Goal: Task Accomplishment & Management: Use online tool/utility

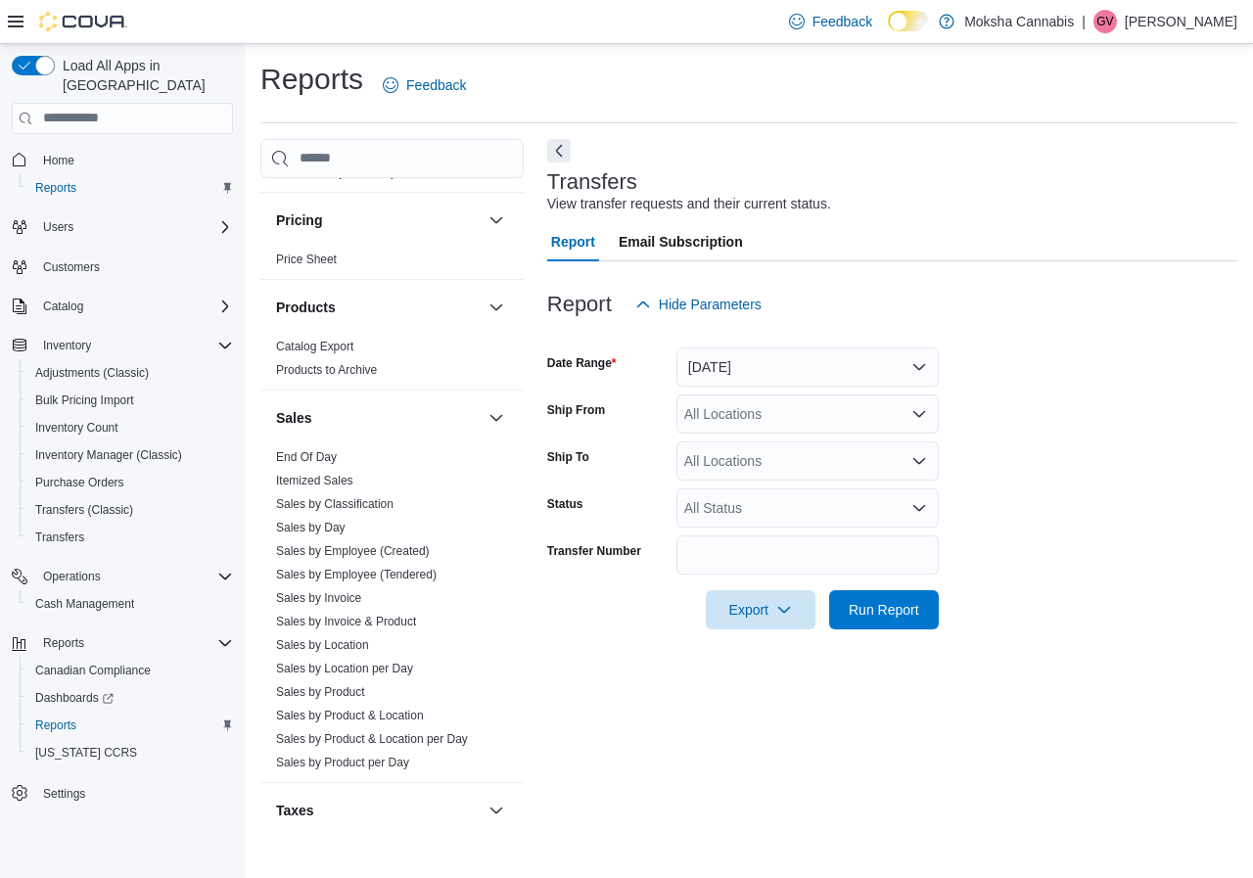
scroll to position [1228, 0]
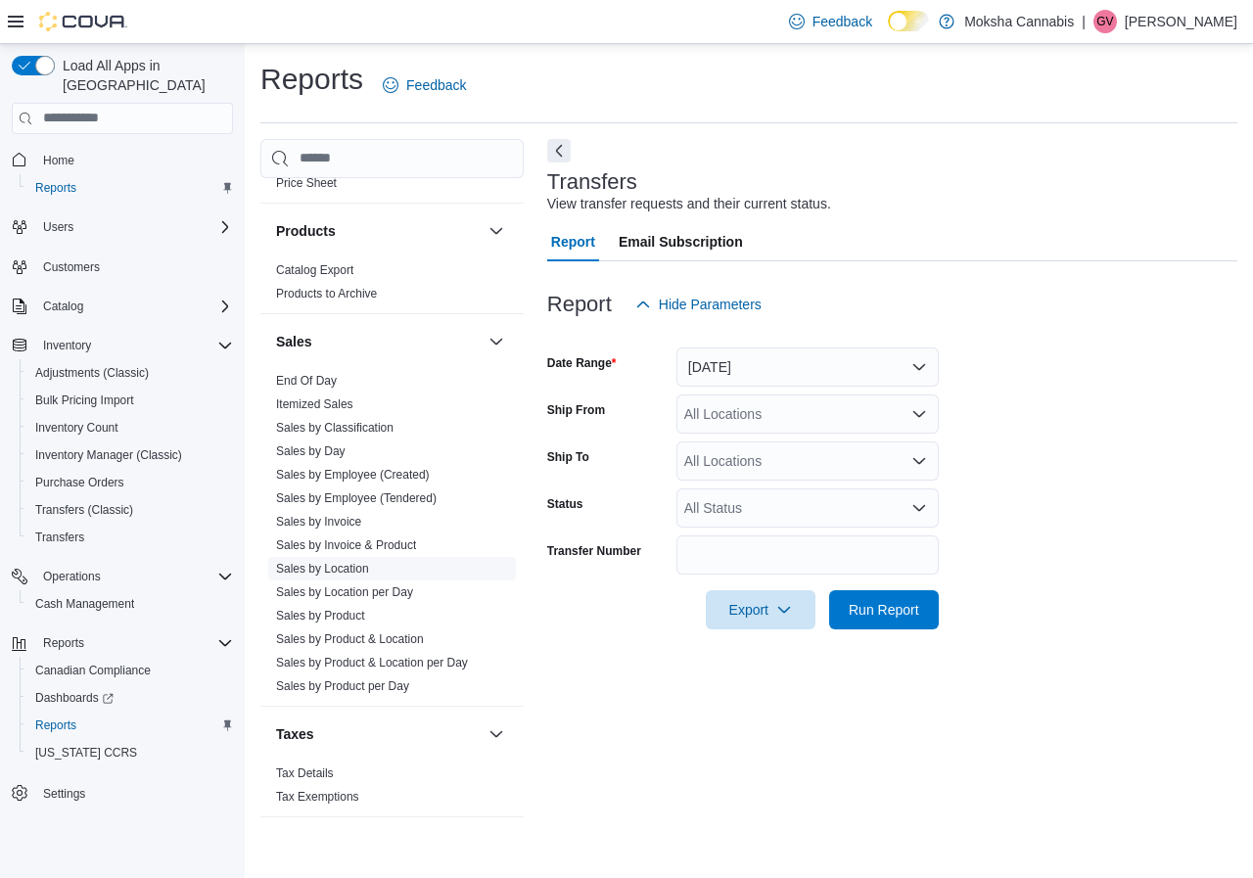
click at [363, 573] on link "Sales by Location" at bounding box center [322, 569] width 93 height 14
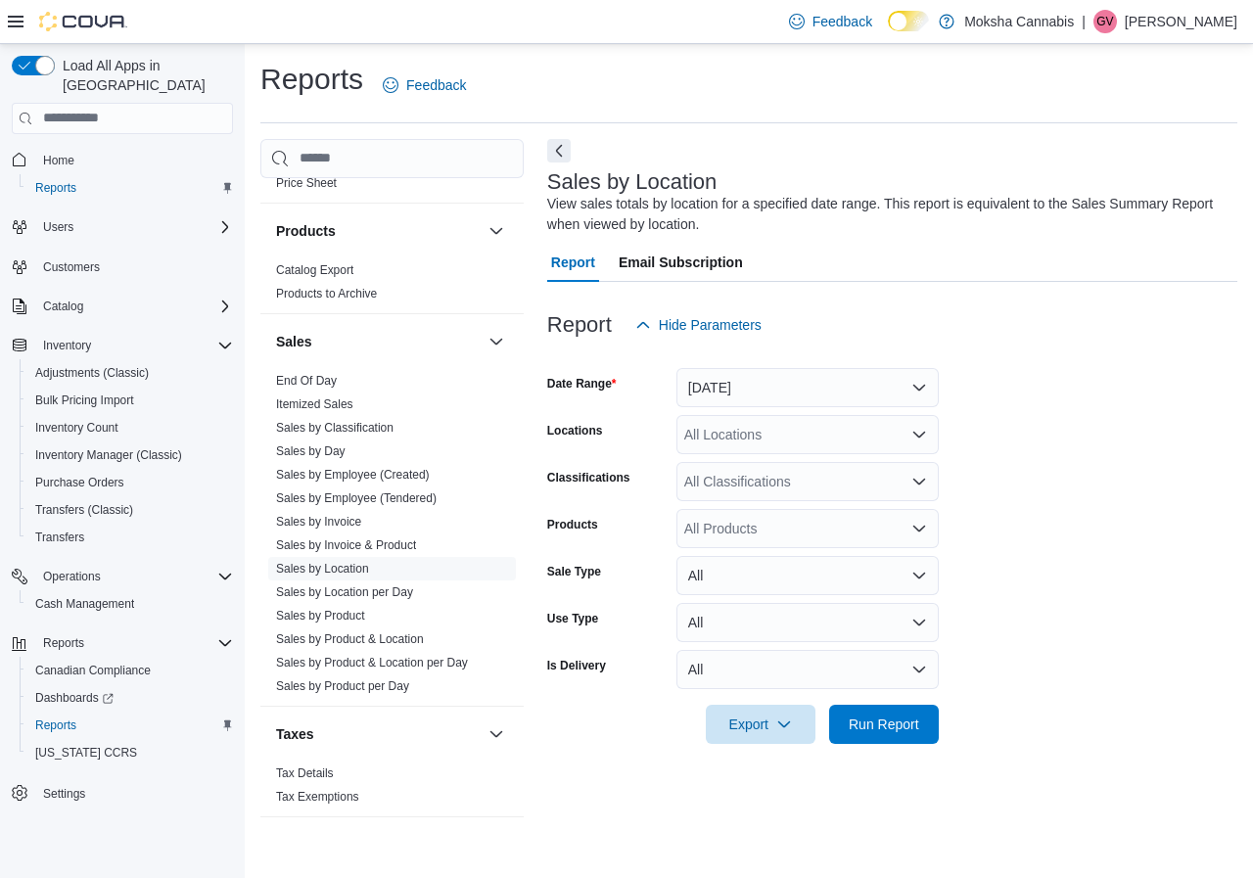
click at [848, 537] on div "All Products" at bounding box center [807, 528] width 262 height 39
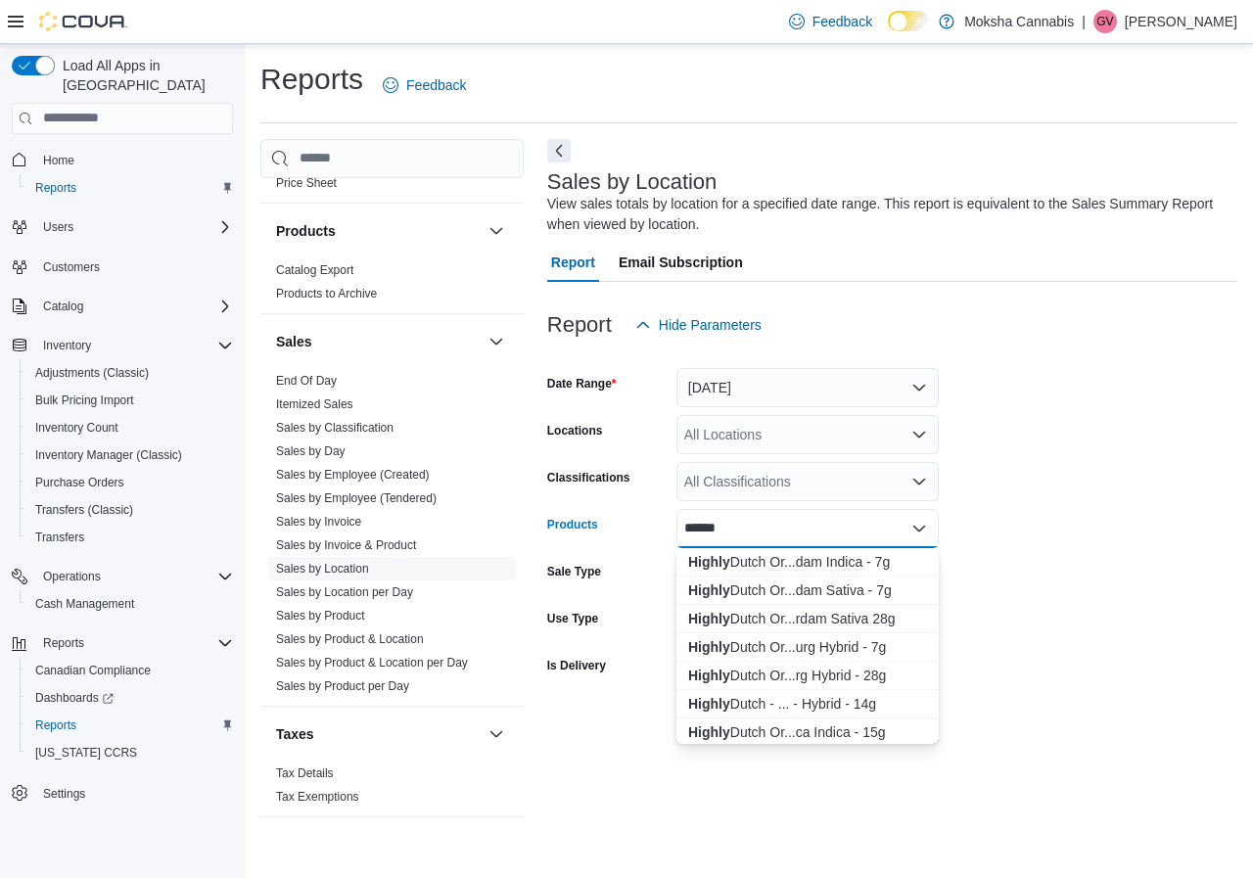
type input "******"
click at [1030, 490] on form "Date Range Yesterday Locations All Locations Classifications All Classification…" at bounding box center [892, 544] width 690 height 399
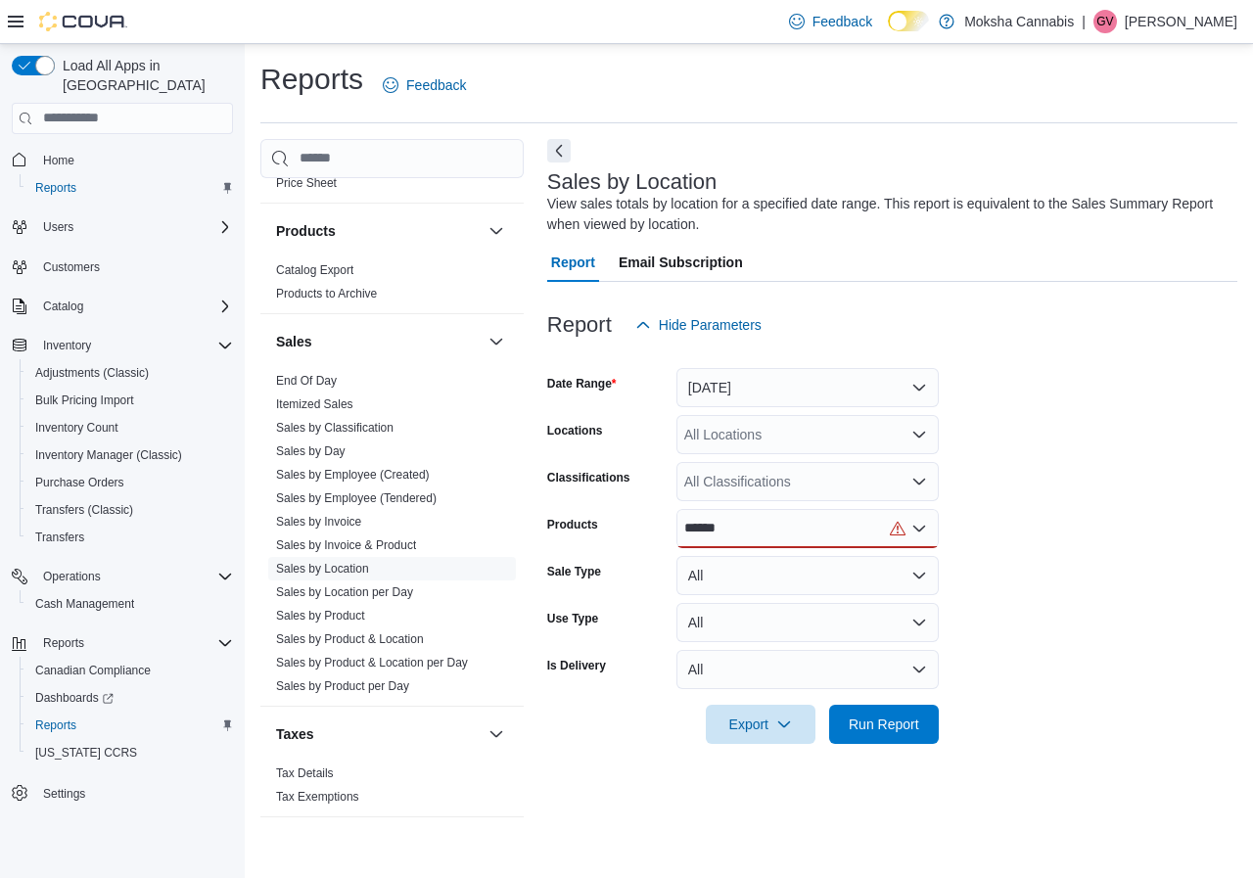
click at [815, 490] on div "All Classifications" at bounding box center [807, 481] width 262 height 39
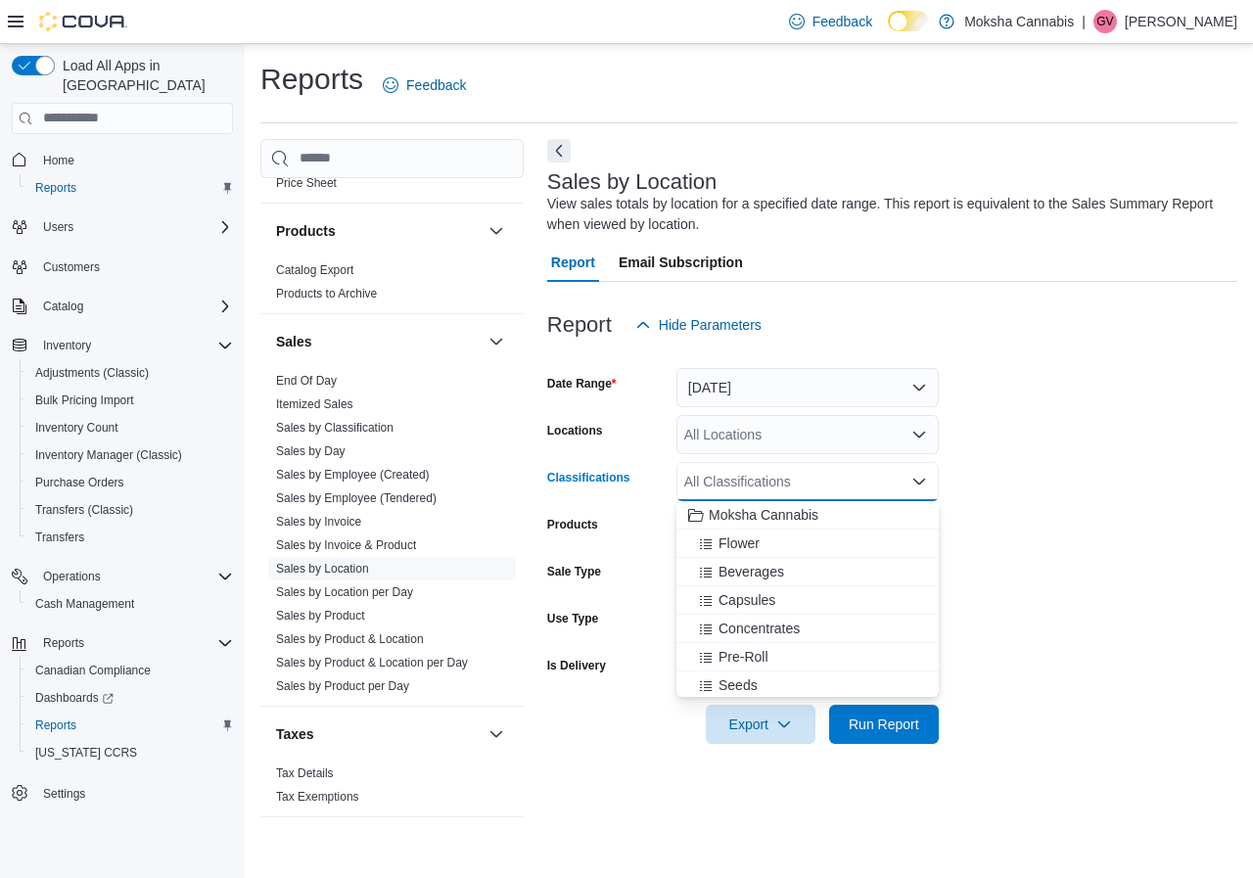
click at [1030, 498] on form "Date Range Yesterday Locations All Locations Classifications All Classification…" at bounding box center [892, 544] width 690 height 399
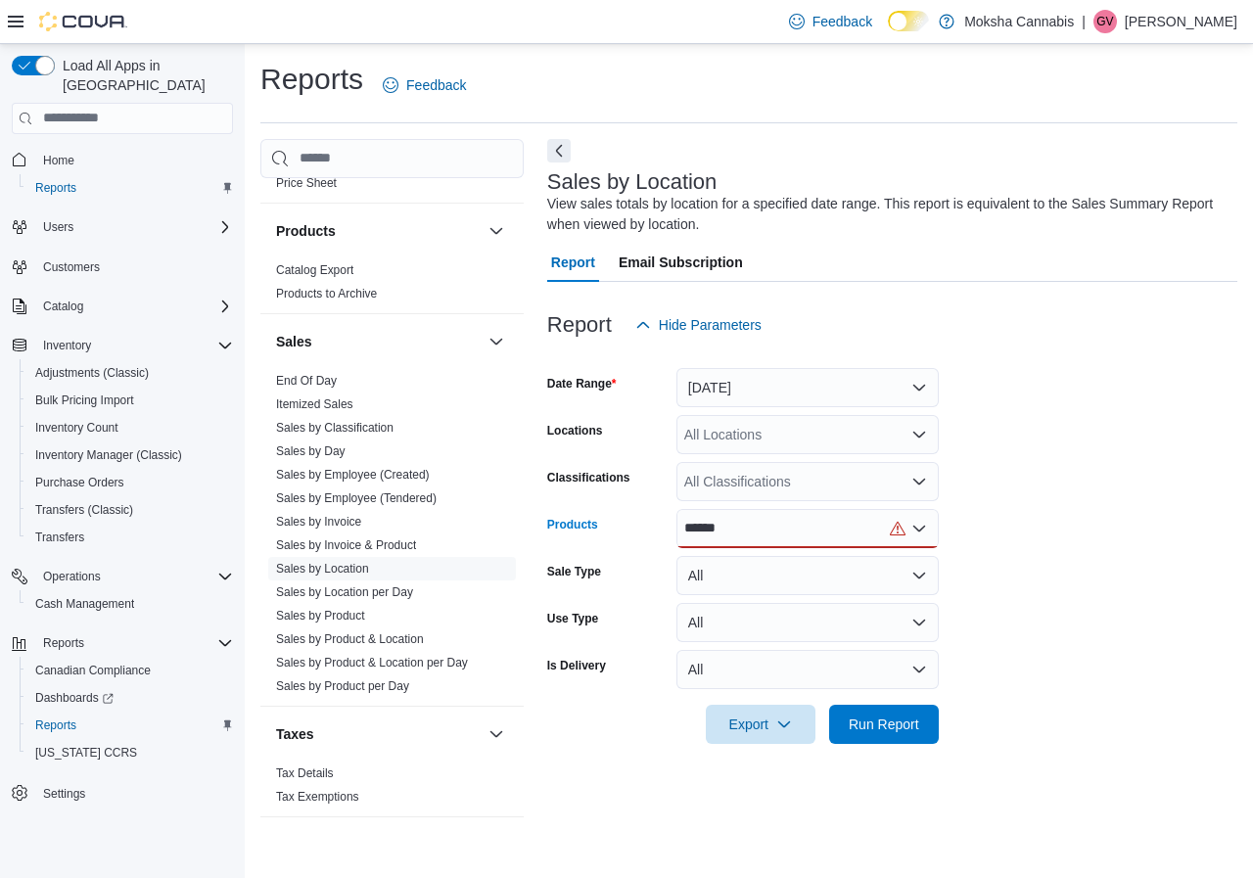
drag, startPoint x: 725, startPoint y: 529, endPoint x: 660, endPoint y: 527, distance: 65.6
click at [660, 527] on div "Products ******" at bounding box center [742, 528] width 391 height 39
click at [721, 528] on input "******" at bounding box center [703, 528] width 38 height 23
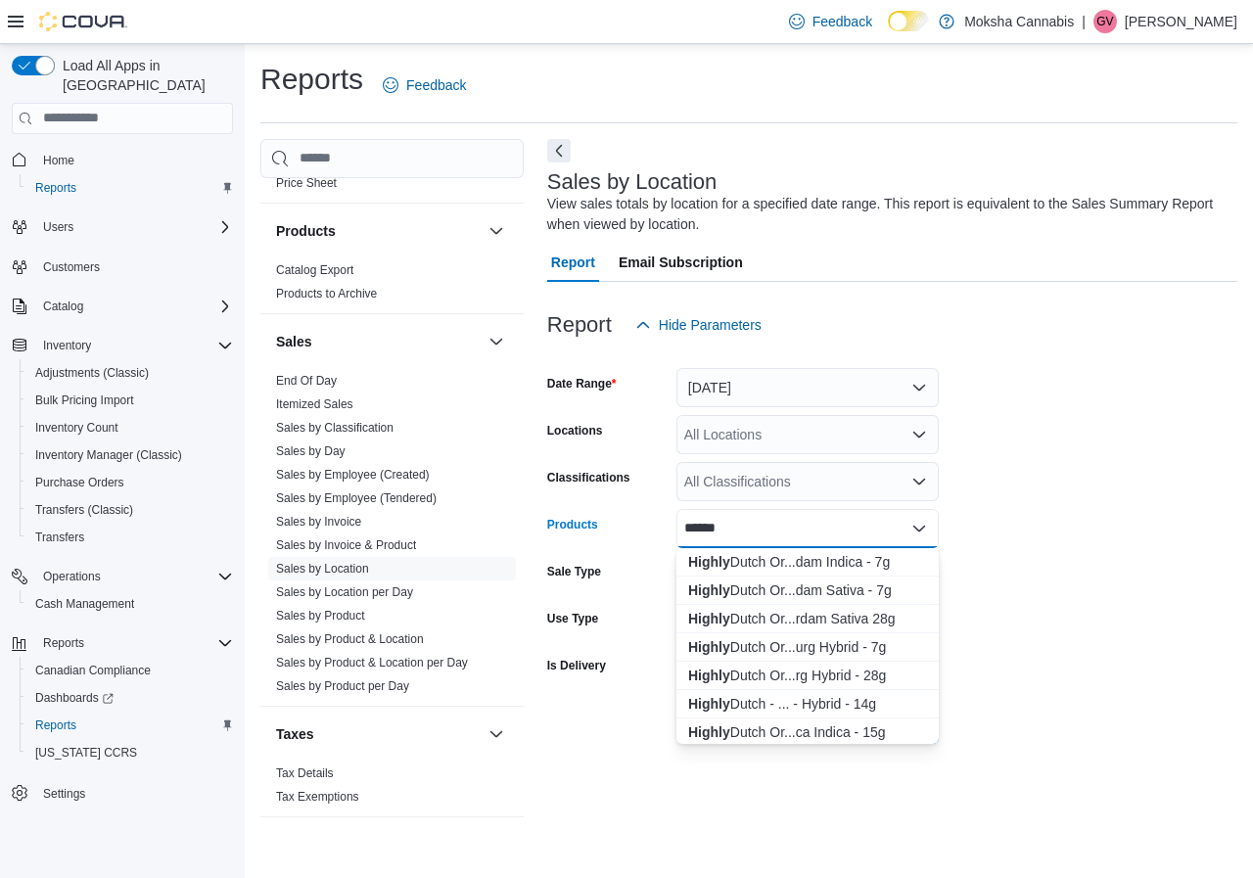
drag, startPoint x: 722, startPoint y: 527, endPoint x: 677, endPoint y: 527, distance: 45.0
click at [677, 527] on div "******" at bounding box center [807, 528] width 262 height 39
click at [777, 621] on div "Highly Dutch Or...rdam Sativa 28g" at bounding box center [807, 619] width 239 height 20
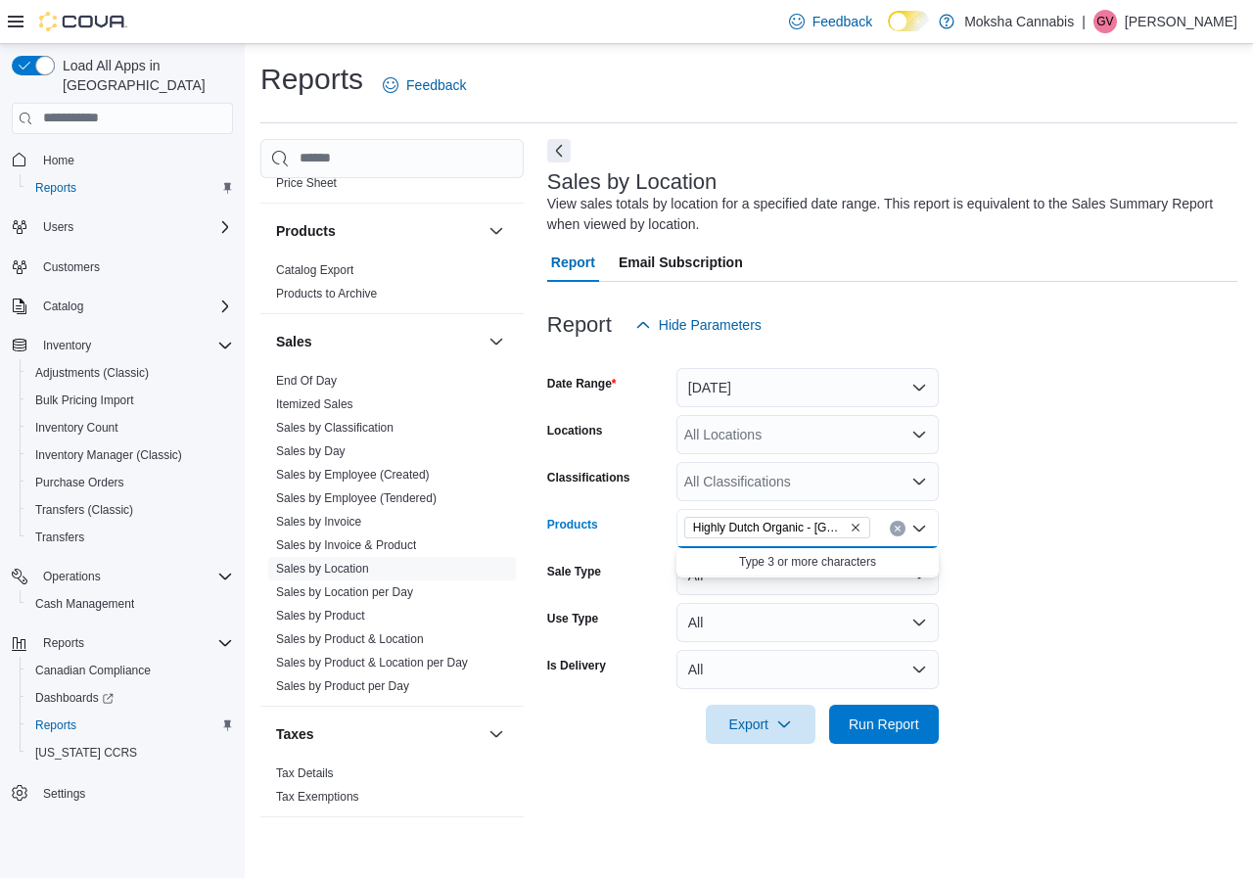
click at [1034, 529] on form "Date Range Yesterday Locations All Locations Classifications All Classification…" at bounding box center [892, 544] width 690 height 399
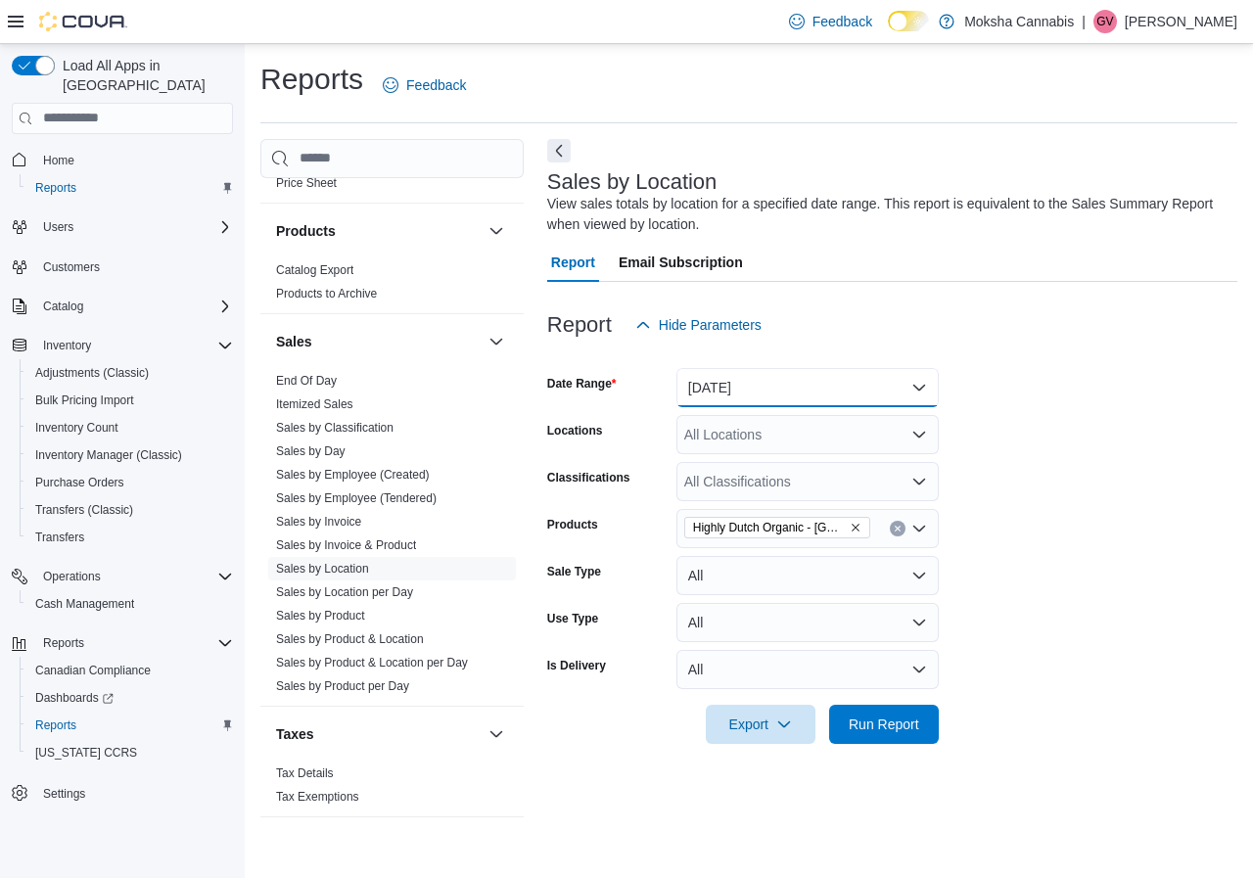
click at [796, 382] on button "Yesterday" at bounding box center [807, 387] width 262 height 39
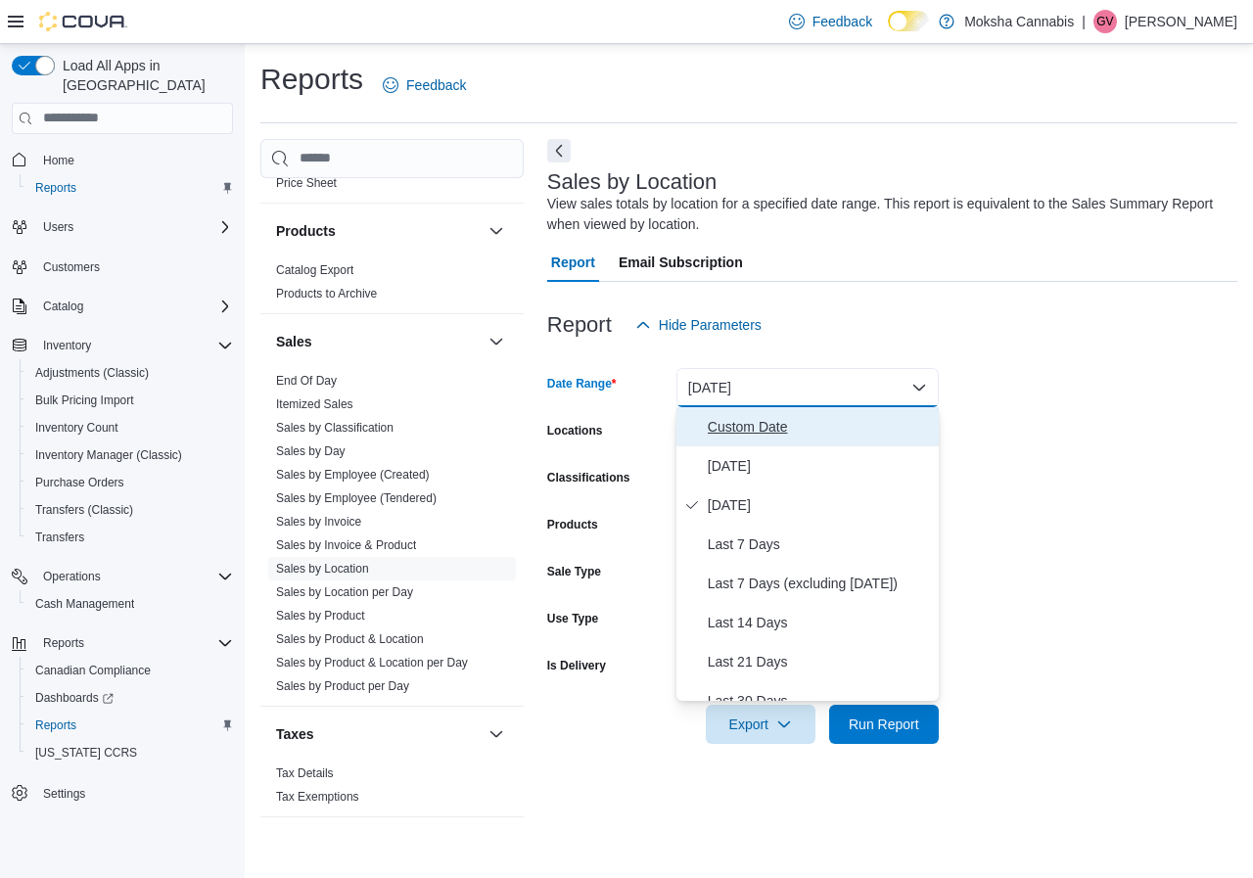
click at [784, 424] on span "Custom Date" at bounding box center [819, 426] width 223 height 23
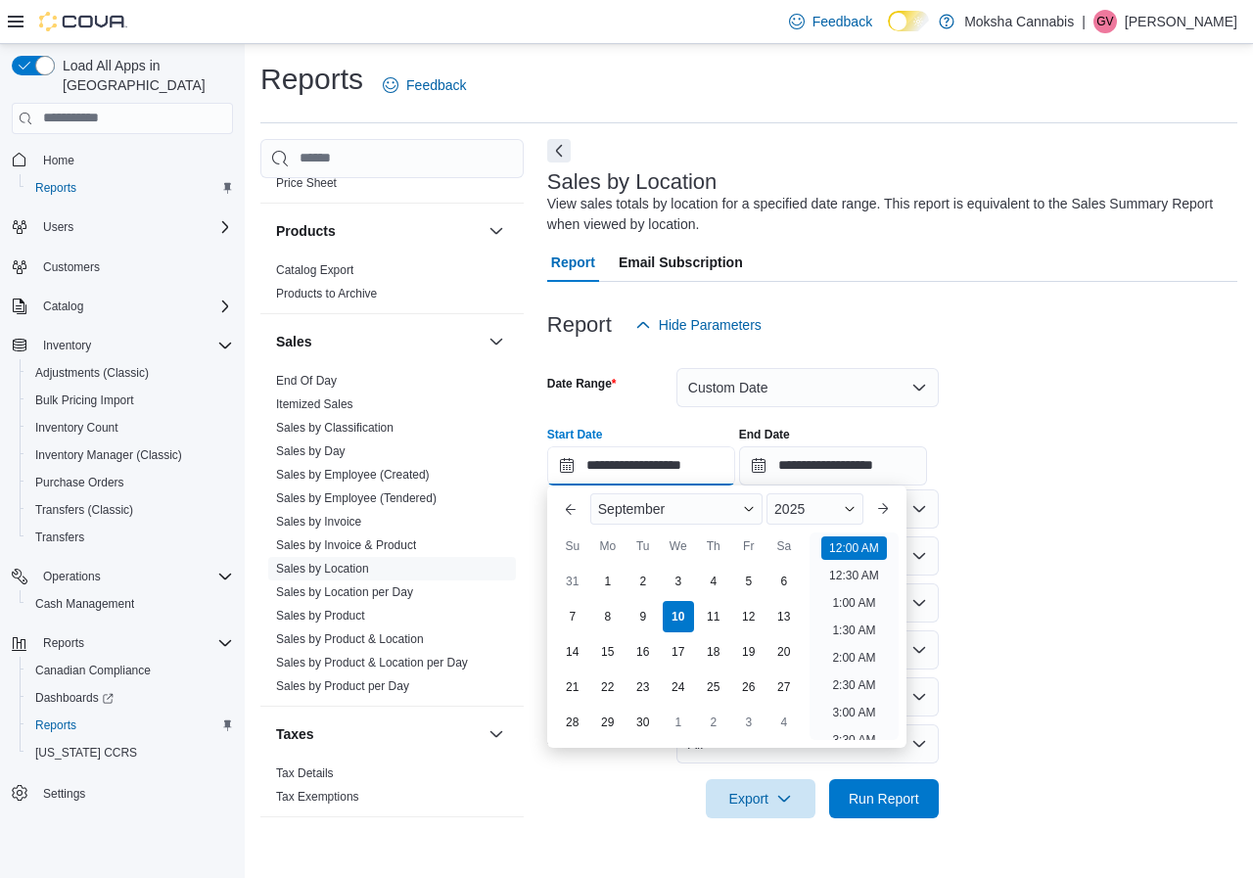
click at [649, 467] on input "**********" at bounding box center [641, 465] width 188 height 39
click at [811, 506] on div "2025" at bounding box center [814, 508] width 97 height 31
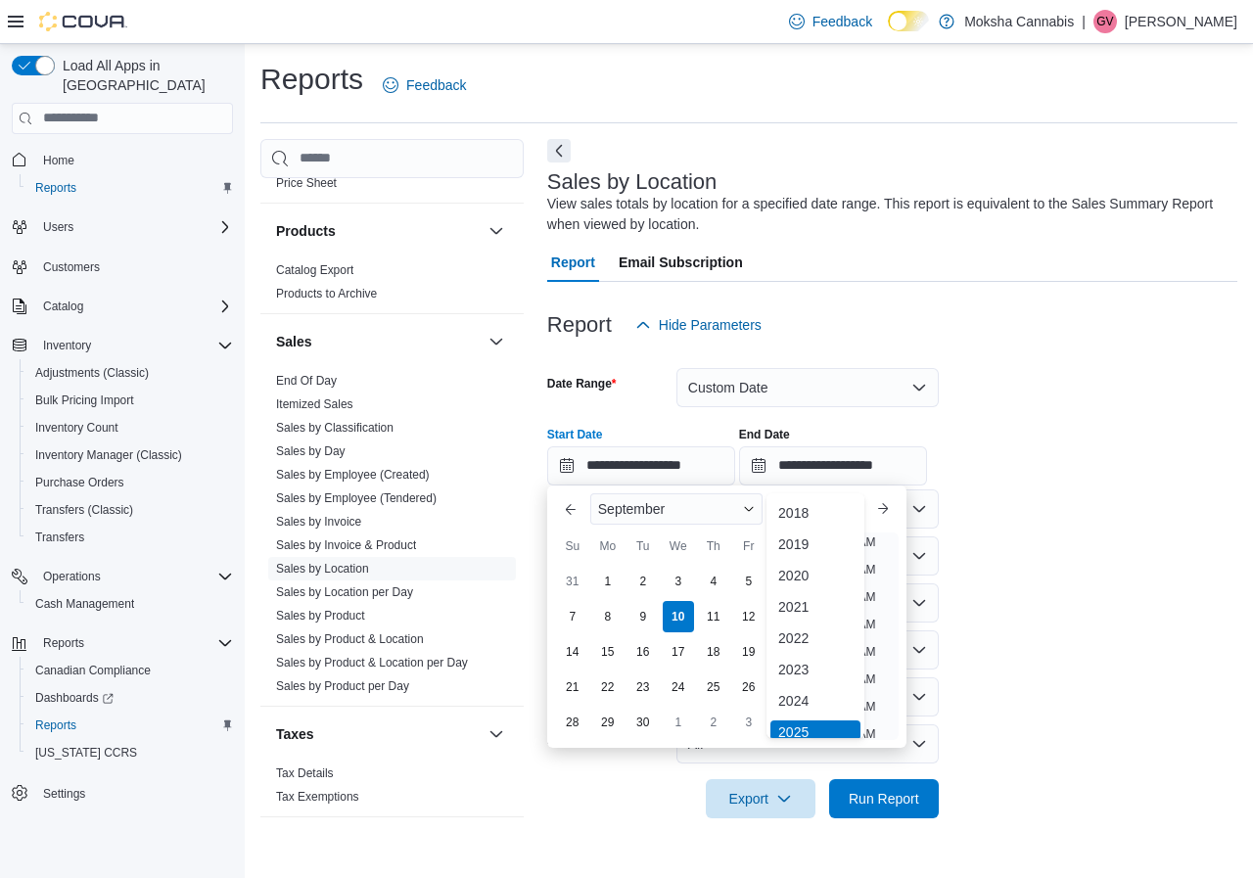
scroll to position [6, 0]
click at [820, 698] on div "2024" at bounding box center [815, 694] width 90 height 23
type input "**********"
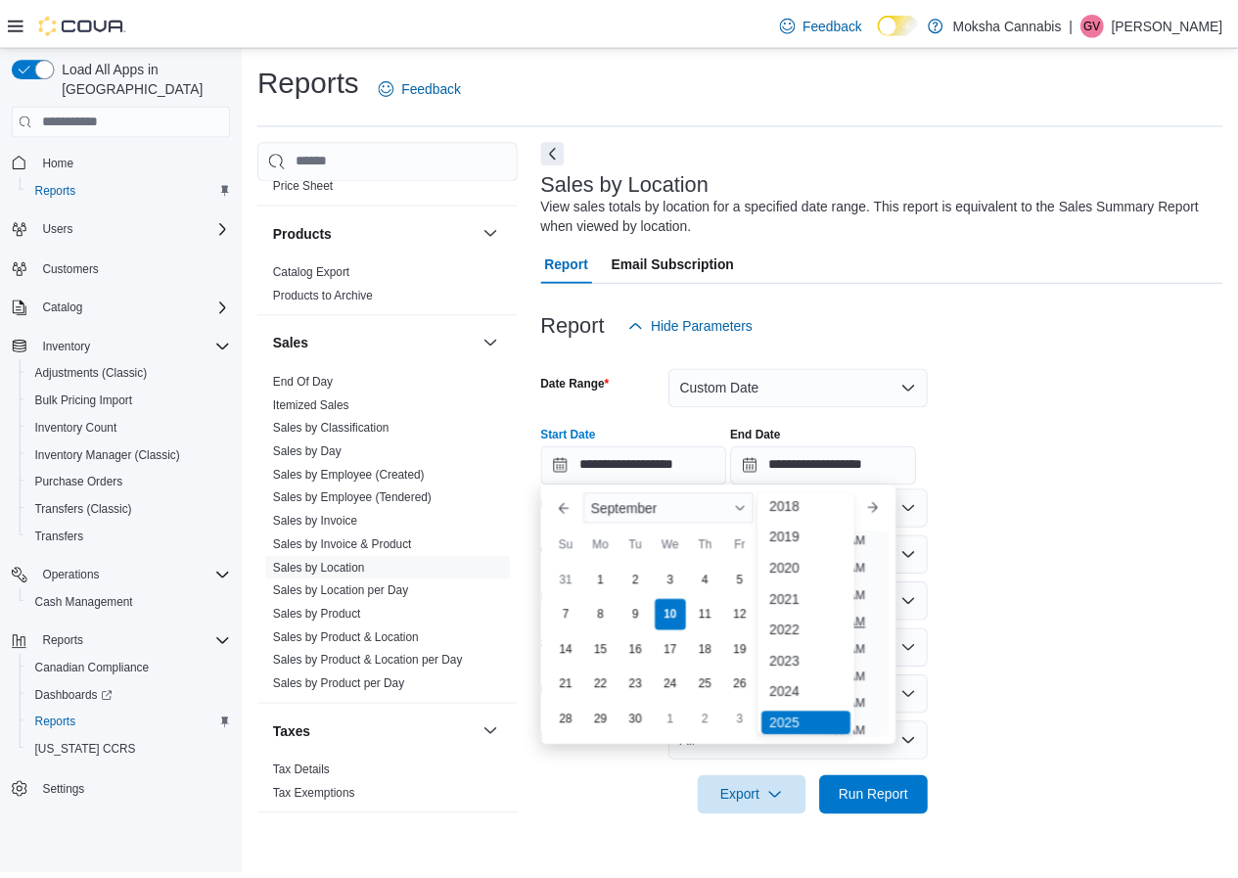
scroll to position [4, 0]
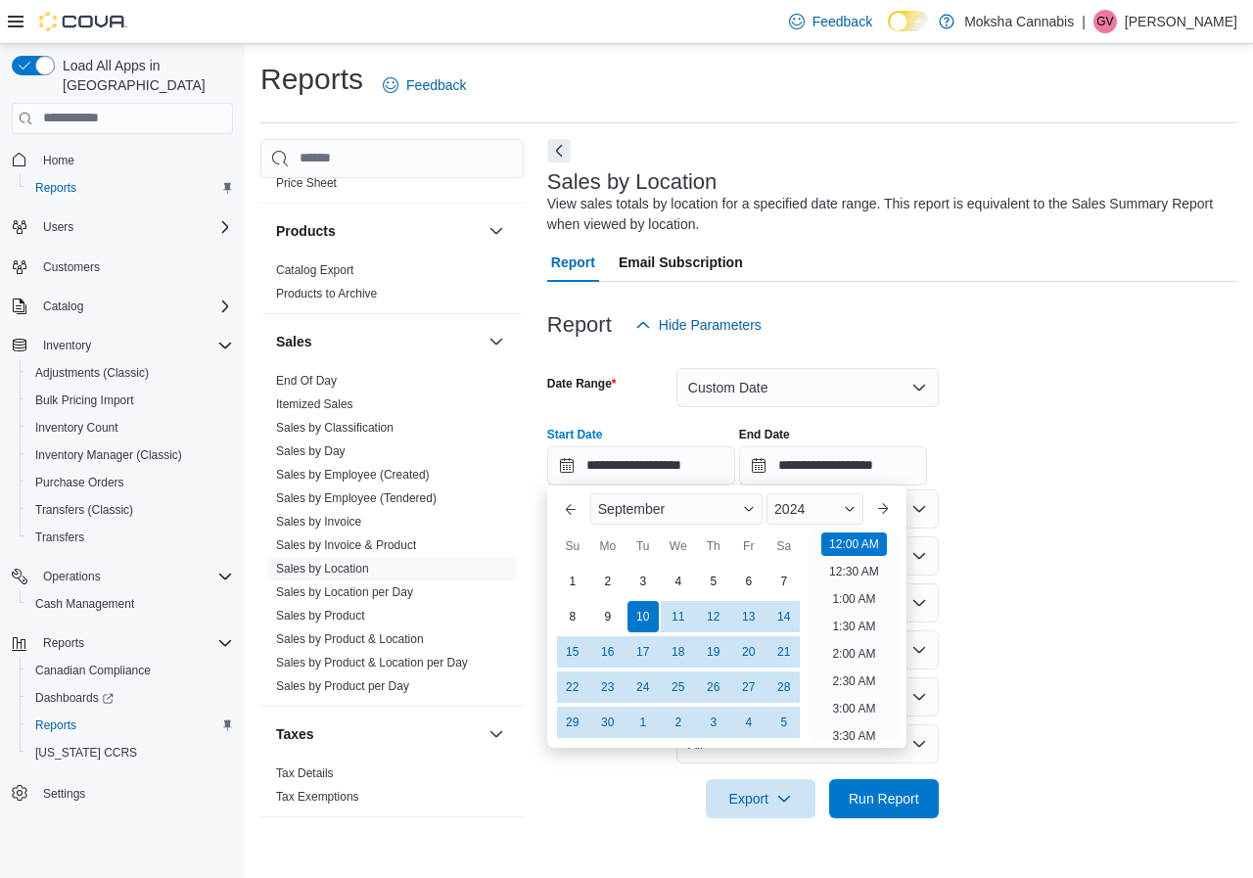
click at [999, 485] on div at bounding box center [892, 487] width 690 height 4
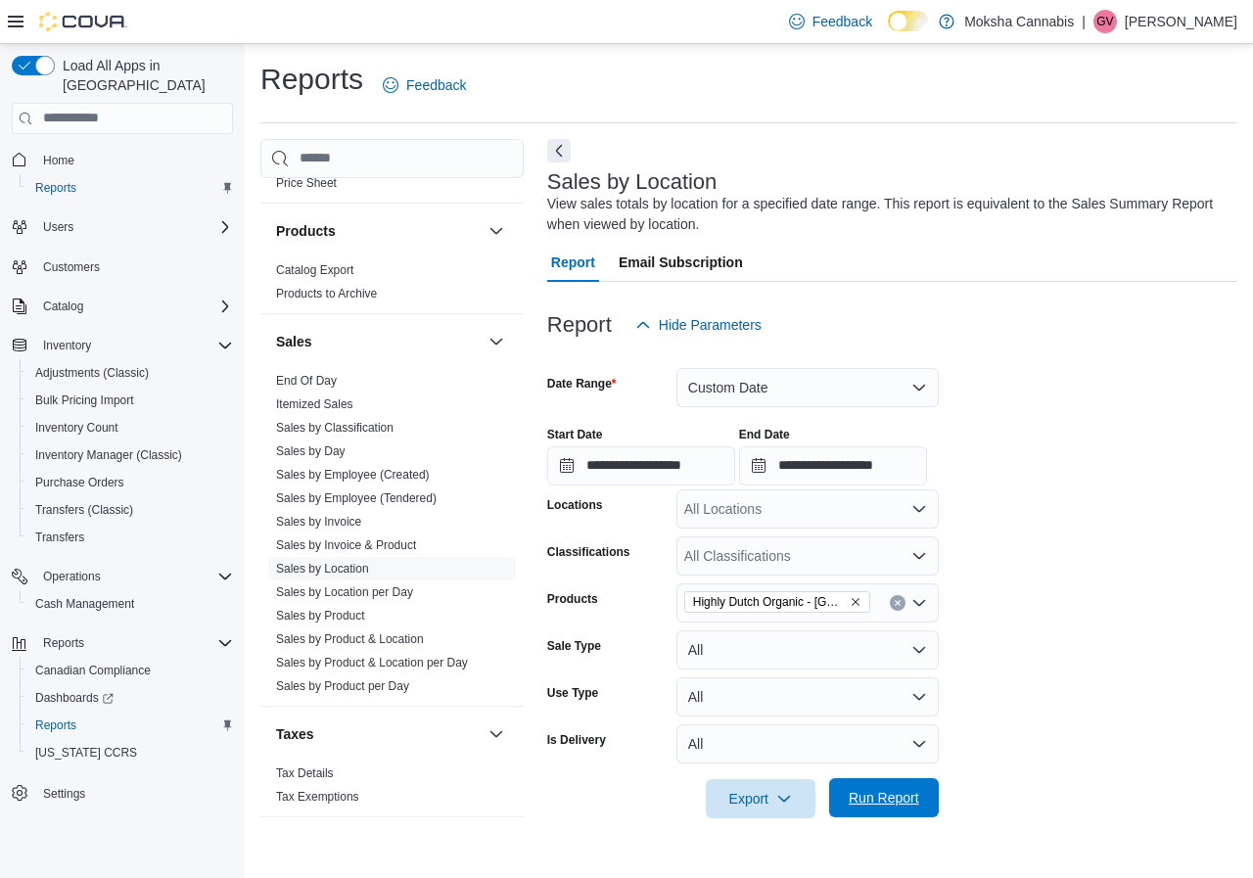
click at [897, 804] on span "Run Report" at bounding box center [884, 798] width 70 height 20
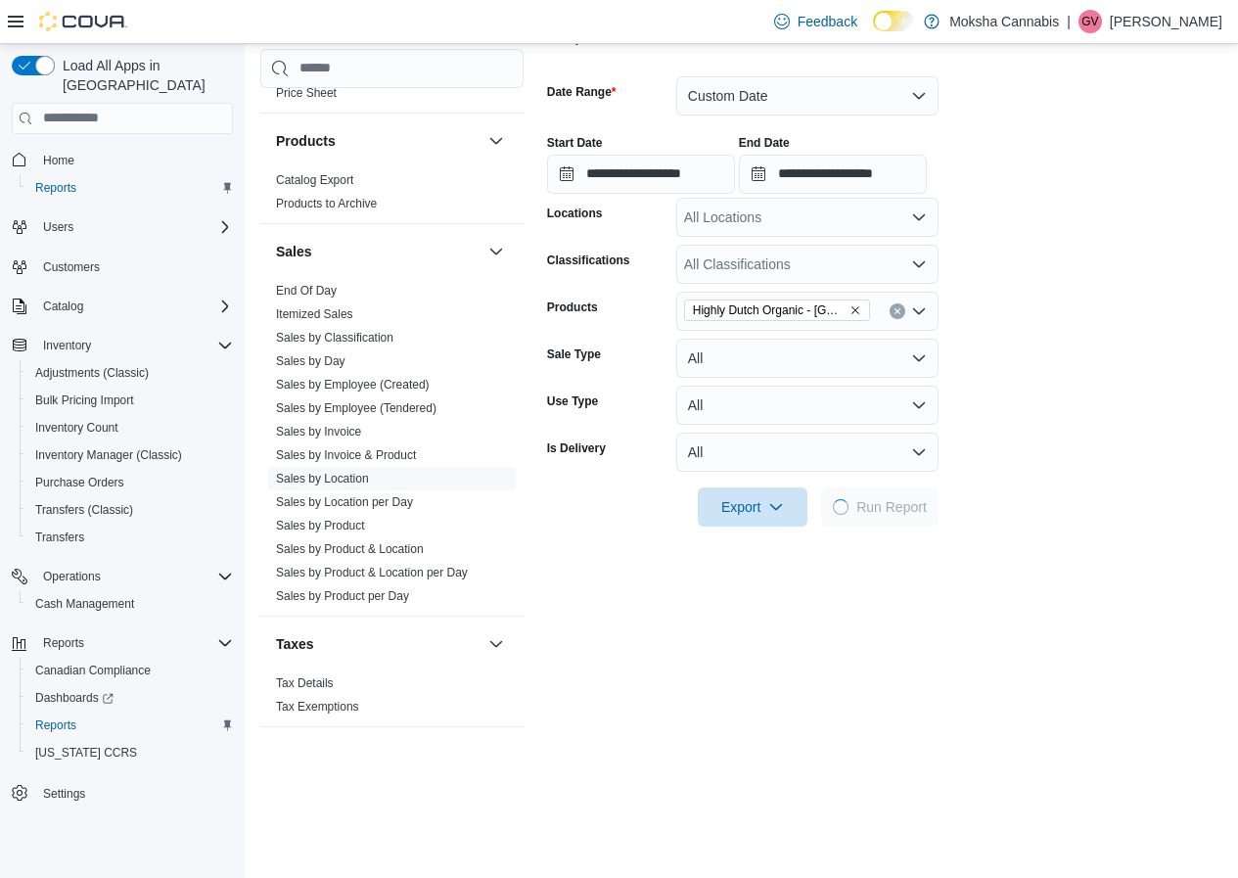
scroll to position [294, 0]
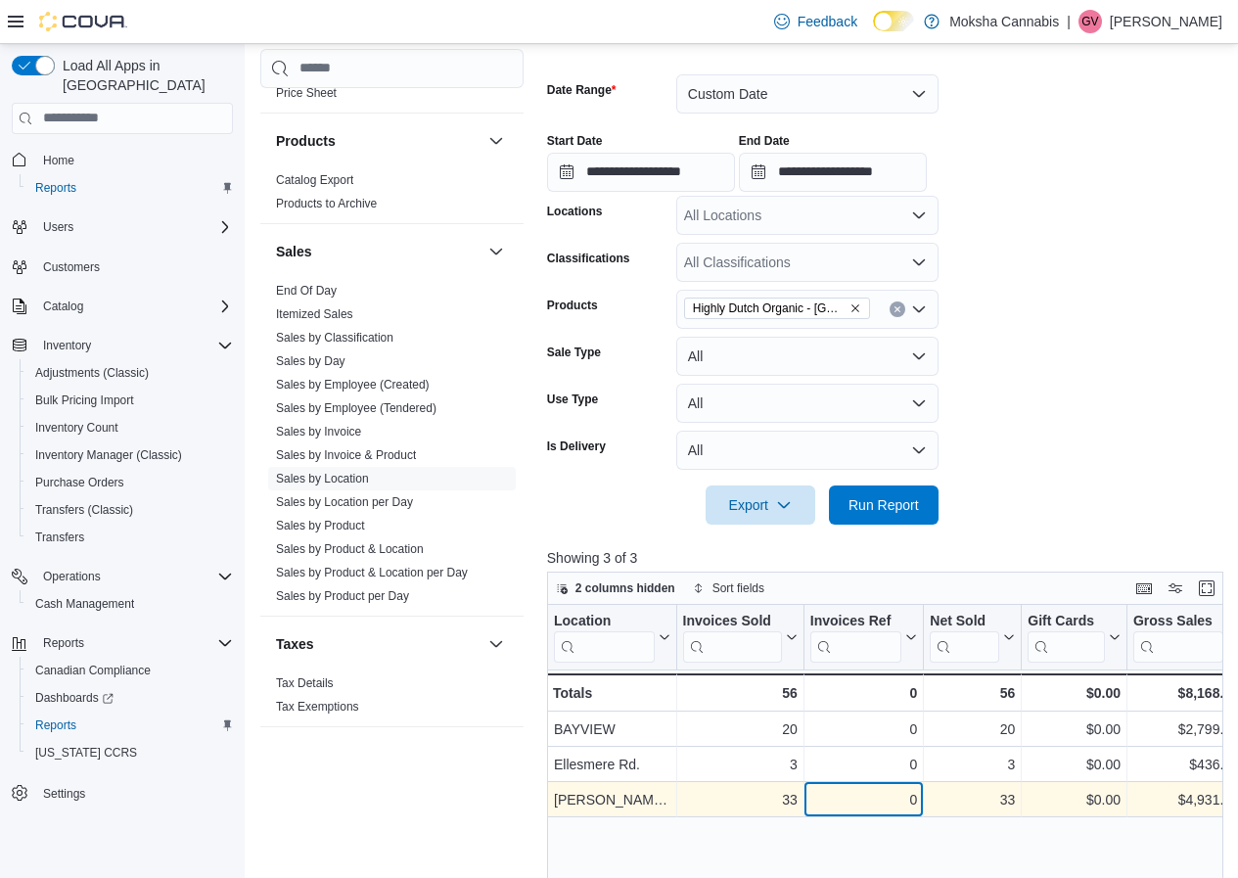
click at [812, 815] on div "0 - Invoices Ref, column 3, row 3" at bounding box center [864, 799] width 119 height 35
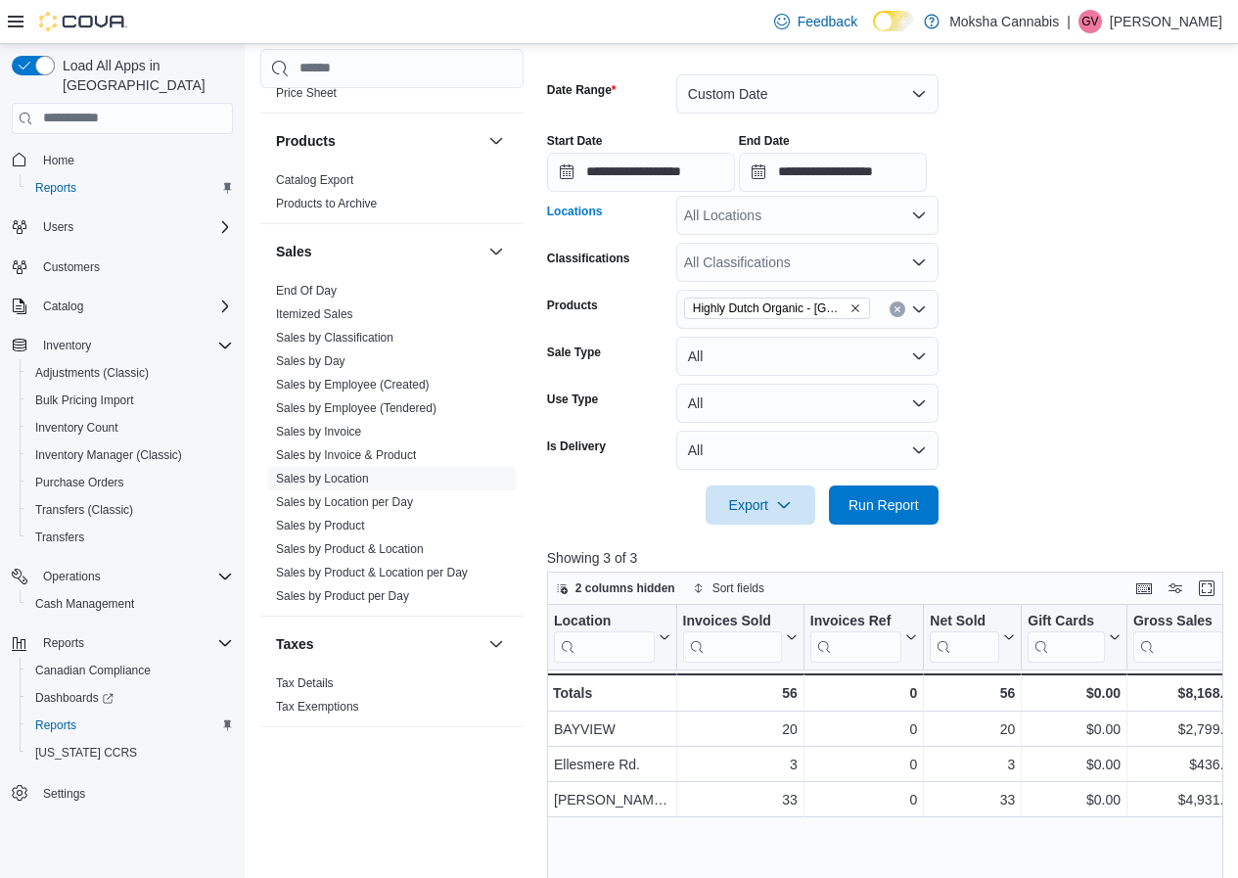
click at [765, 228] on div "All Locations" at bounding box center [807, 215] width 262 height 39
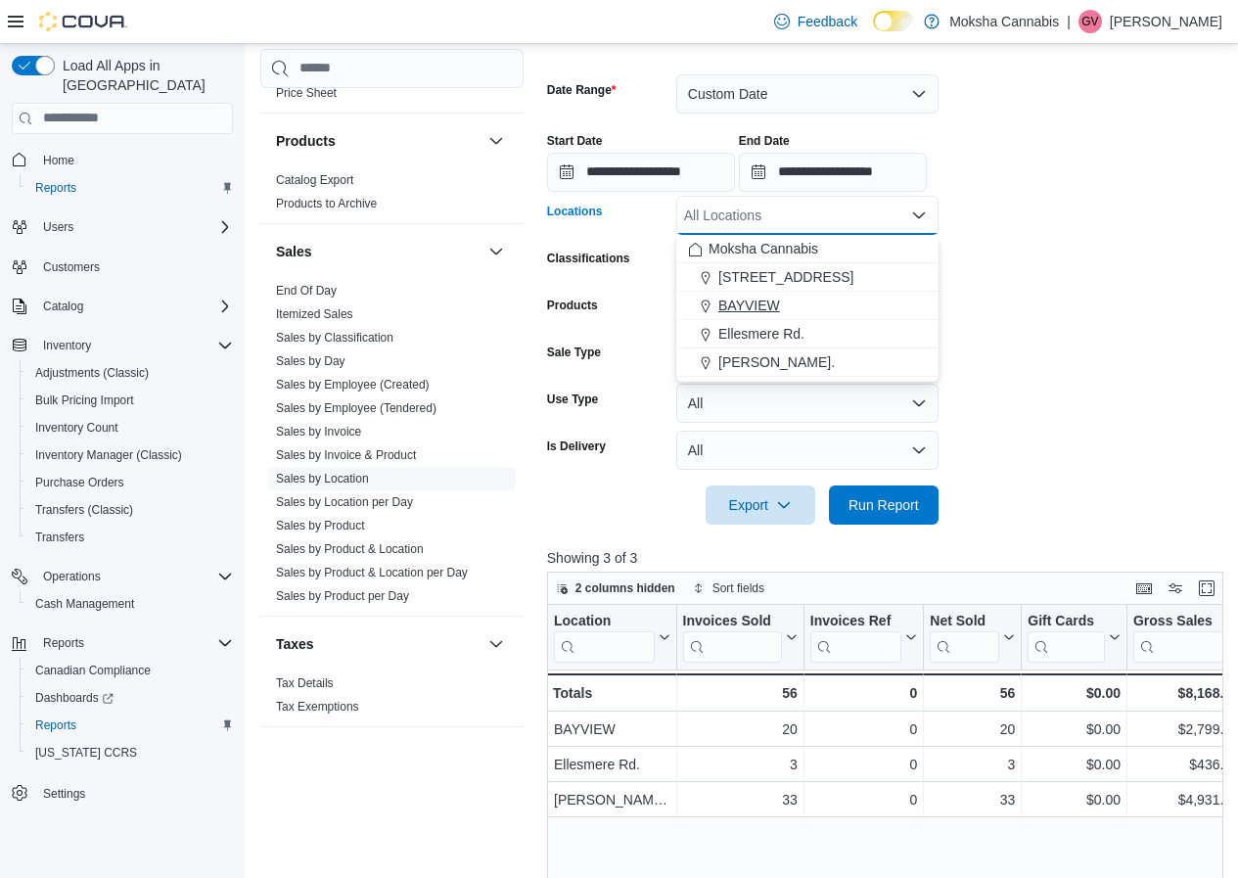
click at [758, 294] on button "BAYVIEW" at bounding box center [807, 306] width 262 height 28
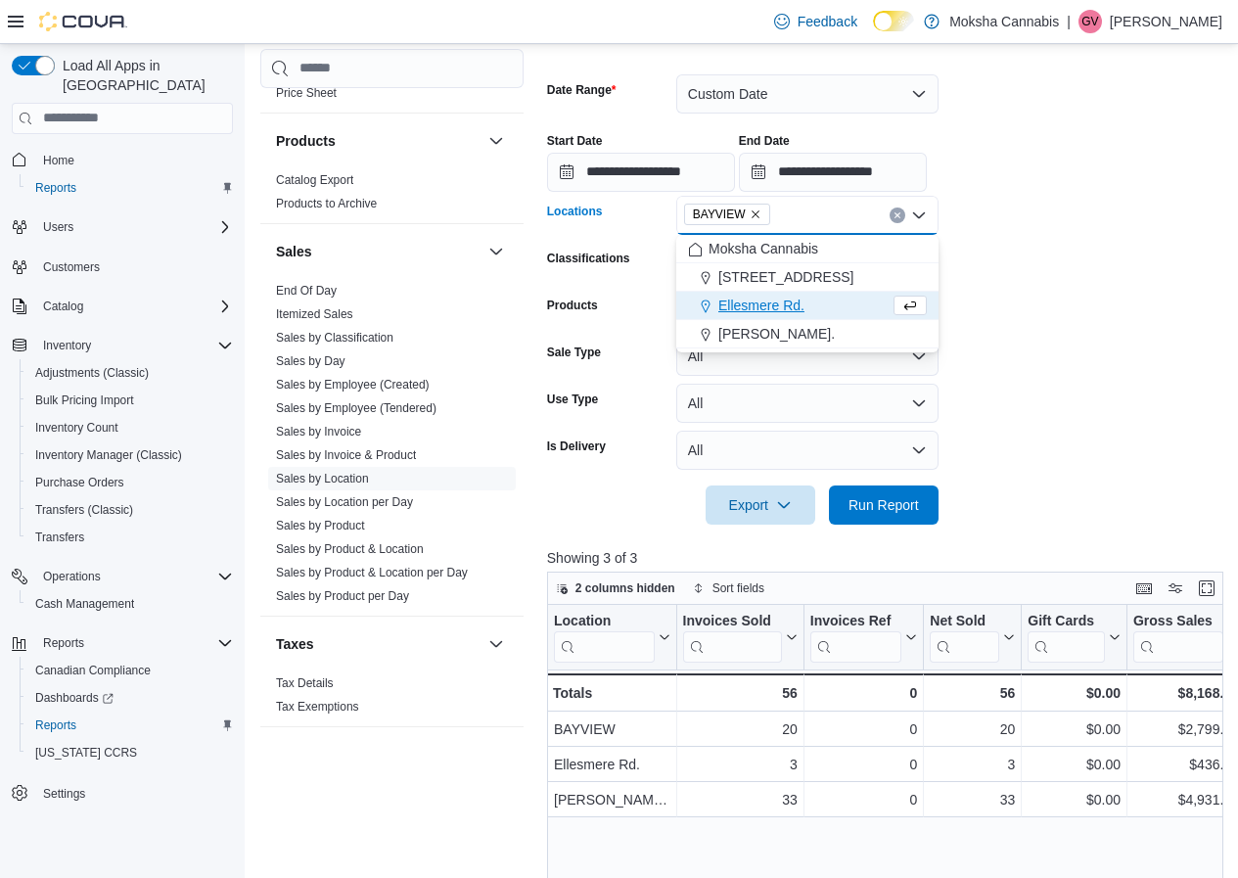
click at [1066, 337] on form "**********" at bounding box center [888, 288] width 683 height 474
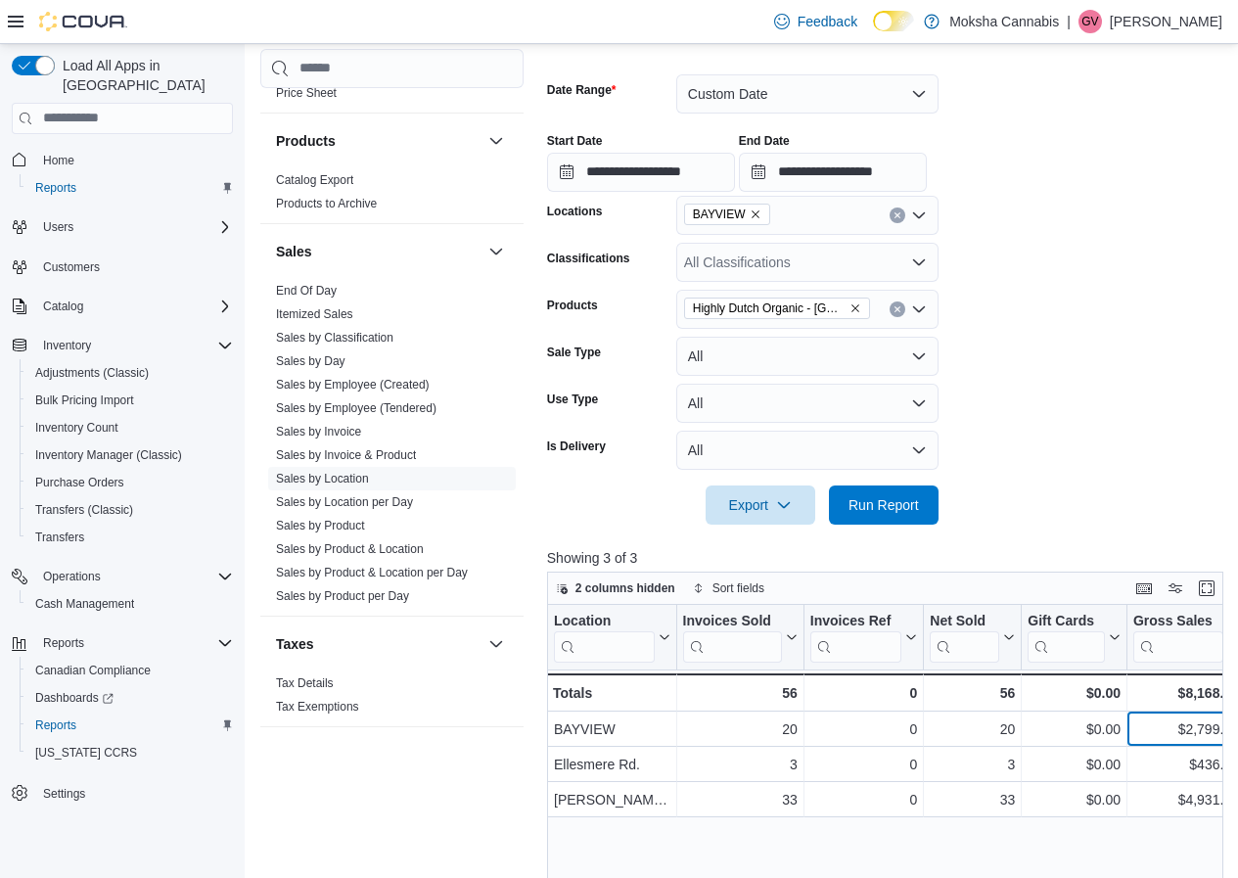
scroll to position [0, 16]
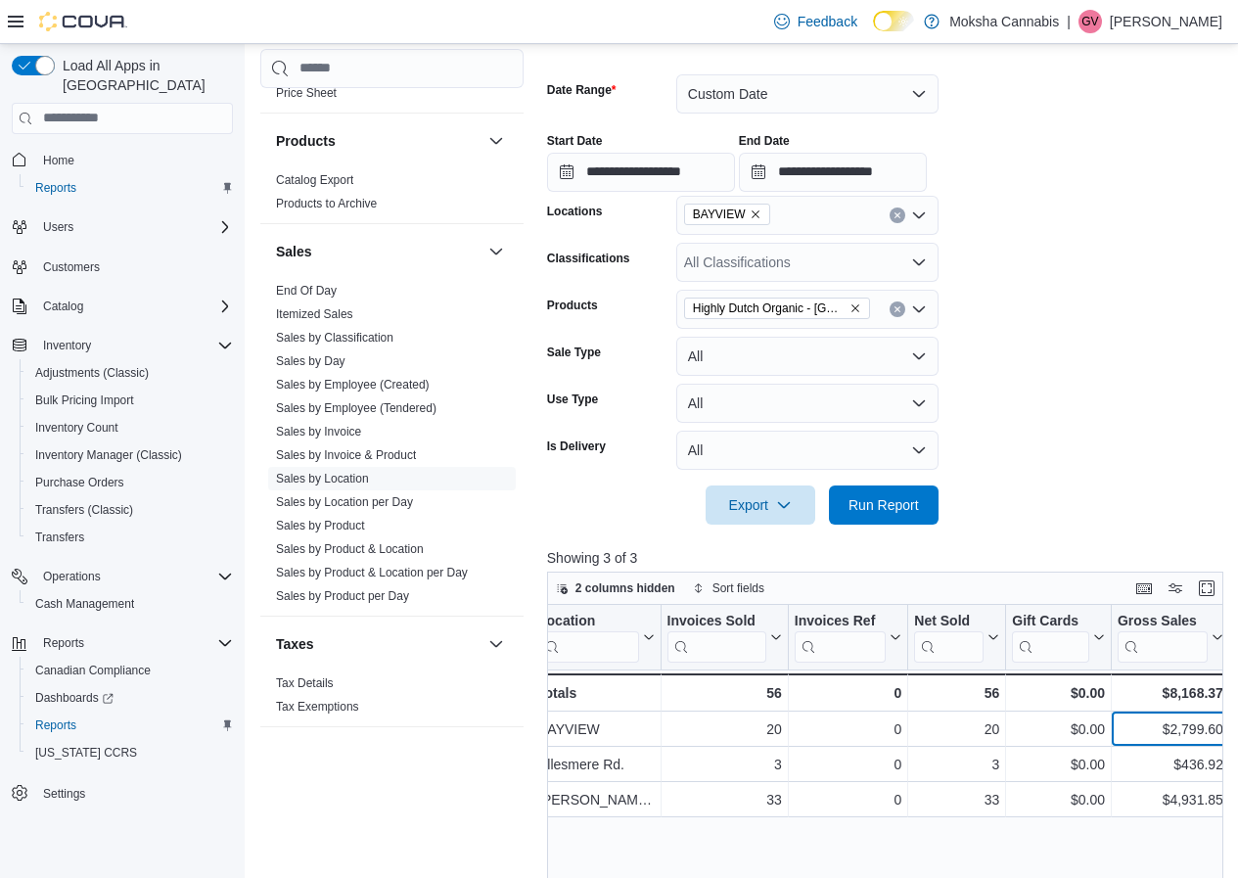
drag, startPoint x: 1186, startPoint y: 723, endPoint x: 1252, endPoint y: 728, distance: 65.8
click at [1238, 584] on html "Feedback Dark Mode Moksha Cannabis | GV Gunjan Verma Load All Apps in New Hub H…" at bounding box center [619, 145] width 1238 height 878
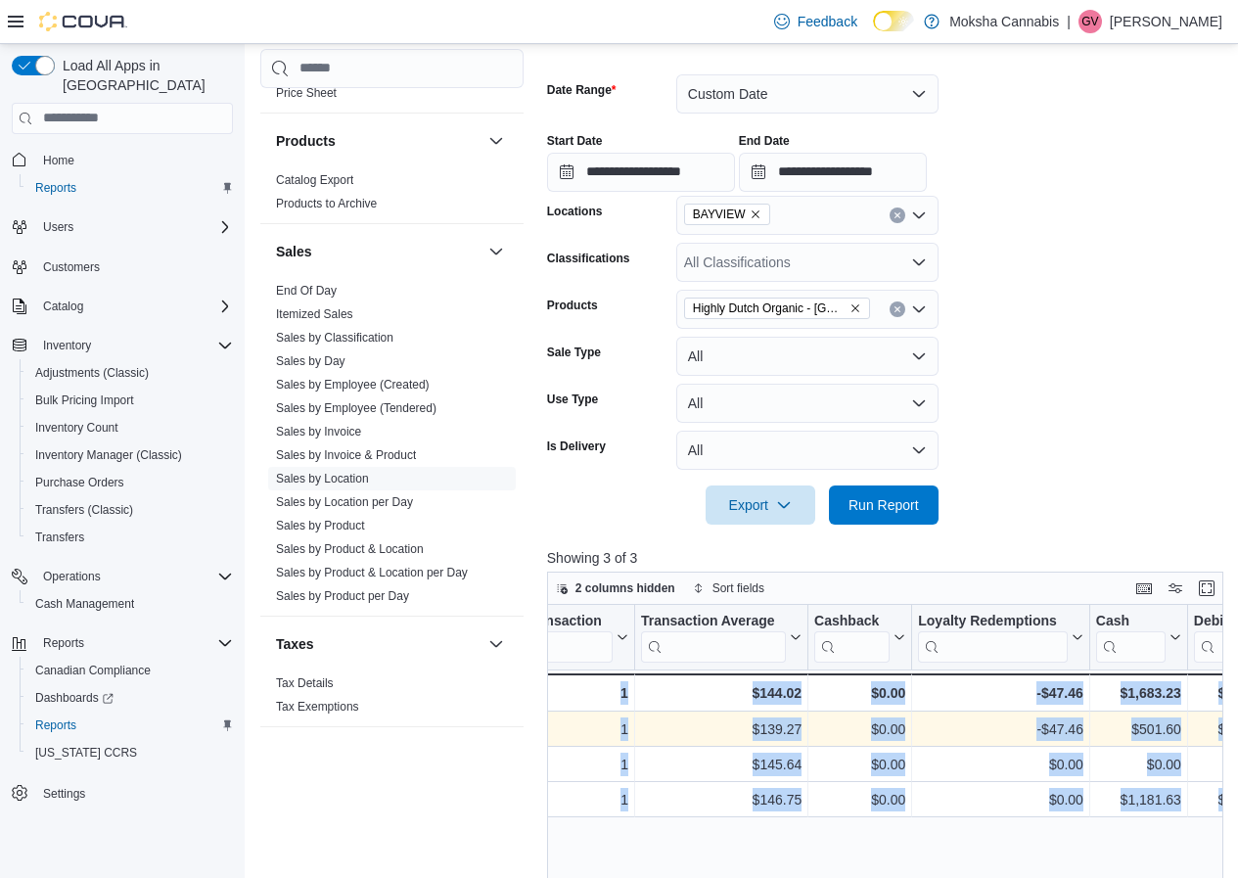
scroll to position [0, 1963]
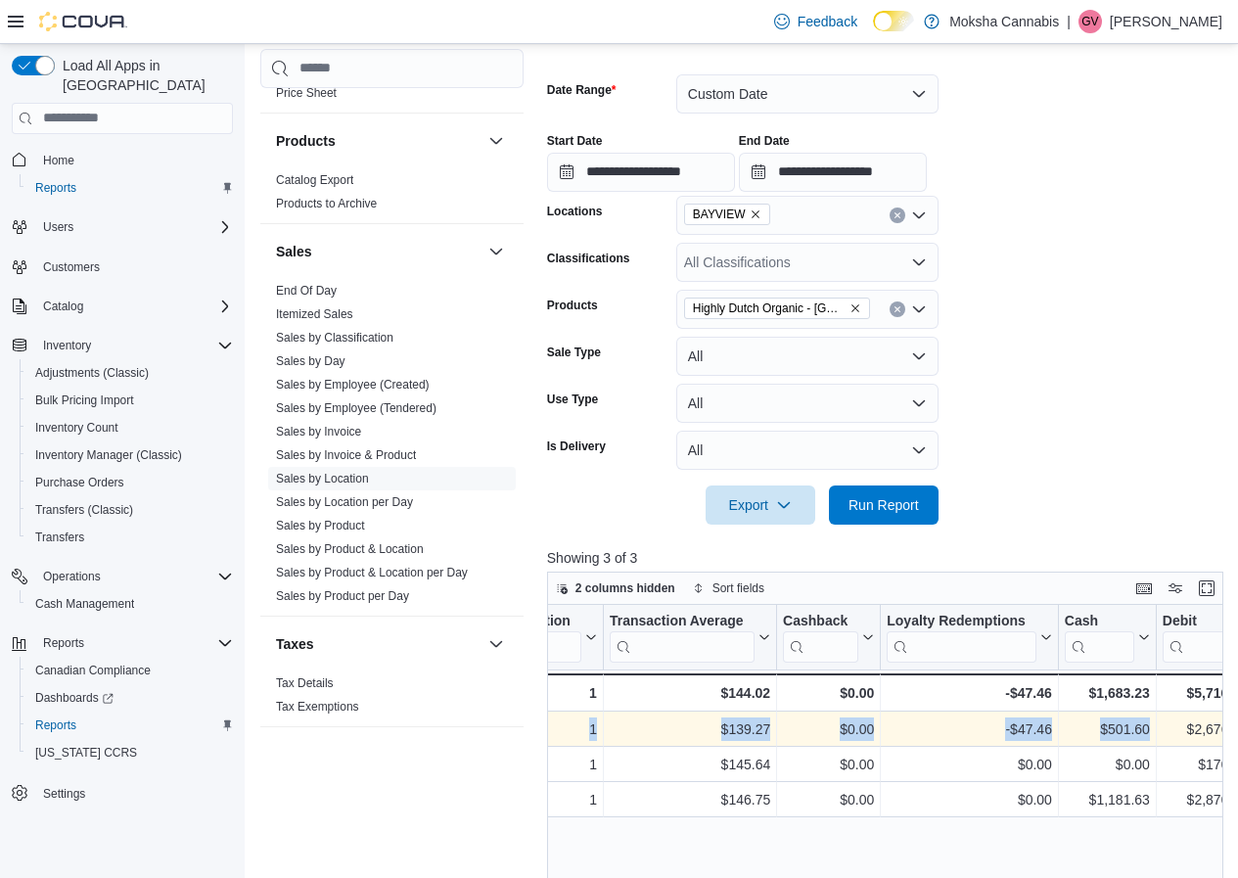
drag, startPoint x: 648, startPoint y: 729, endPoint x: 1172, endPoint y: 720, distance: 523.7
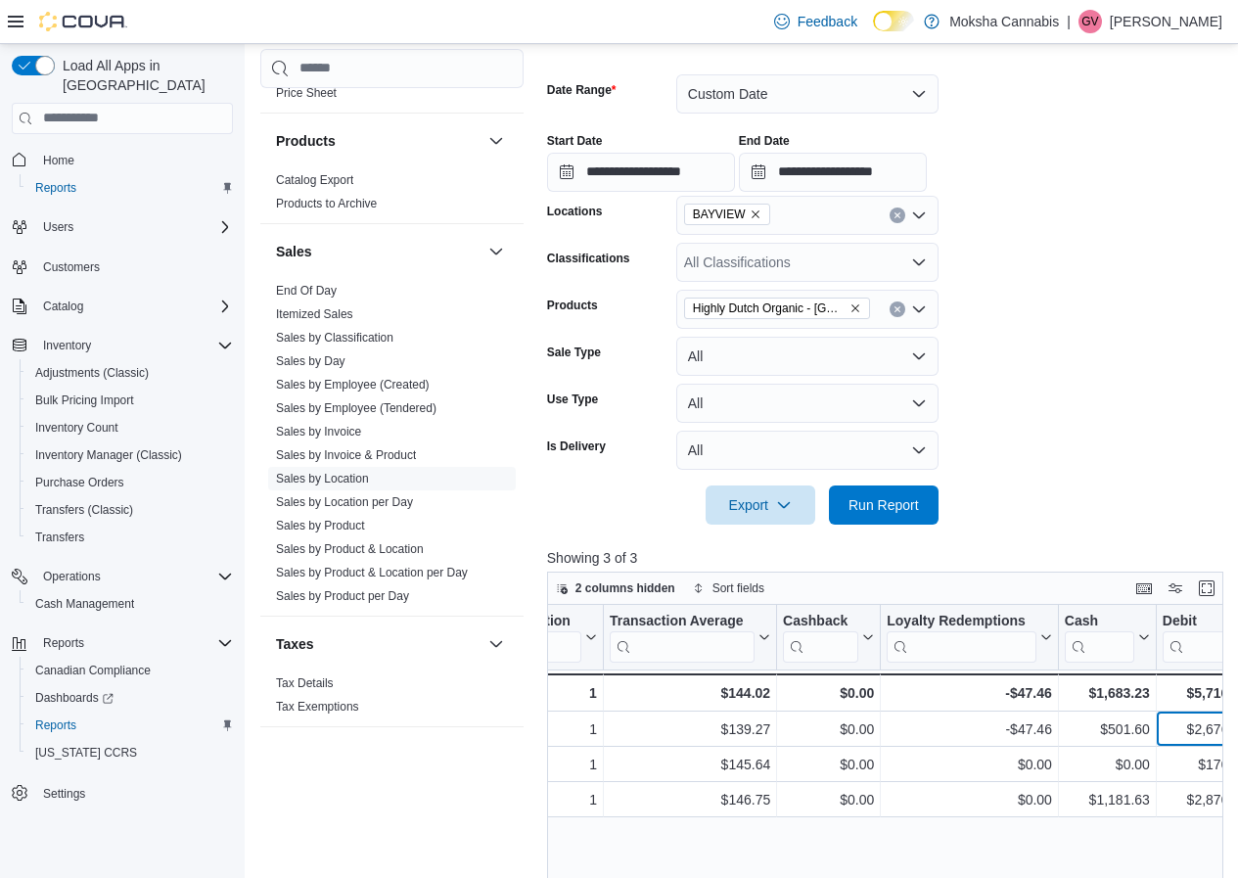
scroll to position [0, 1988]
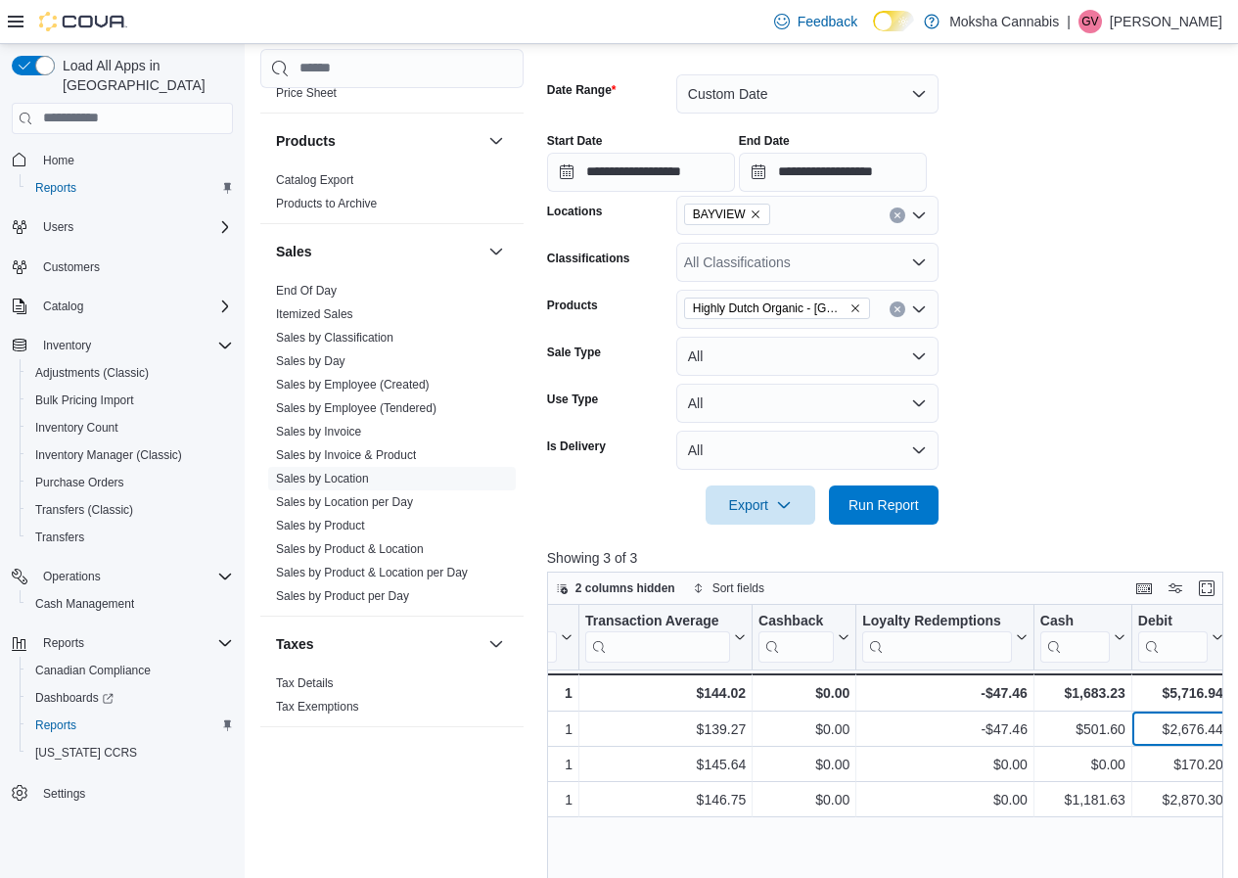
drag, startPoint x: 1187, startPoint y: 728, endPoint x: 1252, endPoint y: 724, distance: 64.7
click at [1238, 584] on html "Feedback Dark Mode Moksha Cannabis | GV Gunjan Verma Load All Apps in New Hub H…" at bounding box center [619, 145] width 1238 height 878
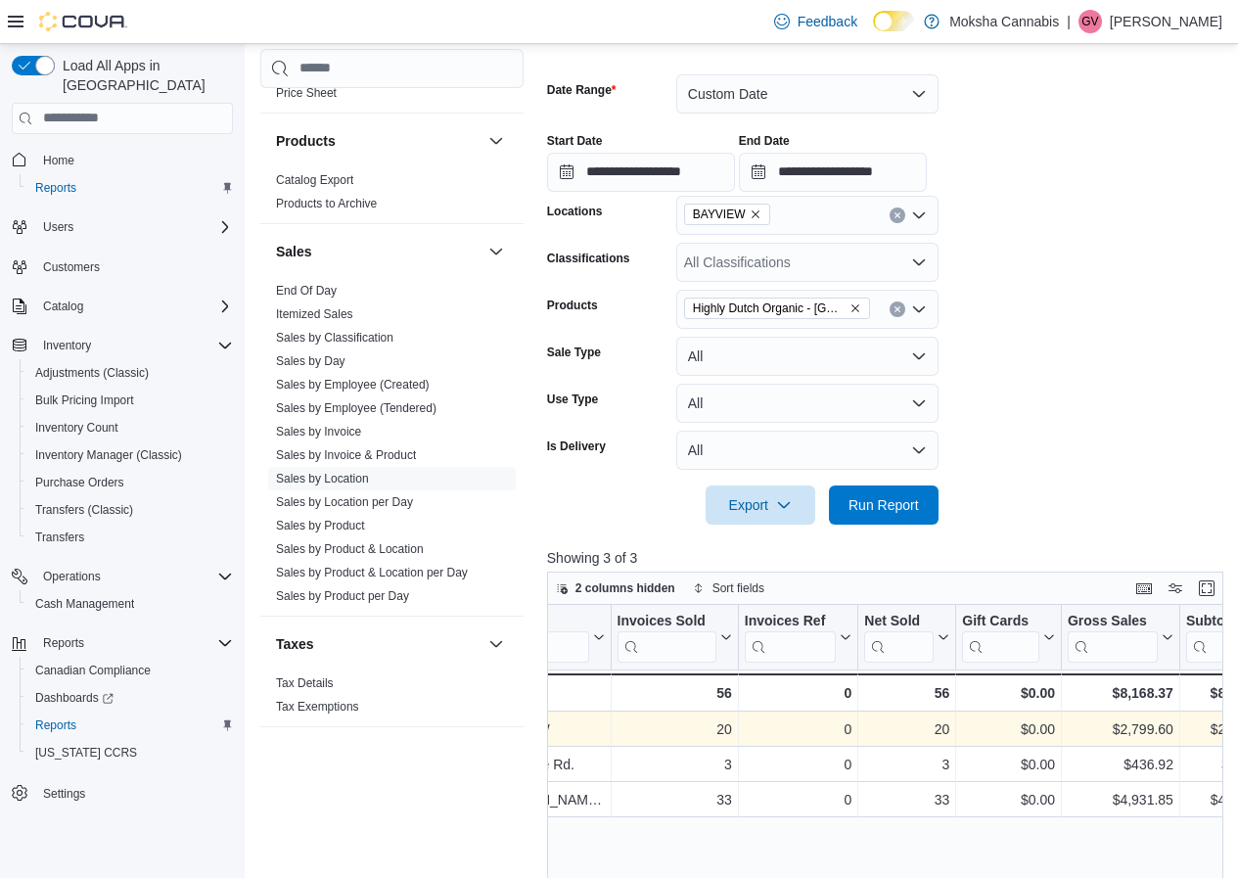
scroll to position [0, 0]
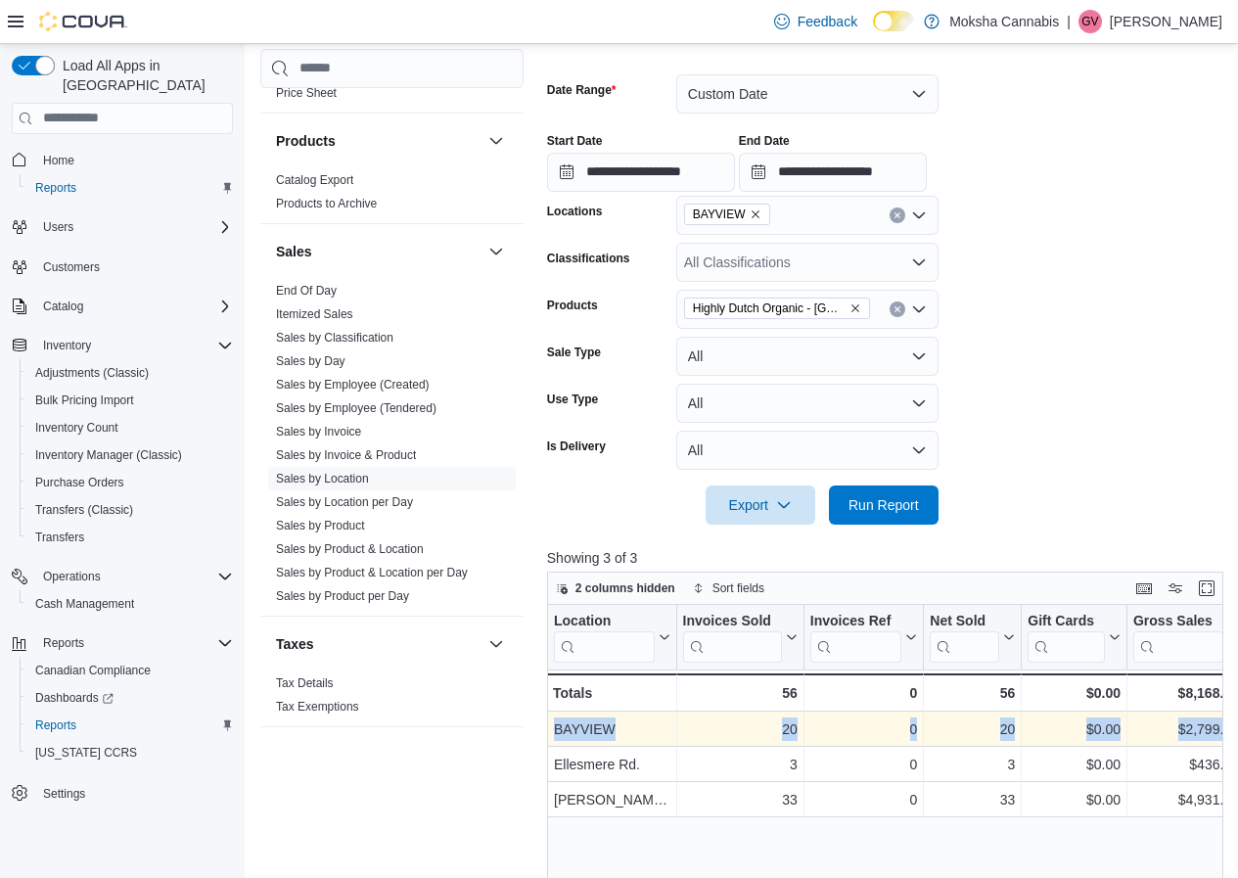
drag, startPoint x: 1224, startPoint y: 731, endPoint x: 612, endPoint y: 730, distance: 612.7
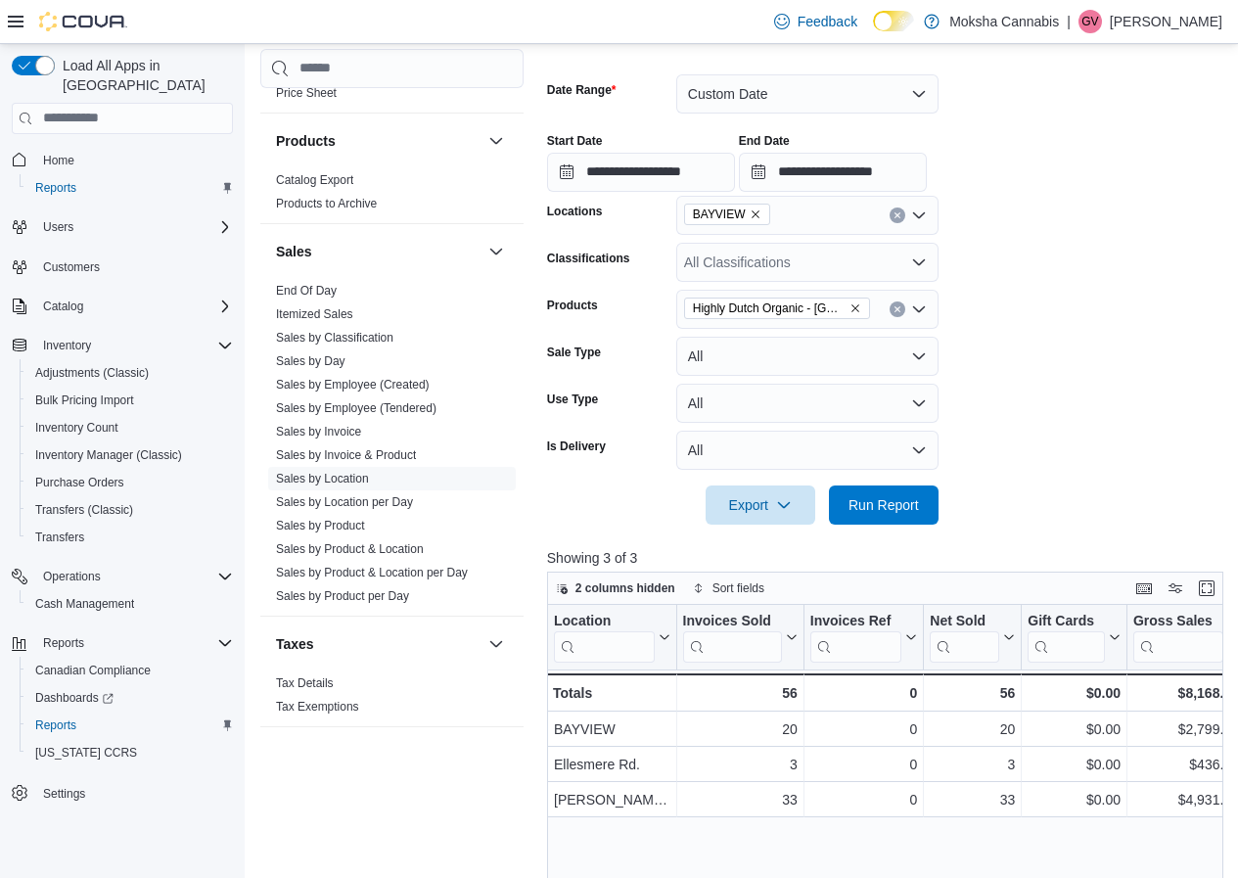
click at [391, 551] on link "Sales by Product & Location" at bounding box center [350, 549] width 148 height 14
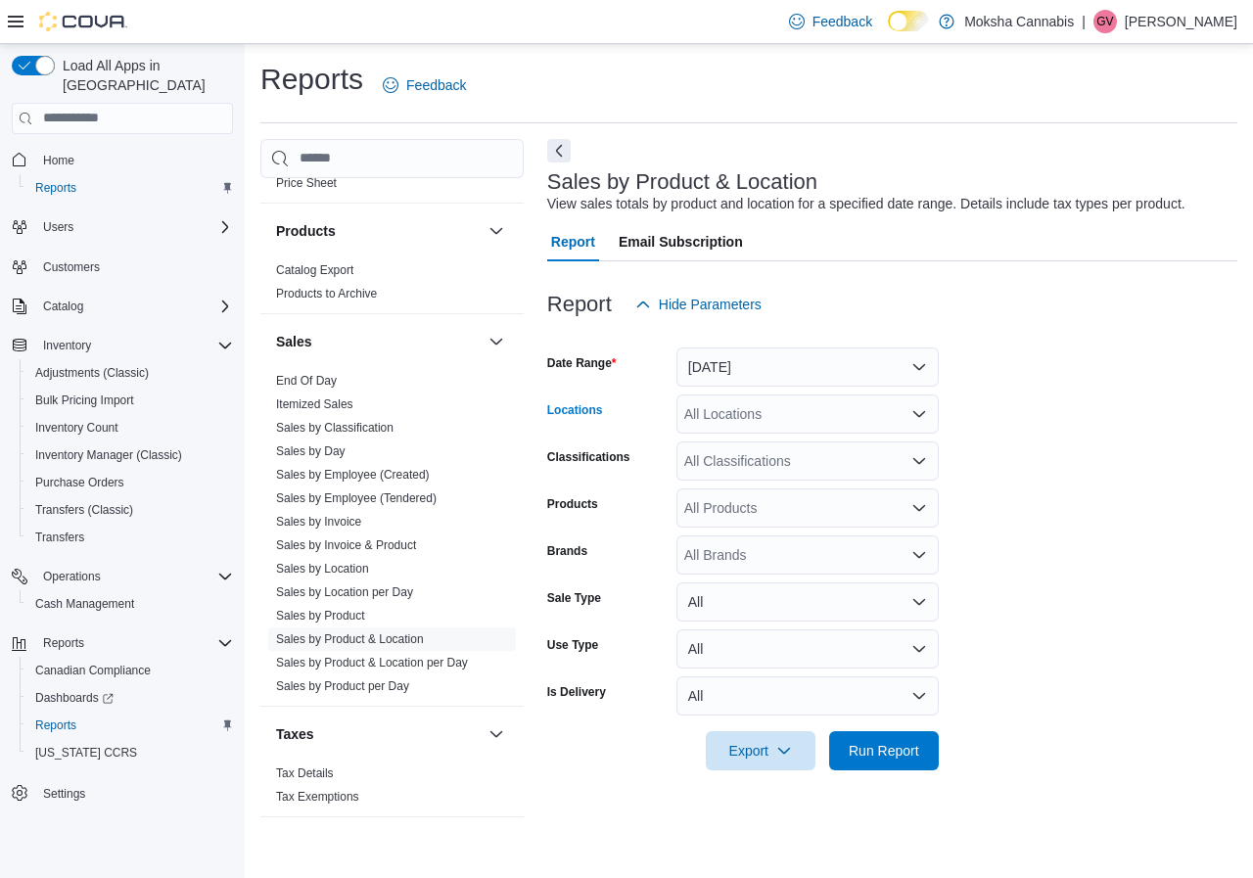
click at [793, 405] on div "All Locations" at bounding box center [807, 413] width 262 height 39
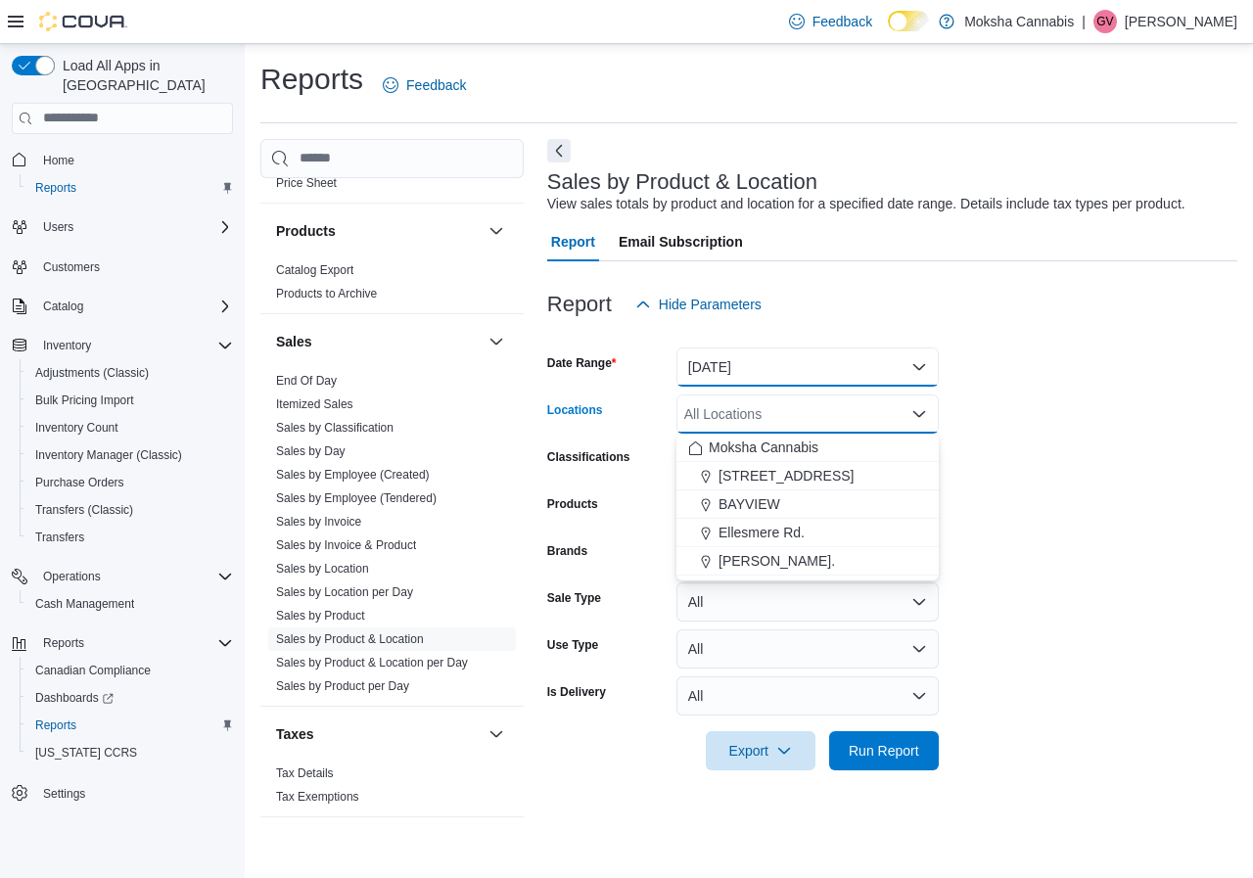
click at [780, 368] on button "Yesterday" at bounding box center [807, 366] width 262 height 39
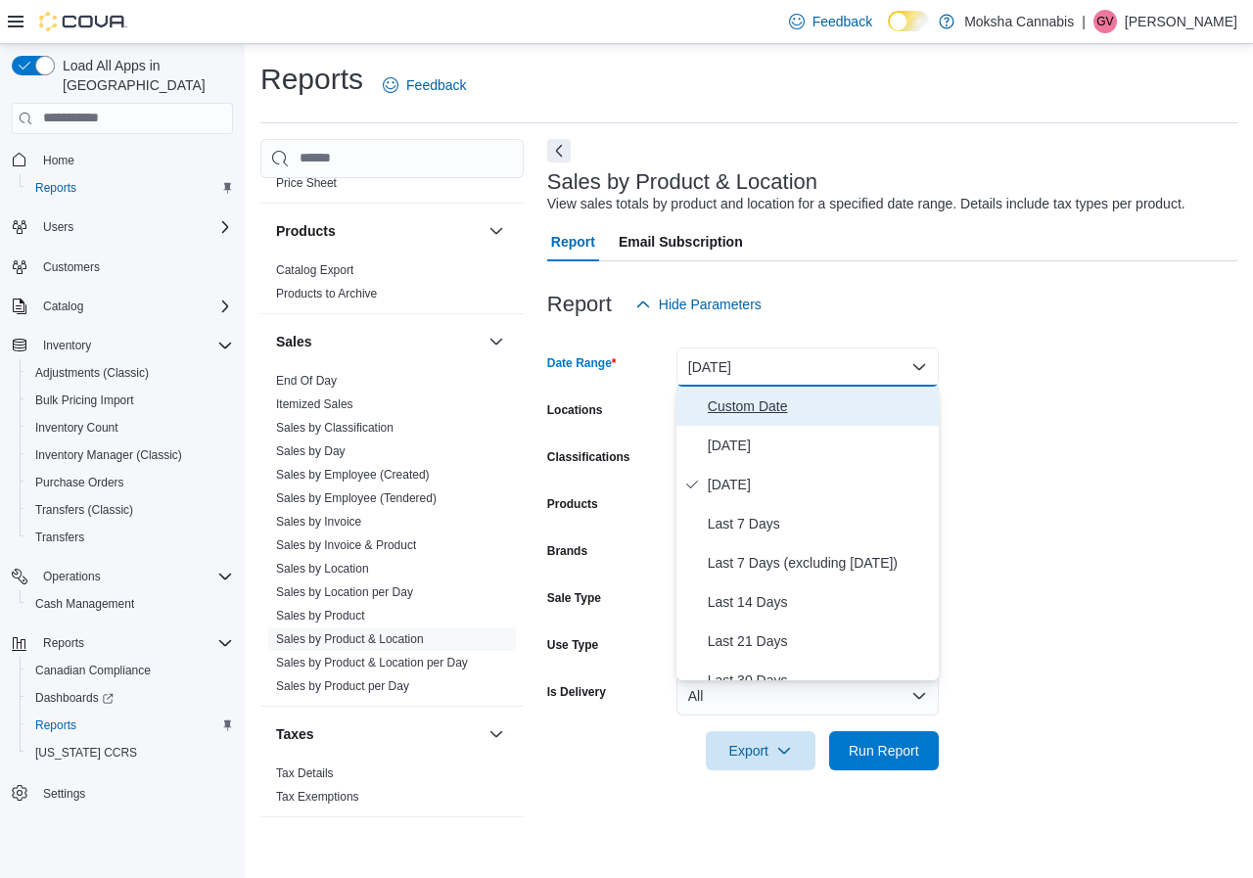
click at [746, 418] on button "Custom Date" at bounding box center [807, 406] width 262 height 39
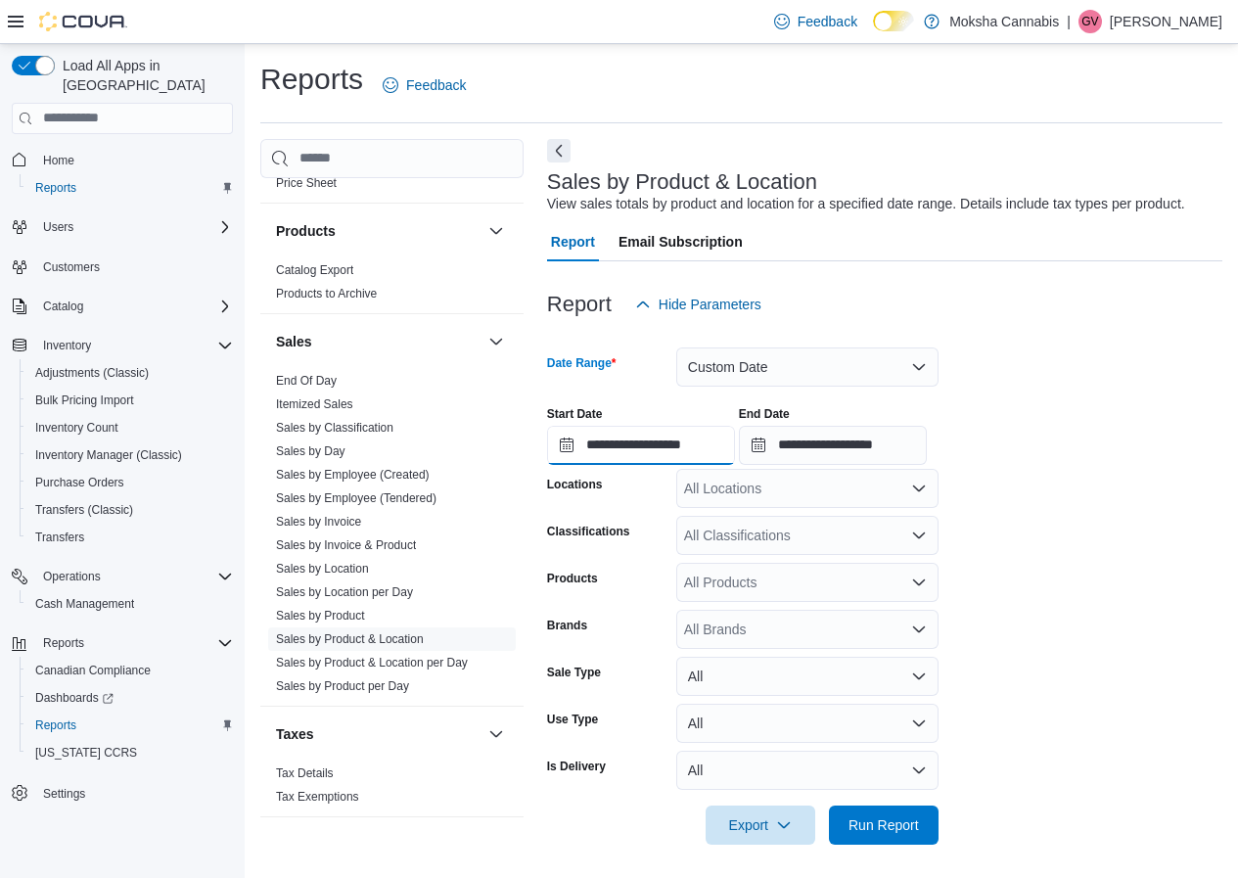
click at [694, 447] on input "**********" at bounding box center [641, 445] width 188 height 39
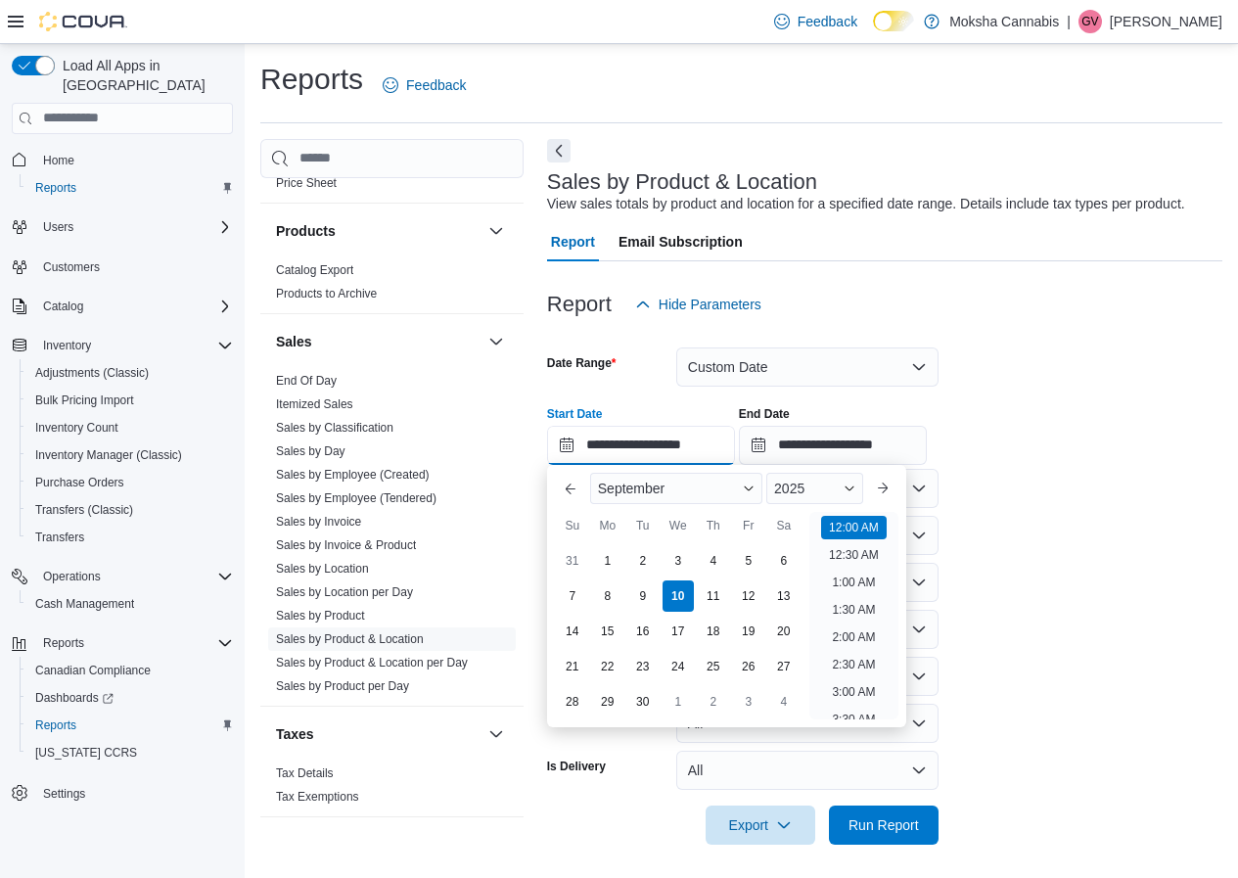
scroll to position [61, 0]
click at [831, 502] on div "2025" at bounding box center [814, 488] width 97 height 31
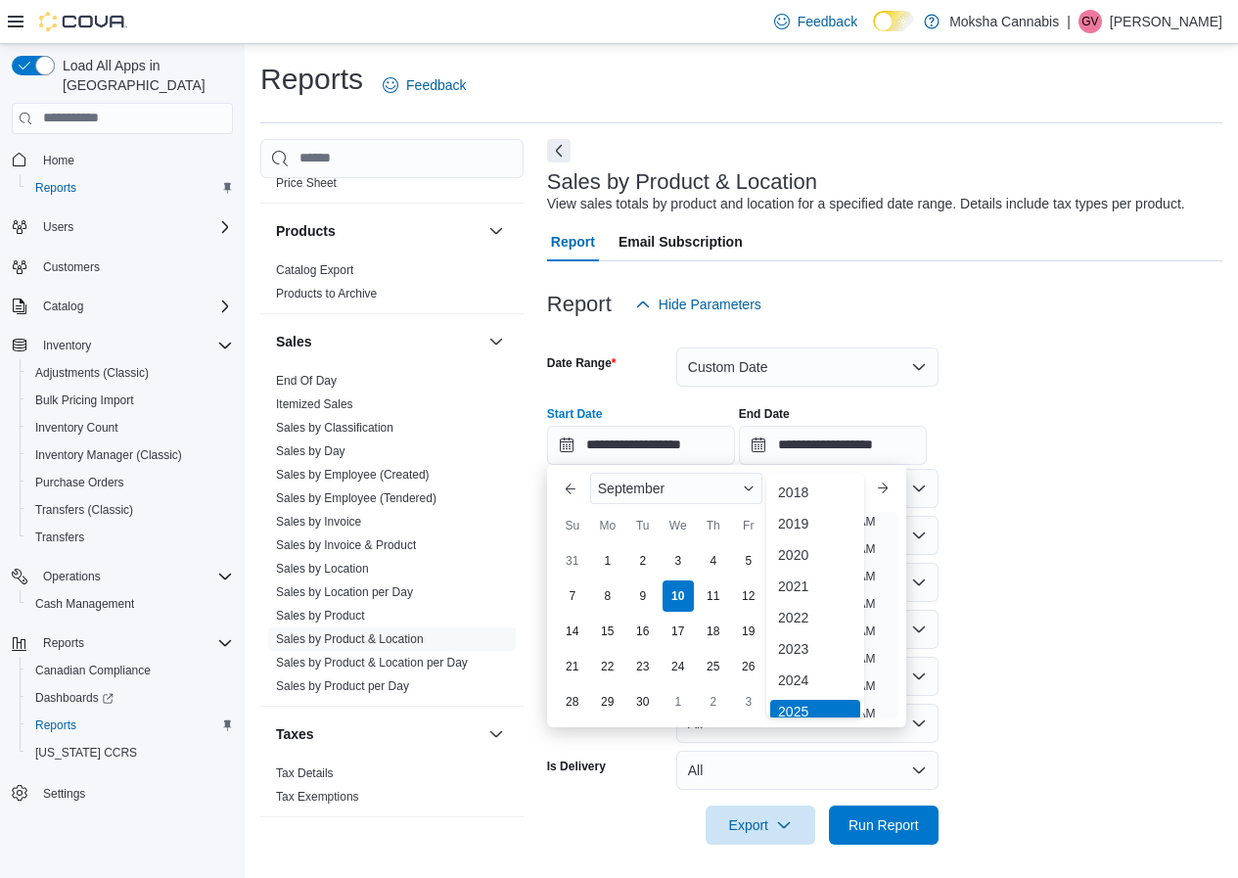
scroll to position [6, 0]
click at [809, 668] on div "2024" at bounding box center [815, 674] width 90 height 23
type input "**********"
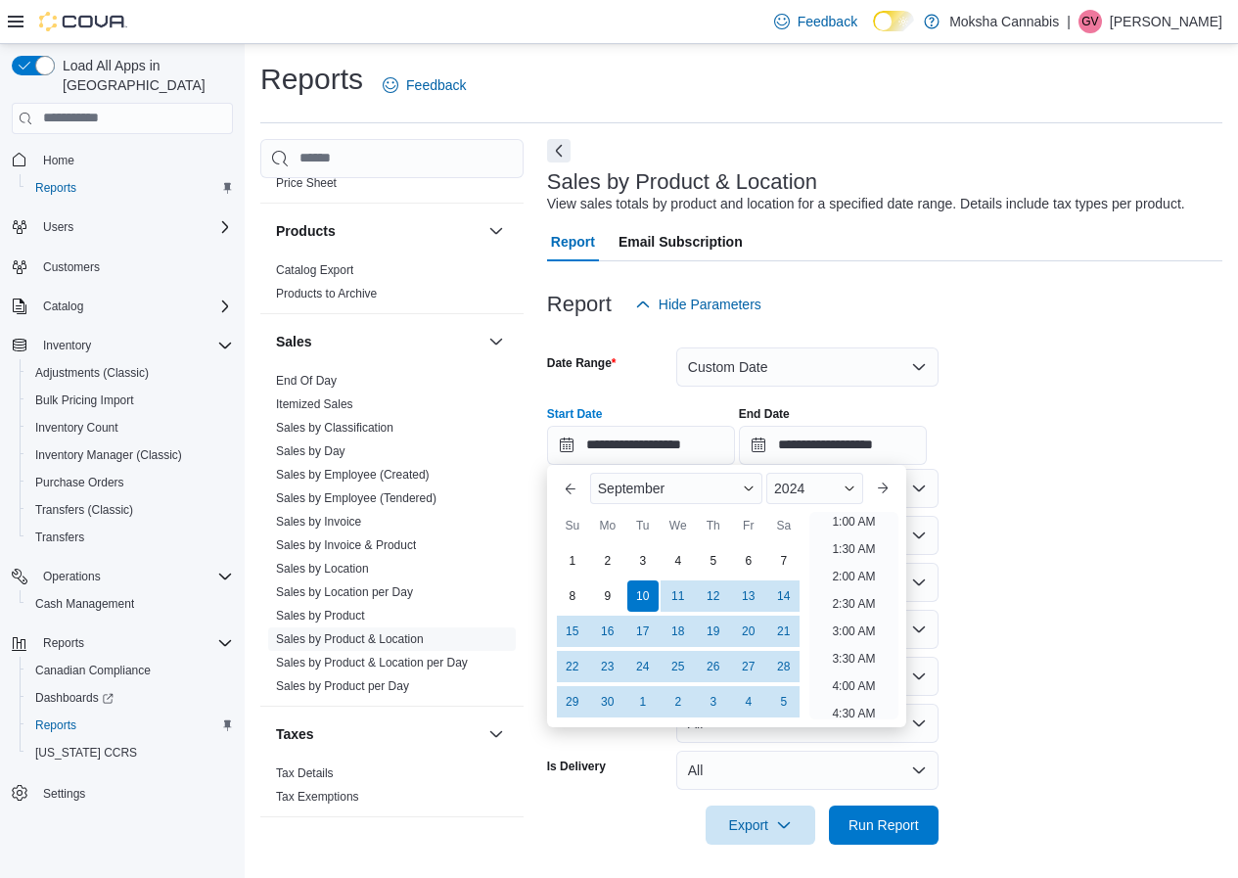
scroll to position [4, 0]
click at [1049, 554] on form "**********" at bounding box center [884, 584] width 675 height 521
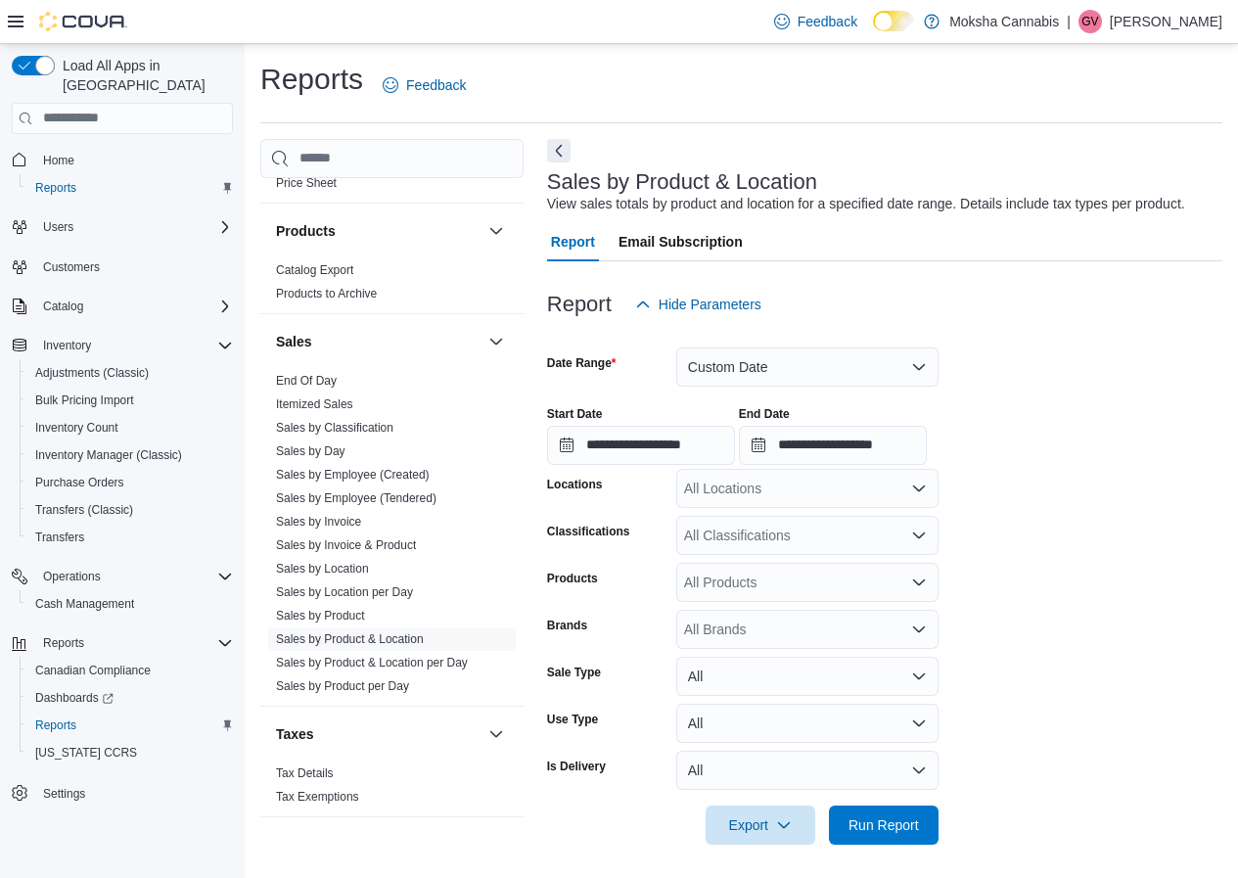
click at [784, 582] on div "All Products" at bounding box center [807, 582] width 262 height 39
click at [773, 491] on div "All Locations" at bounding box center [807, 488] width 262 height 39
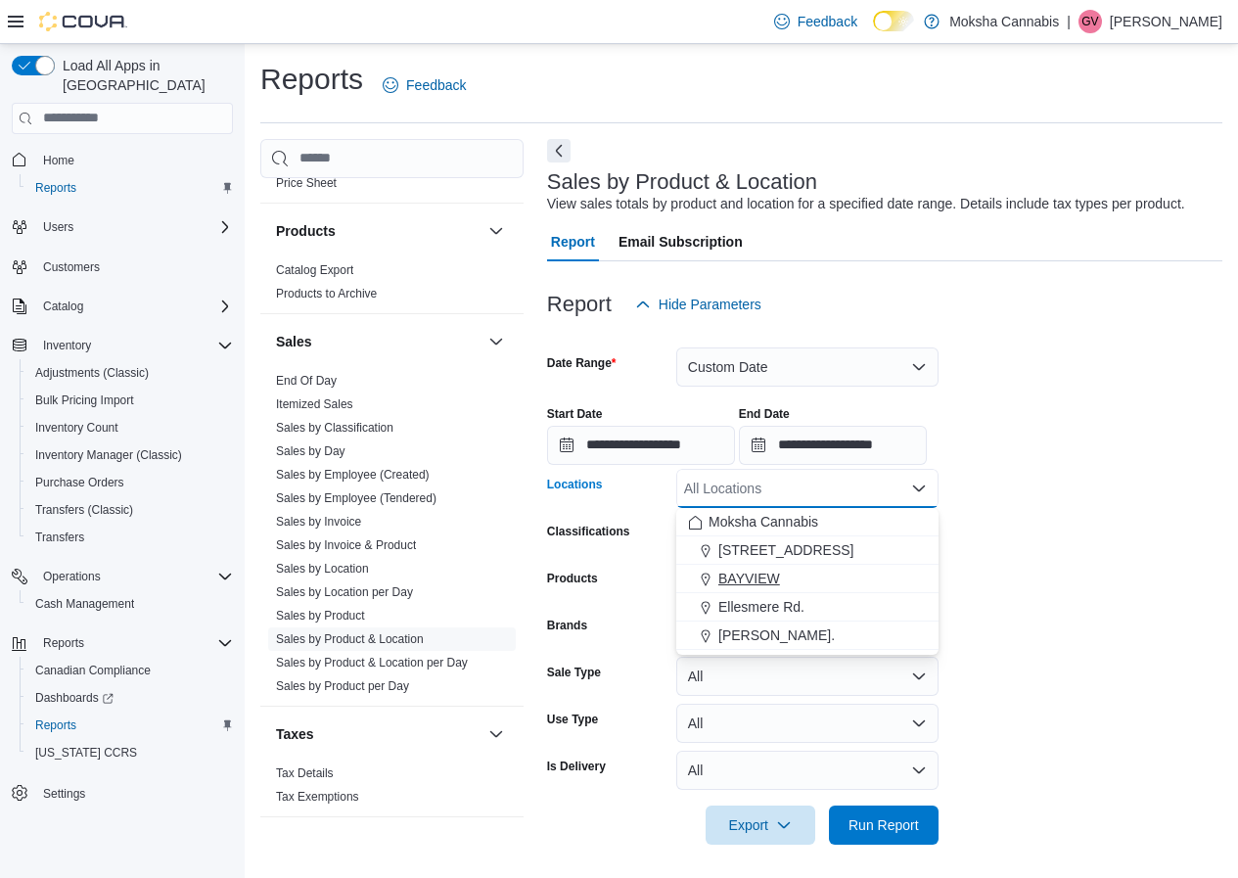
click at [754, 575] on span "BAYVIEW" at bounding box center [749, 579] width 62 height 20
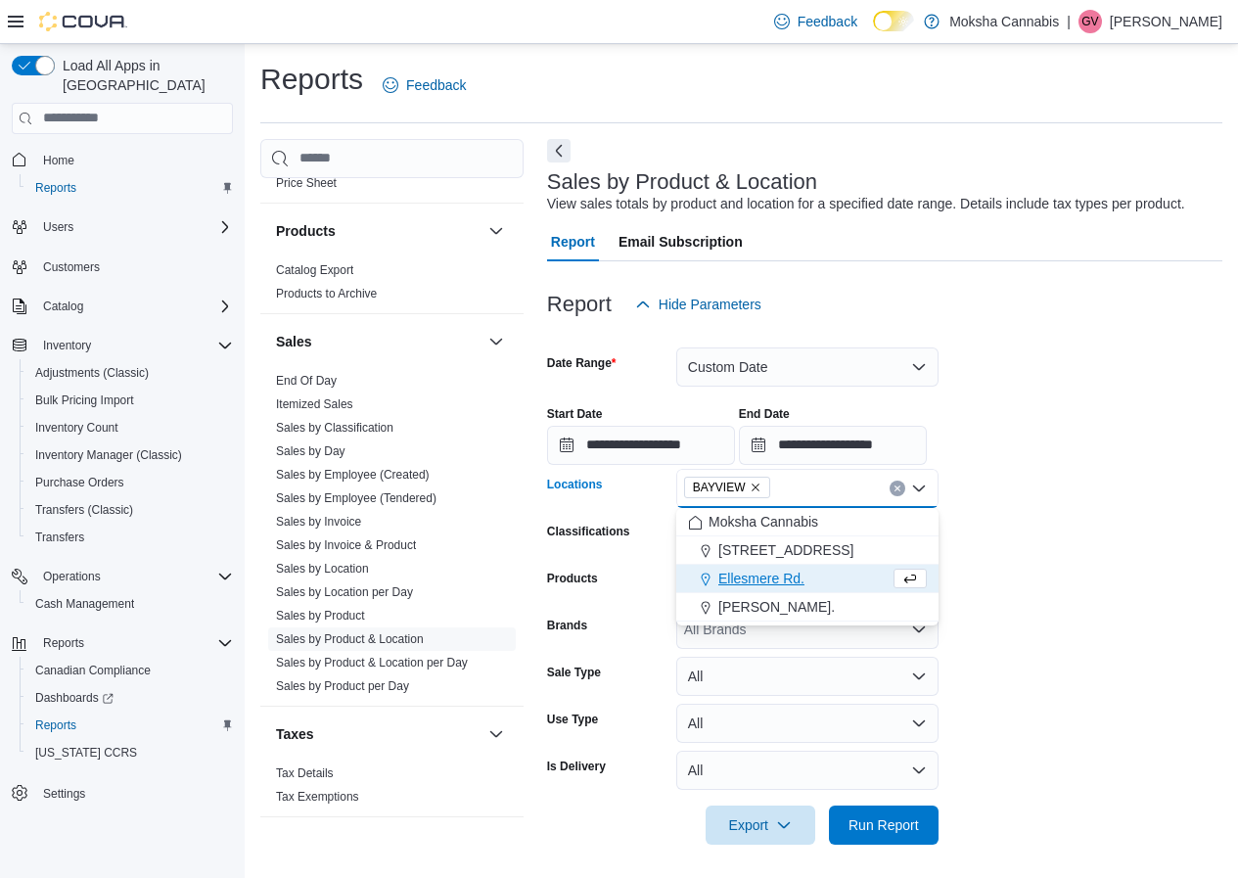
click at [1027, 526] on form "**********" at bounding box center [884, 584] width 675 height 521
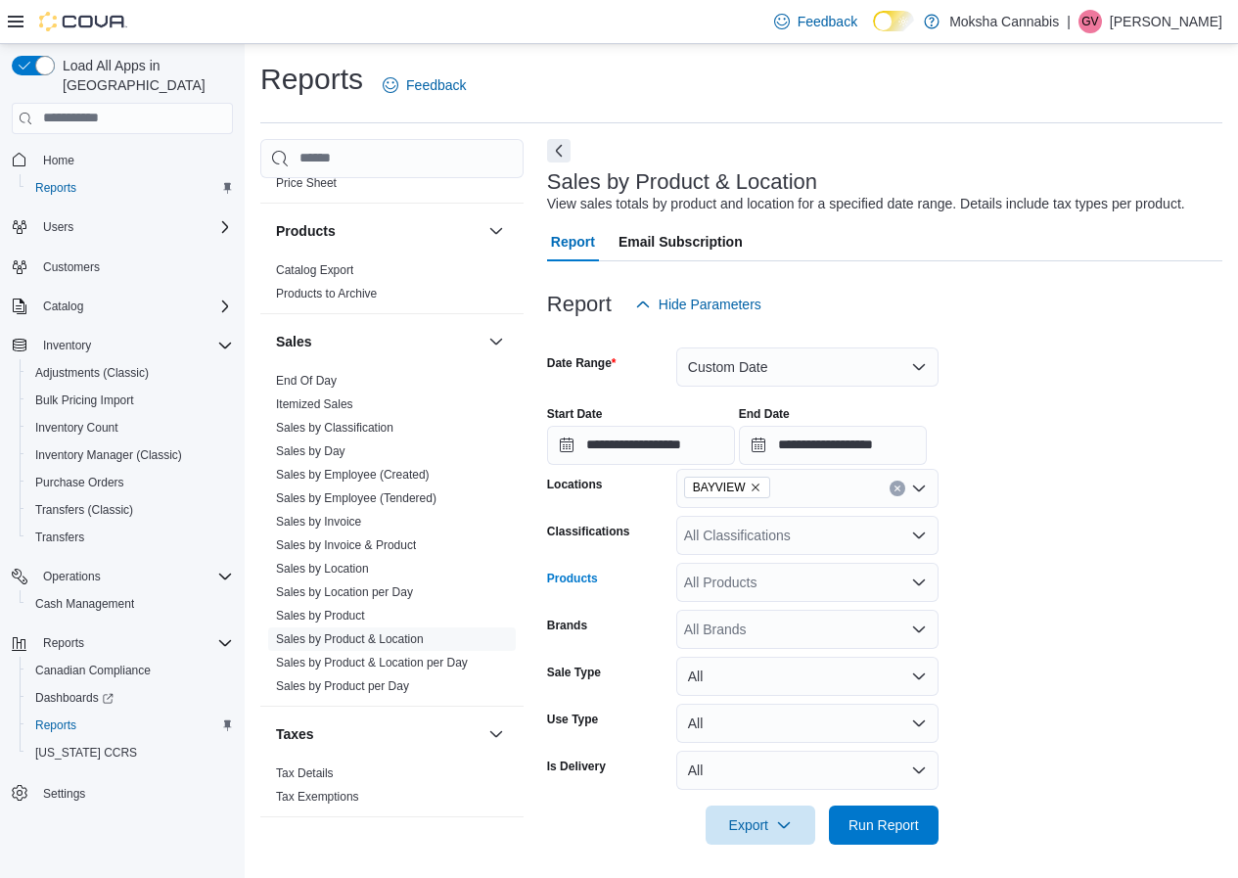
click at [752, 564] on div "All Products" at bounding box center [807, 582] width 262 height 39
type input "*"
click at [1140, 580] on form "**********" at bounding box center [884, 584] width 675 height 521
click at [747, 632] on div "All Brands" at bounding box center [807, 629] width 262 height 39
type input "******"
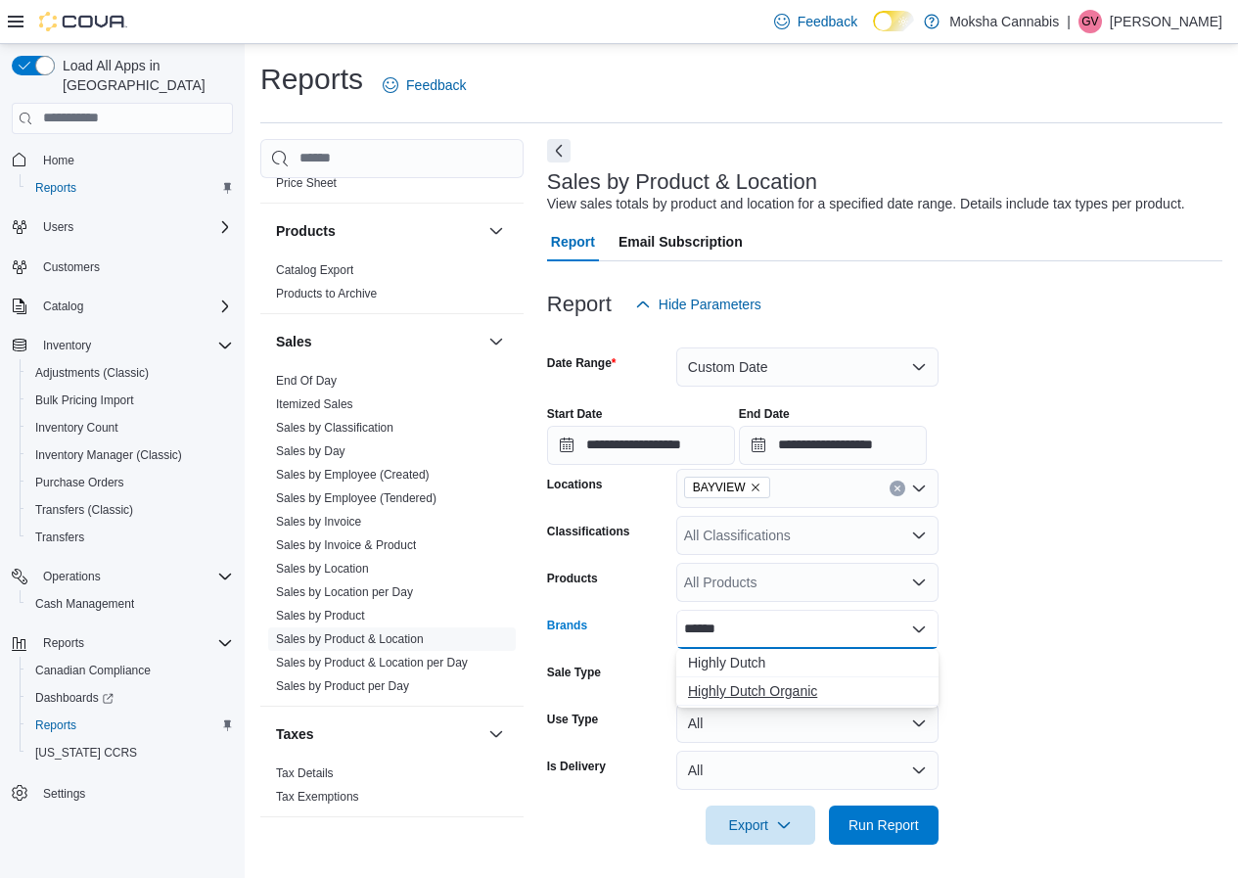
click at [771, 697] on span "Highly Dutch Organic" at bounding box center [807, 691] width 239 height 20
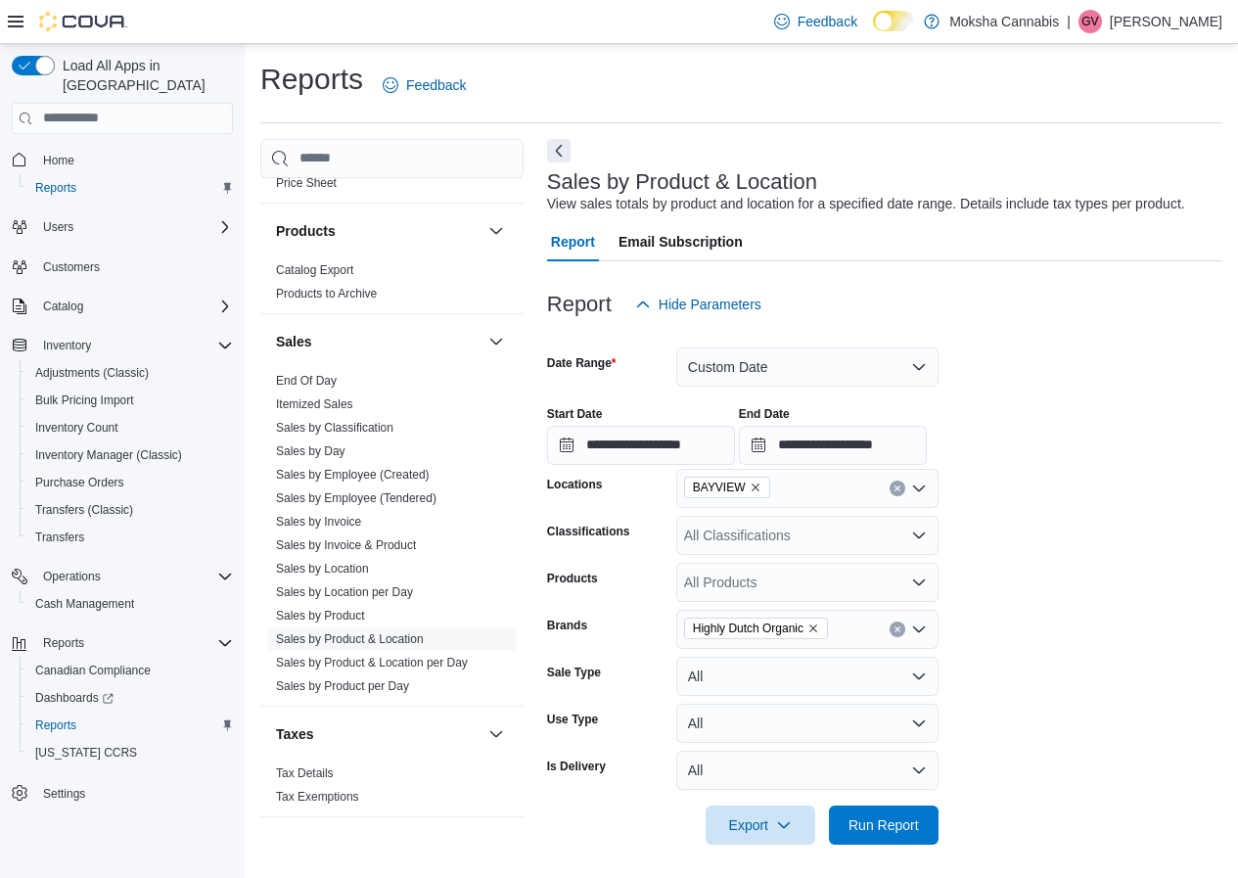
click at [1034, 654] on form "**********" at bounding box center [884, 584] width 675 height 521
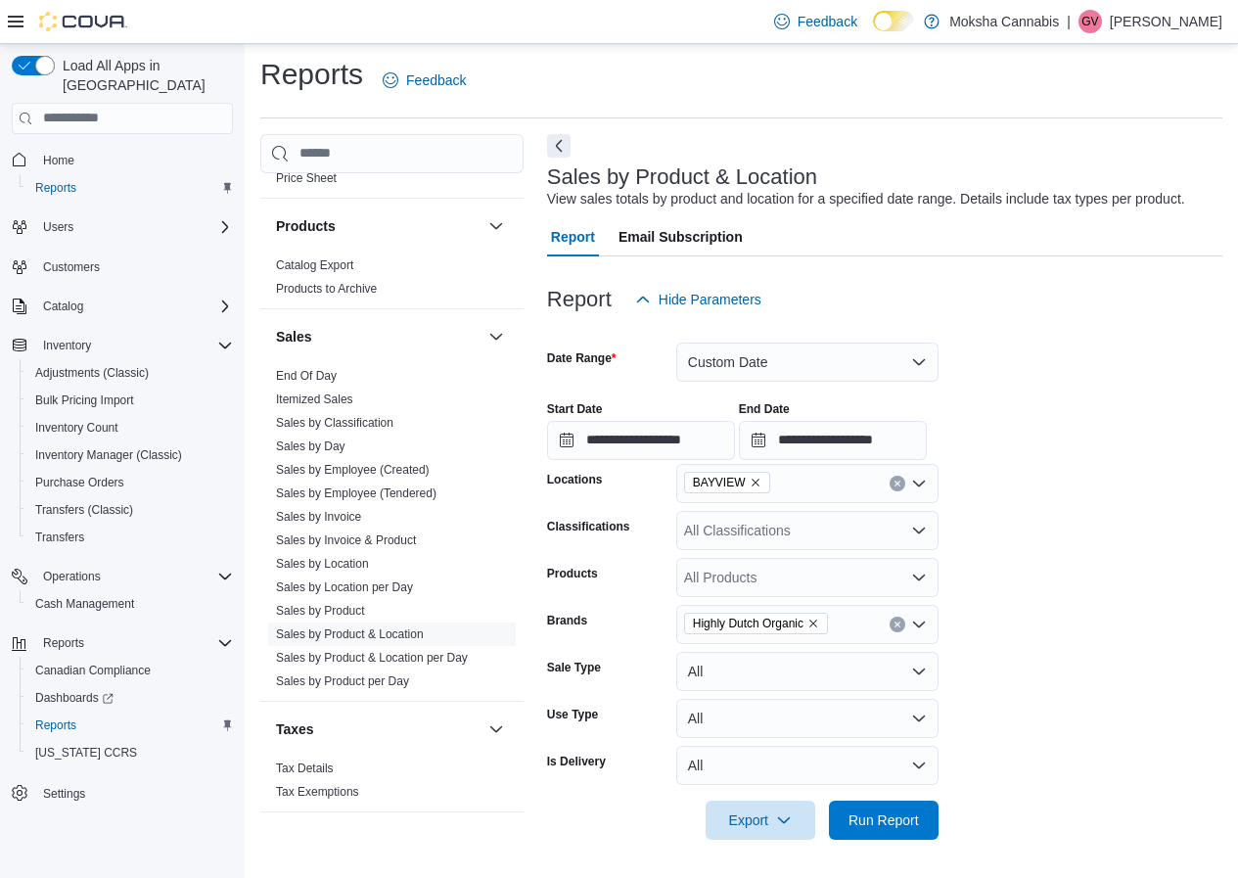
scroll to position [6, 0]
click at [900, 823] on span "Run Report" at bounding box center [884, 818] width 70 height 20
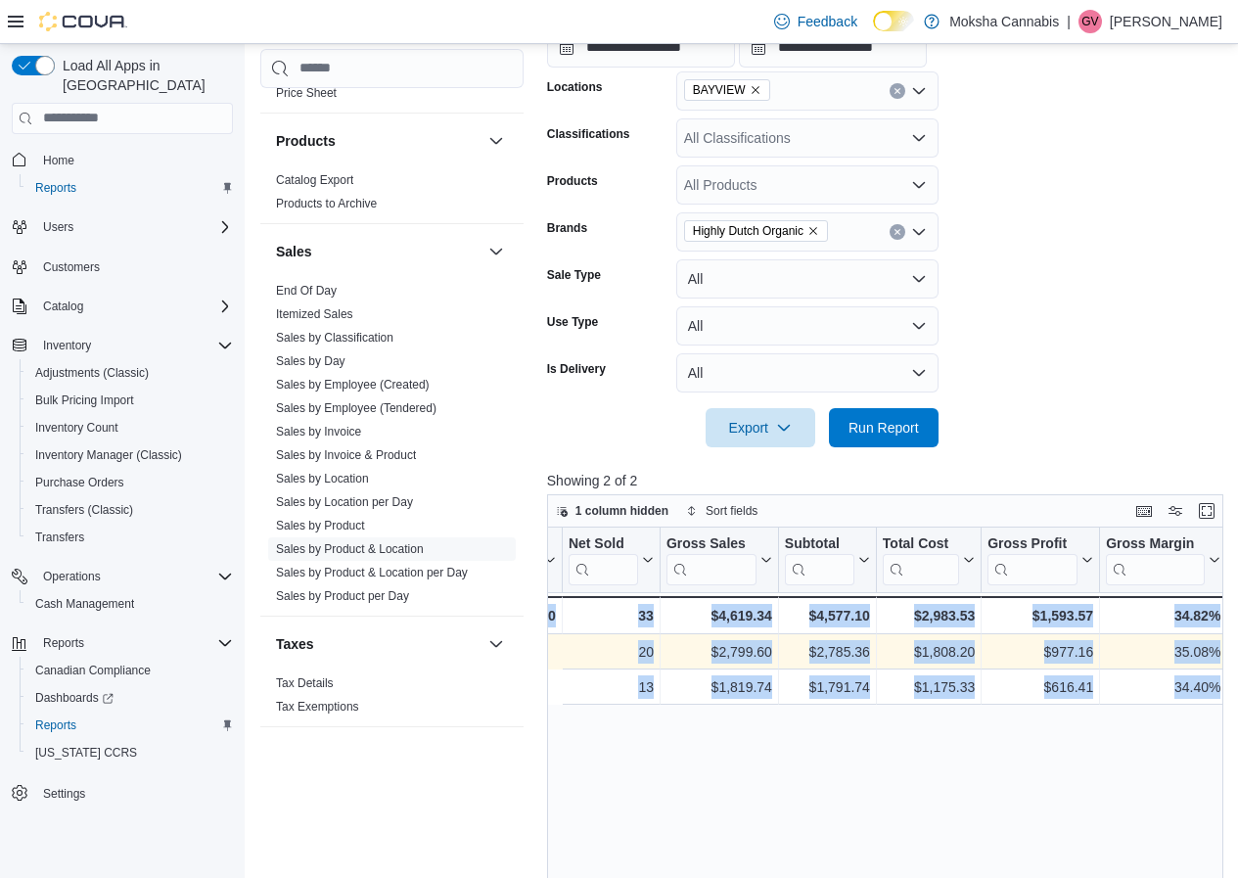
scroll to position [0, 1111]
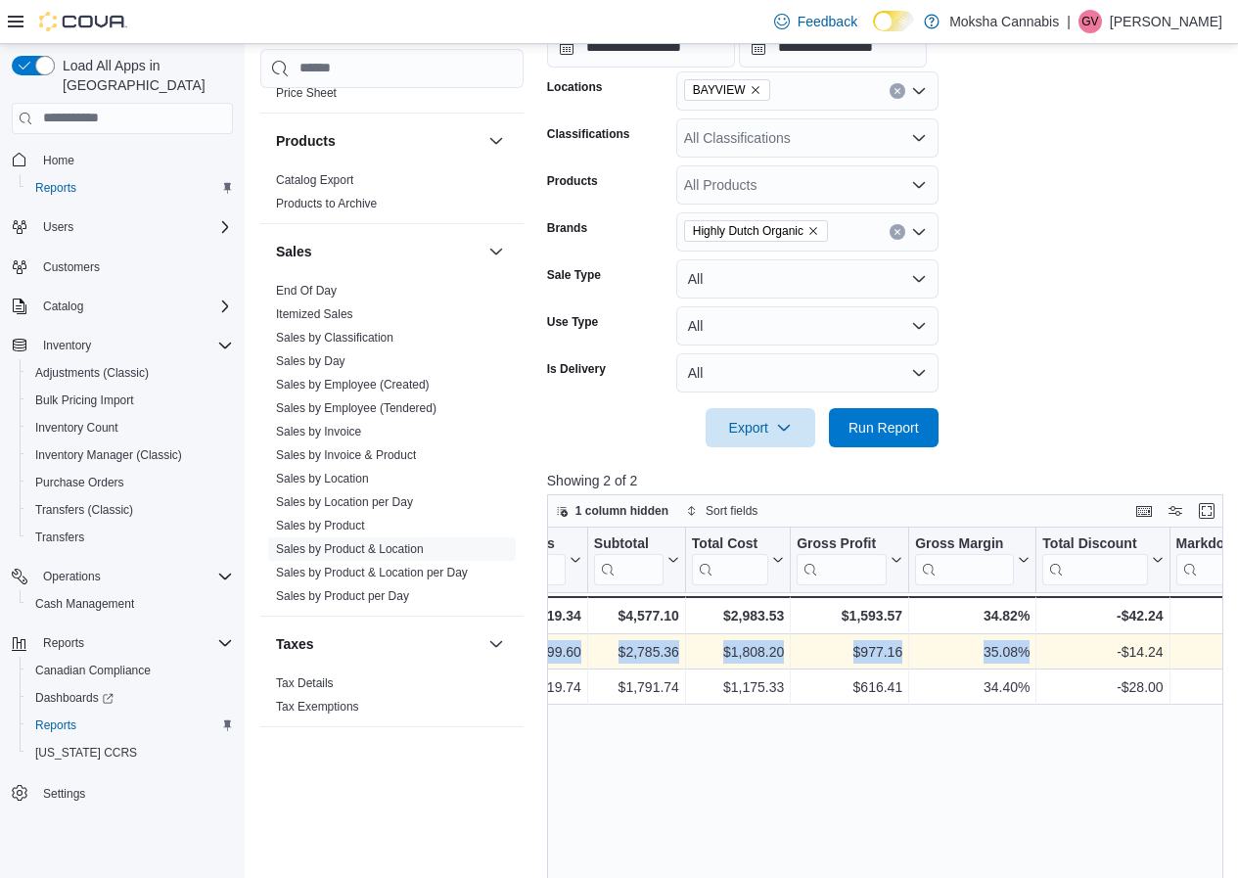
drag, startPoint x: 550, startPoint y: 652, endPoint x: 1084, endPoint y: 649, distance: 534.4
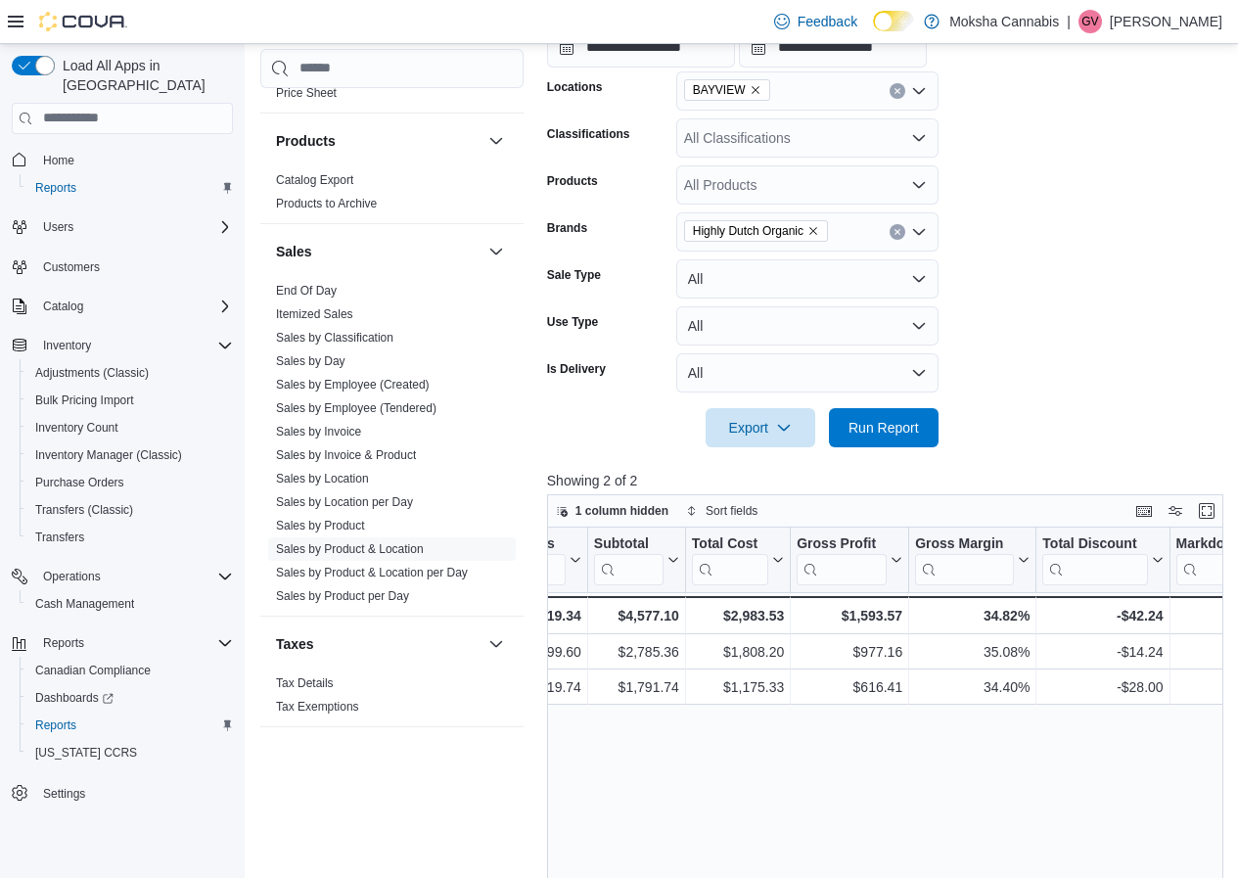
click at [1066, 774] on div "Product Click to view column header actions SKU Click to view column header act…" at bounding box center [888, 862] width 683 height 669
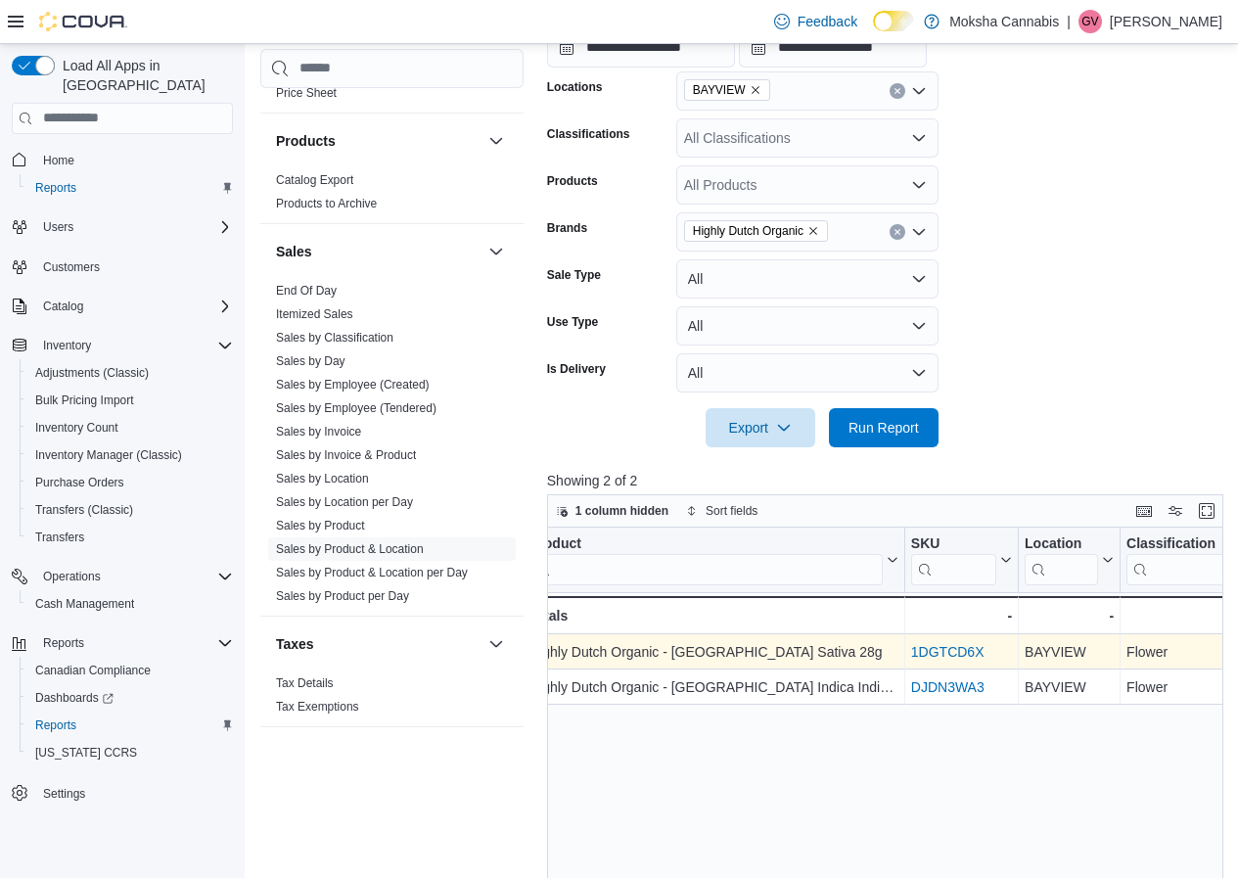
scroll to position [0, 0]
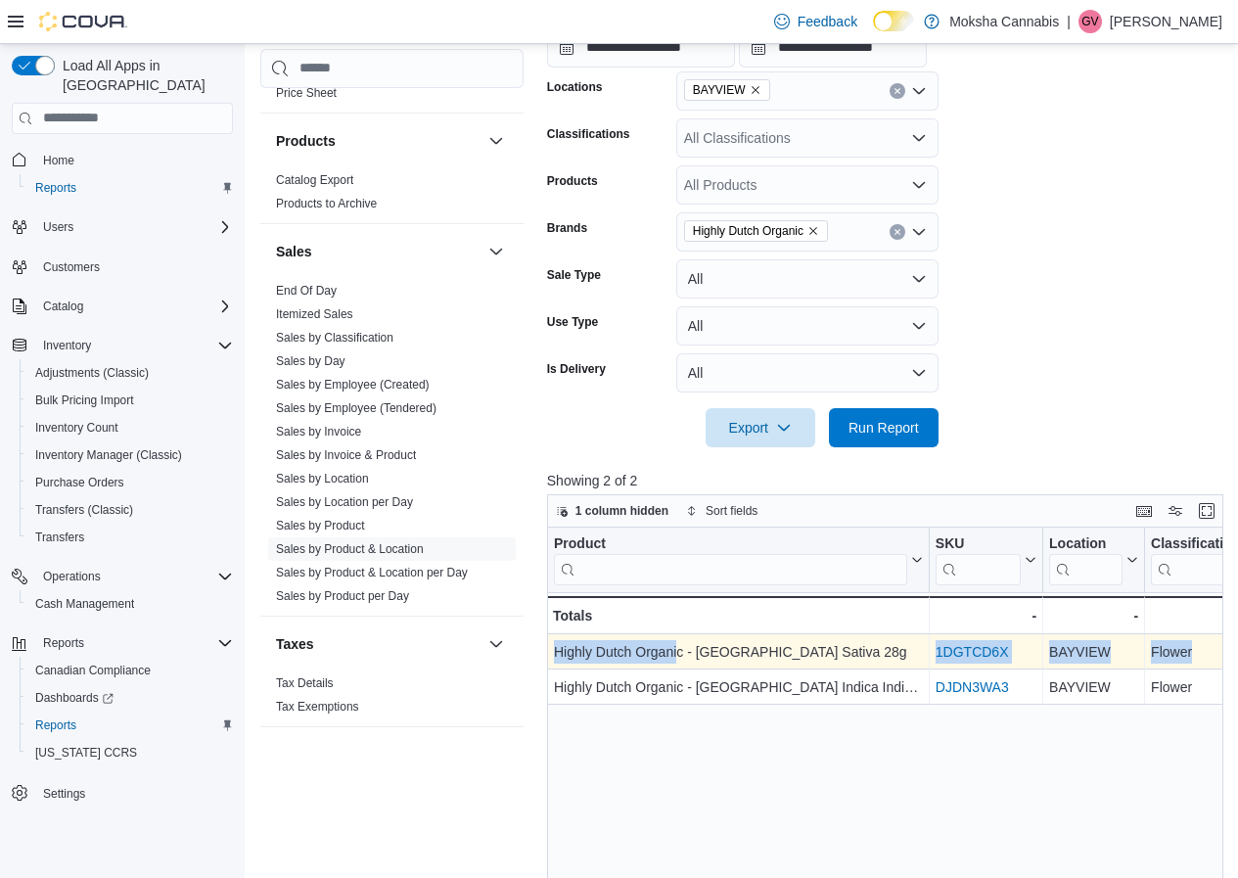
drag, startPoint x: 677, startPoint y: 650, endPoint x: 676, endPoint y: 638, distance: 11.8
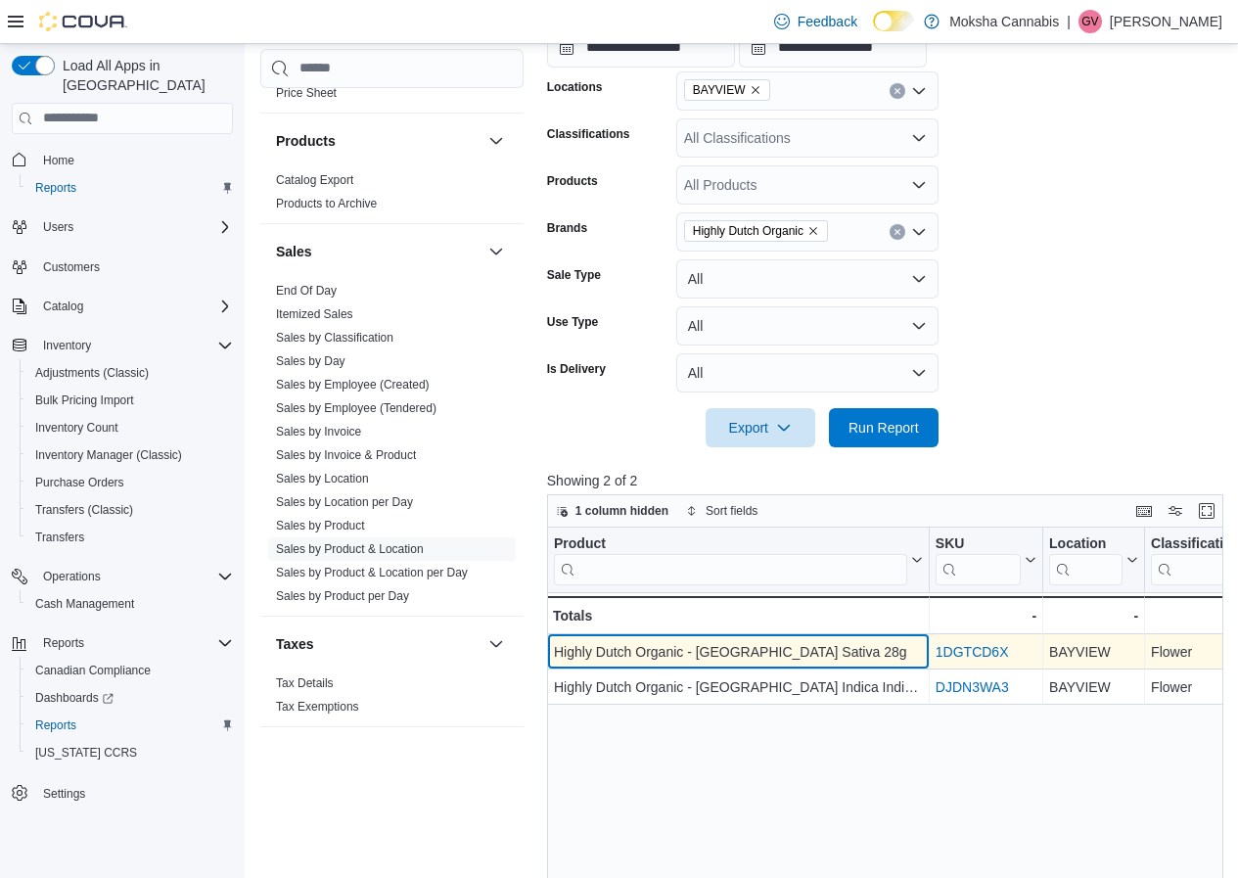
click at [870, 650] on div "Highly Dutch Organic - Amsterdam Sativa 28g" at bounding box center [738, 651] width 369 height 23
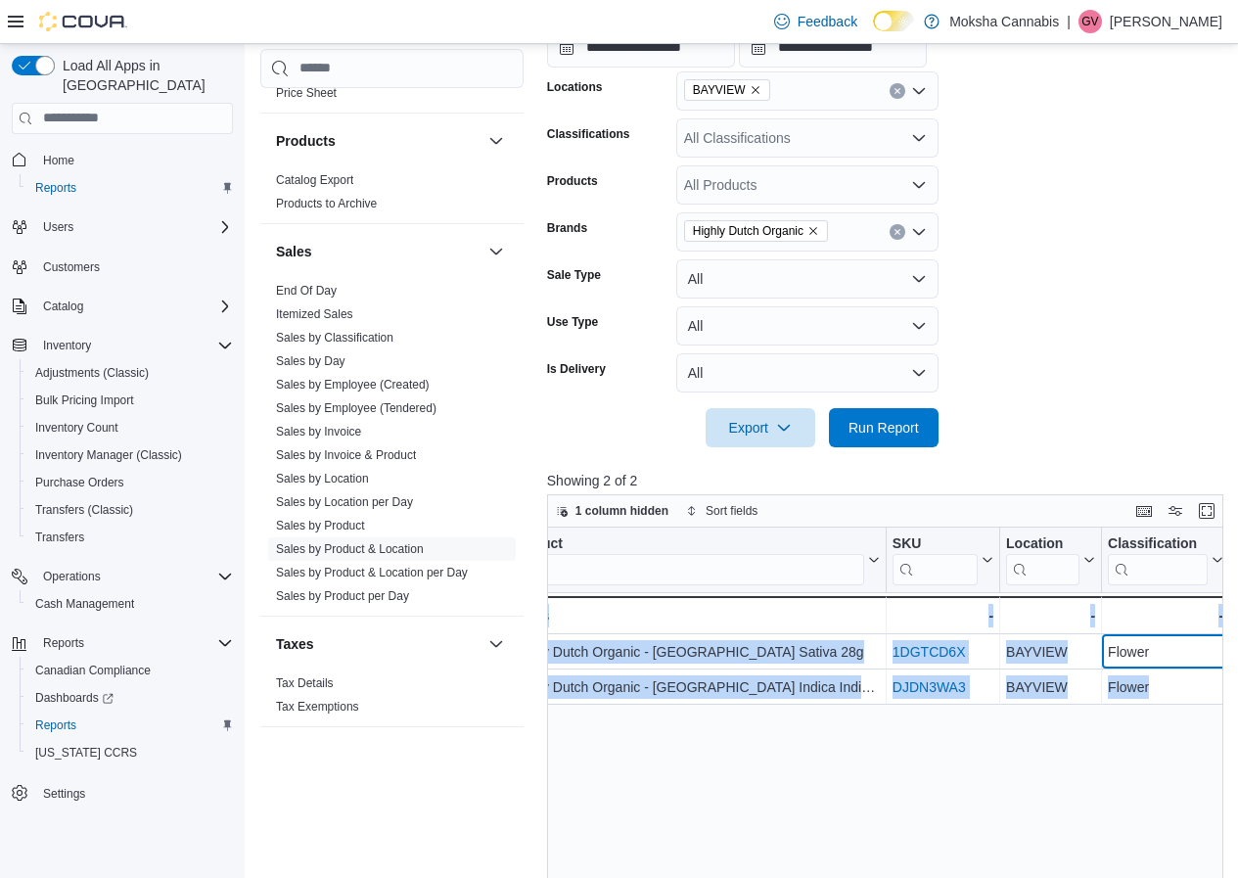
drag, startPoint x: 1150, startPoint y: 651, endPoint x: 1252, endPoint y: 646, distance: 101.9
click at [1238, 481] on html "Feedback Dark Mode Moksha Cannabis | GV Gunjan Verma Load All Apps in New Hub H…" at bounding box center [619, 42] width 1238 height 878
click at [1100, 737] on div "Product Click to view column header actions SKU Click to view column header act…" at bounding box center [888, 862] width 683 height 669
drag, startPoint x: 1197, startPoint y: 642, endPoint x: 1252, endPoint y: 641, distance: 54.8
click at [1238, 481] on html "Feedback Dark Mode Moksha Cannabis | GV Gunjan Verma Load All Apps in New Hub H…" at bounding box center [619, 42] width 1238 height 878
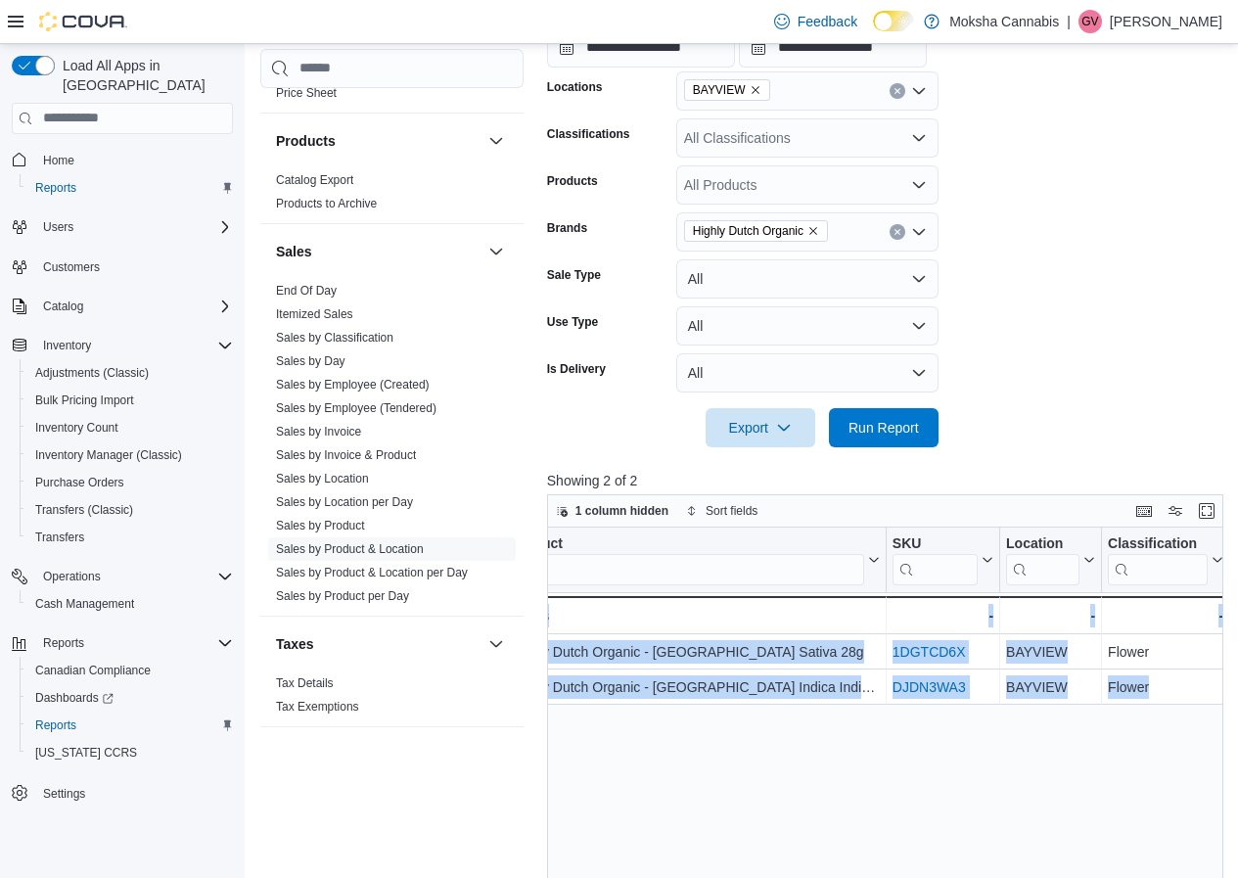
click at [1151, 716] on div "Product Click to view column header actions SKU Click to view column header act…" at bounding box center [888, 862] width 683 height 669
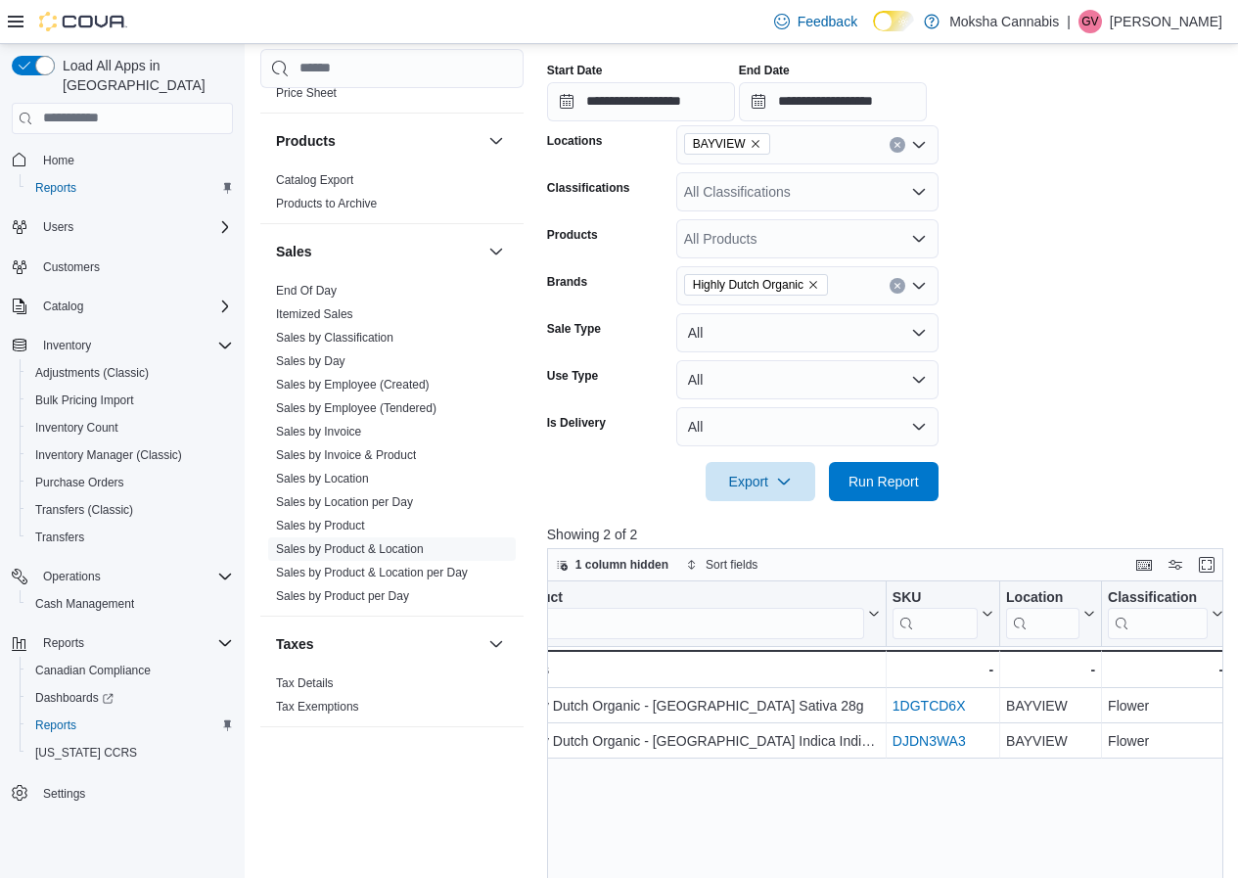
scroll to position [299, 0]
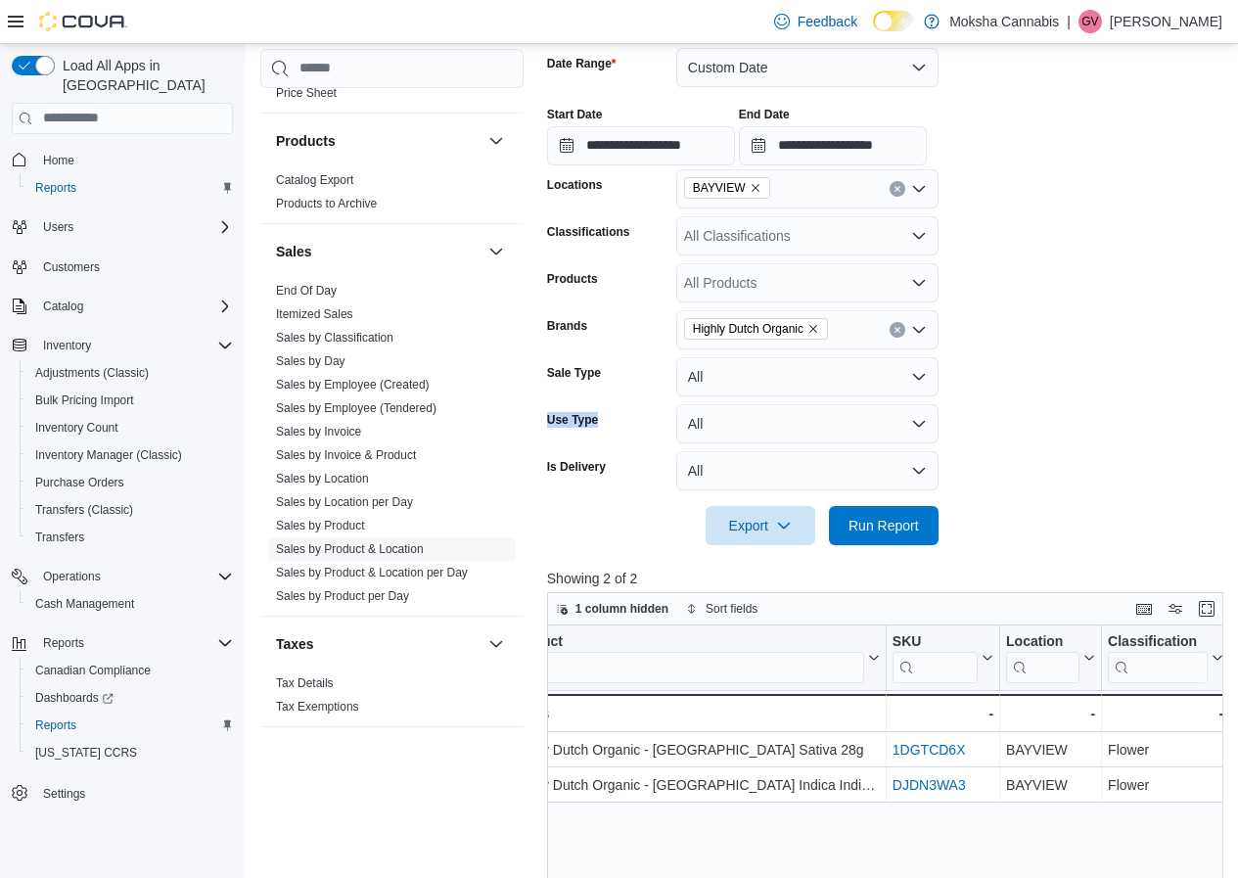
drag, startPoint x: 538, startPoint y: 416, endPoint x: 622, endPoint y: 415, distance: 84.2
click at [622, 415] on div "Cash Management Cash Management Cash Out Details Compliance OCS Transaction Sub…" at bounding box center [745, 566] width 970 height 1455
click at [637, 477] on div "Is Delivery" at bounding box center [607, 470] width 121 height 39
click at [391, 575] on link "Sales by Product & Location per Day" at bounding box center [372, 573] width 192 height 14
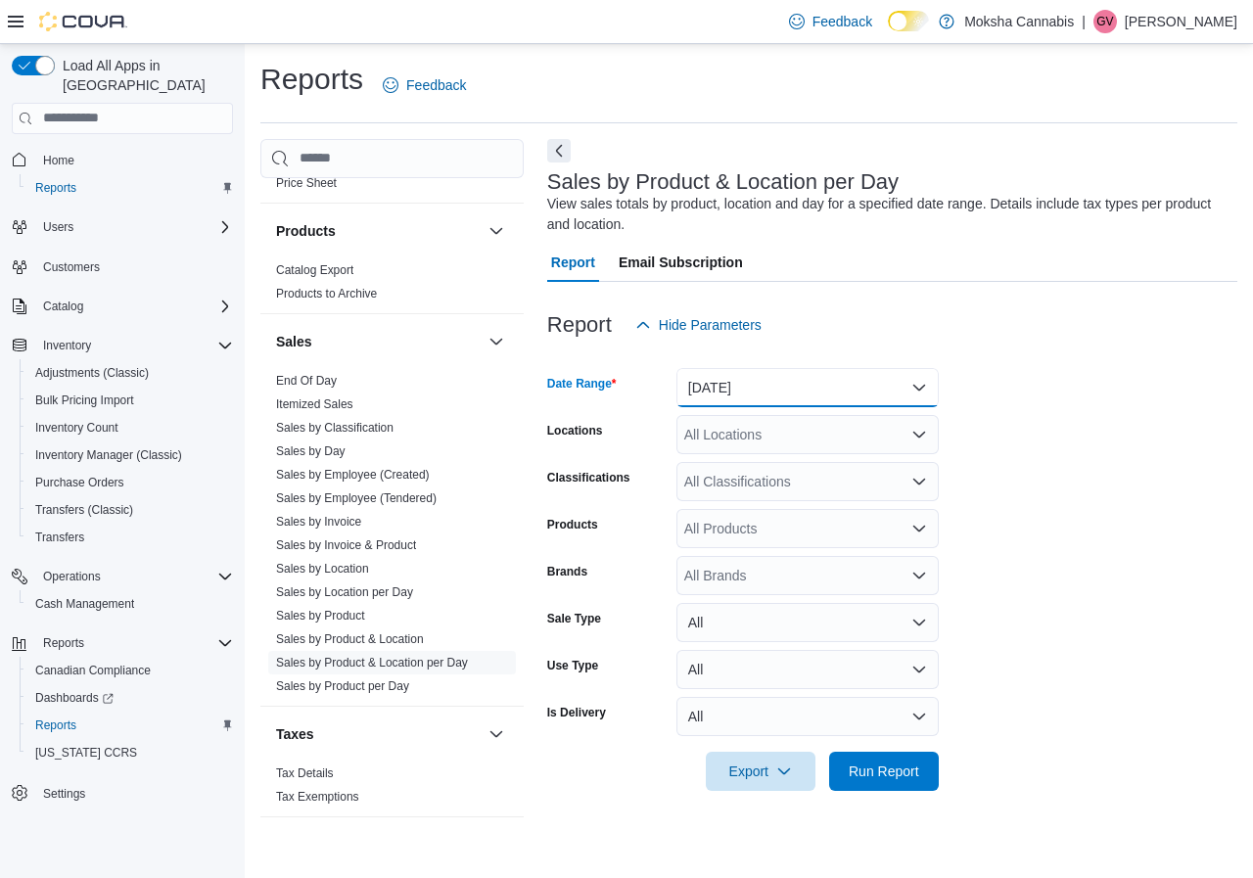
click at [803, 384] on button "Yesterday" at bounding box center [807, 387] width 262 height 39
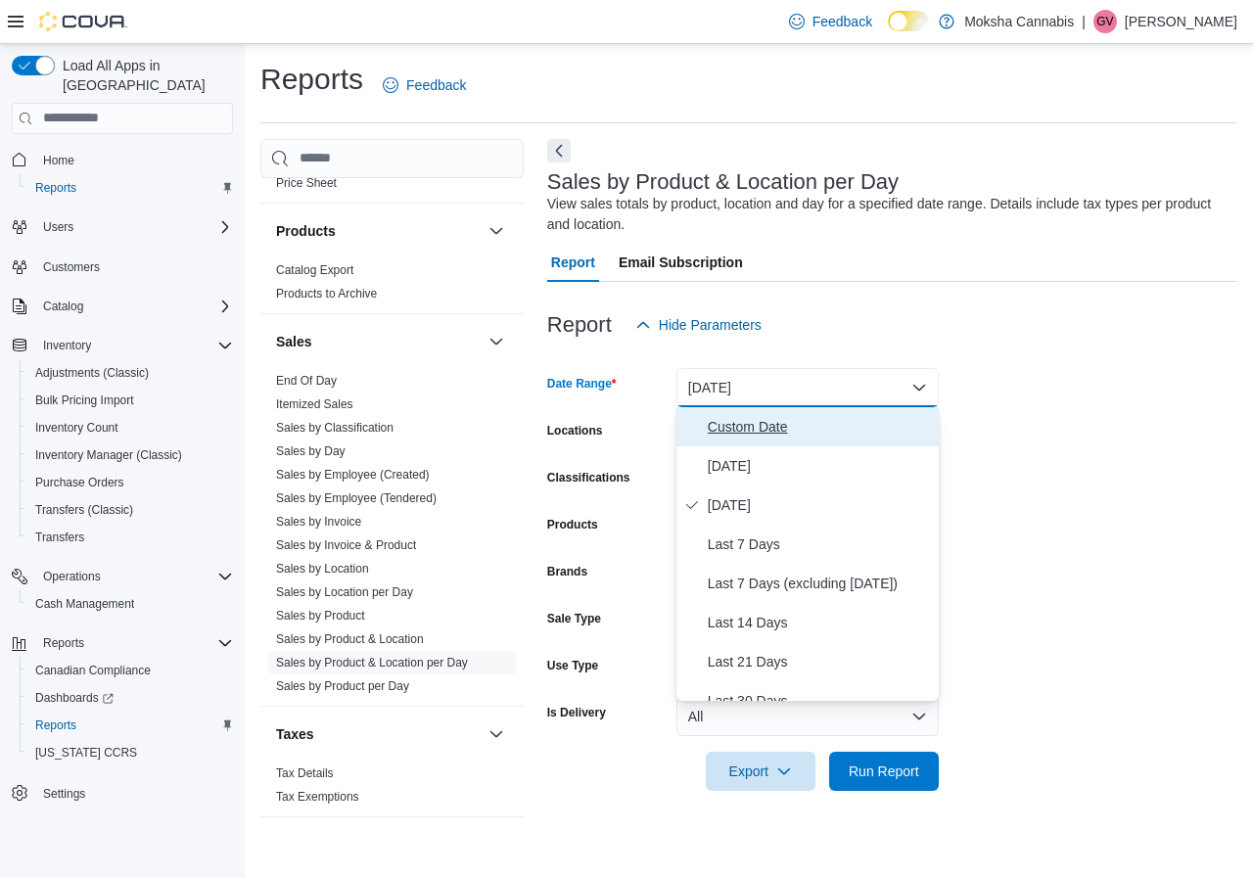
click at [765, 426] on span "Custom Date" at bounding box center [819, 426] width 223 height 23
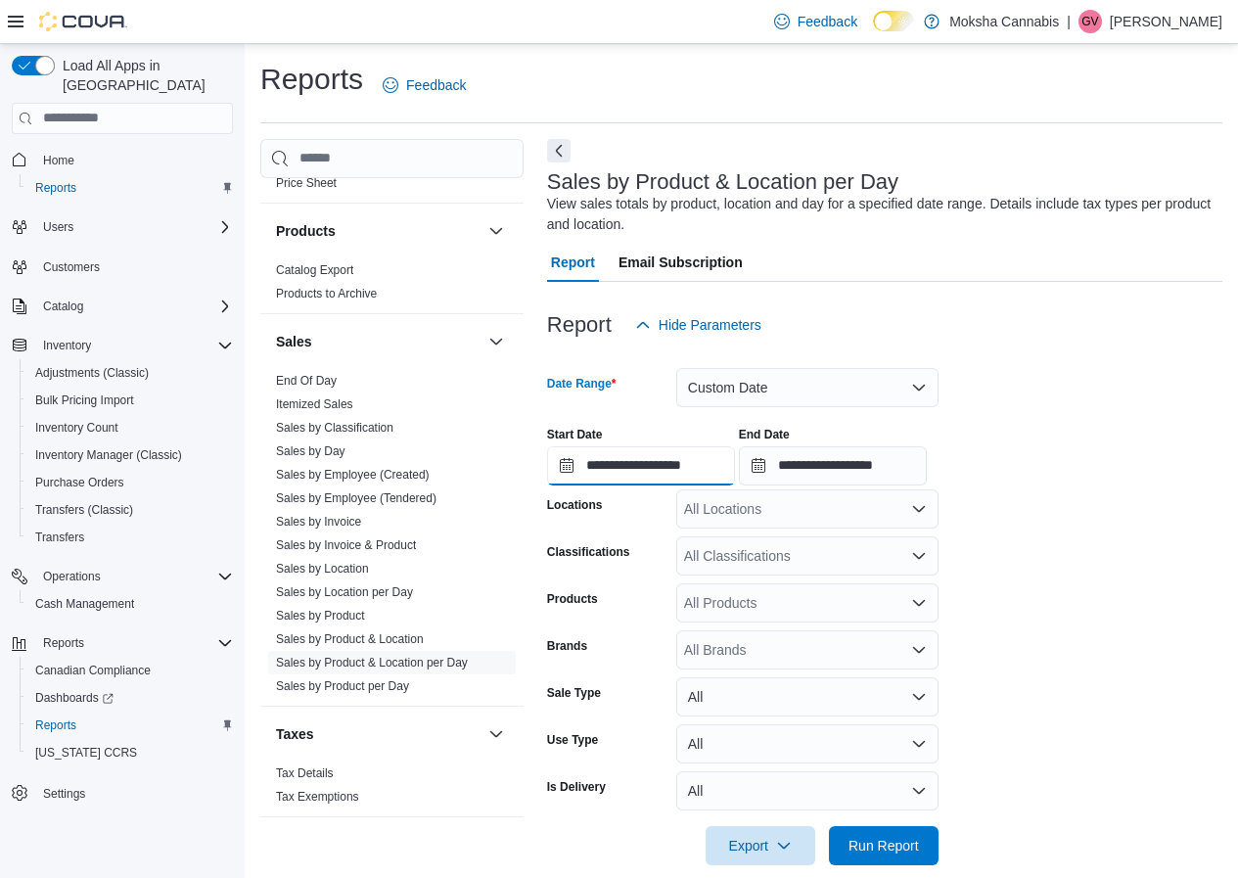
click at [701, 466] on input "**********" at bounding box center [641, 465] width 188 height 39
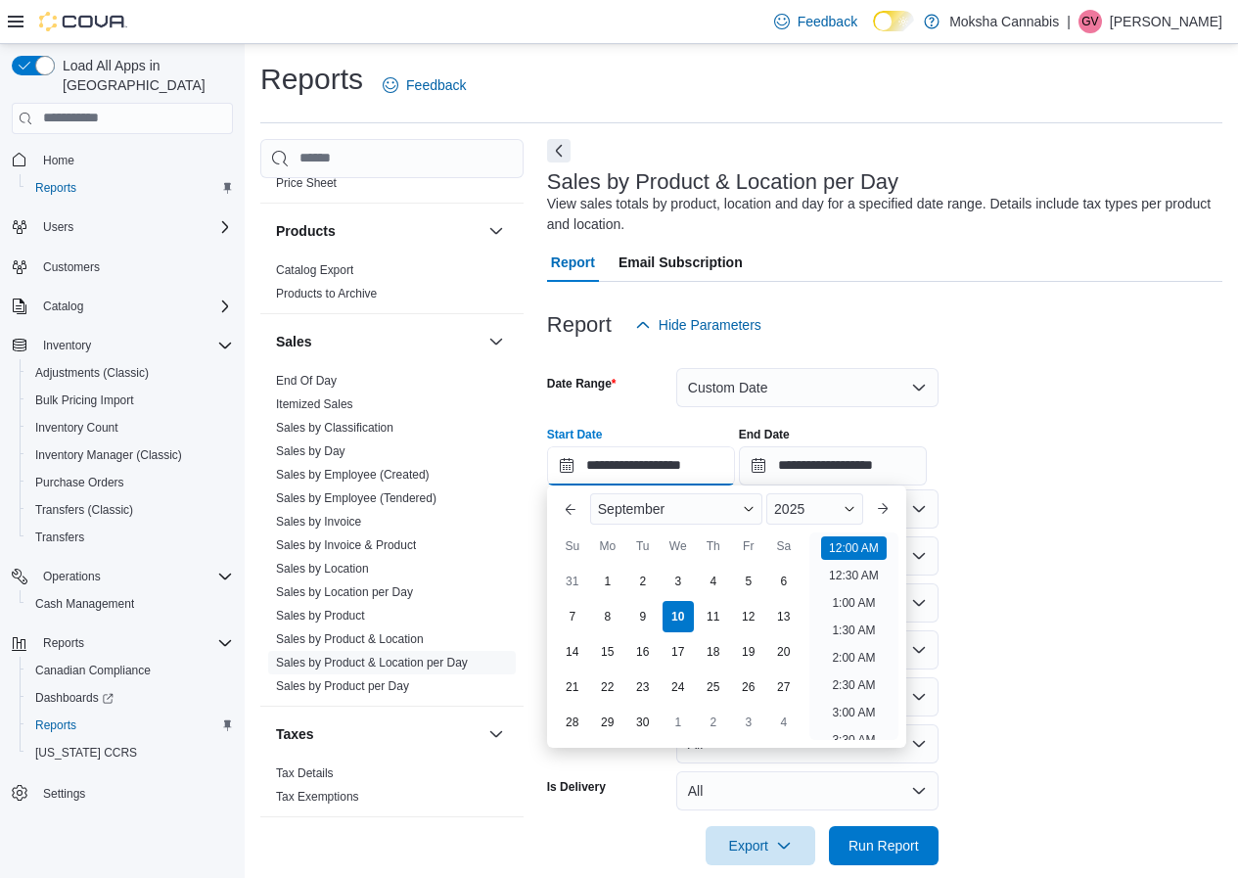
scroll to position [61, 0]
click at [816, 506] on div "2025" at bounding box center [814, 508] width 97 height 31
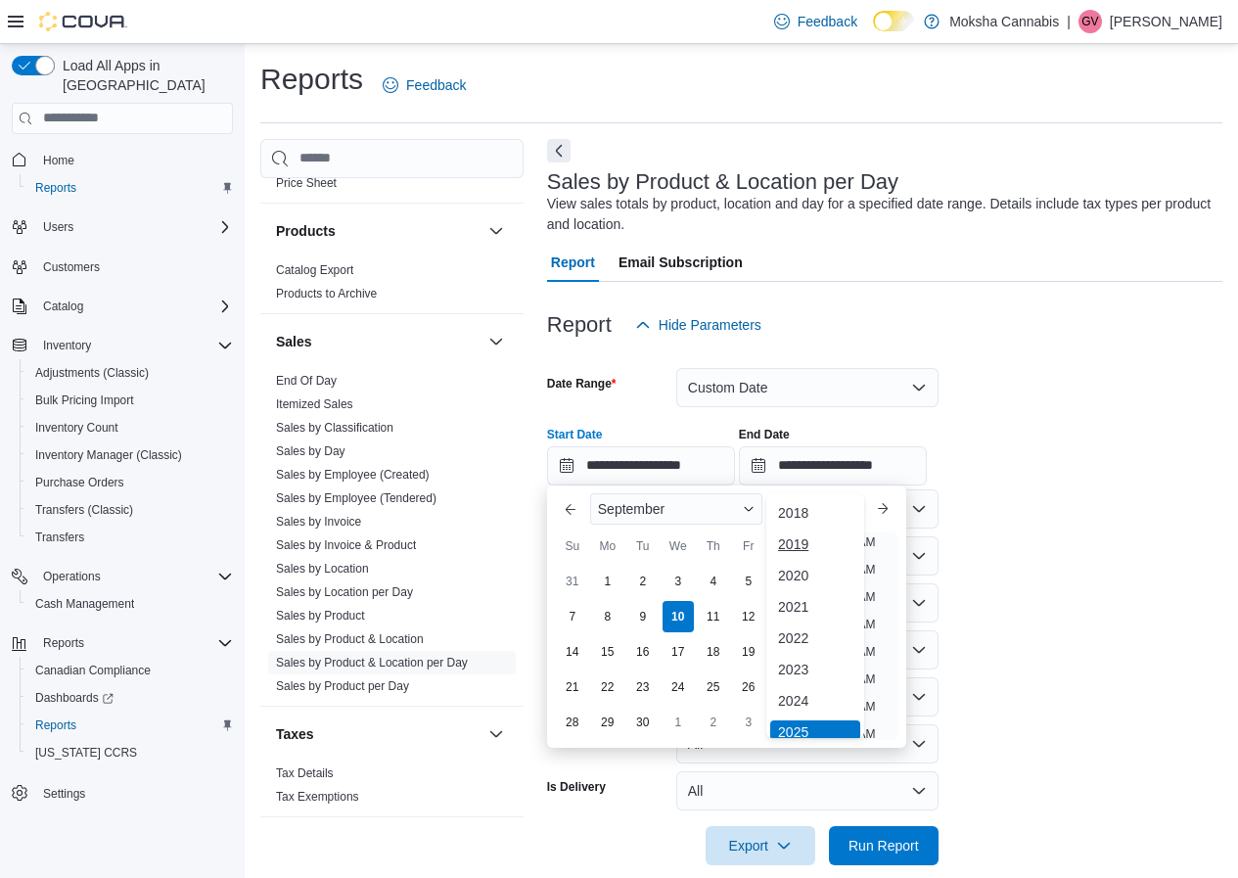
scroll to position [6, 0]
click at [807, 700] on div "2024" at bounding box center [815, 694] width 90 height 23
type input "**********"
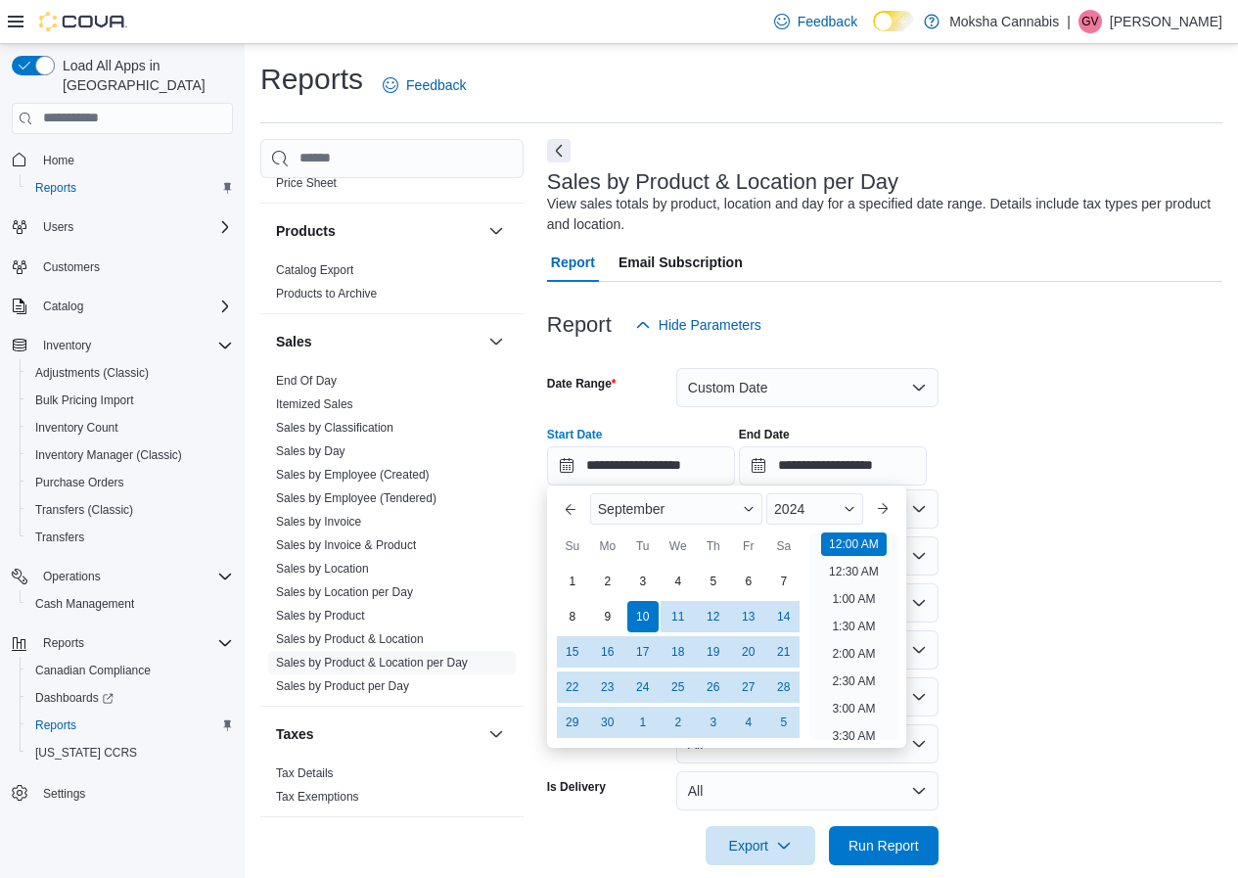
click at [1069, 425] on div "**********" at bounding box center [884, 448] width 675 height 74
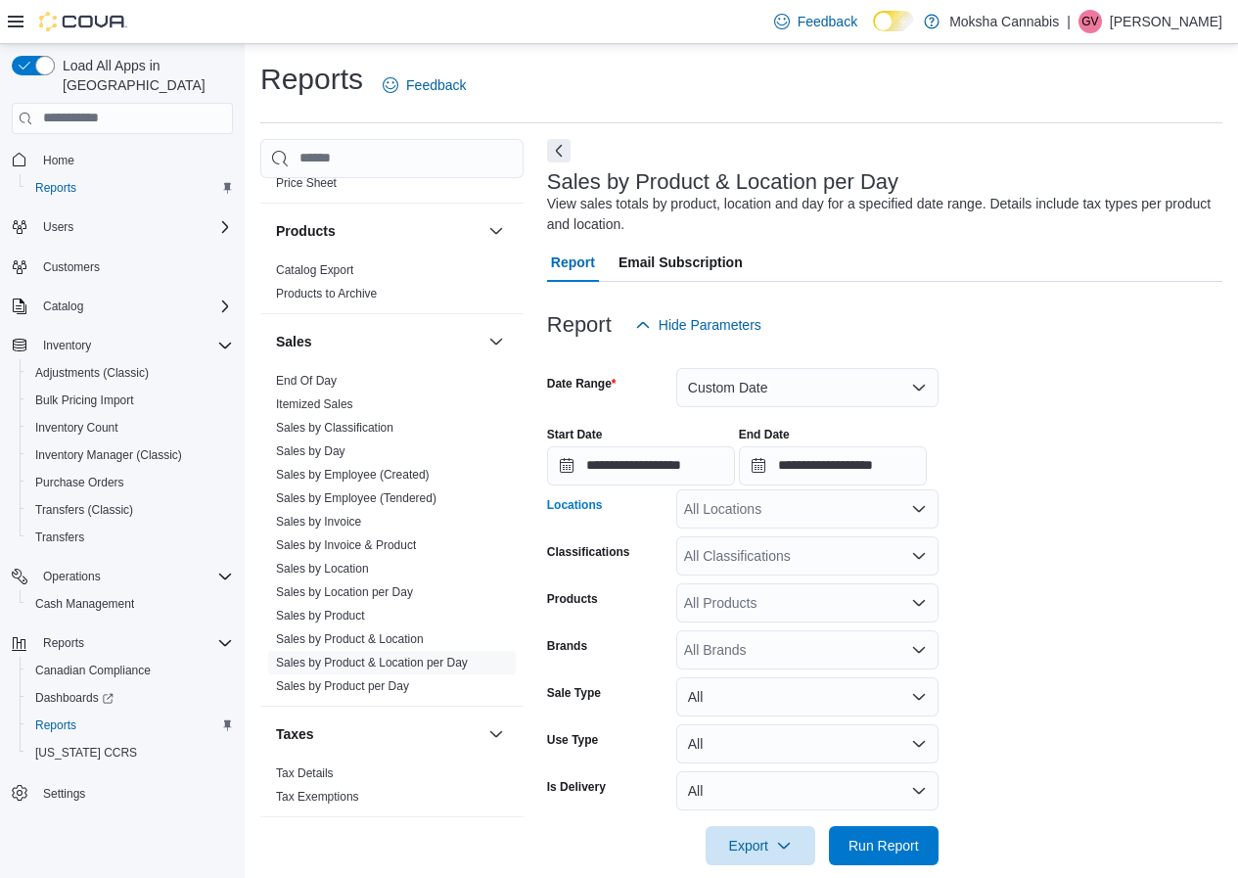
click at [726, 493] on div "All Locations" at bounding box center [807, 508] width 262 height 39
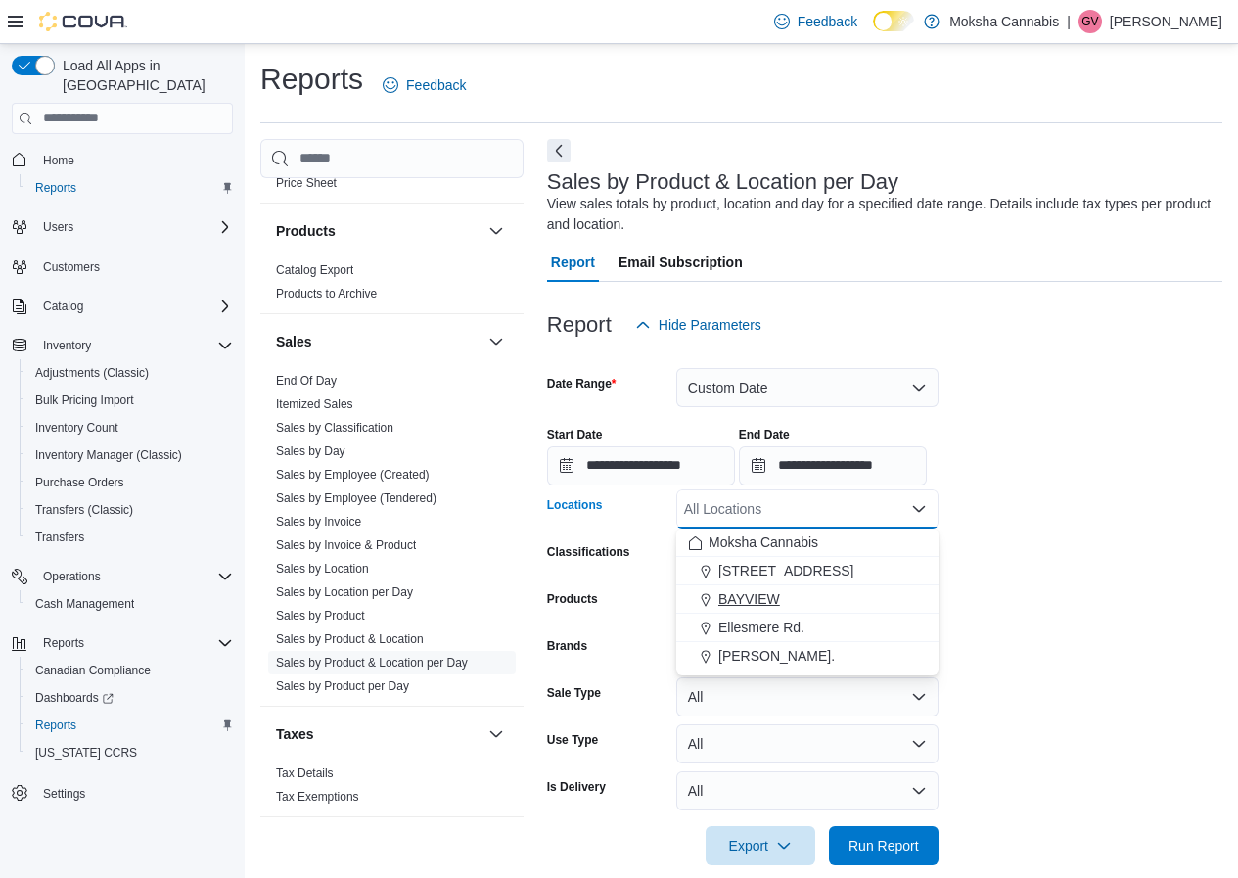
click at [740, 595] on span "BAYVIEW" at bounding box center [749, 599] width 62 height 20
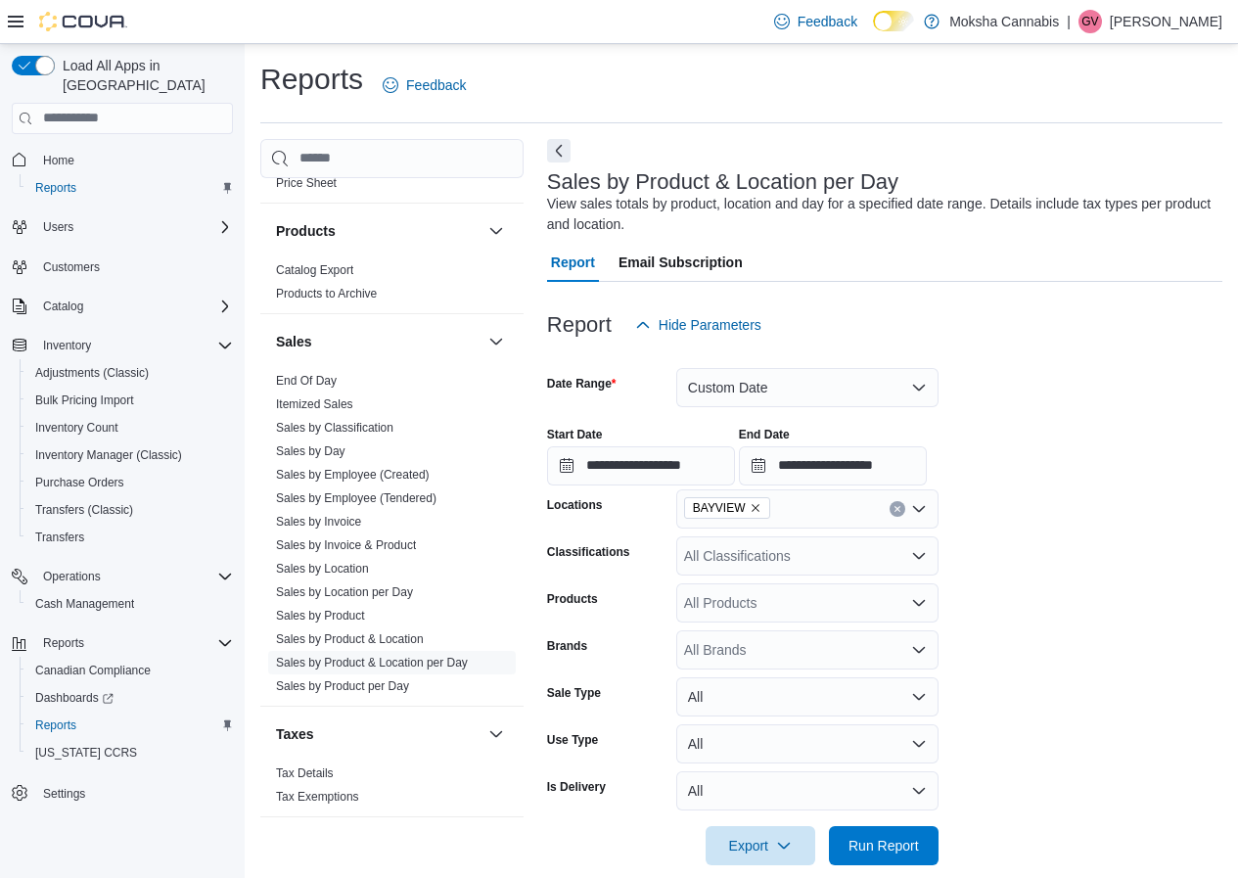
click at [1101, 575] on form "**********" at bounding box center [884, 605] width 675 height 521
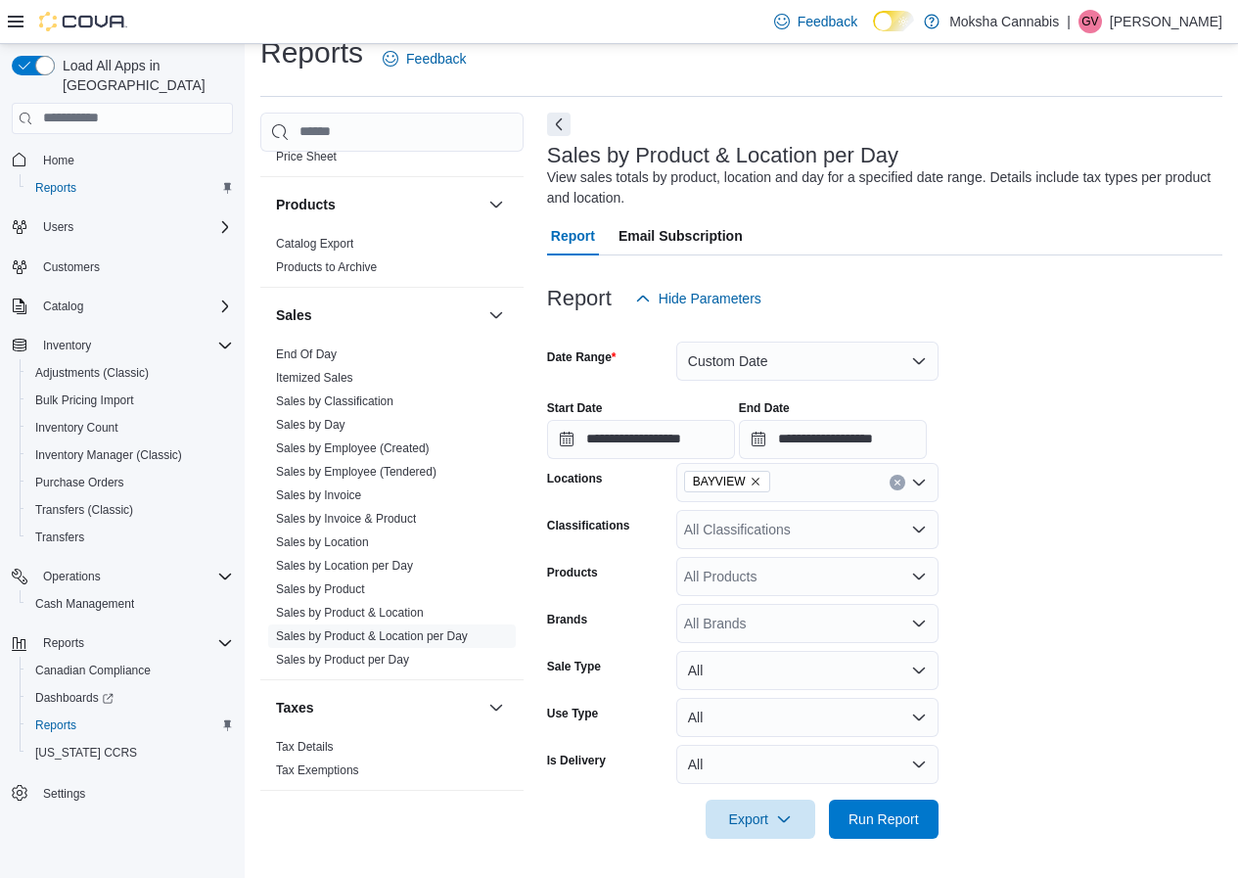
click at [755, 622] on div "All Brands" at bounding box center [807, 623] width 262 height 39
type input "******"
click at [765, 676] on span "Highly Dutch Organic" at bounding box center [807, 685] width 239 height 20
click at [1098, 628] on form "**********" at bounding box center [884, 578] width 675 height 521
click at [905, 811] on span "Run Report" at bounding box center [884, 818] width 70 height 20
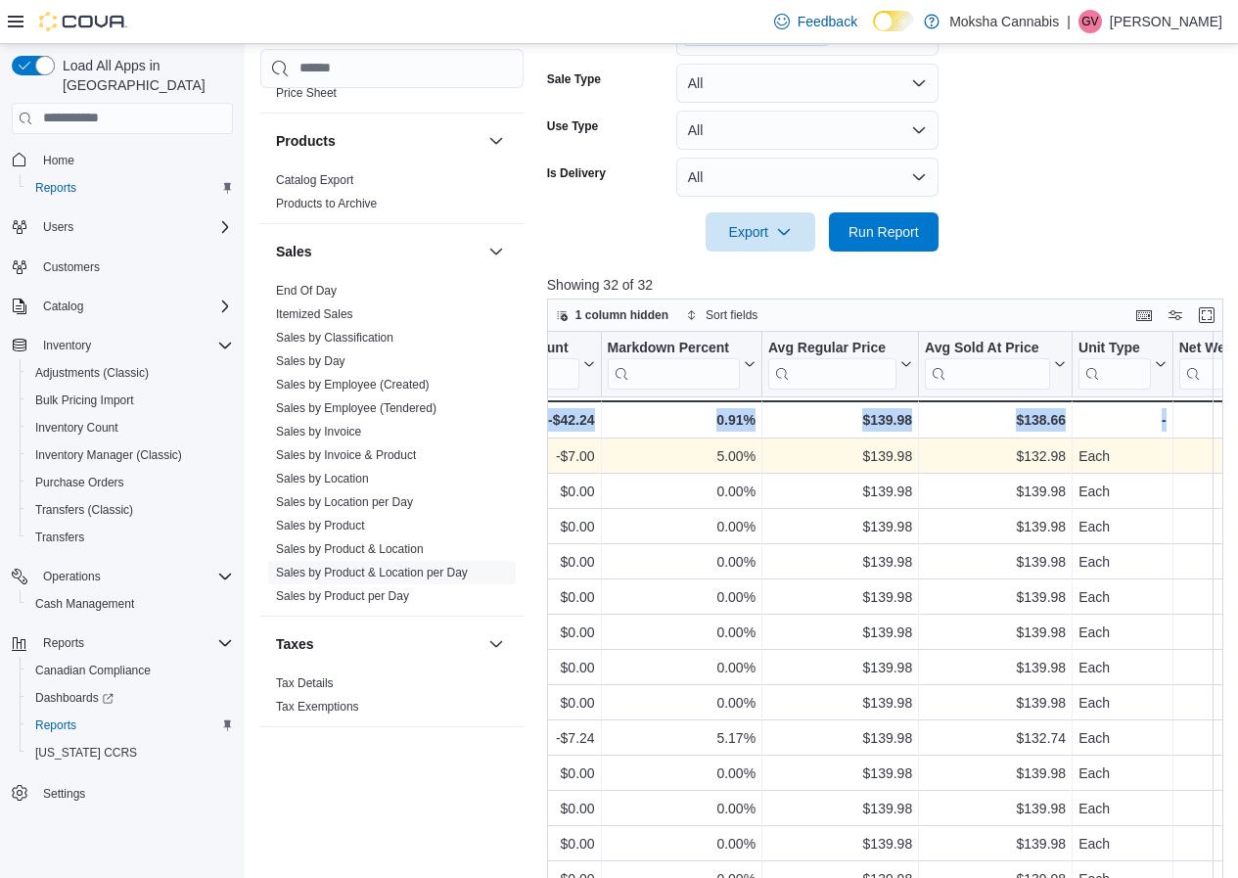
scroll to position [0, 1915]
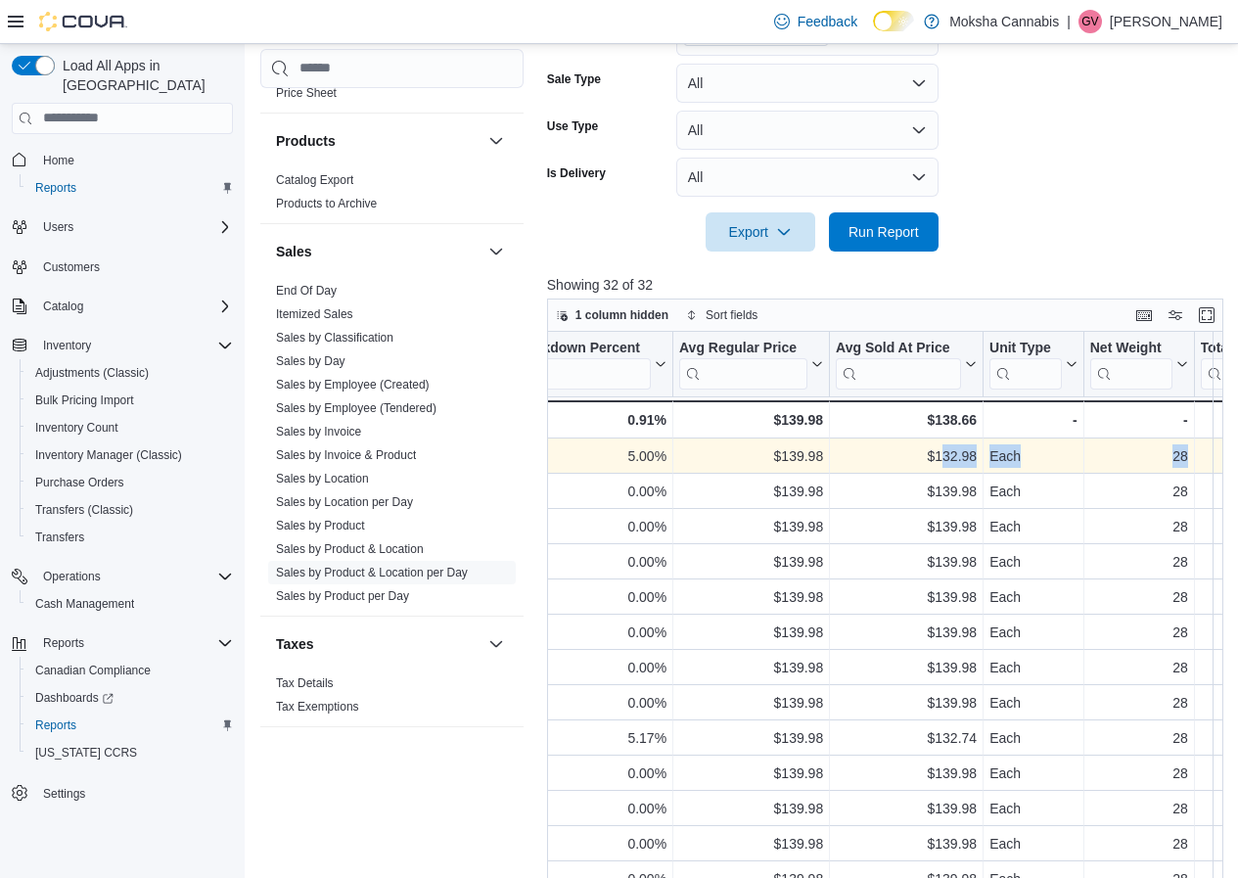
drag, startPoint x: 553, startPoint y: 450, endPoint x: 942, endPoint y: 451, distance: 389.5
click at [942, 451] on div "Product Click to view column header actions SKU Click to view column header act…" at bounding box center [885, 666] width 676 height 669
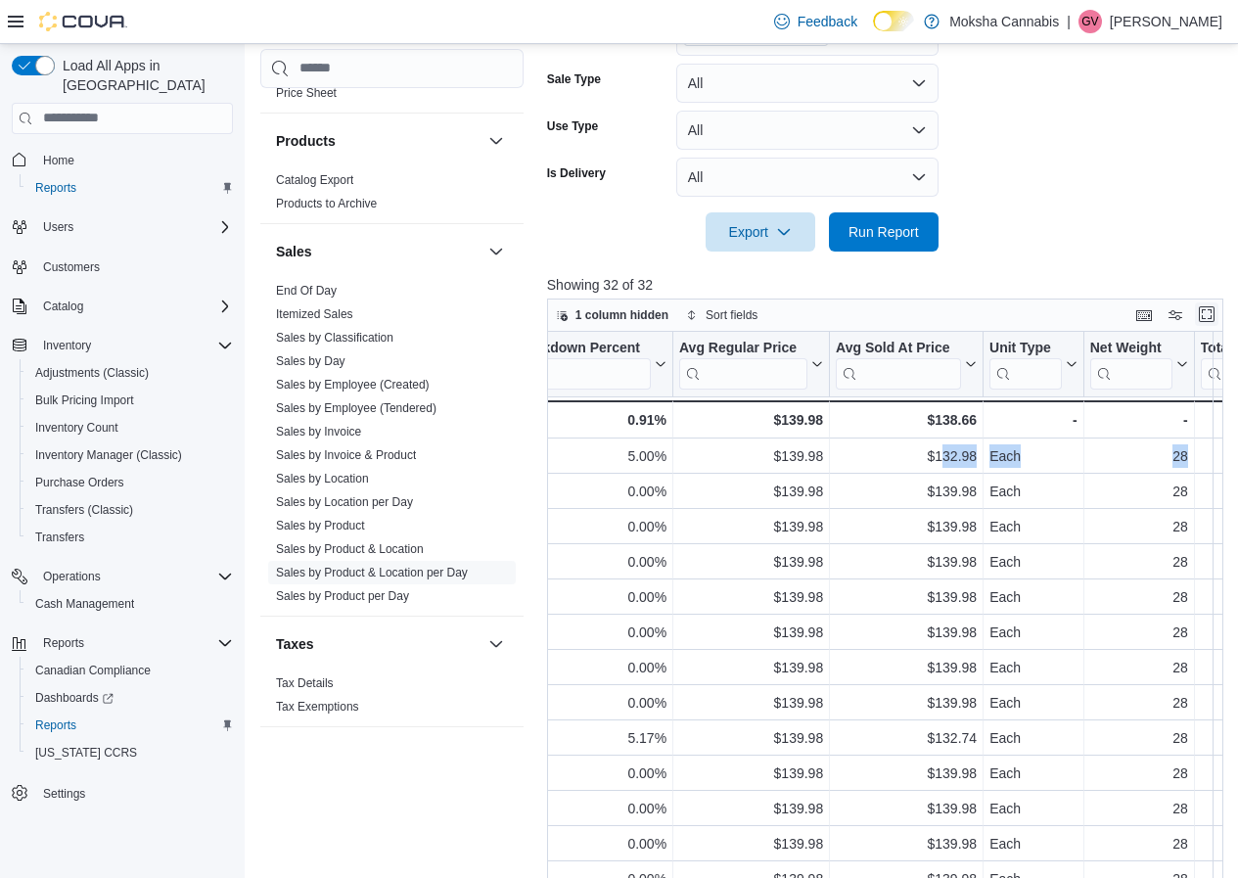
click at [1211, 318] on button "Enter fullscreen" at bounding box center [1206, 313] width 23 height 23
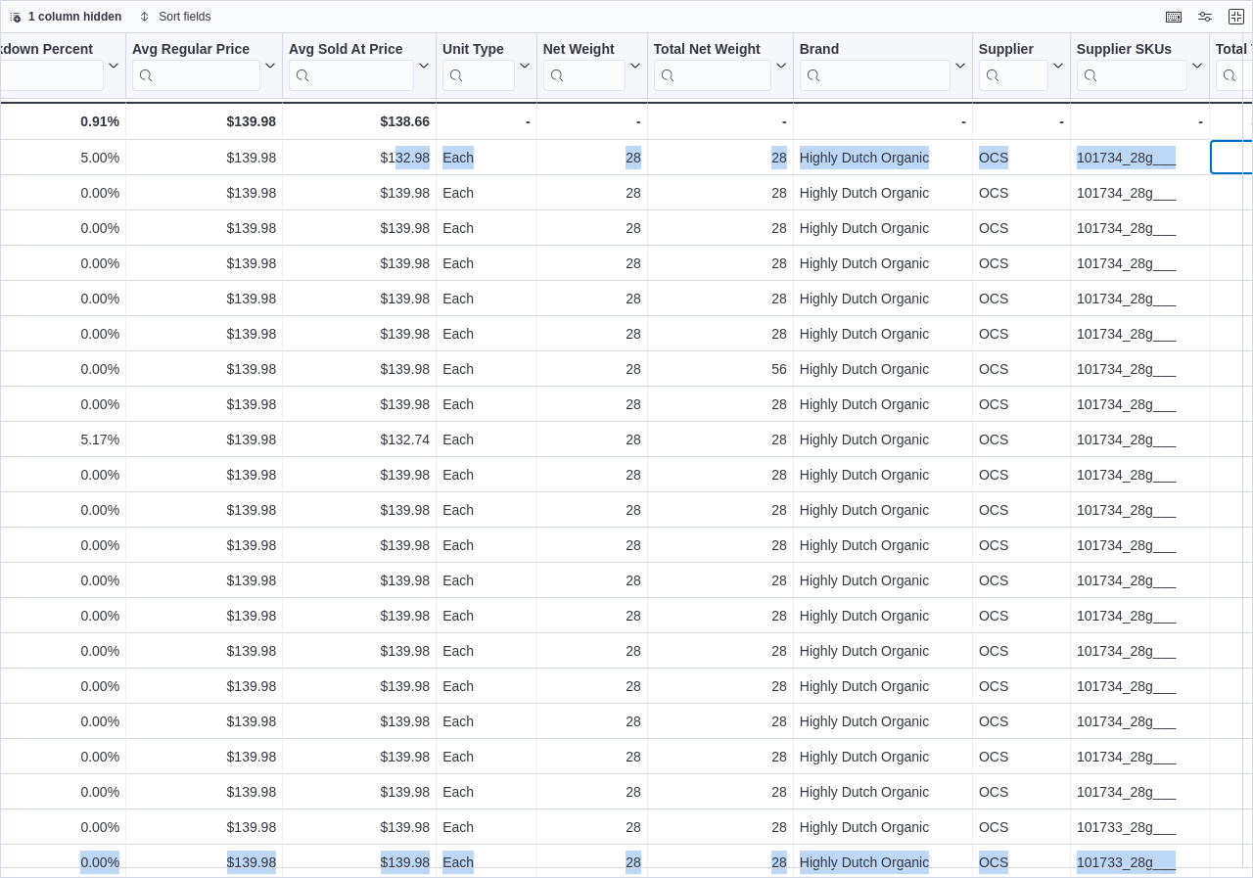
scroll to position [0, 1980]
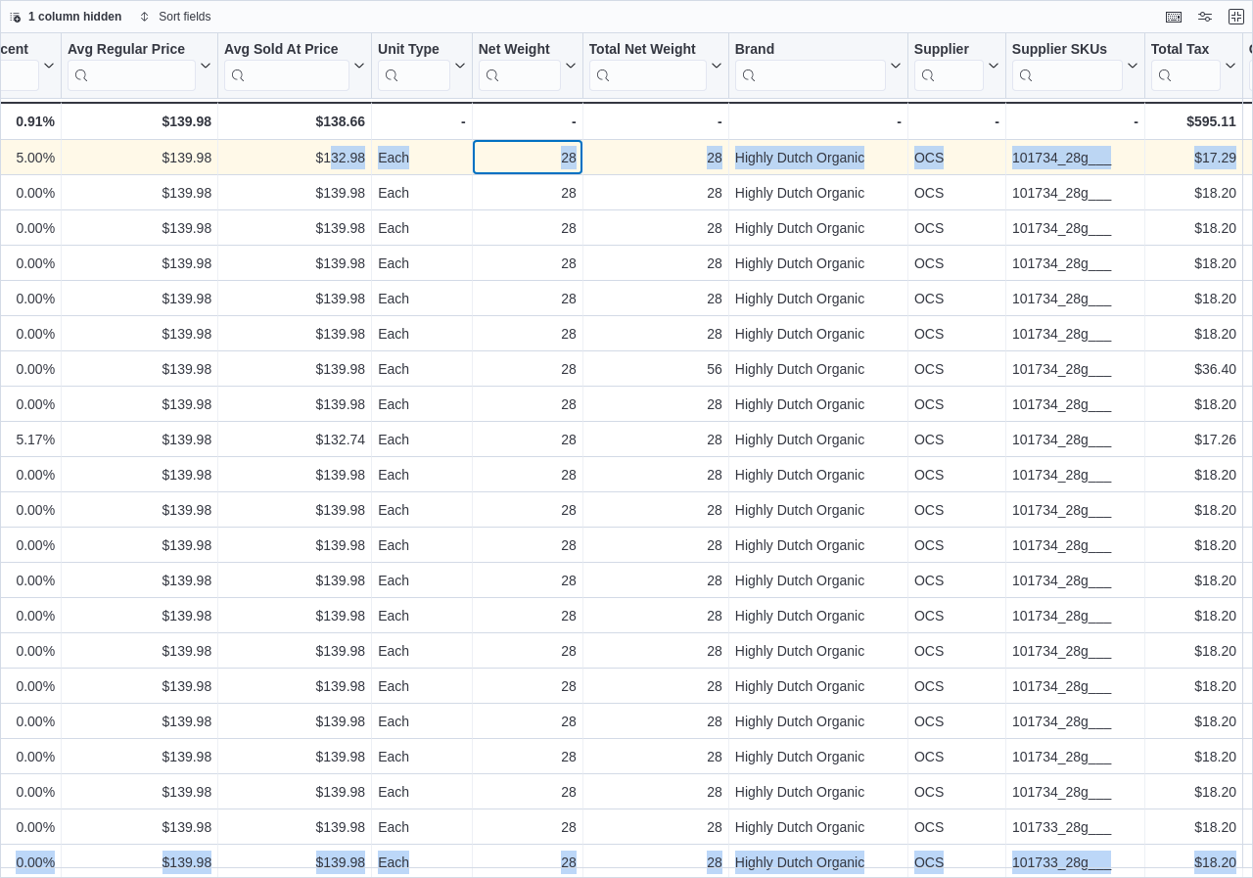
click at [545, 155] on div "28" at bounding box center [528, 157] width 98 height 23
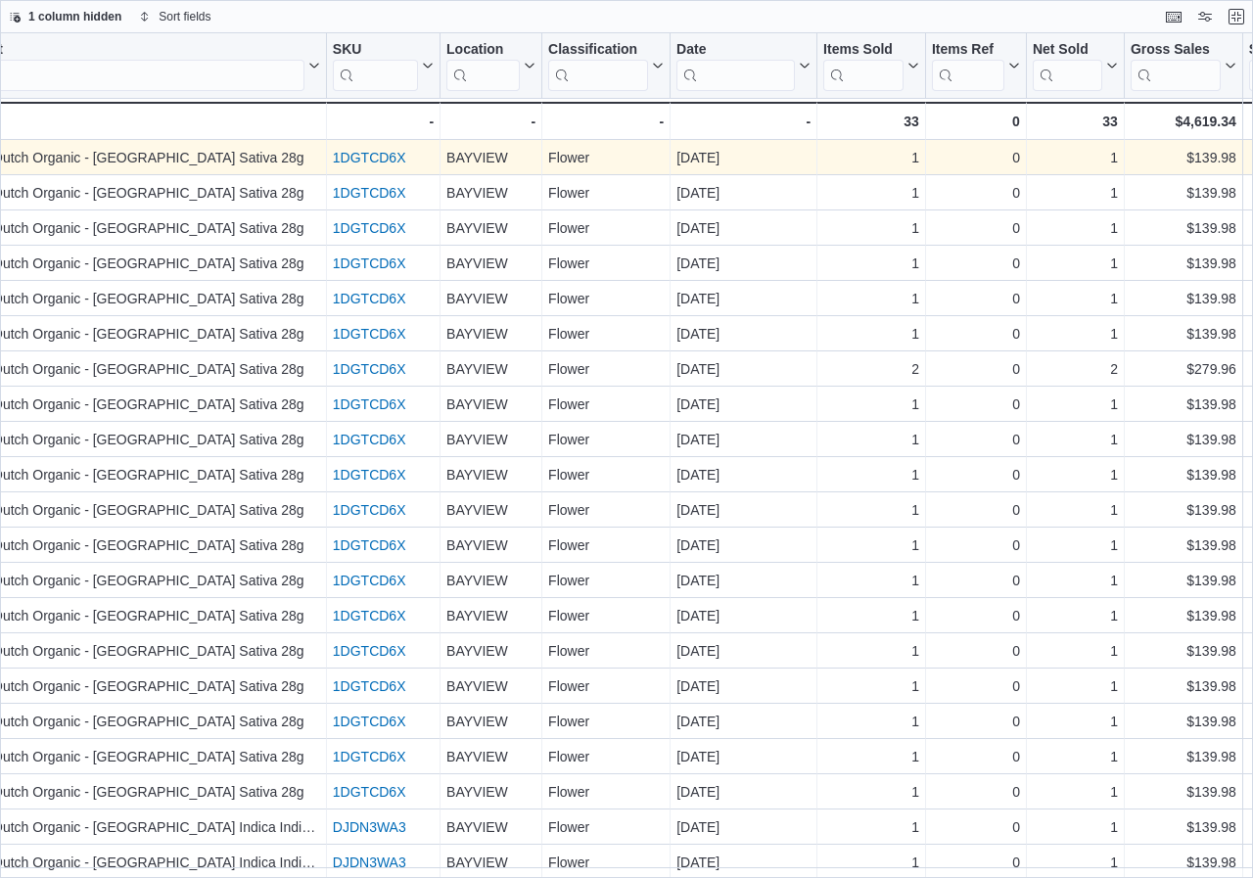
scroll to position [0, 0]
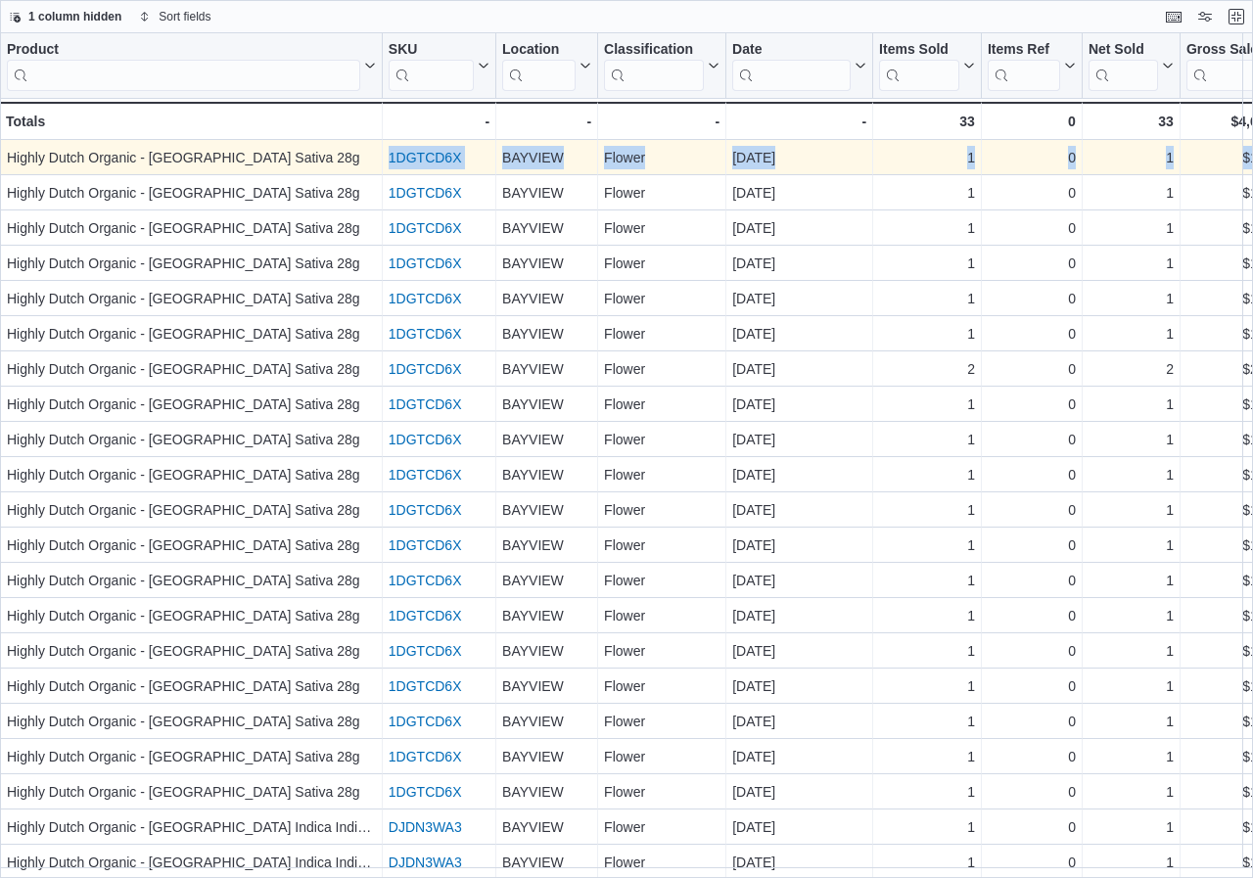
drag, startPoint x: 77, startPoint y: 154, endPoint x: 0, endPoint y: 154, distance: 77.3
click at [707, 161] on div "Flower" at bounding box center [661, 157] width 115 height 23
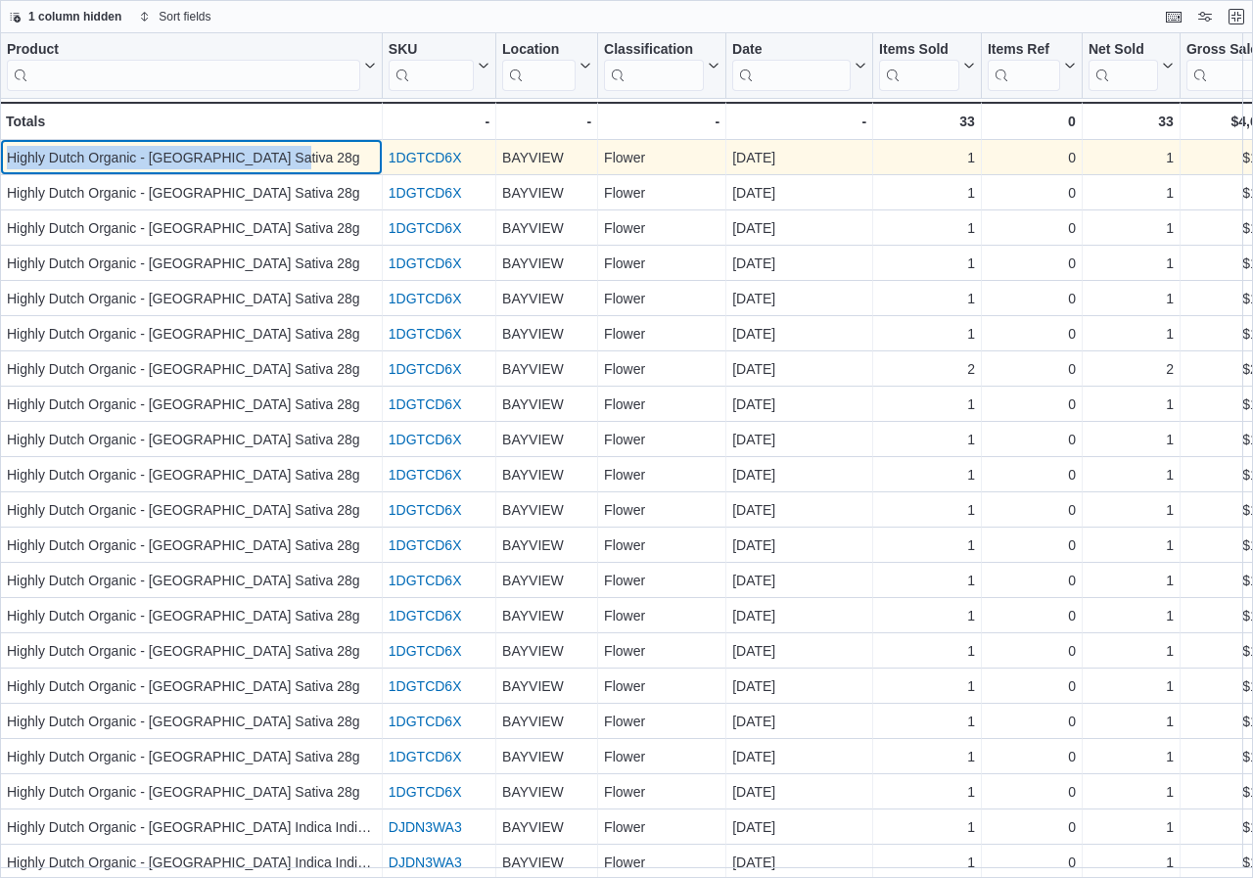
drag, startPoint x: 292, startPoint y: 158, endPoint x: 12, endPoint y: 174, distance: 280.4
click at [12, 174] on div "Highly Dutch Organic - Amsterdam Sativa 28g - Product, column 1, row 1" at bounding box center [191, 157] width 383 height 35
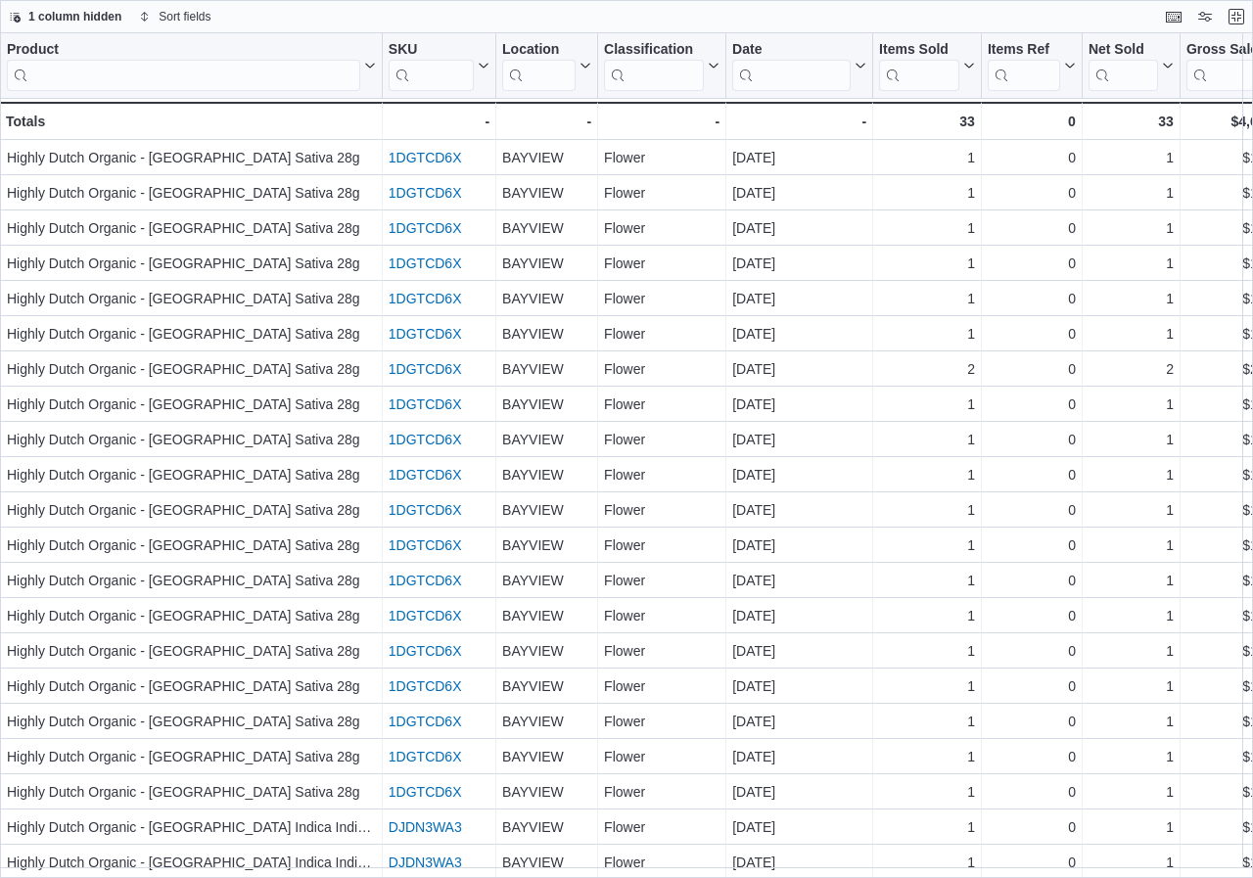
click at [306, 19] on div "1 column hidden Sort fields" at bounding box center [626, 16] width 1253 height 33
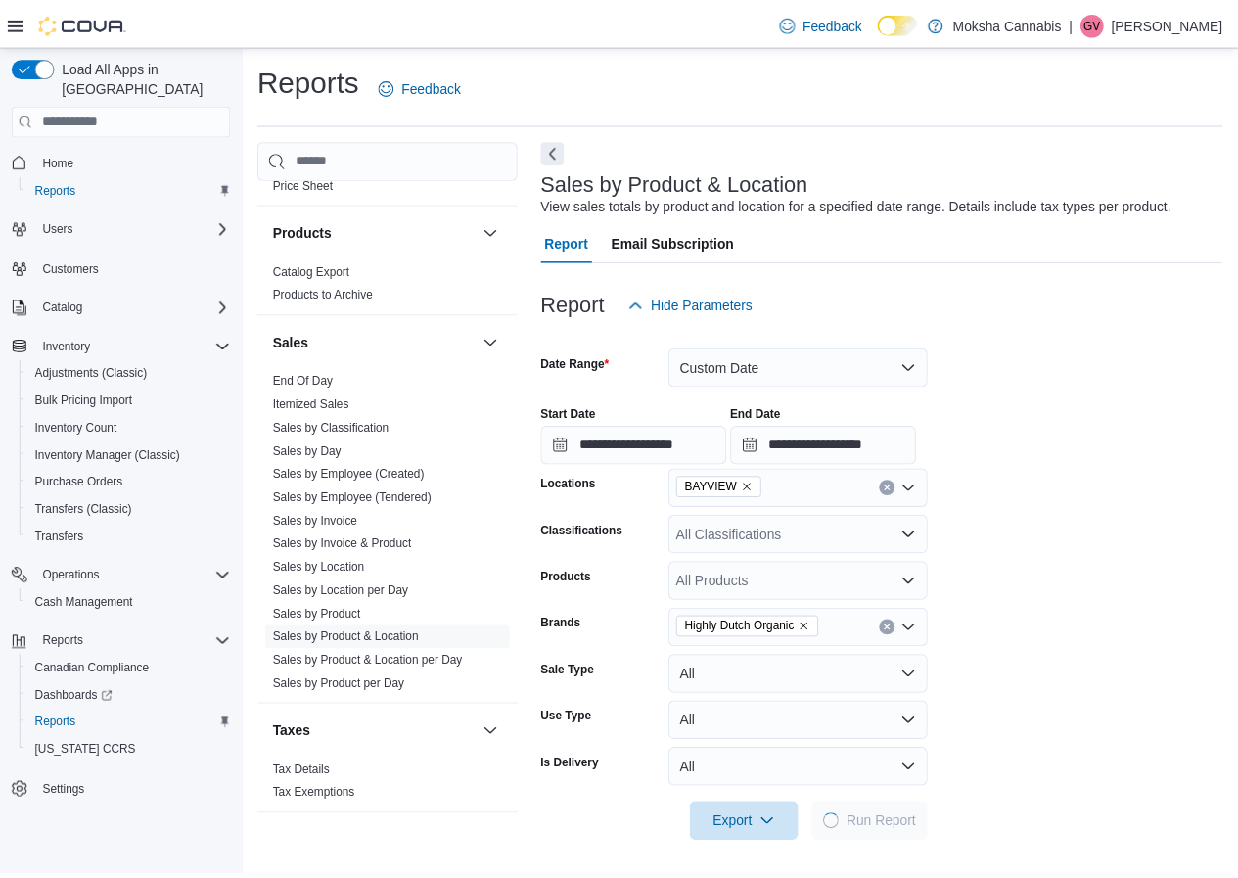
scroll to position [299, 0]
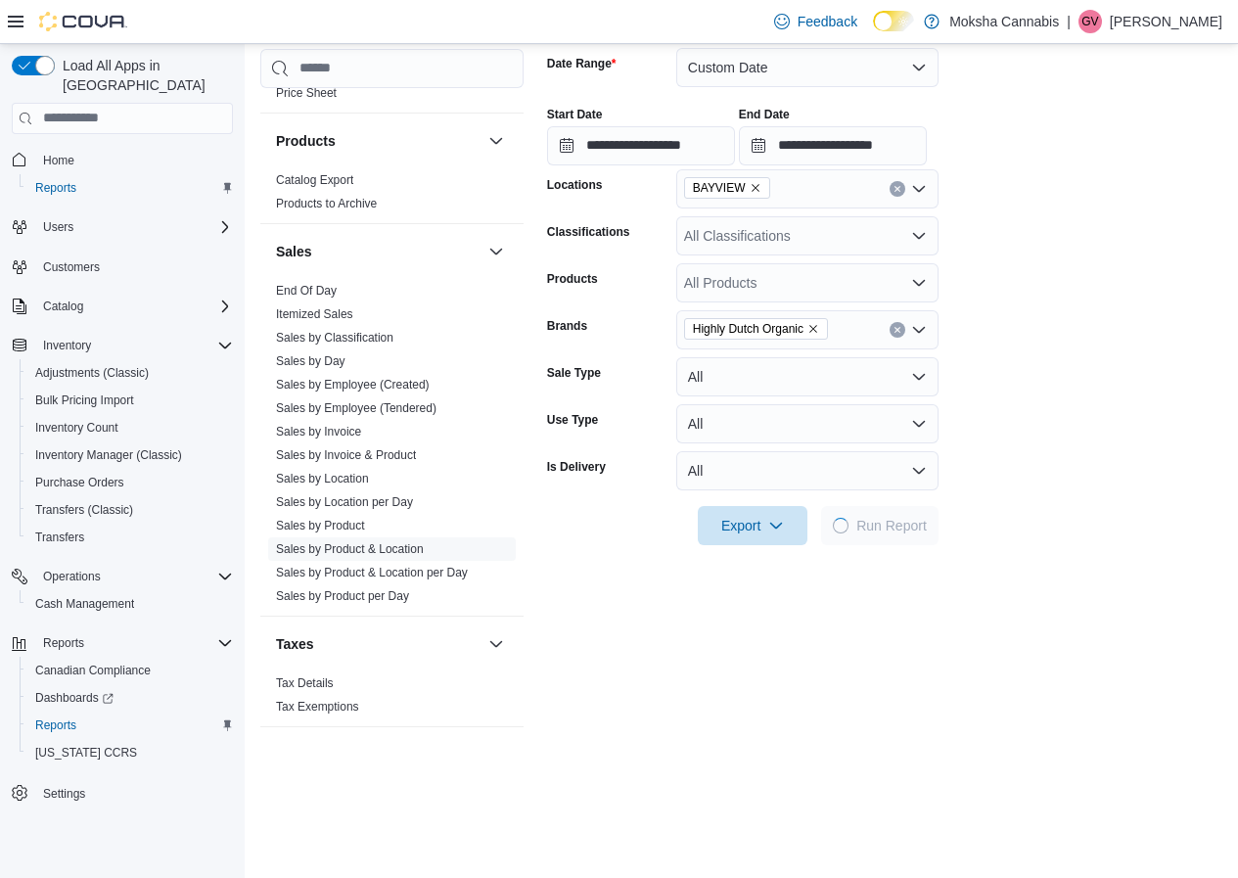
click at [1230, 20] on div "Feedback Dark Mode Moksha Cannabis | GV Gunjan Verma" at bounding box center [619, 22] width 1238 height 44
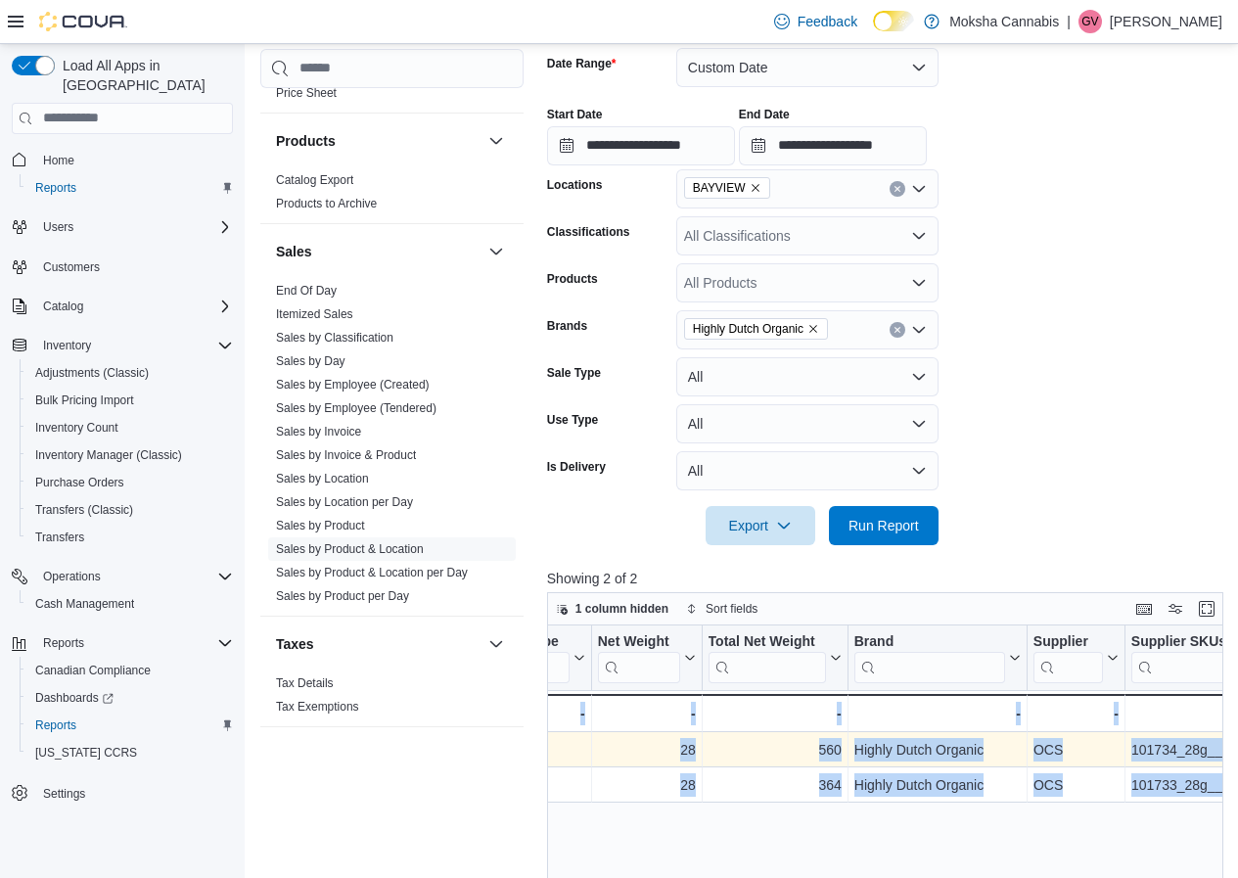
scroll to position [0, 2491]
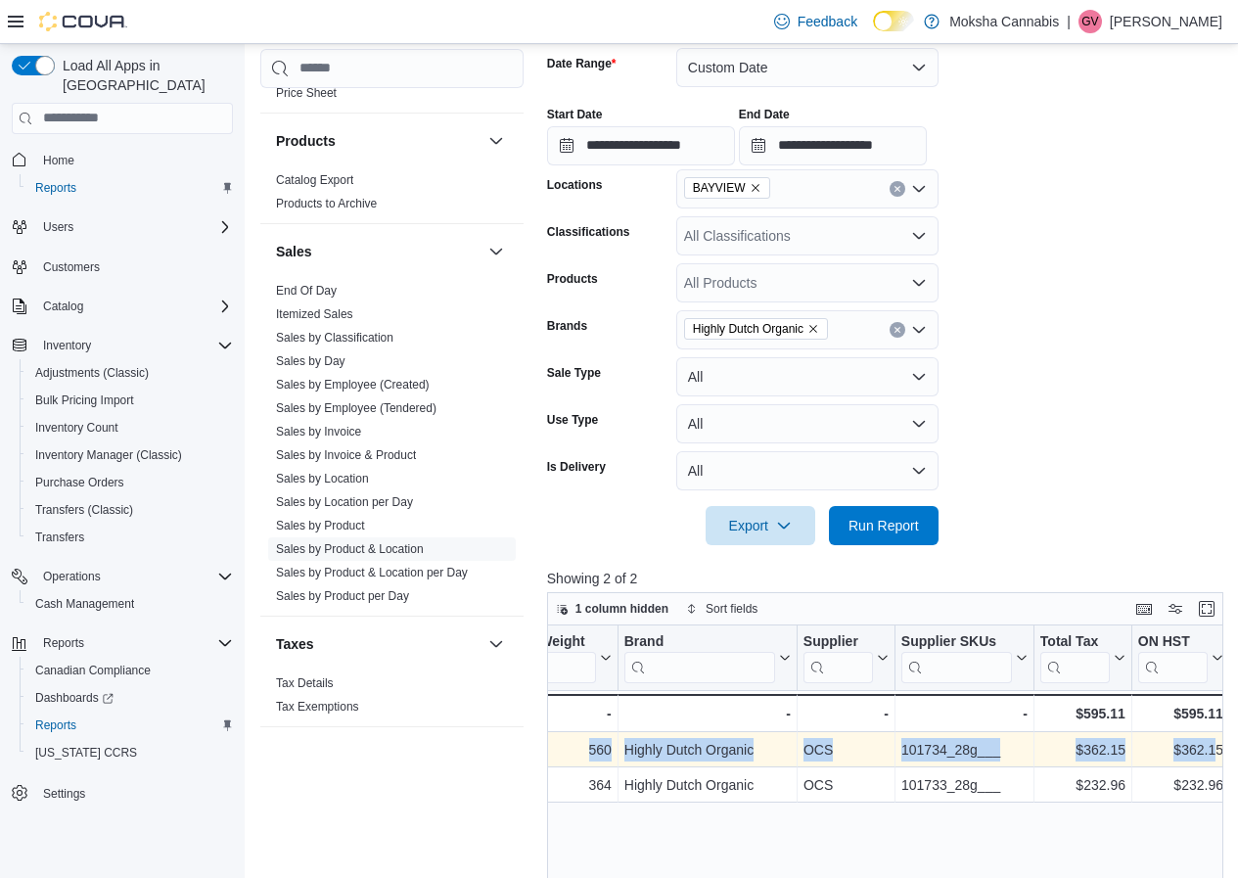
drag, startPoint x: 554, startPoint y: 754, endPoint x: 1217, endPoint y: 747, distance: 662.6
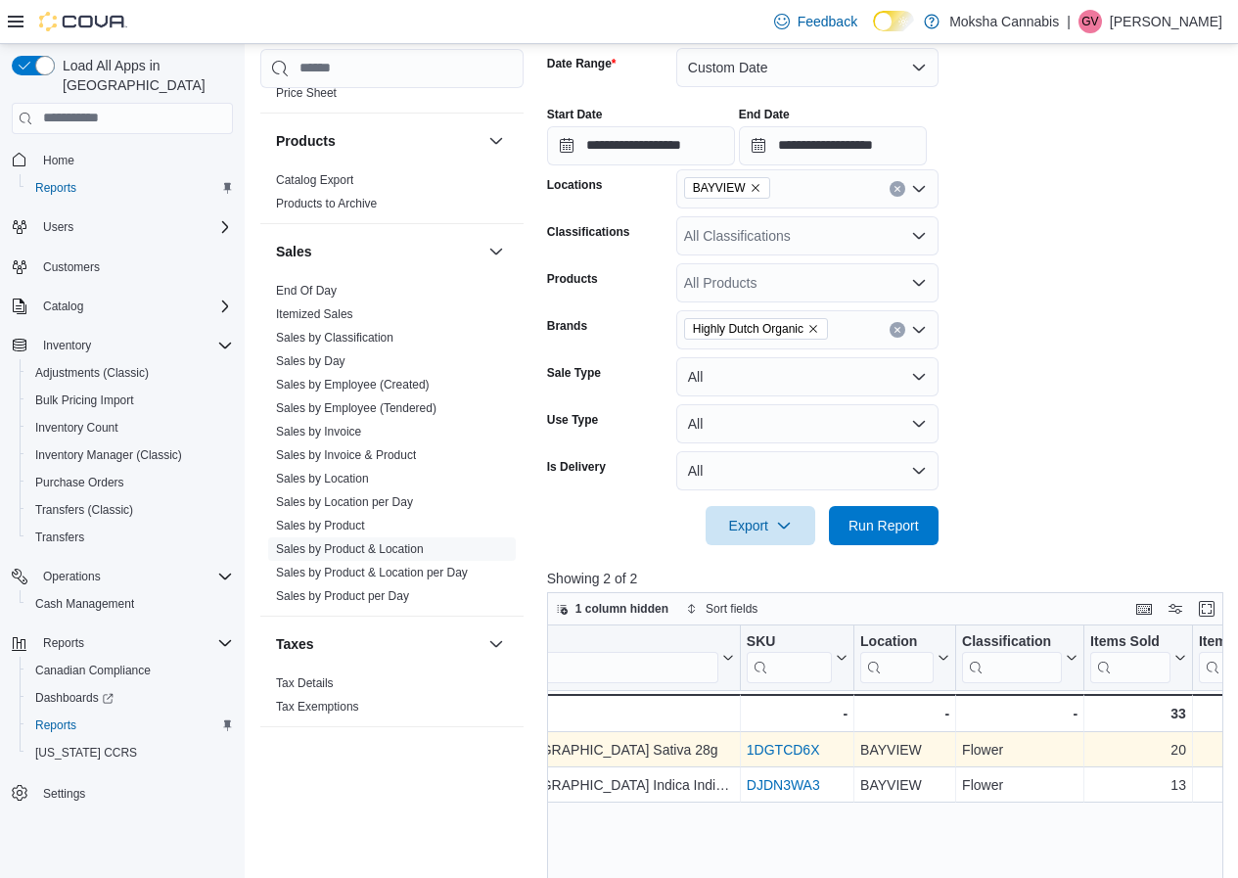
scroll to position [0, 0]
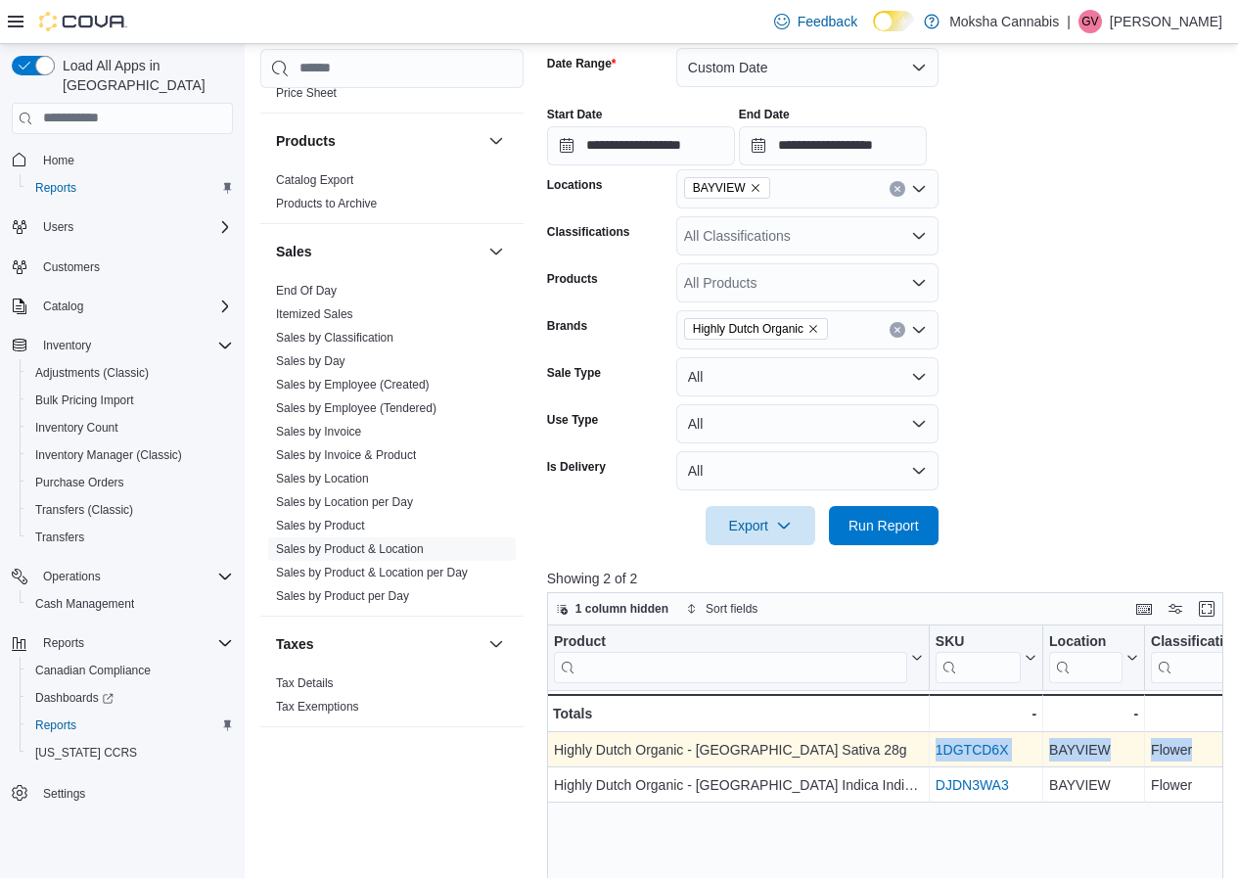
drag, startPoint x: 1221, startPoint y: 753, endPoint x: 554, endPoint y: 753, distance: 667.5
click at [554, 753] on div "Highly Dutch Organic - Amsterdam Sativa 28g" at bounding box center [738, 749] width 369 height 23
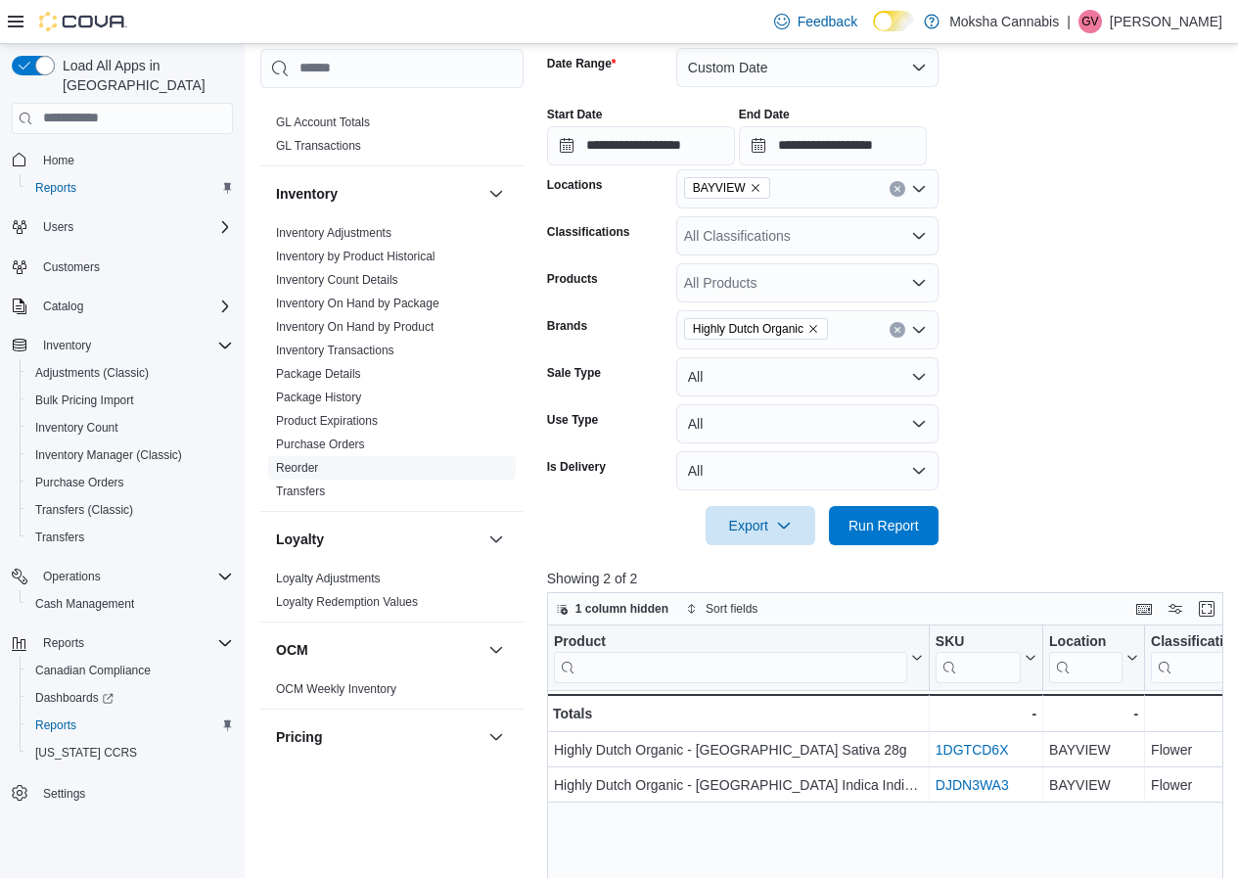
scroll to position [543, 0]
click at [359, 265] on span "Inventory by Product Historical" at bounding box center [356, 259] width 160 height 16
click at [363, 256] on link "Inventory by Product Historical" at bounding box center [356, 259] width 160 height 14
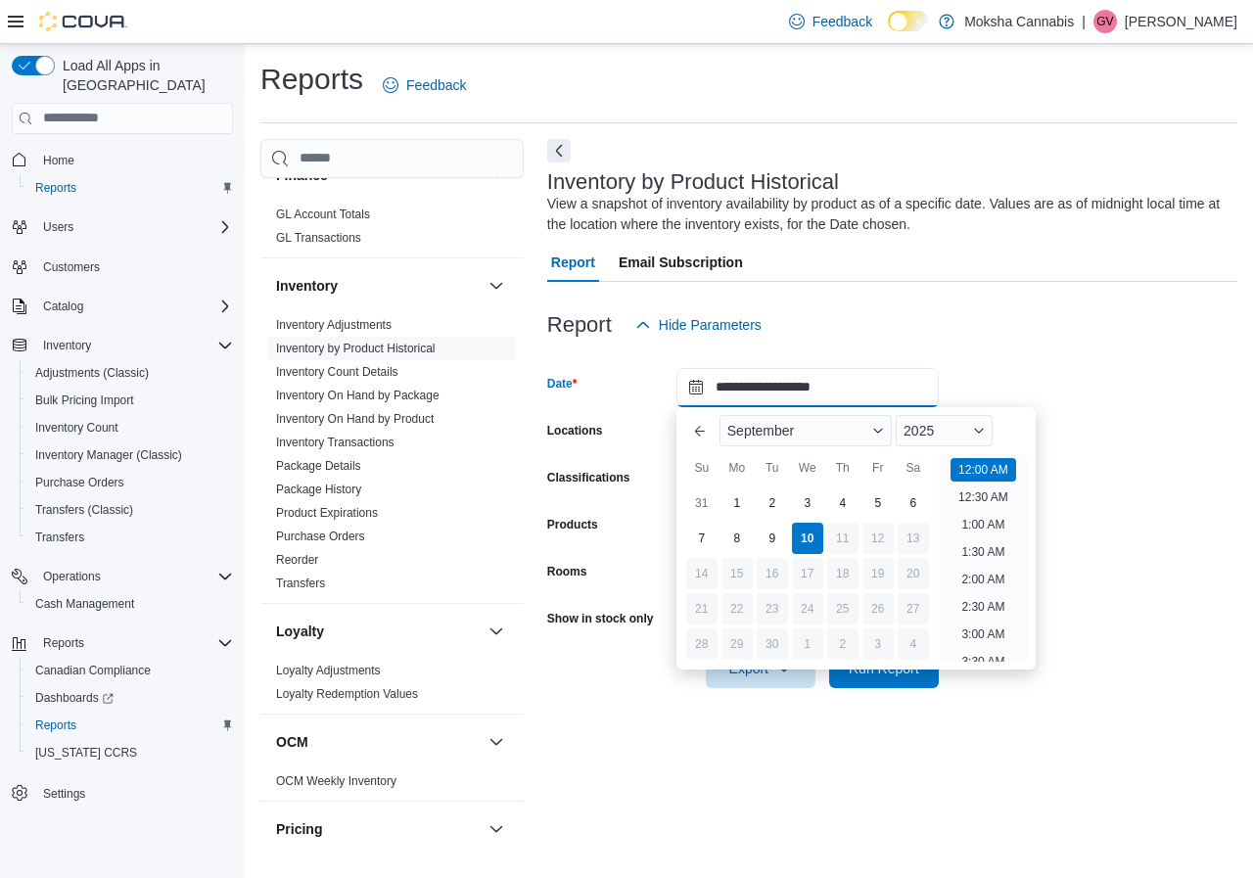
click at [814, 393] on input "**********" at bounding box center [807, 387] width 262 height 39
click at [941, 341] on div "Report Hide Parameters" at bounding box center [892, 324] width 690 height 39
click at [870, 392] on input "**********" at bounding box center [807, 387] width 262 height 39
click at [1029, 355] on div at bounding box center [892, 356] width 690 height 23
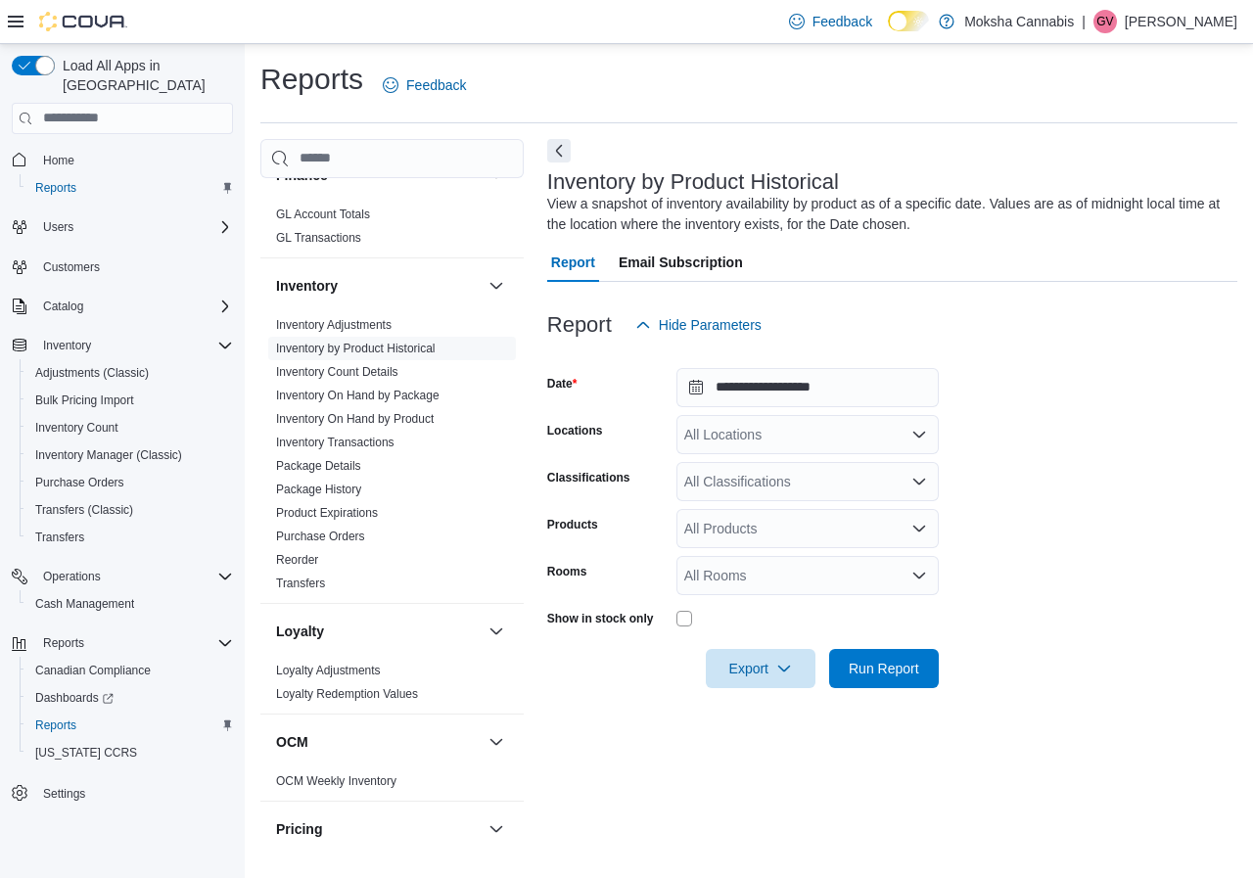
click at [791, 429] on div "All Locations" at bounding box center [807, 434] width 262 height 39
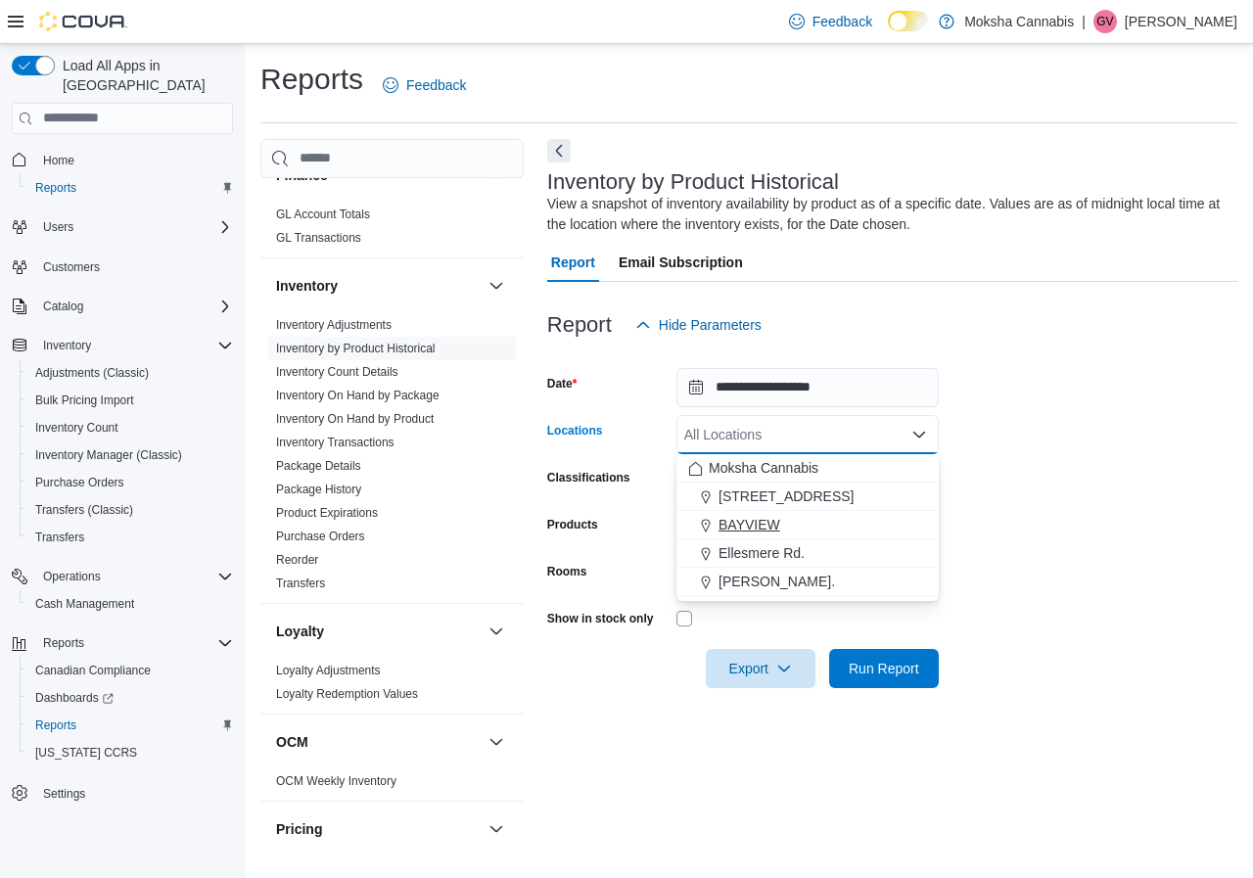
click at [771, 515] on span "BAYVIEW" at bounding box center [749, 525] width 62 height 20
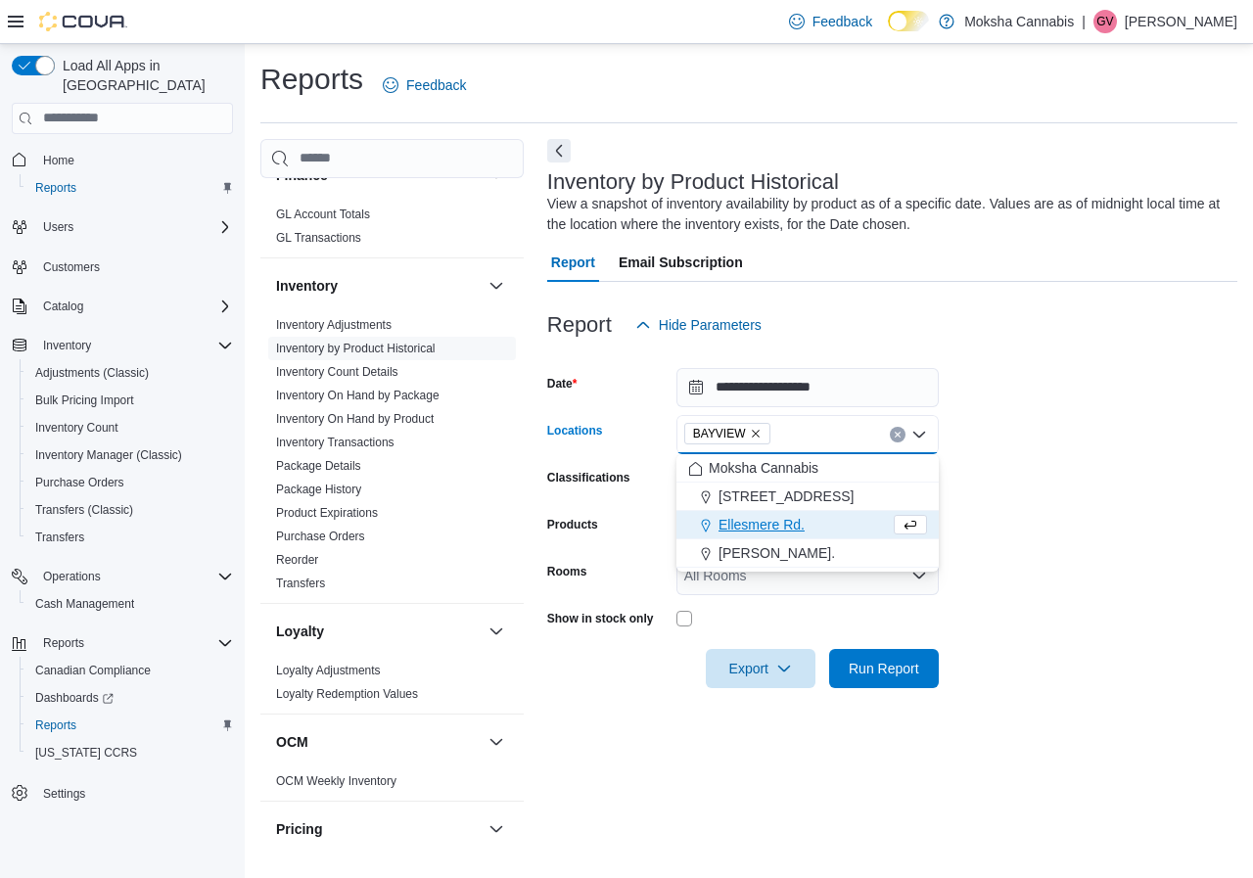
click at [1040, 392] on form "**********" at bounding box center [892, 517] width 690 height 344
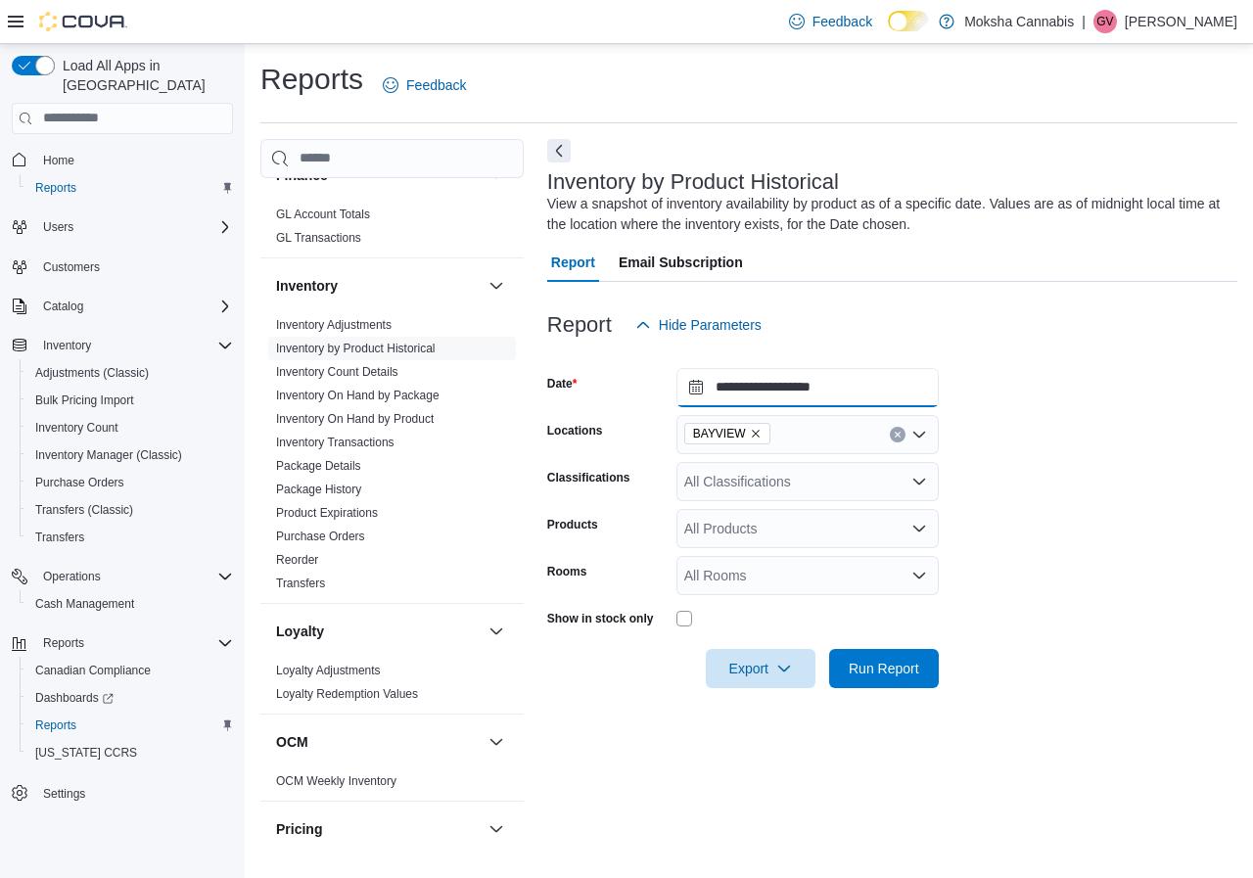
click at [890, 387] on input "**********" at bounding box center [807, 387] width 262 height 39
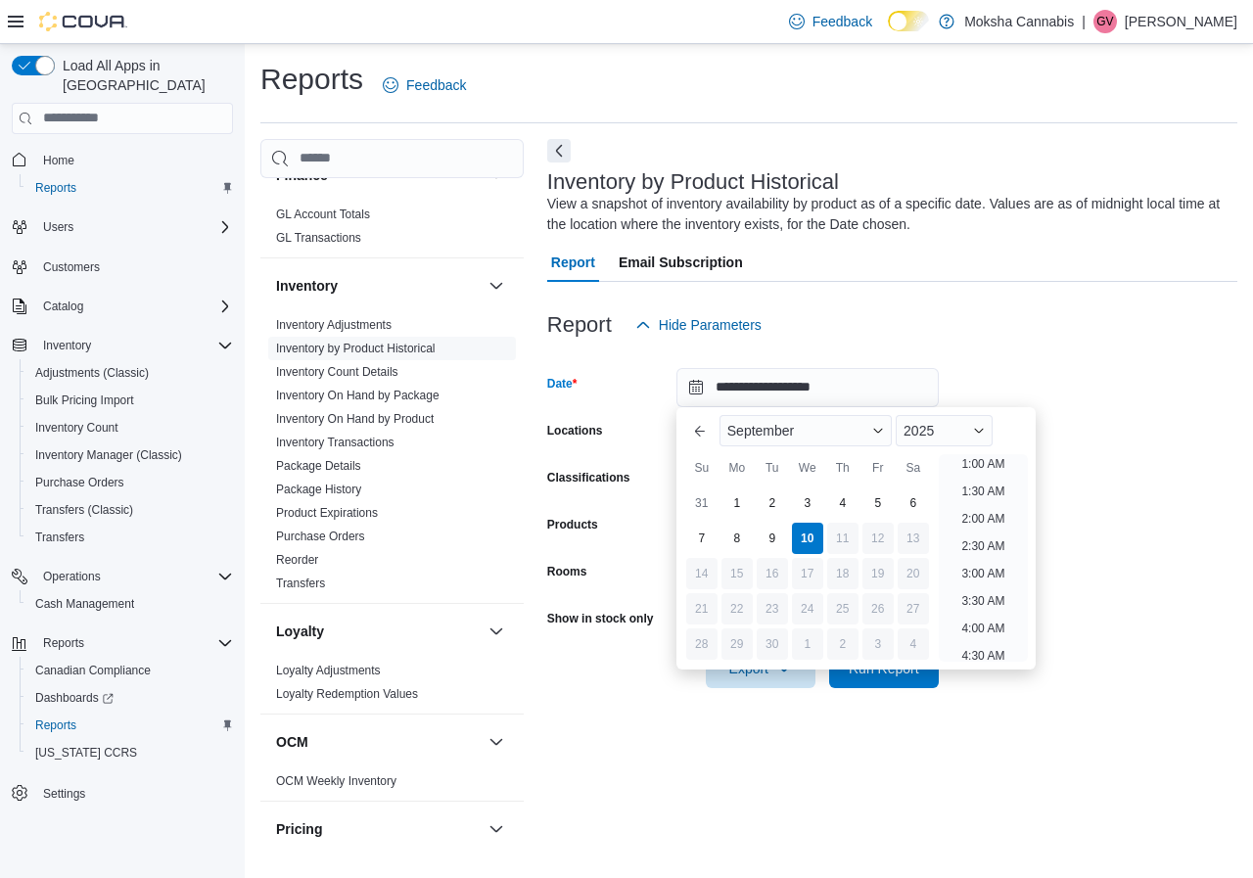
click at [973, 345] on div at bounding box center [892, 356] width 690 height 23
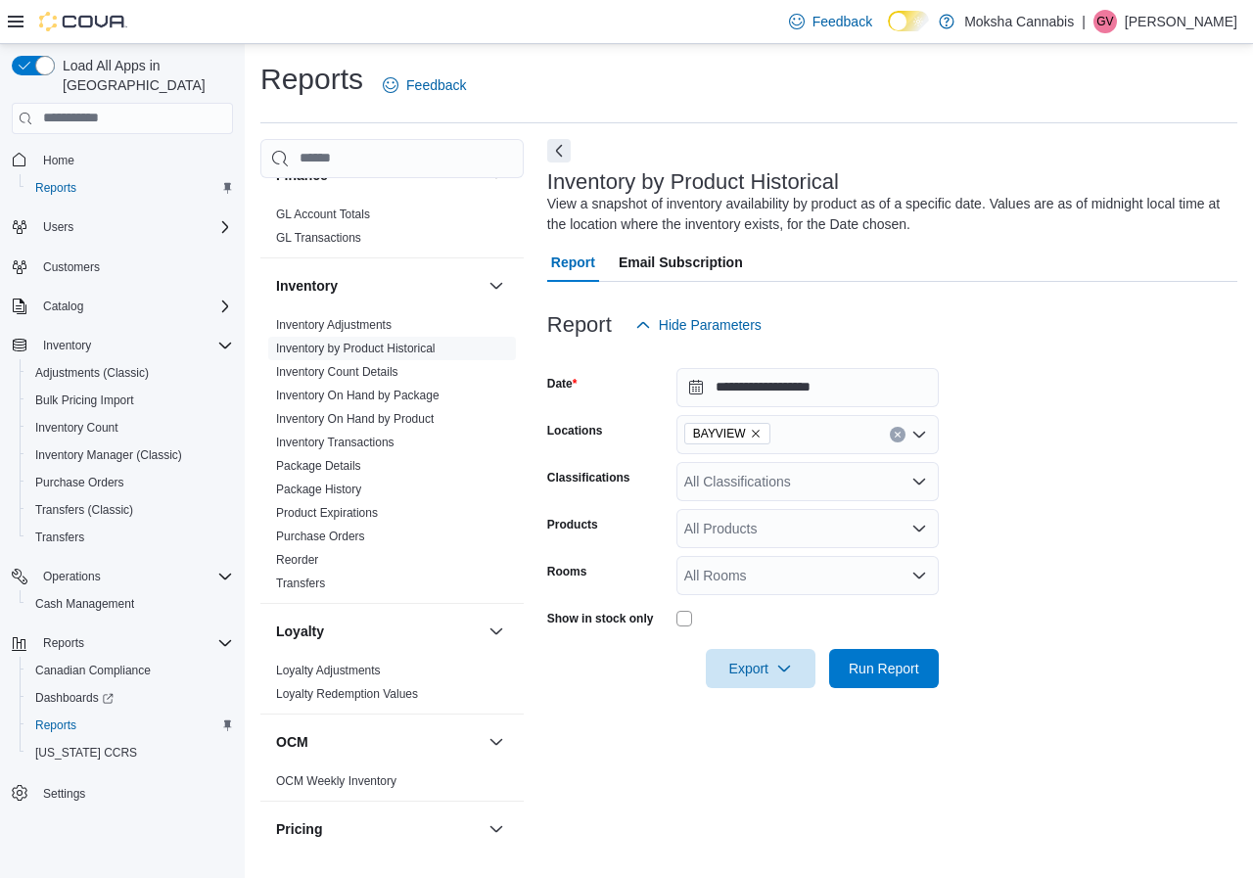
click at [746, 800] on div "**********" at bounding box center [892, 488] width 690 height 698
click at [370, 324] on link "Inventory Adjustments" at bounding box center [333, 325] width 115 height 14
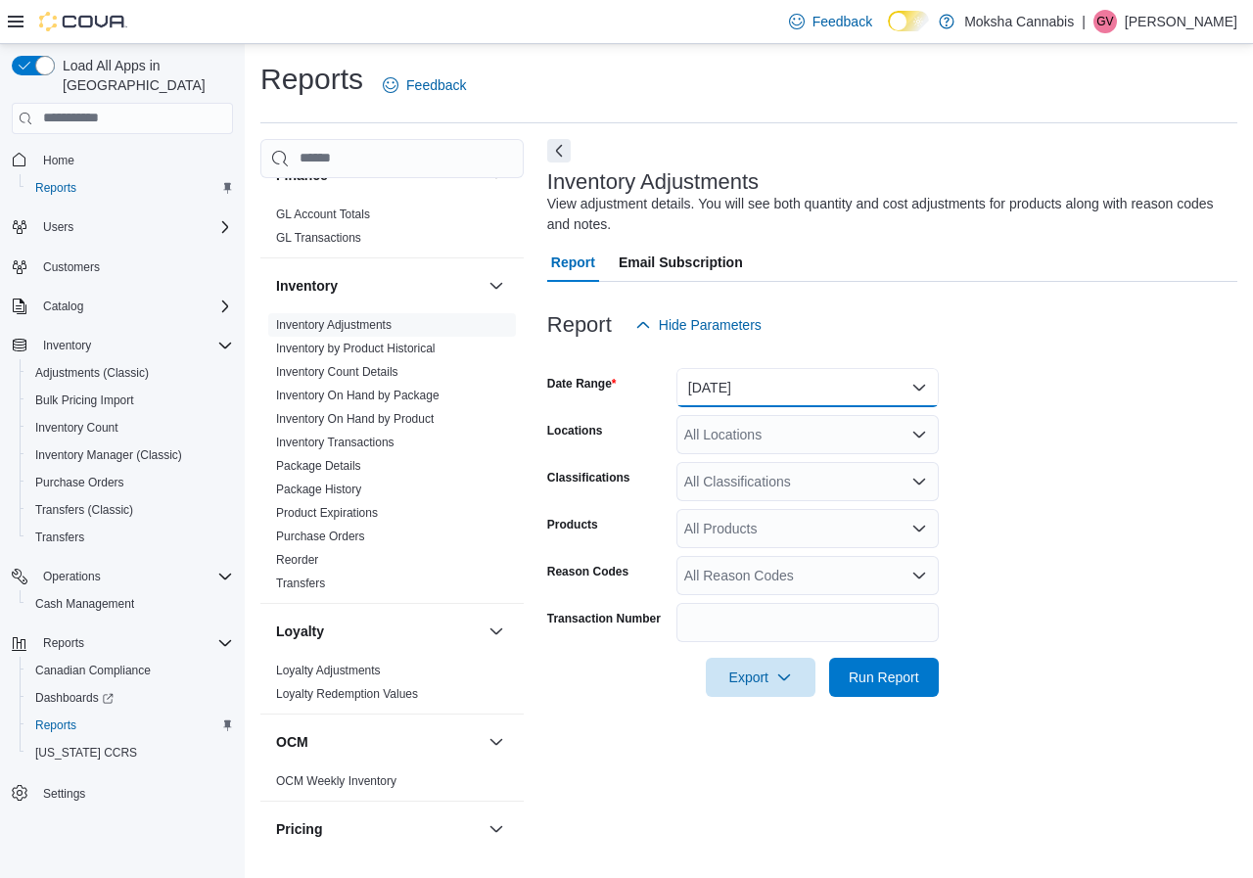
click at [768, 398] on button "Yesterday" at bounding box center [807, 387] width 262 height 39
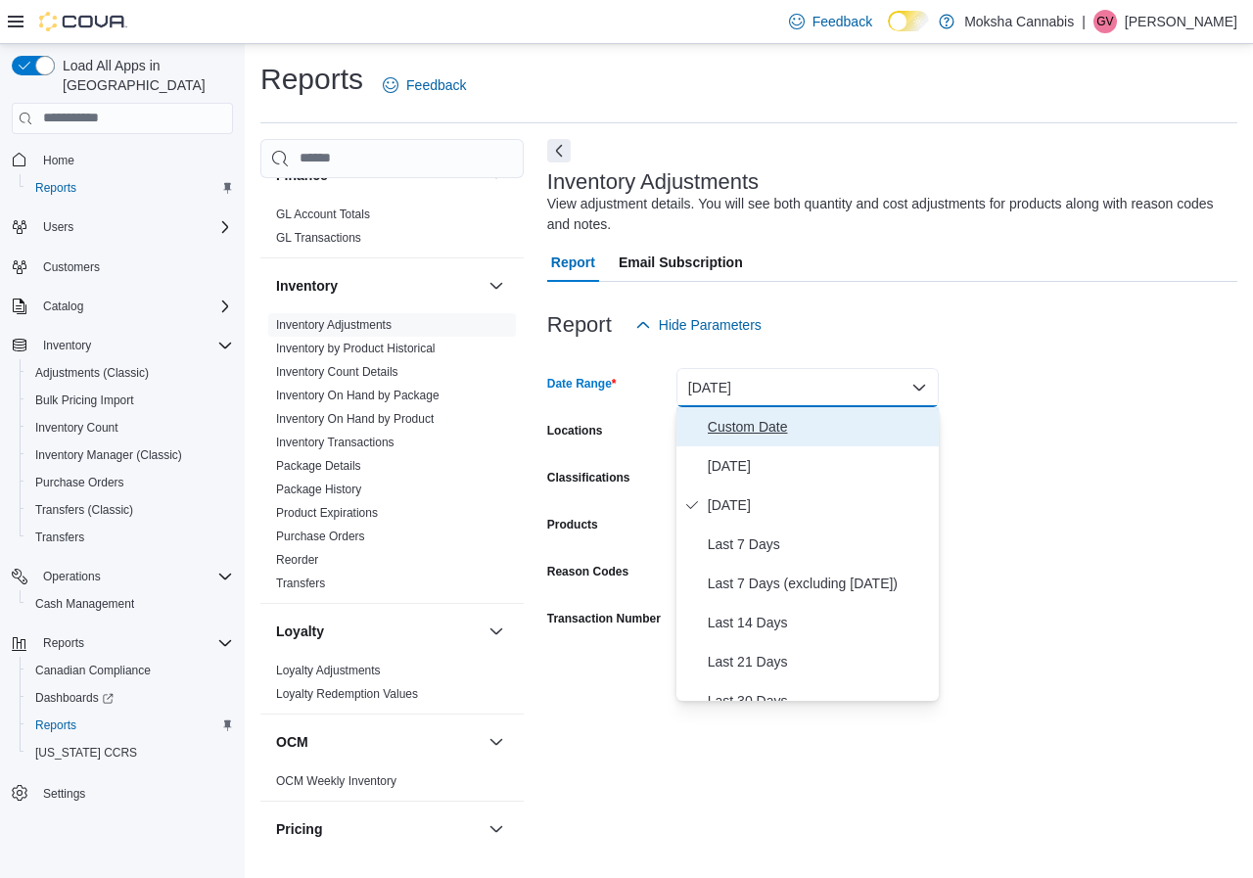
click at [768, 425] on span "Custom Date" at bounding box center [819, 426] width 223 height 23
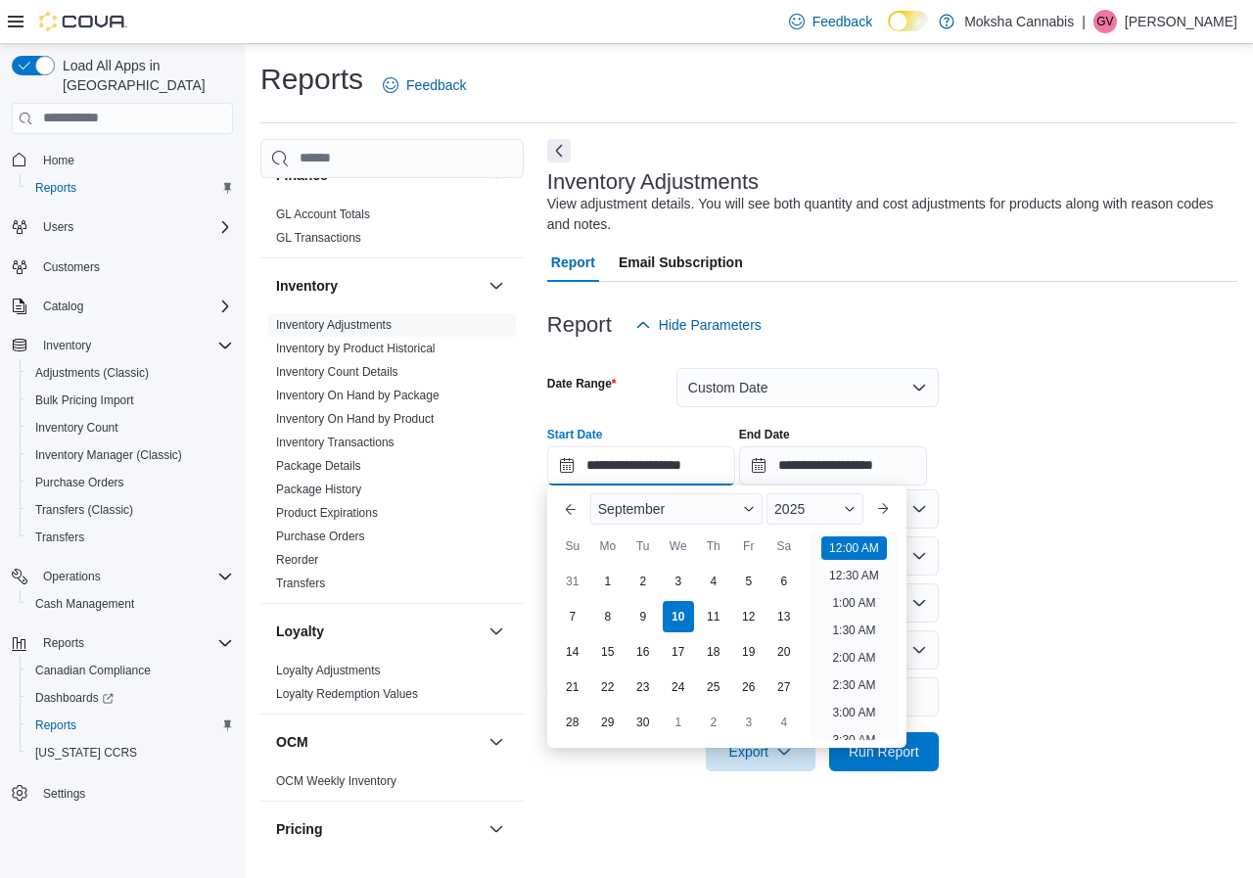
click at [680, 476] on input "**********" at bounding box center [641, 465] width 188 height 39
click at [827, 514] on div "2025" at bounding box center [814, 508] width 97 height 31
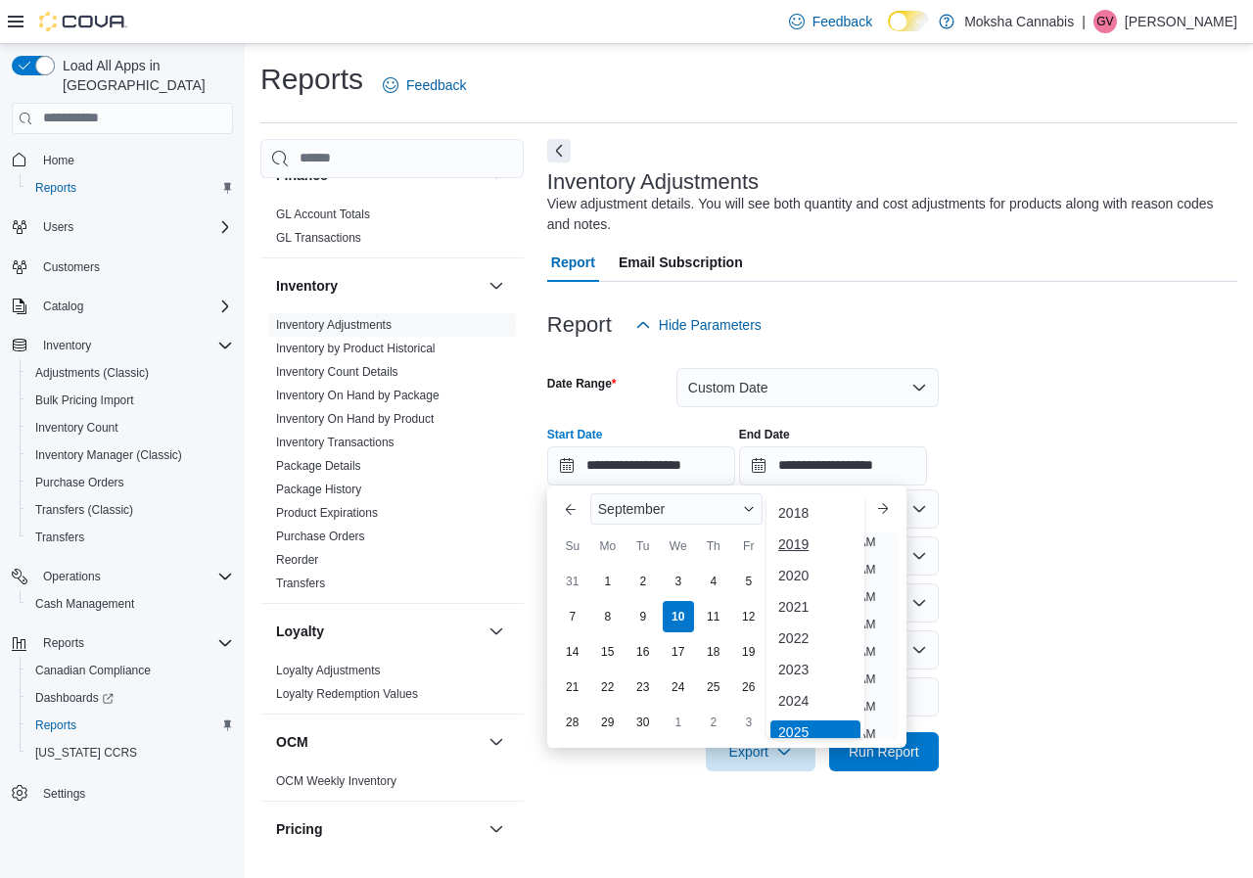
scroll to position [6, 0]
click at [818, 695] on div "2024" at bounding box center [815, 694] width 90 height 23
type input "**********"
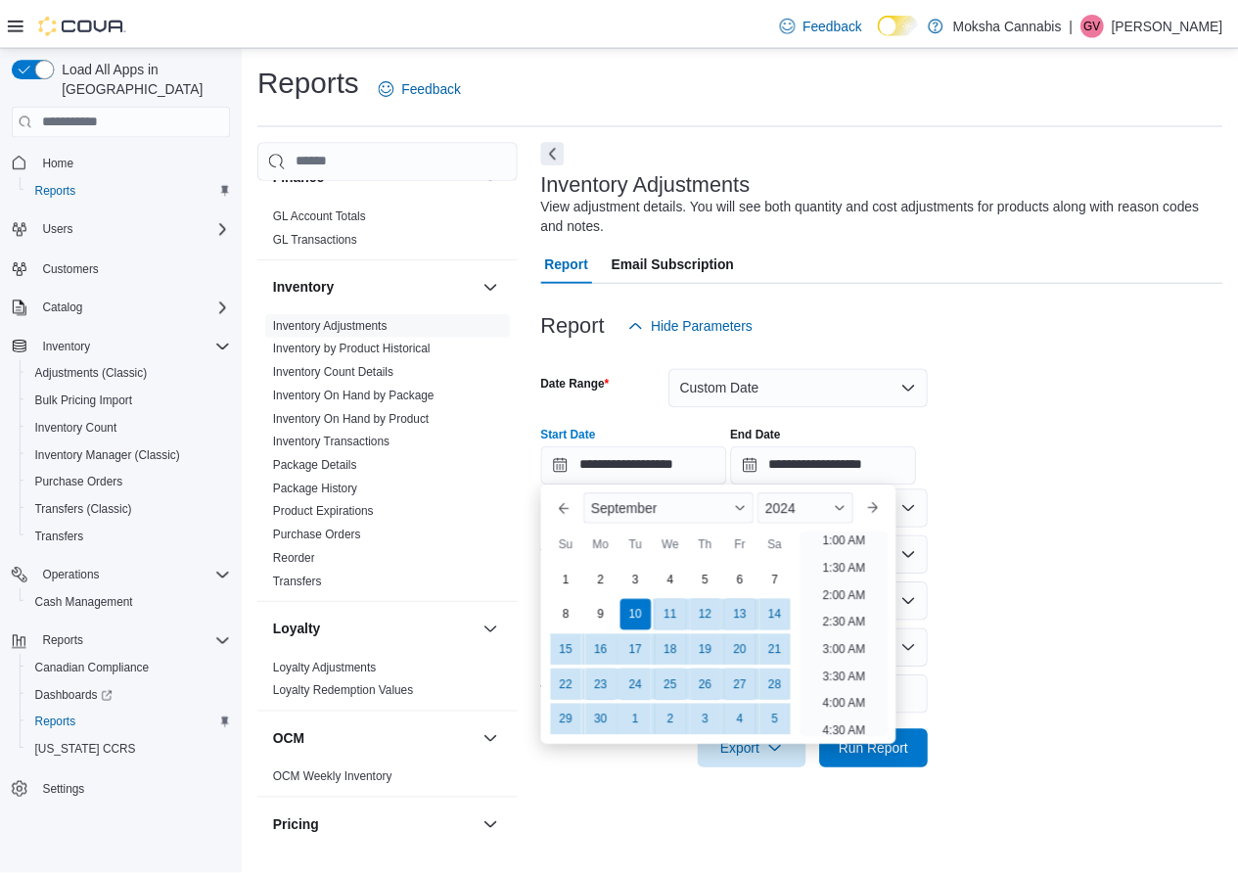
scroll to position [4, 0]
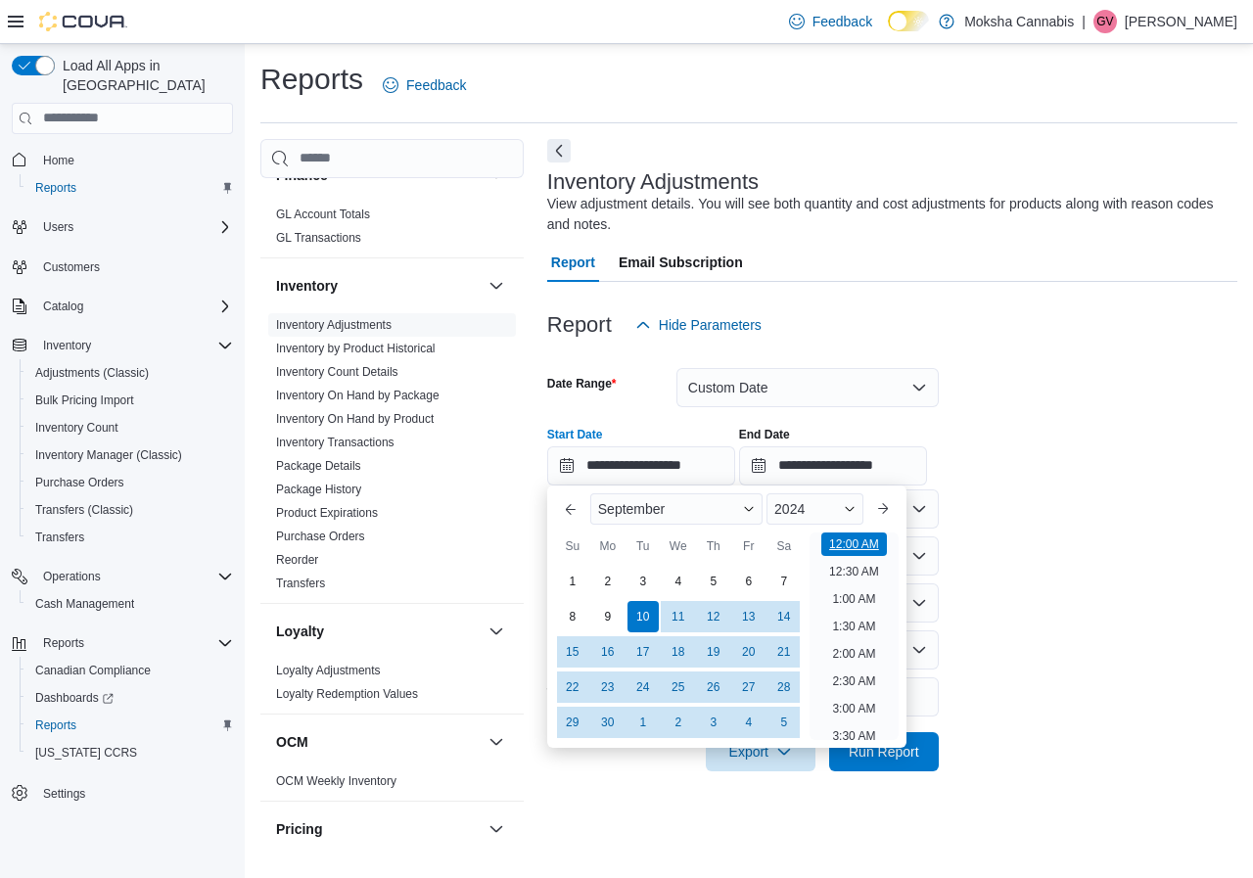
click at [845, 542] on li "12:00 AM" at bounding box center [854, 543] width 66 height 23
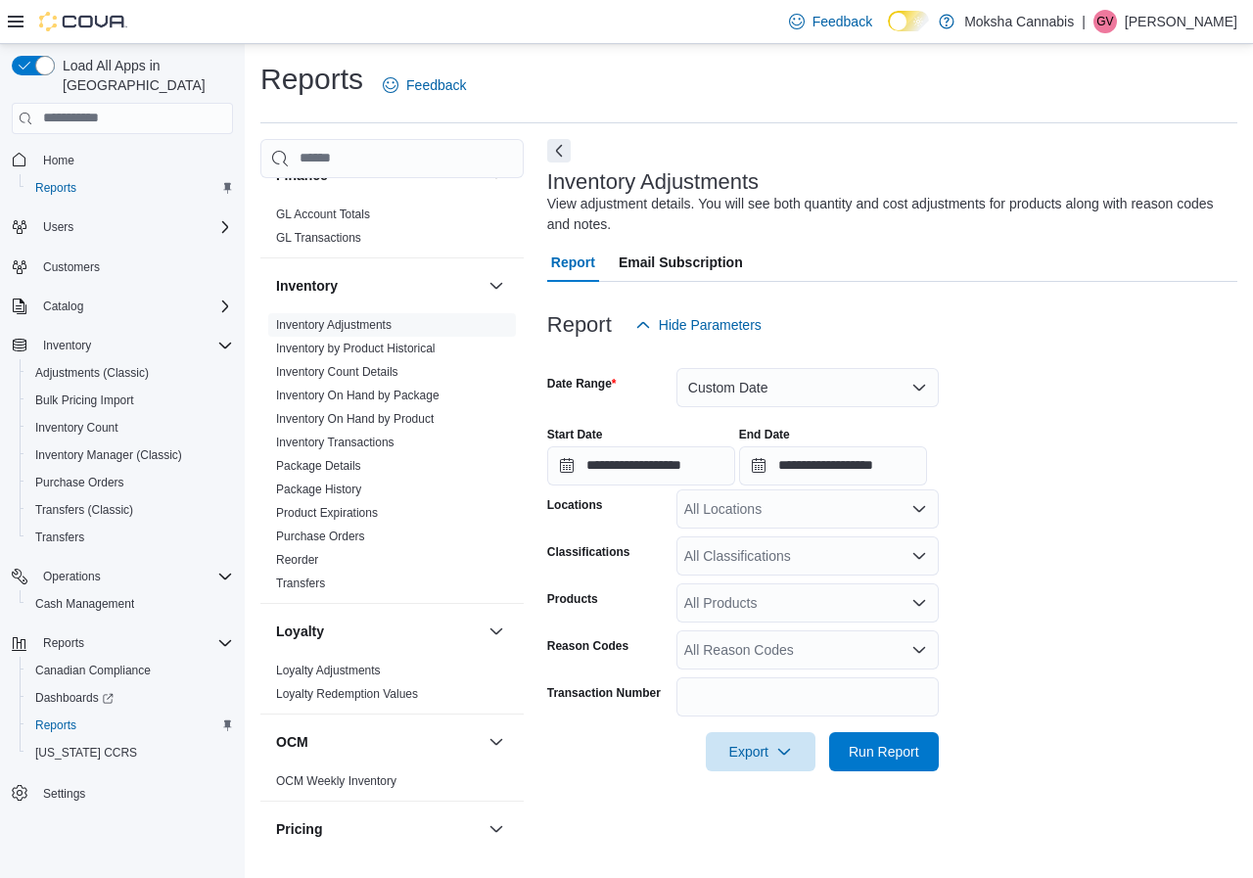
click at [786, 512] on div "All Locations" at bounding box center [807, 508] width 262 height 39
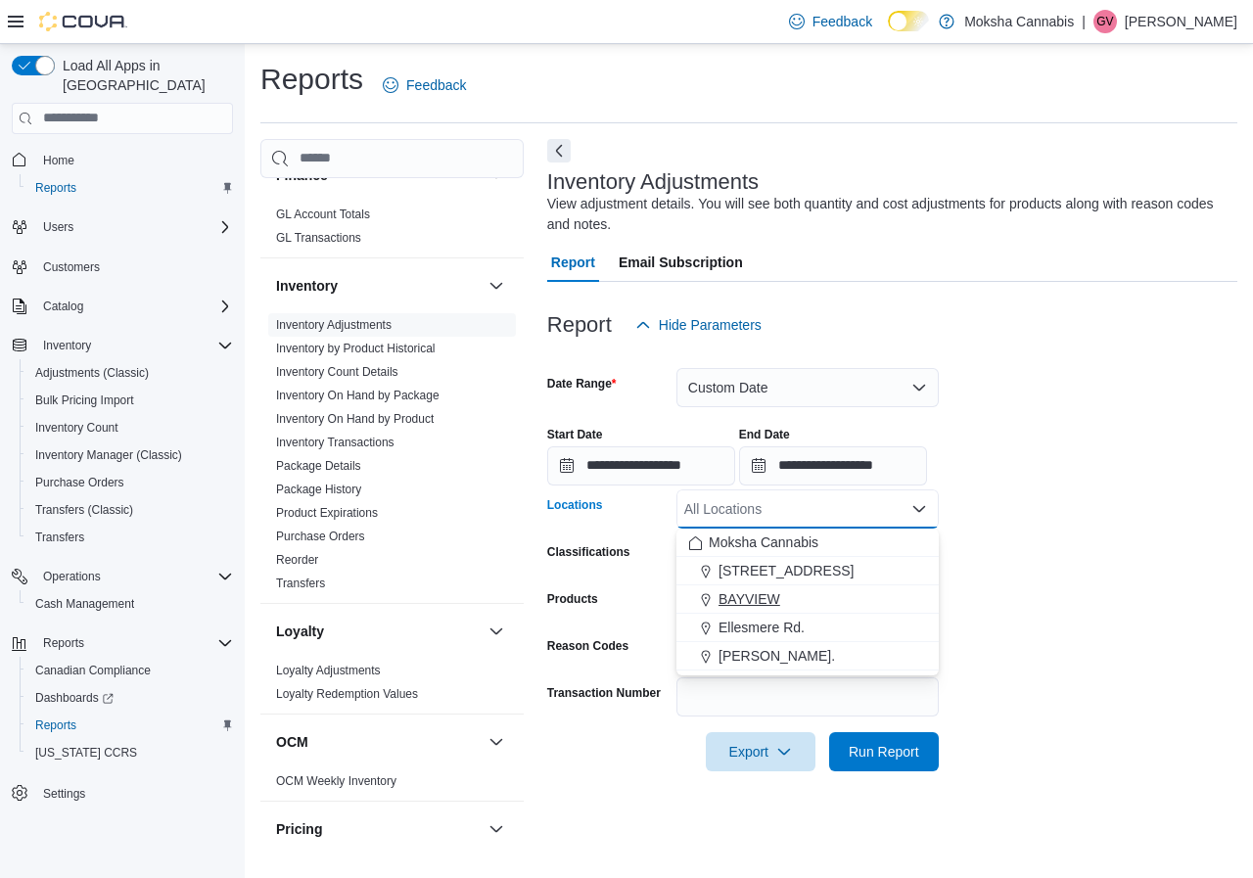
click at [768, 596] on span "BAYVIEW" at bounding box center [749, 599] width 62 height 20
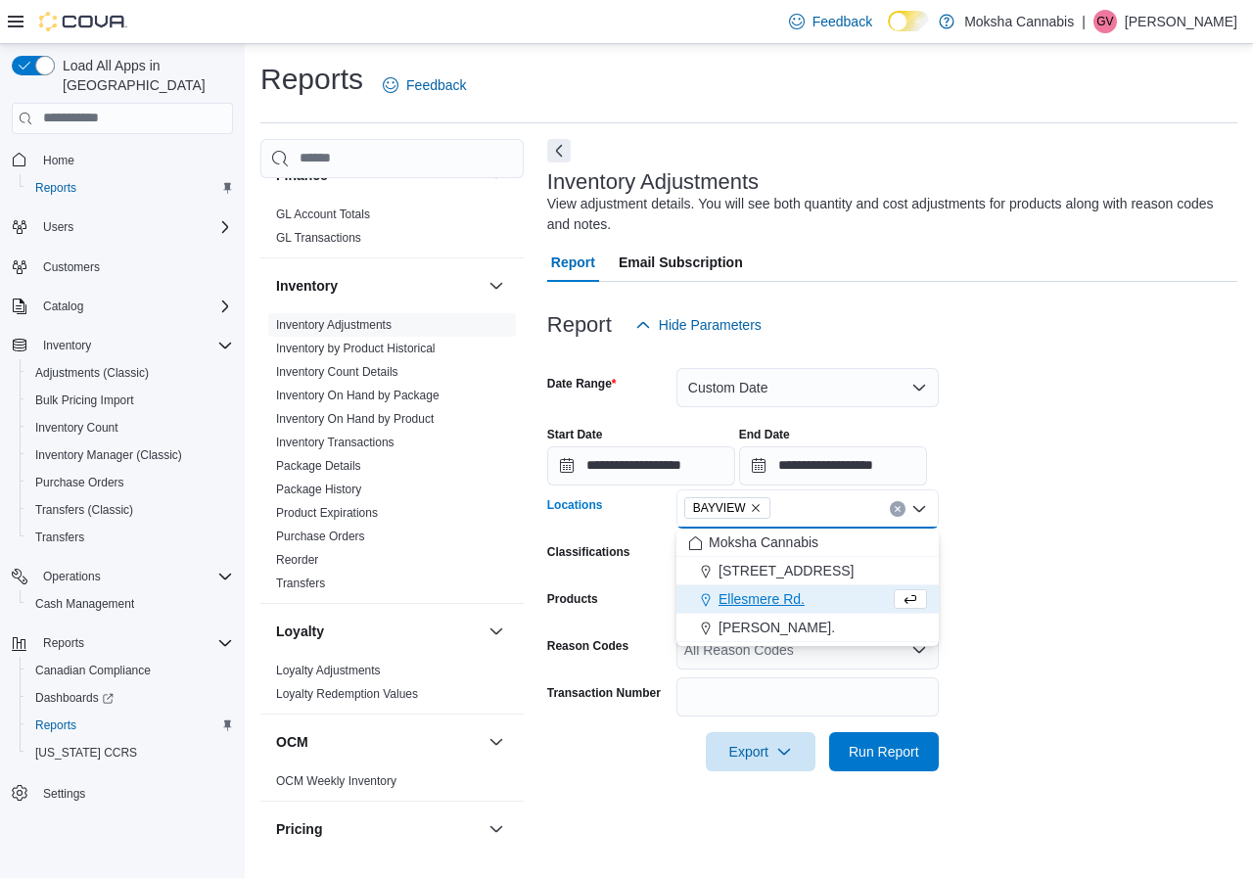
click at [1039, 531] on form "**********" at bounding box center [892, 558] width 690 height 427
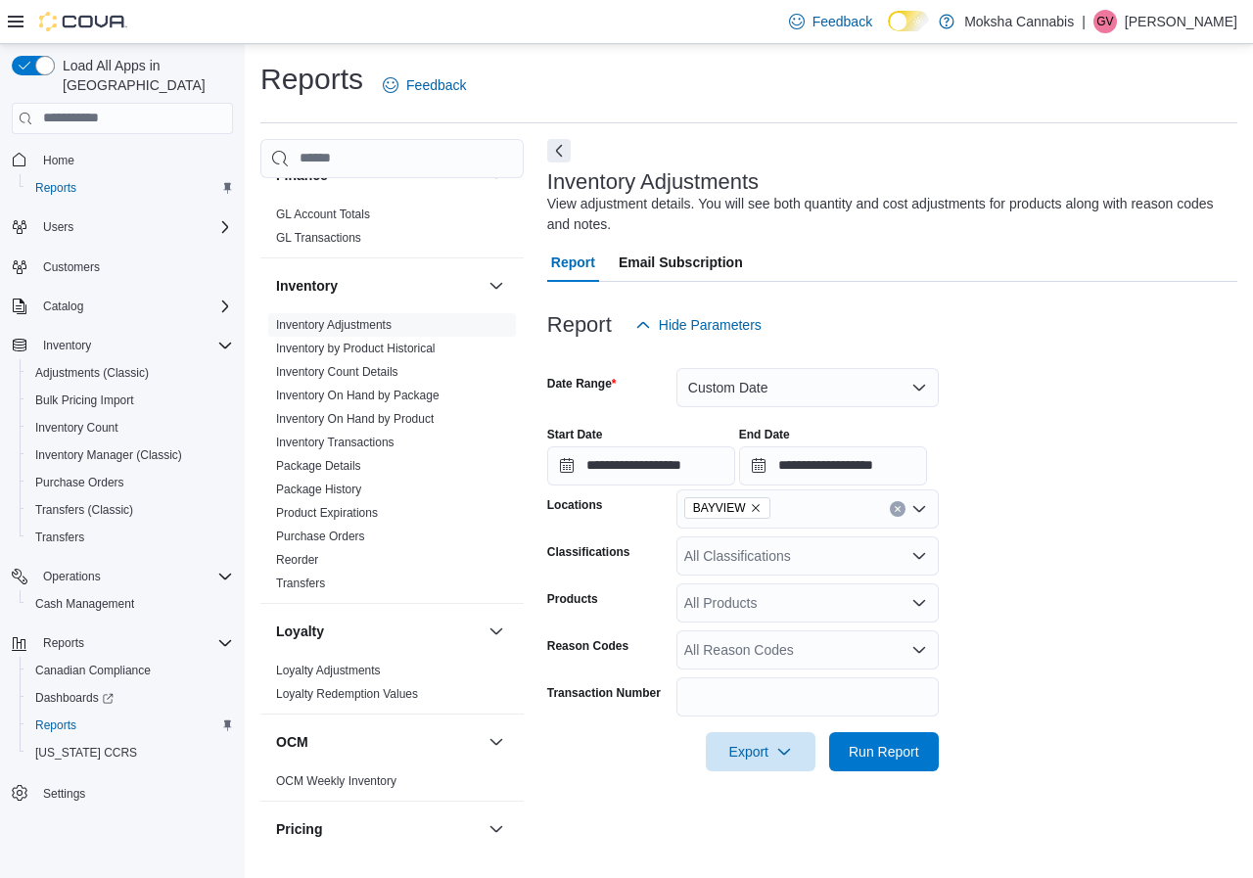
click at [795, 549] on div "All Classifications" at bounding box center [807, 555] width 262 height 39
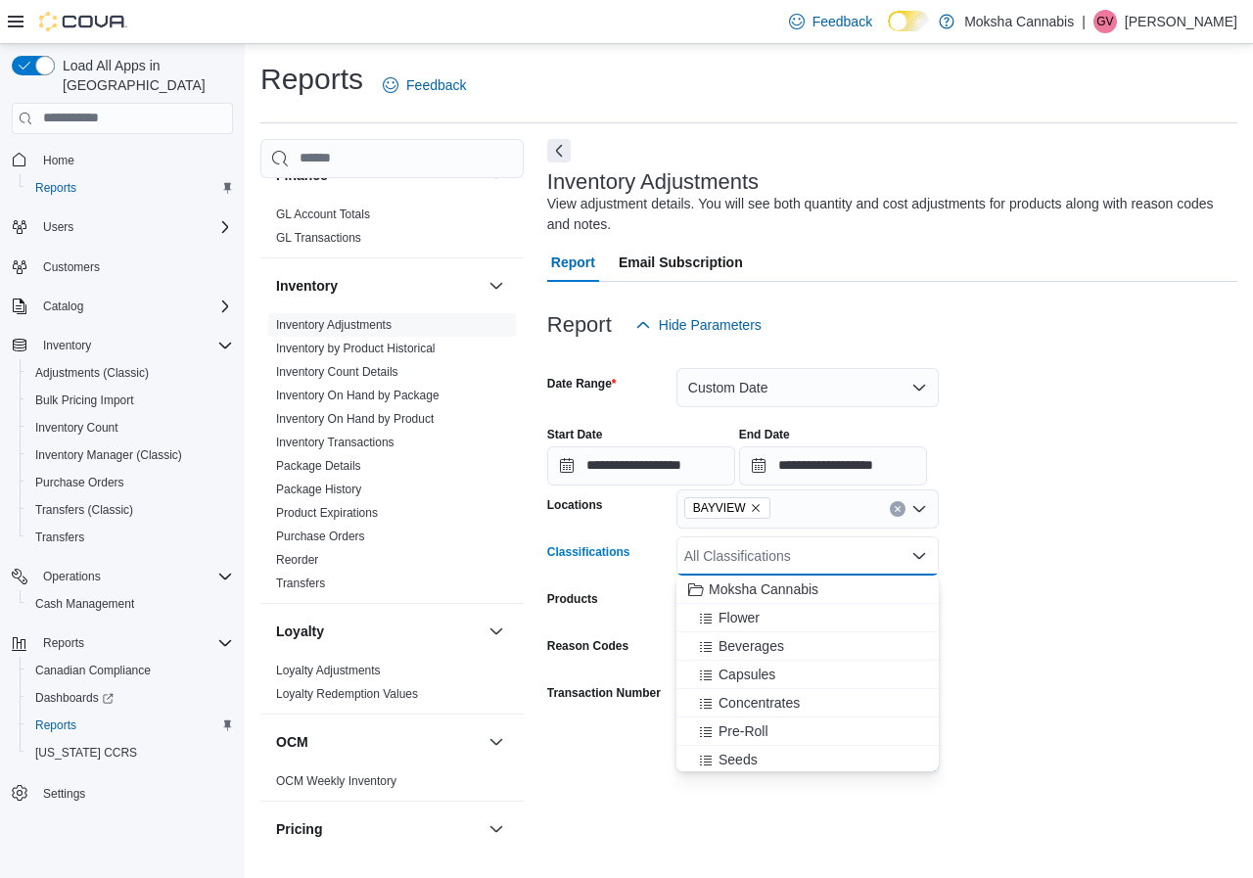
click at [1054, 529] on form "**********" at bounding box center [892, 558] width 690 height 427
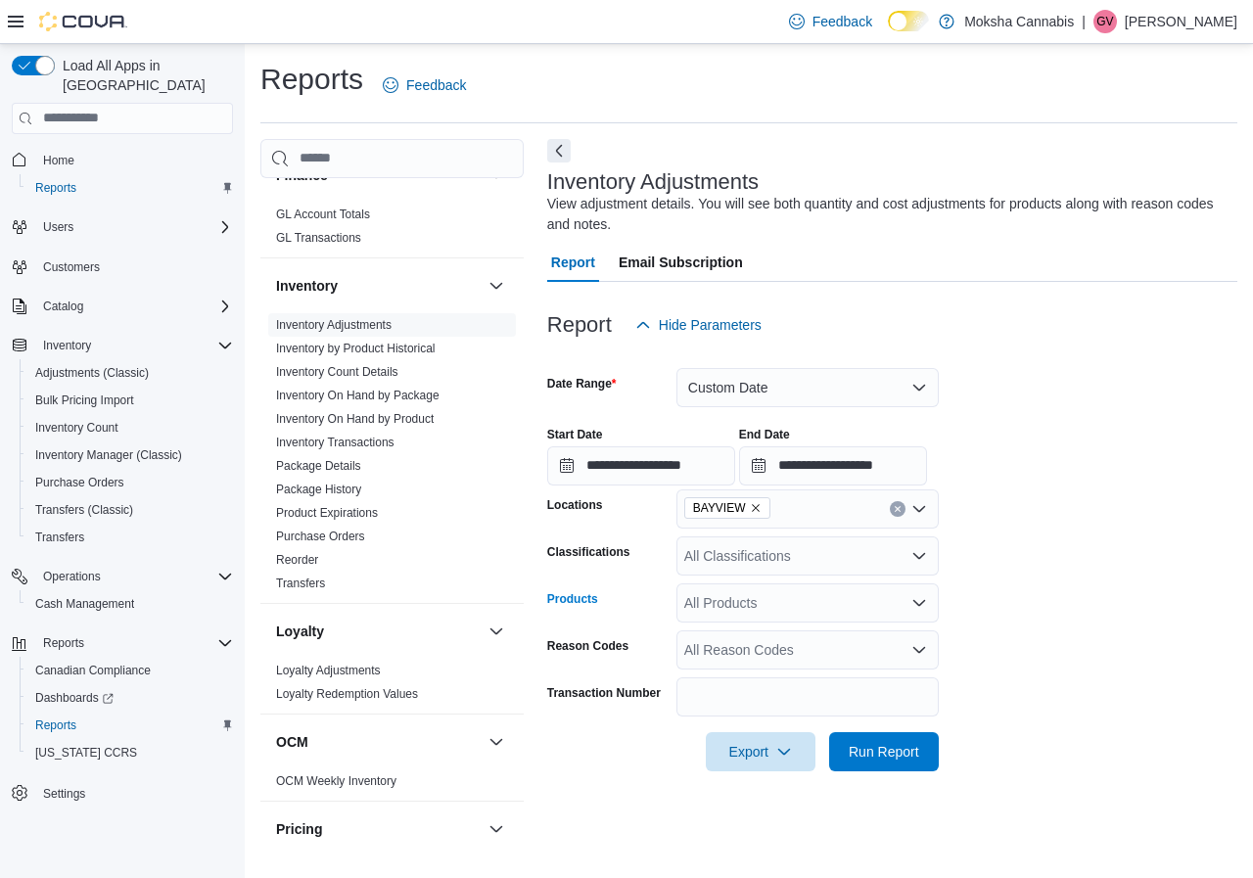
click at [828, 595] on div "All Products" at bounding box center [807, 602] width 262 height 39
click at [1074, 595] on form "**********" at bounding box center [892, 558] width 690 height 427
click at [791, 601] on div "All Products" at bounding box center [807, 602] width 262 height 39
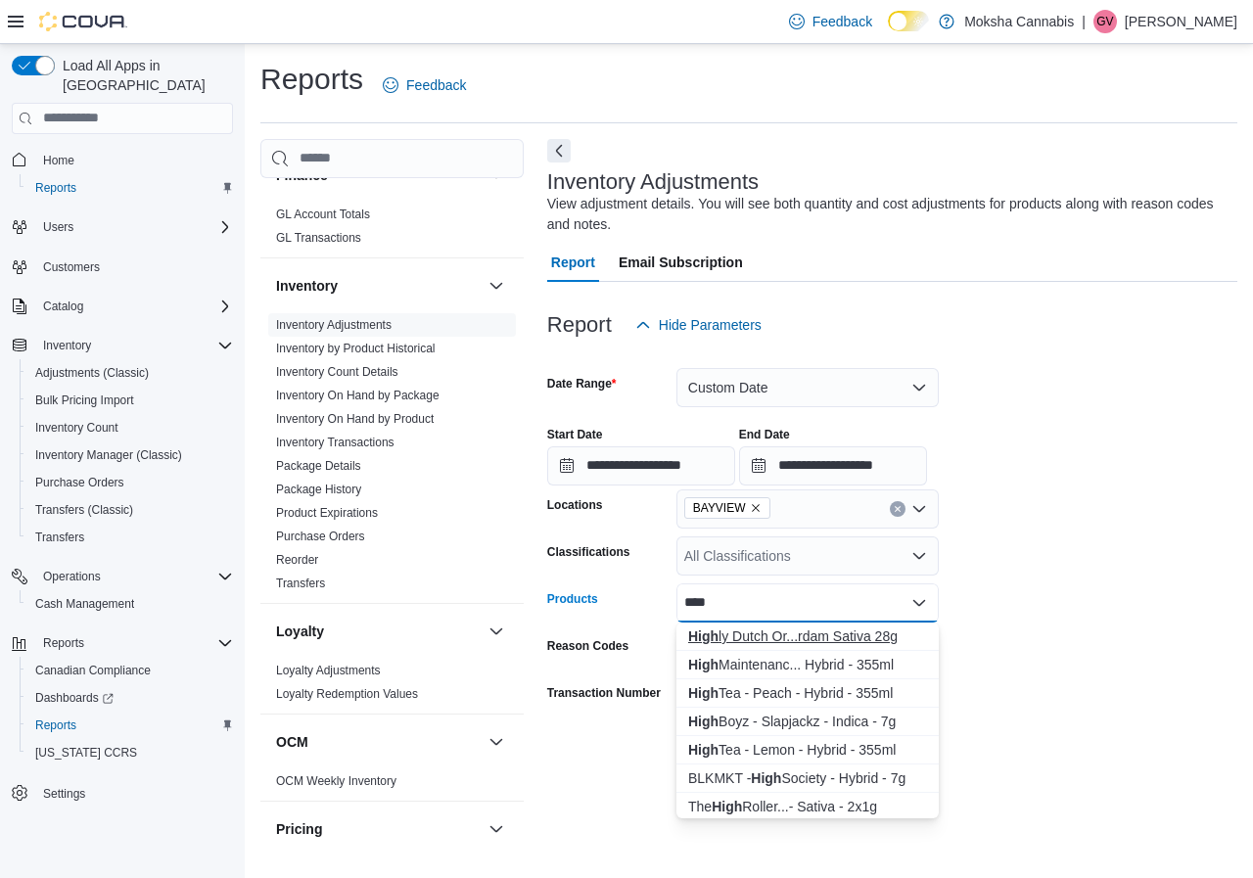
type input "****"
click at [823, 634] on div "High ly Dutch Or...rdam Sativa 28g" at bounding box center [807, 636] width 239 height 20
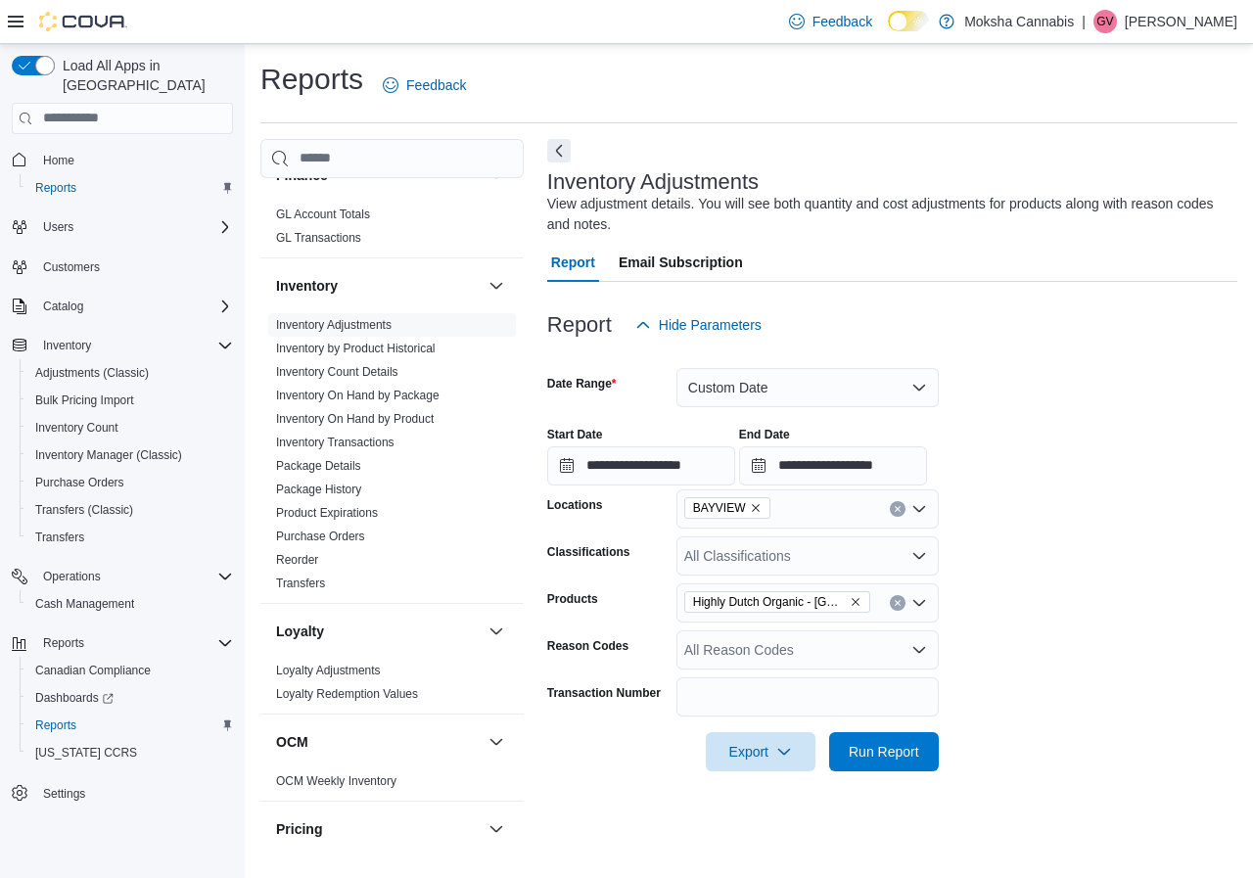
click at [1155, 583] on form "**********" at bounding box center [892, 558] width 690 height 427
click at [877, 749] on span "Run Report" at bounding box center [884, 751] width 70 height 20
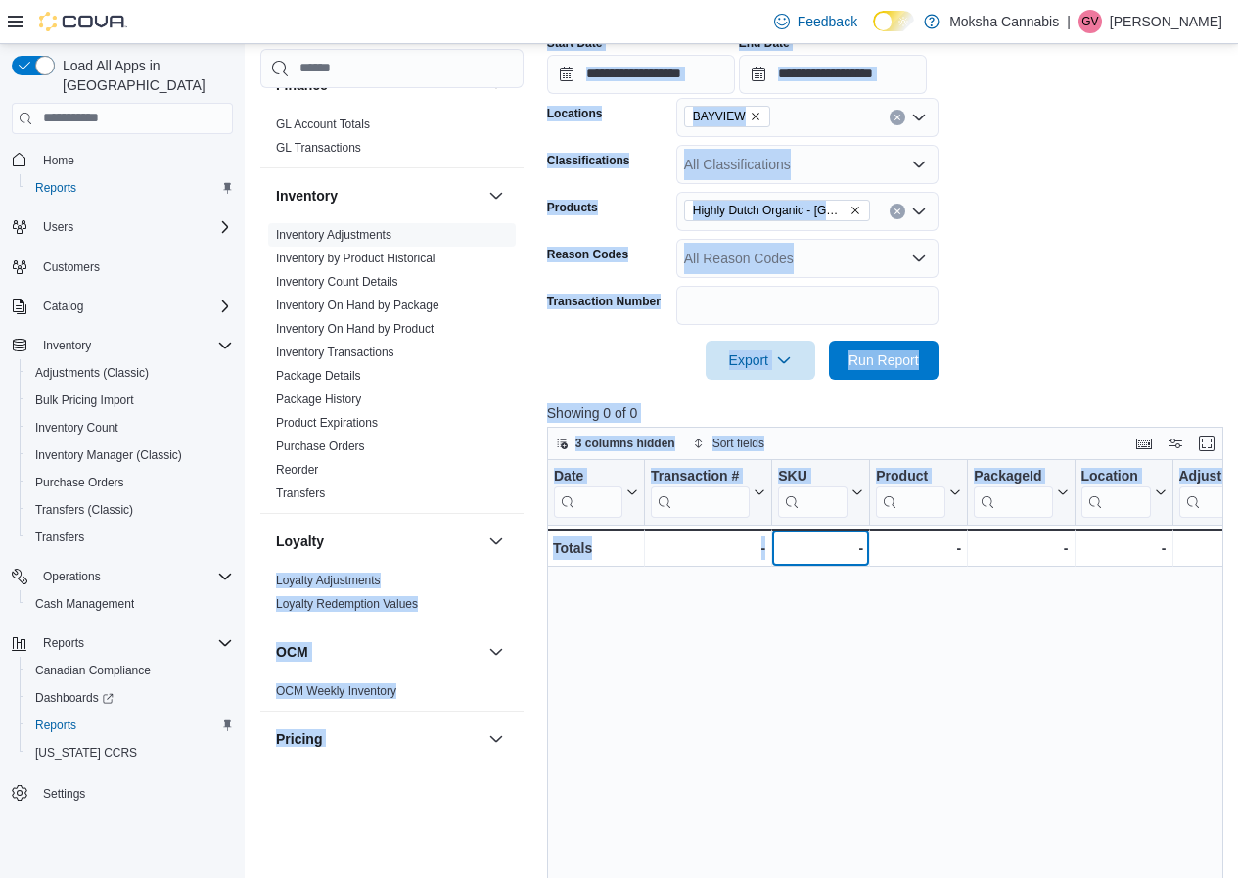
drag, startPoint x: 844, startPoint y: 544, endPoint x: 467, endPoint y: 543, distance: 376.8
click at [467, 543] on div "Cash Management Cash Management Cash Out Details Compliance OCS Transaction Sub…" at bounding box center [745, 438] width 970 height 1382
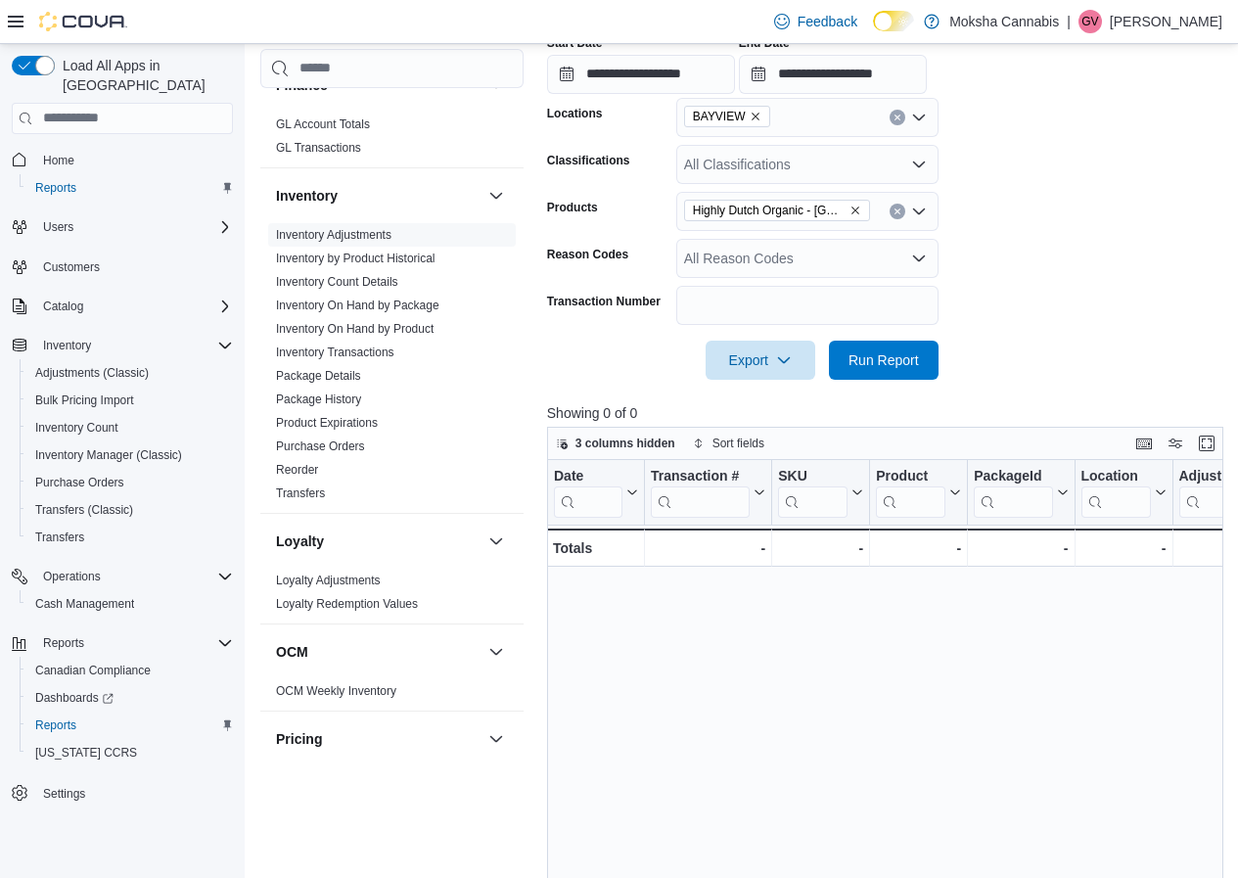
click at [875, 658] on div "Date Click to view column header actions Transaction # Click to view column hea…" at bounding box center [888, 794] width 683 height 669
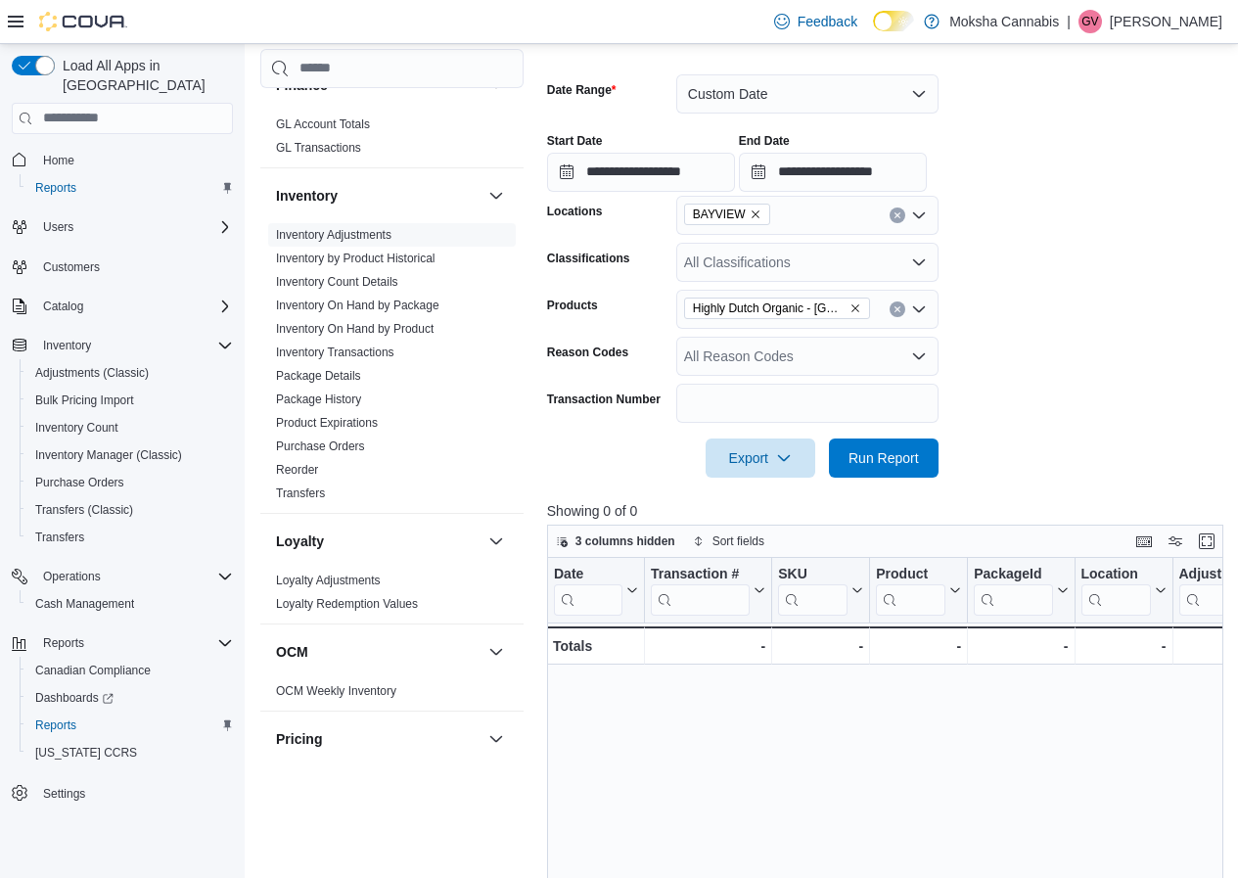
scroll to position [196, 0]
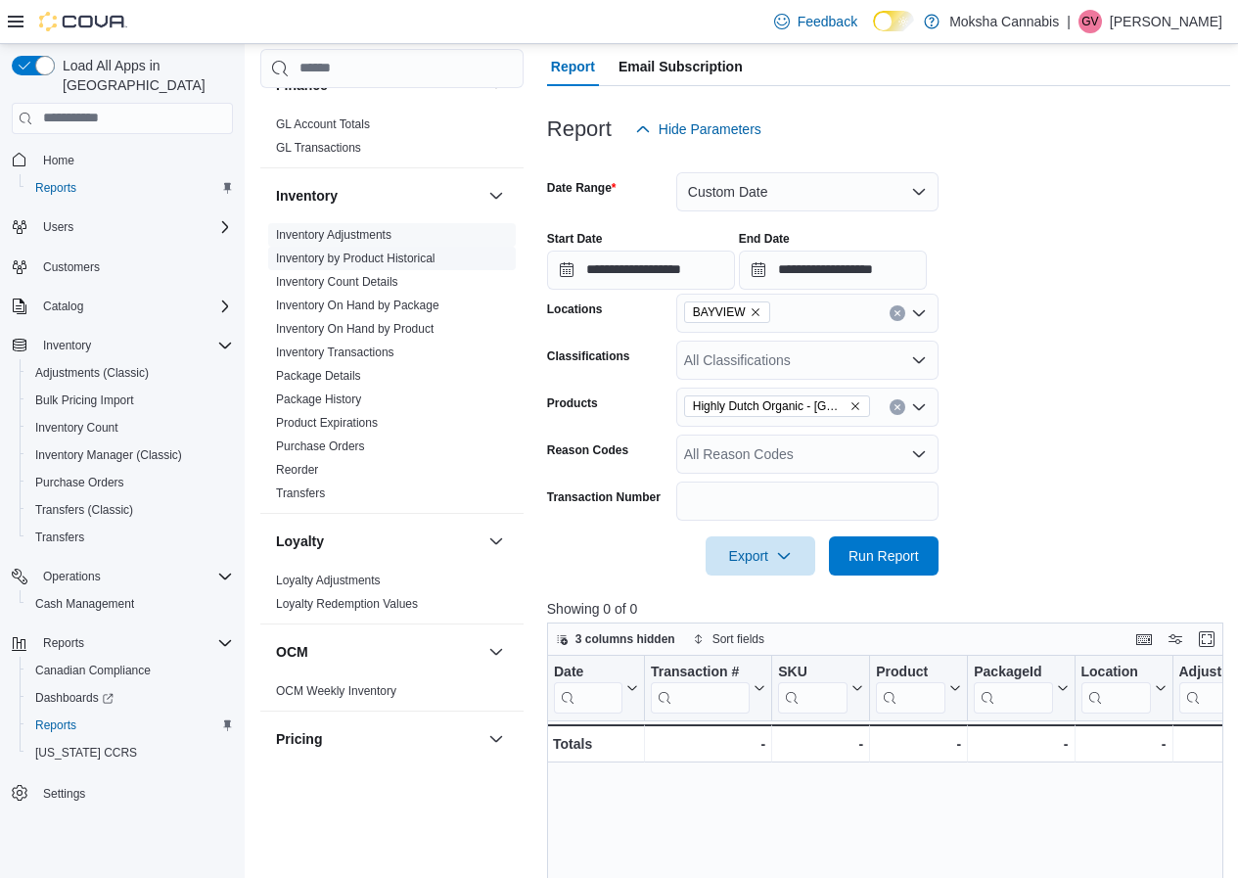
click at [388, 253] on link "Inventory by Product Historical" at bounding box center [356, 259] width 160 height 14
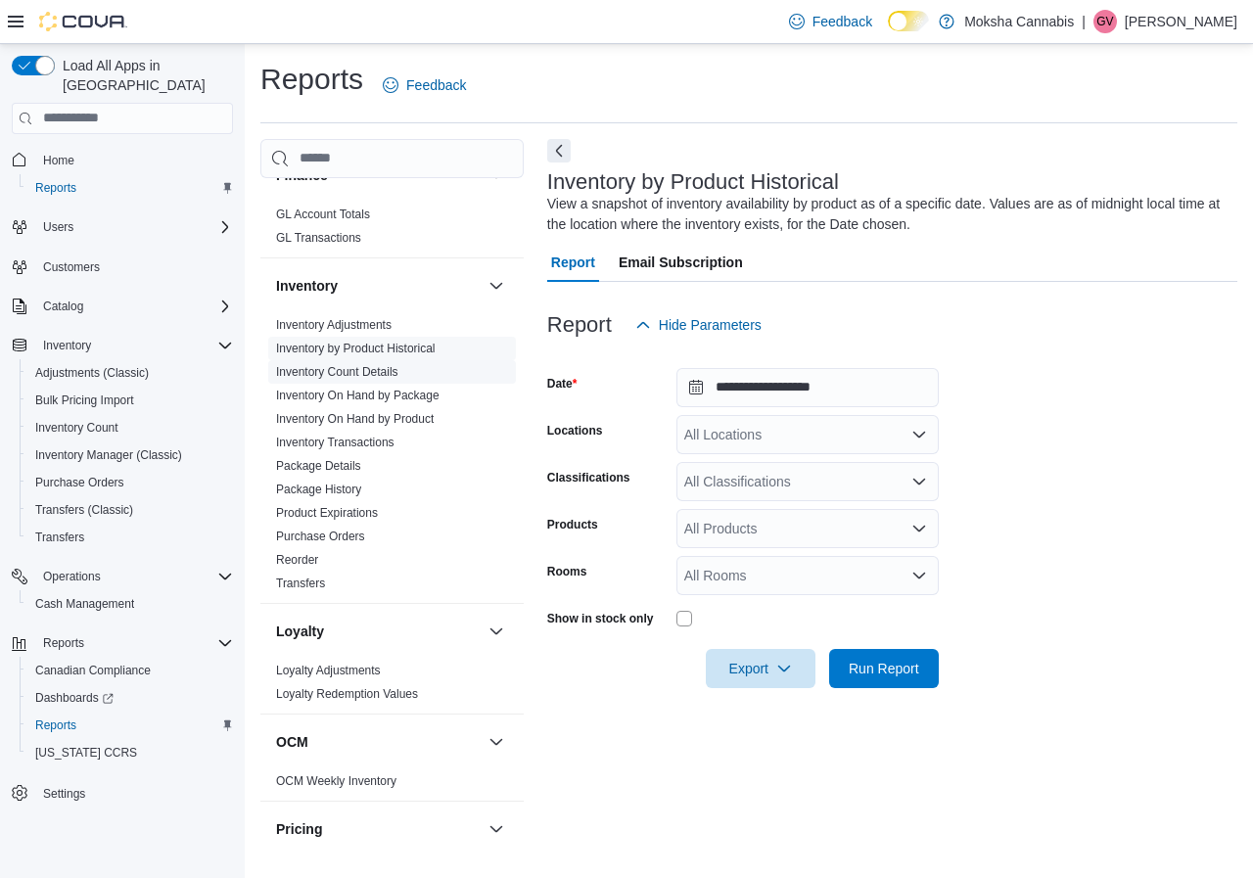
click at [364, 372] on link "Inventory Count Details" at bounding box center [337, 372] width 122 height 14
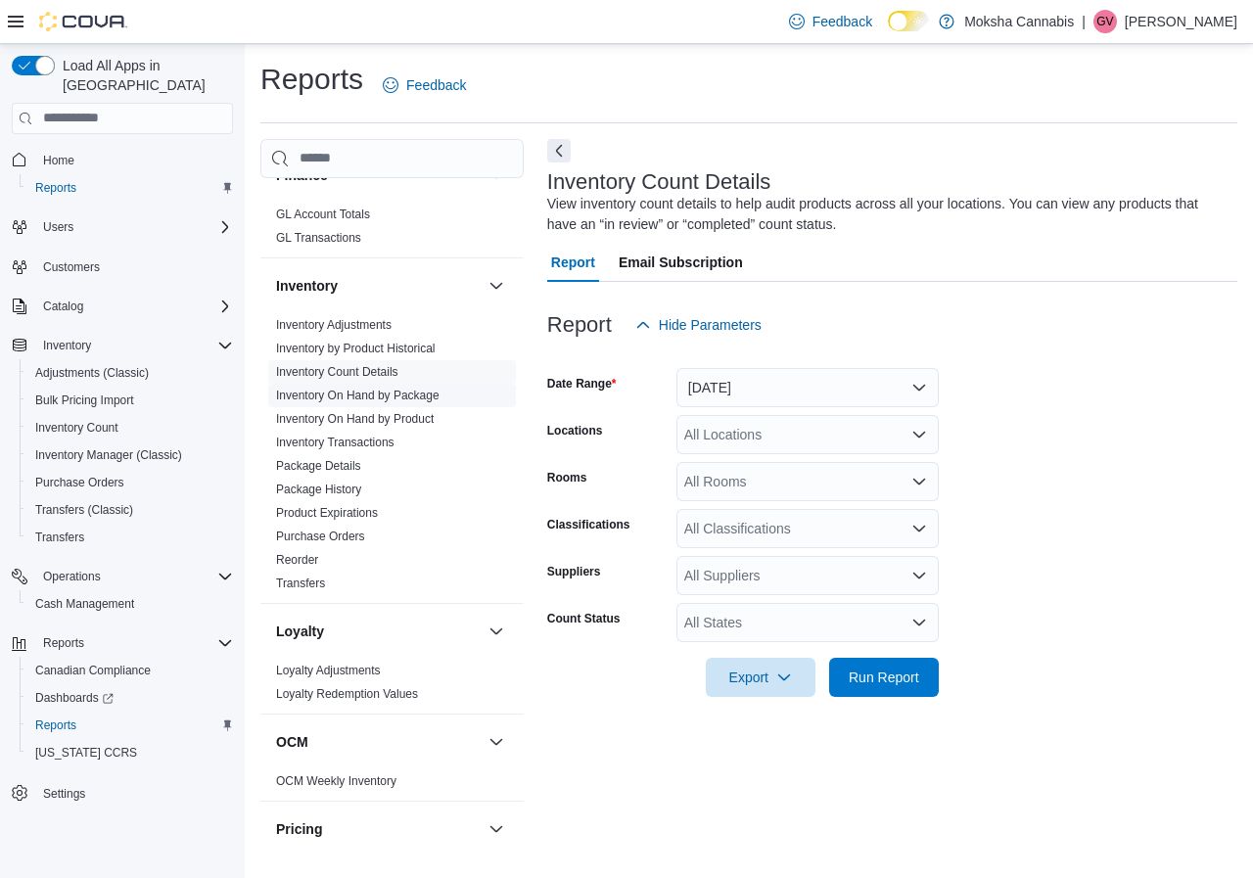
click at [383, 397] on link "Inventory On Hand by Package" at bounding box center [357, 396] width 163 height 14
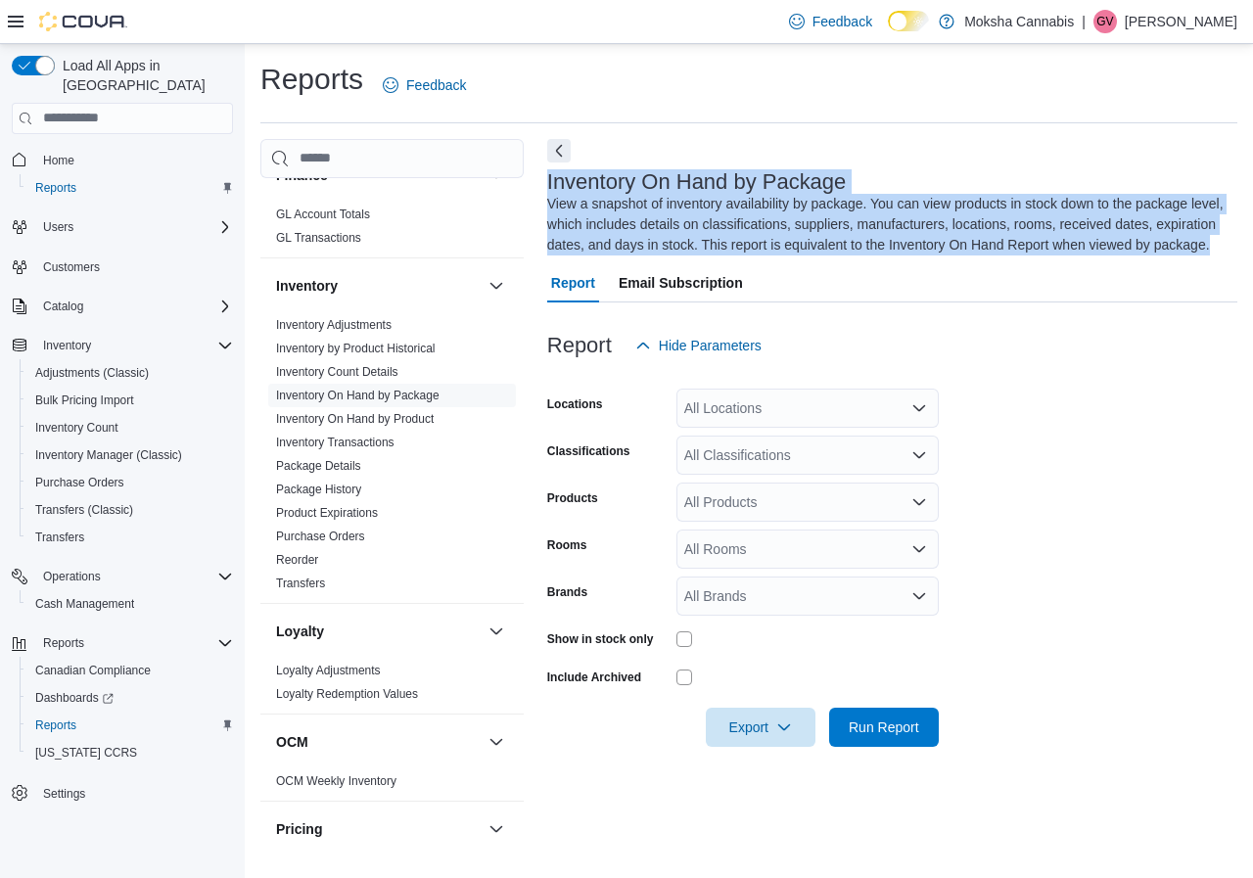
drag, startPoint x: 544, startPoint y: 176, endPoint x: 1217, endPoint y: 252, distance: 676.6
click at [1217, 252] on div "Cash Management Cash Management Cash Out Details Compliance OCS Transaction Sub…" at bounding box center [748, 488] width 977 height 698
click at [1217, 252] on div "View a snapshot of inventory availability by package. You can view products in …" at bounding box center [887, 225] width 680 height 62
drag, startPoint x: 1218, startPoint y: 245, endPoint x: 538, endPoint y: 197, distance: 680.9
click at [538, 197] on div "Cash Management Cash Management Cash Out Details Compliance OCS Transaction Sub…" at bounding box center [748, 488] width 977 height 698
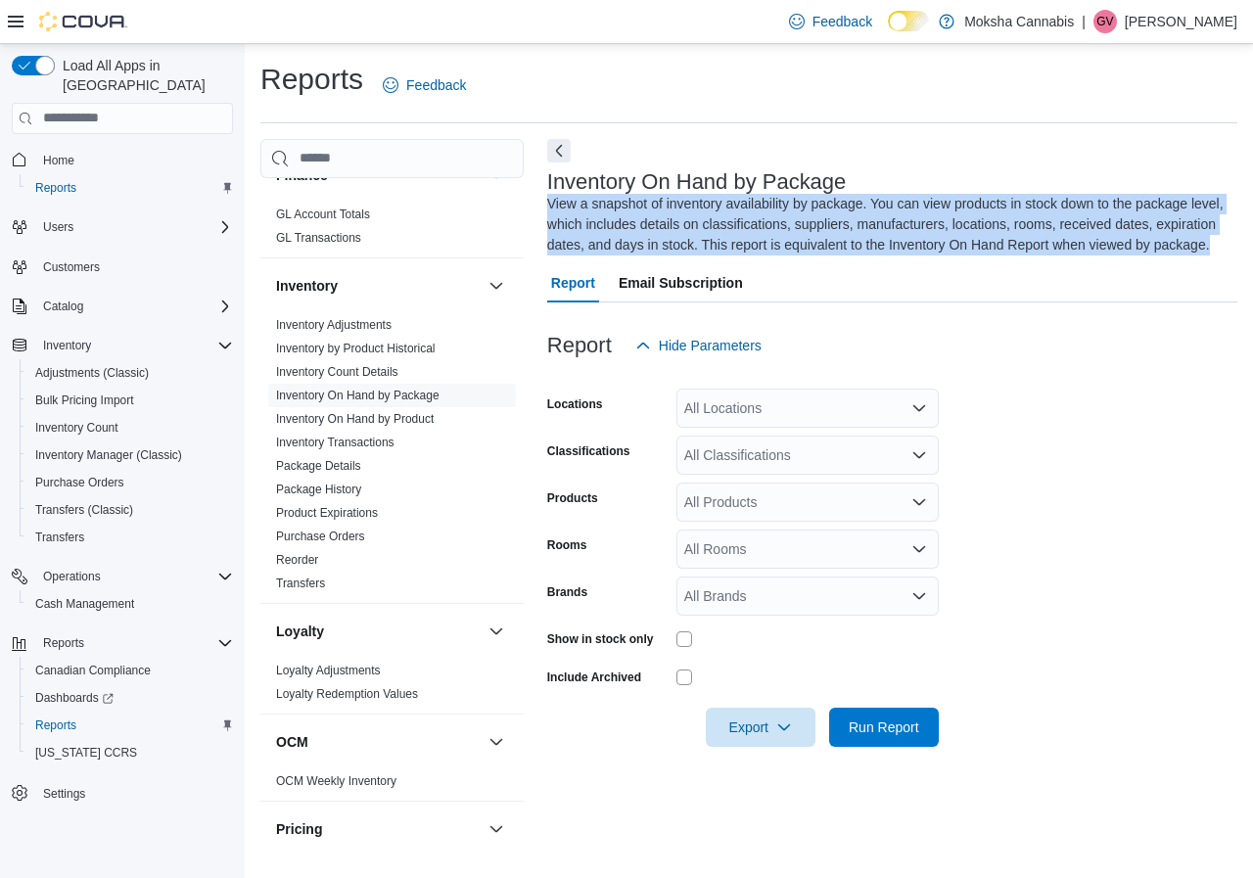
click at [538, 197] on div "Cash Management Cash Management Cash Out Details Compliance OCS Transaction Sub…" at bounding box center [748, 488] width 977 height 698
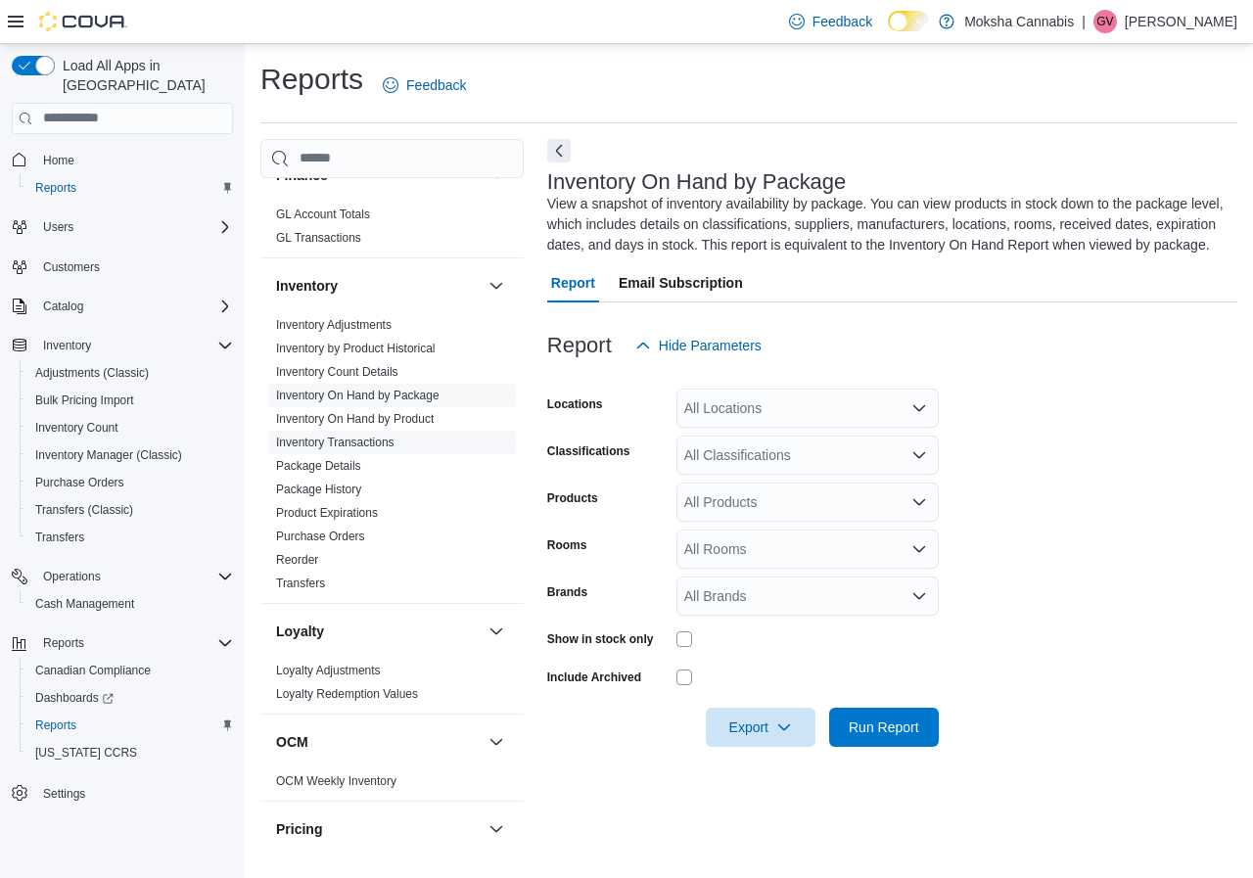
click at [393, 440] on link "Inventory Transactions" at bounding box center [335, 443] width 118 height 14
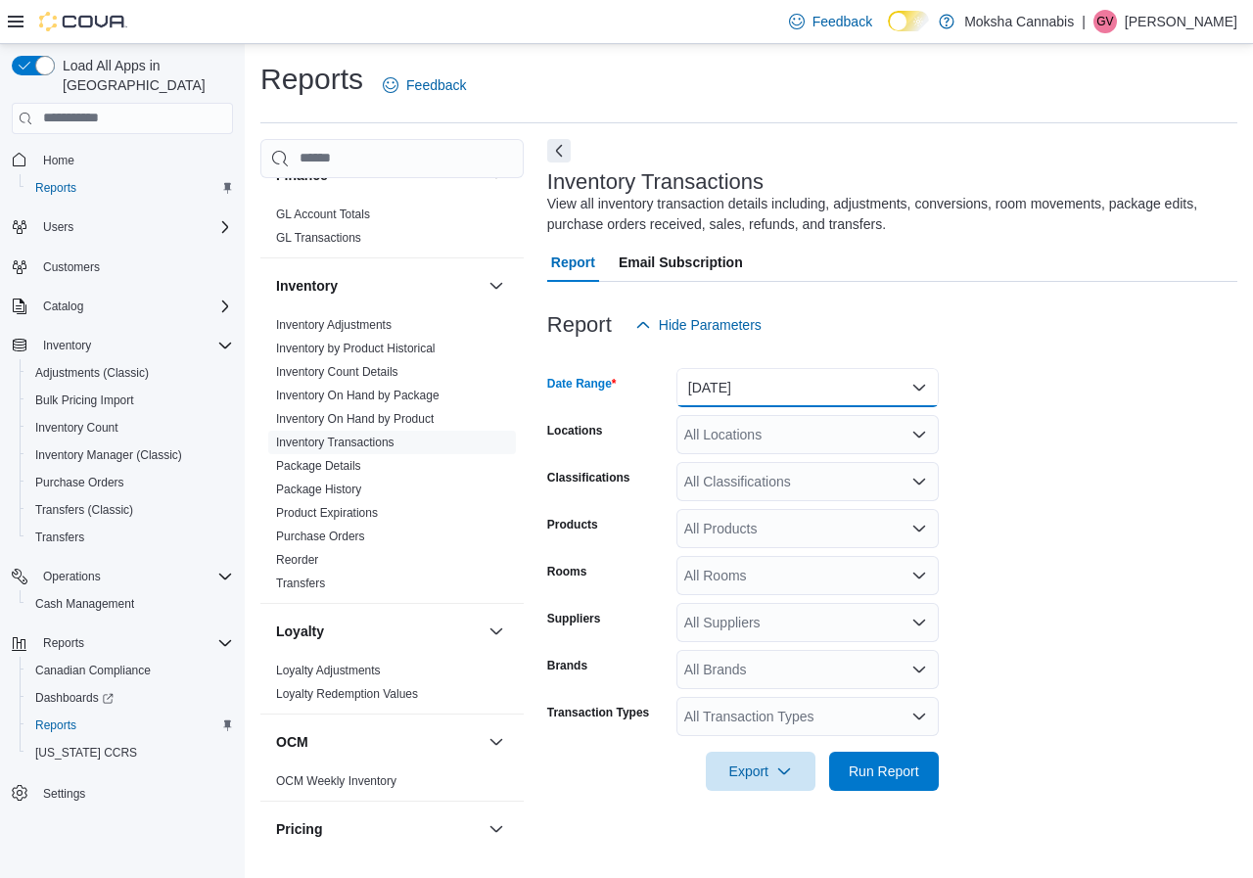
click at [797, 383] on button "Yesterday" at bounding box center [807, 387] width 262 height 39
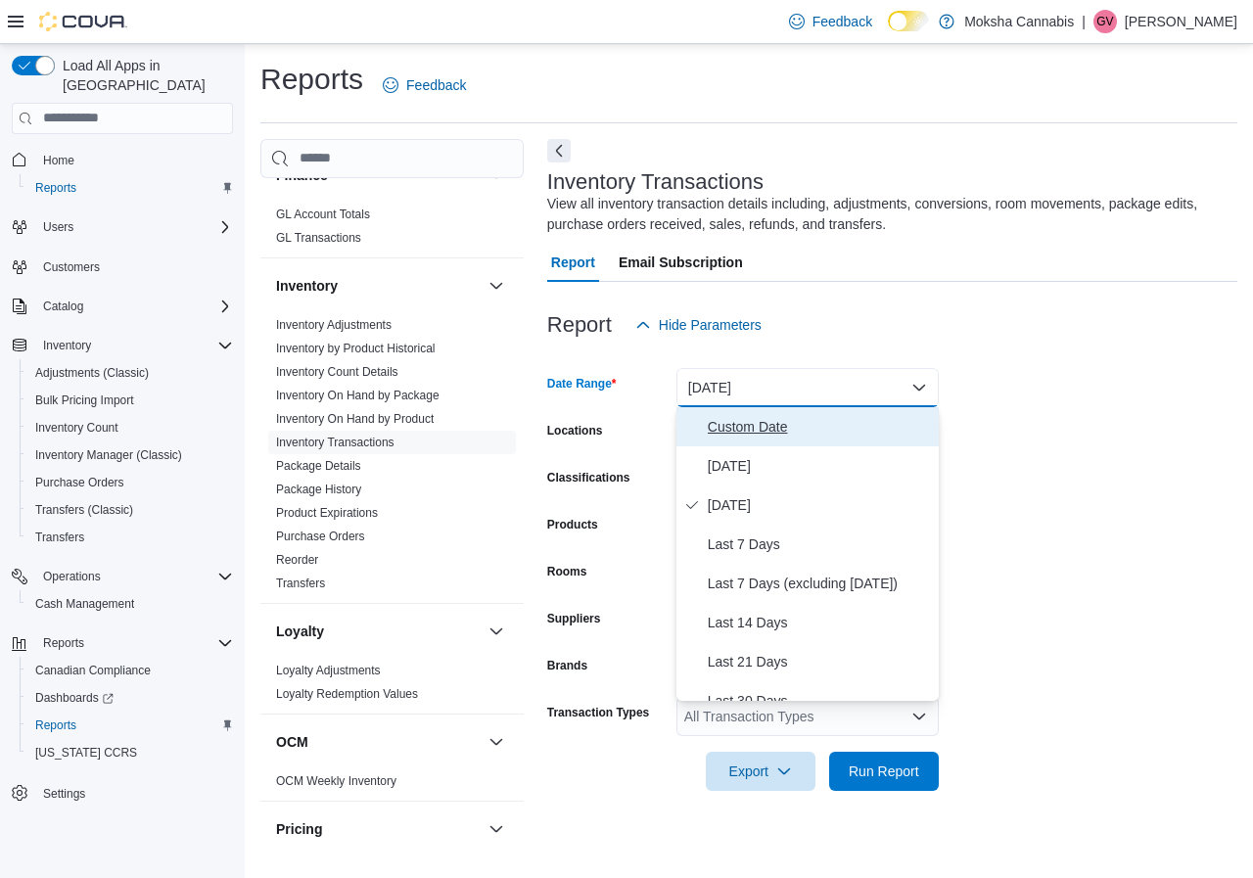
click at [762, 432] on span "Custom Date" at bounding box center [819, 426] width 223 height 23
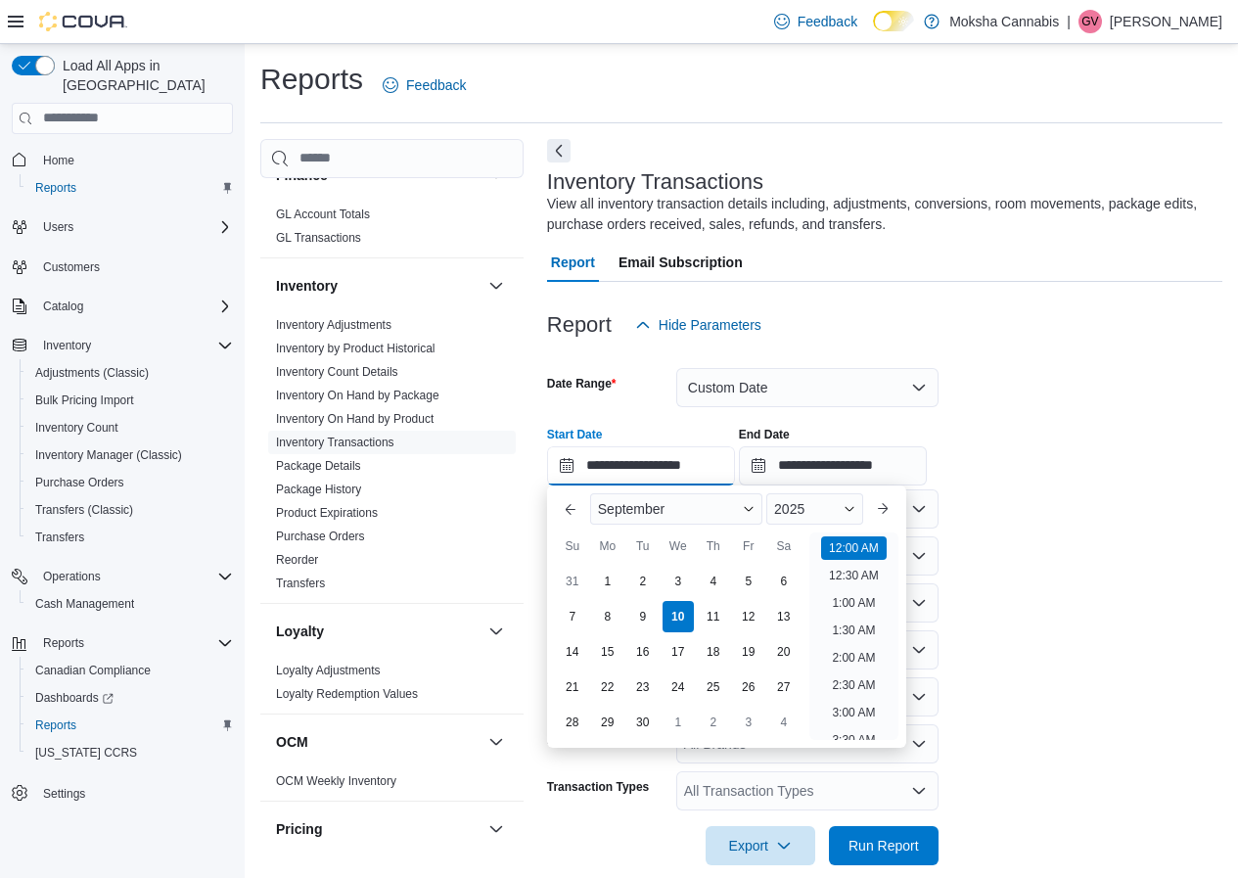
click at [668, 461] on input "**********" at bounding box center [641, 465] width 188 height 39
click at [805, 510] on span "2025" at bounding box center [789, 509] width 30 height 16
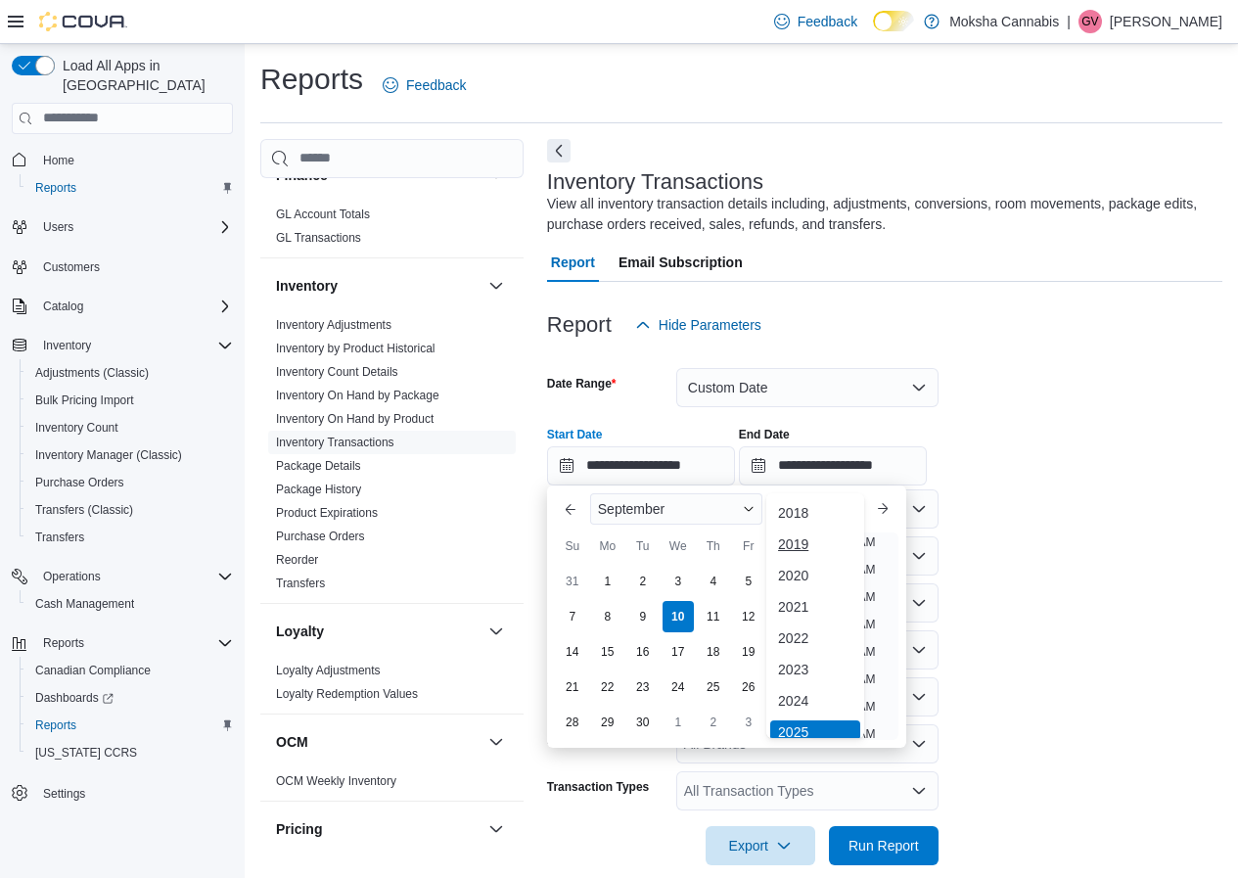
scroll to position [6, 0]
click at [794, 698] on div "2024" at bounding box center [815, 694] width 90 height 23
type input "**********"
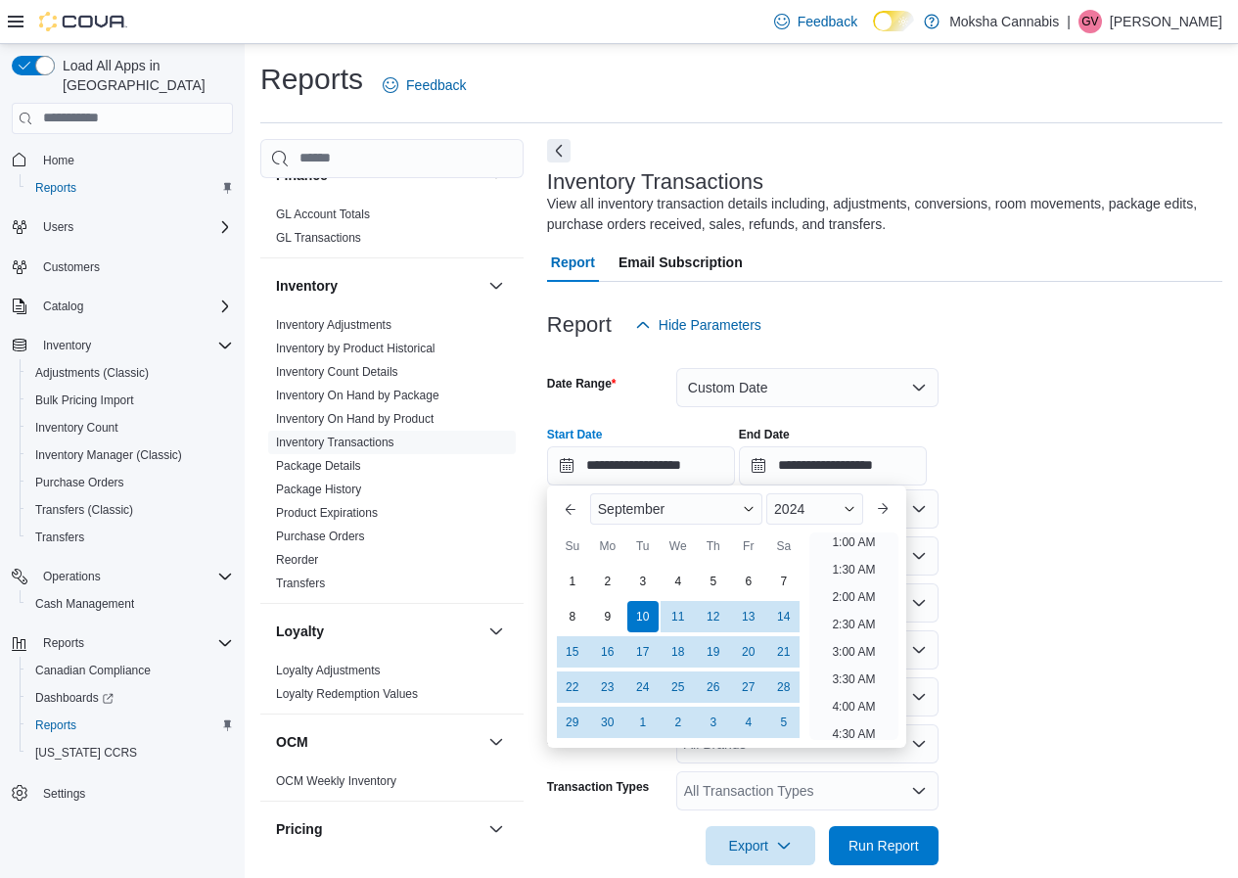
scroll to position [4, 0]
click at [1027, 600] on form "**********" at bounding box center [884, 605] width 675 height 521
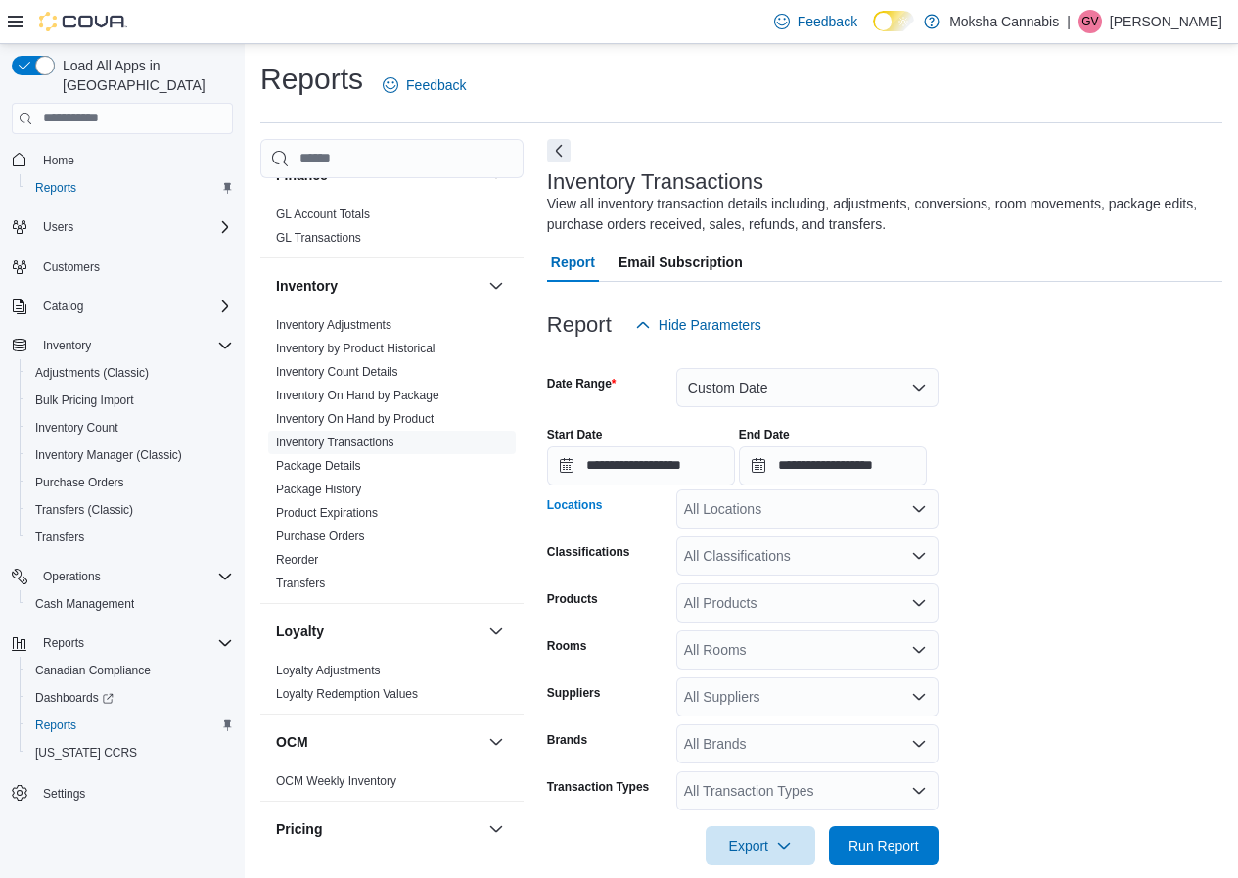
click at [831, 517] on div "All Locations" at bounding box center [807, 508] width 262 height 39
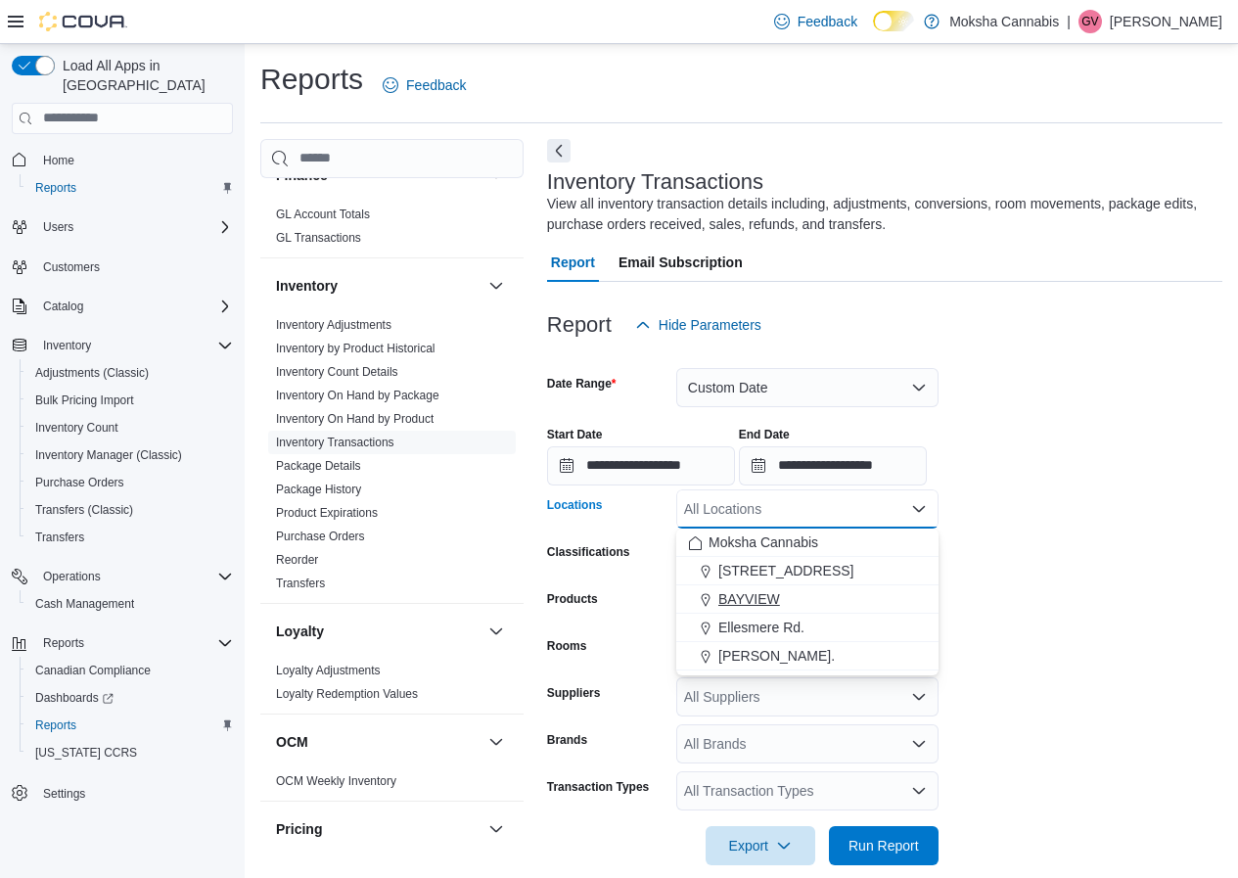
click at [749, 601] on span "BAYVIEW" at bounding box center [749, 599] width 62 height 20
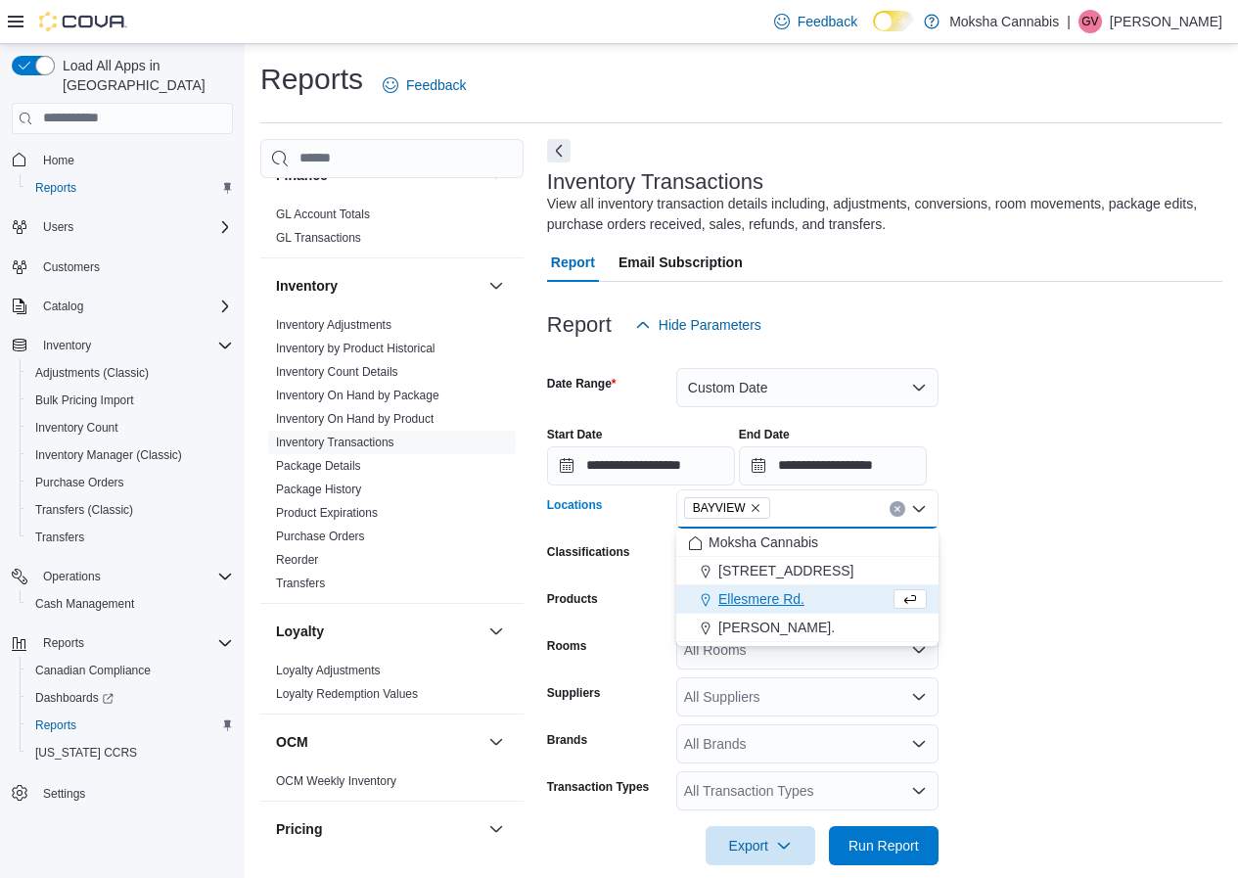
click at [1035, 568] on form "**********" at bounding box center [884, 605] width 675 height 521
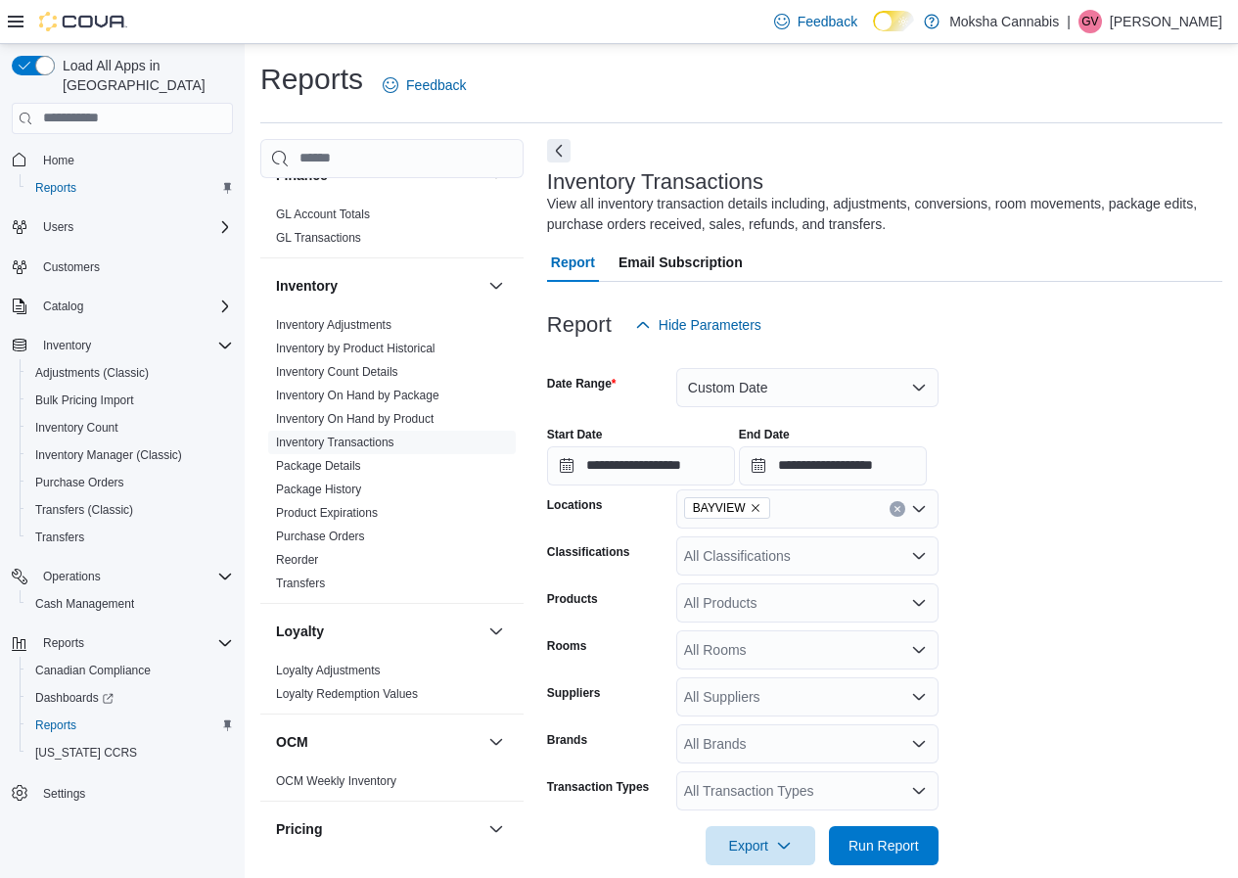
click at [761, 607] on div "All Products" at bounding box center [807, 602] width 262 height 39
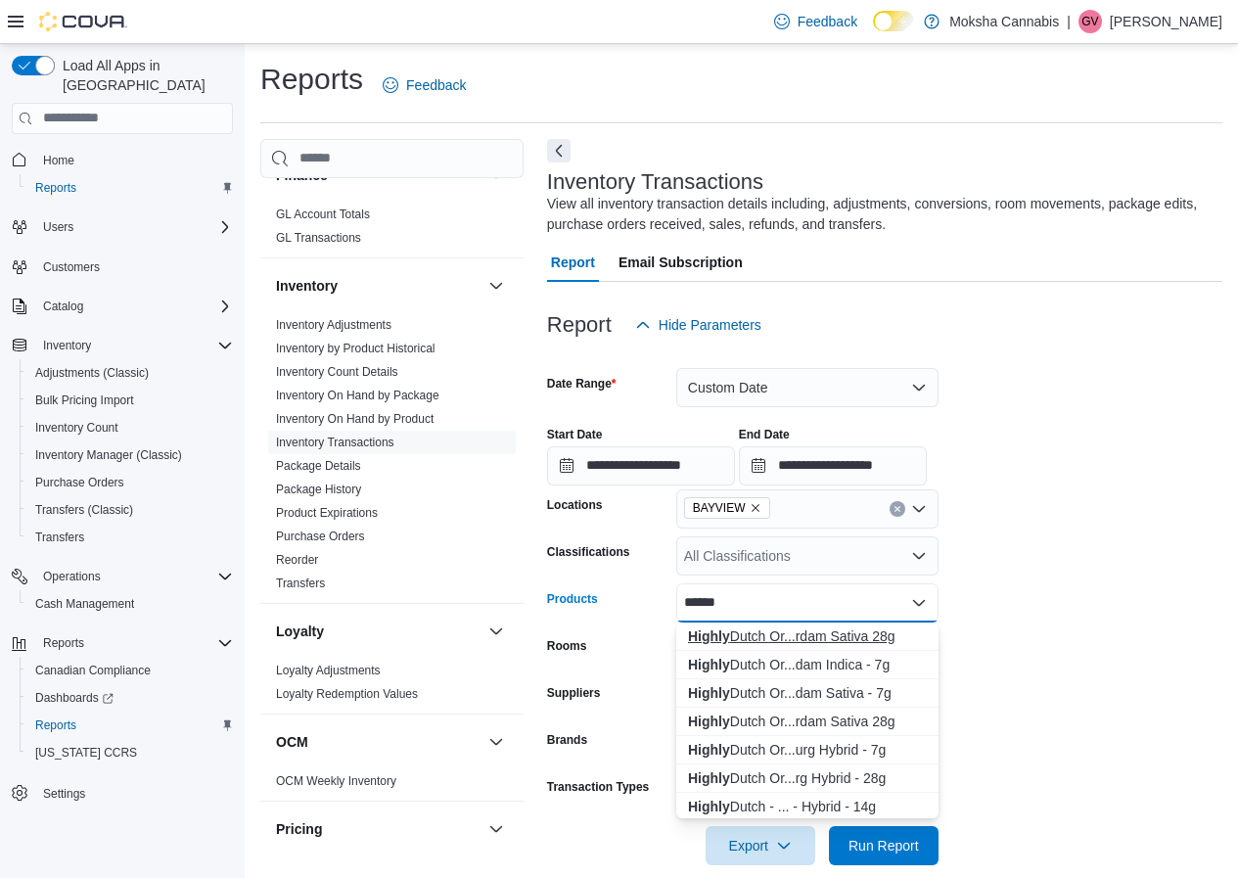
type input "******"
click at [763, 643] on div "Highly Dutch Or...rdam Sativa 28g" at bounding box center [807, 636] width 239 height 20
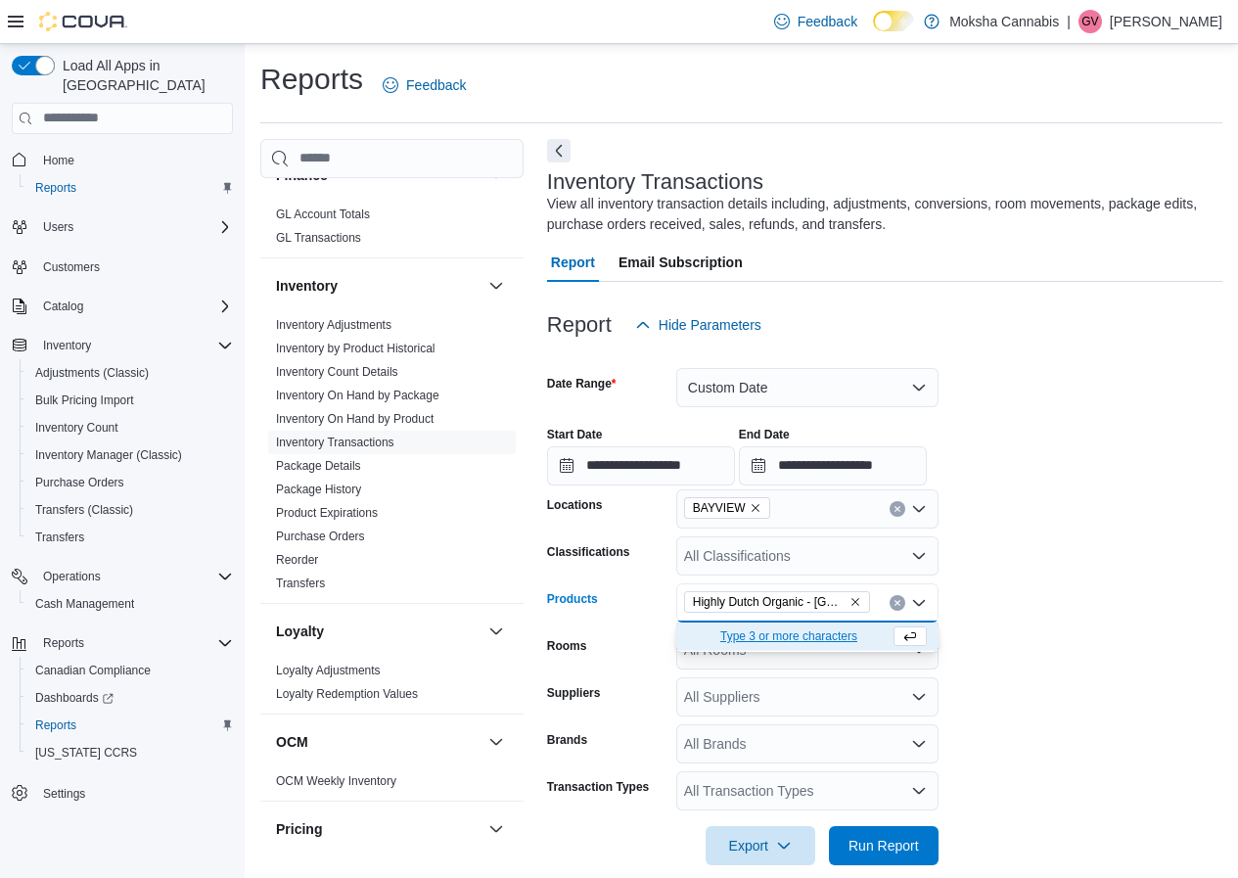
click at [1102, 576] on form "**********" at bounding box center [884, 605] width 675 height 521
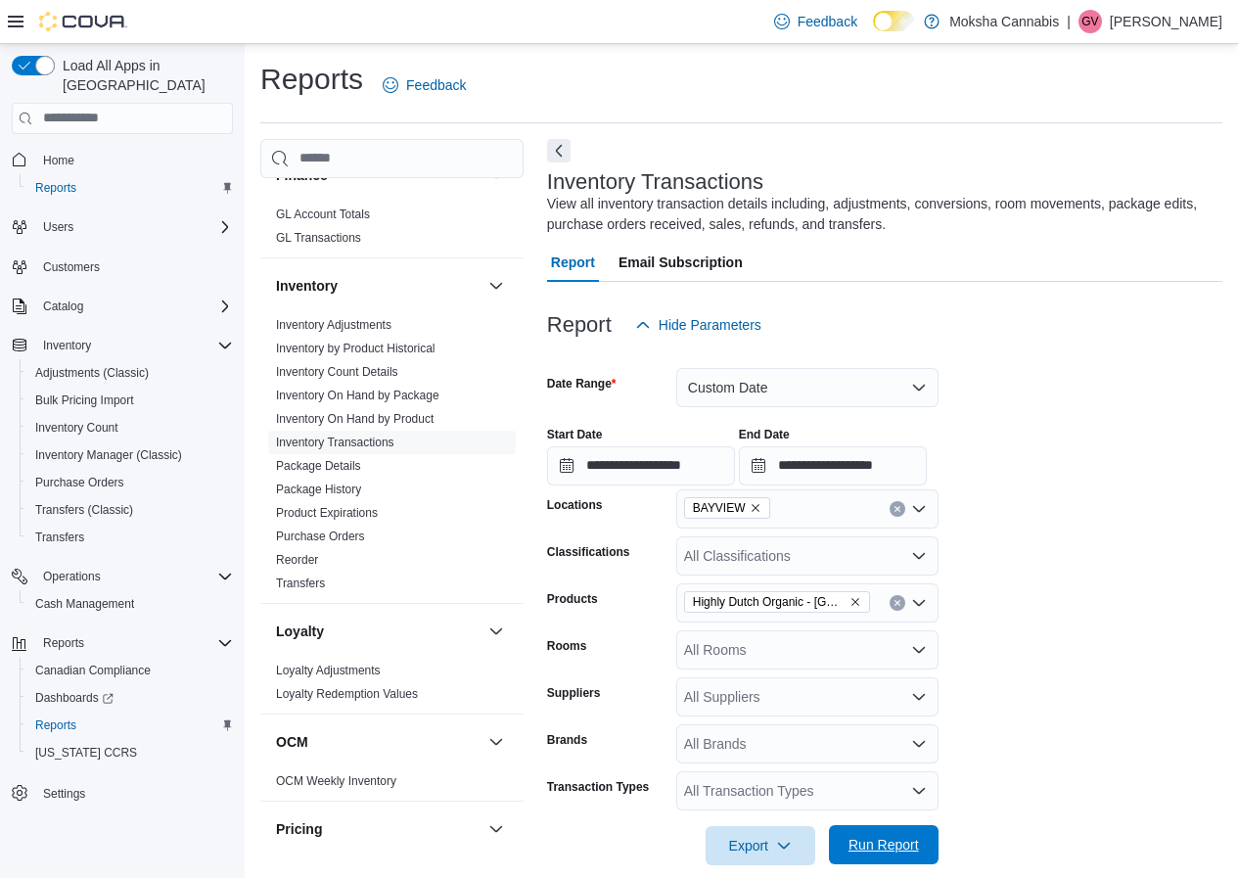
click at [871, 841] on span "Run Report" at bounding box center [884, 845] width 70 height 20
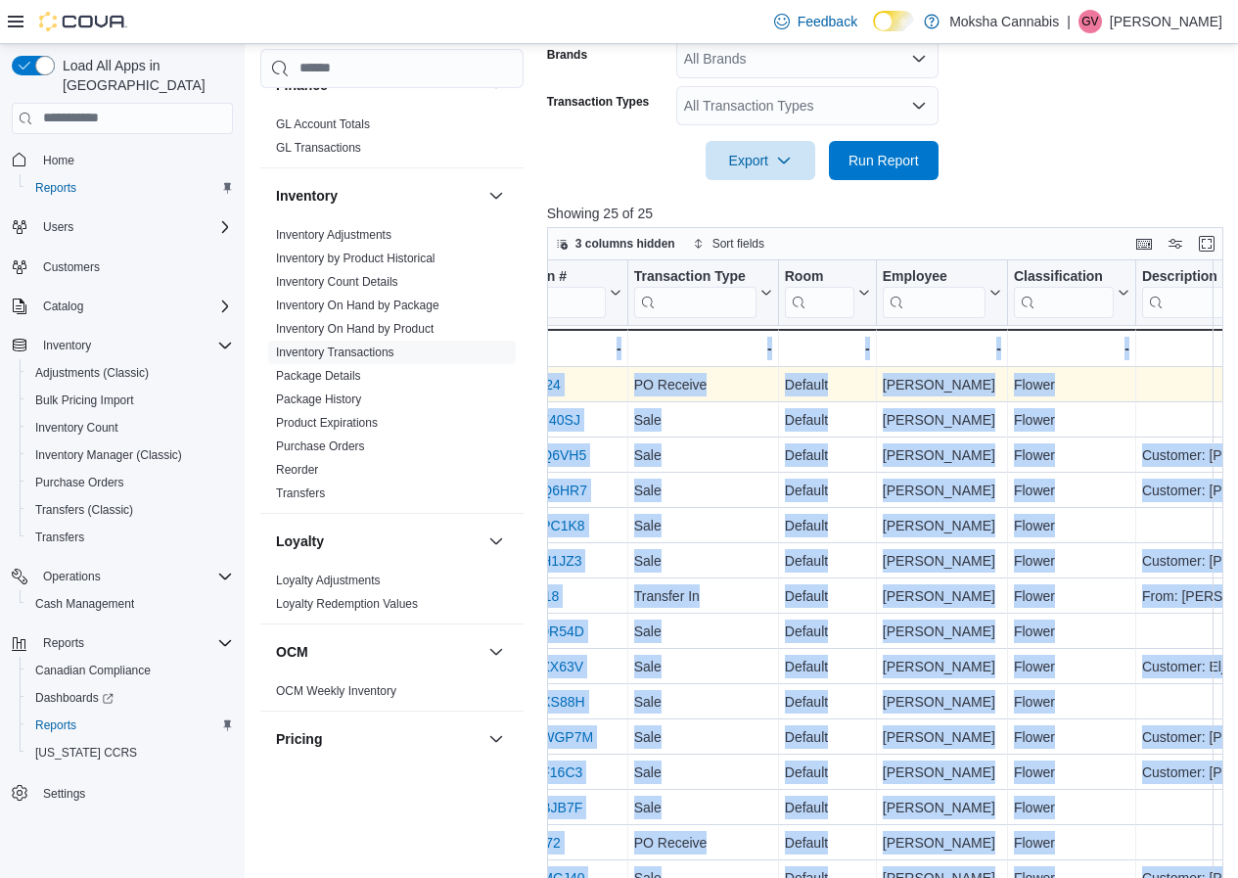
scroll to position [0, 1229]
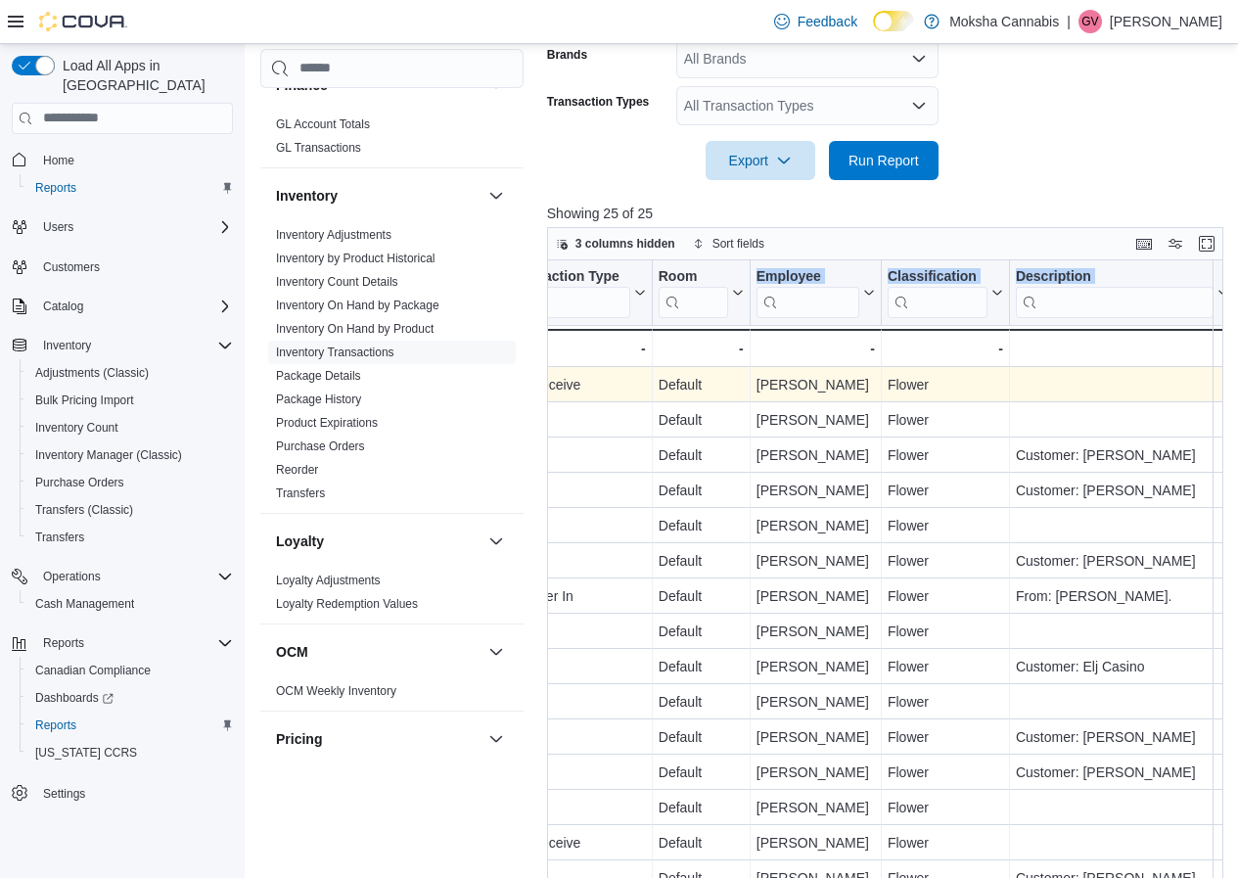
drag, startPoint x: 548, startPoint y: 377, endPoint x: 653, endPoint y: 367, distance: 105.2
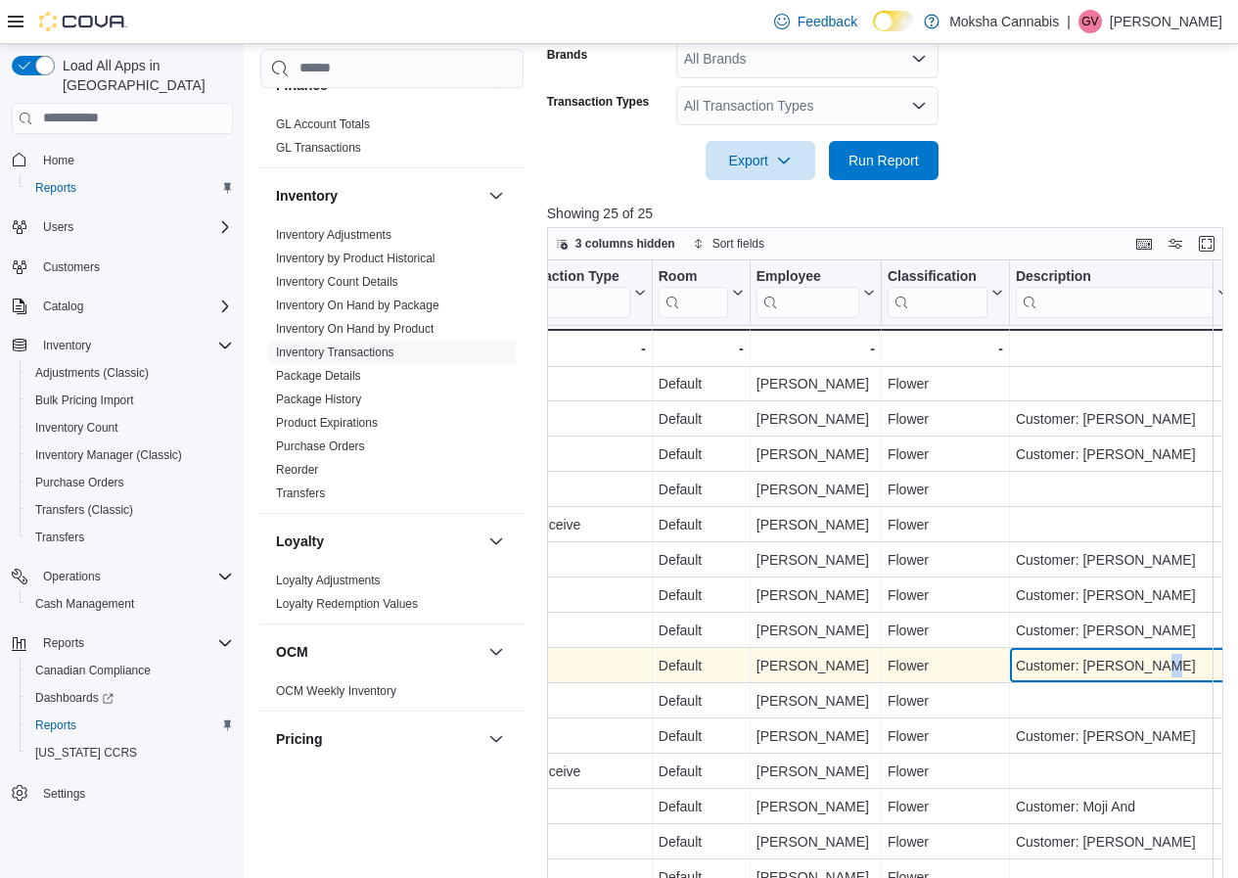
scroll to position [328, 1245]
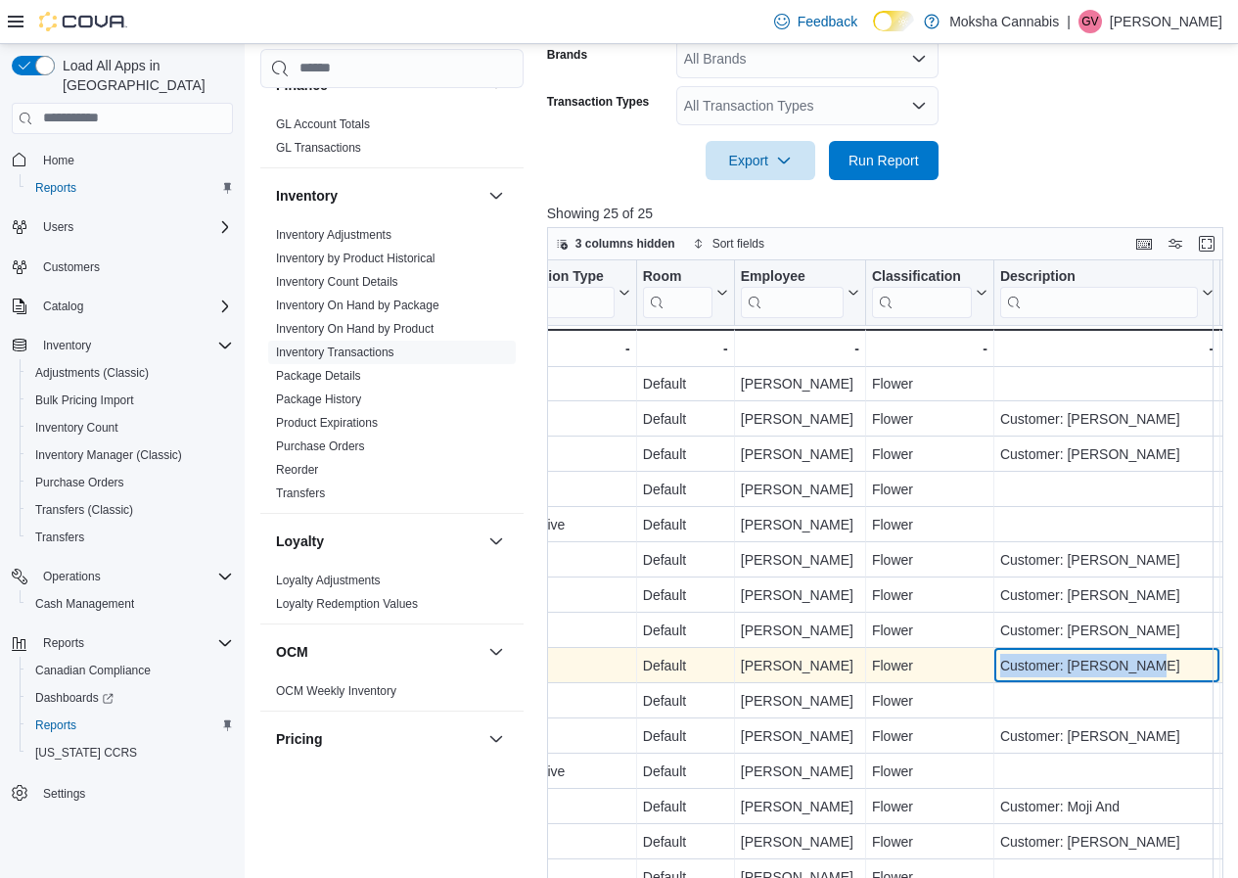
drag, startPoint x: 1161, startPoint y: 654, endPoint x: 1005, endPoint y: 665, distance: 156.0
click at [1005, 665] on div "Customer: Justin Sorg" at bounding box center [1106, 665] width 213 height 23
click at [1016, 661] on div "Customer: Justin Sorg" at bounding box center [1106, 665] width 213 height 23
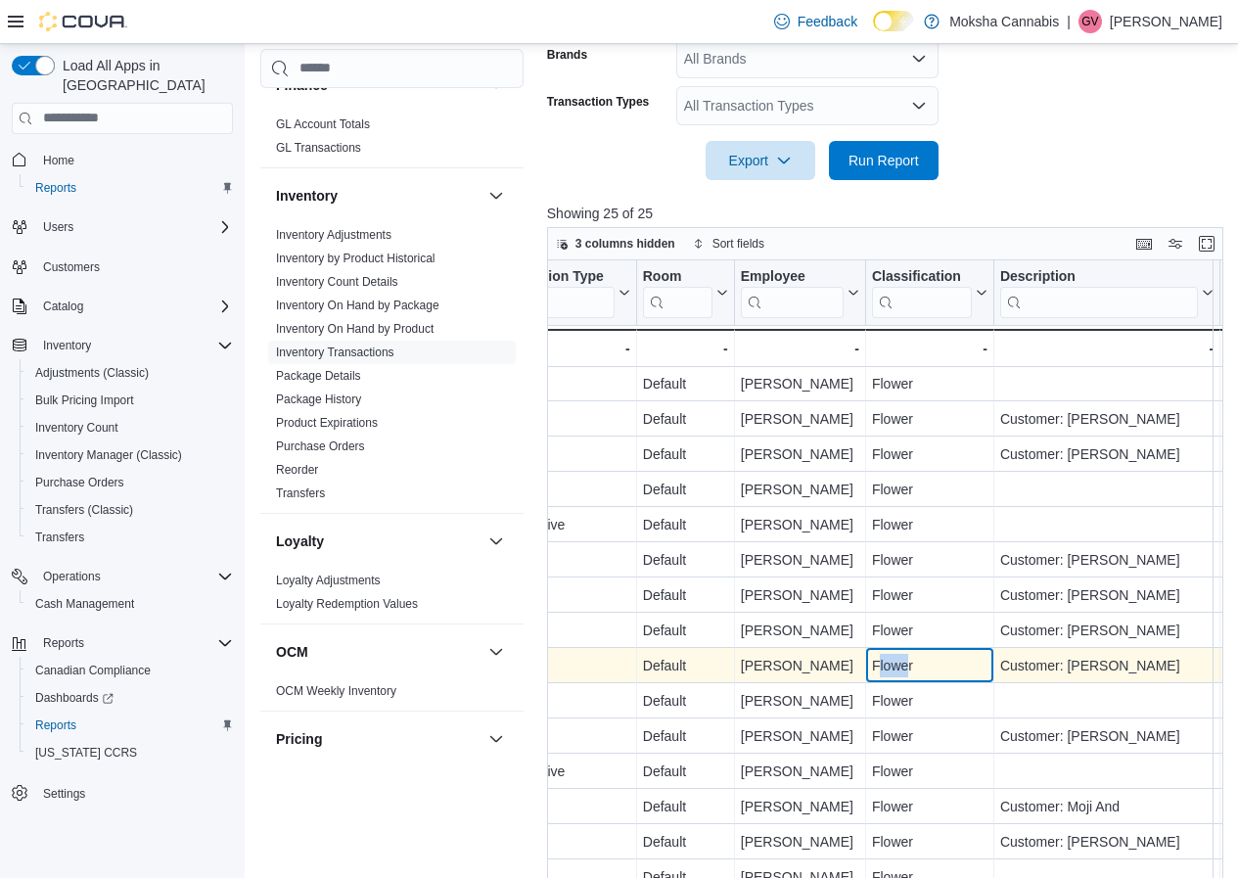
drag, startPoint x: 908, startPoint y: 652, endPoint x: 877, endPoint y: 656, distance: 31.6
click at [877, 656] on div "Flower" at bounding box center [929, 665] width 115 height 23
click at [915, 655] on div "Flower" at bounding box center [929, 665] width 115 height 23
drag, startPoint x: 940, startPoint y: 657, endPoint x: 863, endPoint y: 659, distance: 76.4
click at [863, 659] on div "IN8WBT-57MXXC - Transaction # URL, column 7, row 18 Sale - Transaction Type, co…" at bounding box center [506, 665] width 2408 height 35
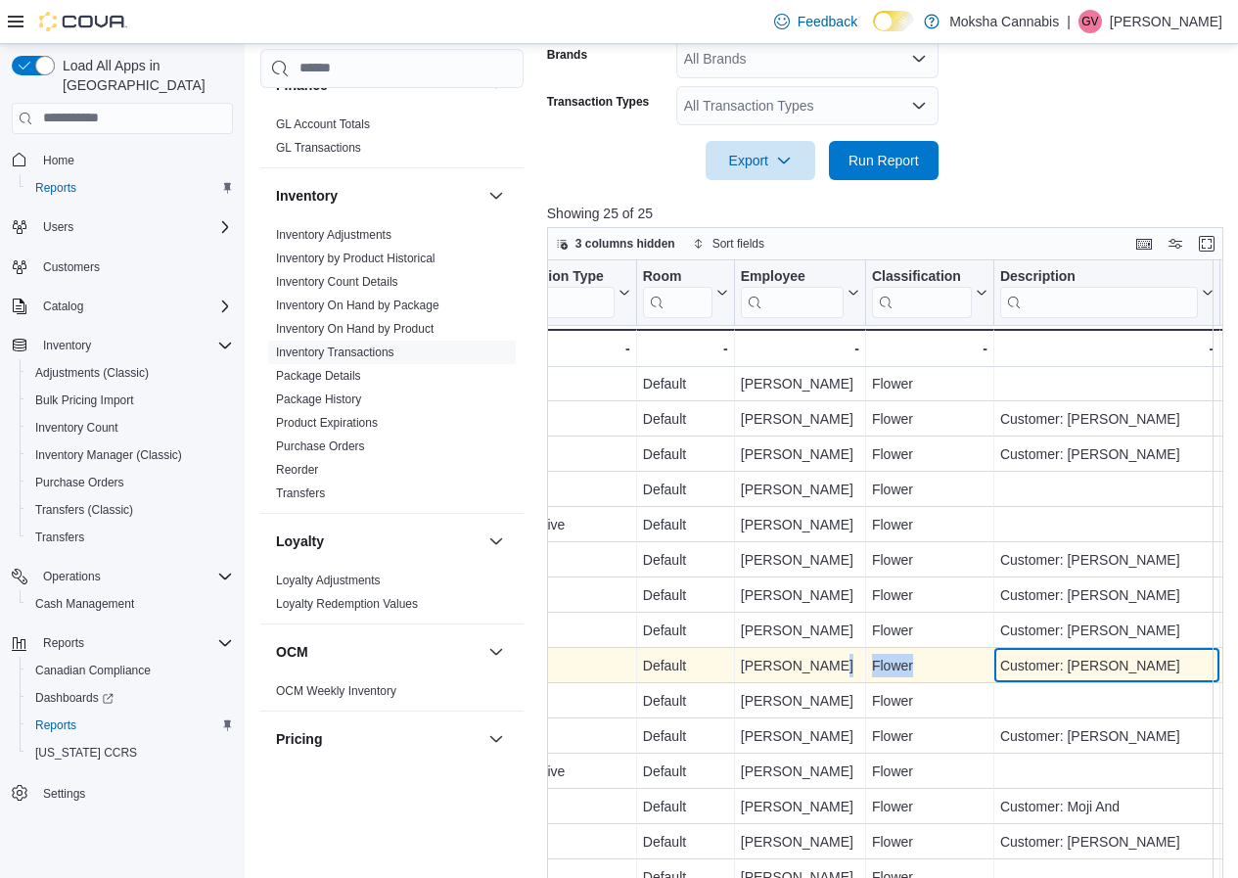
click at [1055, 667] on div "Customer: Justin Sorg" at bounding box center [1106, 665] width 213 height 23
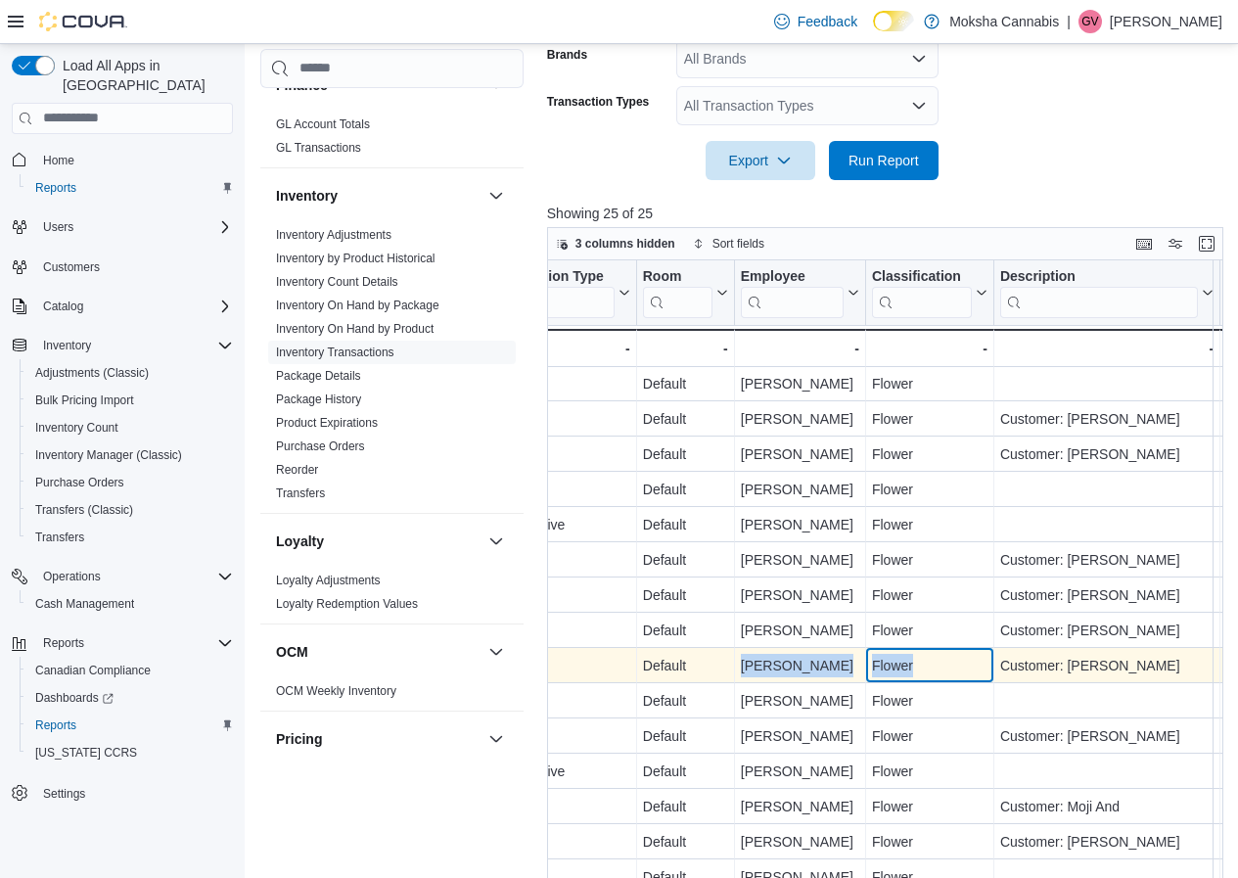
drag, startPoint x: 893, startPoint y: 658, endPoint x: 746, endPoint y: 648, distance: 147.1
click at [746, 648] on div "IN8WBT-57MXXC - Transaction # URL, column 7, row 18 Sale - Transaction Type, co…" at bounding box center [506, 665] width 2408 height 35
click at [760, 654] on div "[PERSON_NAME]" at bounding box center [800, 665] width 118 height 23
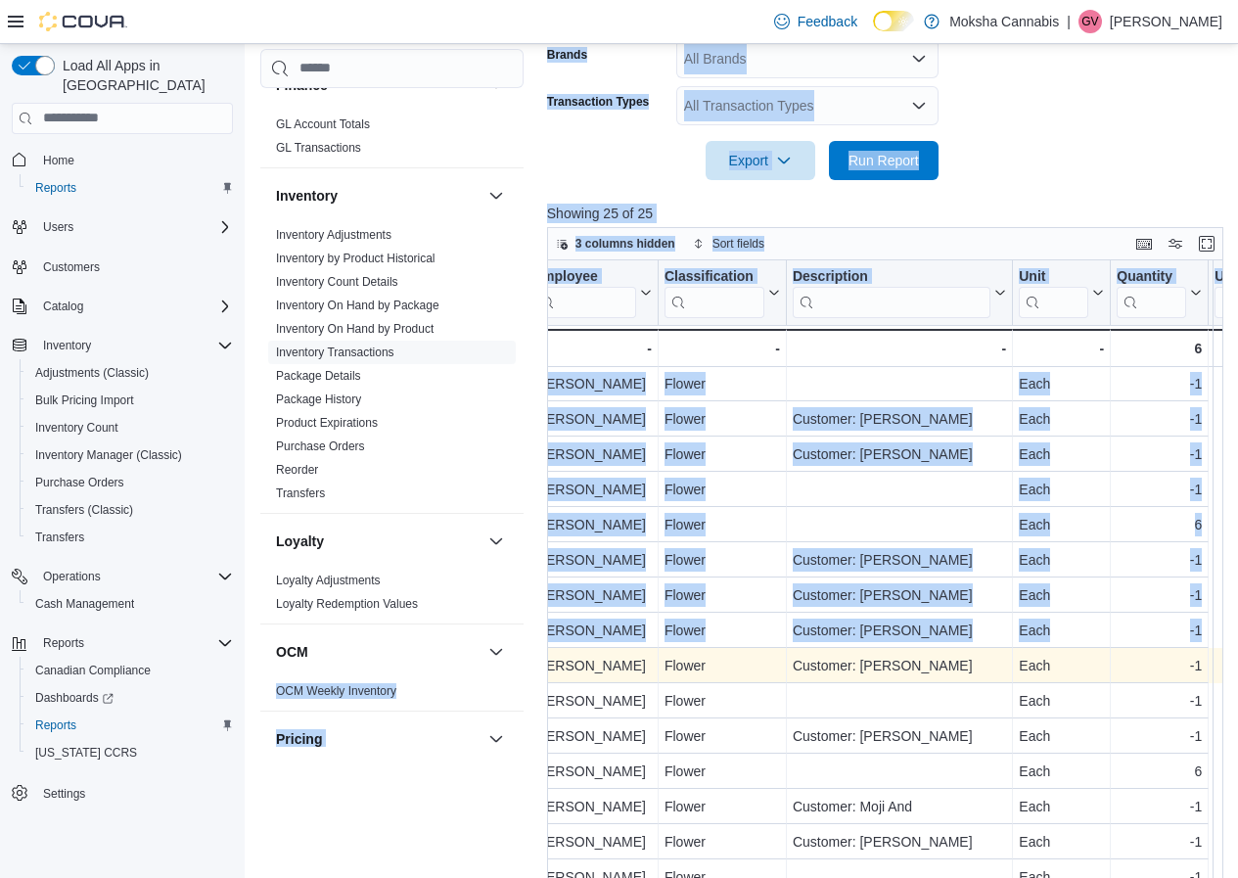
scroll to position [328, 1318]
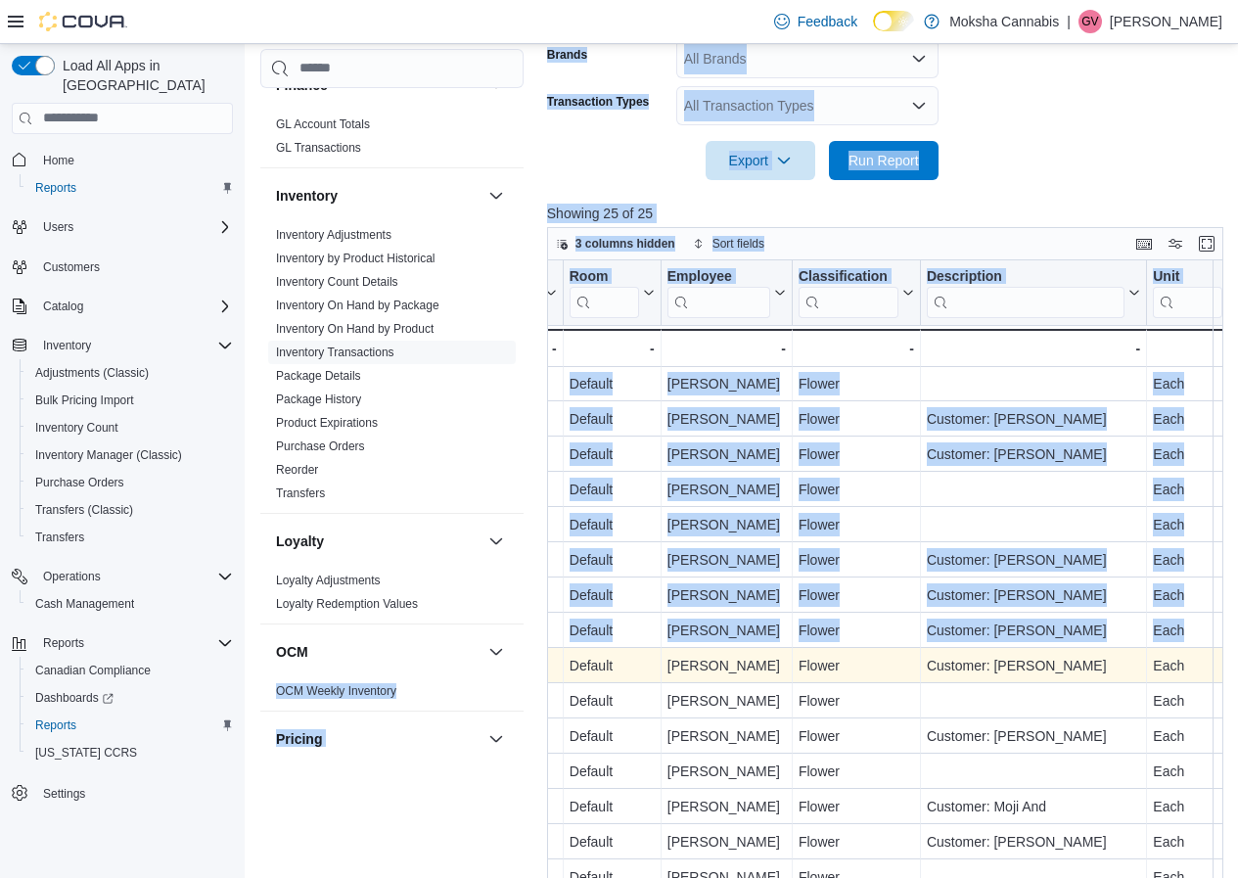
drag, startPoint x: 1170, startPoint y: 656, endPoint x: 717, endPoint y: 655, distance: 452.2
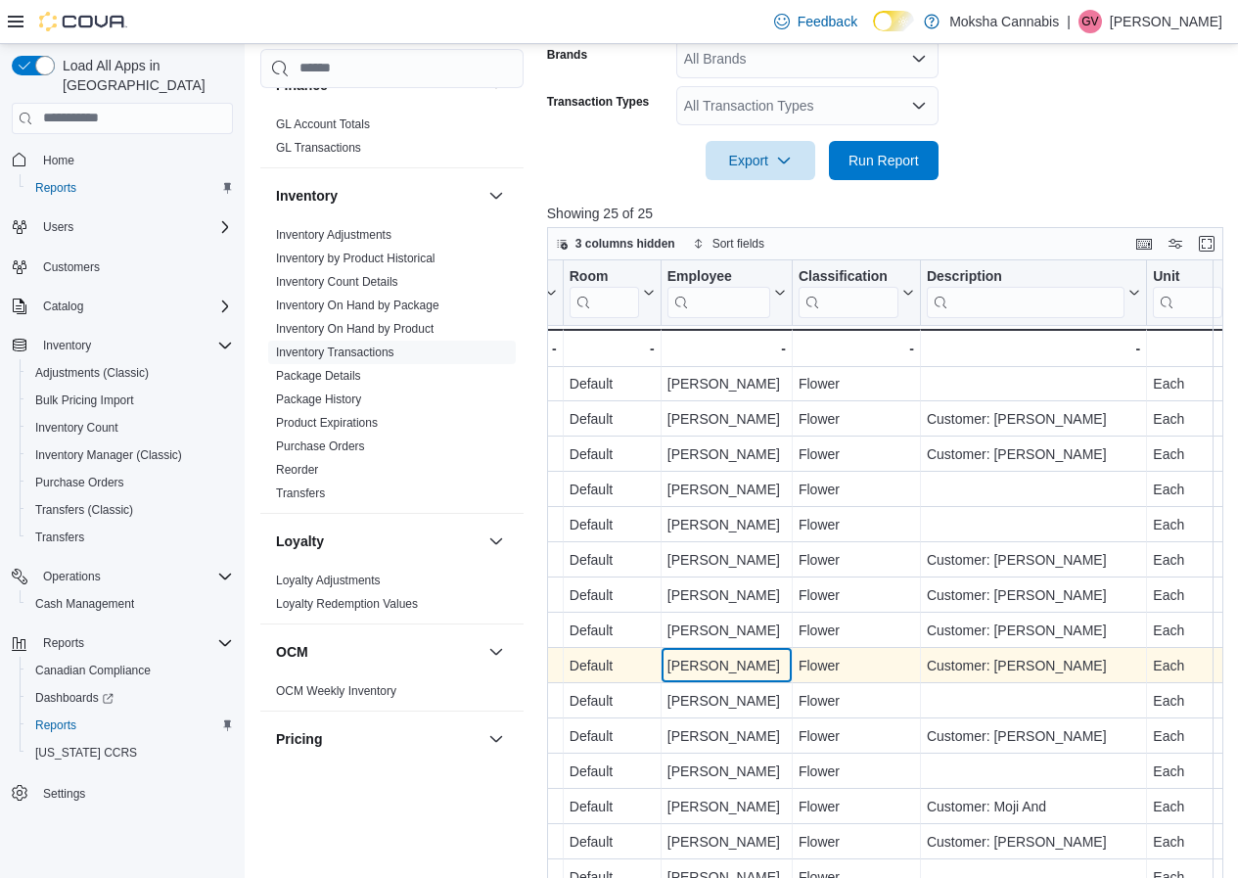
click at [717, 655] on div "[PERSON_NAME]" at bounding box center [726, 665] width 118 height 23
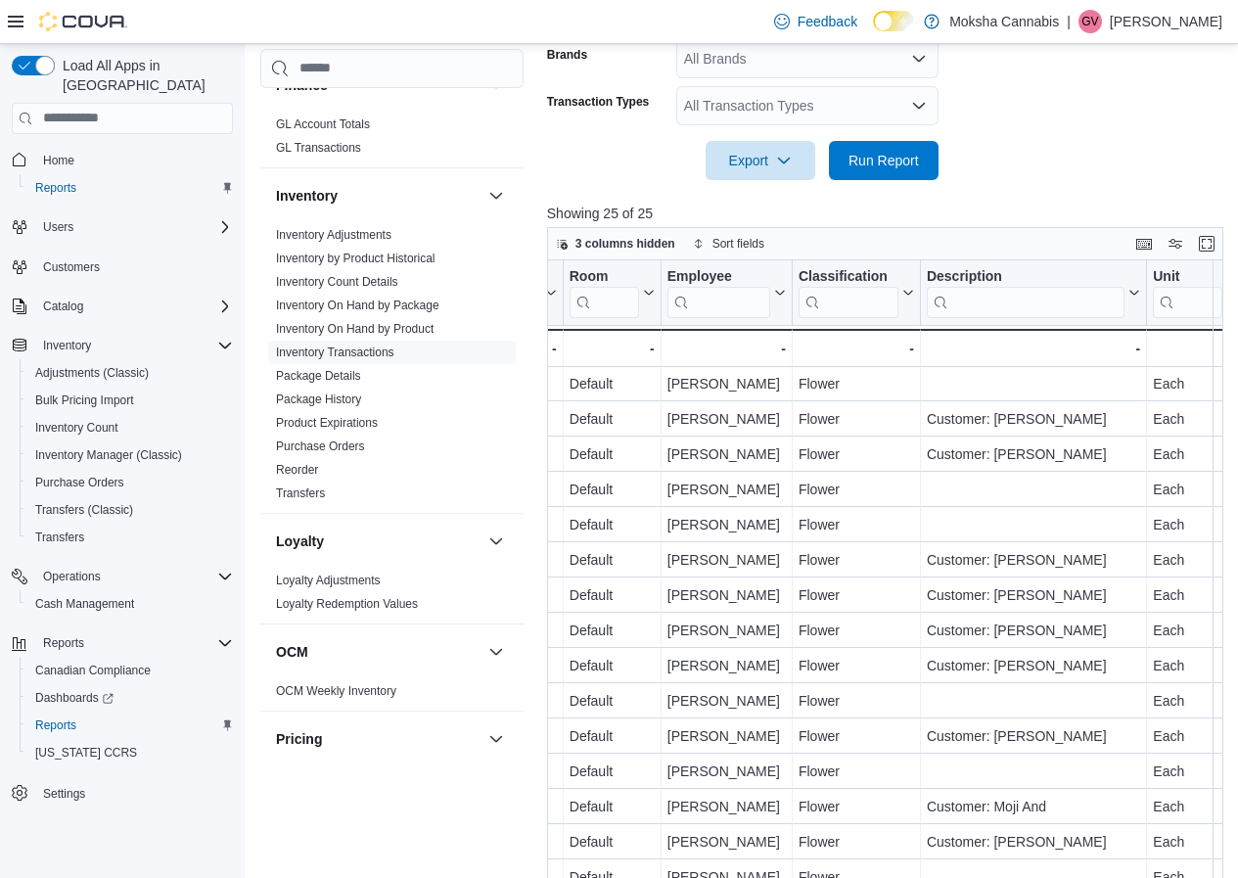
click at [541, 654] on div "Cash Management Cash Management Cash Out Details Compliance OCS Transaction Sub…" at bounding box center [745, 192] width 970 height 1476
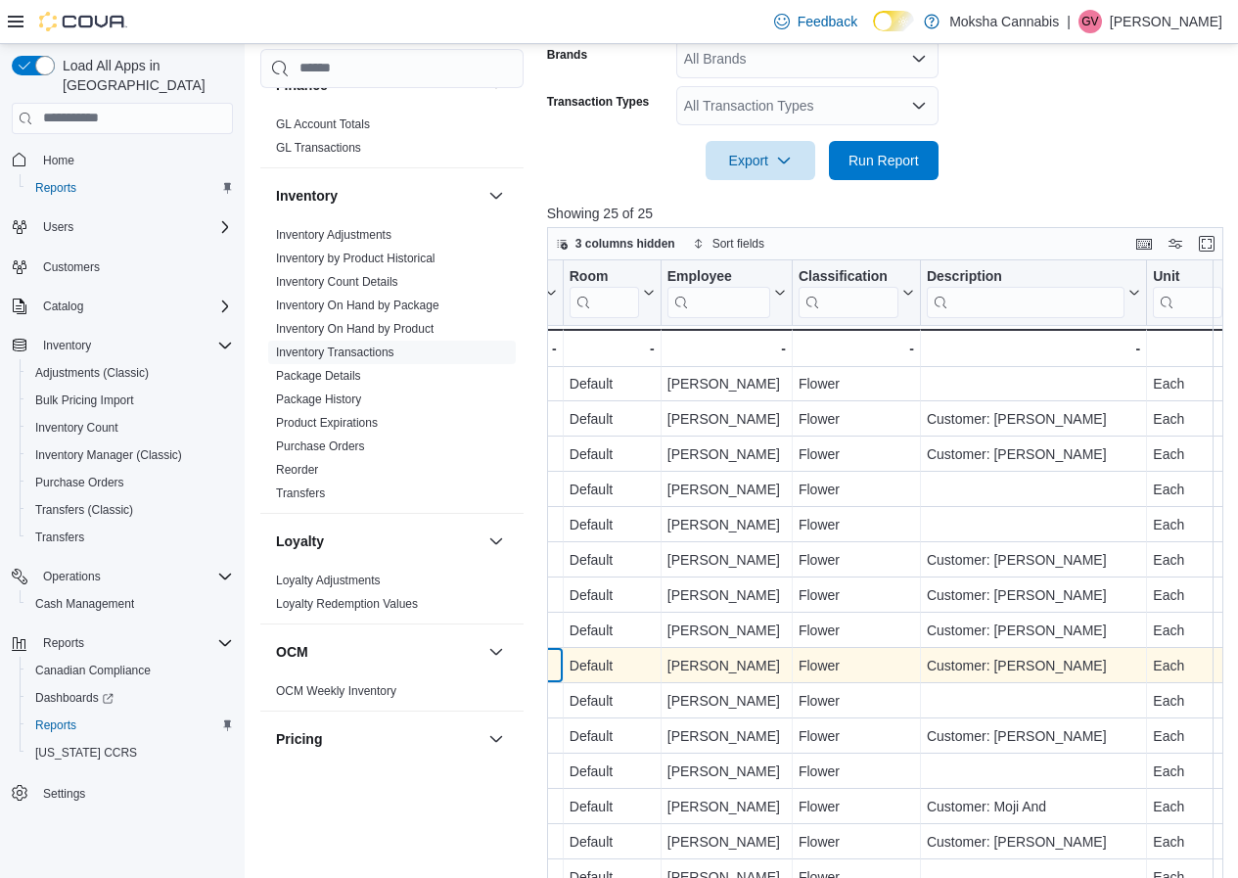
click at [552, 660] on div "Sale" at bounding box center [487, 665] width 138 height 23
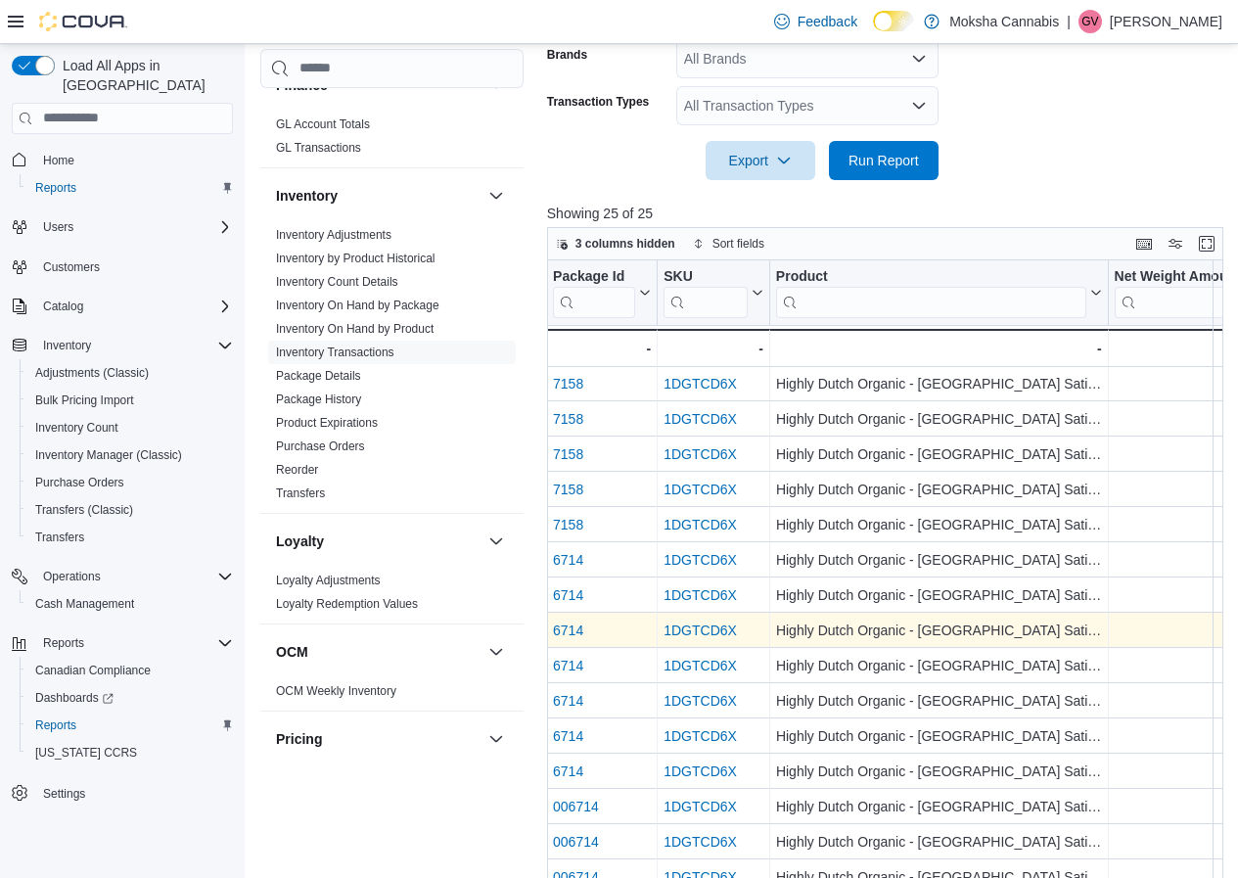
scroll to position [328, 0]
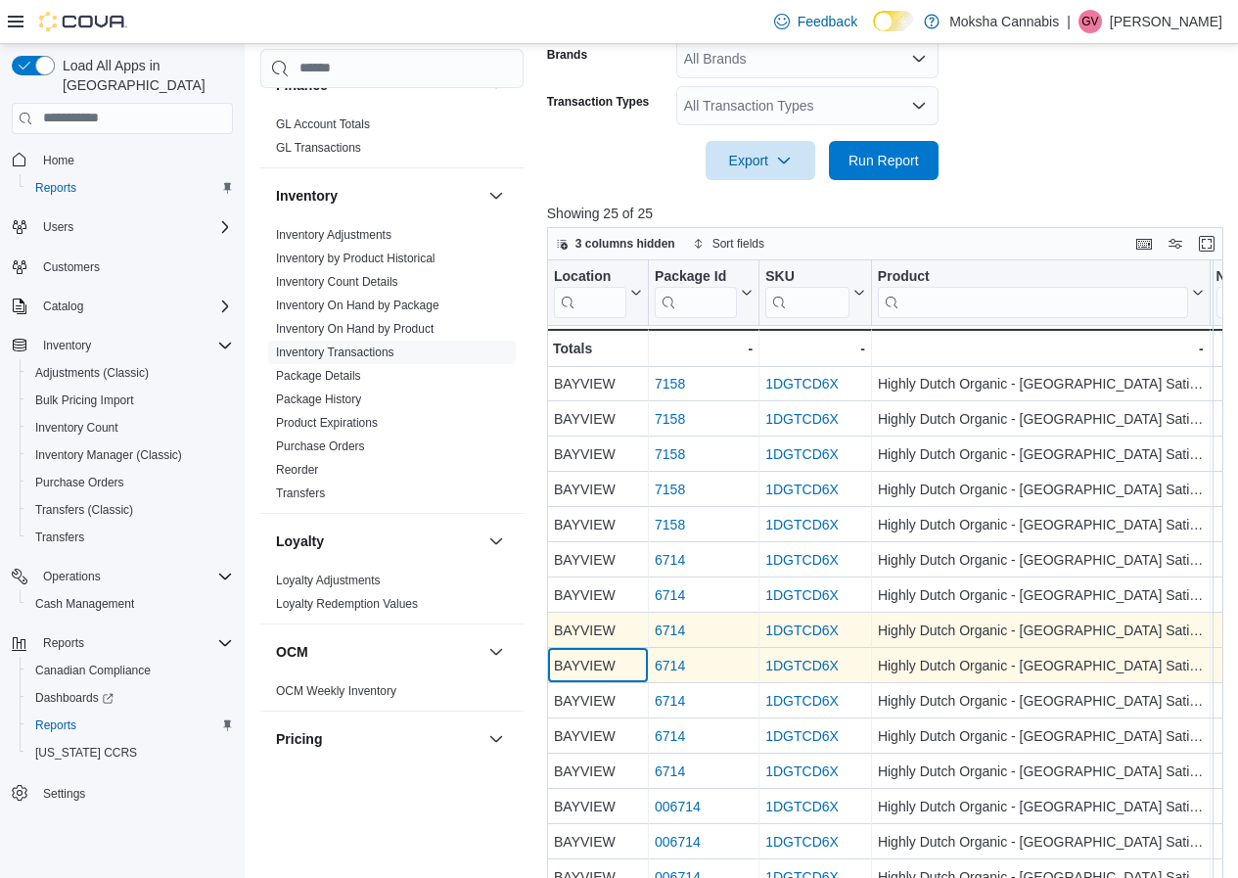
click at [630, 654] on div "BAYVIEW" at bounding box center [598, 665] width 88 height 23
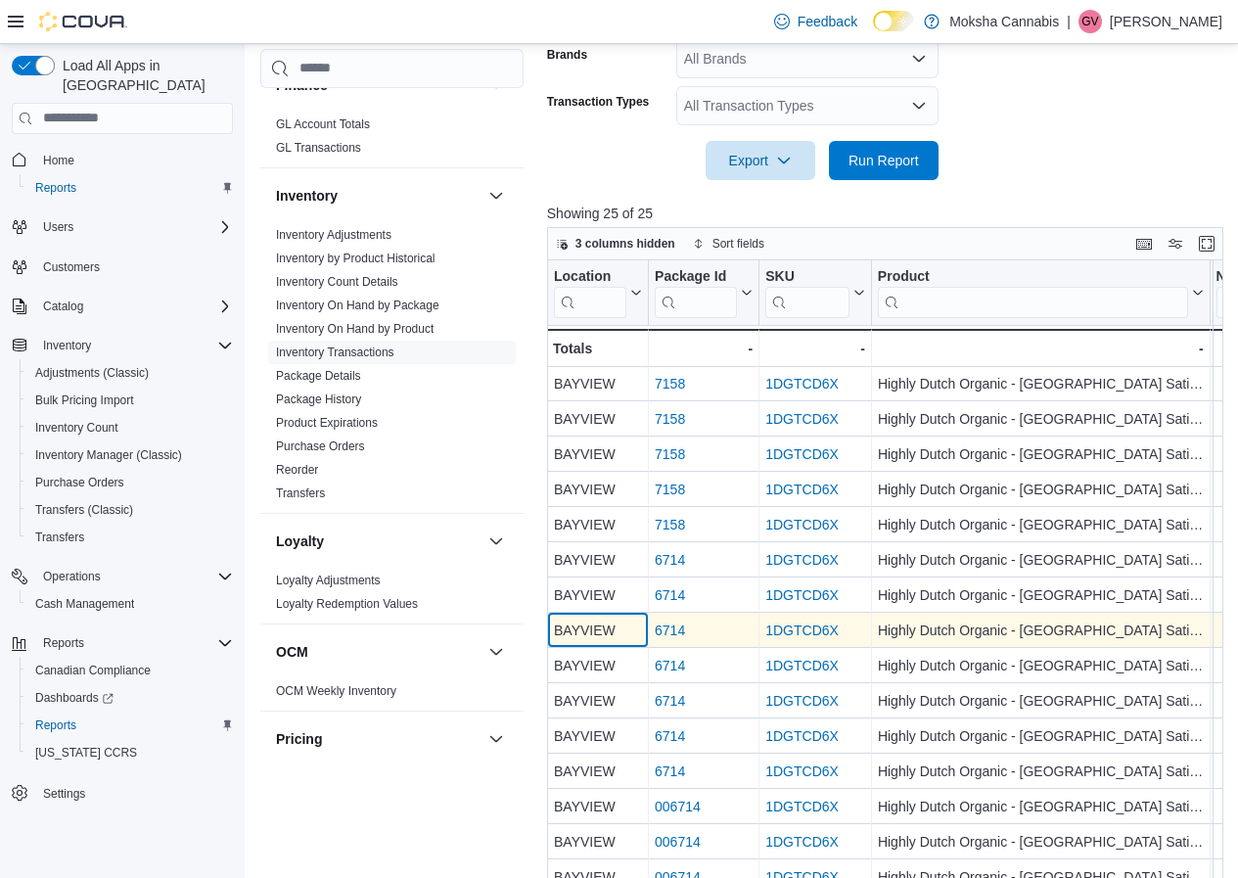
click at [584, 619] on div "BAYVIEW" at bounding box center [598, 630] width 88 height 23
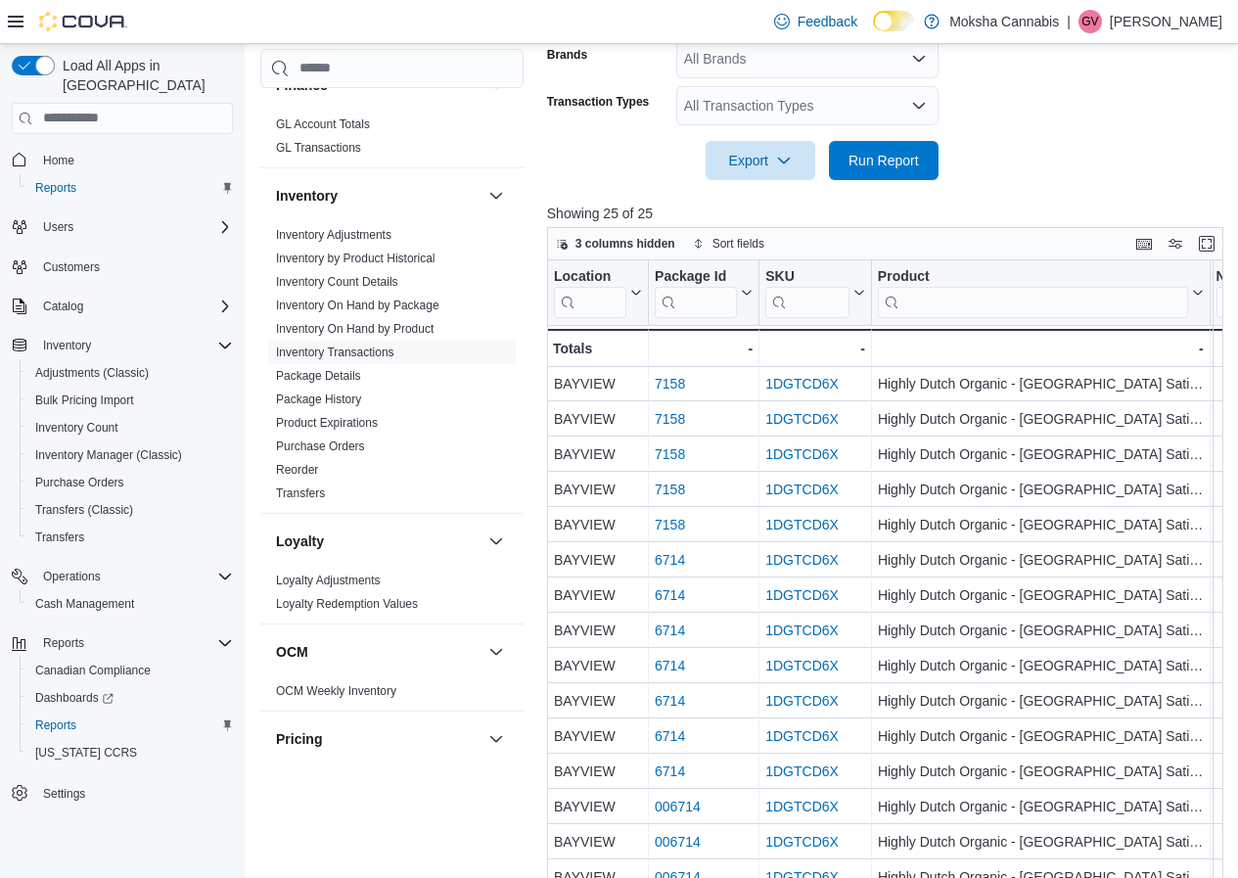
click at [540, 621] on div "Cash Management Cash Management Cash Out Details Compliance OCS Transaction Sub…" at bounding box center [745, 192] width 970 height 1476
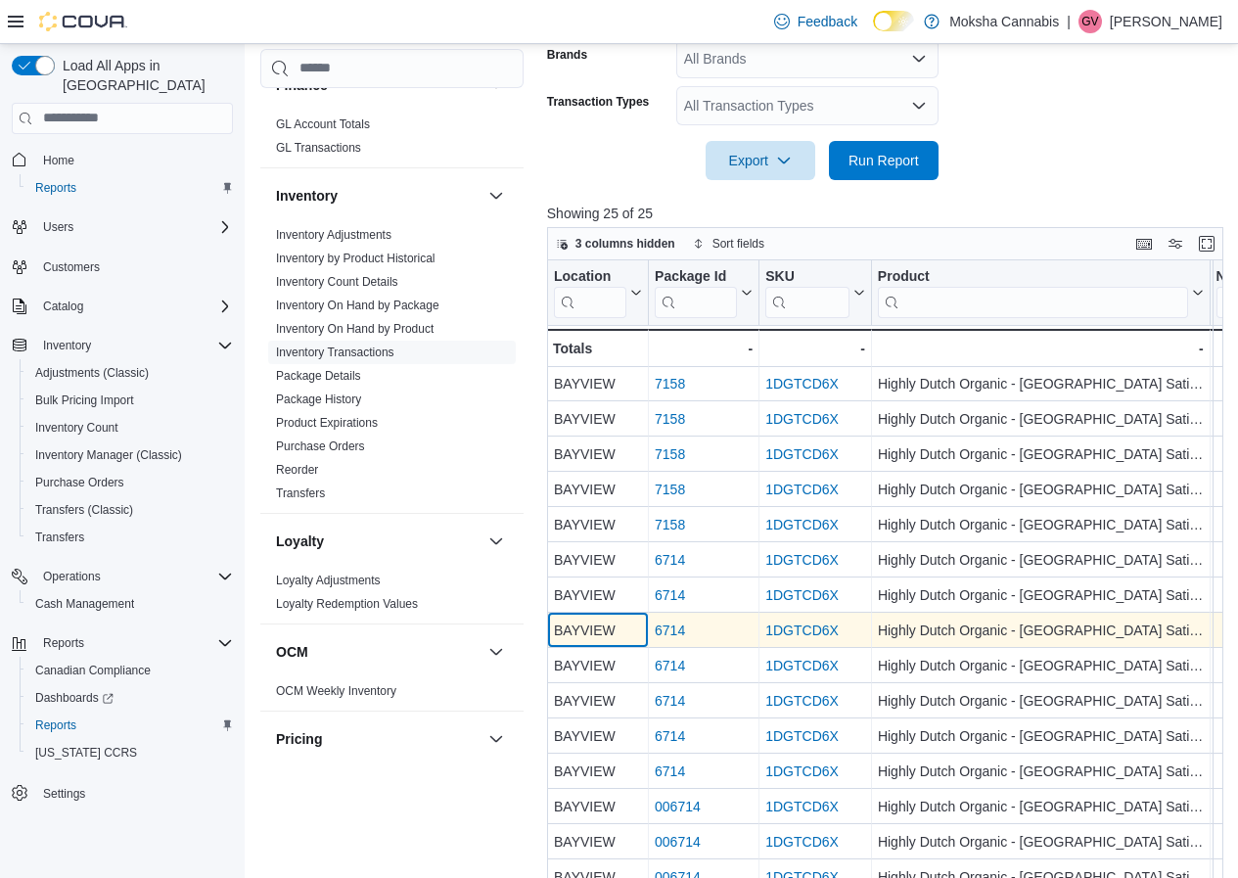
click at [556, 619] on div "BAYVIEW" at bounding box center [598, 630] width 88 height 23
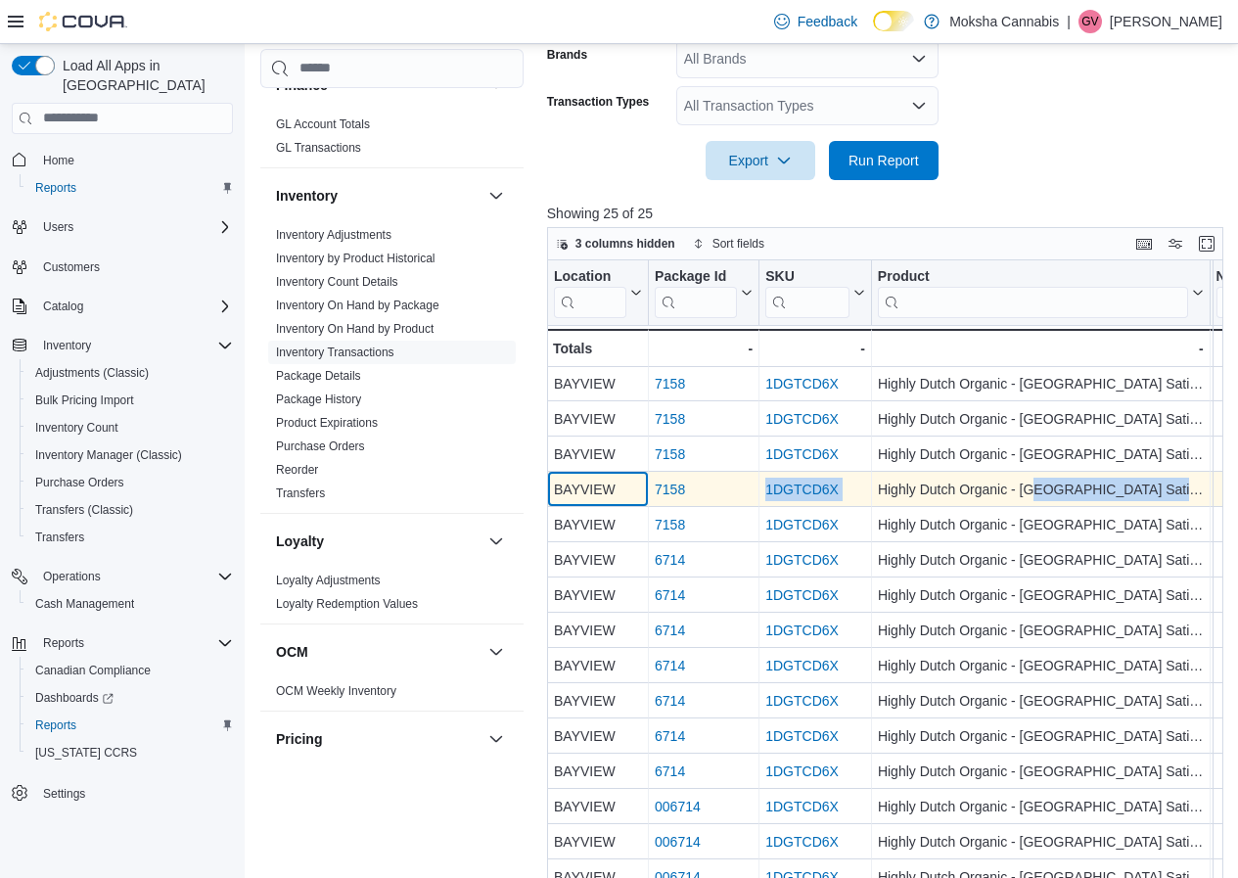
drag, startPoint x: 557, startPoint y: 479, endPoint x: 1040, endPoint y: 464, distance: 483.7
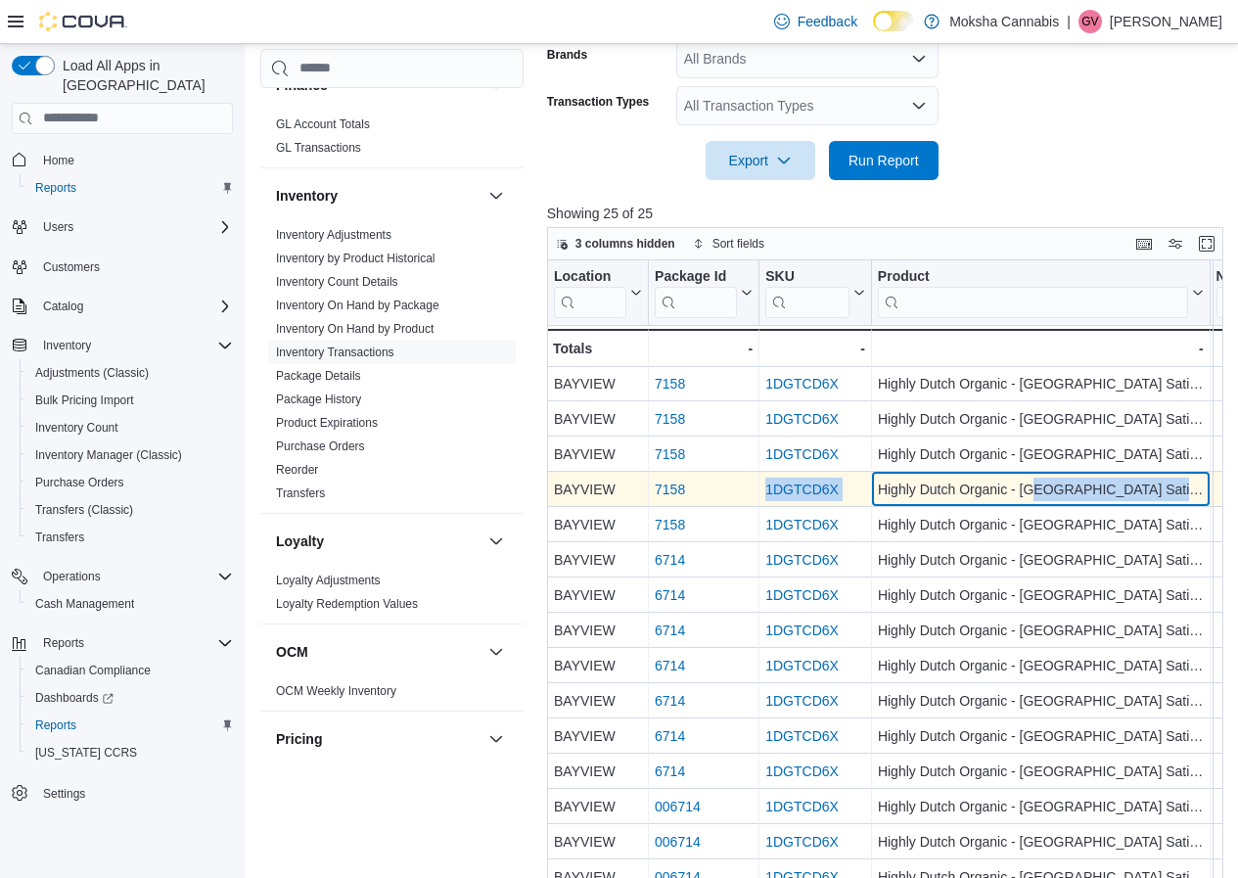
click at [1101, 492] on div "Highly Dutch Organic - Amsterdam Sativa 28g - Product, column 4, row 13" at bounding box center [1041, 489] width 339 height 35
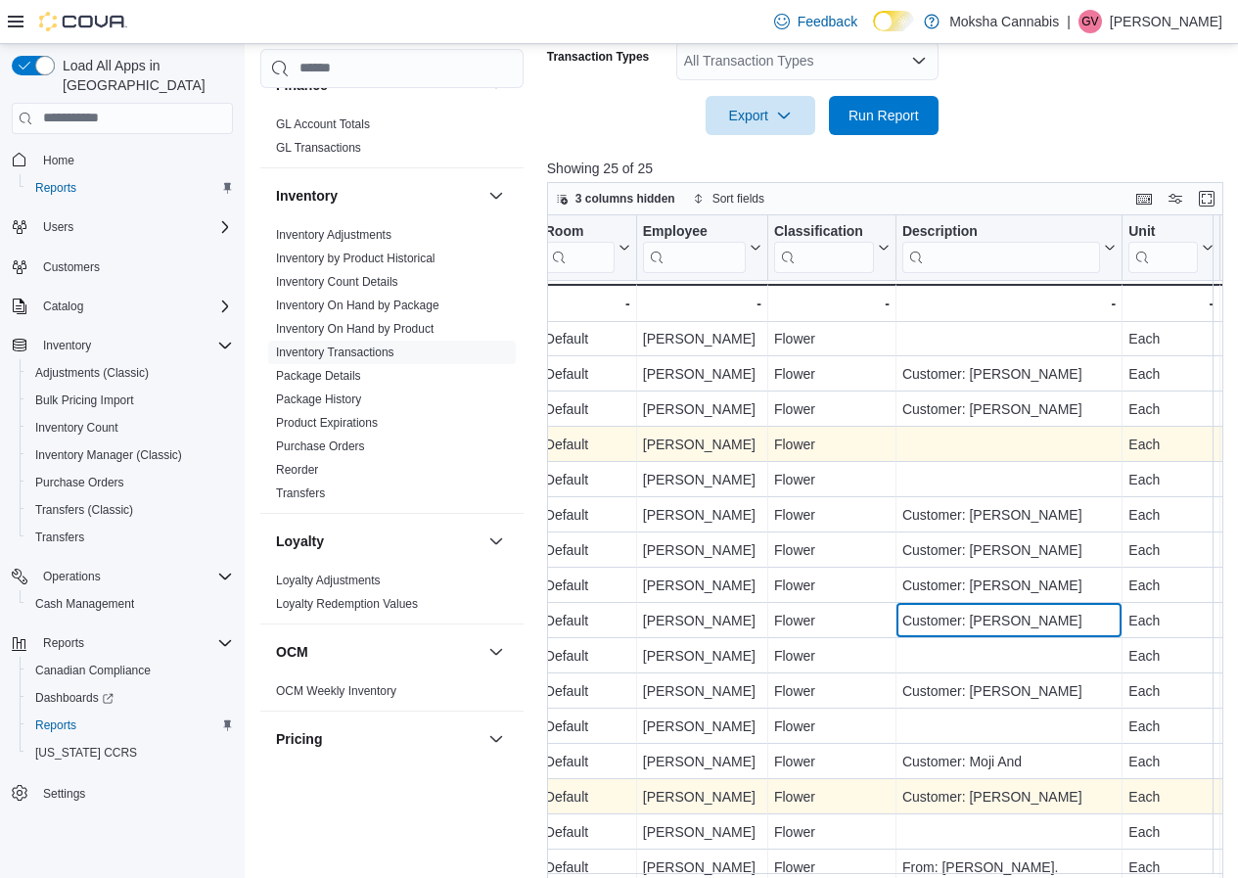
scroll to position [752, 0]
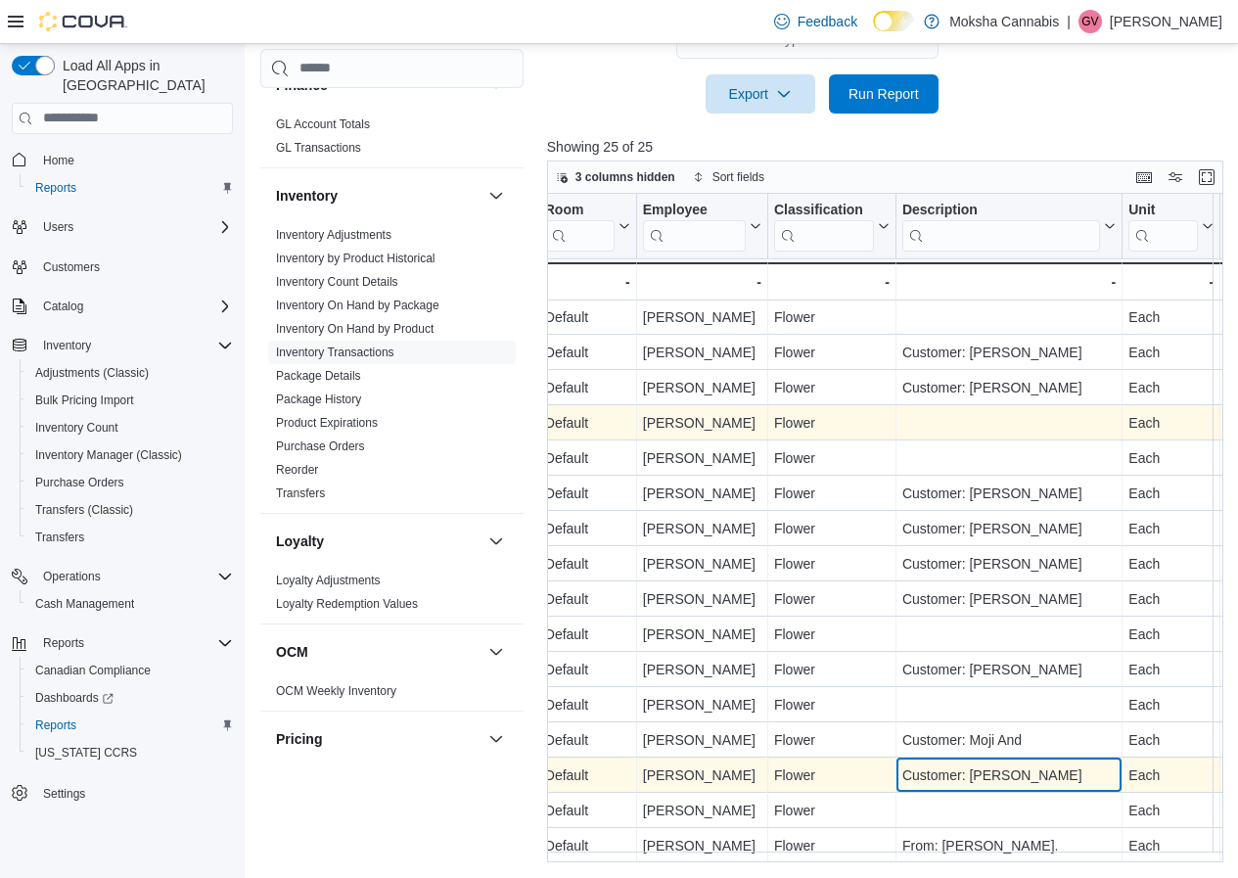
click at [1033, 767] on div "Customer: Nicole B" at bounding box center [1008, 774] width 213 height 23
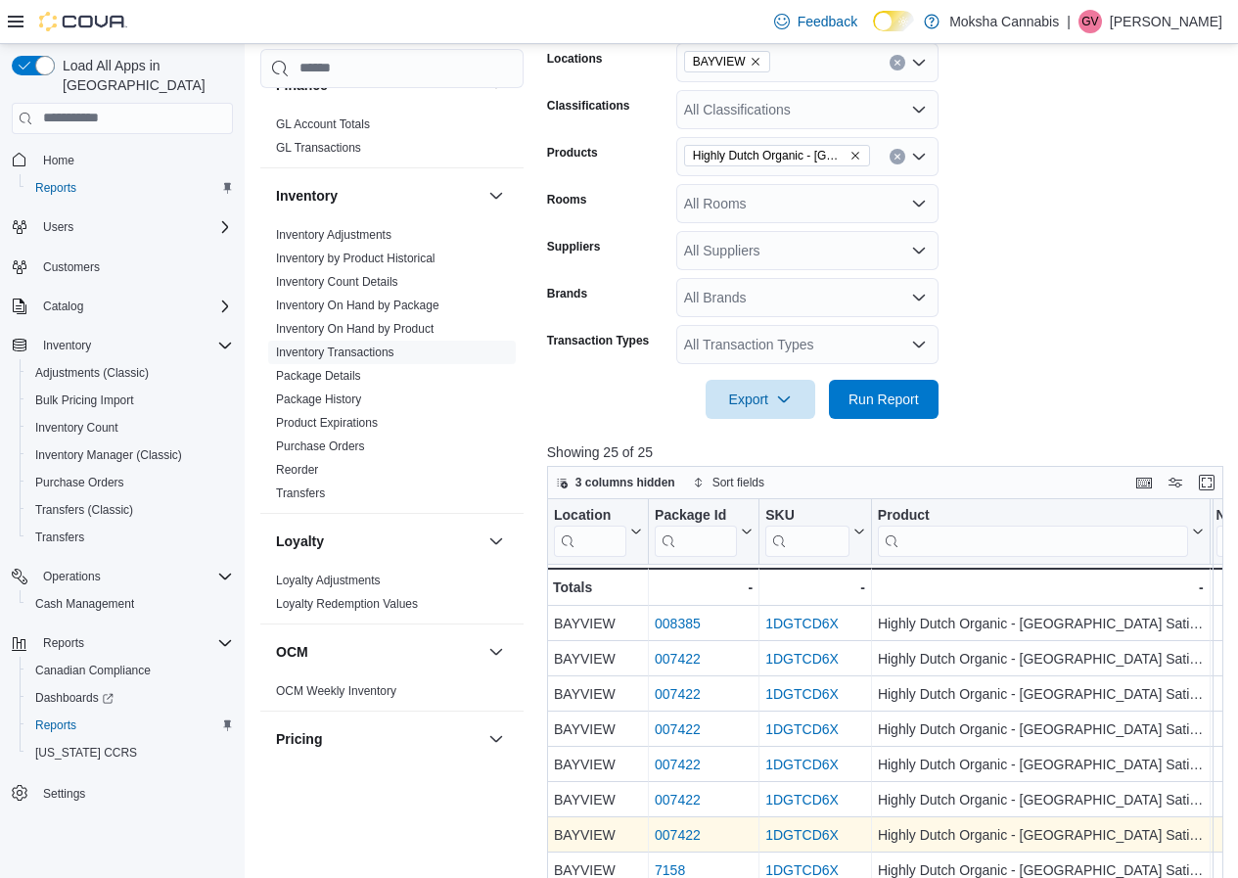
scroll to position [0, 0]
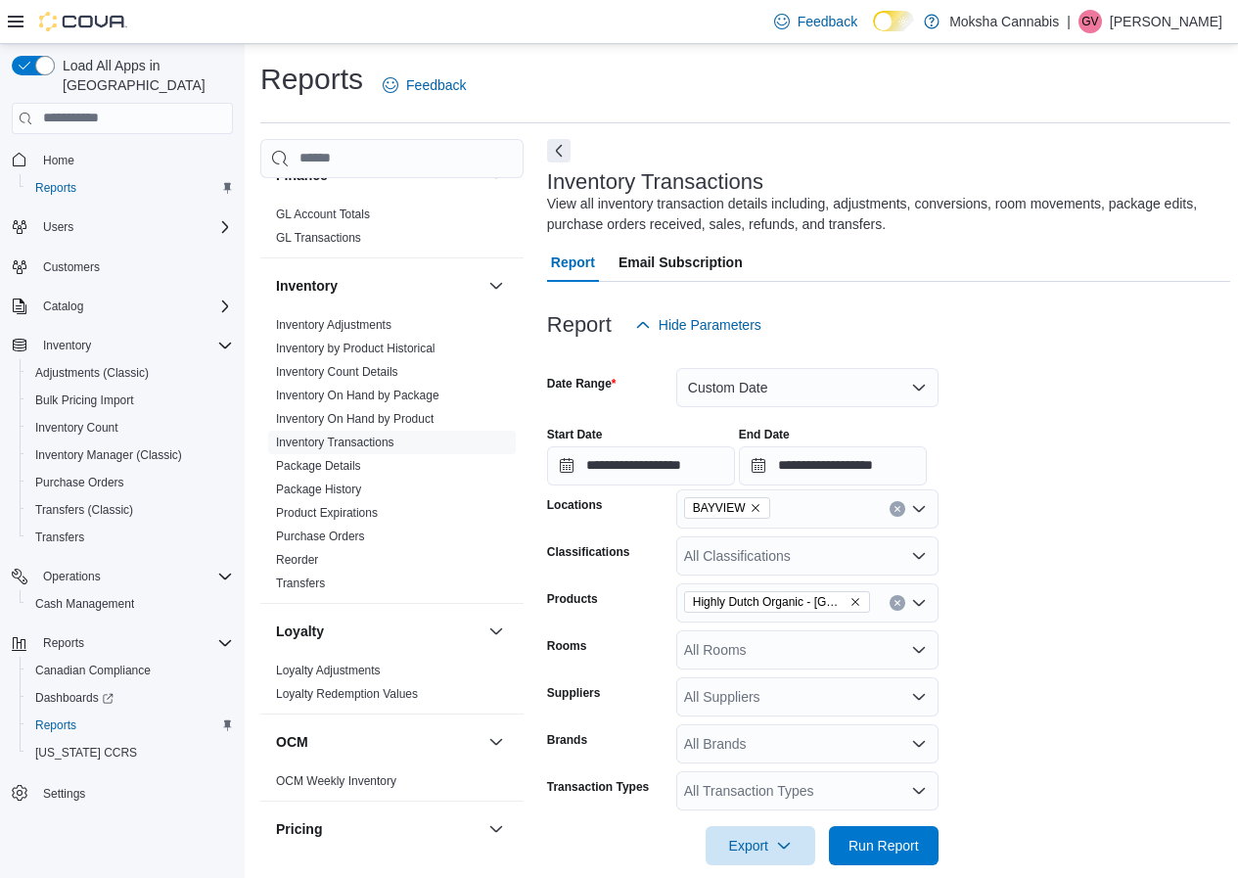
click at [857, 599] on icon "Remove Highly Dutch Organic - Amsterdam Sativa 28g from selection in this group" at bounding box center [856, 602] width 12 height 12
click at [789, 600] on div "All Products" at bounding box center [807, 602] width 262 height 39
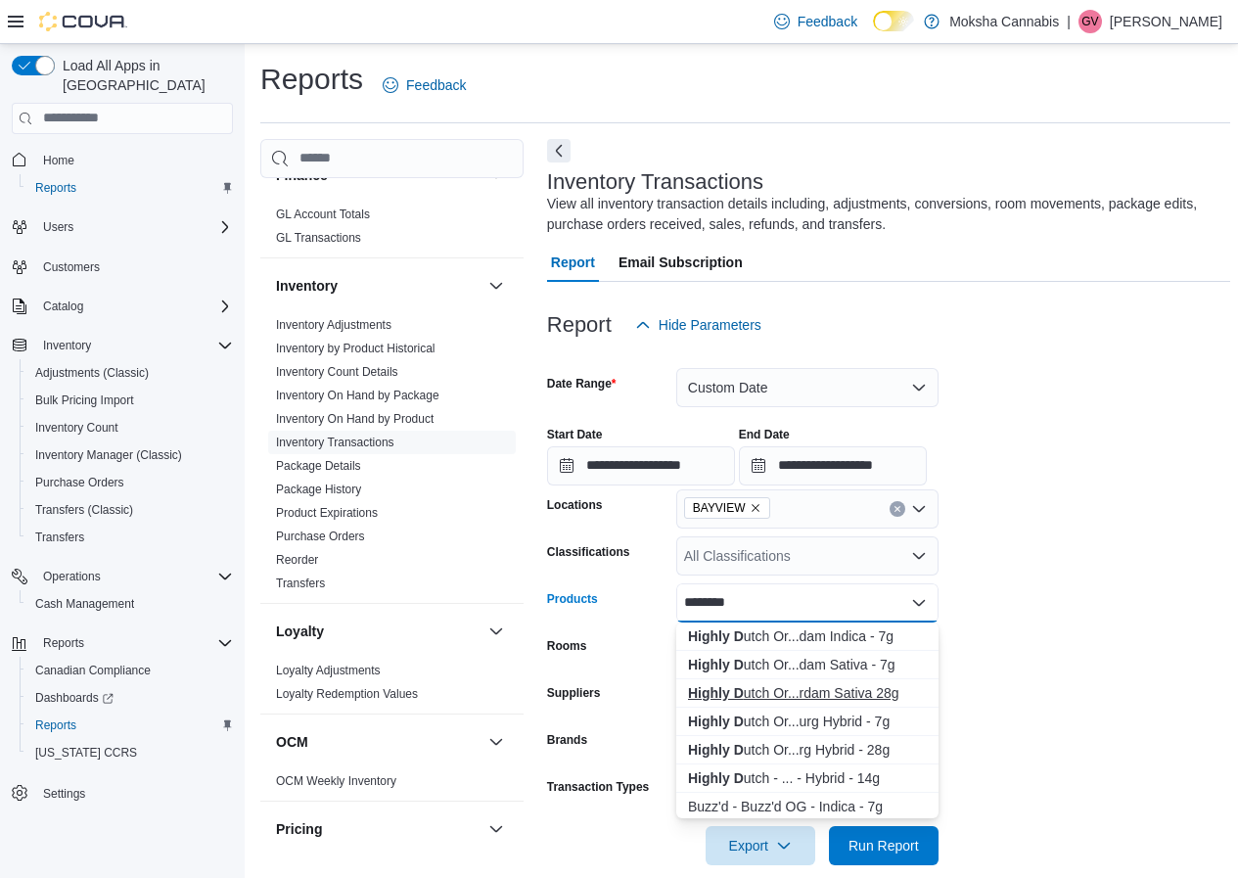
type input "********"
click at [863, 694] on div "Highly D utch Or...rdam Sativa 28g" at bounding box center [807, 693] width 239 height 20
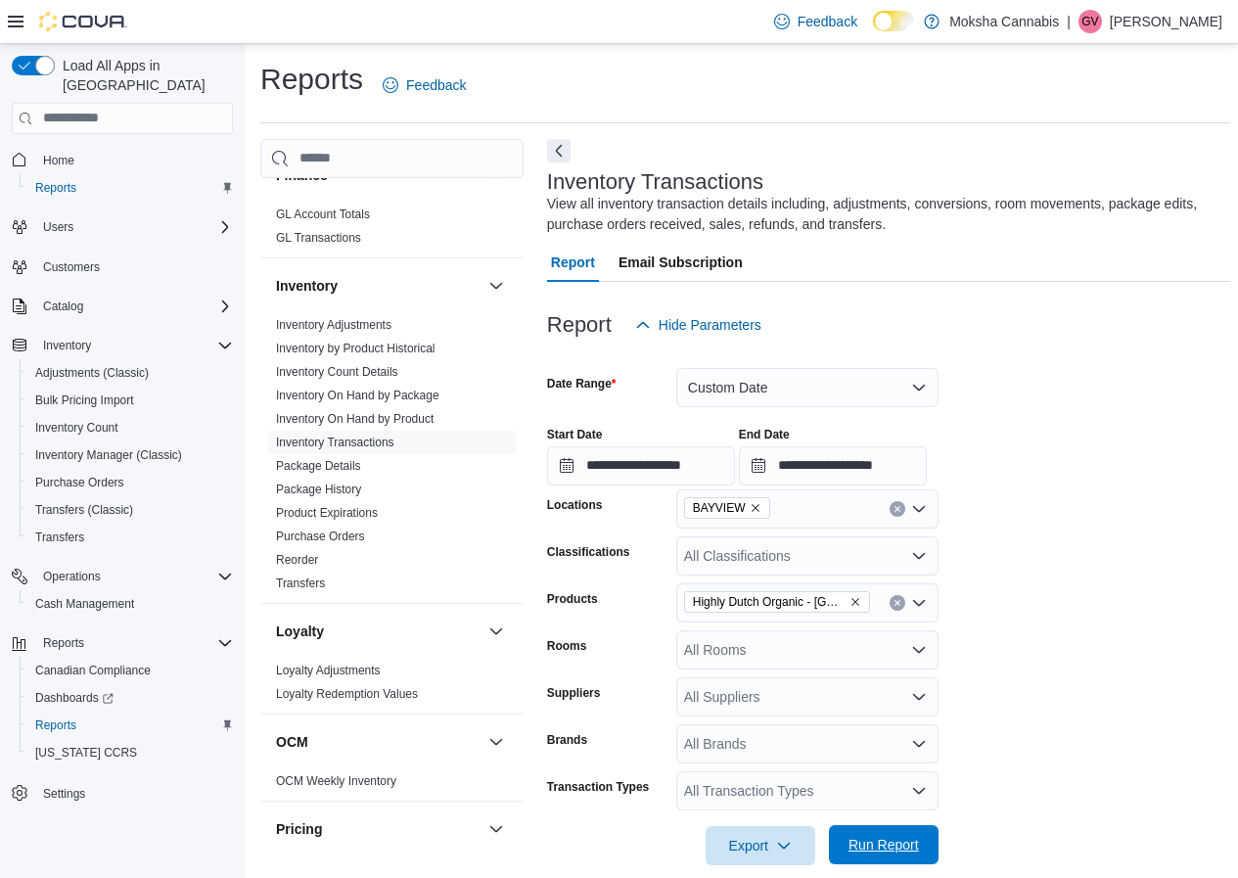
click at [881, 835] on span "Run Report" at bounding box center [884, 844] width 86 height 39
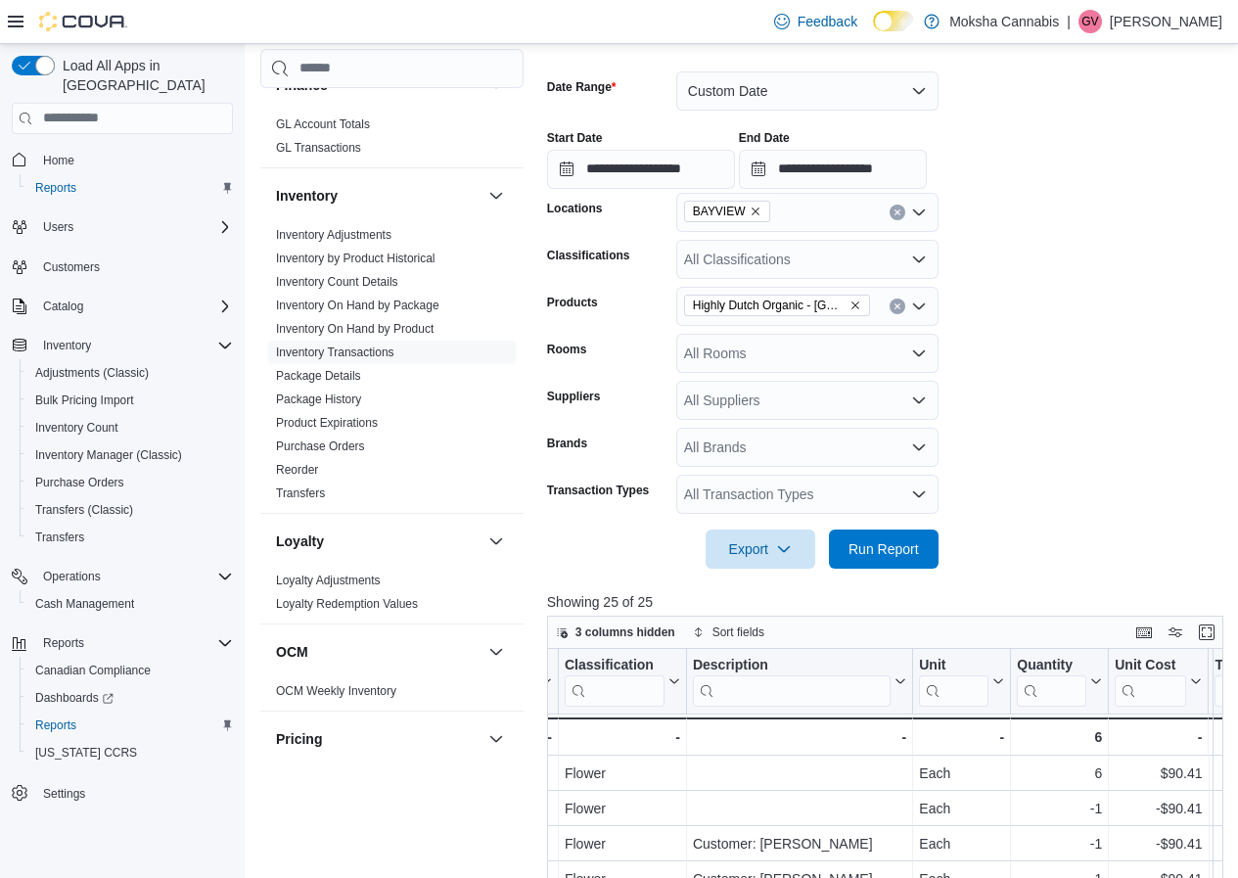
scroll to position [262, 0]
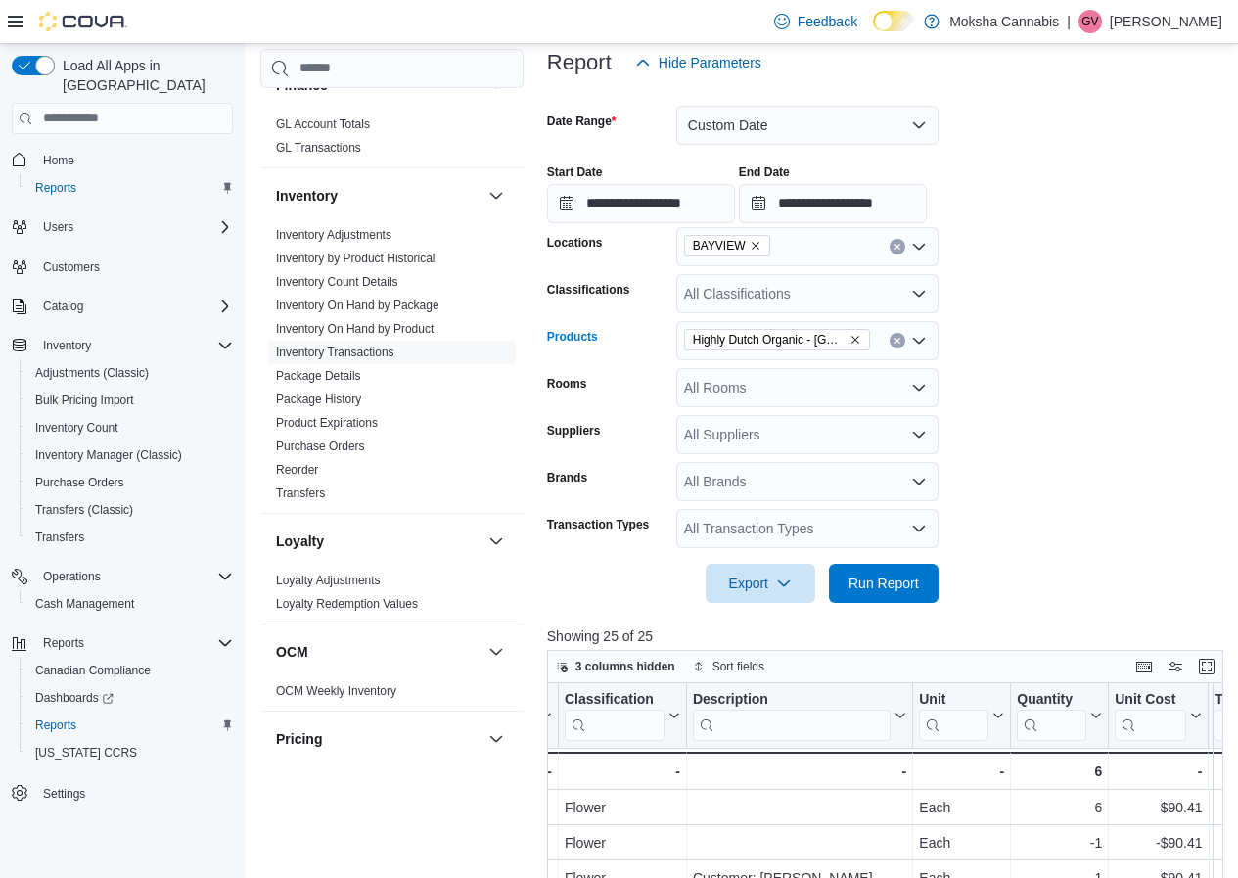
click at [852, 342] on icon "Remove Highly Dutch Organic - Amsterdam Sativa 28g from selection in this group" at bounding box center [856, 340] width 12 height 12
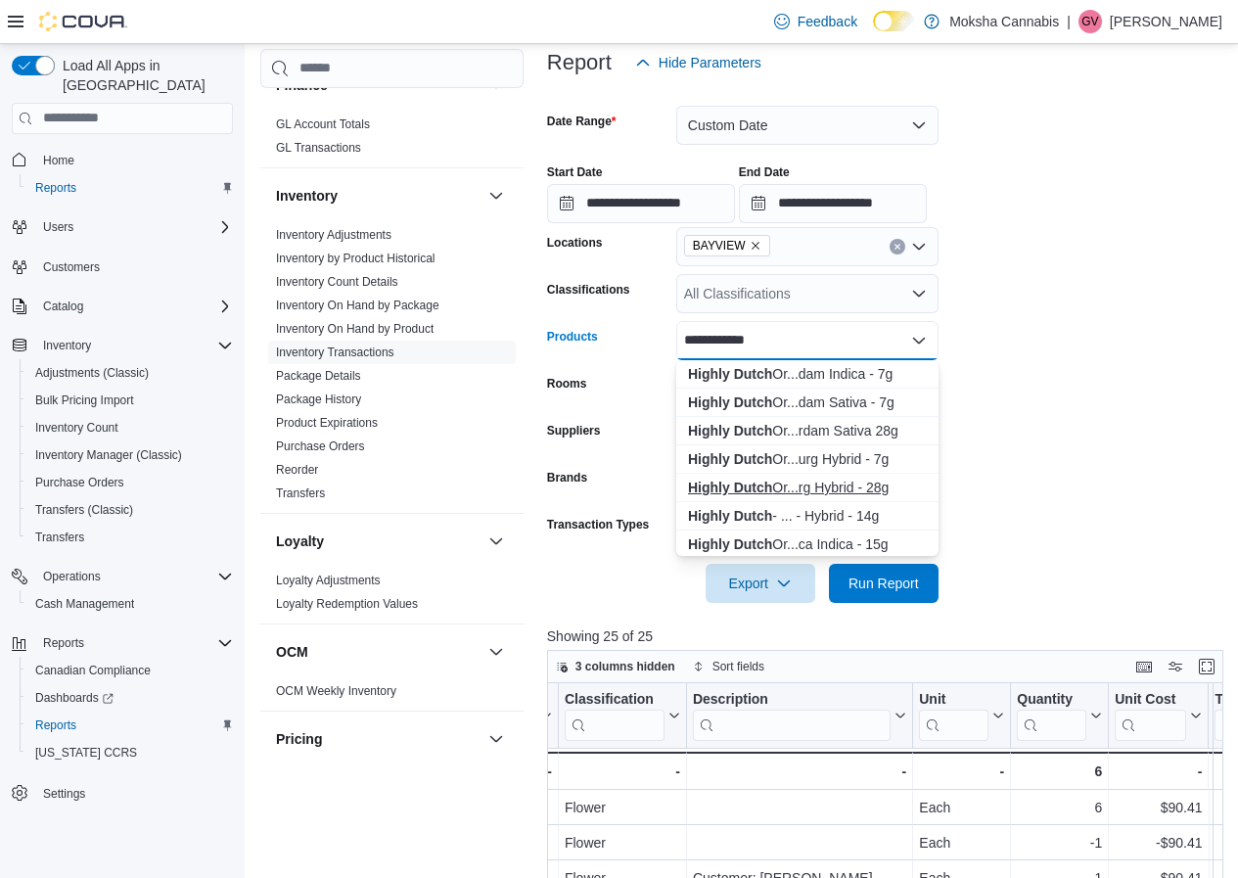
type input "**********"
click at [872, 490] on div "Highly Dutch Or...rg Hybrid - 28g" at bounding box center [807, 488] width 239 height 20
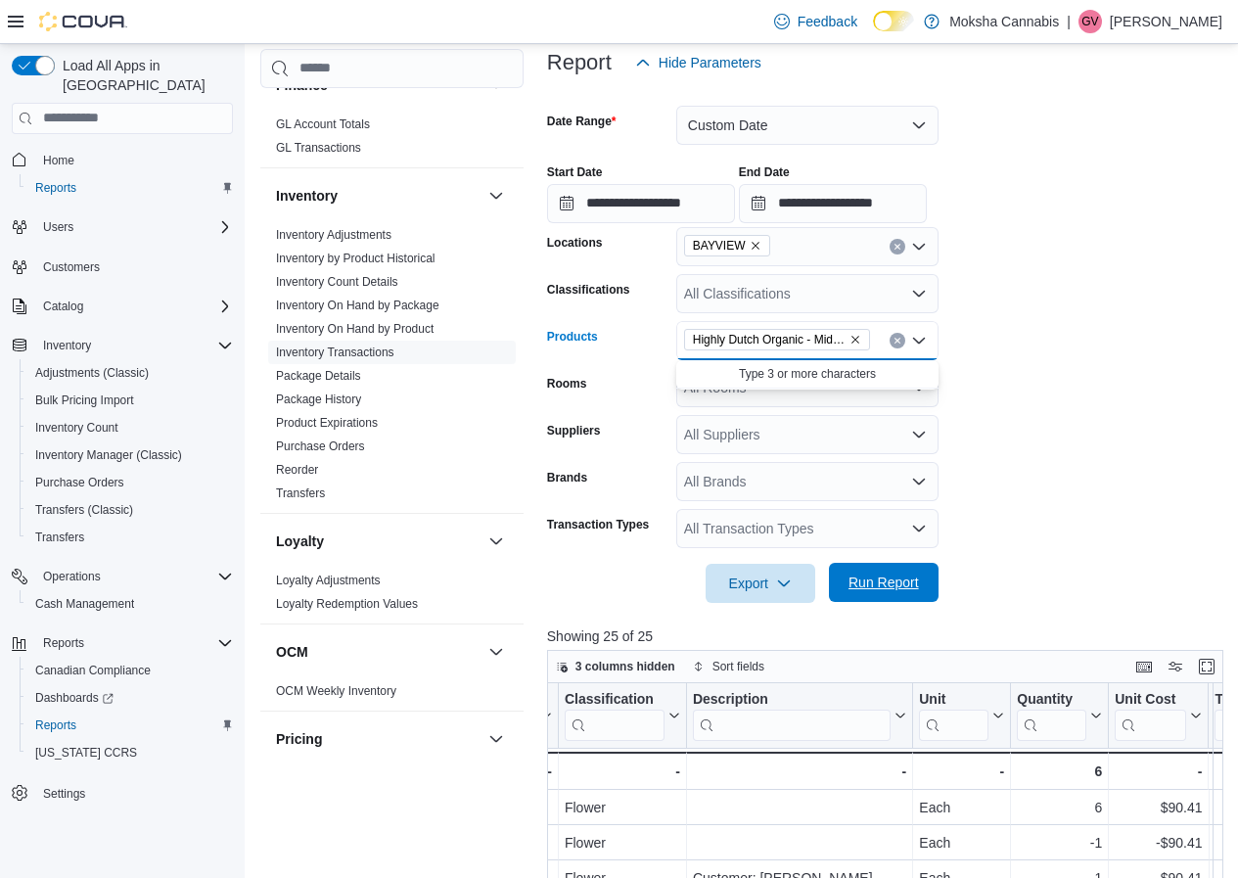
click at [880, 572] on span "Run Report" at bounding box center [884, 582] width 86 height 39
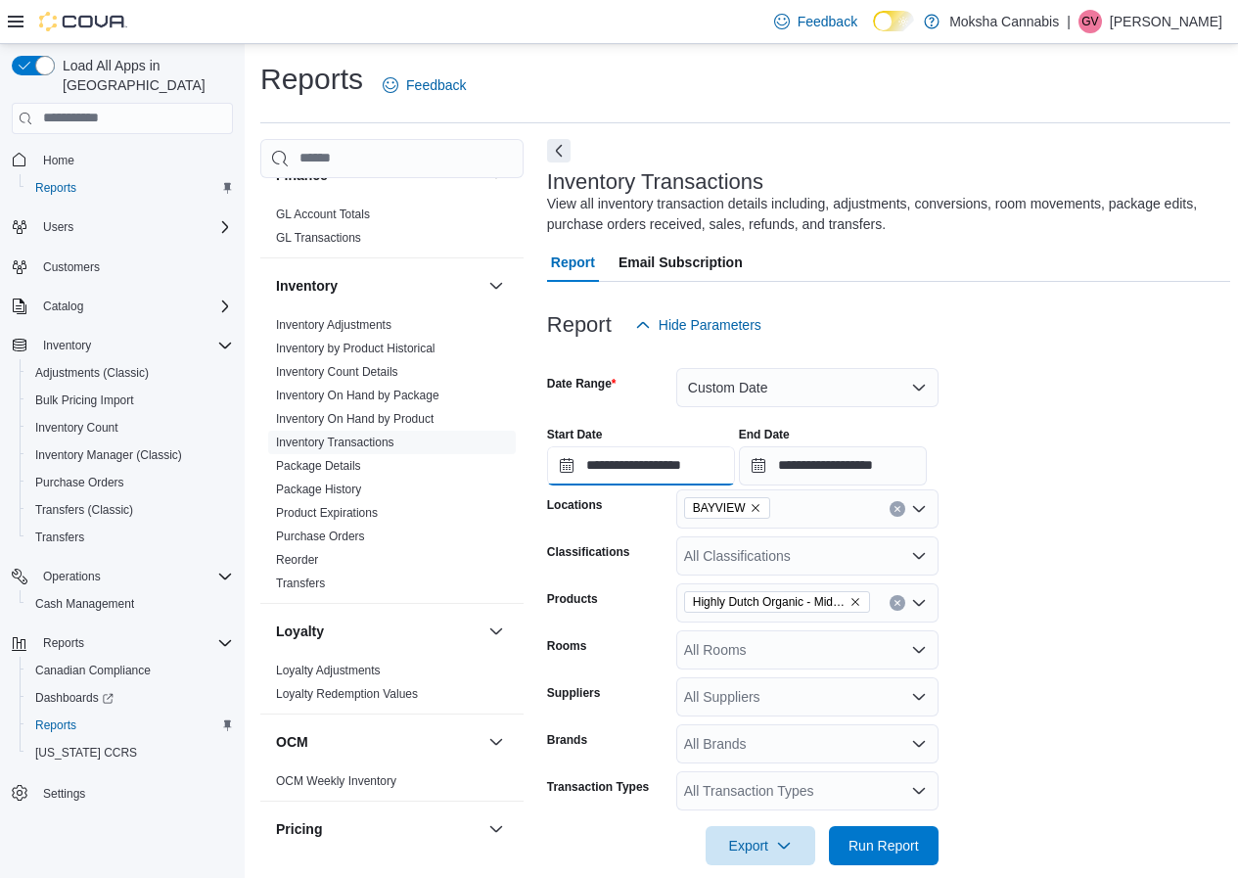
click at [699, 465] on input "**********" at bounding box center [641, 465] width 188 height 39
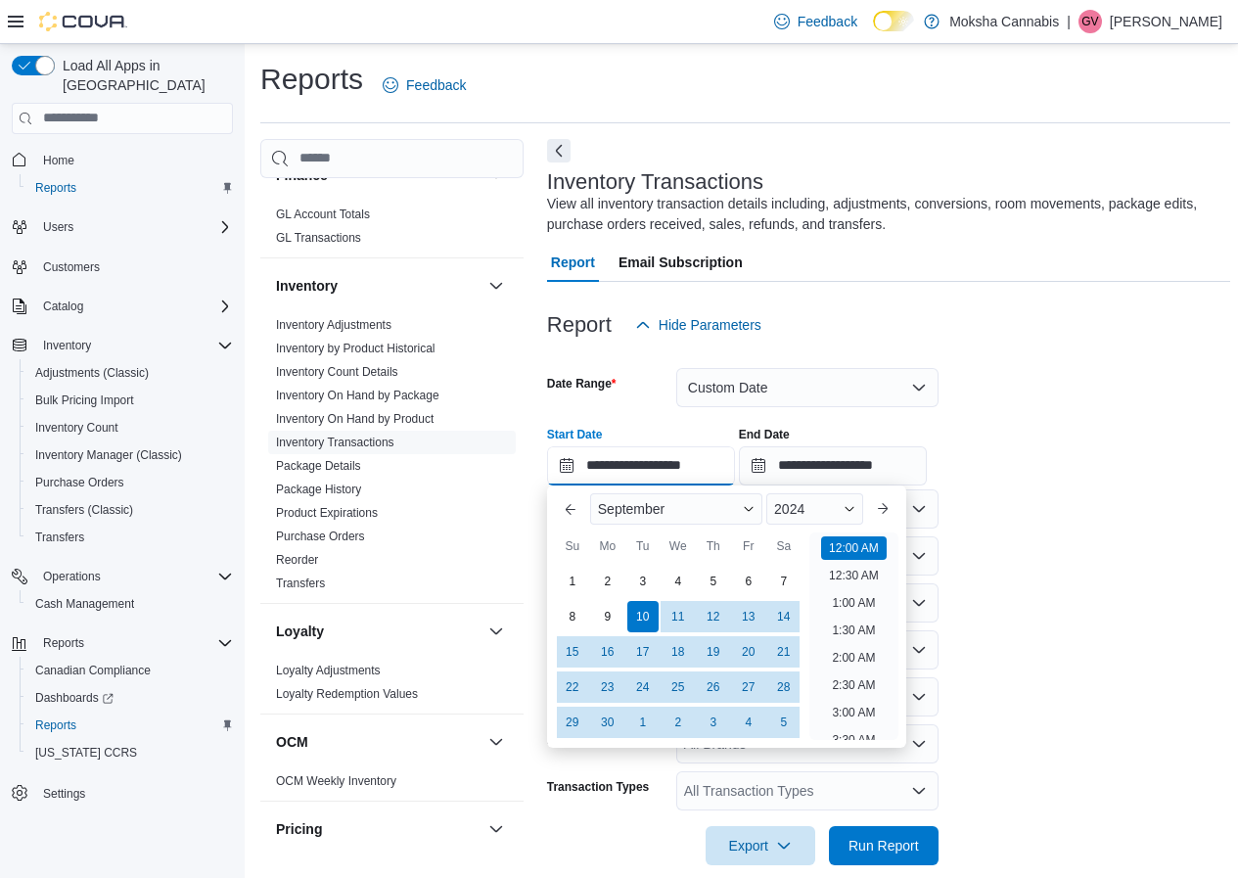
scroll to position [61, 0]
click at [805, 510] on span "2024" at bounding box center [789, 509] width 30 height 16
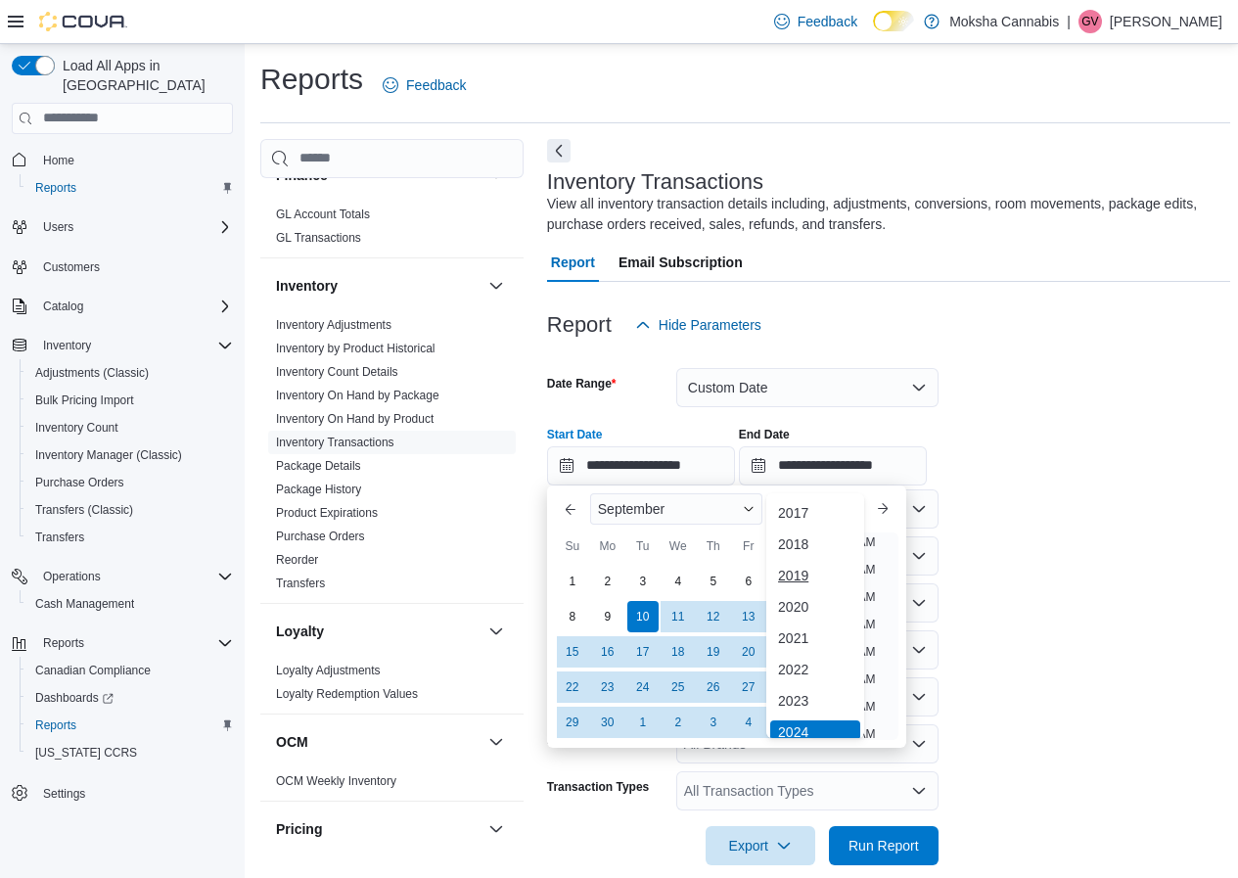
scroll to position [6, 0]
click at [798, 692] on div "2023" at bounding box center [815, 694] width 90 height 23
type input "**********"
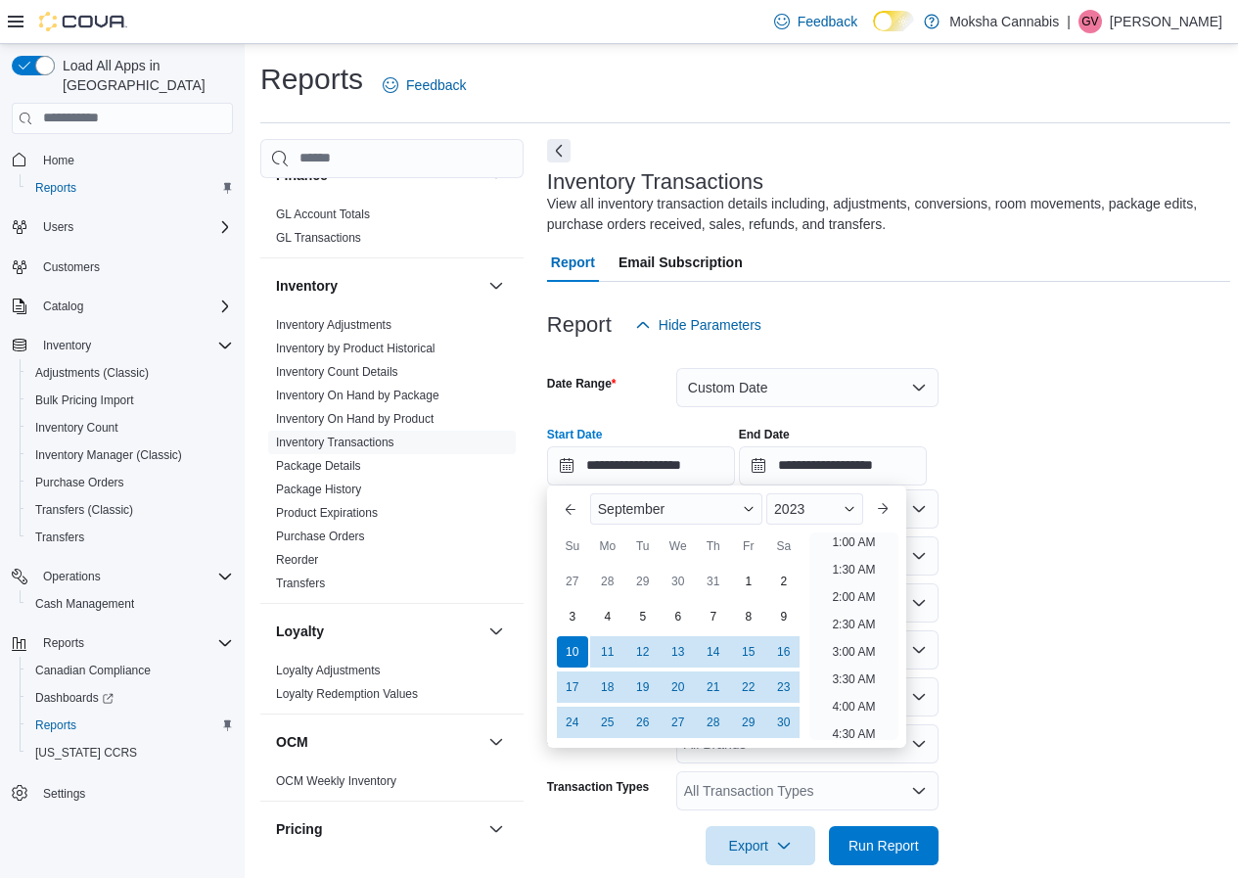
scroll to position [4, 0]
click at [991, 529] on form "**********" at bounding box center [888, 605] width 683 height 521
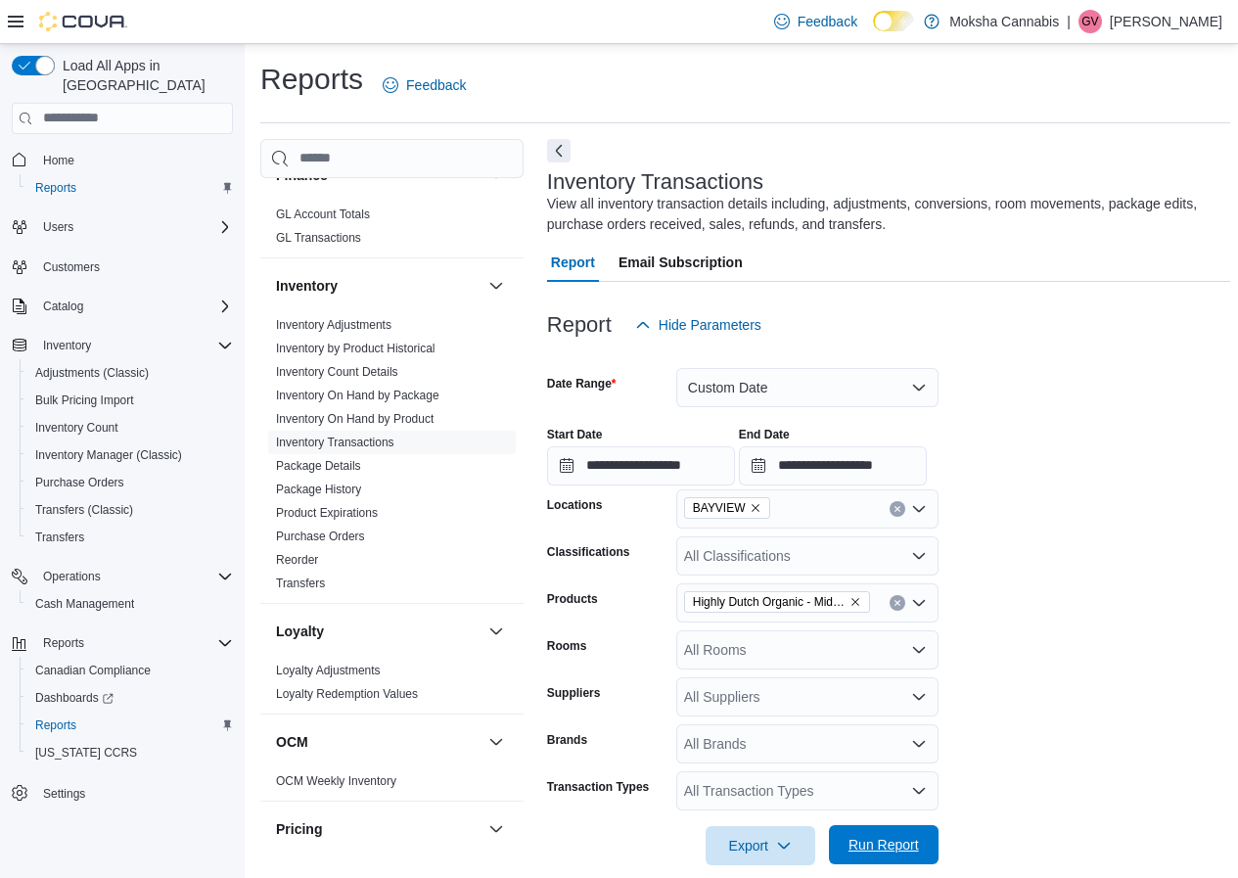
click at [893, 855] on span "Run Report" at bounding box center [884, 844] width 86 height 39
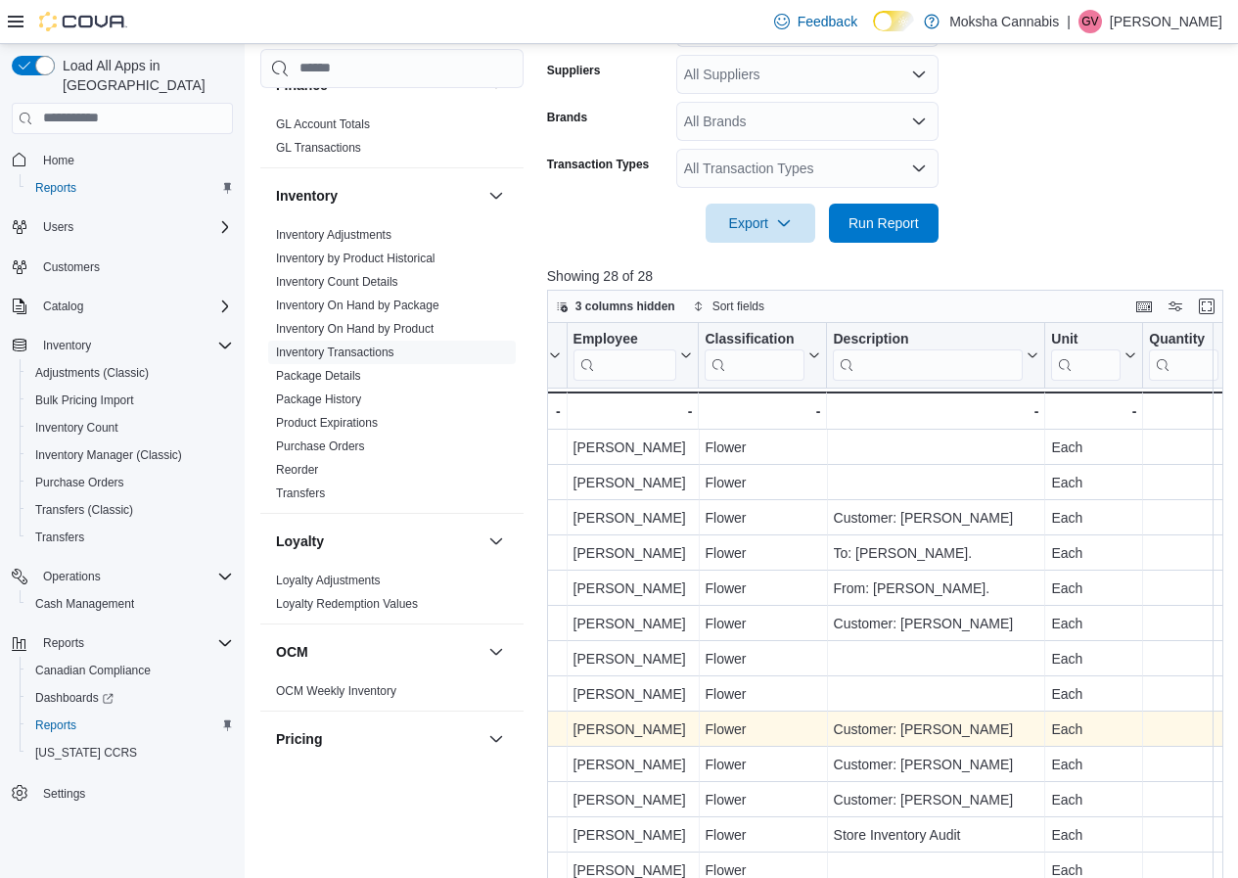
scroll to position [556, 0]
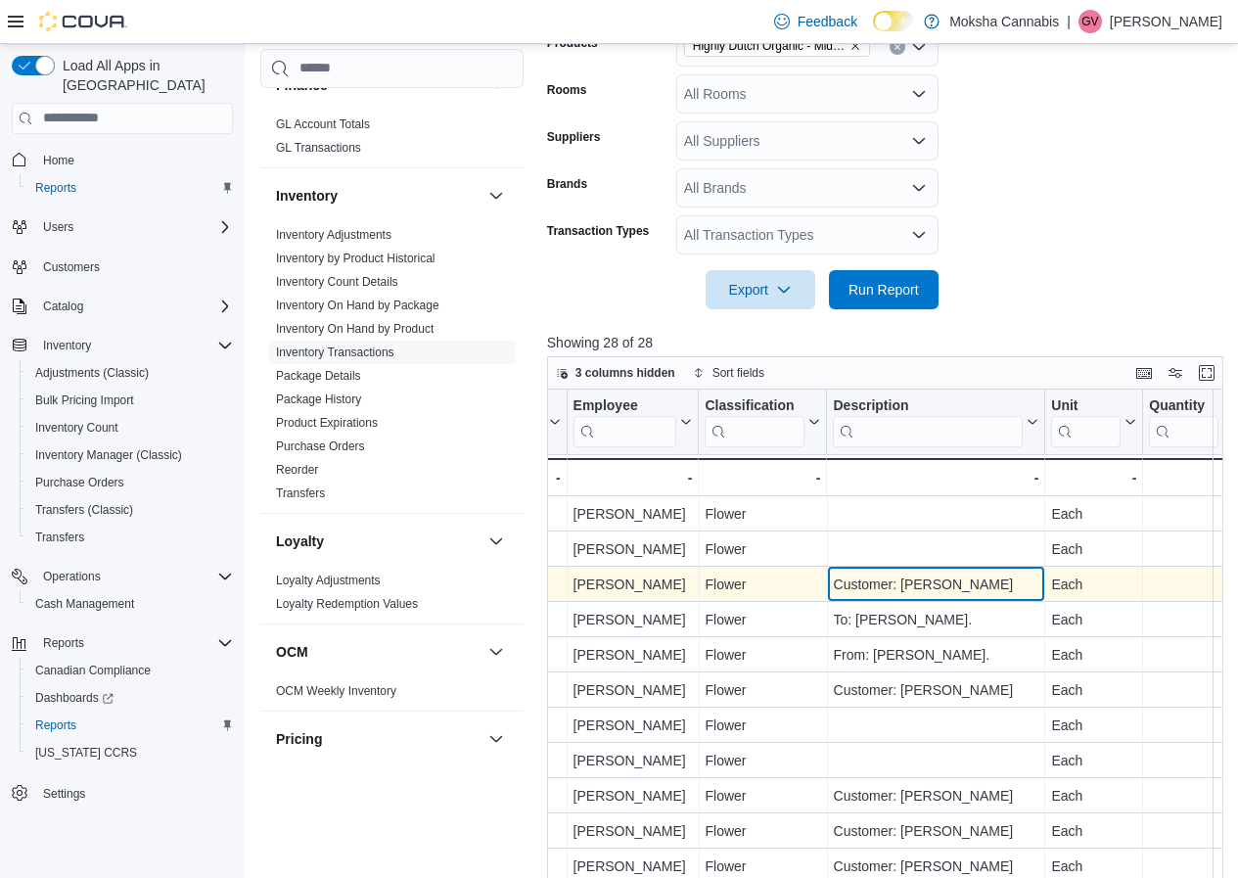
drag, startPoint x: 898, startPoint y: 587, endPoint x: 985, endPoint y: 586, distance: 86.1
click at [985, 586] on div "Customer: Irene Pavlakis" at bounding box center [936, 584] width 206 height 23
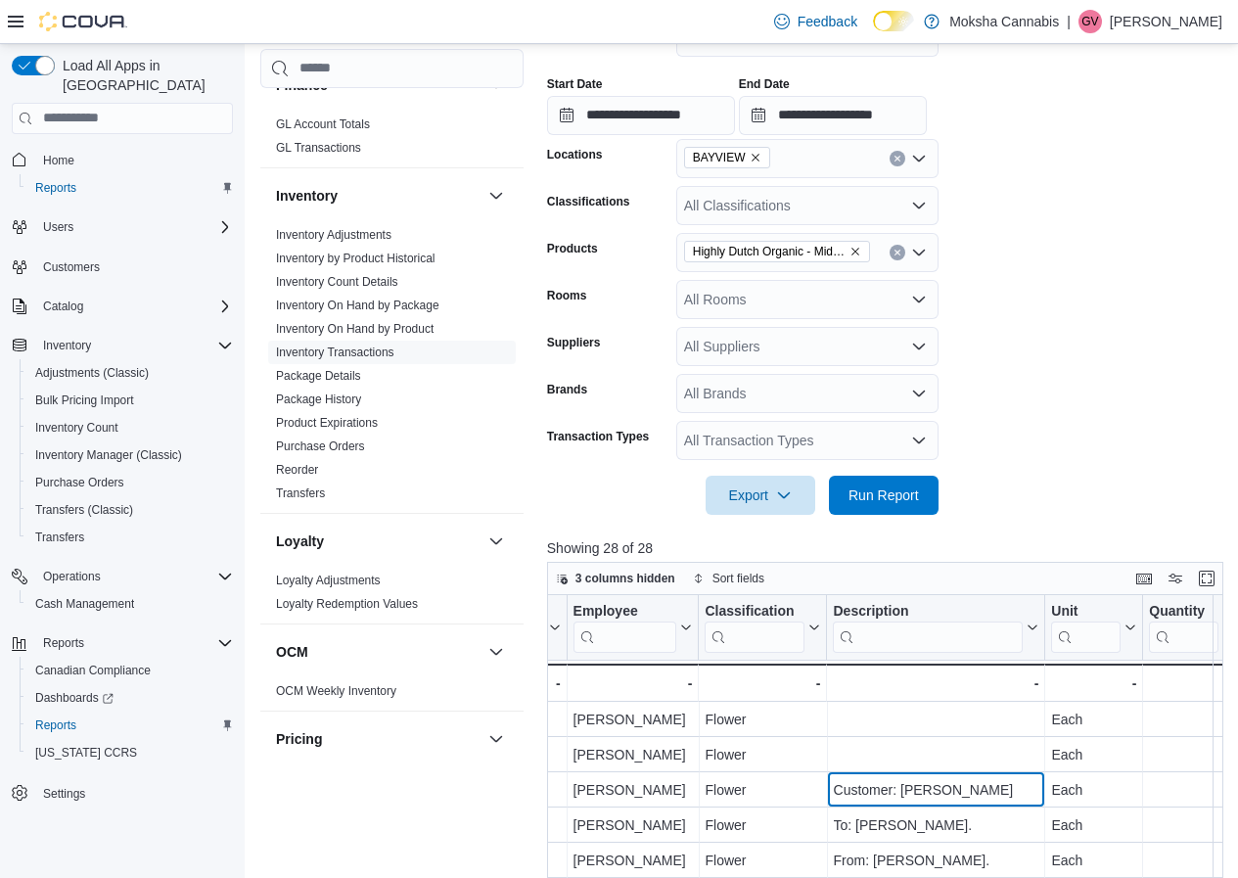
scroll to position [262, 0]
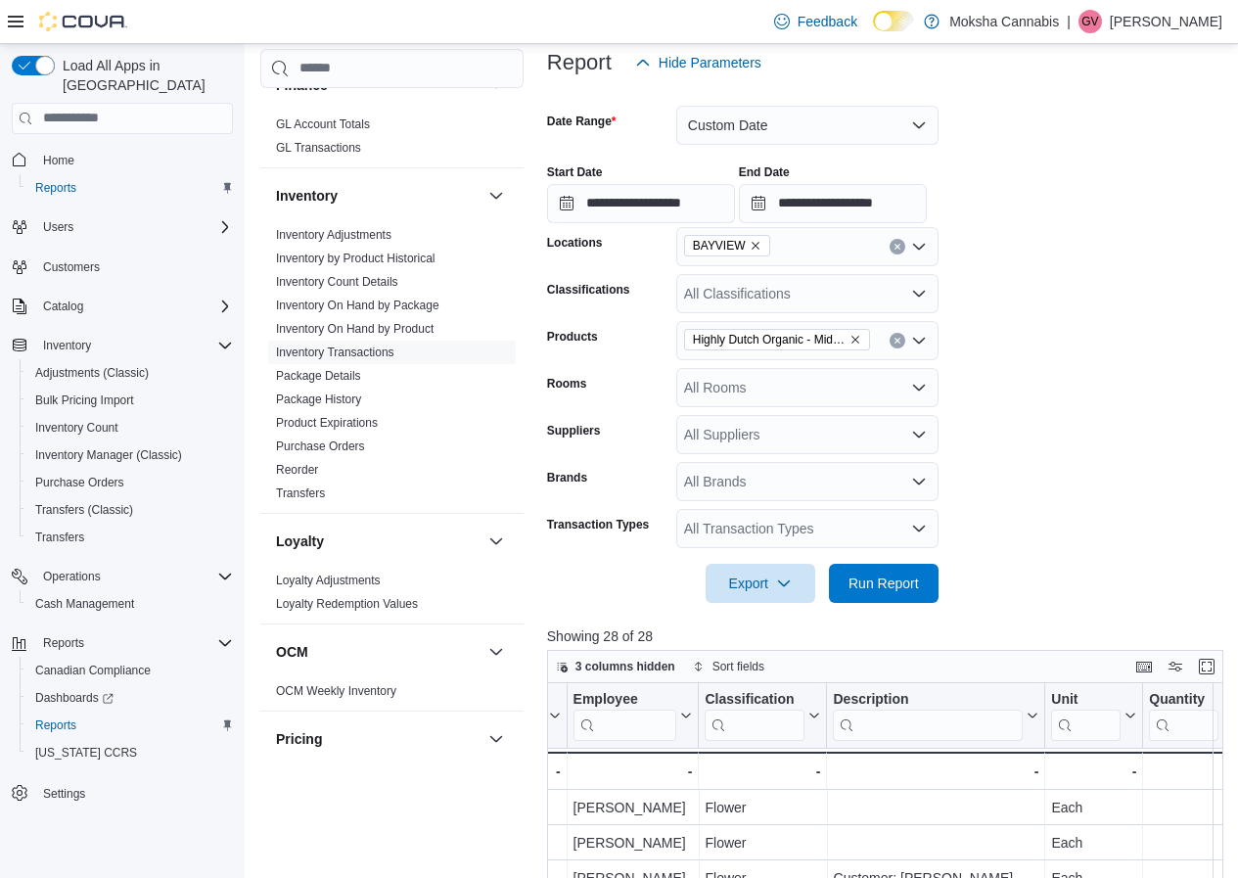
click at [857, 339] on icon "Remove Highly Dutch Organic - Middelburg Hybrid - 28g from selection in this gr…" at bounding box center [856, 340] width 12 height 12
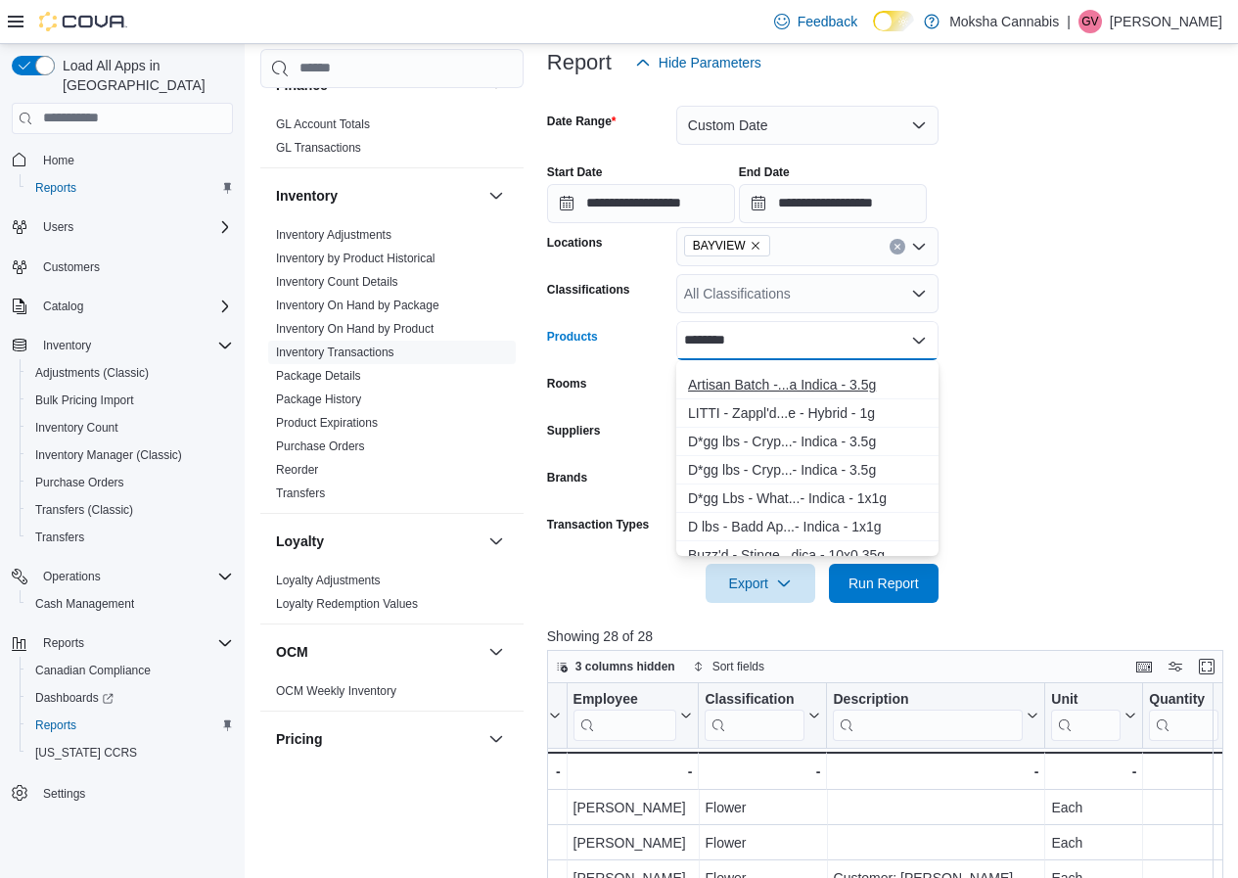
scroll to position [1468, 0]
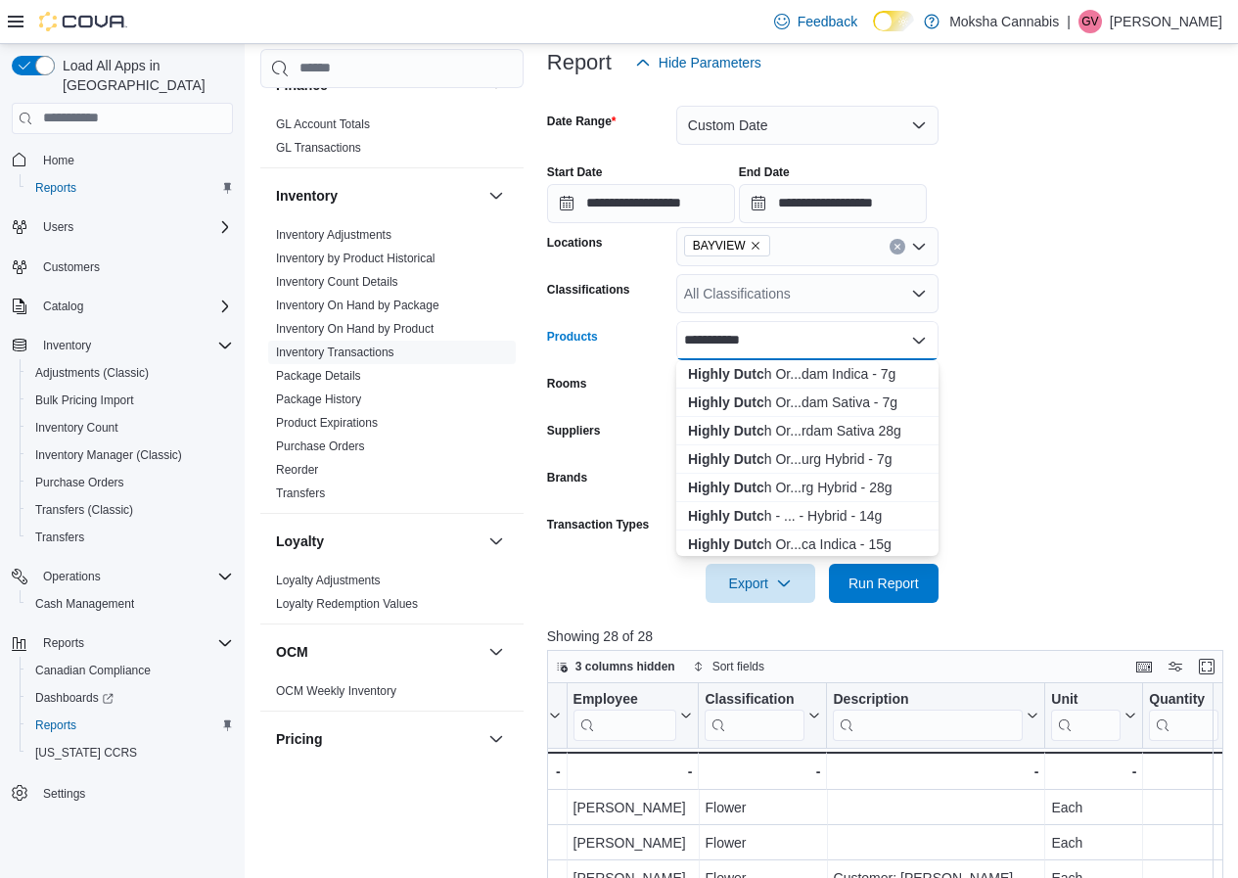
type input "**********"
click at [1004, 345] on form "**********" at bounding box center [888, 342] width 683 height 521
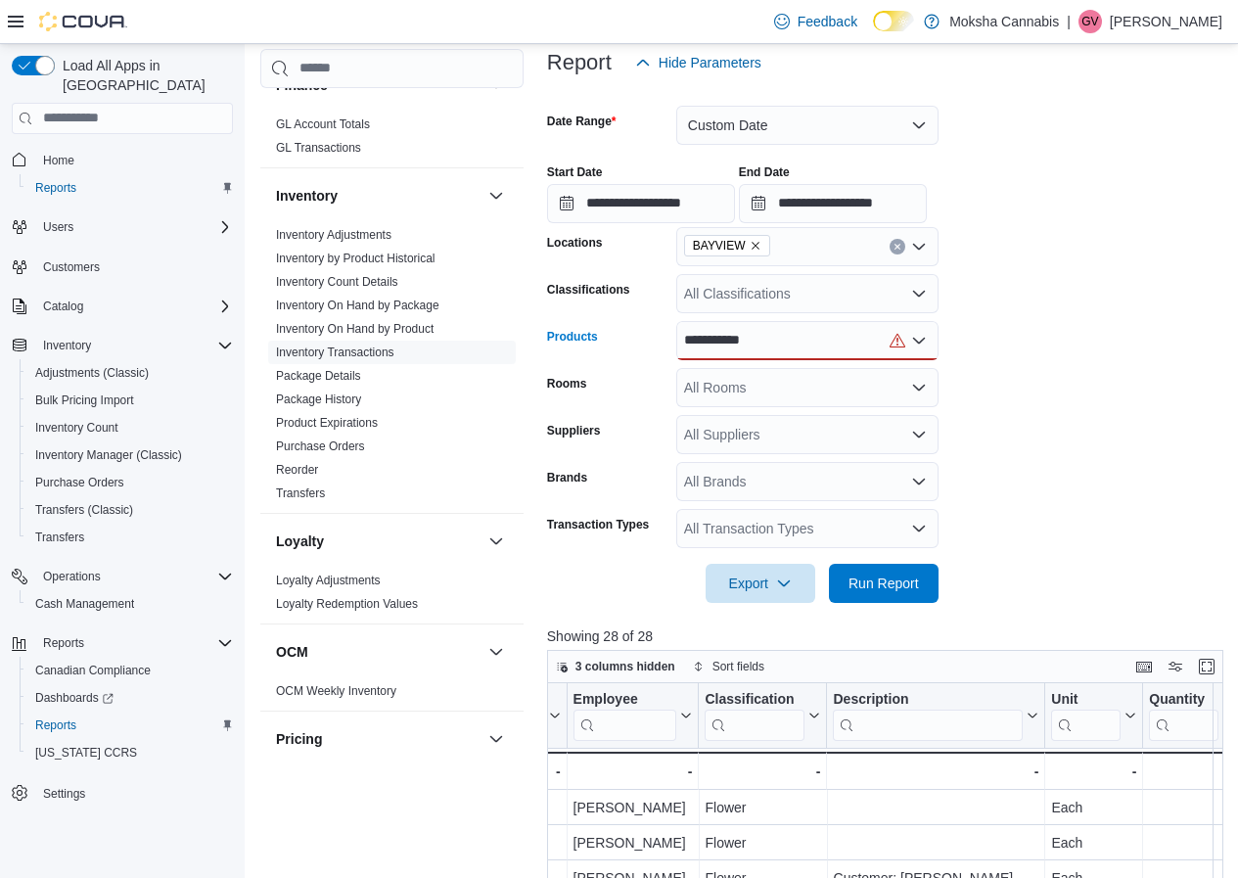
drag, startPoint x: 754, startPoint y: 339, endPoint x: 651, endPoint y: 338, distance: 102.8
click at [651, 338] on div "**********" at bounding box center [742, 340] width 391 height 39
click at [732, 331] on input "**********" at bounding box center [718, 340] width 68 height 23
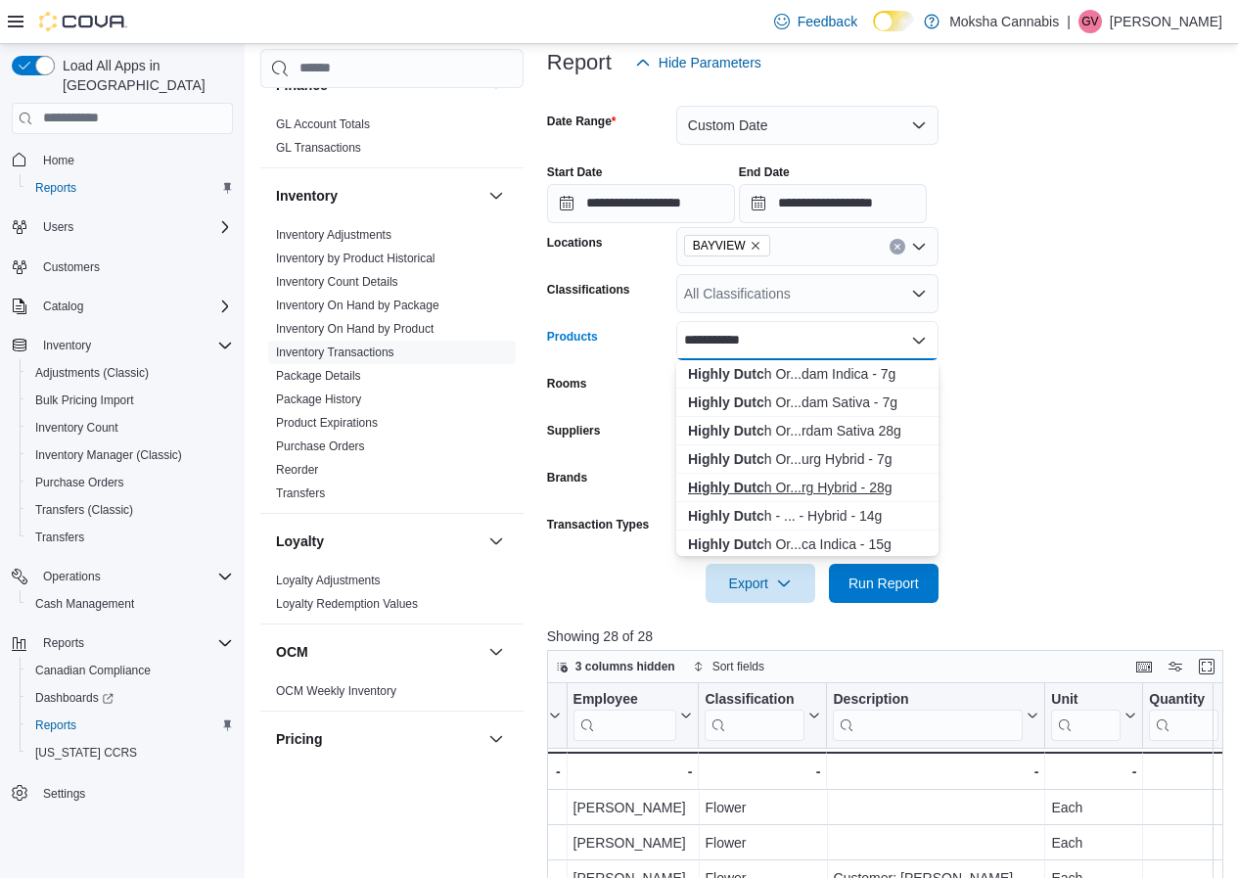
scroll to position [98, 0]
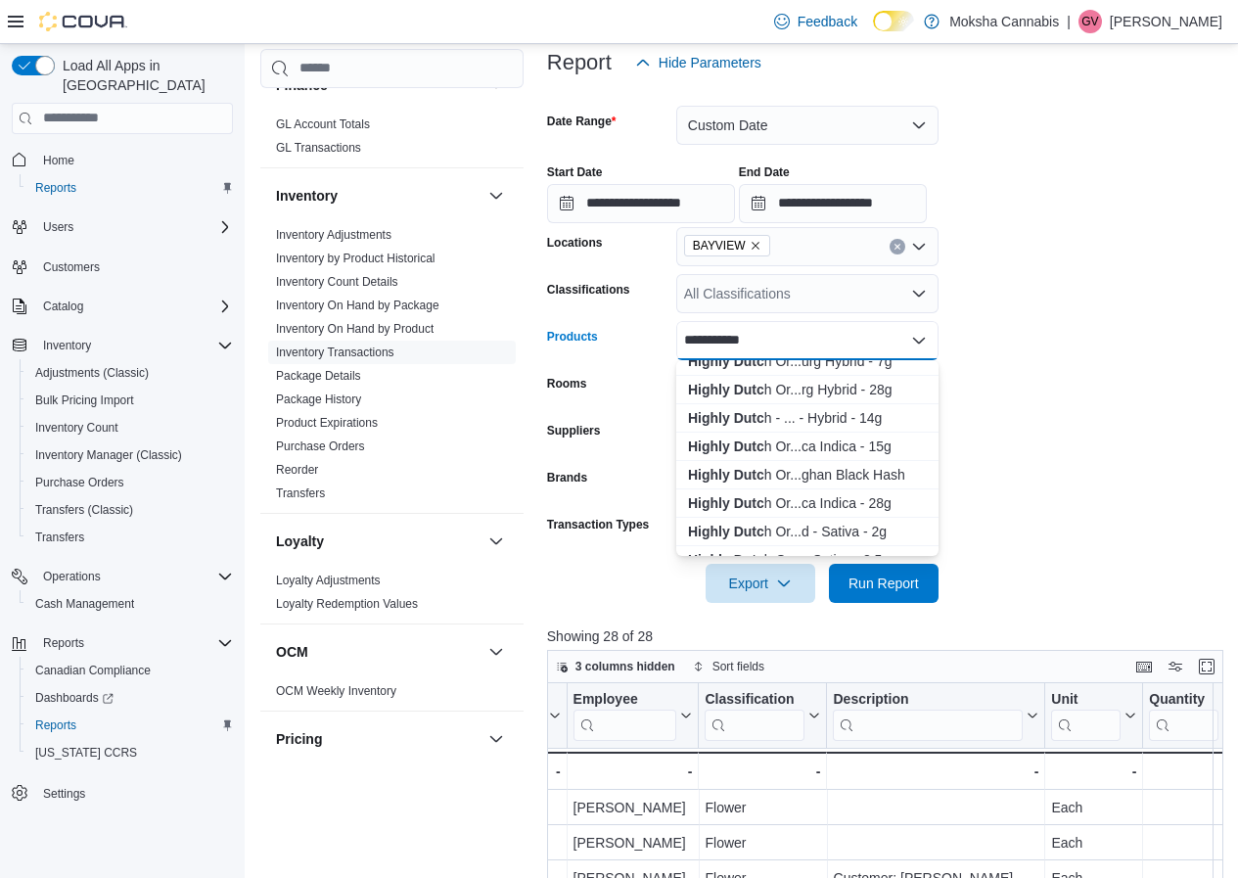
drag, startPoint x: 759, startPoint y: 345, endPoint x: 664, endPoint y: 335, distance: 95.5
click at [664, 335] on div "**********" at bounding box center [742, 340] width 391 height 39
click at [751, 340] on input "**********" at bounding box center [718, 340] width 68 height 23
drag, startPoint x: 754, startPoint y: 339, endPoint x: 697, endPoint y: 336, distance: 56.8
click at [697, 336] on div "**********" at bounding box center [807, 340] width 262 height 39
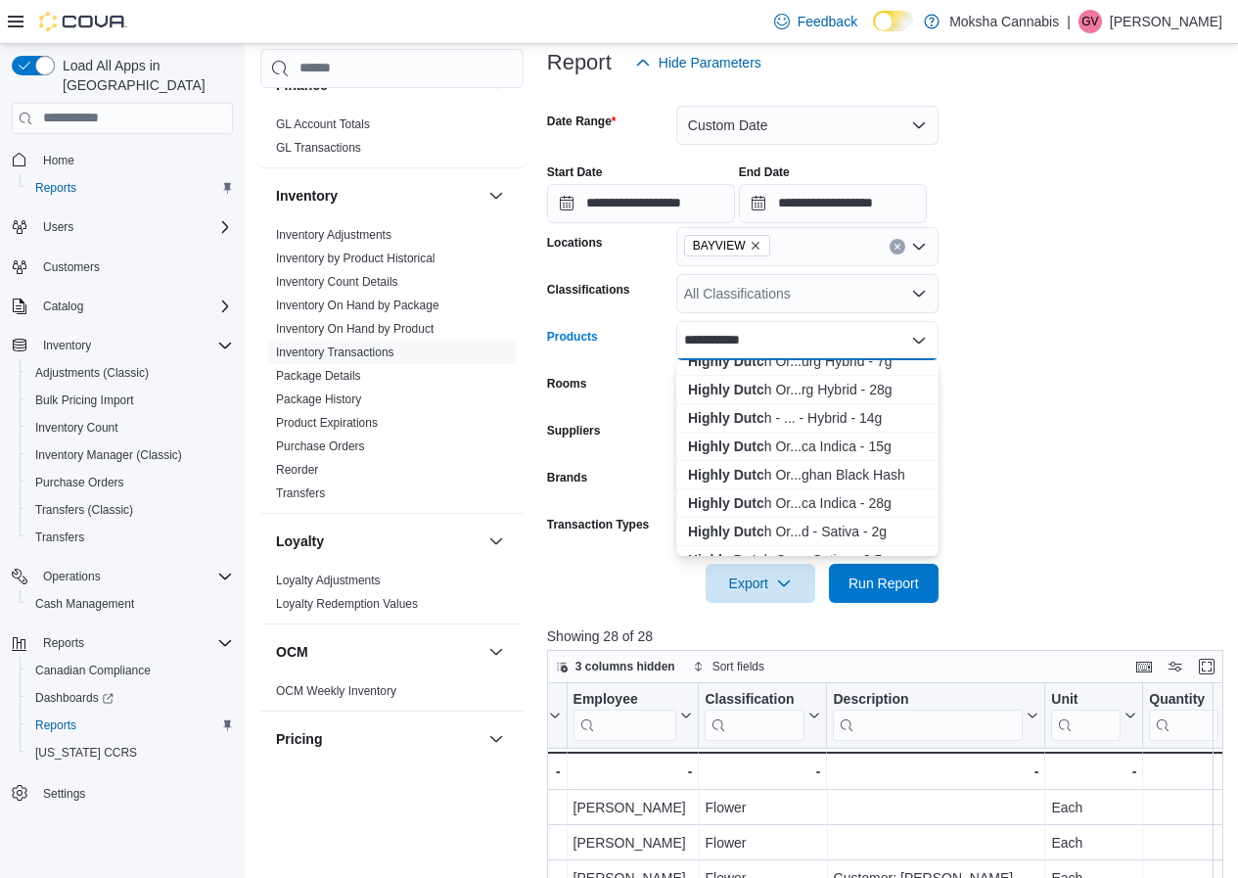
click at [697, 336] on input "**********" at bounding box center [718, 340] width 68 height 23
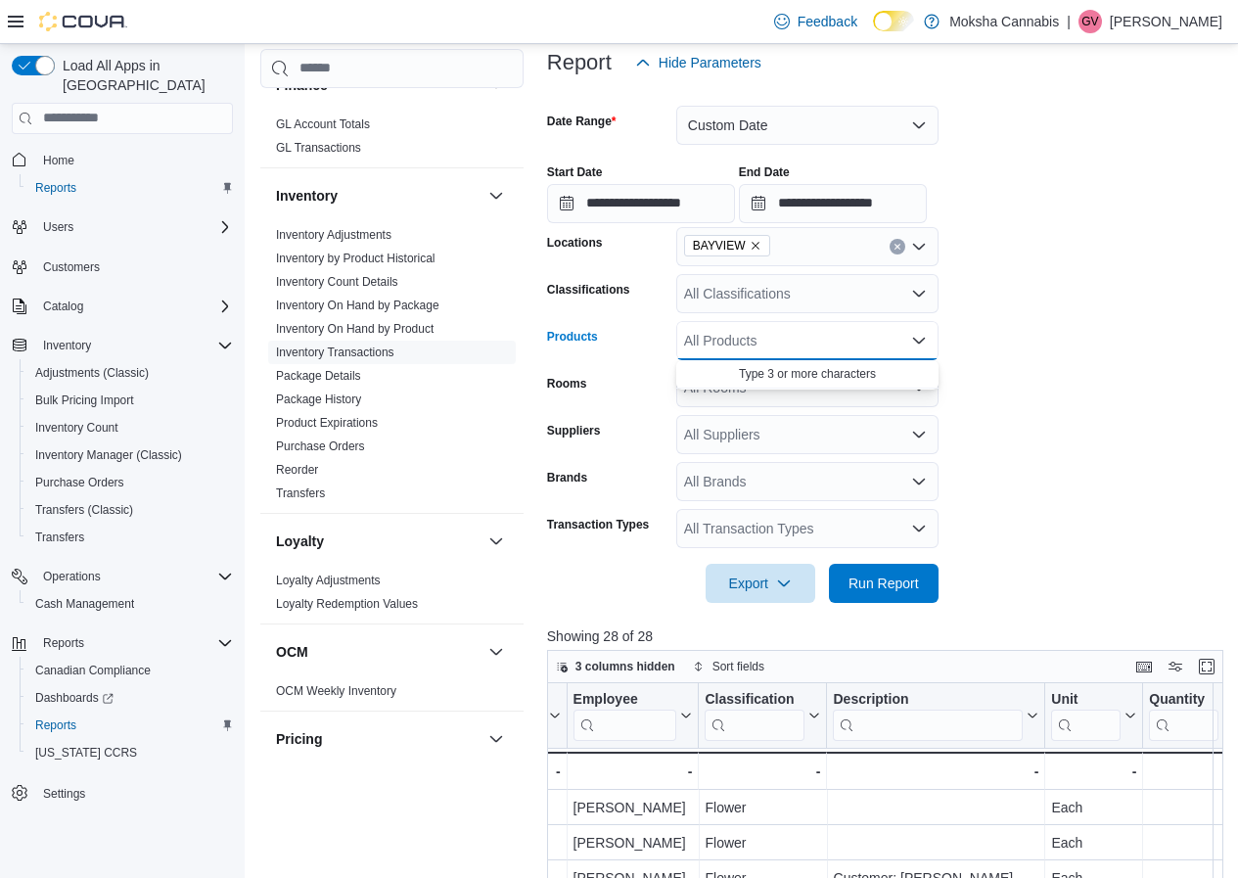
scroll to position [0, 0]
click at [1054, 379] on form "**********" at bounding box center [888, 342] width 683 height 521
click at [881, 306] on div "All Classifications" at bounding box center [807, 293] width 262 height 39
click at [1046, 324] on form "**********" at bounding box center [888, 342] width 683 height 521
click at [838, 391] on div "All Rooms" at bounding box center [807, 387] width 262 height 39
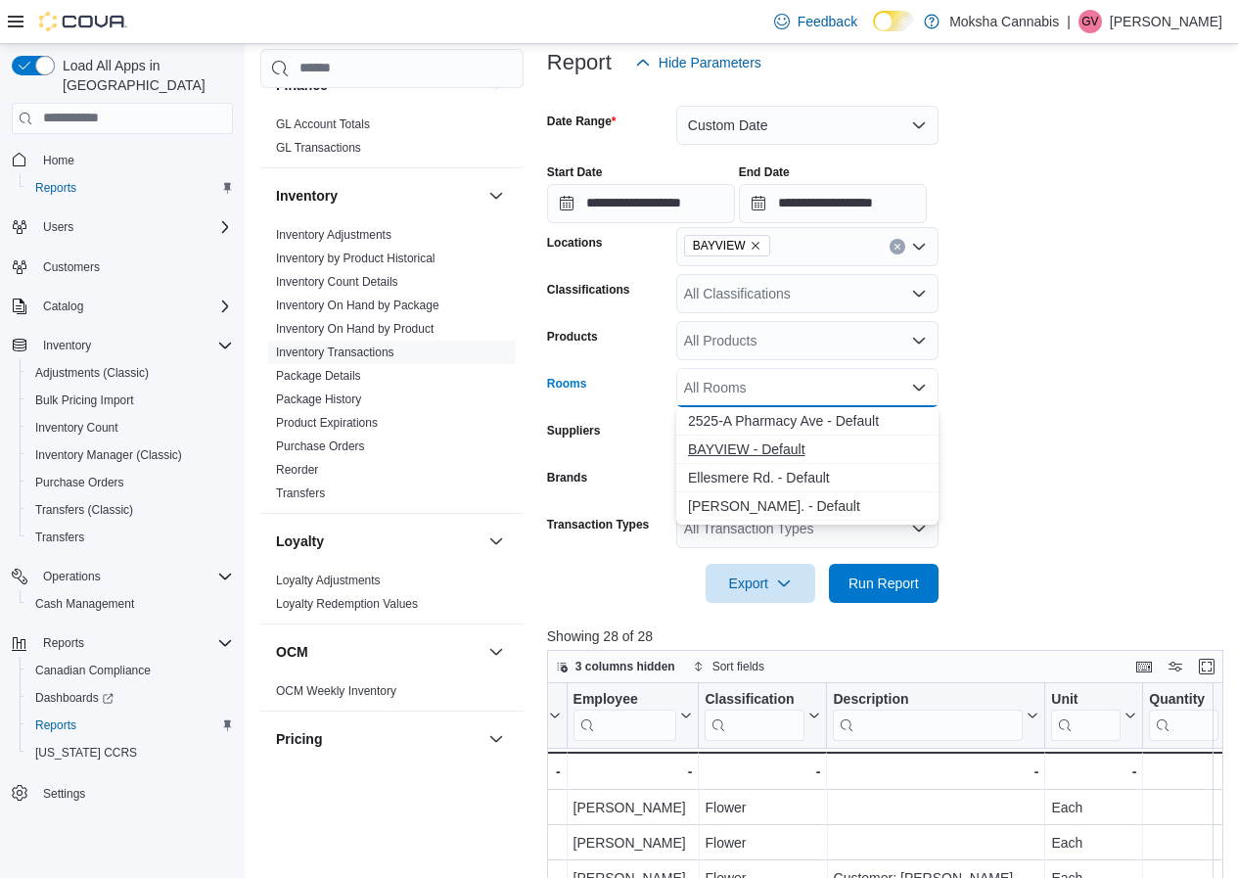
click at [755, 448] on span "BAYVIEW - Default" at bounding box center [807, 449] width 239 height 20
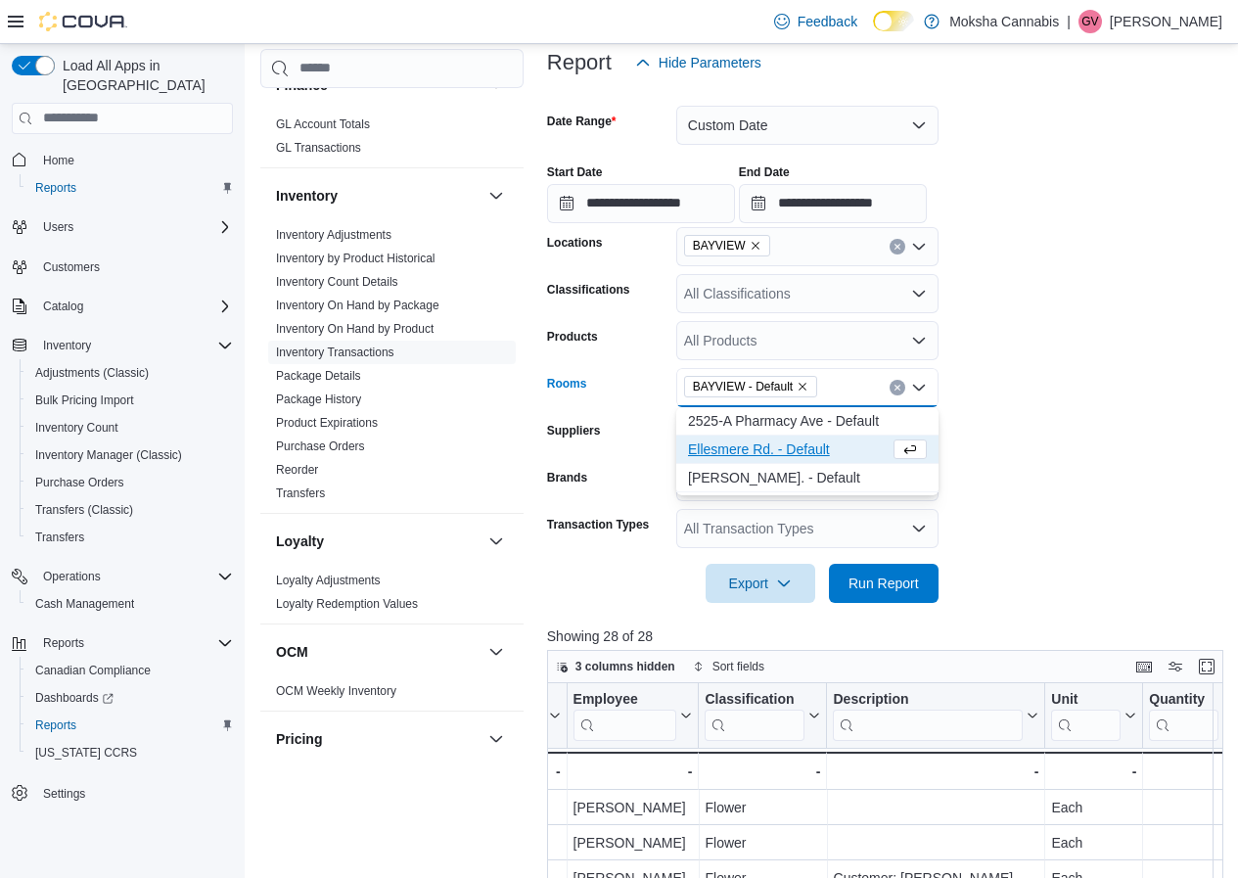
click at [1036, 371] on form "**********" at bounding box center [888, 342] width 683 height 521
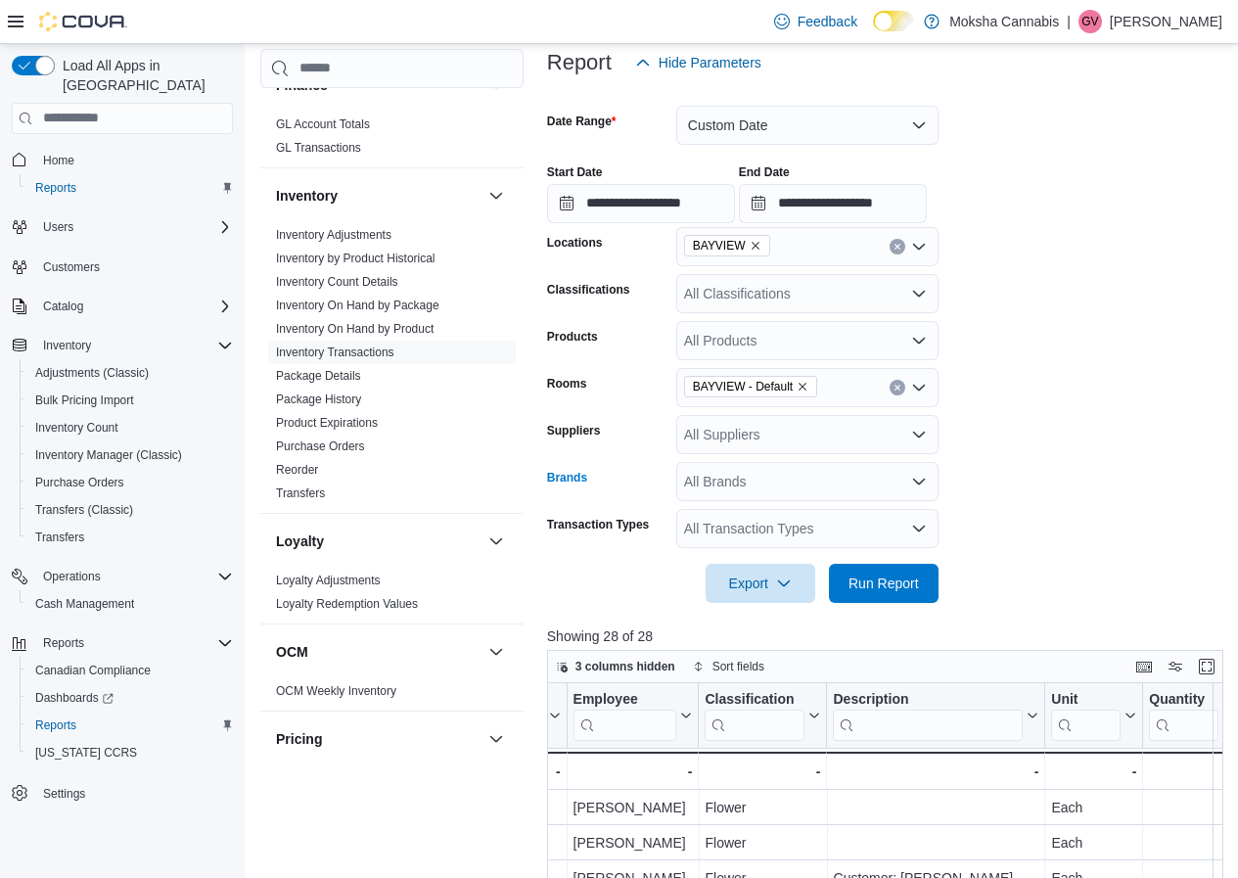
click at [811, 474] on div "All Brands" at bounding box center [807, 481] width 262 height 39
type input "******"
click at [782, 517] on span "Highly Dutch" at bounding box center [807, 515] width 239 height 20
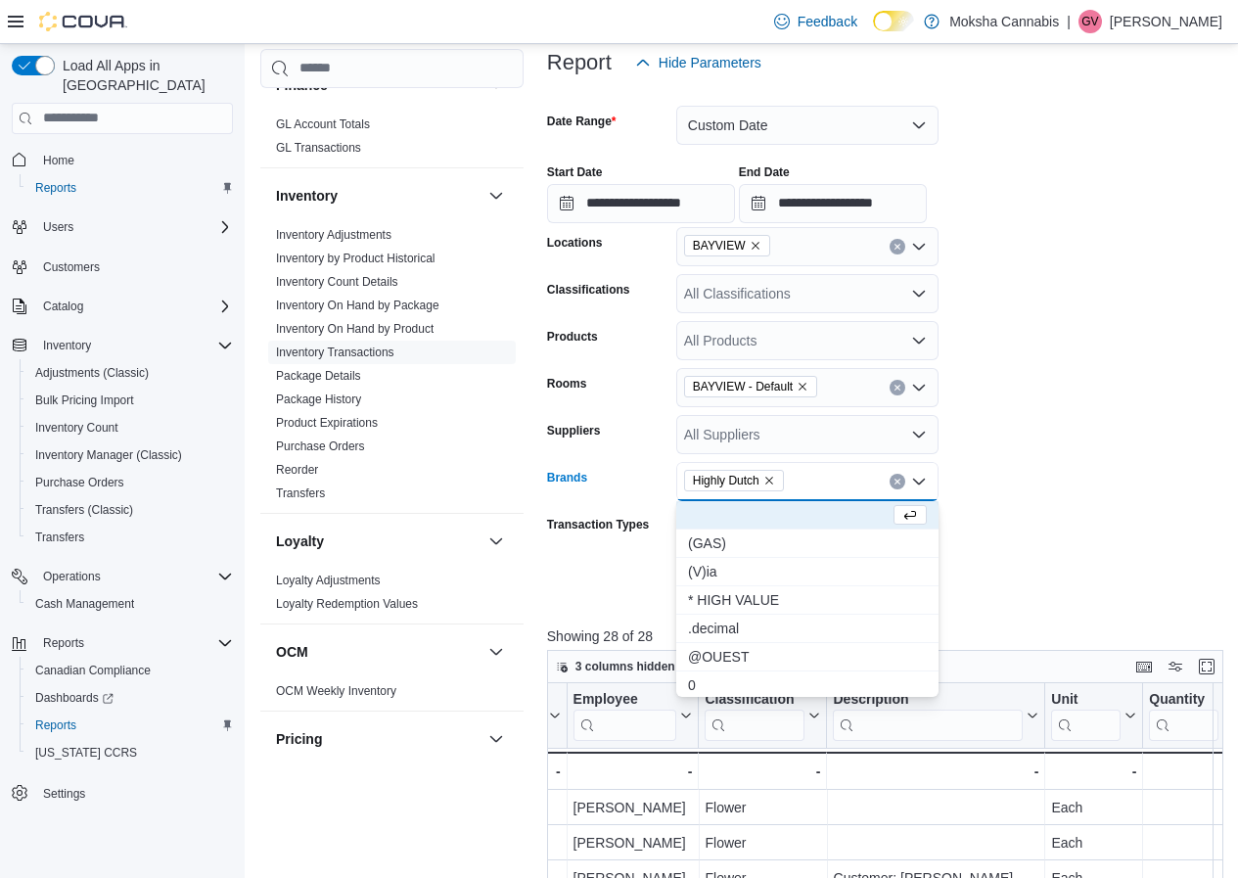
click at [1027, 512] on form "**********" at bounding box center [888, 342] width 683 height 521
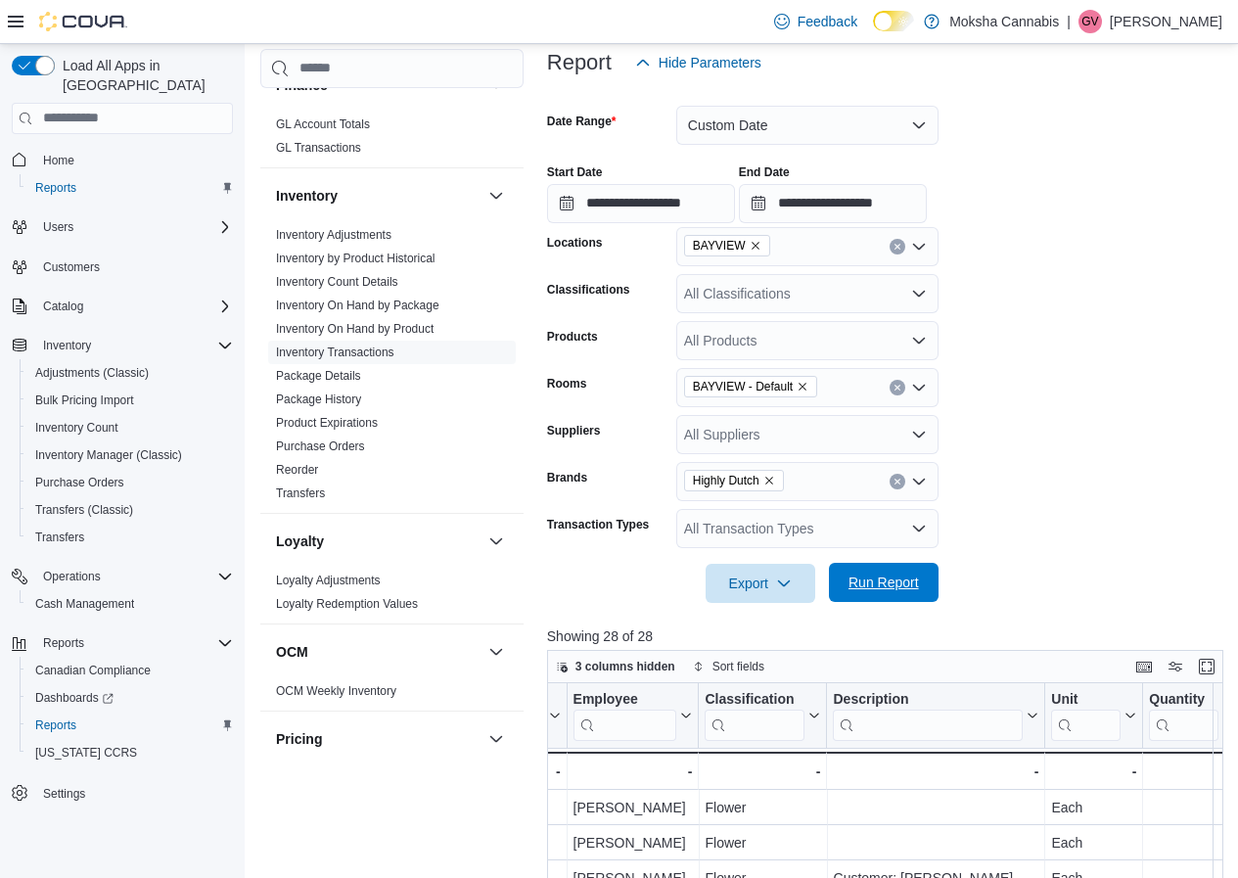
click at [916, 576] on span "Run Report" at bounding box center [884, 583] width 70 height 20
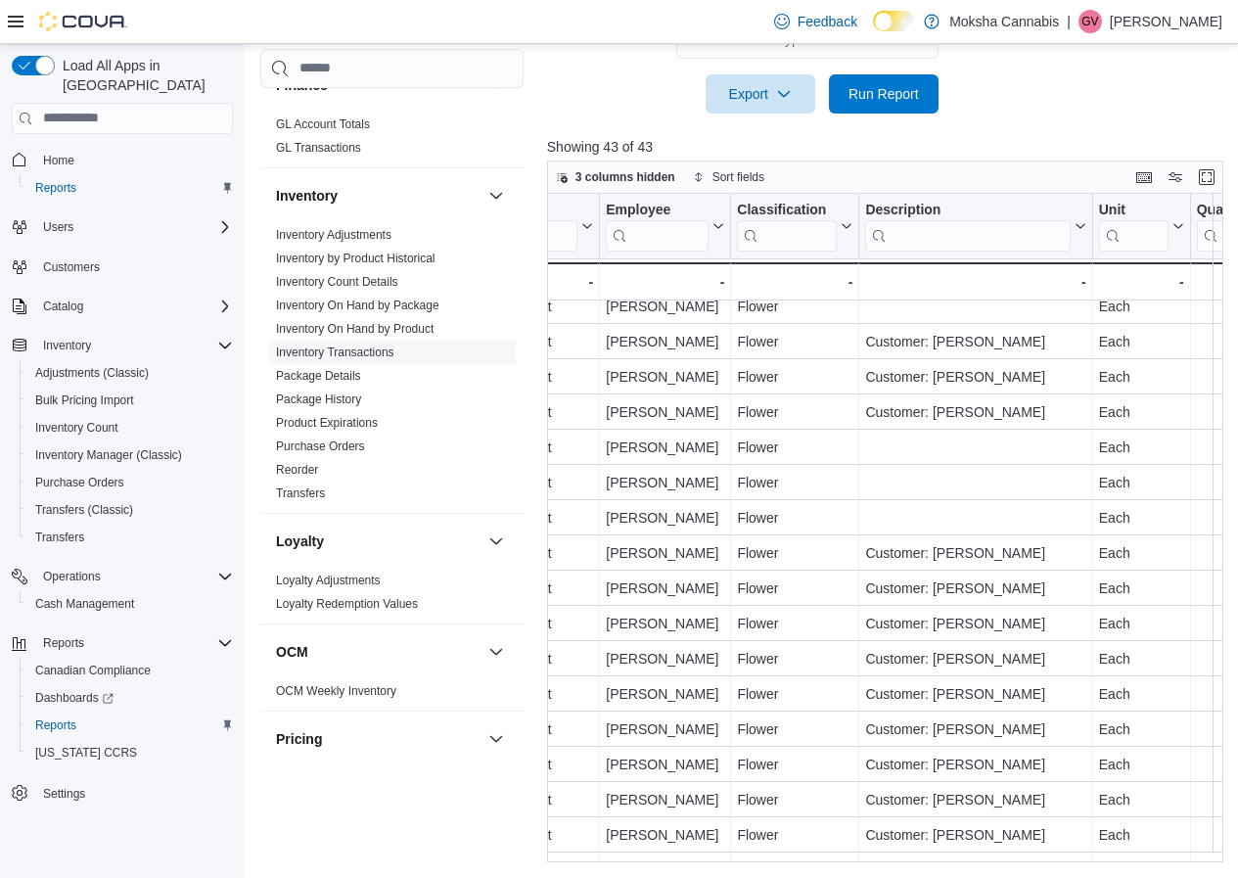
scroll to position [294, 1656]
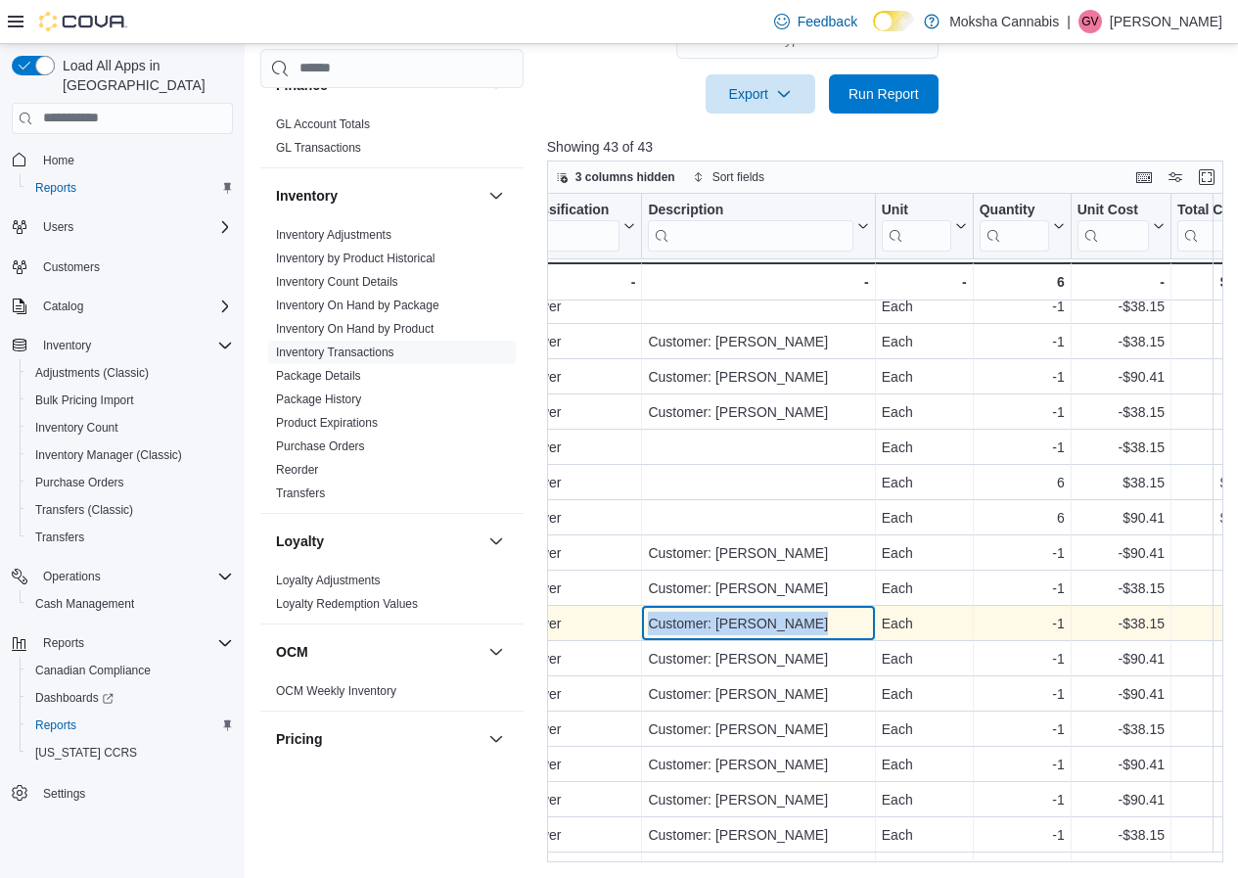
drag, startPoint x: 808, startPoint y: 621, endPoint x: 635, endPoint y: 632, distance: 173.6
click at [633, 630] on div "Gunjan Verma - Employee, column 10, row 18 Flower - Classification, column 11, …" at bounding box center [221, 623] width 2660 height 35
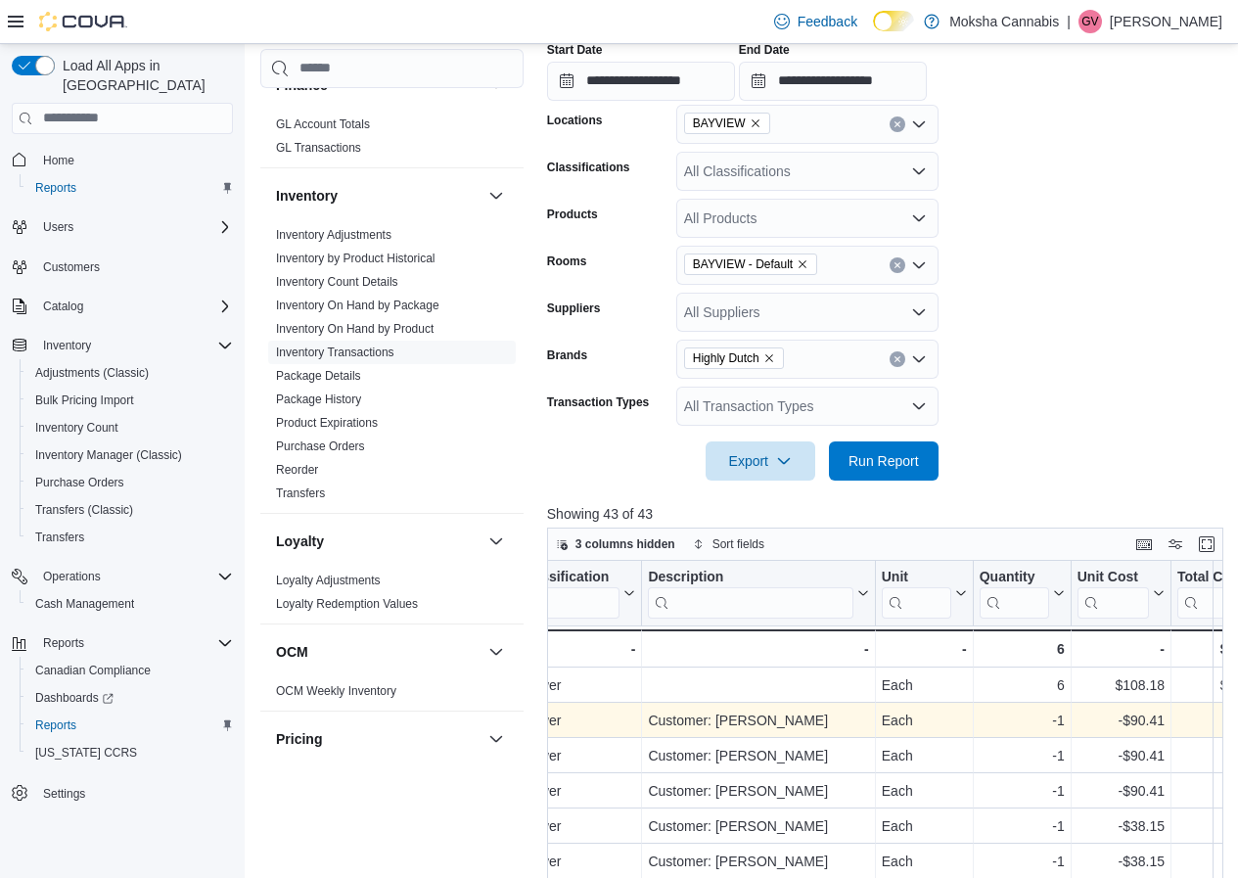
scroll to position [360, 0]
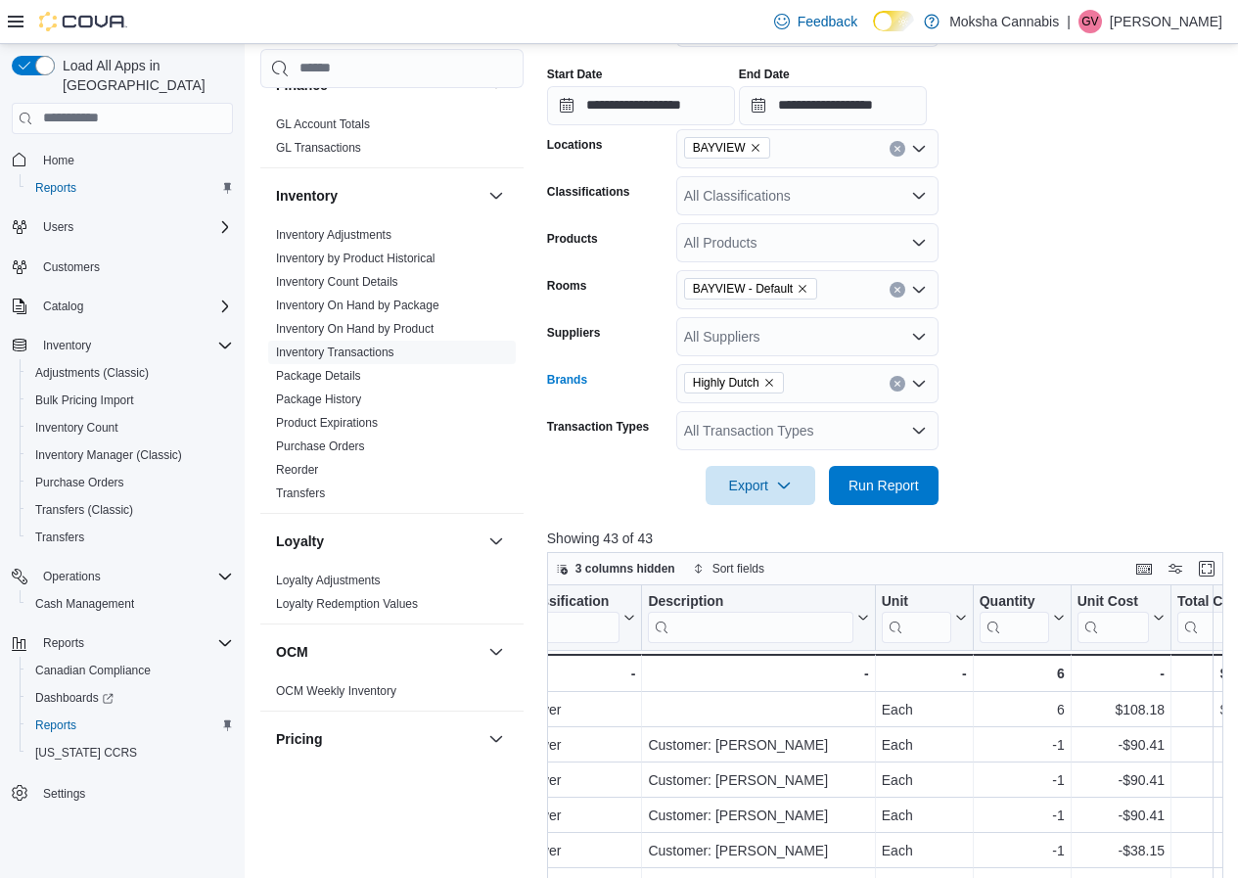
click at [772, 380] on icon "Remove Highly Dutch from selection in this group" at bounding box center [769, 383] width 12 height 12
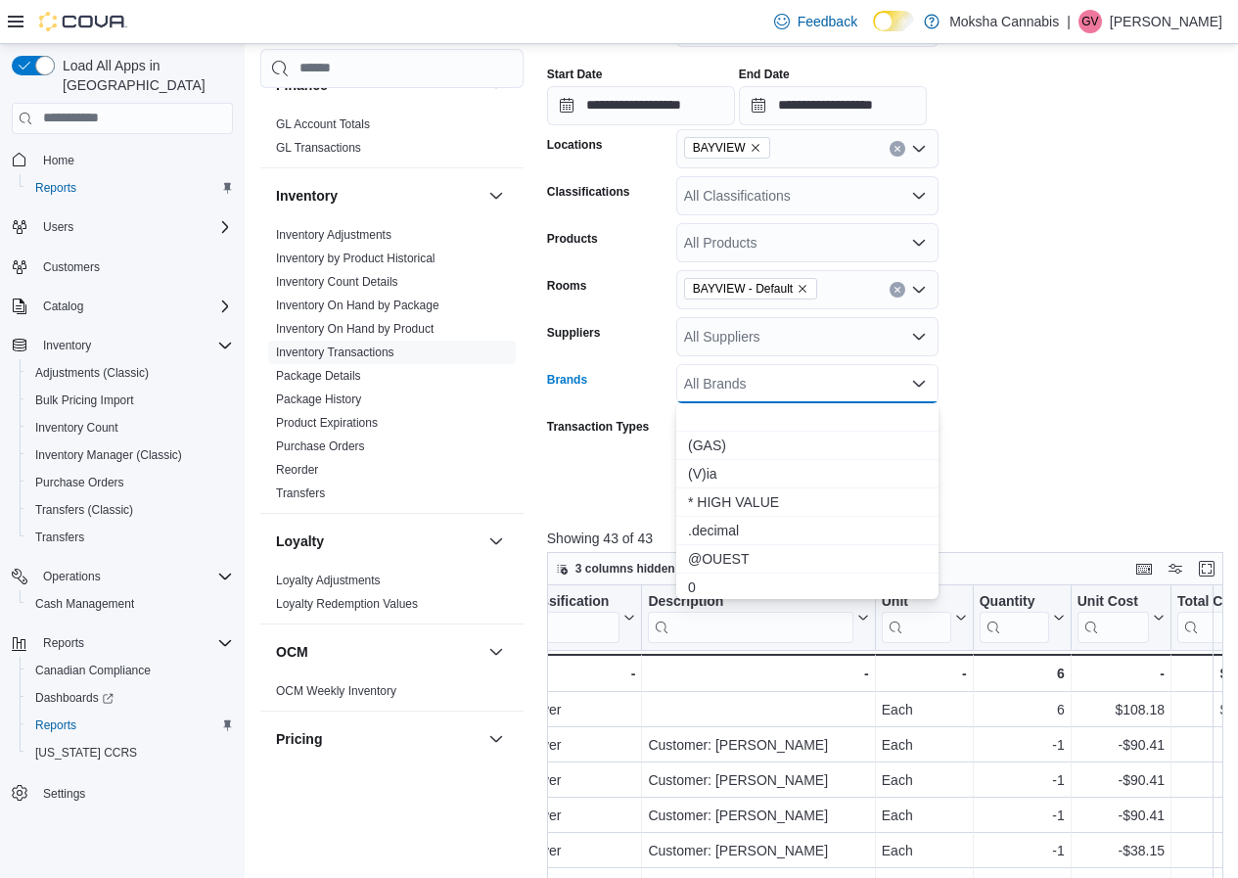
click at [776, 379] on div "All Brands" at bounding box center [807, 383] width 262 height 39
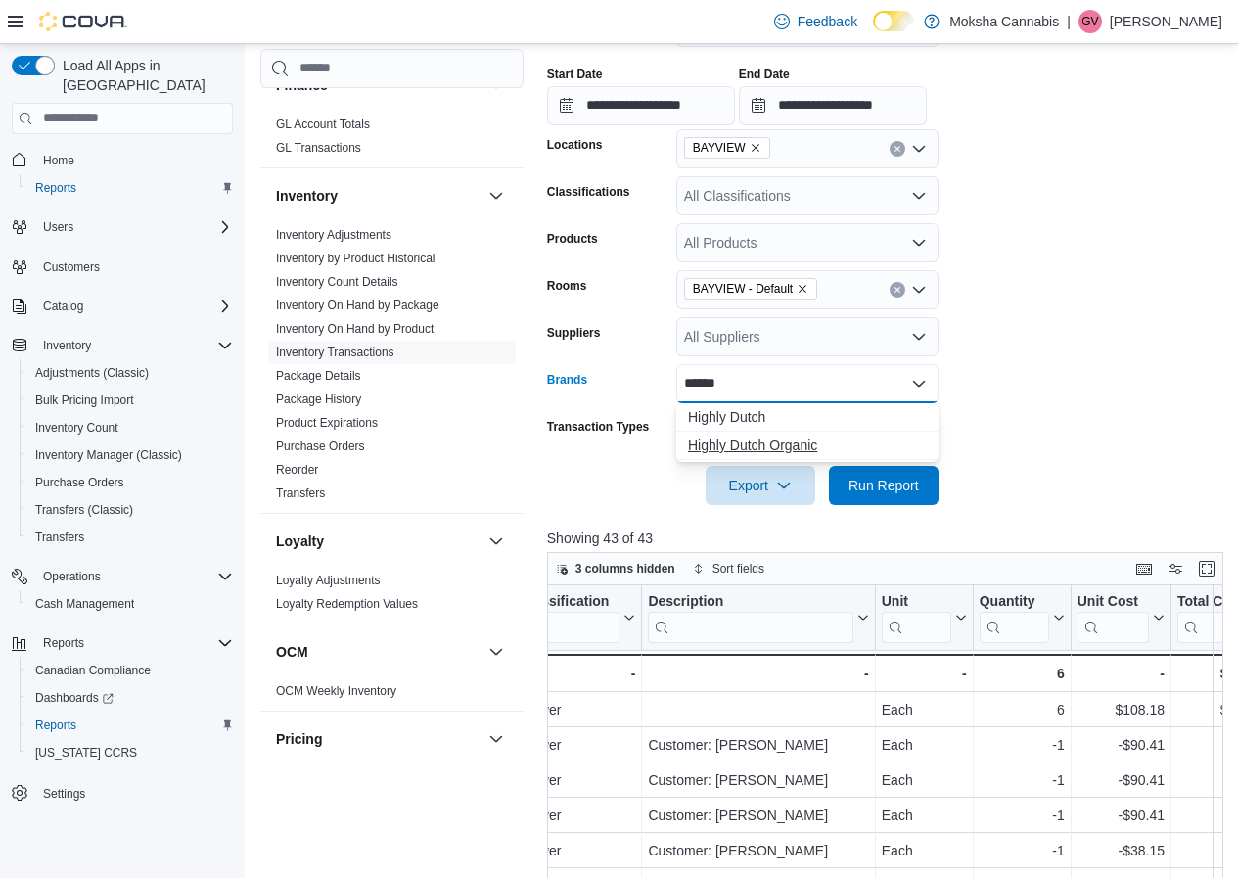
type input "******"
click at [774, 440] on span "Highly Dutch Organic" at bounding box center [807, 446] width 239 height 20
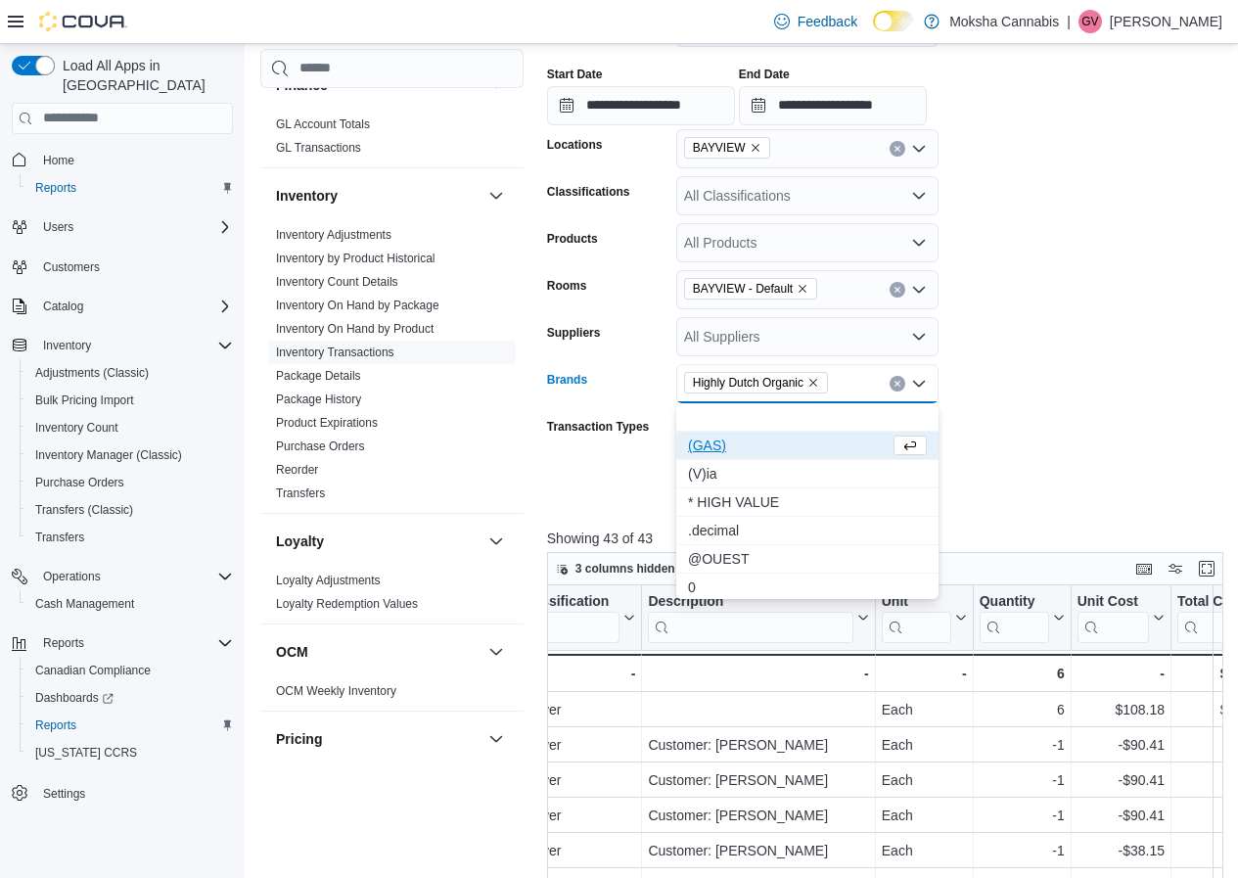
click at [1124, 475] on form "**********" at bounding box center [888, 244] width 683 height 521
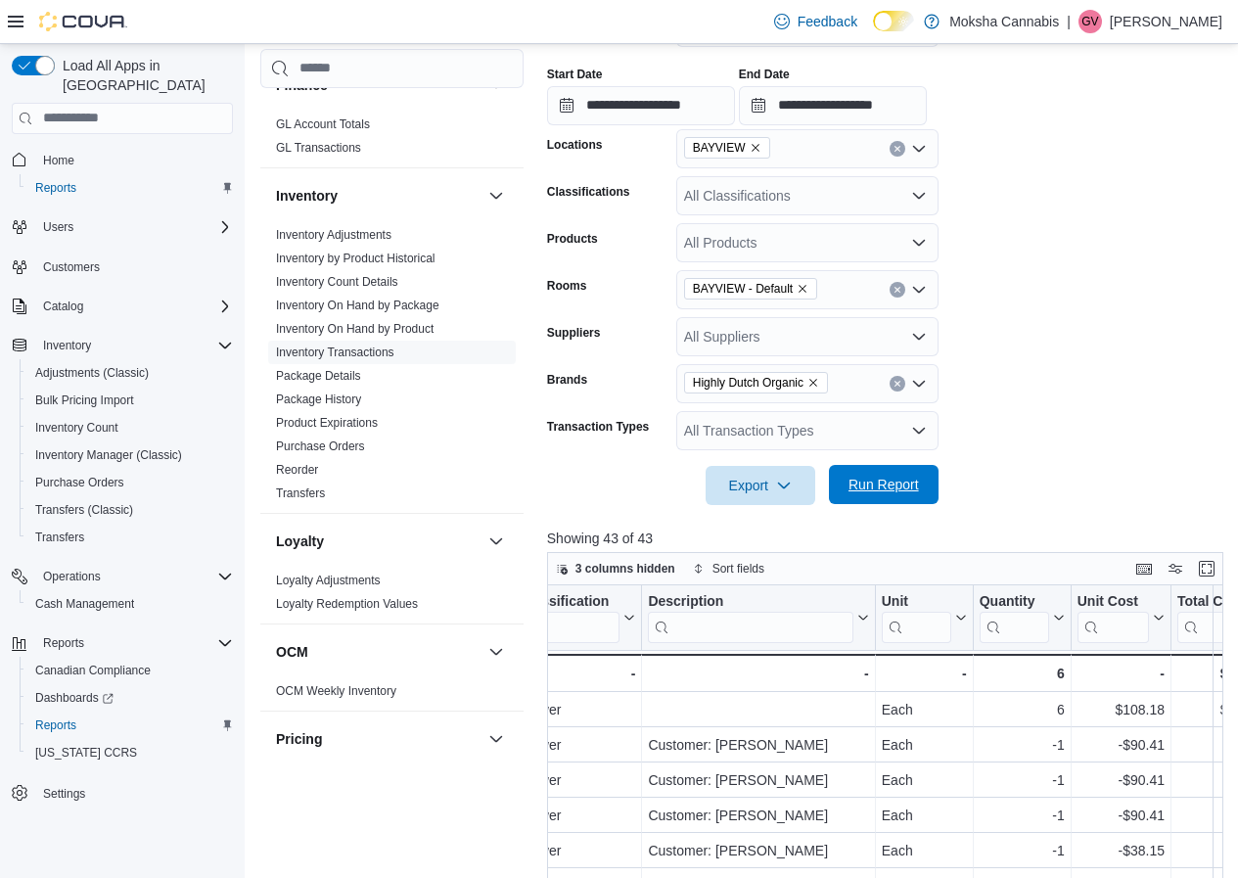
click at [922, 496] on span "Run Report" at bounding box center [884, 484] width 86 height 39
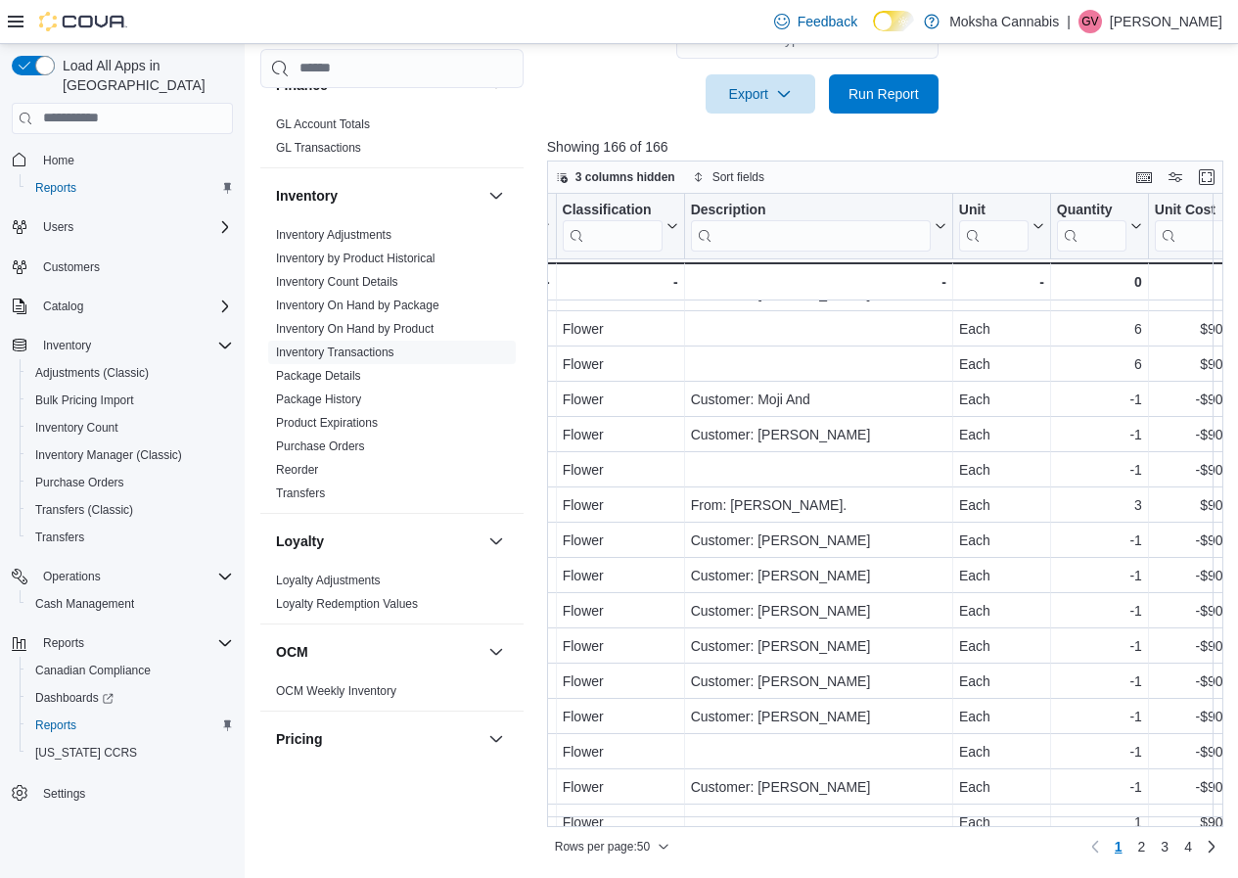
scroll to position [1244, 1651]
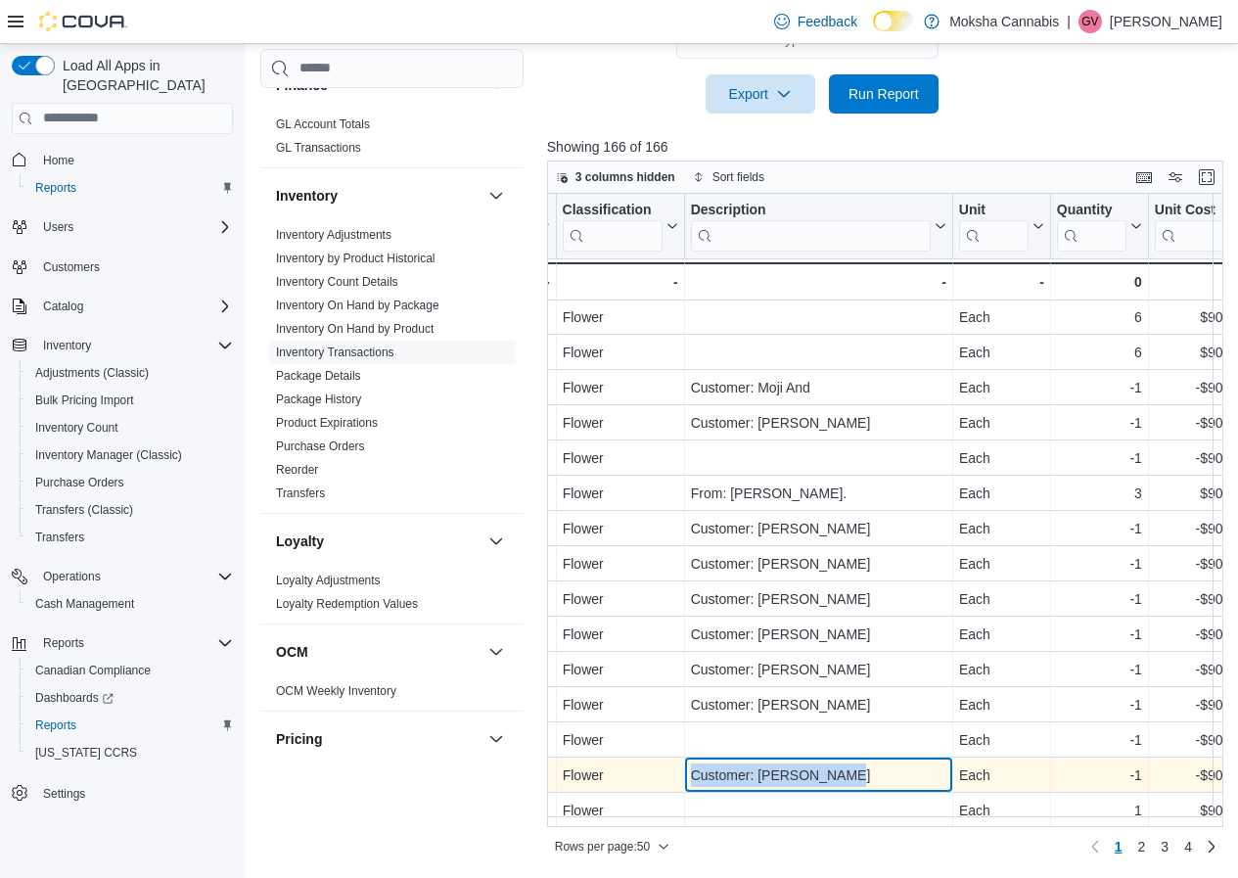
drag, startPoint x: 833, startPoint y: 766, endPoint x: 693, endPoint y: 762, distance: 140.0
click at [693, 763] on div "Customer: Jordan Leonard" at bounding box center [818, 774] width 255 height 23
click at [866, 763] on div "Customer: Jordan Leonard" at bounding box center [818, 774] width 255 height 23
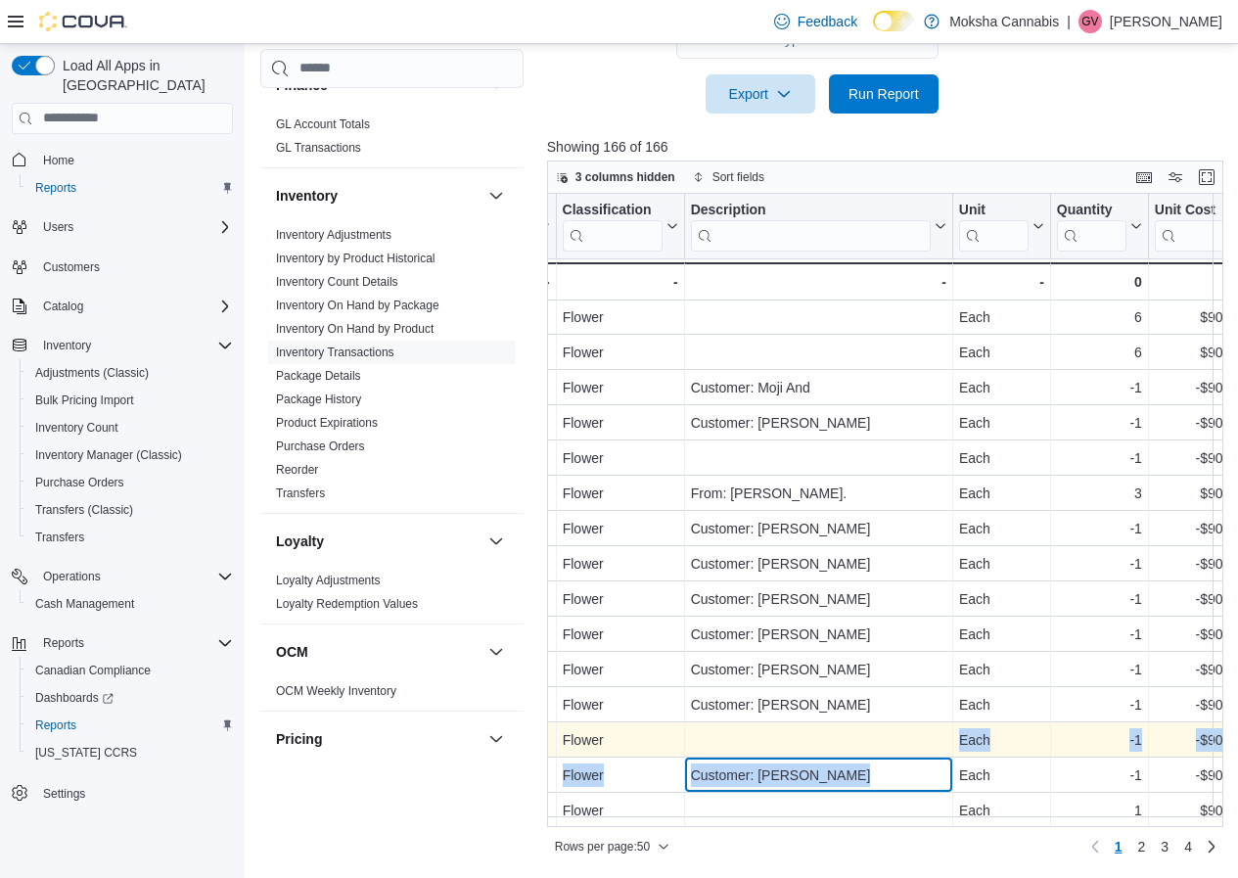
drag, startPoint x: 866, startPoint y: 763, endPoint x: 720, endPoint y: 720, distance: 152.1
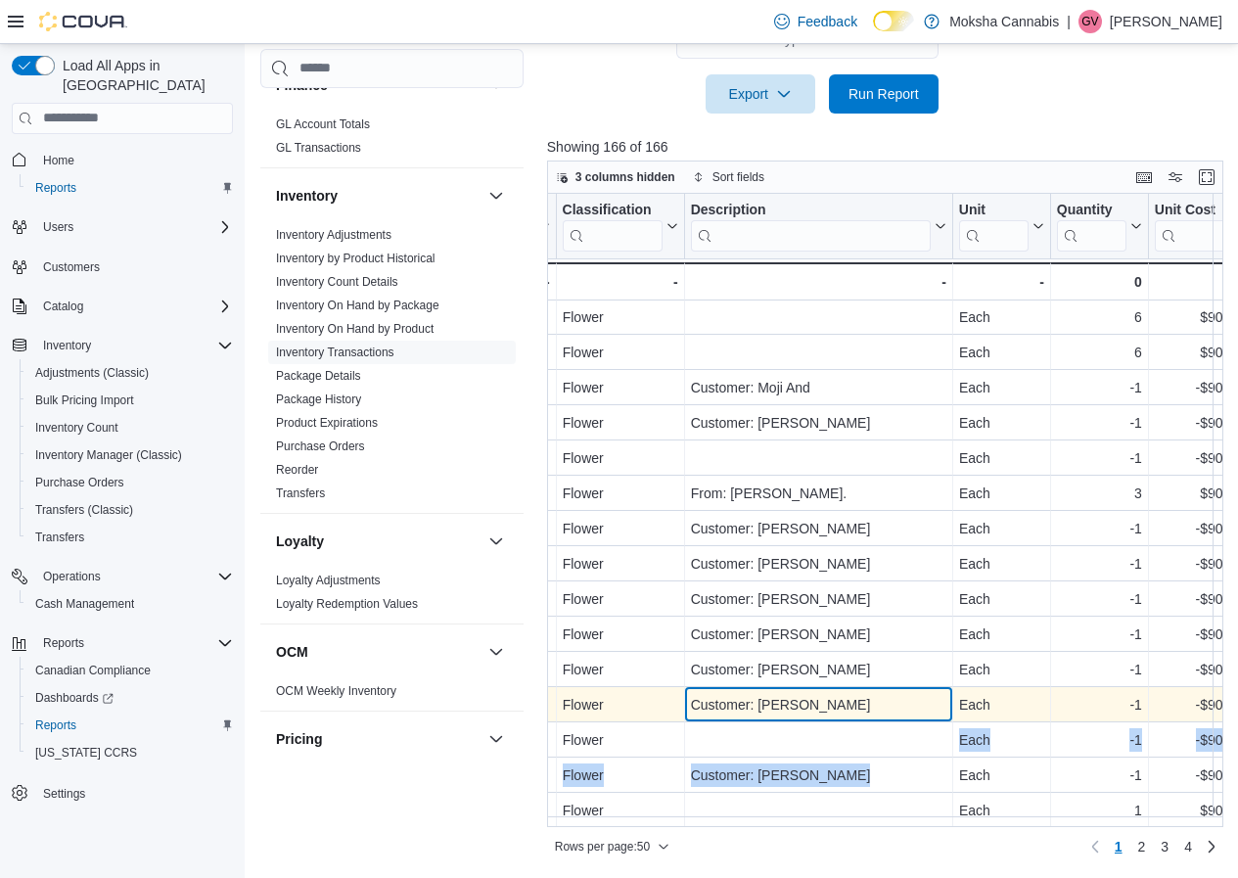
drag, startPoint x: 860, startPoint y: 694, endPoint x: 690, endPoint y: 680, distance: 170.8
click at [664, 687] on div "Default - Room, column 9, row 47 Gunjan Verma - Employee, column 10, row 47 Flo…" at bounding box center [223, 704] width 2654 height 35
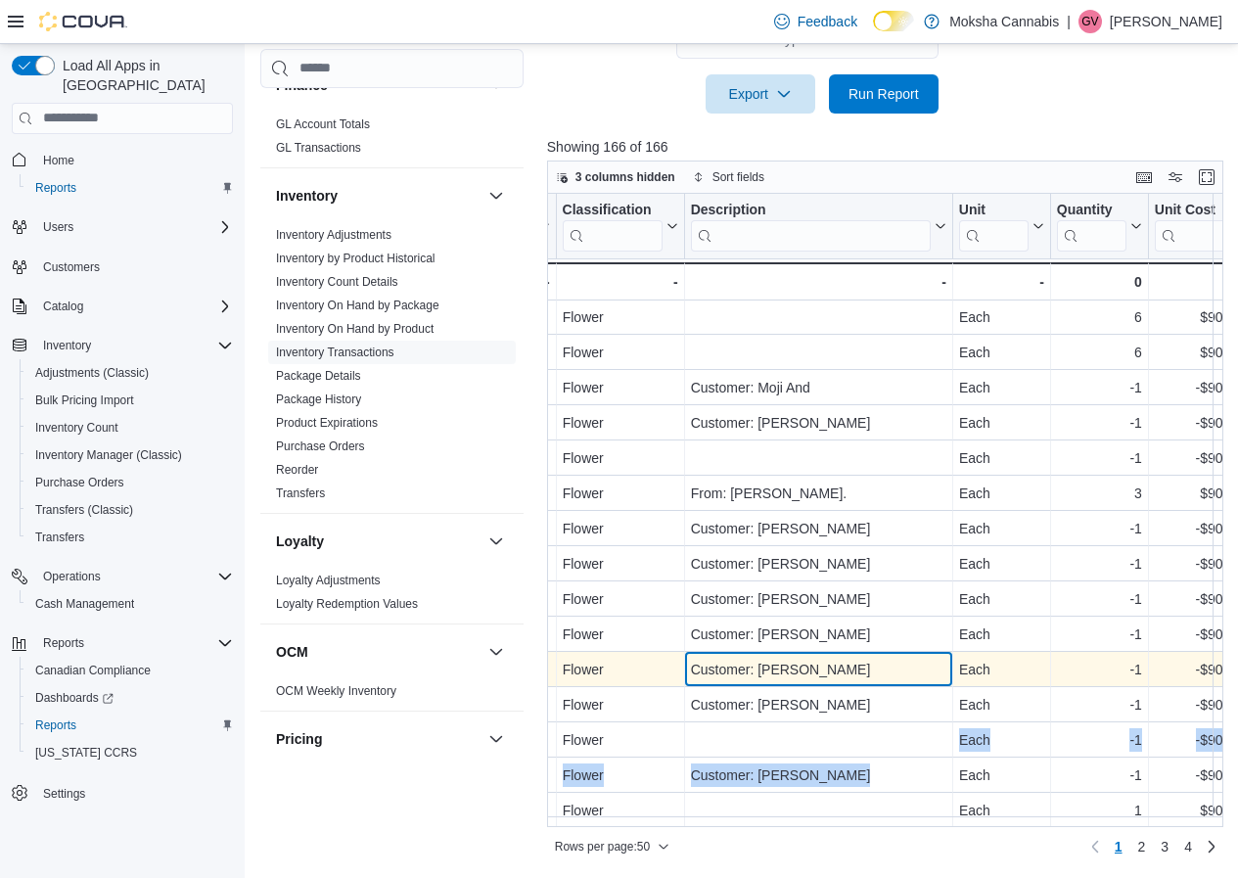
drag, startPoint x: 868, startPoint y: 658, endPoint x: 699, endPoint y: 649, distance: 169.5
click at [699, 658] on div "Customer: Fabian Di Martino" at bounding box center [818, 669] width 255 height 23
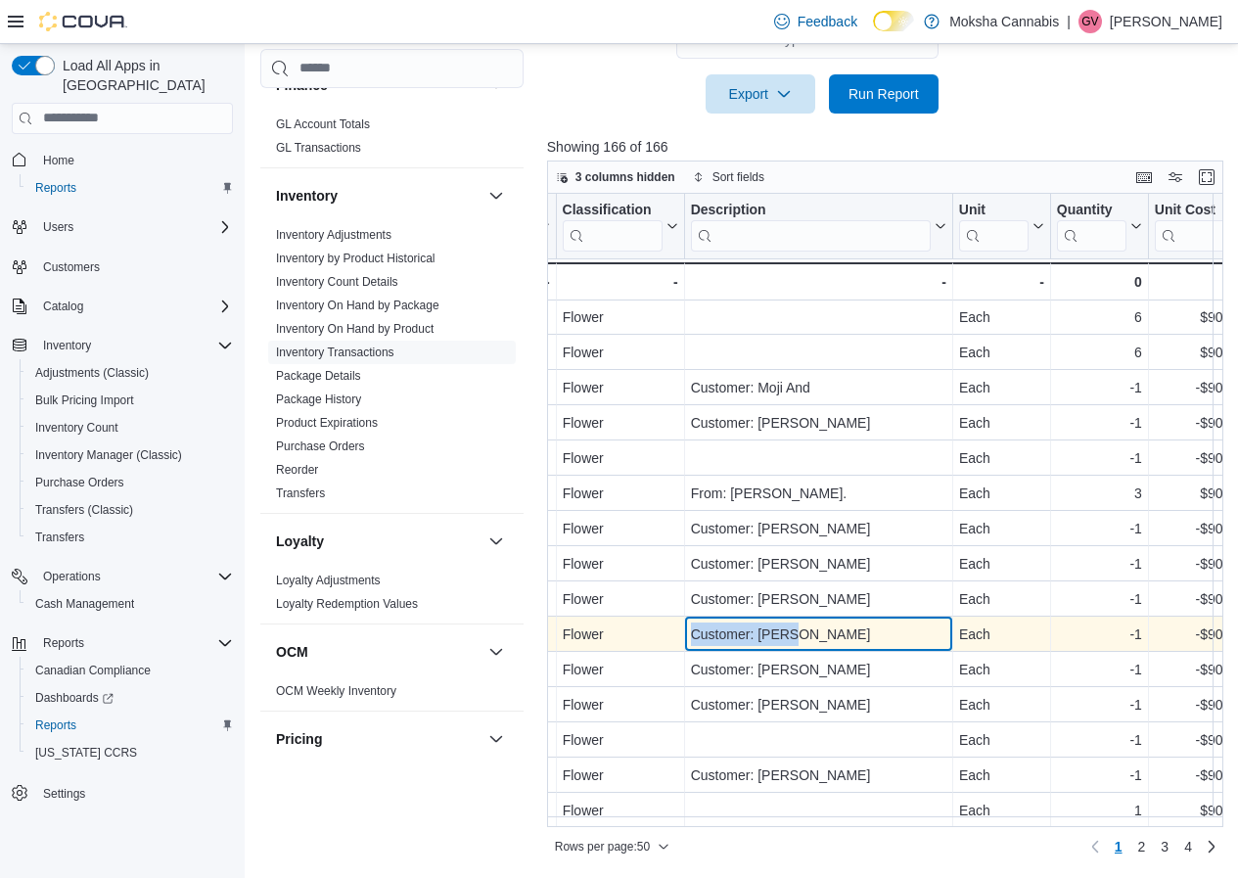
drag, startPoint x: 811, startPoint y: 620, endPoint x: 680, endPoint y: 616, distance: 131.2
click at [680, 617] on div "Default - Room, column 9, row 45 Gunjan Verma - Employee, column 10, row 45 Flo…" at bounding box center [223, 634] width 2654 height 35
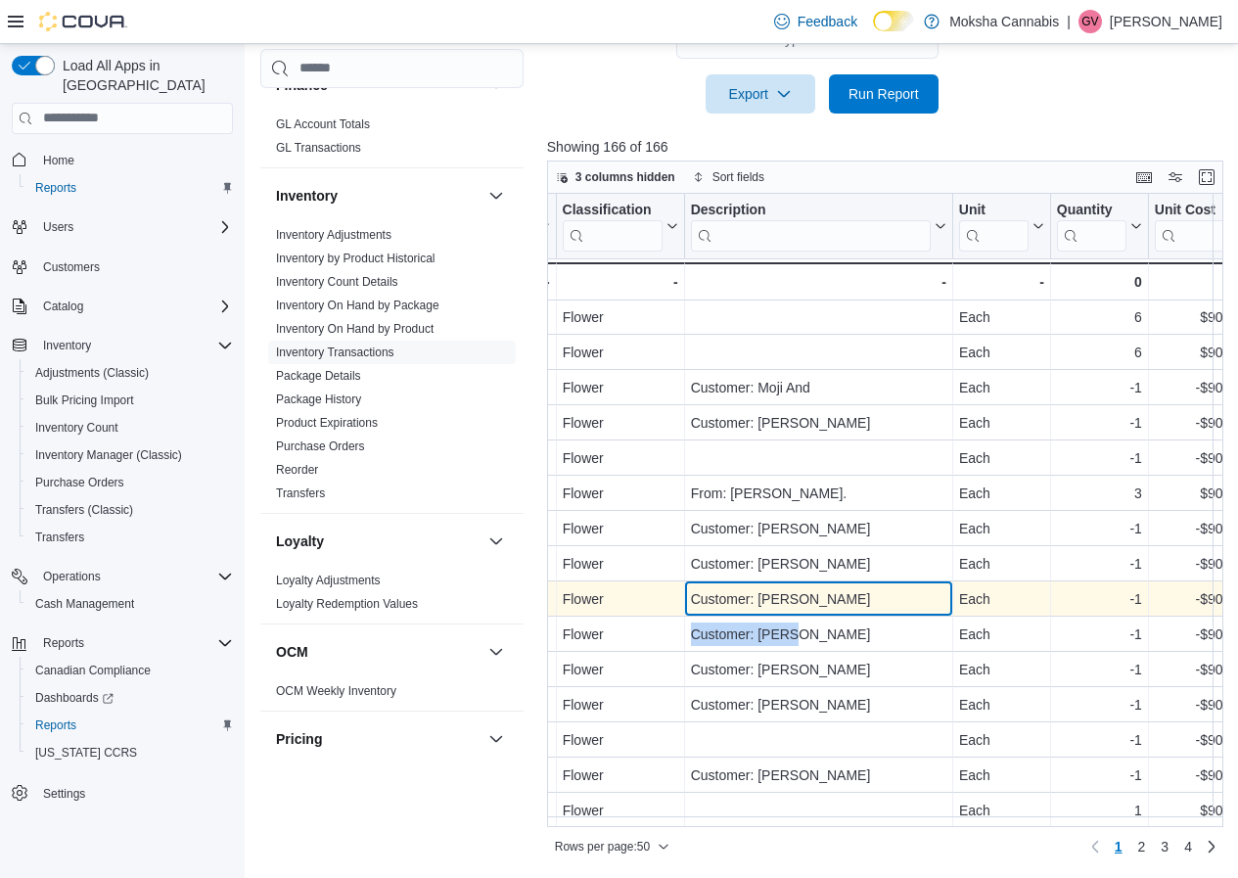
drag, startPoint x: 872, startPoint y: 592, endPoint x: 665, endPoint y: 574, distance: 208.3
click at [665, 581] on div "Default - Room, column 9, row 44 Gunjan Verma - Employee, column 10, row 44 Flo…" at bounding box center [223, 598] width 2654 height 35
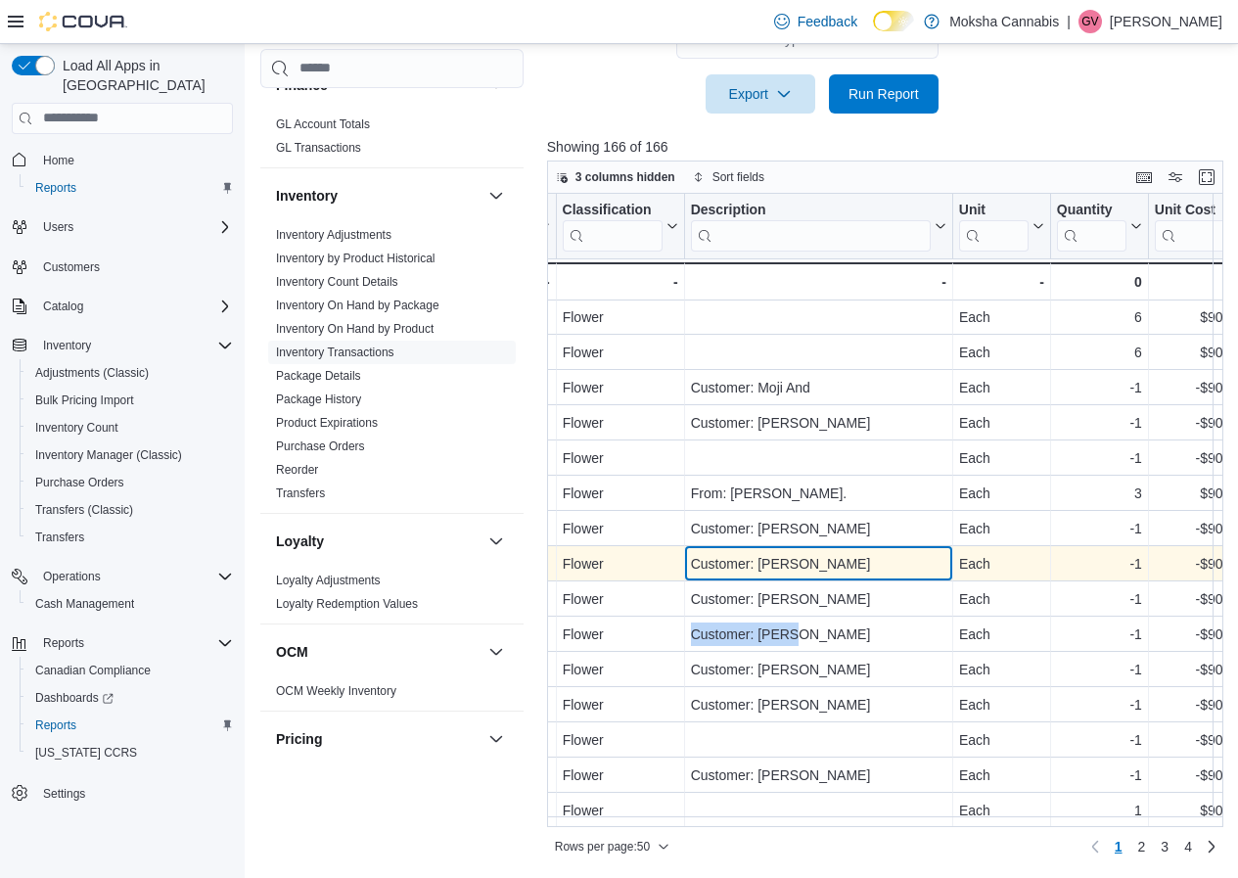
drag, startPoint x: 861, startPoint y: 558, endPoint x: 670, endPoint y: 541, distance: 191.6
click at [670, 546] on div "Default - Room, column 9, row 43 Gunjan Verma - Employee, column 10, row 43 Flo…" at bounding box center [223, 563] width 2654 height 35
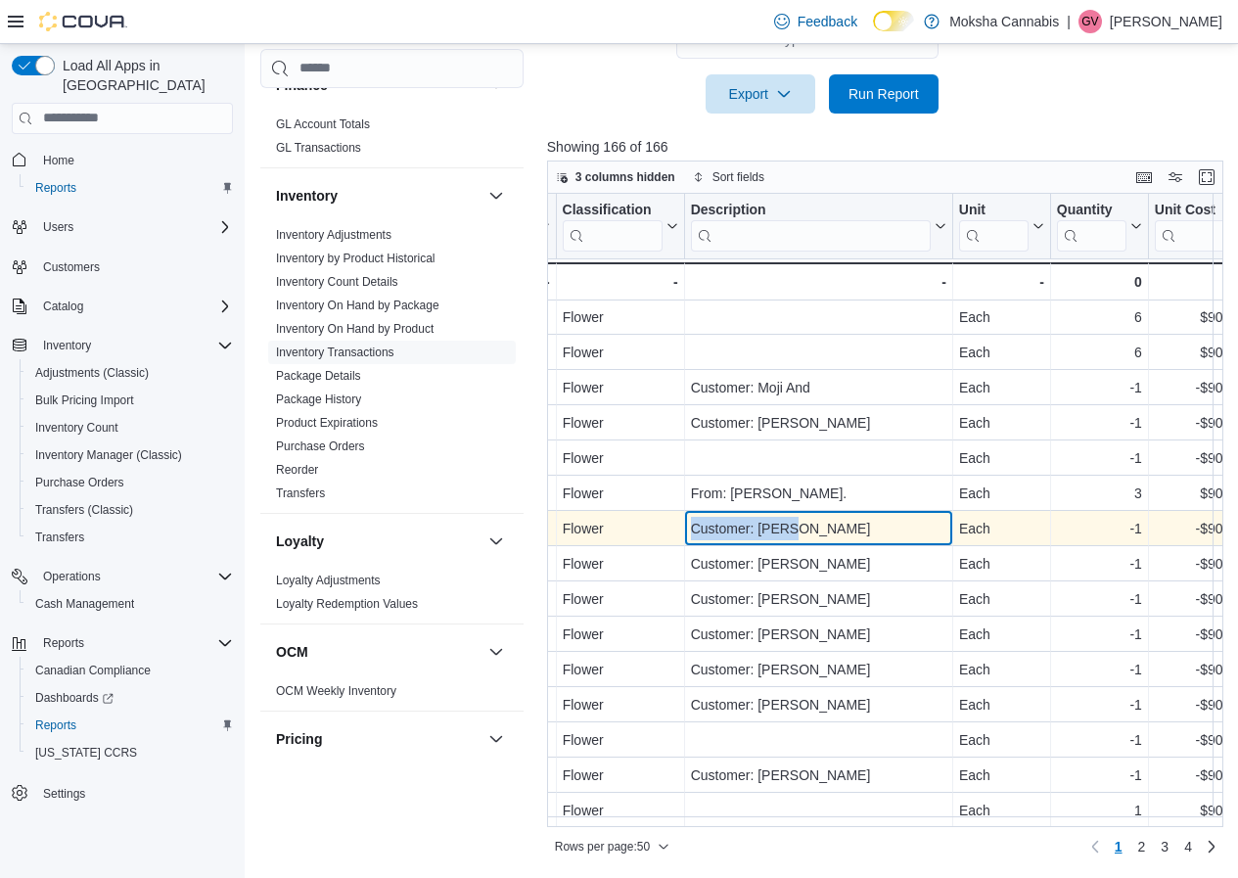
drag, startPoint x: 805, startPoint y: 513, endPoint x: 687, endPoint y: 508, distance: 118.5
click at [687, 511] on div "Customer: Meg B - Description, column 12, row 42" at bounding box center [819, 528] width 268 height 35
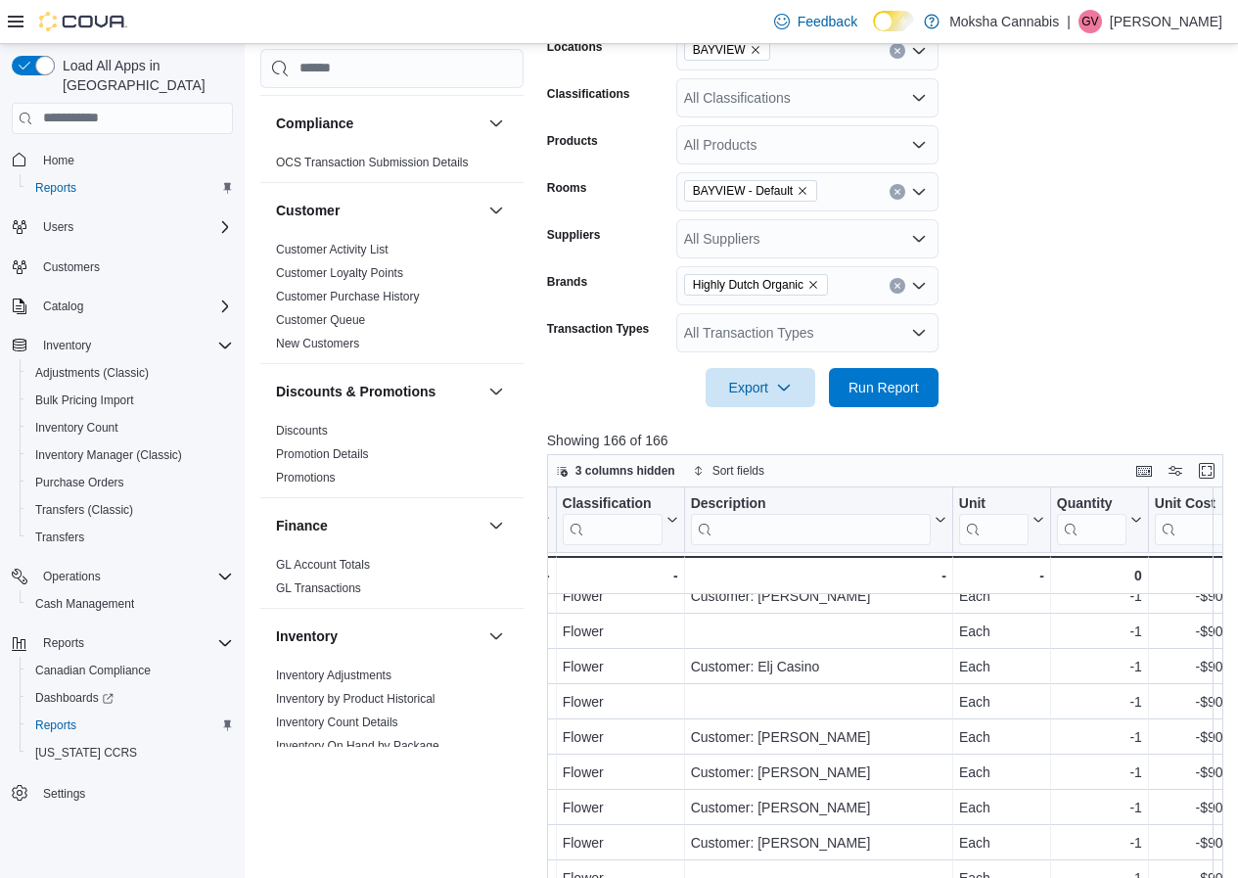
scroll to position [54, 0]
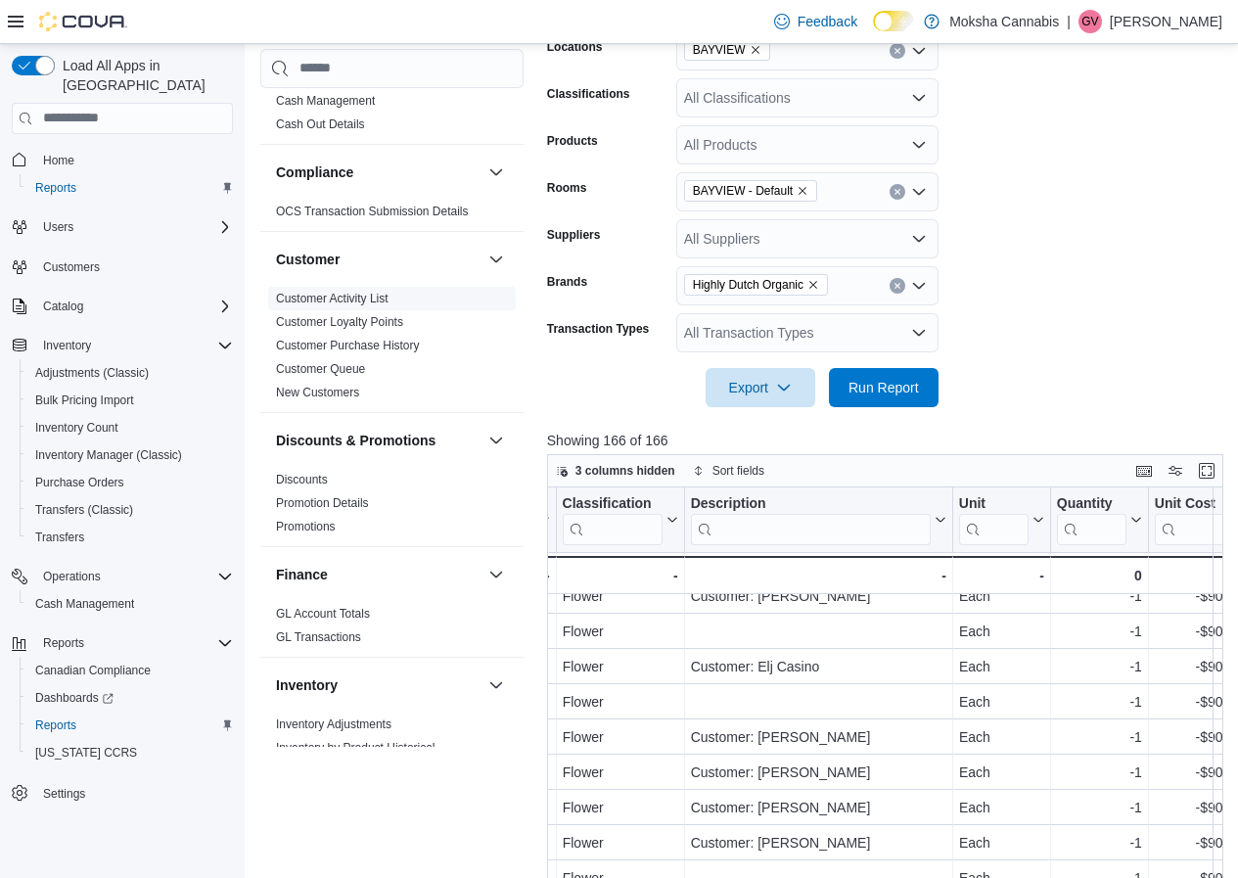
click at [359, 295] on link "Customer Activity List" at bounding box center [332, 299] width 113 height 14
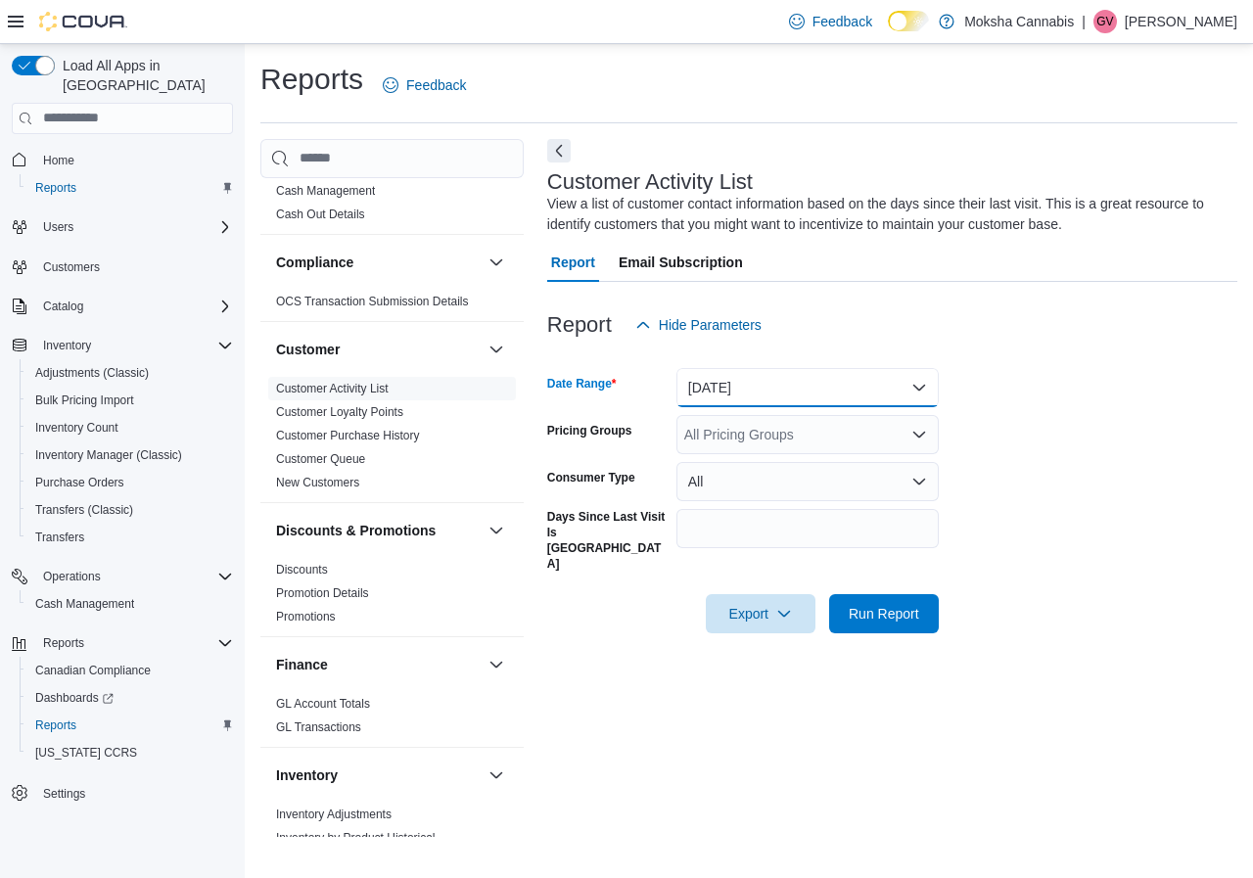
click at [813, 380] on button "Yesterday" at bounding box center [807, 387] width 262 height 39
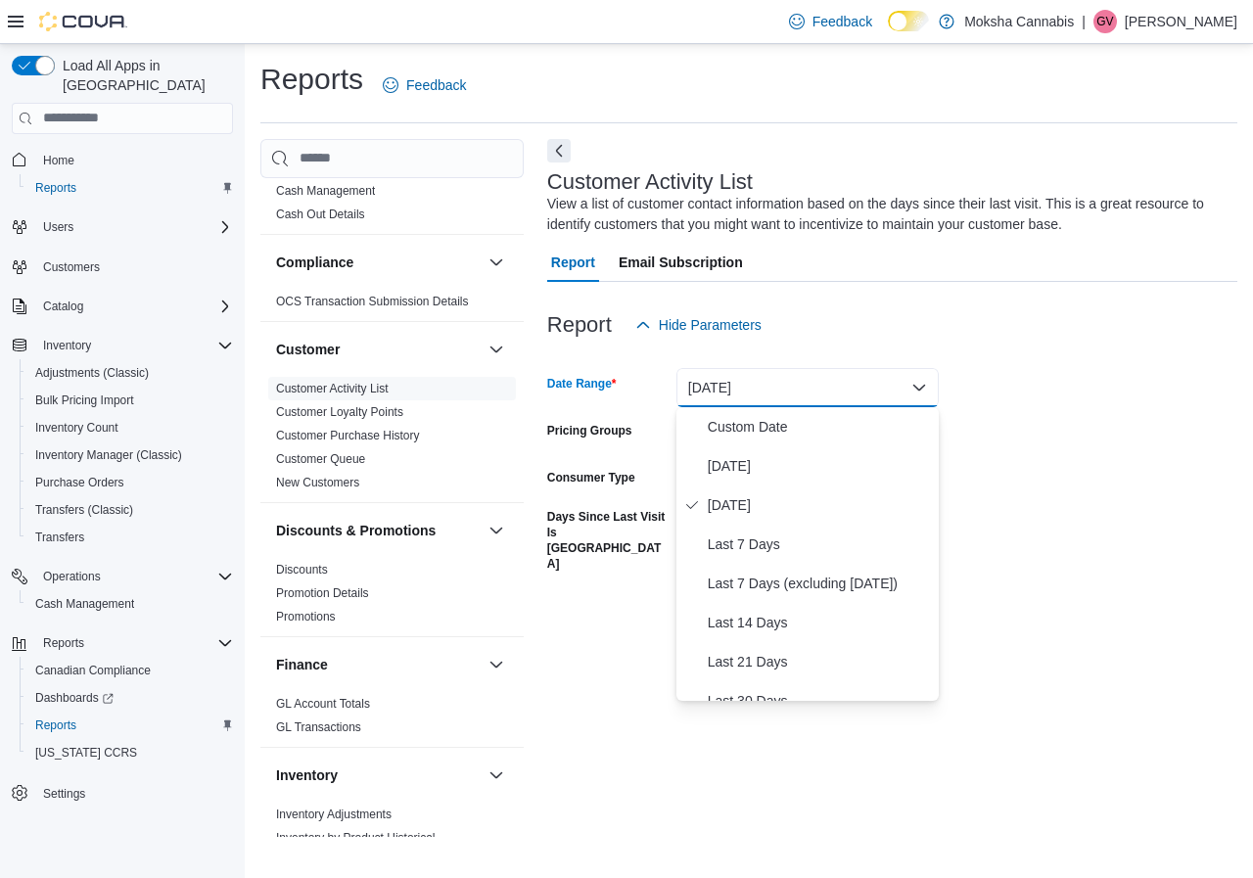
click at [851, 318] on div "Report Hide Parameters" at bounding box center [892, 324] width 690 height 39
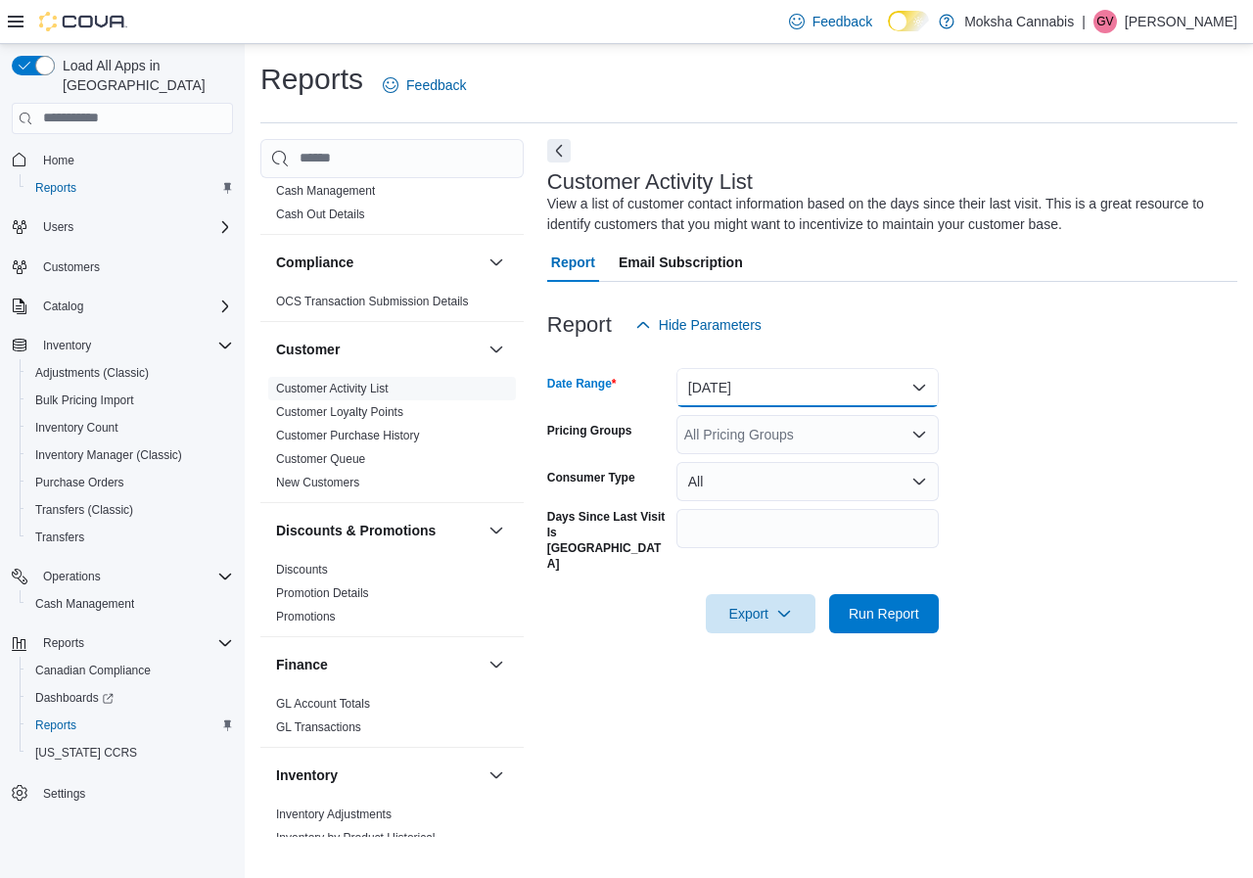
click at [768, 393] on button "Yesterday" at bounding box center [807, 387] width 262 height 39
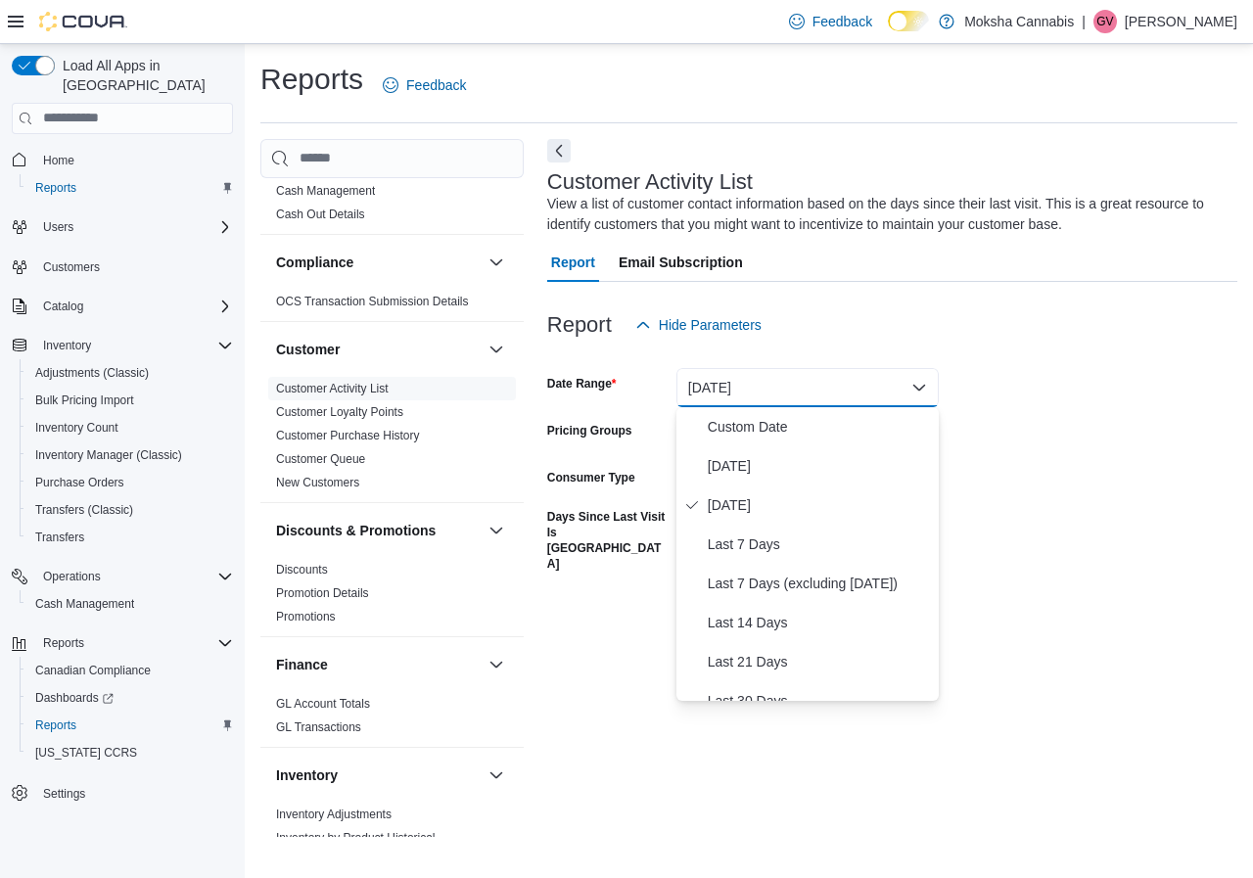
click at [888, 339] on div "Report Hide Parameters" at bounding box center [892, 324] width 690 height 39
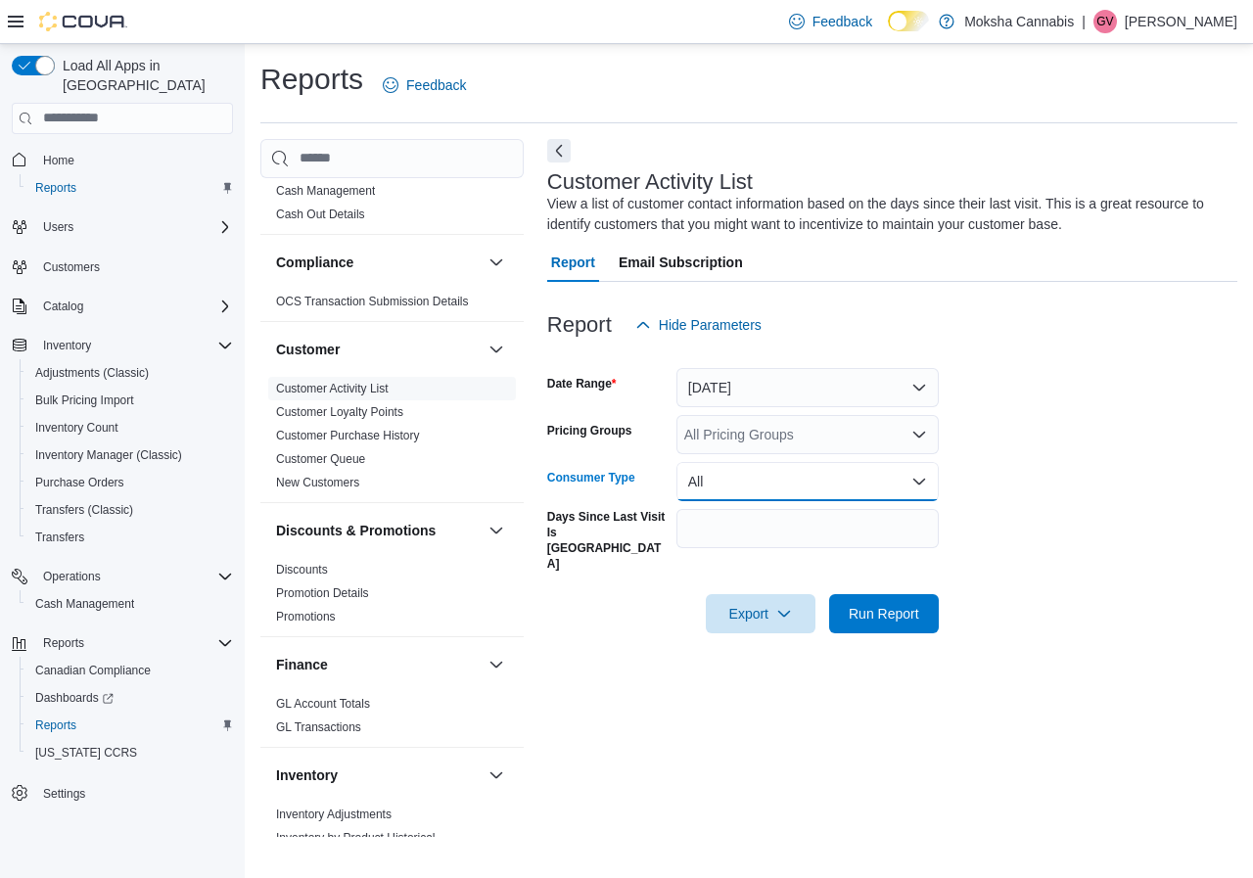
click at [750, 475] on button "All" at bounding box center [807, 481] width 262 height 39
click at [338, 407] on link "Customer Loyalty Points" at bounding box center [339, 412] width 127 height 14
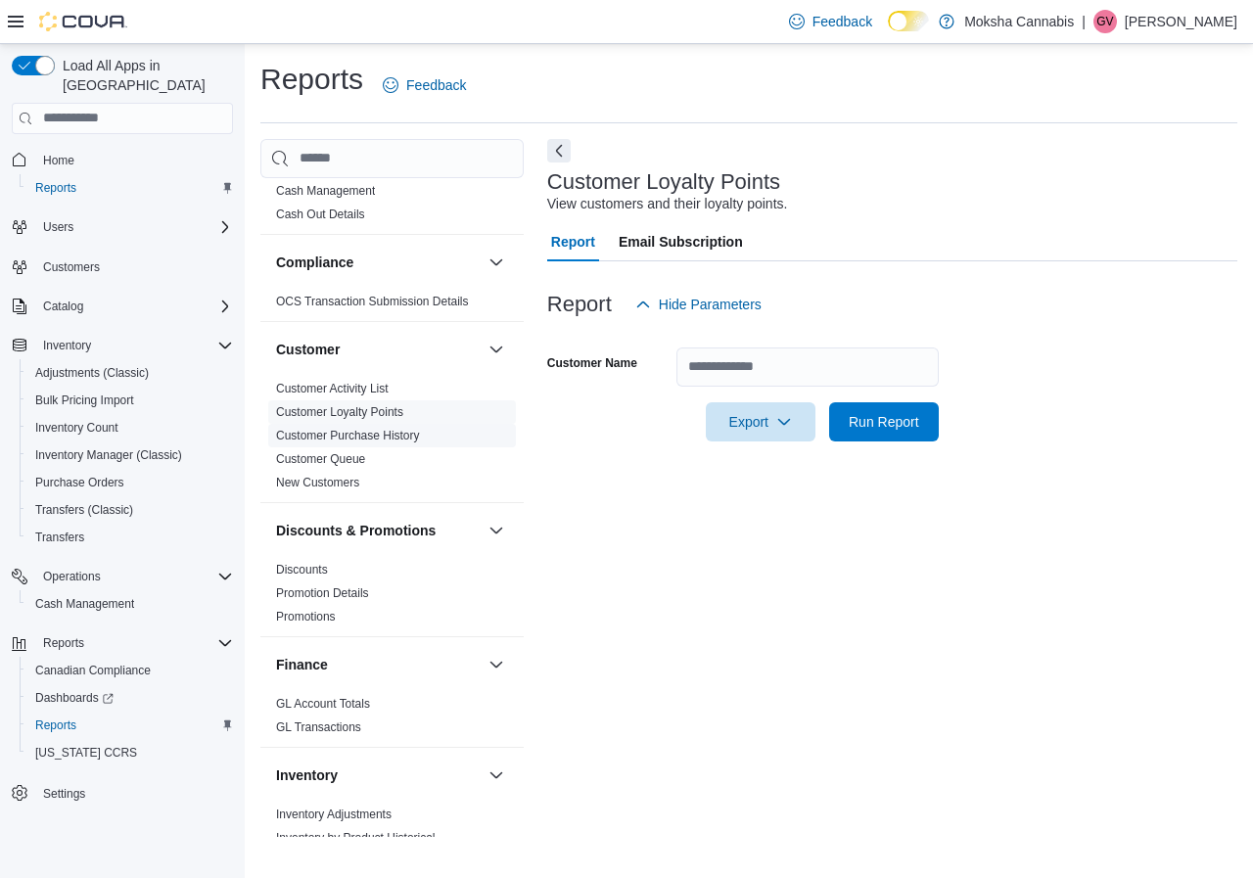
click at [349, 435] on link "Customer Purchase History" at bounding box center [348, 436] width 144 height 14
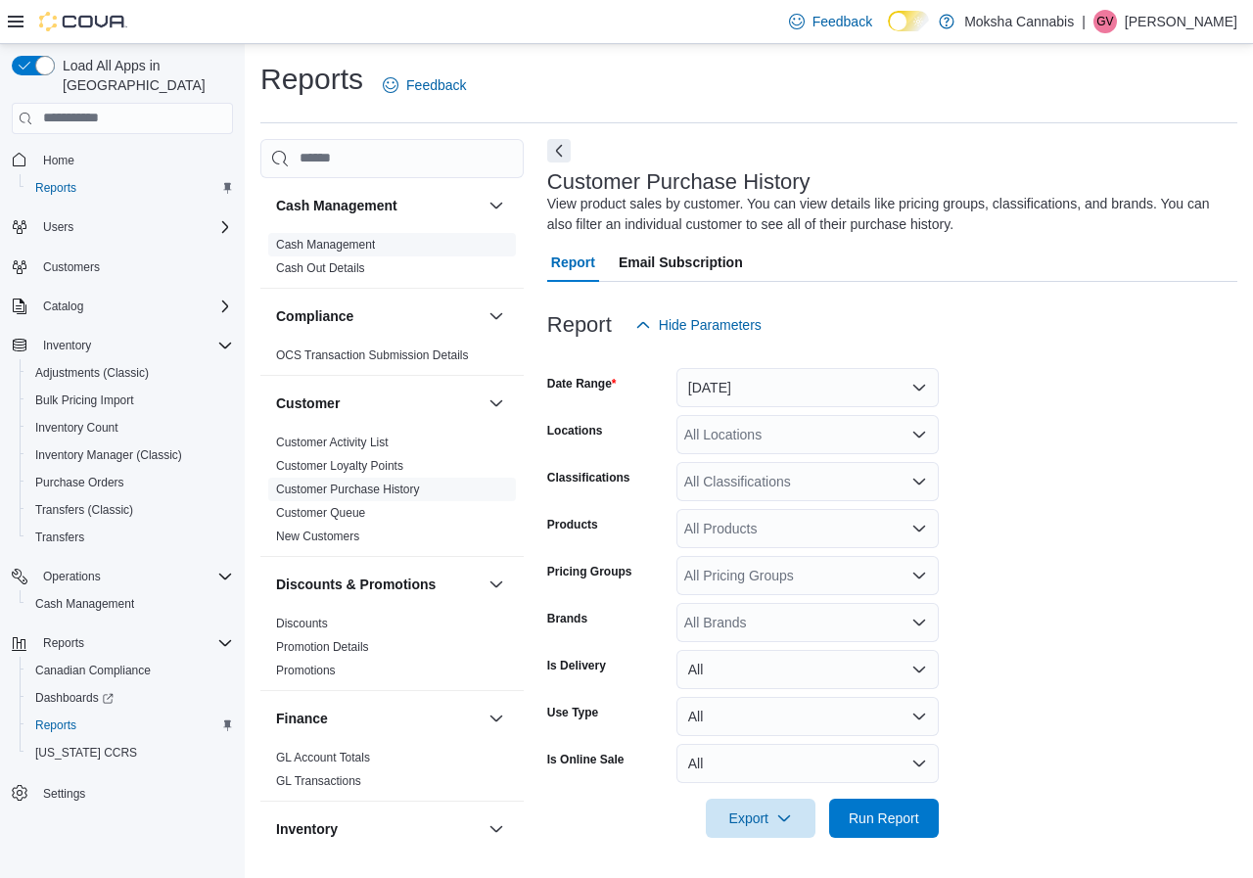
click at [316, 247] on link "Cash Management" at bounding box center [325, 245] width 99 height 14
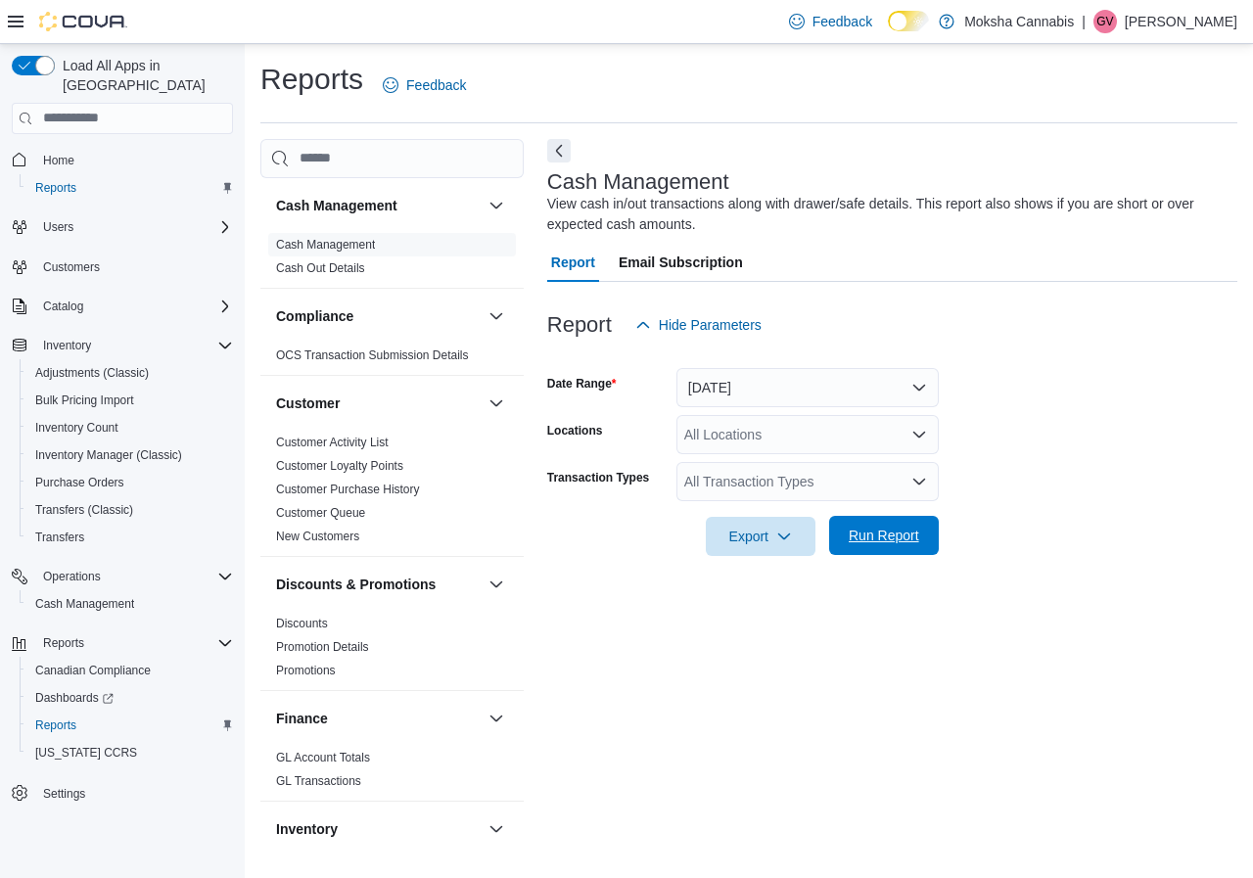
click at [891, 529] on span "Run Report" at bounding box center [884, 536] width 70 height 20
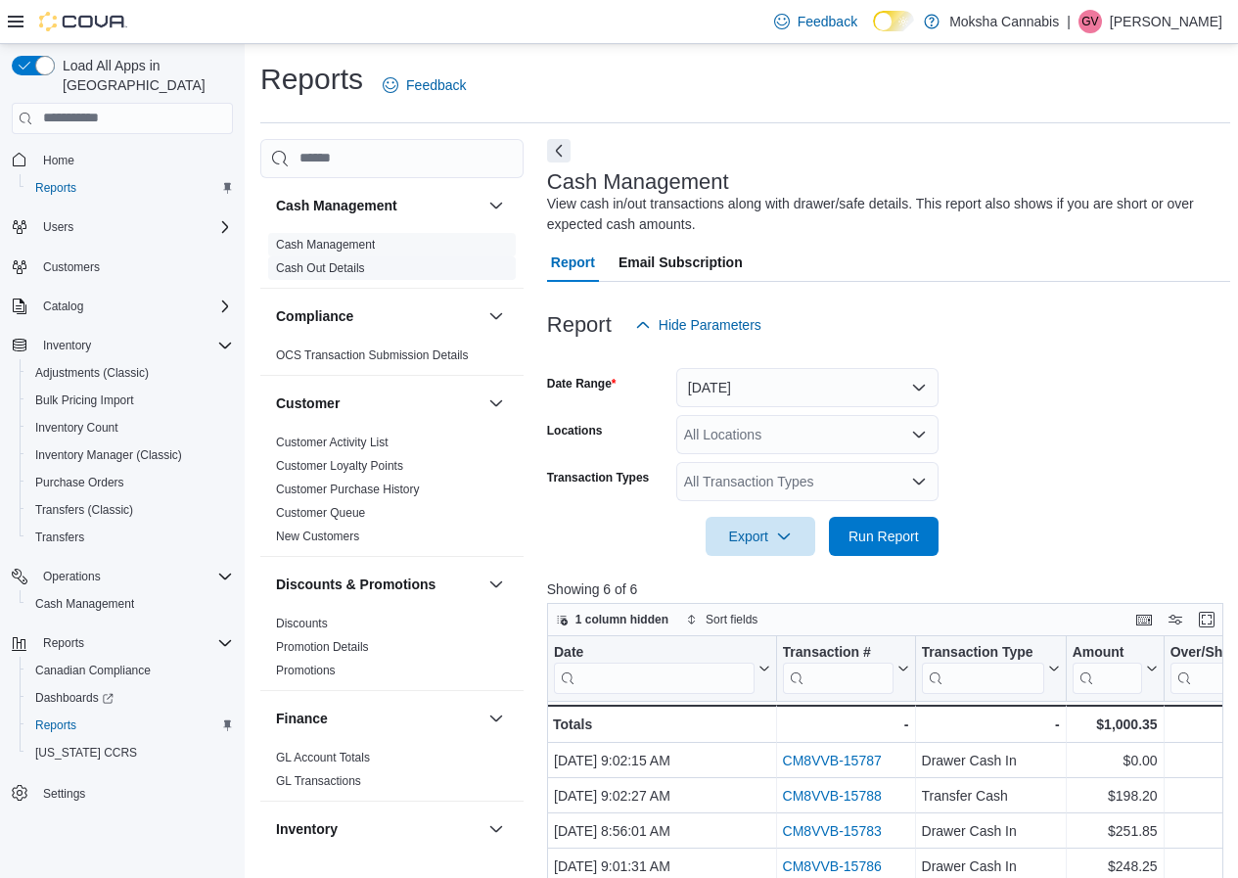
click at [352, 267] on link "Cash Out Details" at bounding box center [320, 268] width 89 height 14
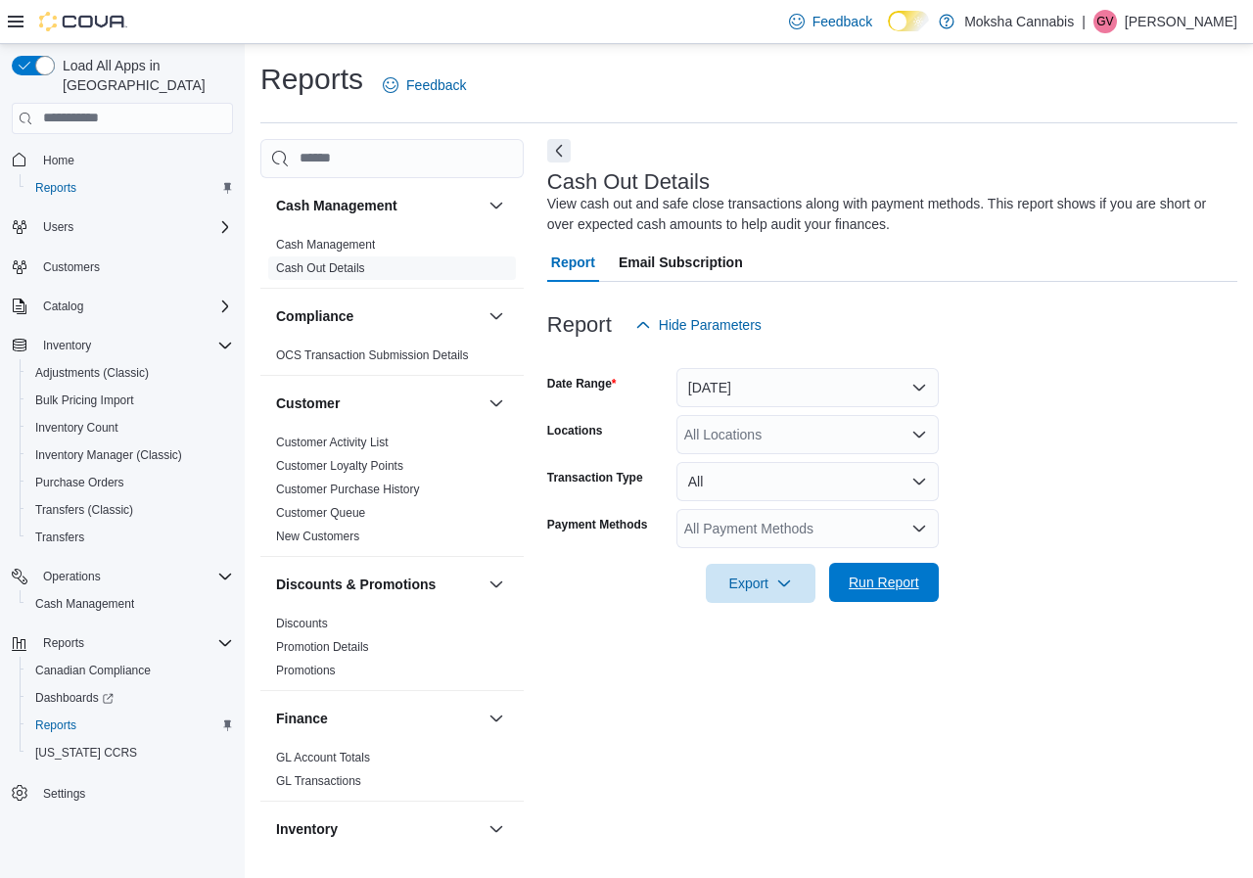
click at [896, 586] on span "Run Report" at bounding box center [884, 583] width 70 height 20
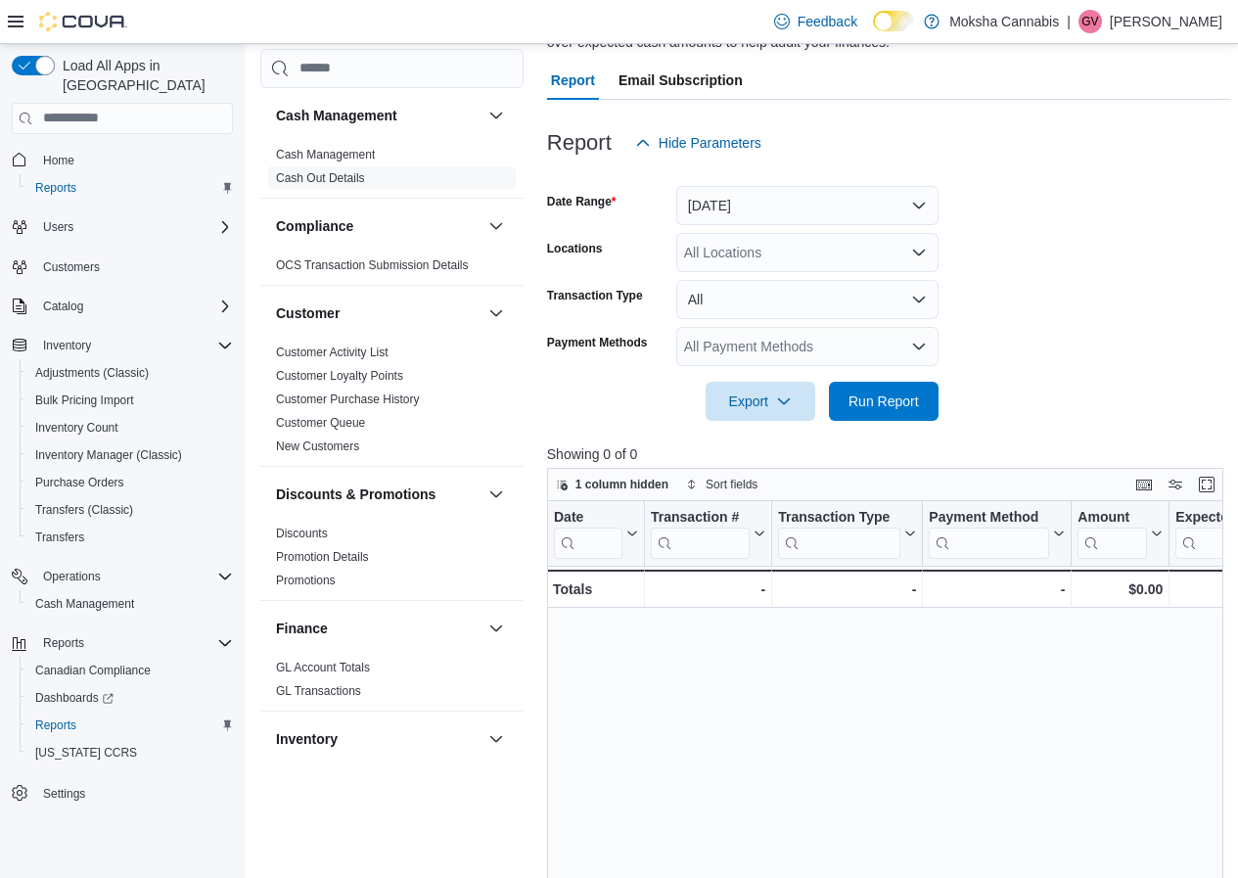
scroll to position [196, 0]
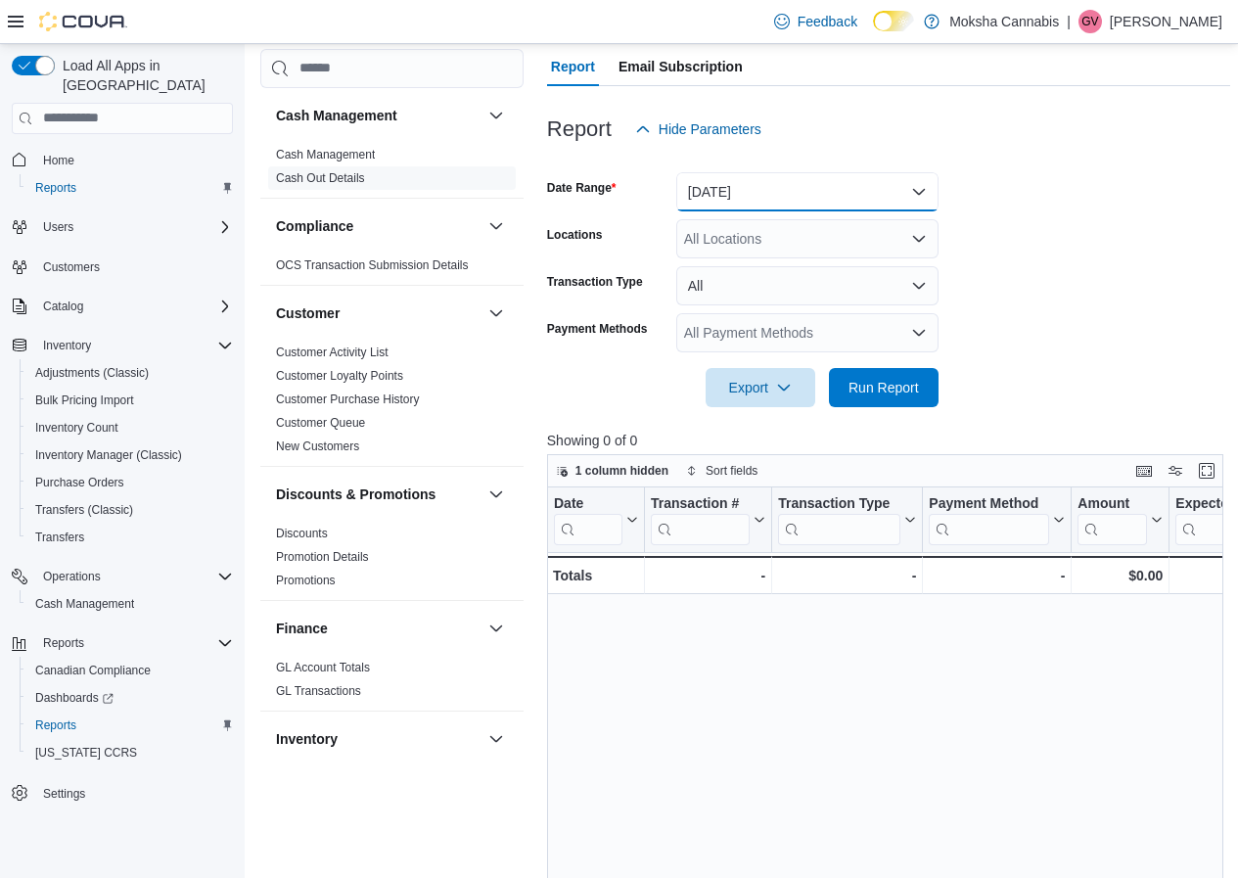
click at [757, 195] on button "Today" at bounding box center [807, 191] width 262 height 39
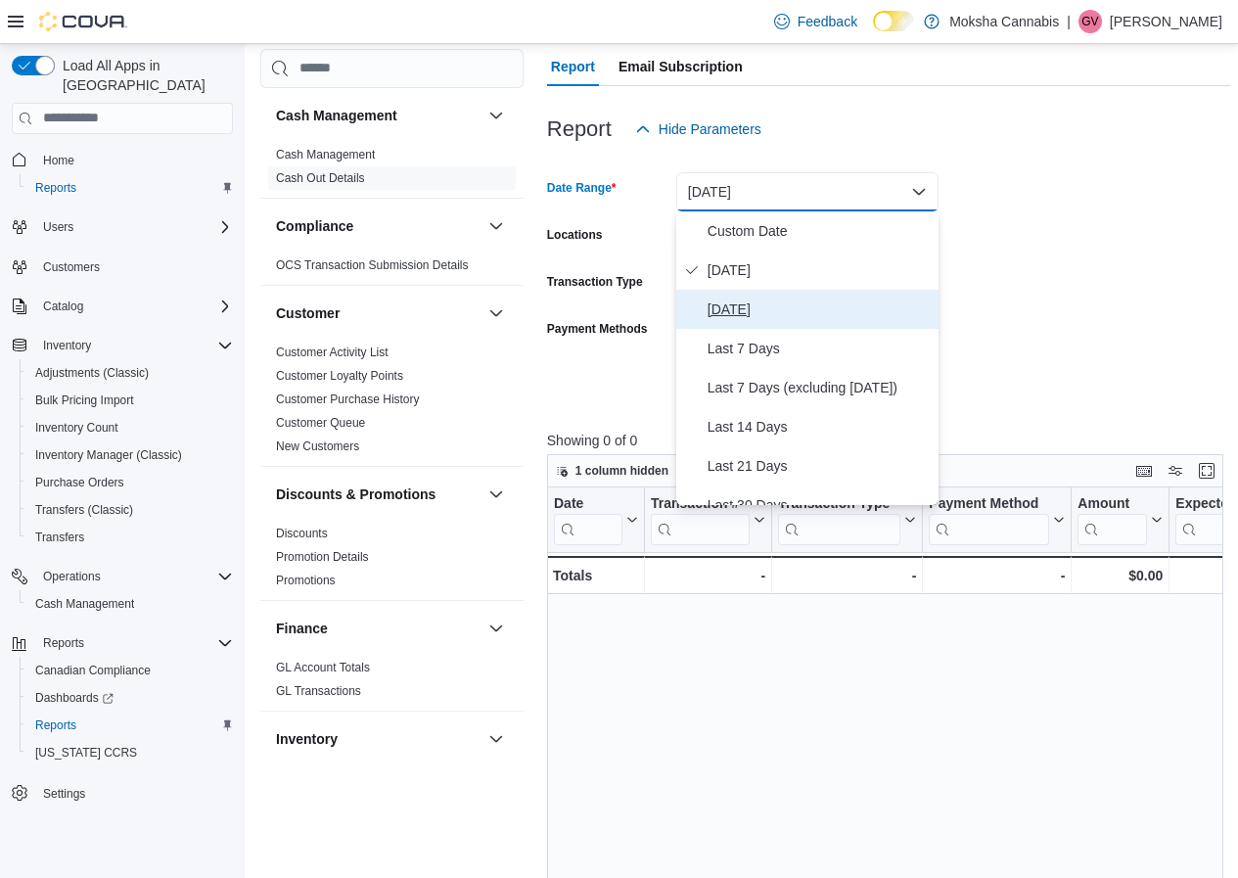
click at [744, 309] on span "Yesterday" at bounding box center [819, 309] width 223 height 23
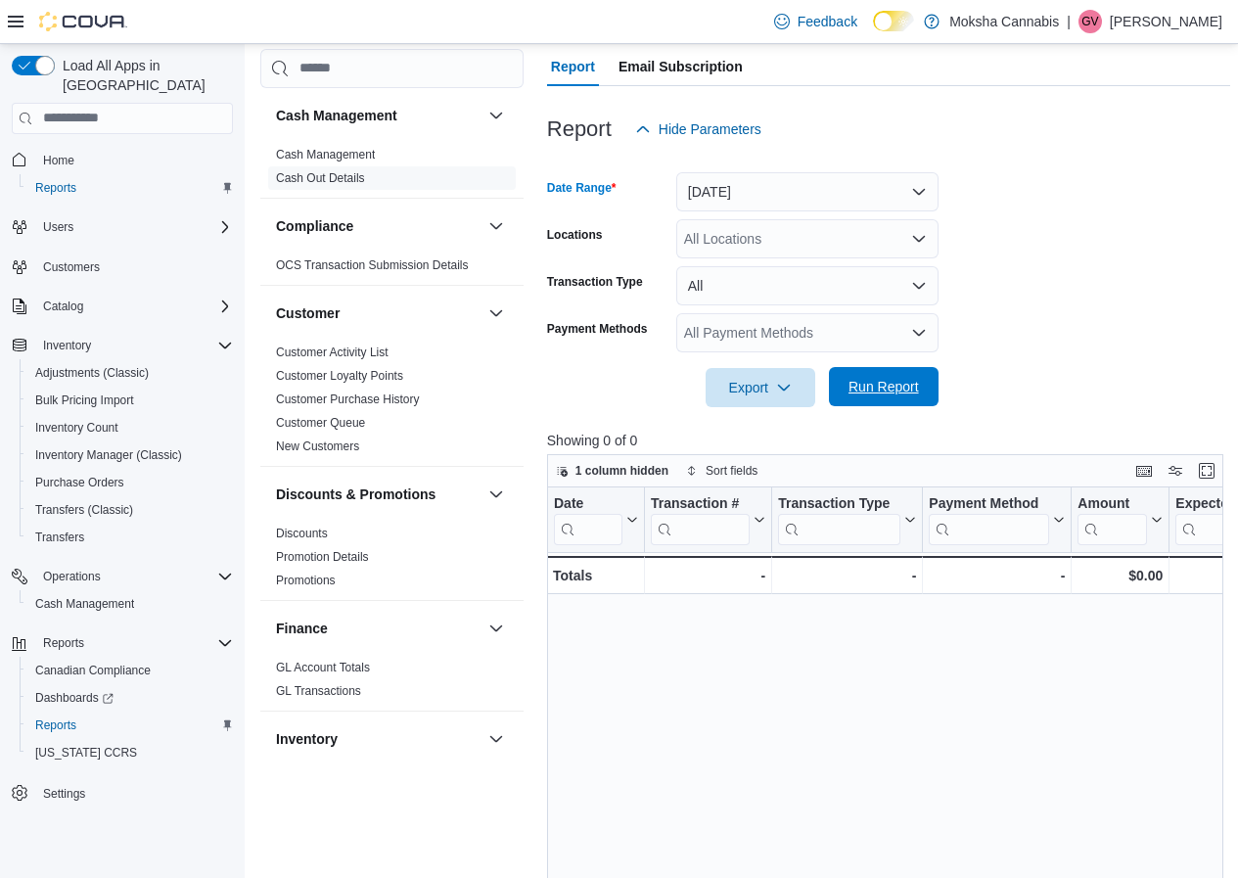
click at [876, 392] on span "Run Report" at bounding box center [884, 387] width 70 height 20
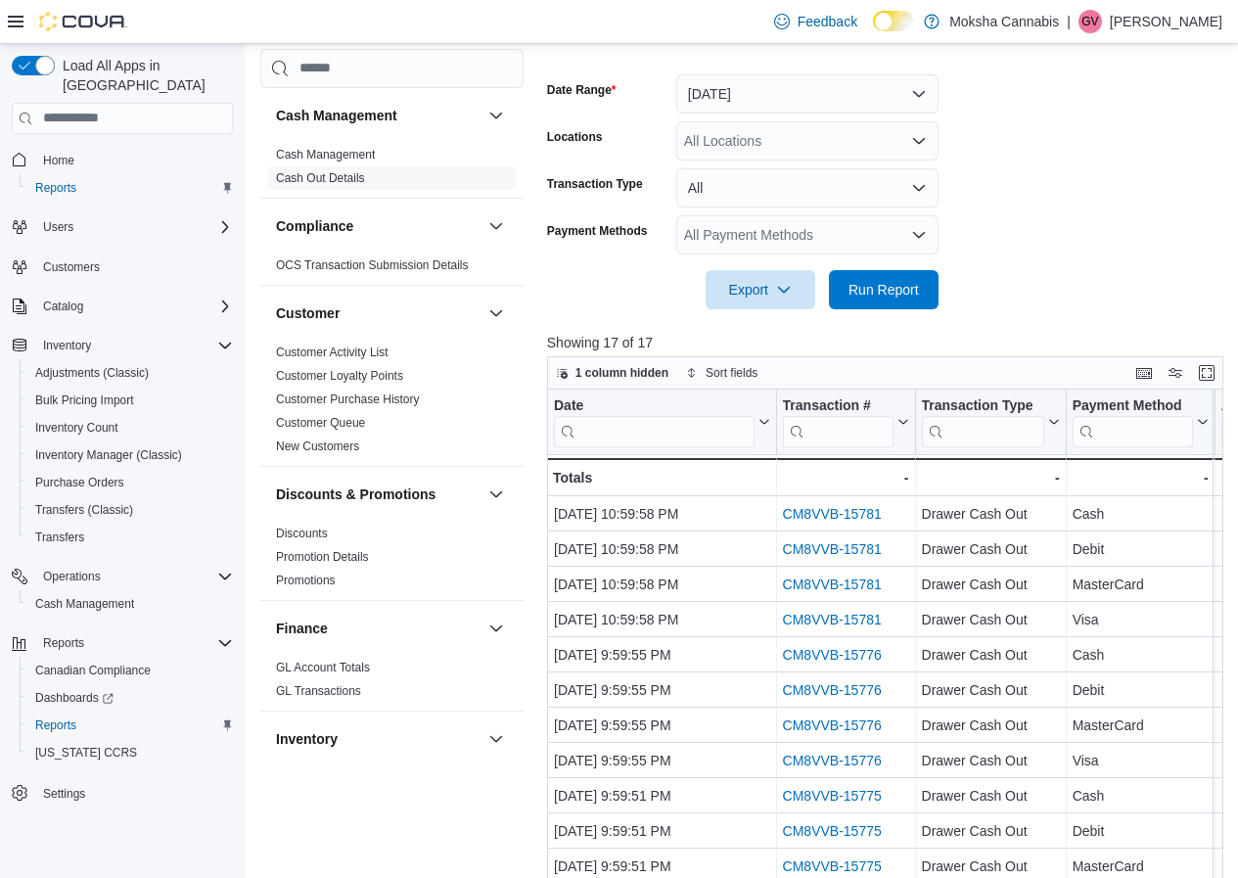
scroll to position [196, 0]
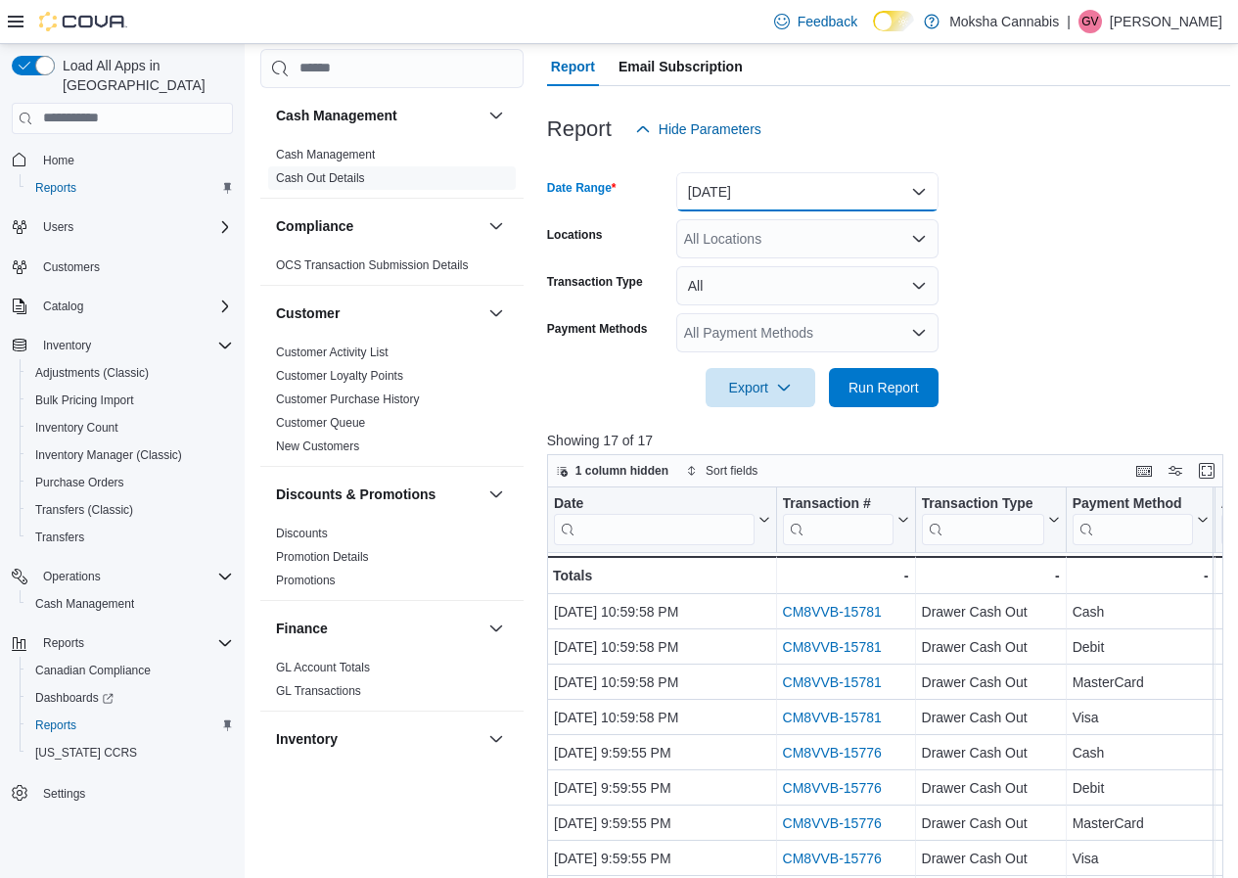
click at [793, 184] on button "Yesterday" at bounding box center [807, 191] width 262 height 39
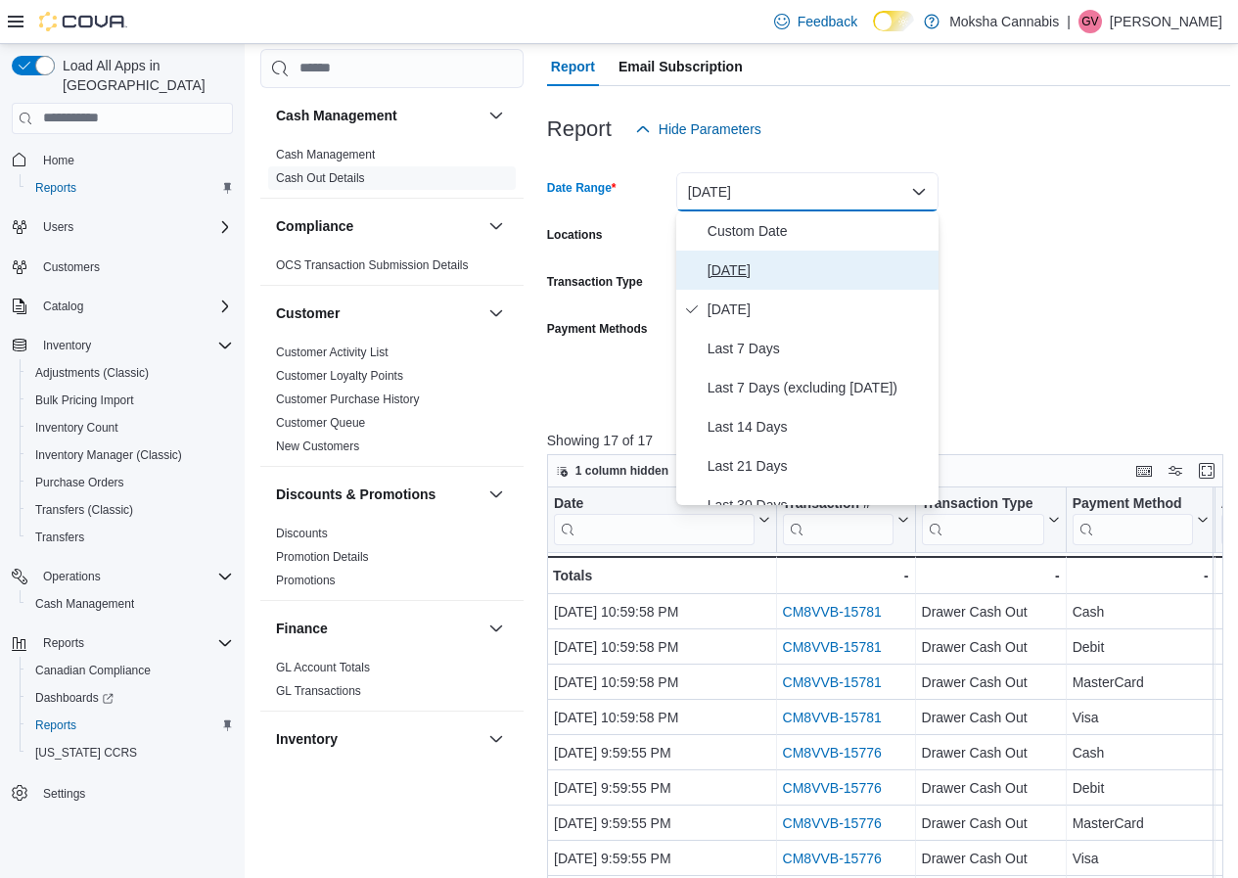
click at [780, 261] on span "Today" at bounding box center [819, 269] width 223 height 23
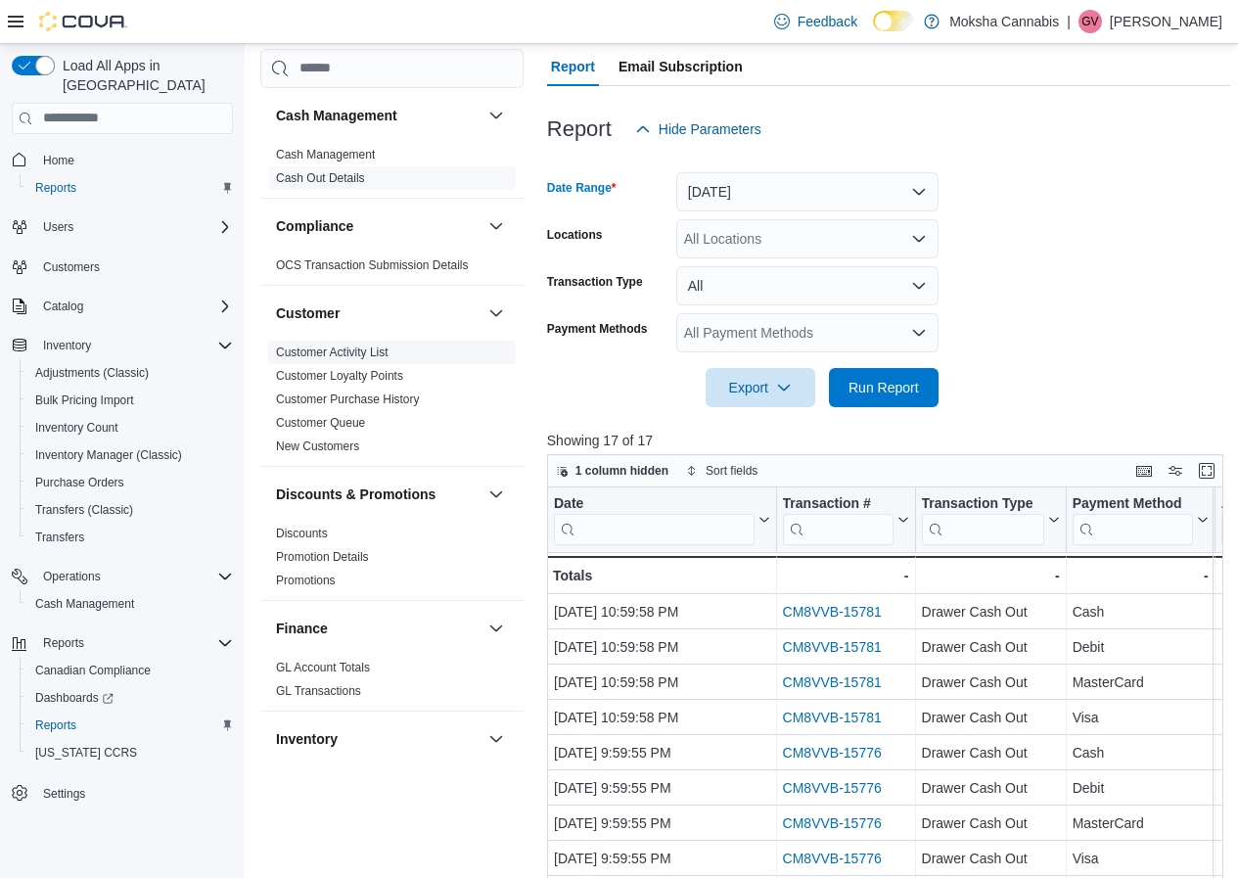
click at [357, 348] on link "Customer Activity List" at bounding box center [332, 352] width 113 height 14
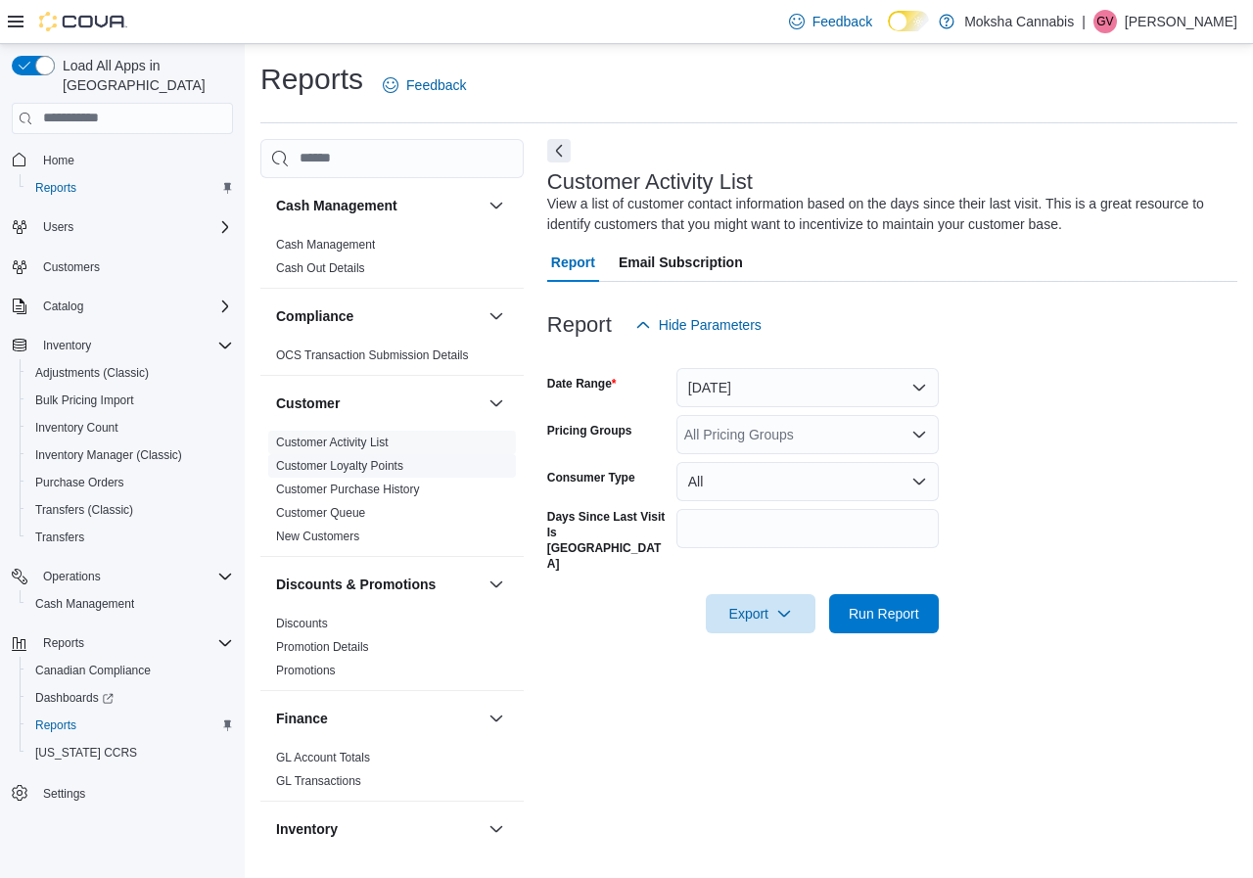
click at [357, 461] on link "Customer Loyalty Points" at bounding box center [339, 466] width 127 height 14
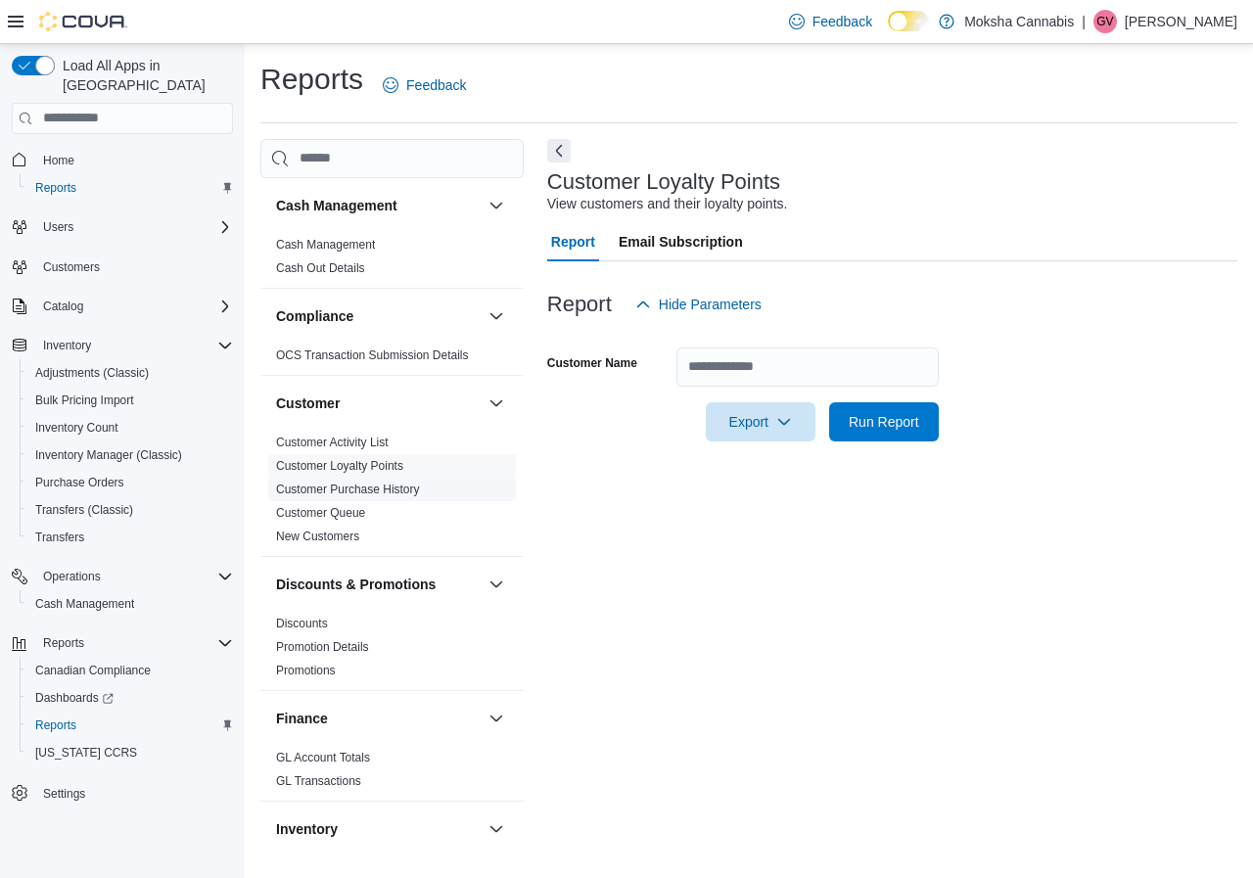
click at [357, 485] on link "Customer Purchase History" at bounding box center [348, 490] width 144 height 14
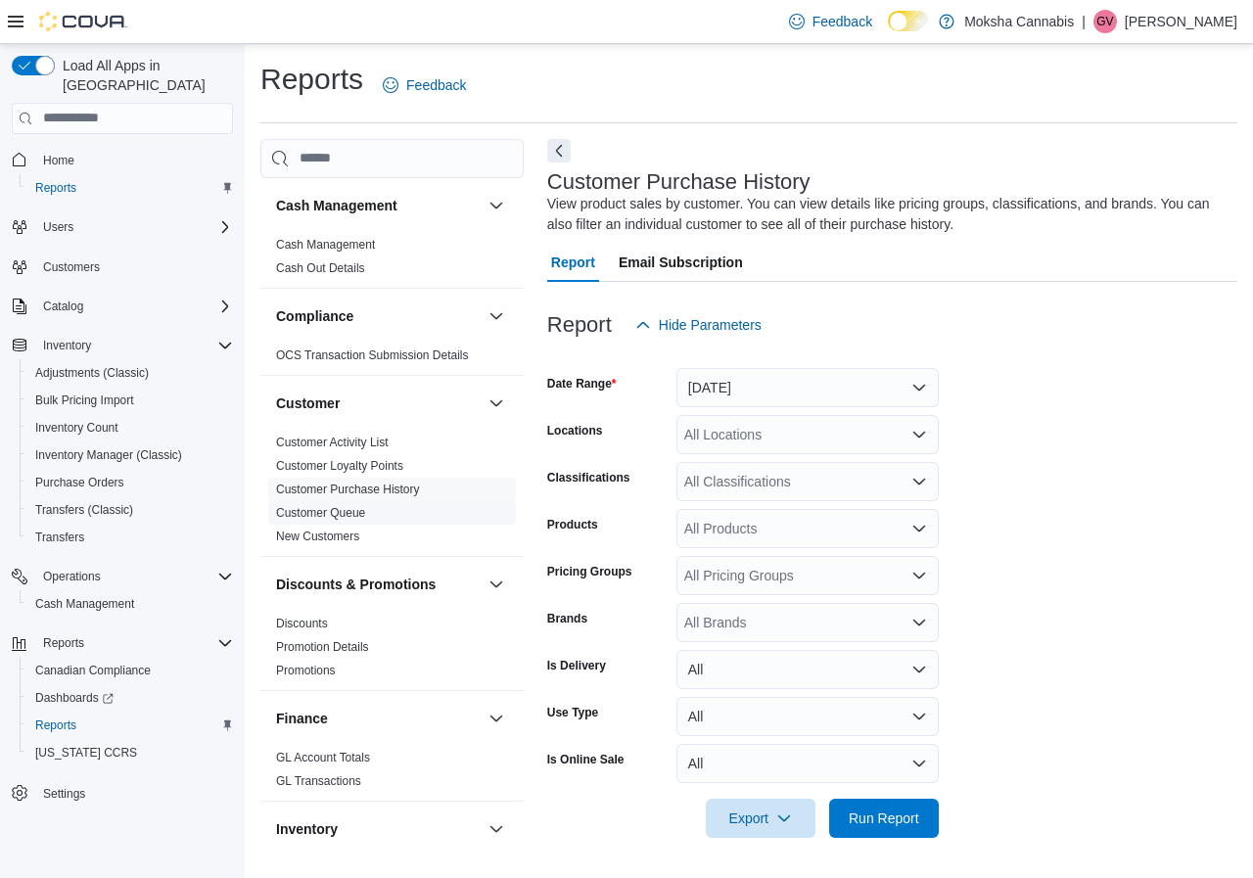
click at [345, 508] on link "Customer Queue" at bounding box center [320, 513] width 89 height 14
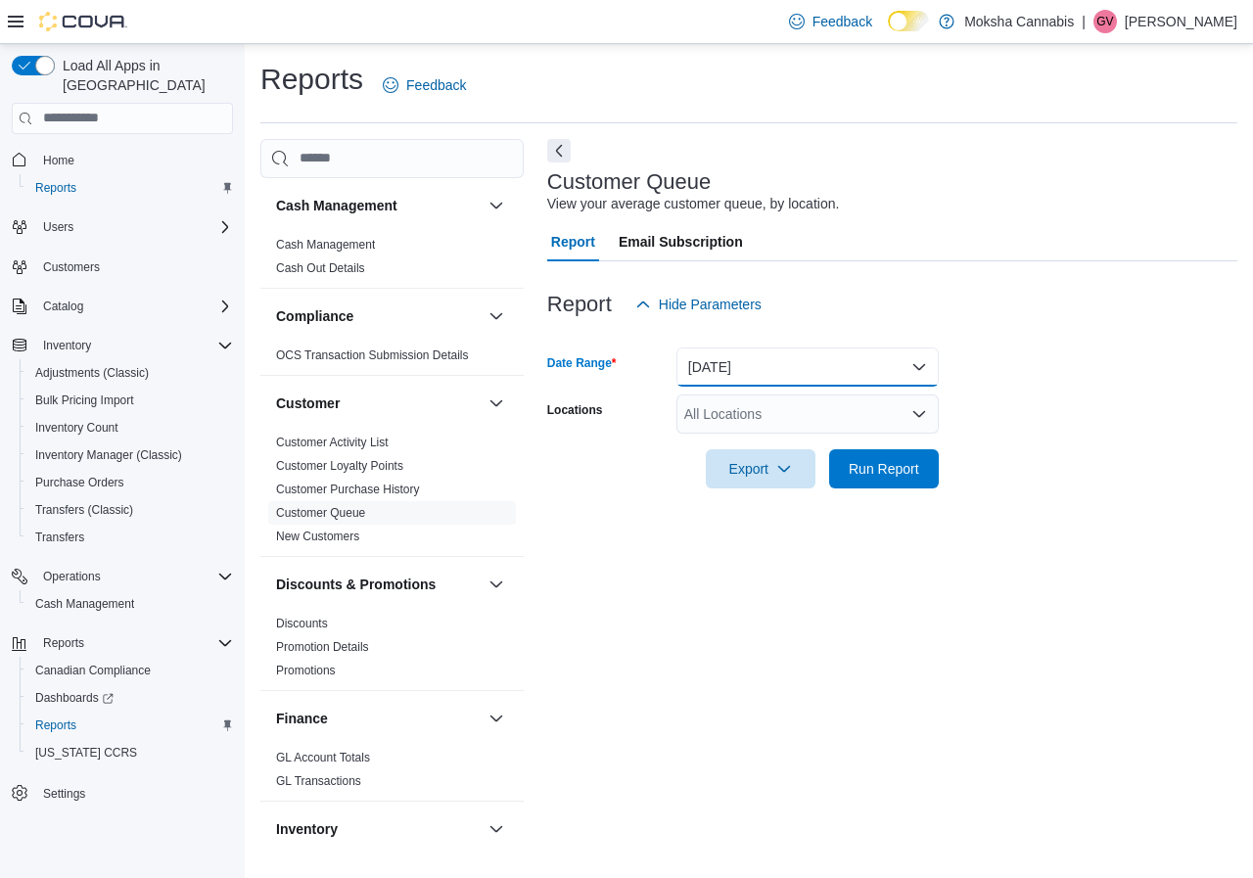
click at [751, 368] on button "Yesterday" at bounding box center [807, 366] width 262 height 39
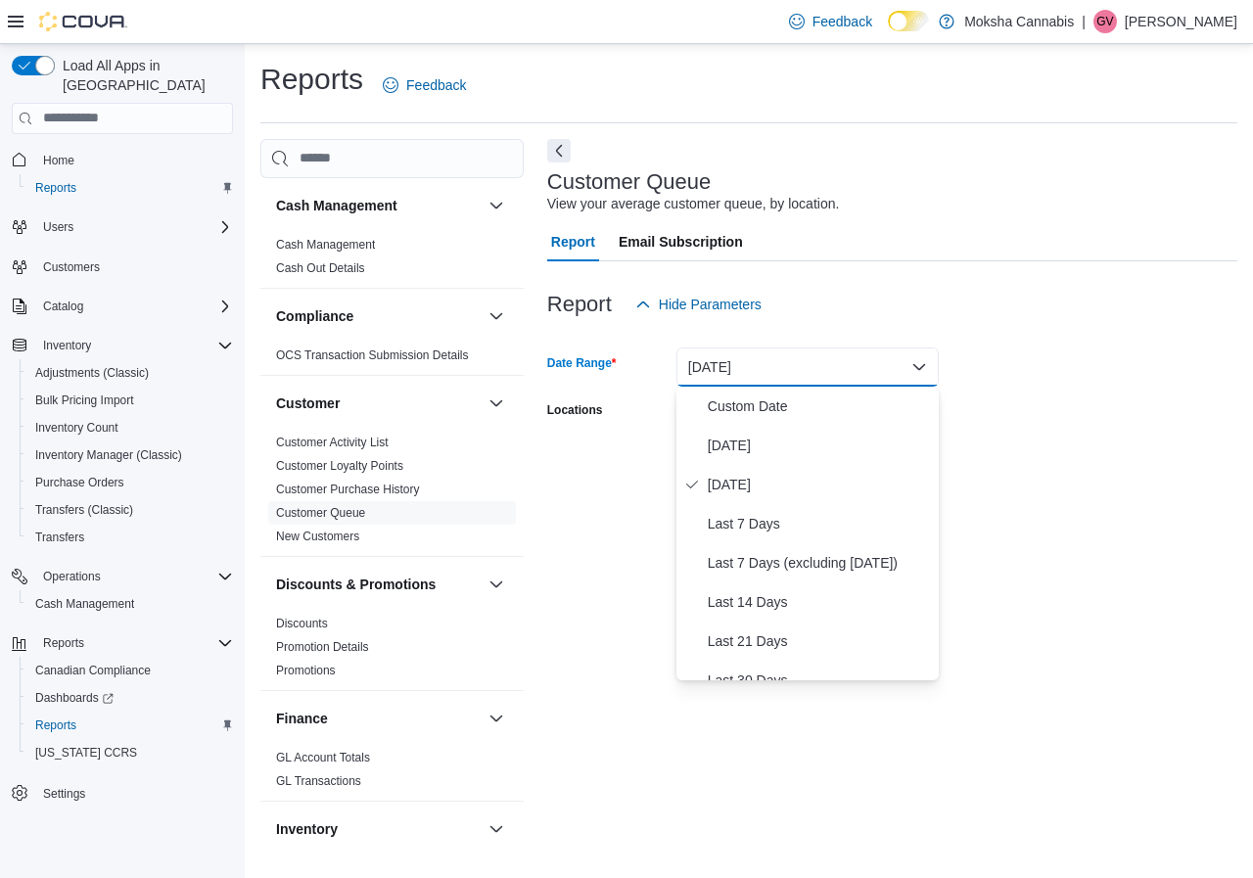
click at [582, 432] on div "Locations" at bounding box center [607, 413] width 121 height 39
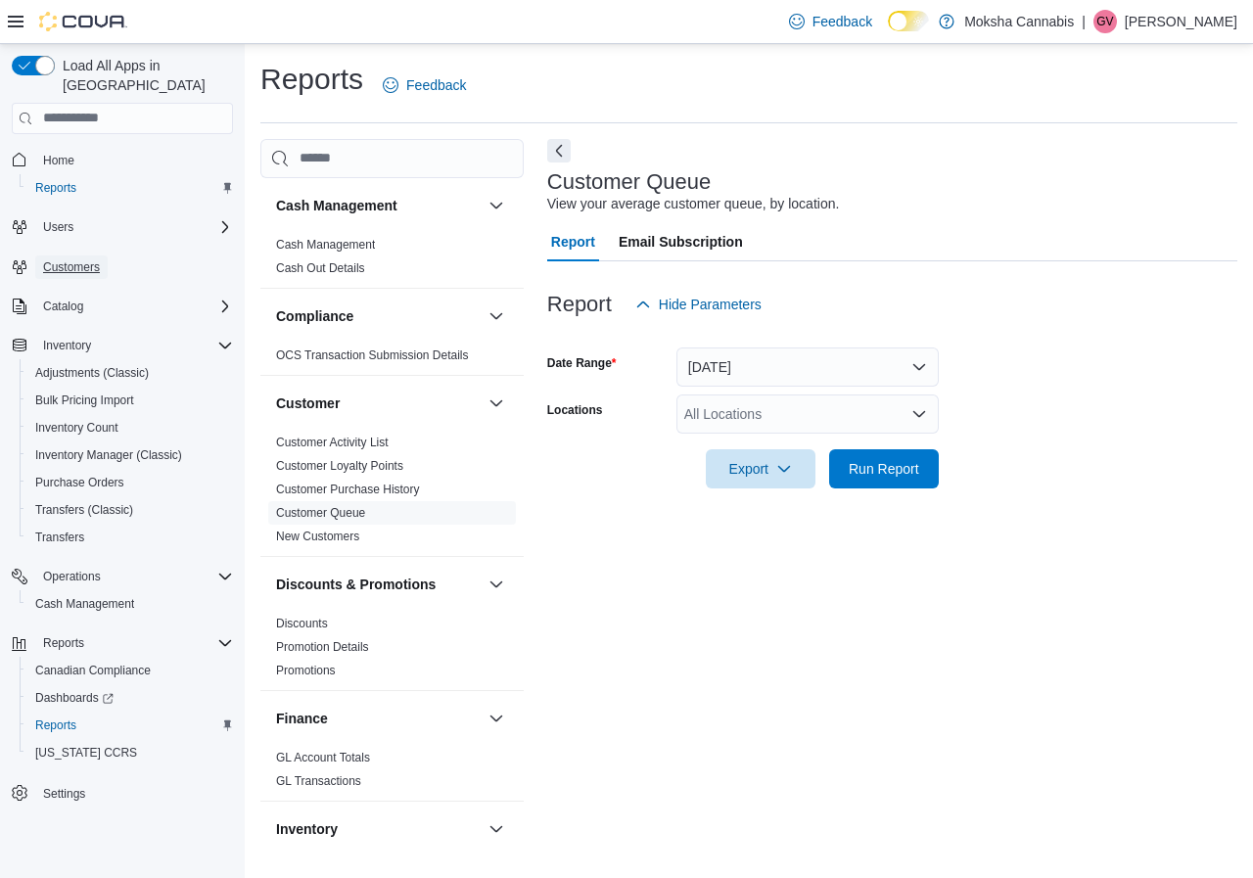
click at [60, 259] on span "Customers" at bounding box center [71, 267] width 57 height 16
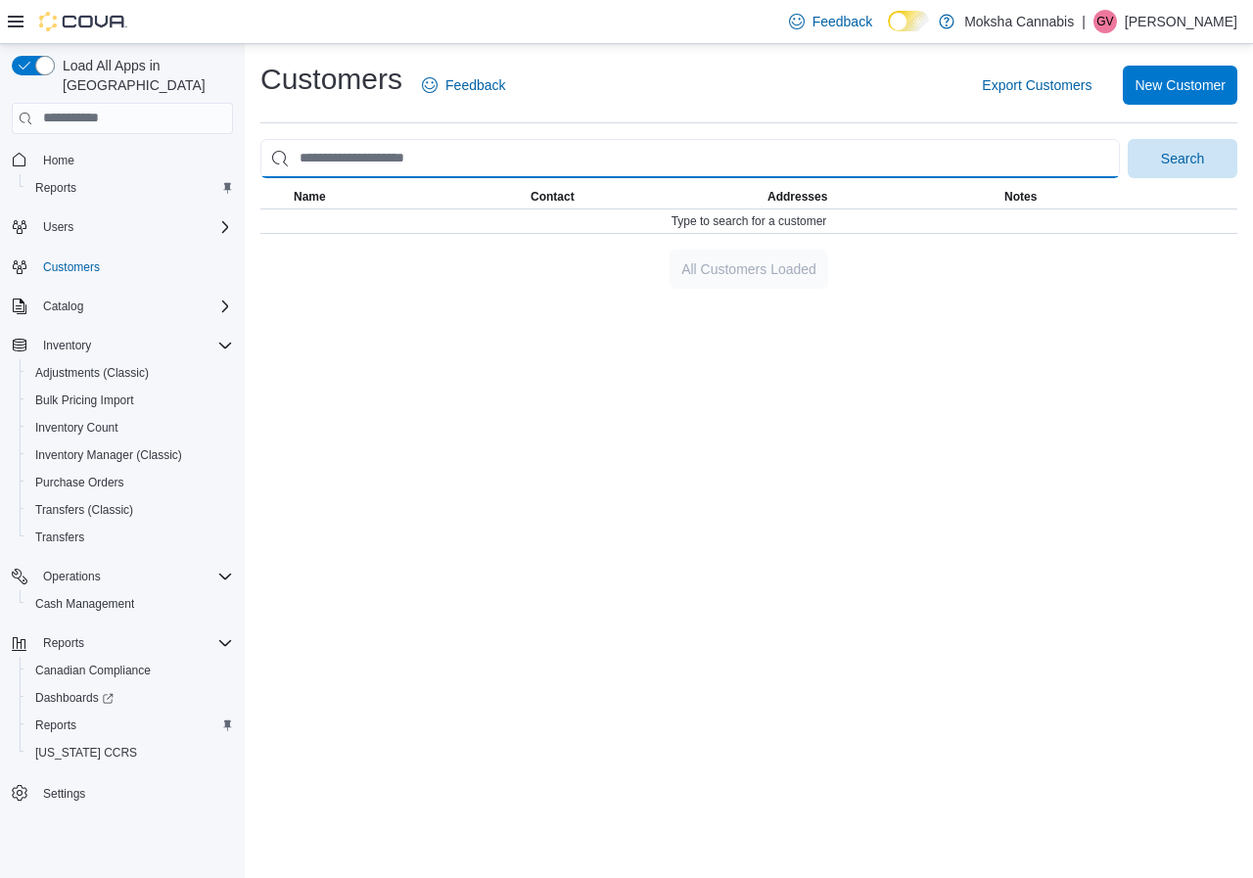
click at [463, 161] on input "search" at bounding box center [689, 158] width 859 height 39
drag, startPoint x: 760, startPoint y: 192, endPoint x: 875, endPoint y: 189, distance: 114.5
click at [875, 189] on tr "Name Contact Addresses Notes" at bounding box center [748, 197] width 977 height 24
click at [847, 163] on input "search" at bounding box center [689, 158] width 859 height 39
type input "******"
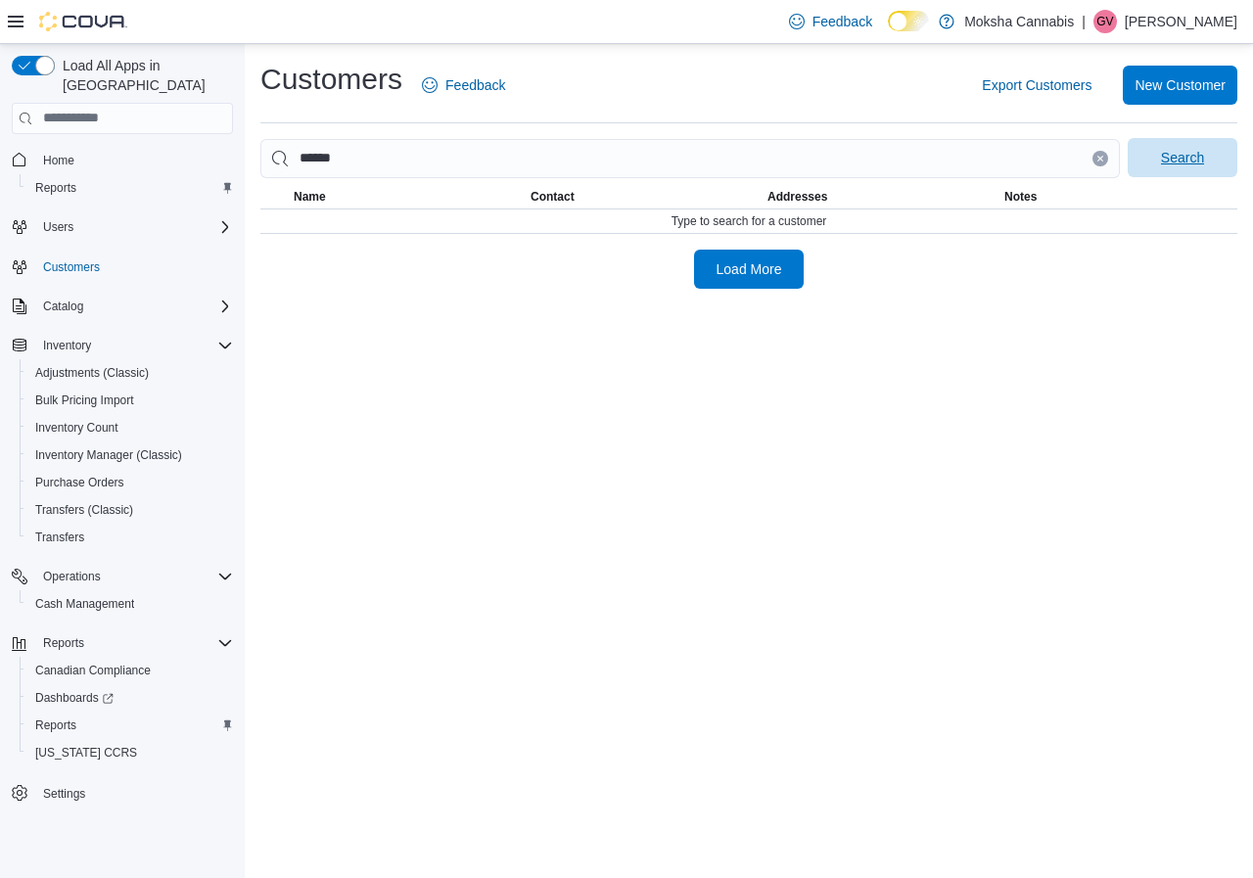
click at [1192, 155] on span "Search" at bounding box center [1182, 158] width 43 height 20
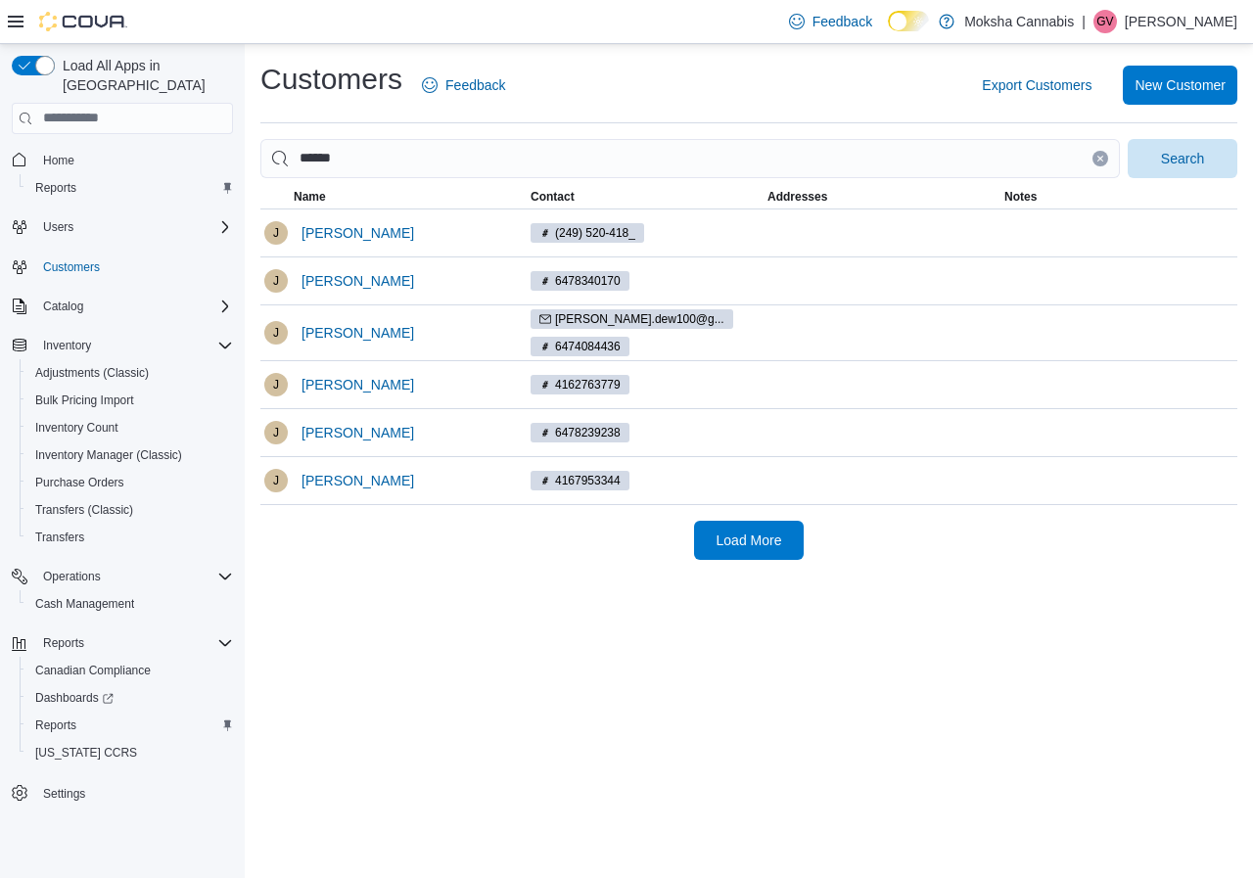
drag, startPoint x: 333, startPoint y: 430, endPoint x: 438, endPoint y: 587, distance: 189.7
click at [438, 587] on div "Customers Feedback Export Customers New Customer ****** Search This table conta…" at bounding box center [749, 461] width 1008 height 834
click at [355, 435] on span "Jackie Garet" at bounding box center [357, 433] width 113 height 20
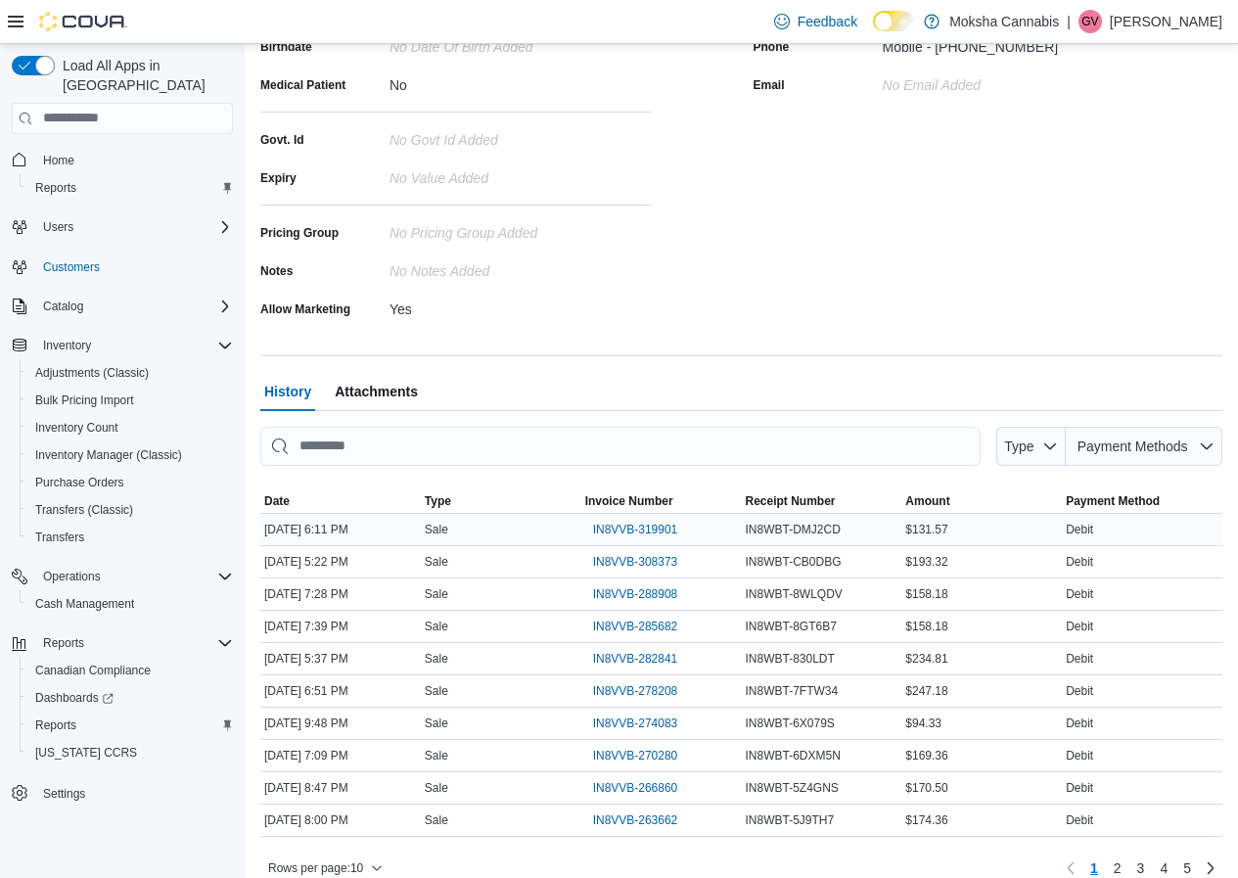
scroll to position [350, 0]
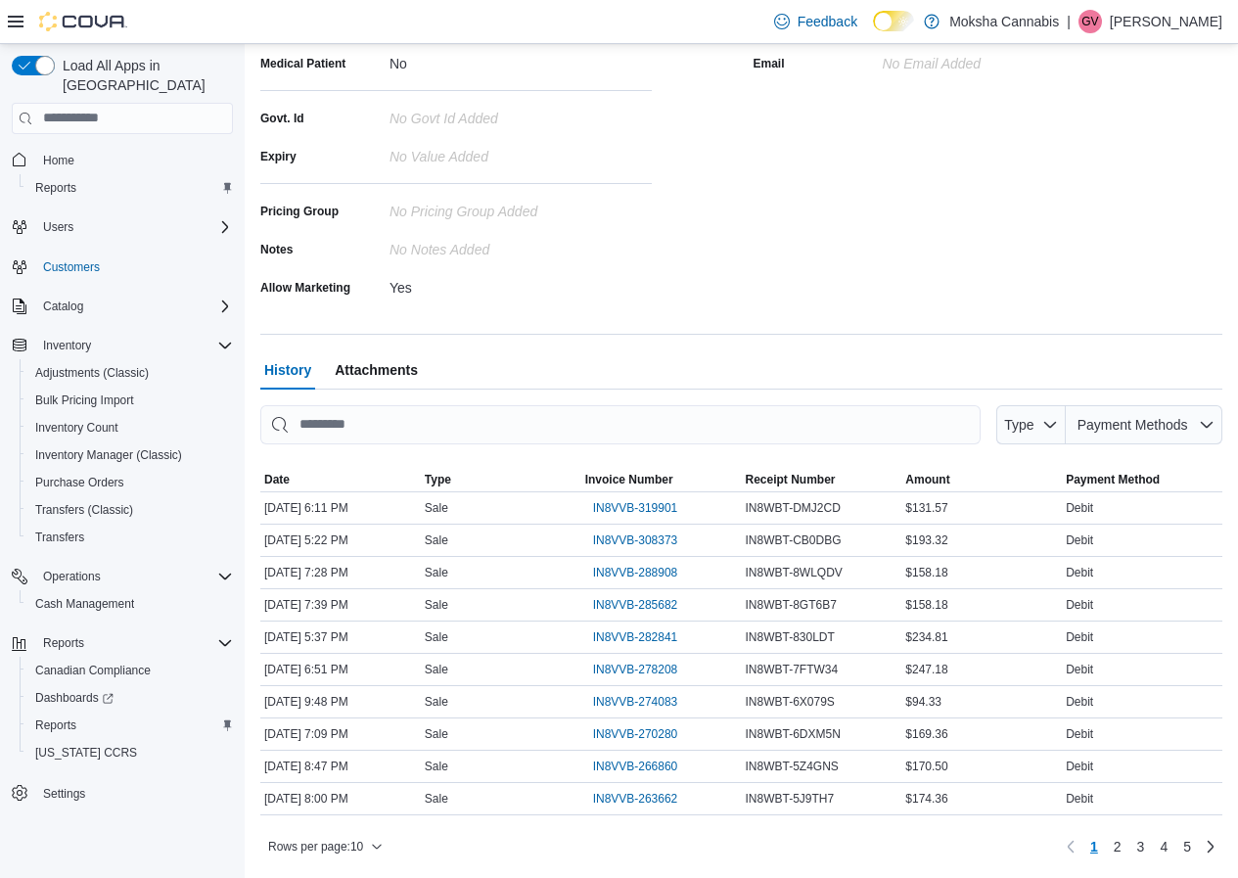
drag, startPoint x: 645, startPoint y: 499, endPoint x: 502, endPoint y: 376, distance: 188.7
click at [502, 376] on div "History Attachments" at bounding box center [741, 369] width 962 height 39
click at [649, 509] on span "IN8VVB-319901" at bounding box center [635, 508] width 85 height 16
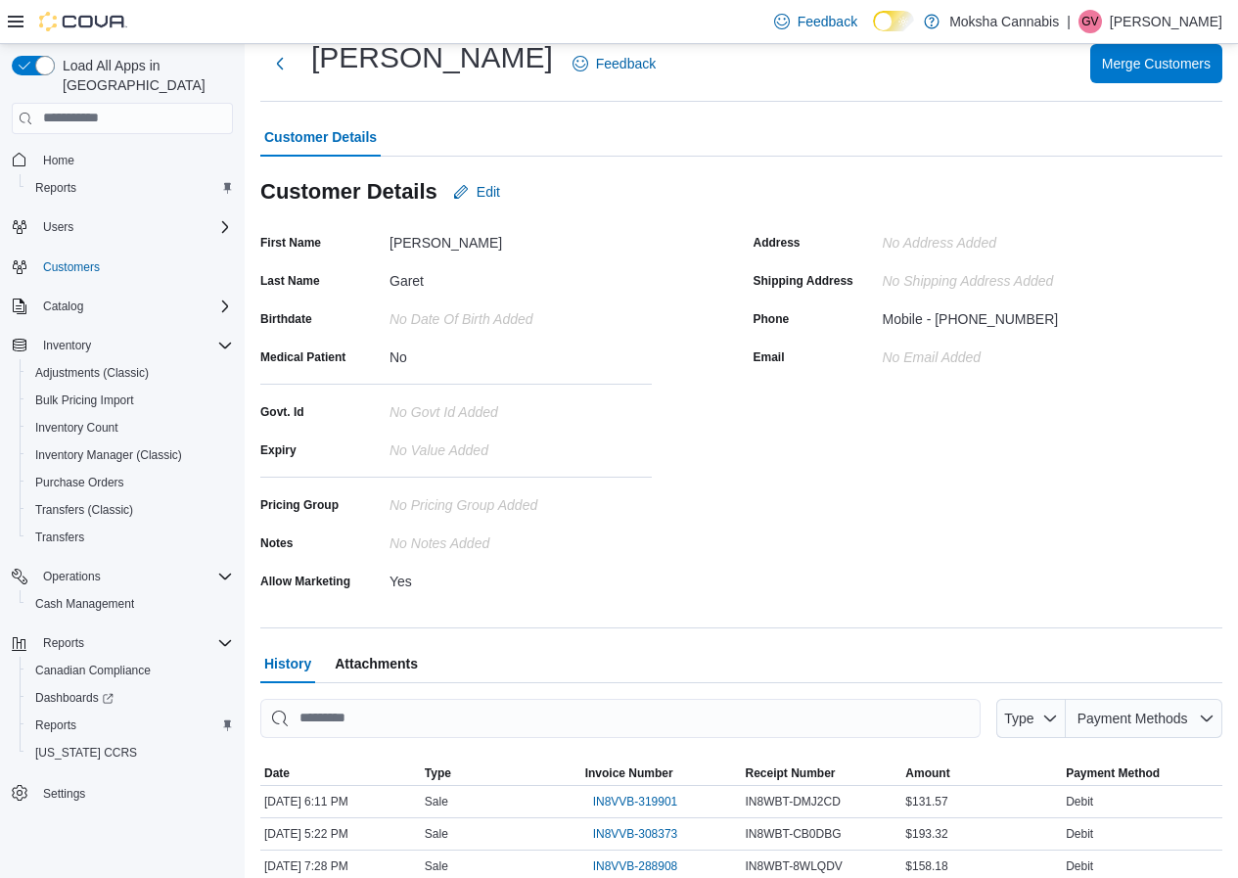
scroll to position [0, 0]
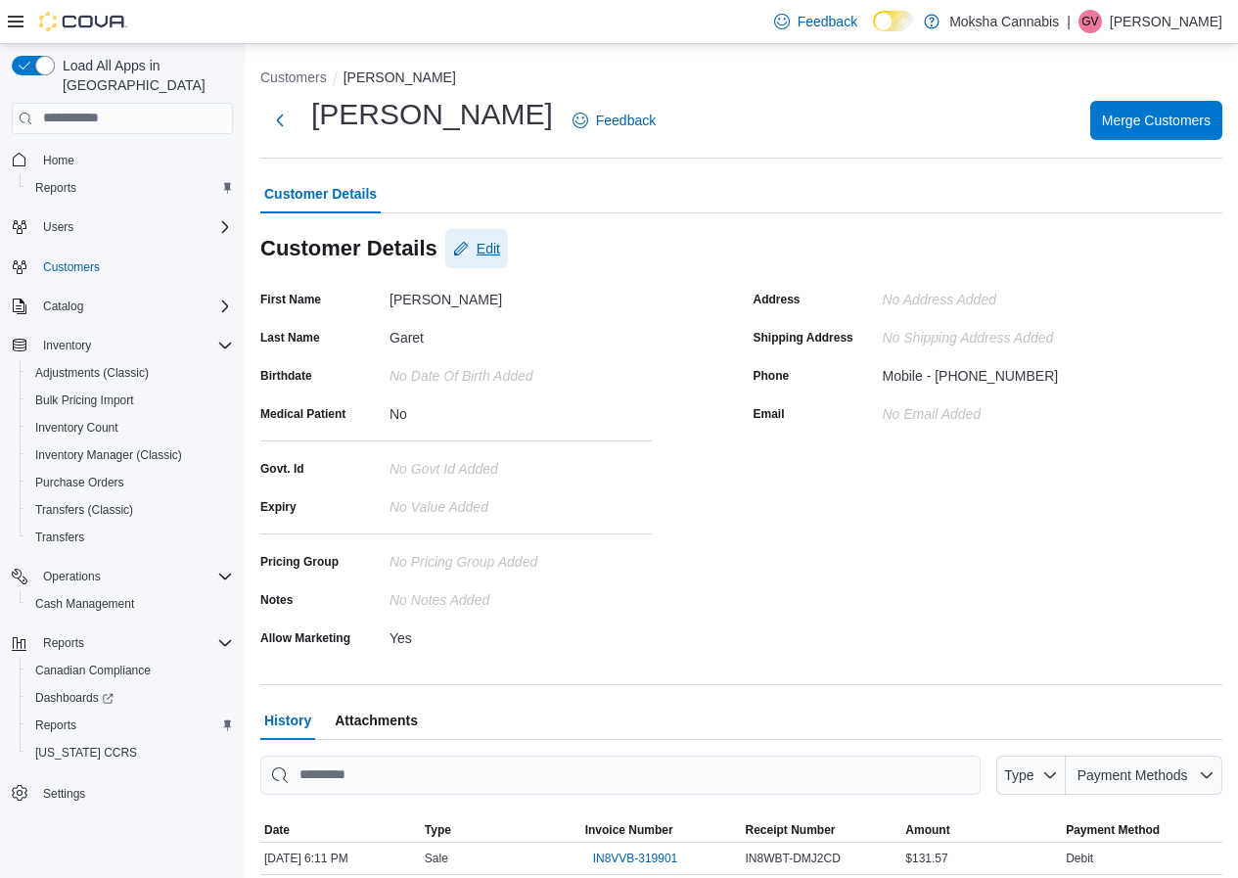
click at [481, 253] on span "Edit" at bounding box center [488, 249] width 23 height 20
select select "******"
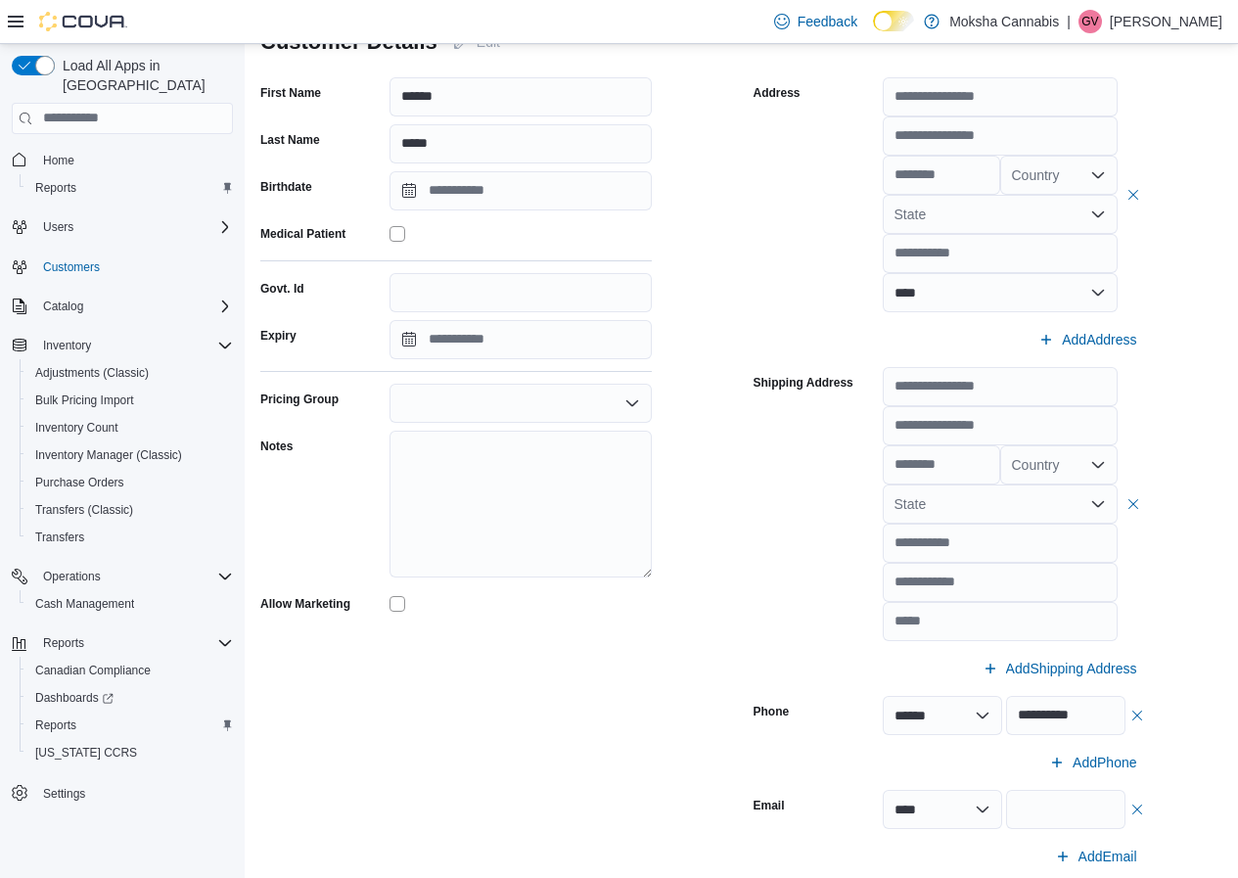
scroll to position [489, 0]
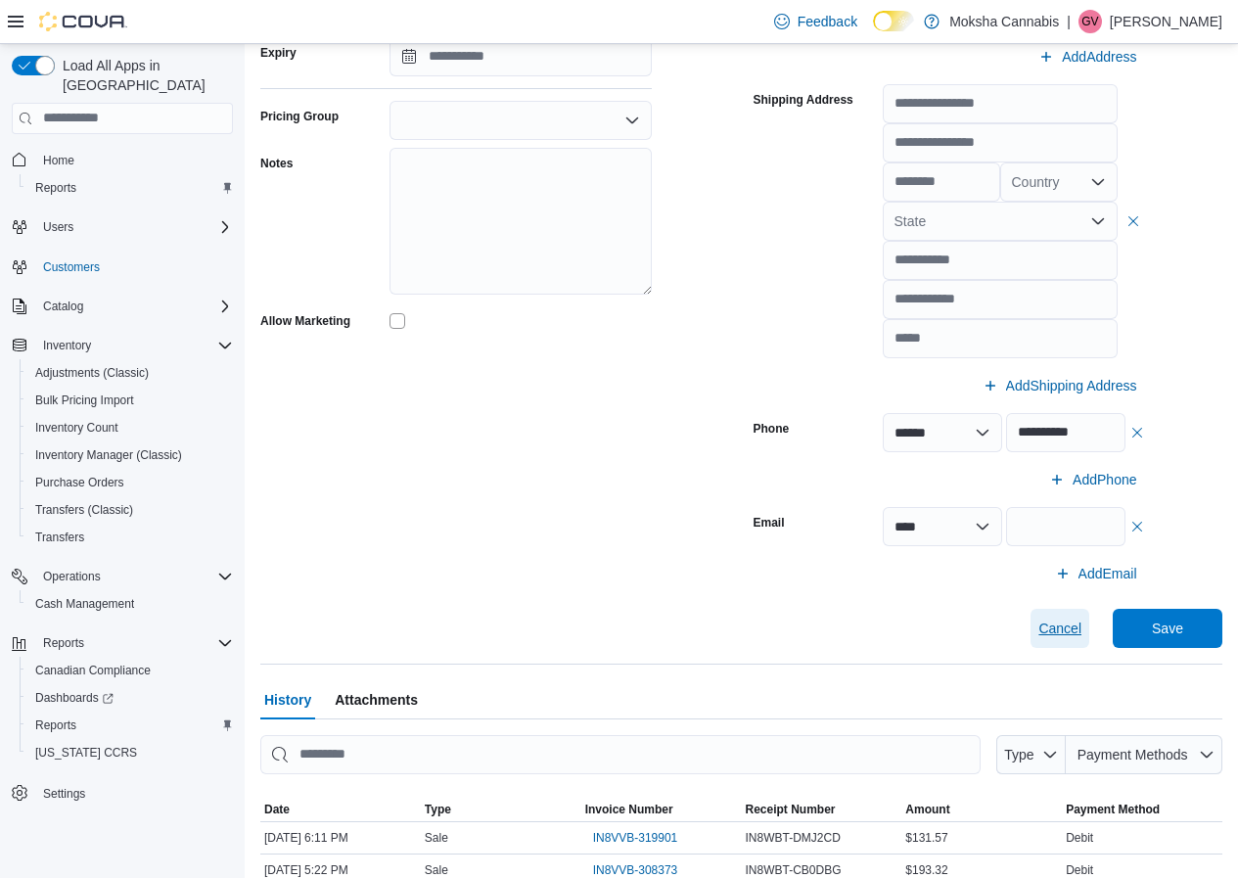
click at [1067, 634] on span "Cancel" at bounding box center [1059, 629] width 43 height 20
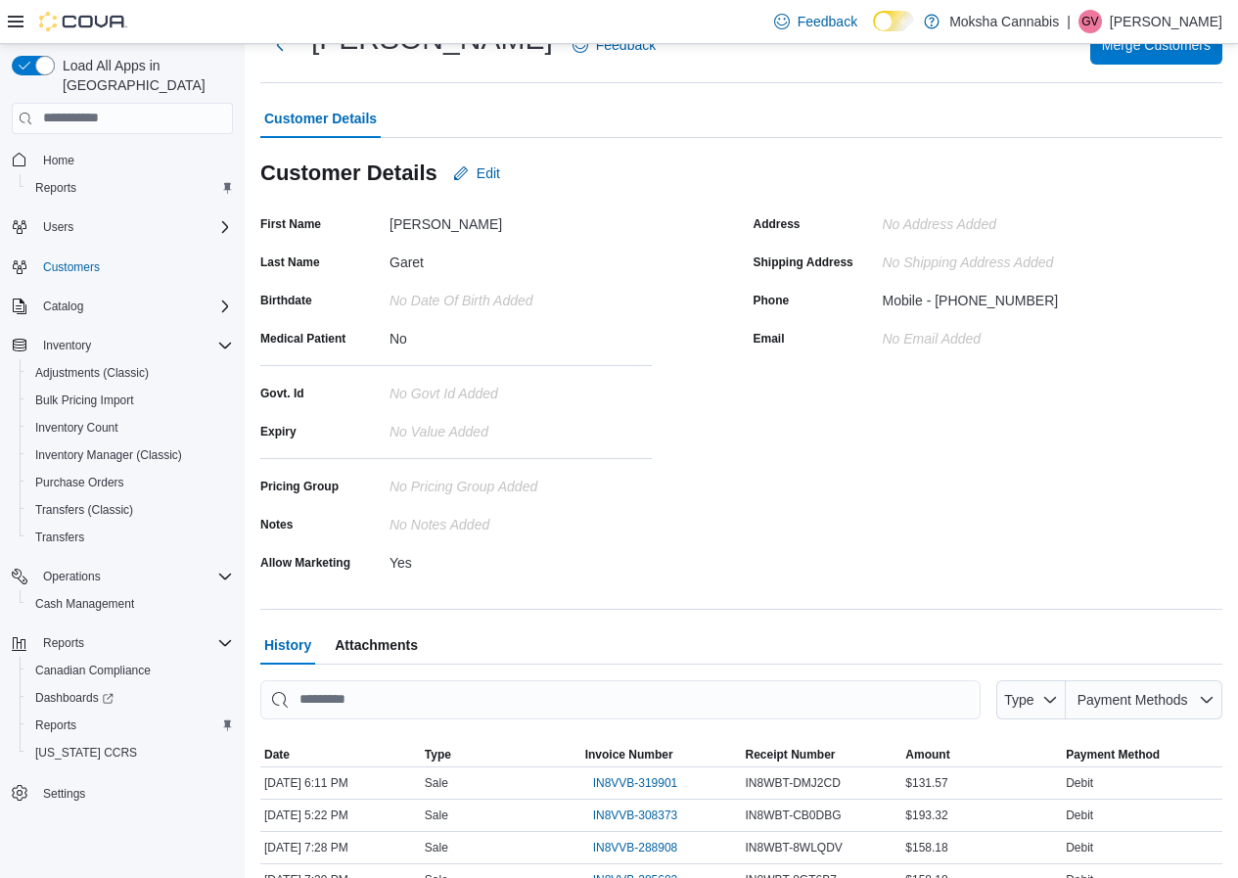
scroll to position [0, 0]
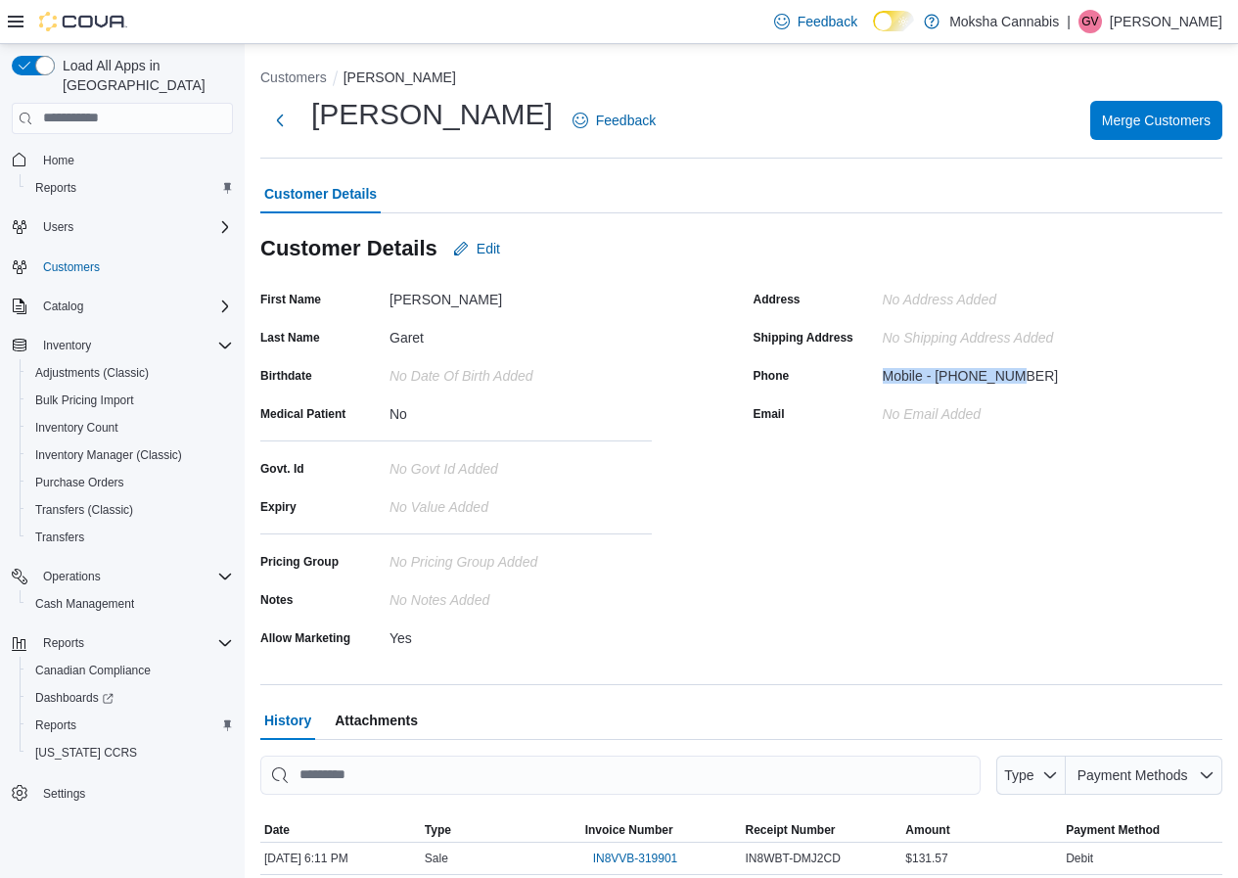
drag, startPoint x: 1027, startPoint y: 372, endPoint x: 836, endPoint y: 379, distance: 191.0
click at [836, 379] on div "Phone Mobile - 6478239238" at bounding box center [949, 375] width 391 height 30
drag, startPoint x: 416, startPoint y: 419, endPoint x: 266, endPoint y: 416, distance: 149.8
click at [266, 416] on div "Medical Patient No" at bounding box center [455, 413] width 391 height 30
click at [516, 430] on div "First Name Jackie Last Name Garet Birthdate No Date Of Birth added Medical Pati…" at bounding box center [455, 468] width 391 height 369
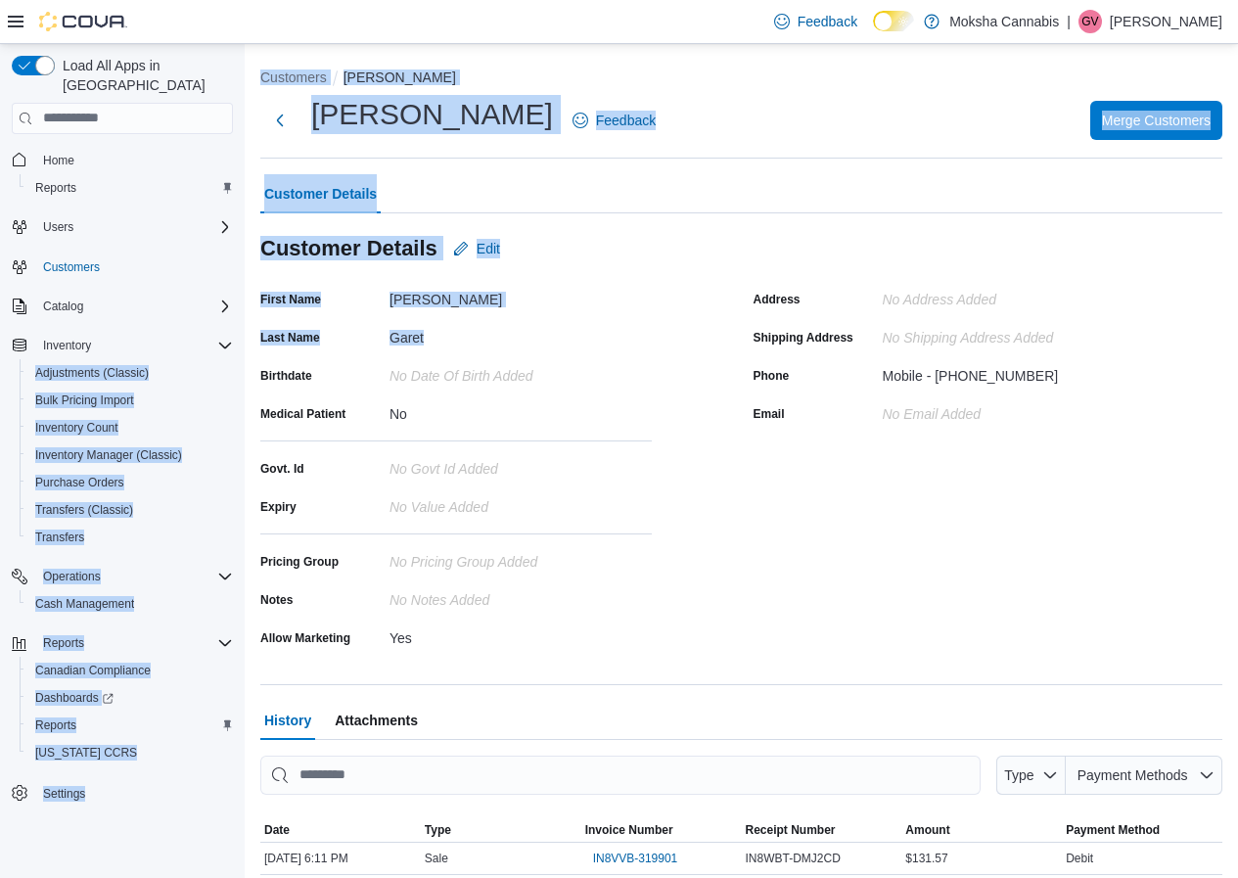
drag, startPoint x: 446, startPoint y: 330, endPoint x: 305, endPoint y: 299, distance: 144.2
click at [232, 328] on div "Load All Apps in New Hub Home Reports Users Customers Catalog Inventory Adjustm…" at bounding box center [619, 636] width 1238 height 1184
click at [538, 327] on div "Garet" at bounding box center [521, 333] width 262 height 23
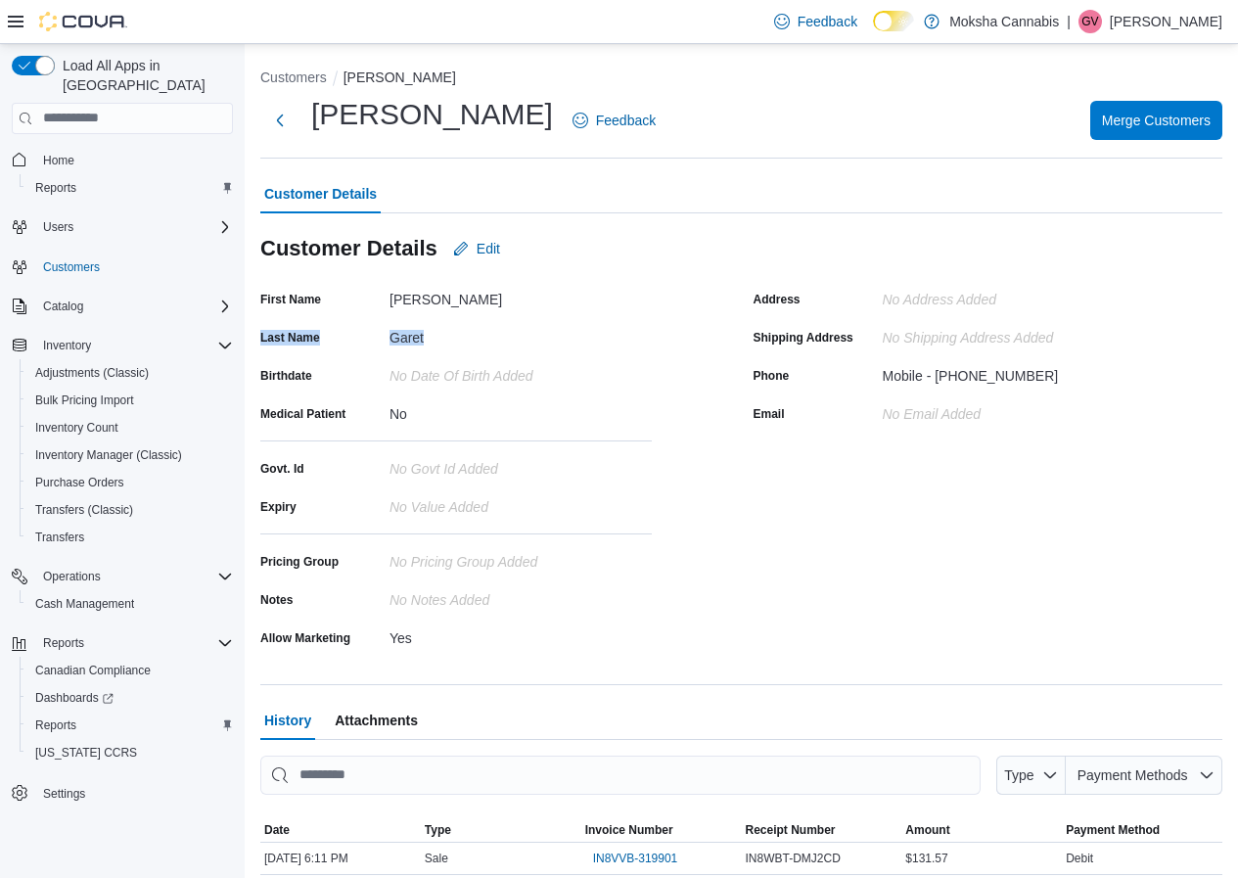
drag, startPoint x: 426, startPoint y: 337, endPoint x: 256, endPoint y: 345, distance: 169.5
click at [256, 345] on div "Customers Jackie Jackie Garet Feedback Merge Customers Customer Details Custome…" at bounding box center [741, 636] width 993 height 1184
click at [481, 306] on div "Jackie" at bounding box center [521, 295] width 262 height 23
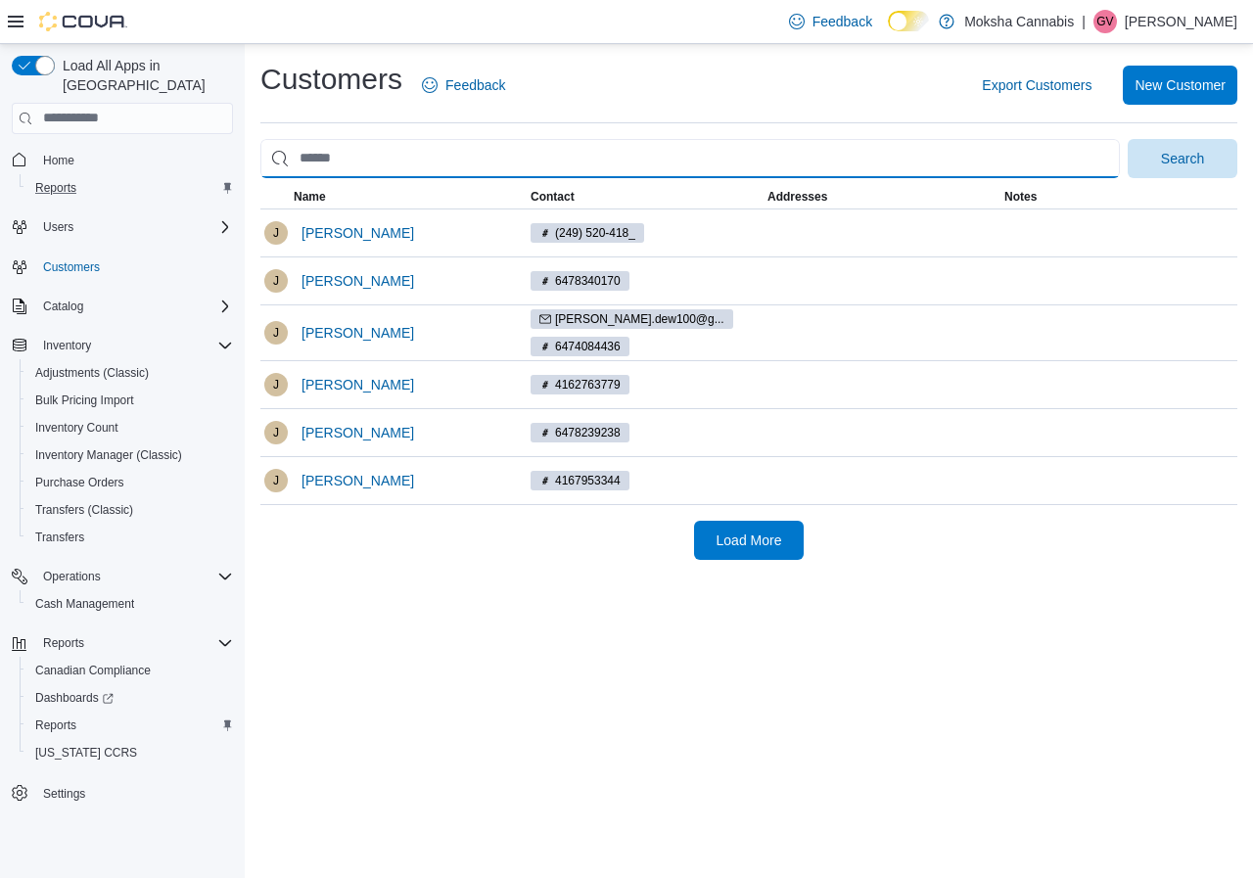
drag, startPoint x: 367, startPoint y: 161, endPoint x: 166, endPoint y: 161, distance: 200.6
click at [166, 161] on div "Load All Apps in New Hub Home Reports Users Customers Catalog Inventory Adjustm…" at bounding box center [626, 461] width 1253 height 834
click at [348, 166] on input "search" at bounding box center [689, 158] width 859 height 39
click at [350, 156] on input "search" at bounding box center [689, 158] width 859 height 39
click at [1127, 139] on button "Search" at bounding box center [1182, 158] width 110 height 39
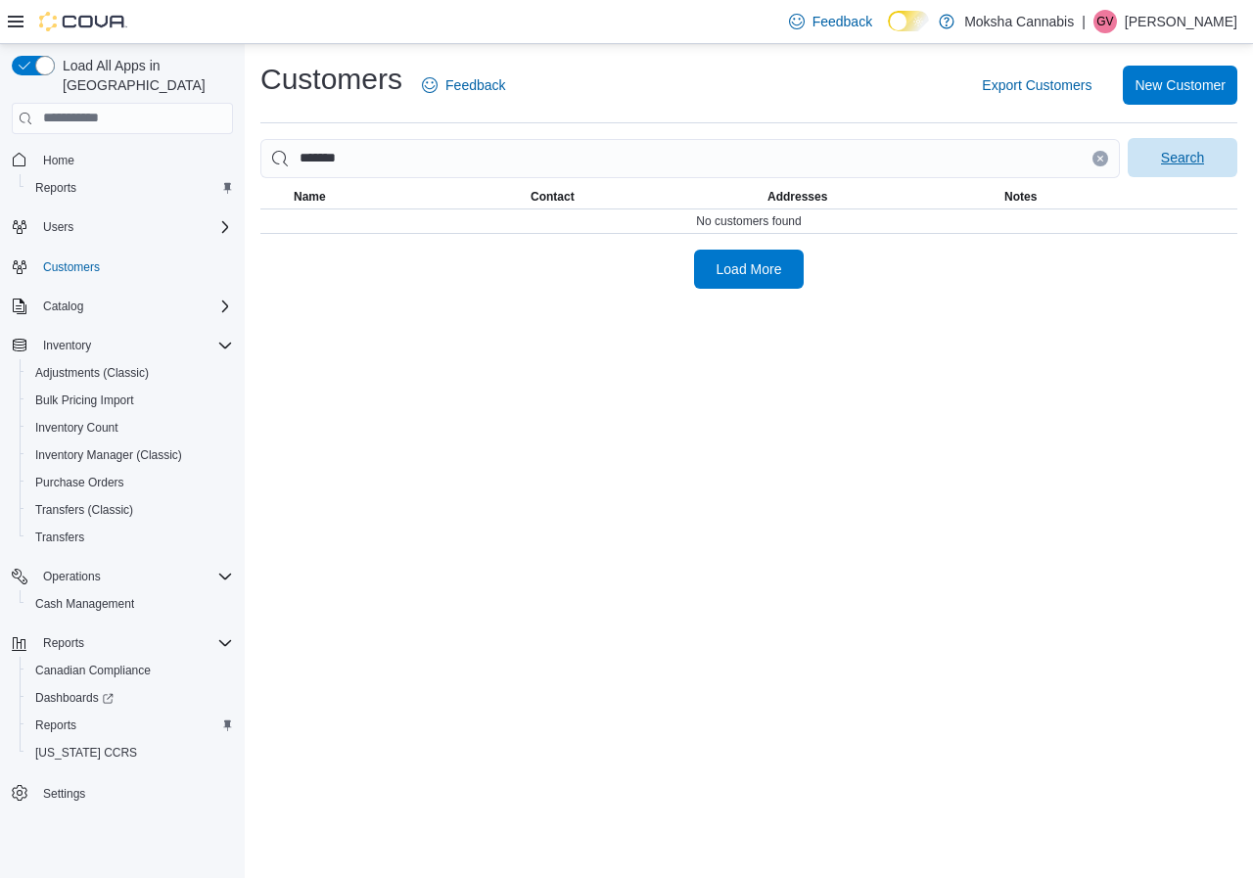
click at [1159, 152] on span "Search" at bounding box center [1182, 157] width 86 height 39
click at [341, 156] on input "******" at bounding box center [689, 158] width 859 height 39
type input "******"
click at [1127, 139] on button "Search" at bounding box center [1182, 158] width 110 height 39
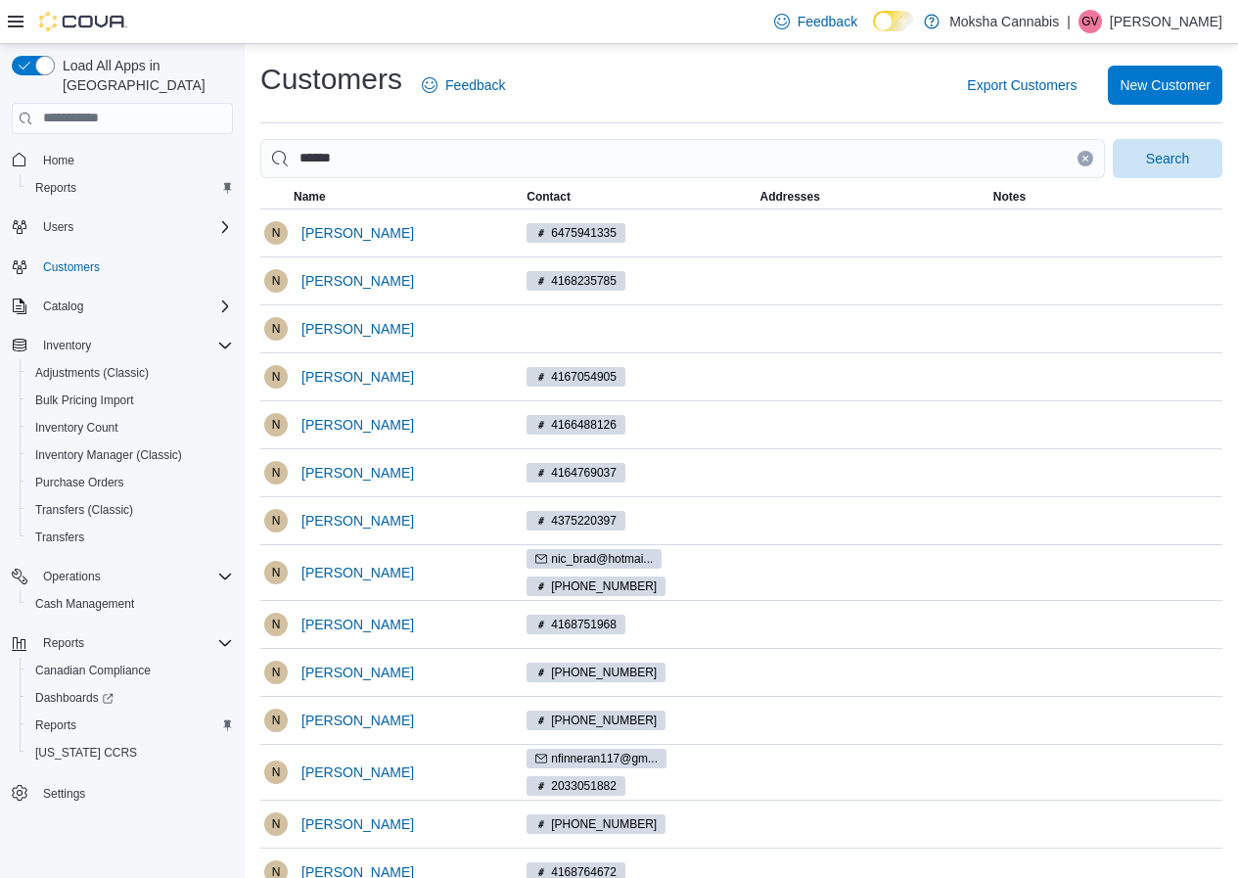
drag, startPoint x: 299, startPoint y: 471, endPoint x: 250, endPoint y: 499, distance: 57.4
click at [250, 499] on div "Customers Feedback Export Customers New Customer ****** Search This table conta…" at bounding box center [741, 649] width 993 height 1211
click at [331, 467] on span "Nicole B" at bounding box center [357, 473] width 113 height 20
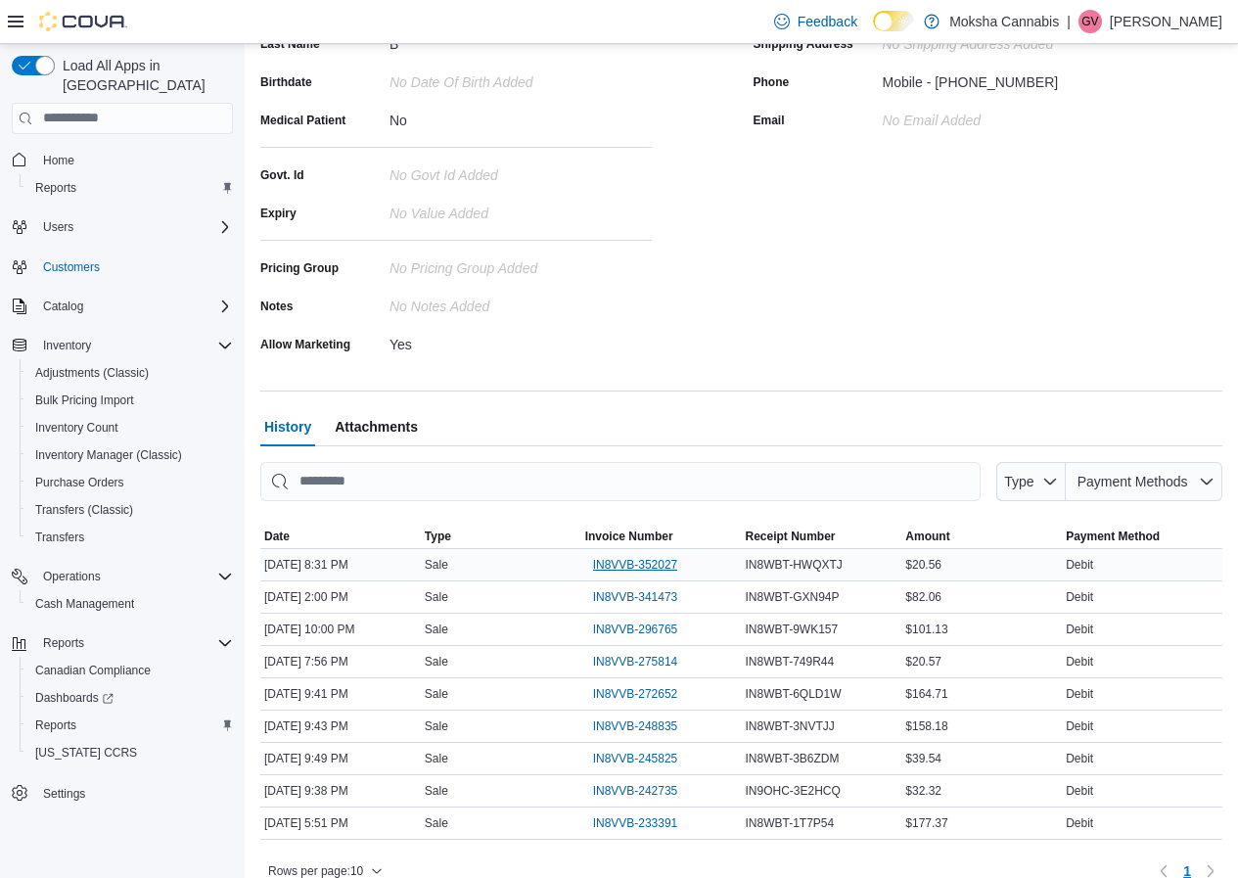
scroll to position [318, 0]
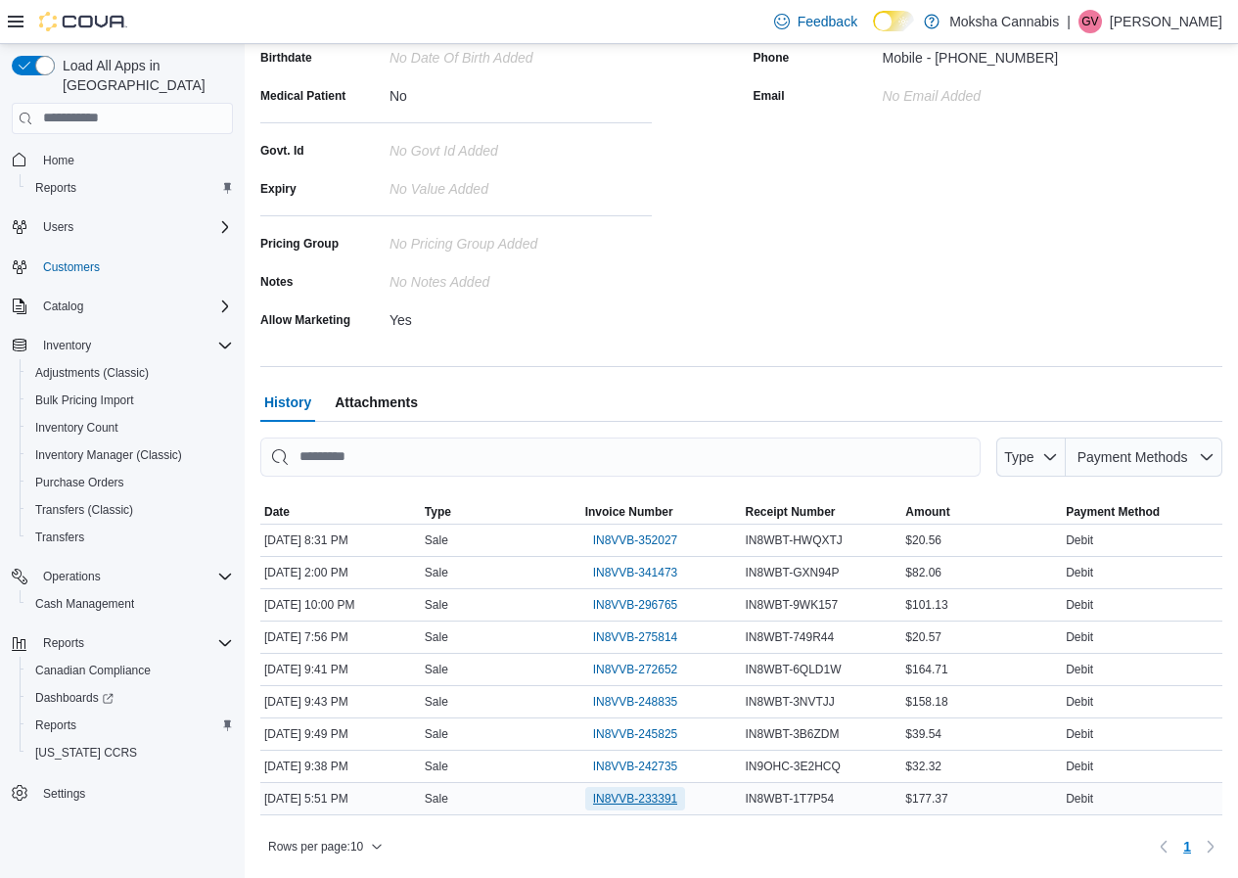
click at [649, 795] on span "IN8VVB-233391" at bounding box center [635, 799] width 85 height 16
click at [645, 606] on span "IN8VVB-296765" at bounding box center [635, 605] width 85 height 16
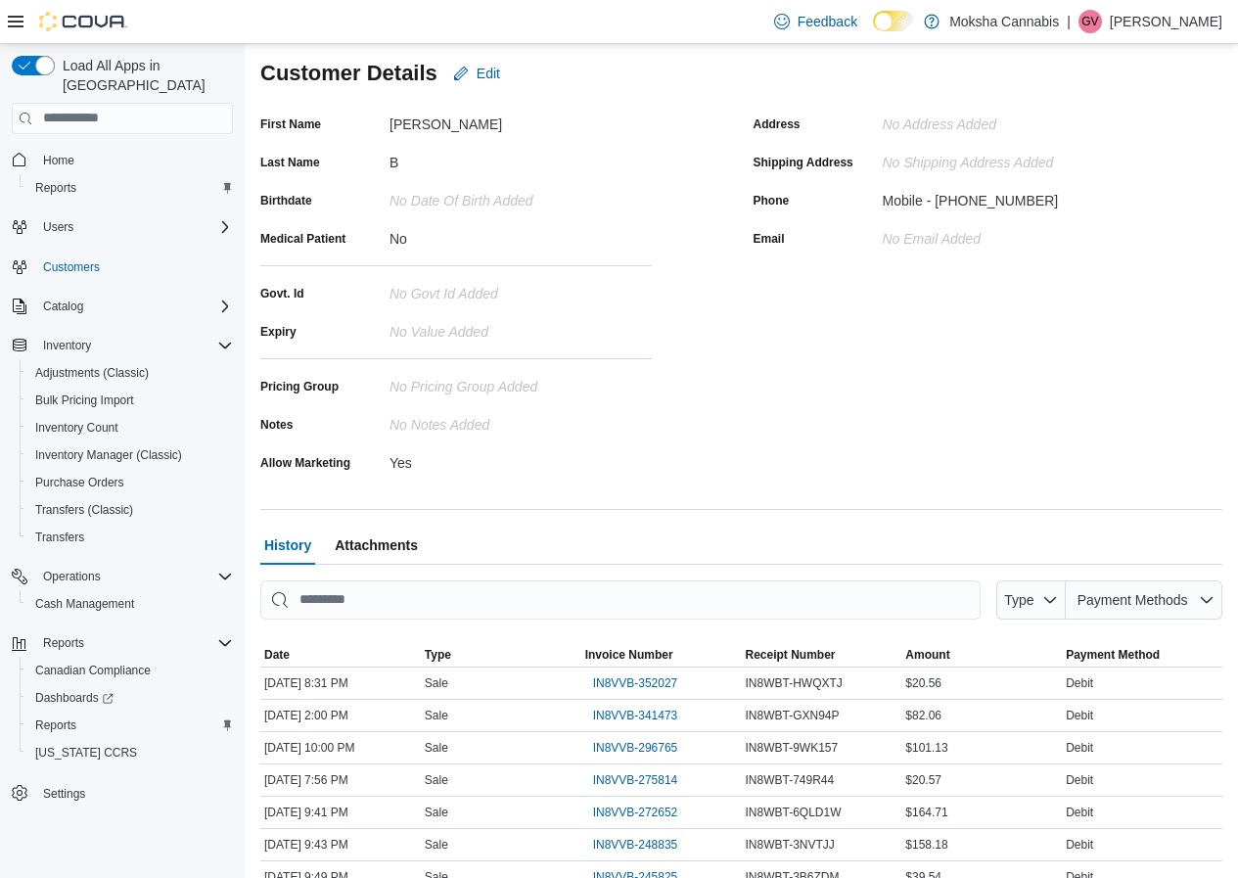
scroll to position [0, 0]
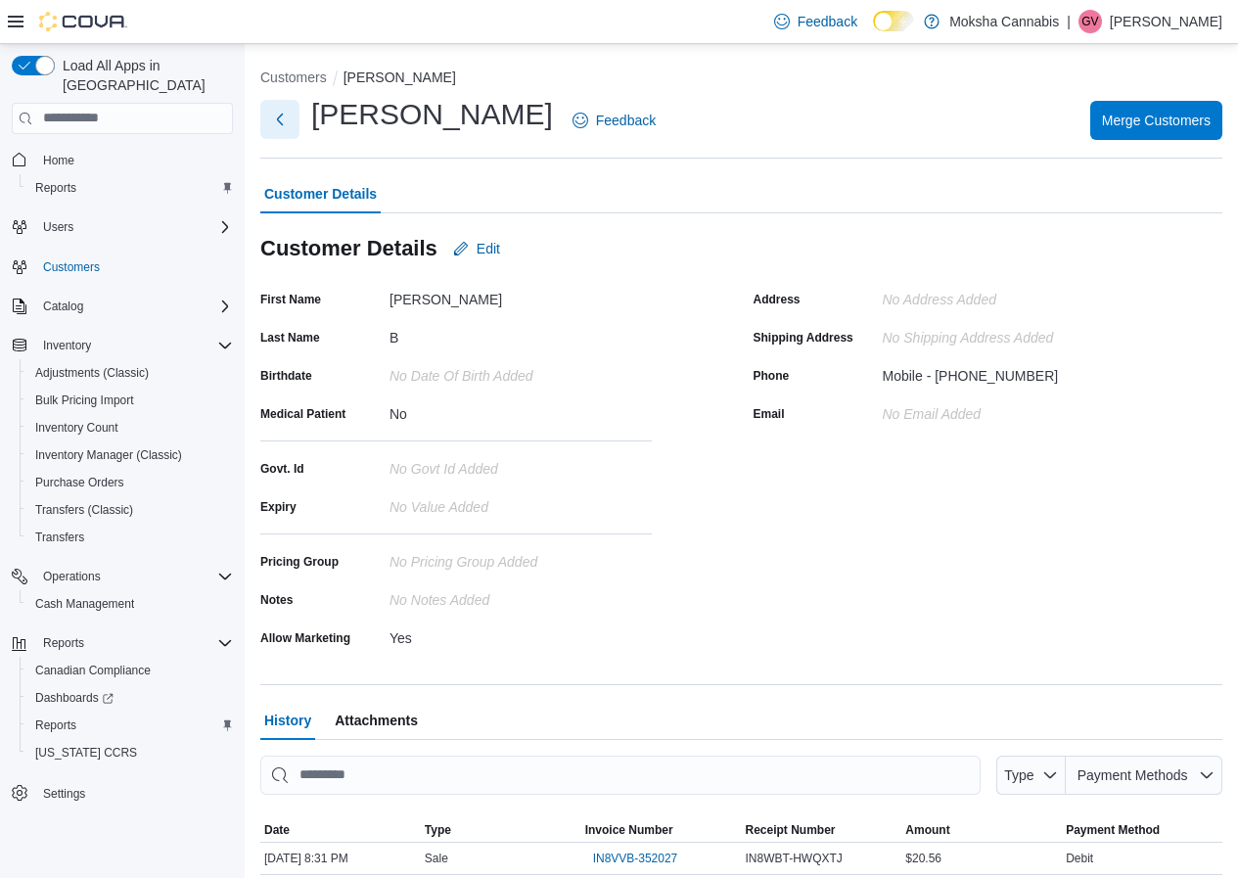
click at [285, 123] on button "Next" at bounding box center [279, 119] width 39 height 39
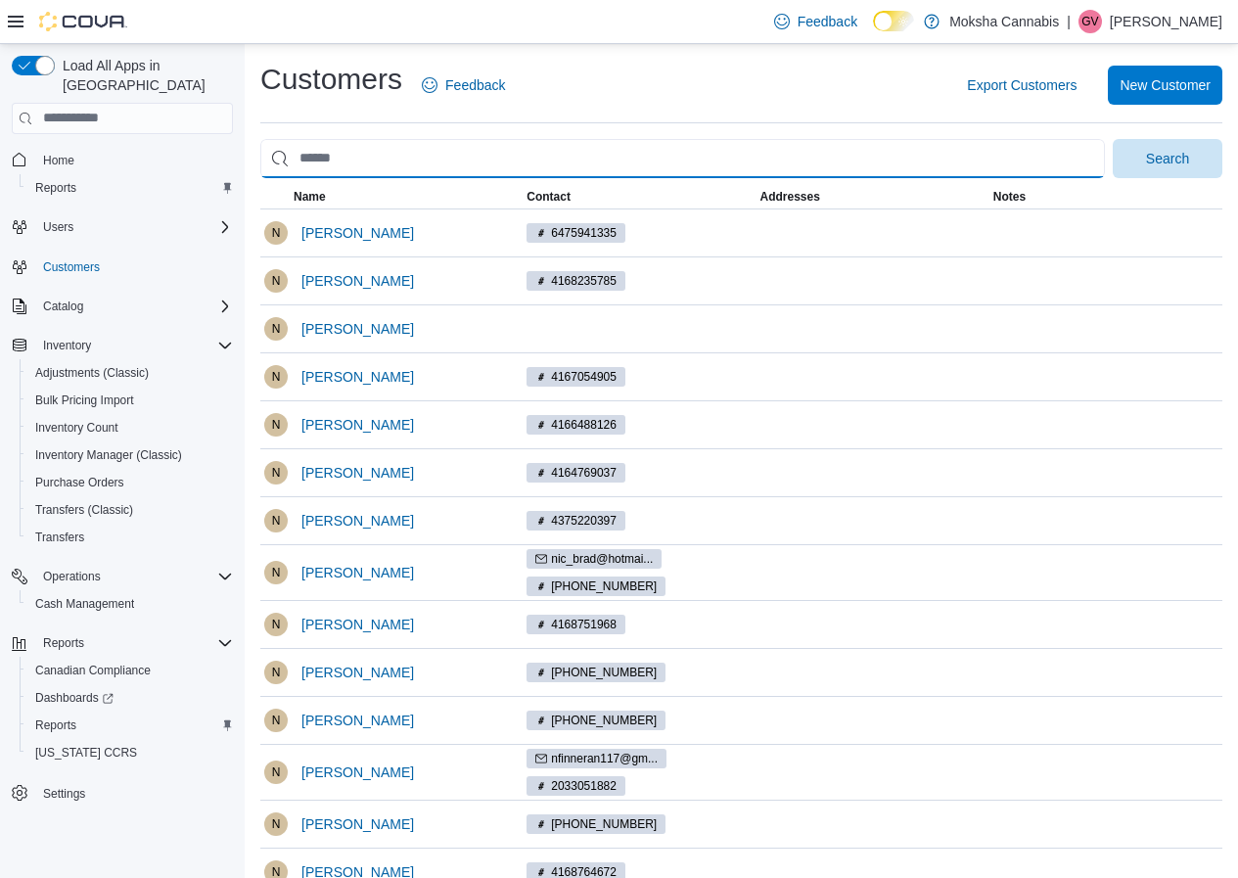
drag, startPoint x: 383, startPoint y: 158, endPoint x: 98, endPoint y: 119, distance: 287.4
click at [98, 119] on div "Load All Apps in New Hub Home Reports Users Customers Catalog Inventory Adjustm…" at bounding box center [619, 649] width 1238 height 1211
type input "***"
click at [1113, 139] on button "Search" at bounding box center [1168, 158] width 110 height 39
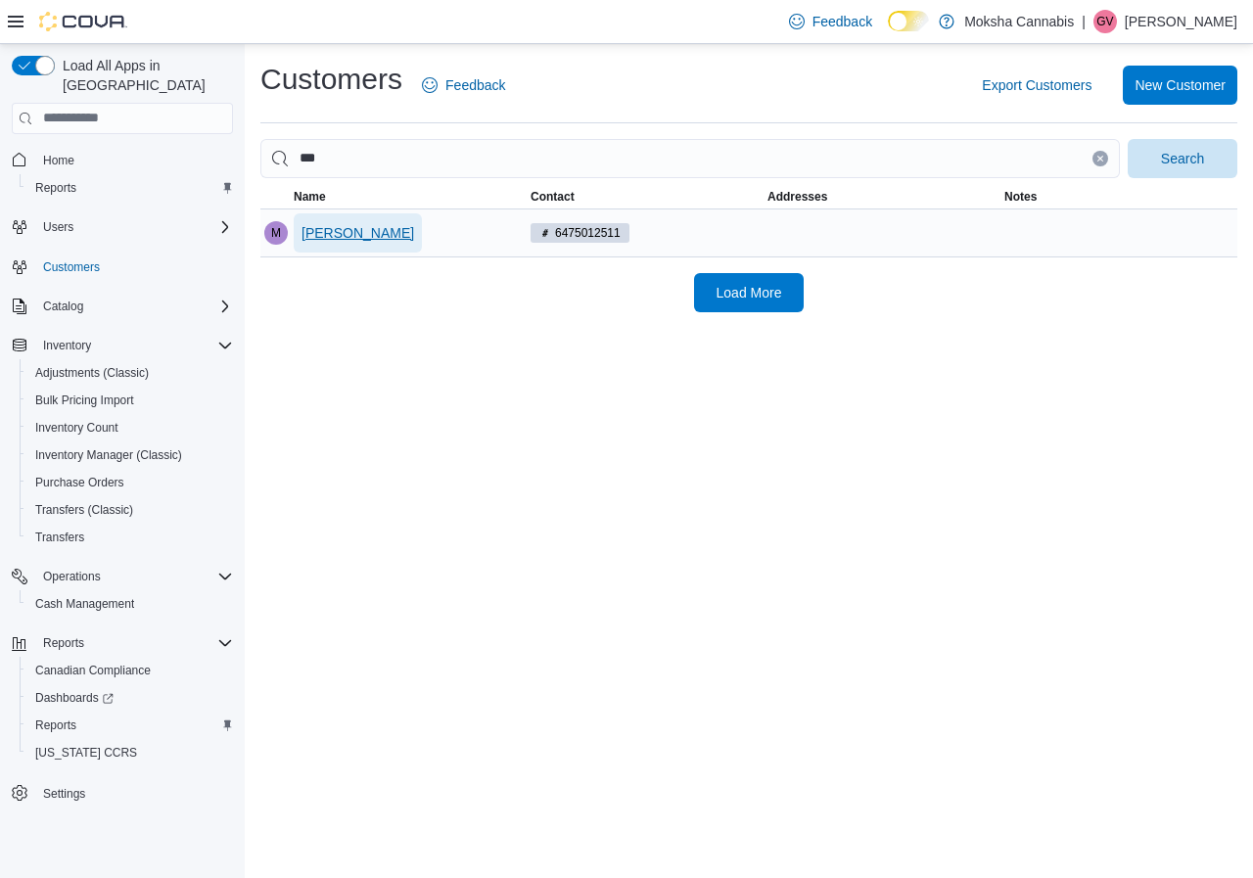
click at [324, 235] on span "Meg B" at bounding box center [357, 233] width 113 height 20
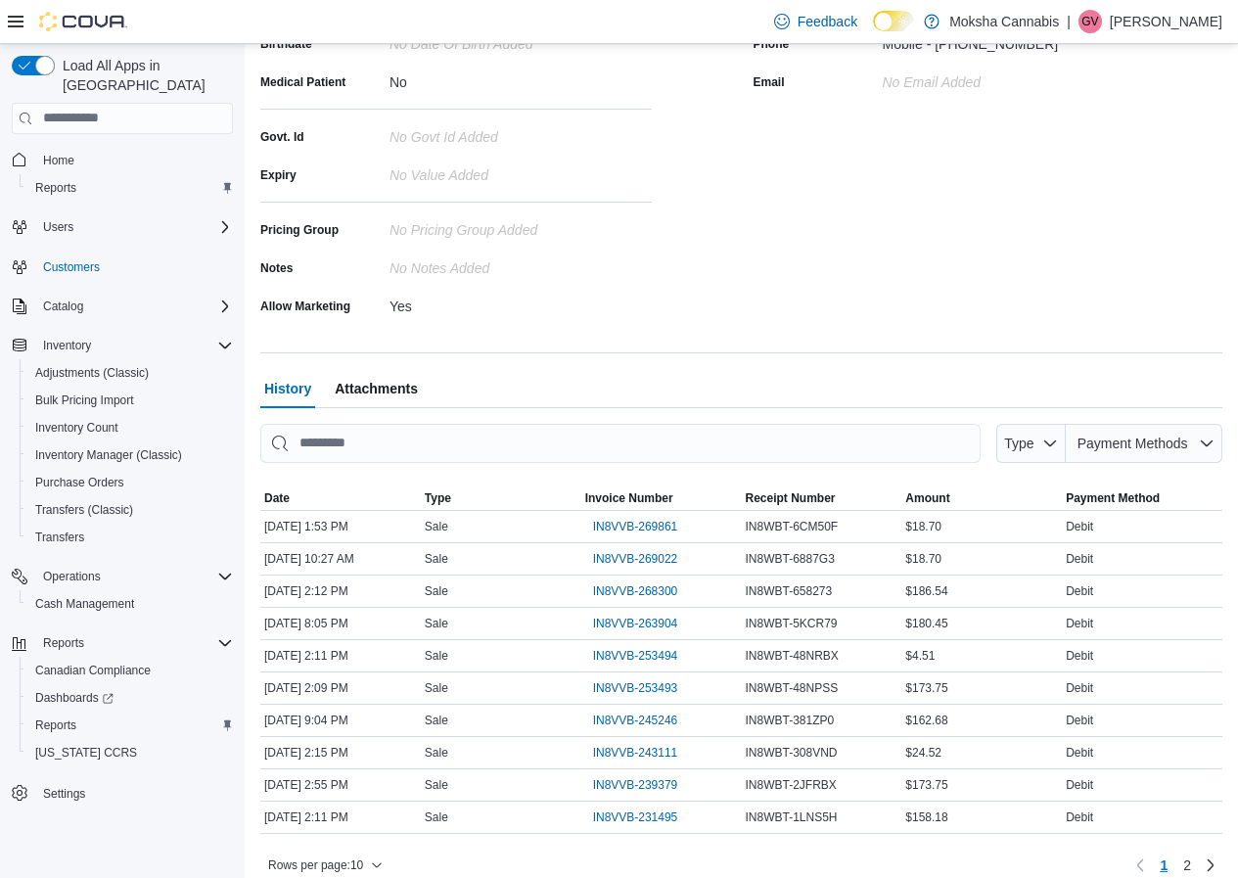
scroll to position [339, 0]
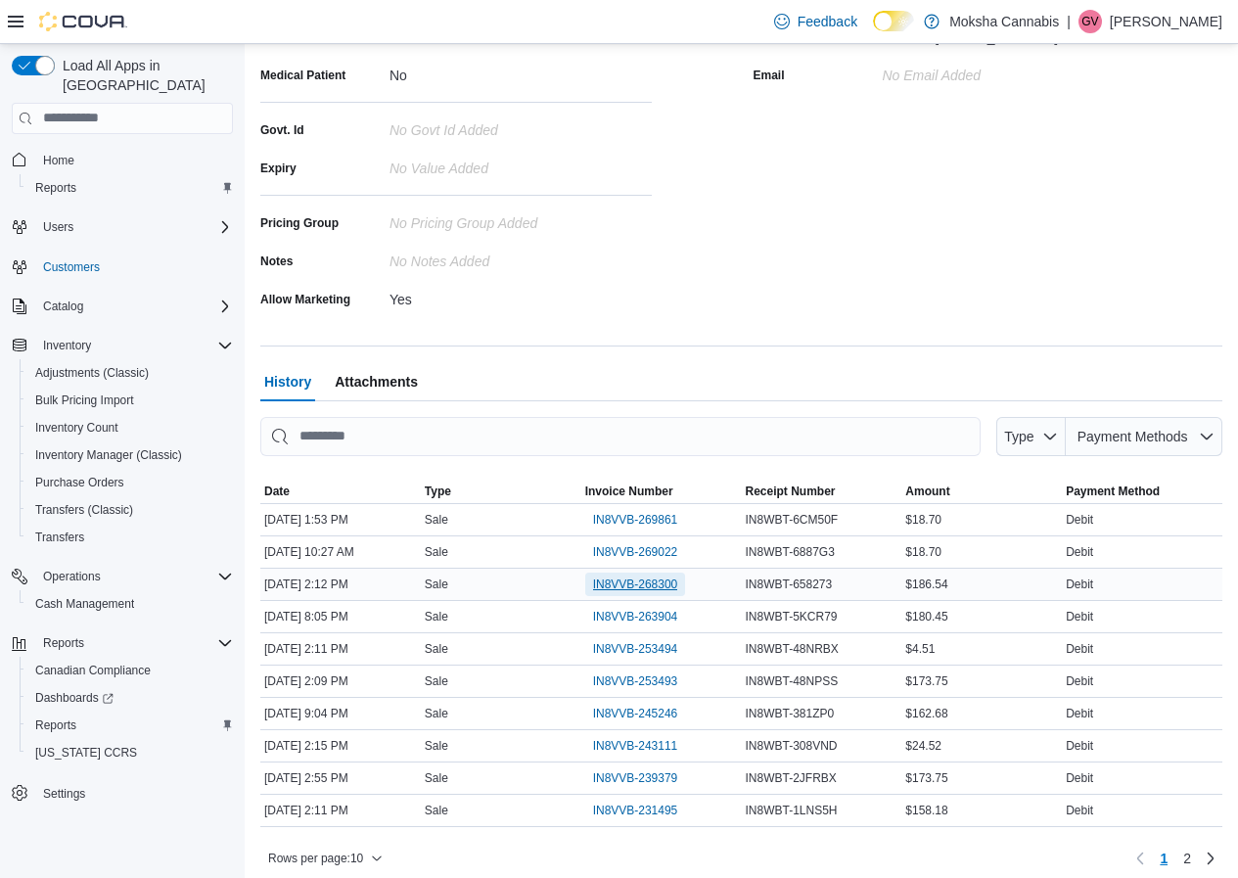
click at [651, 583] on span "IN8VVB-268300" at bounding box center [635, 584] width 85 height 16
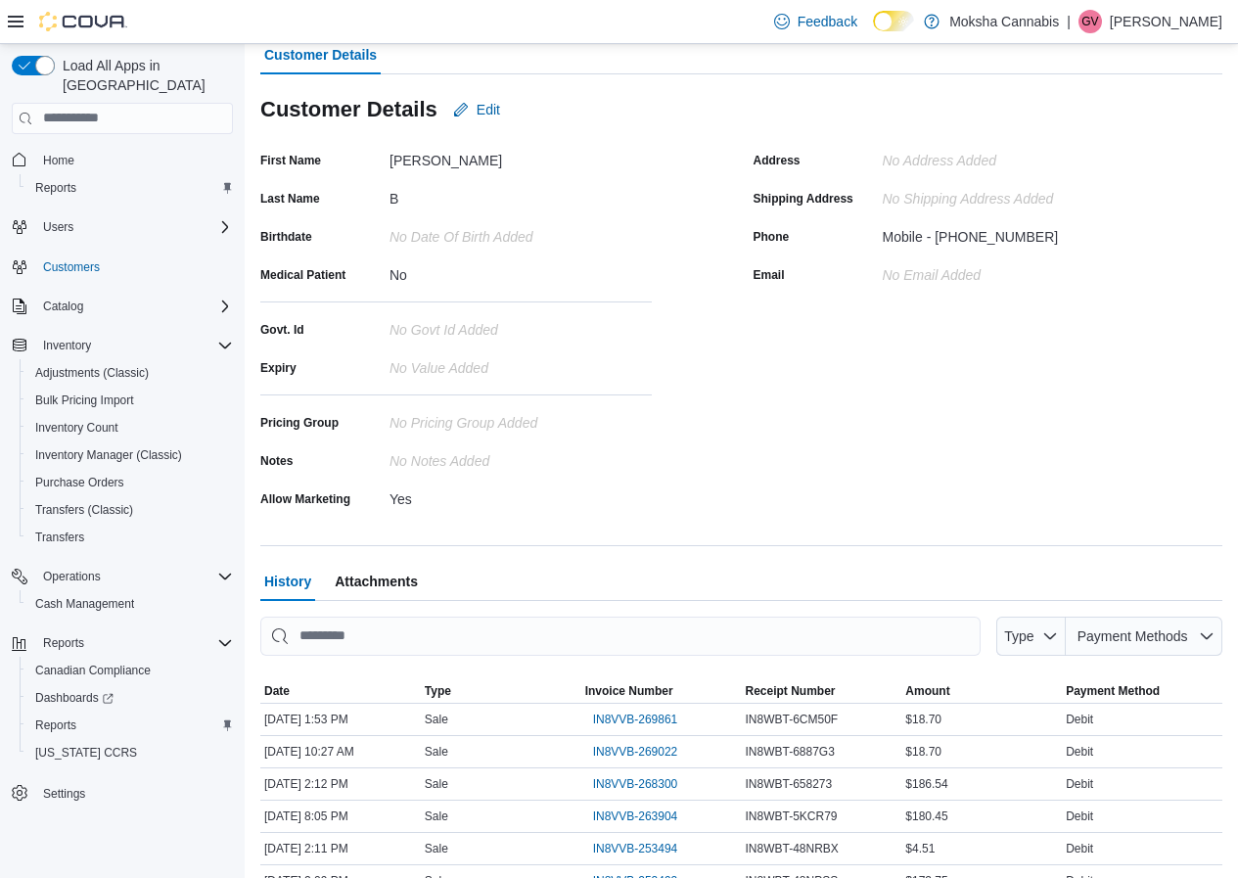
scroll to position [0, 0]
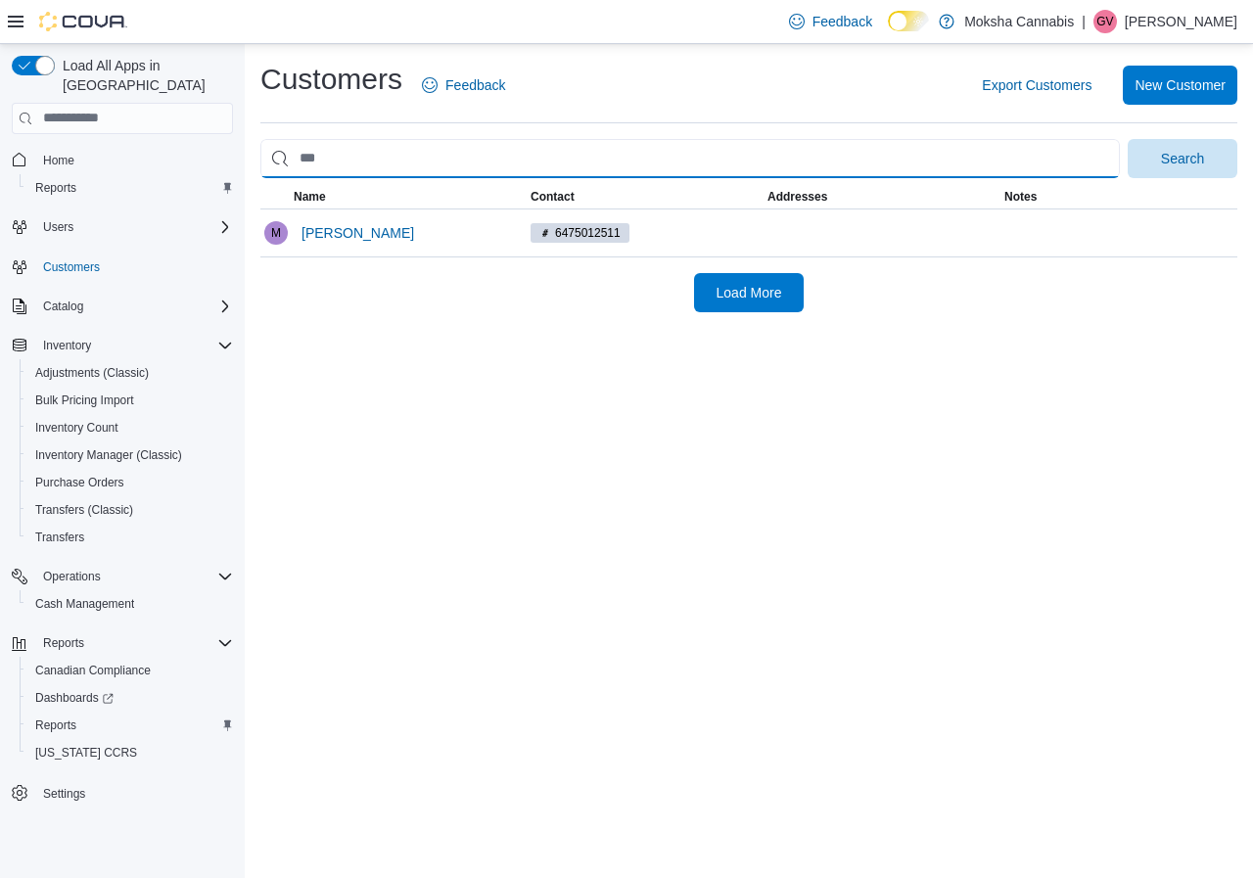
drag, startPoint x: 350, startPoint y: 161, endPoint x: 270, endPoint y: 153, distance: 80.6
click at [270, 153] on input "search" at bounding box center [689, 158] width 859 height 39
click at [339, 153] on input "search" at bounding box center [689, 158] width 859 height 39
type input "*****"
click at [1127, 139] on button "Search" at bounding box center [1182, 158] width 110 height 39
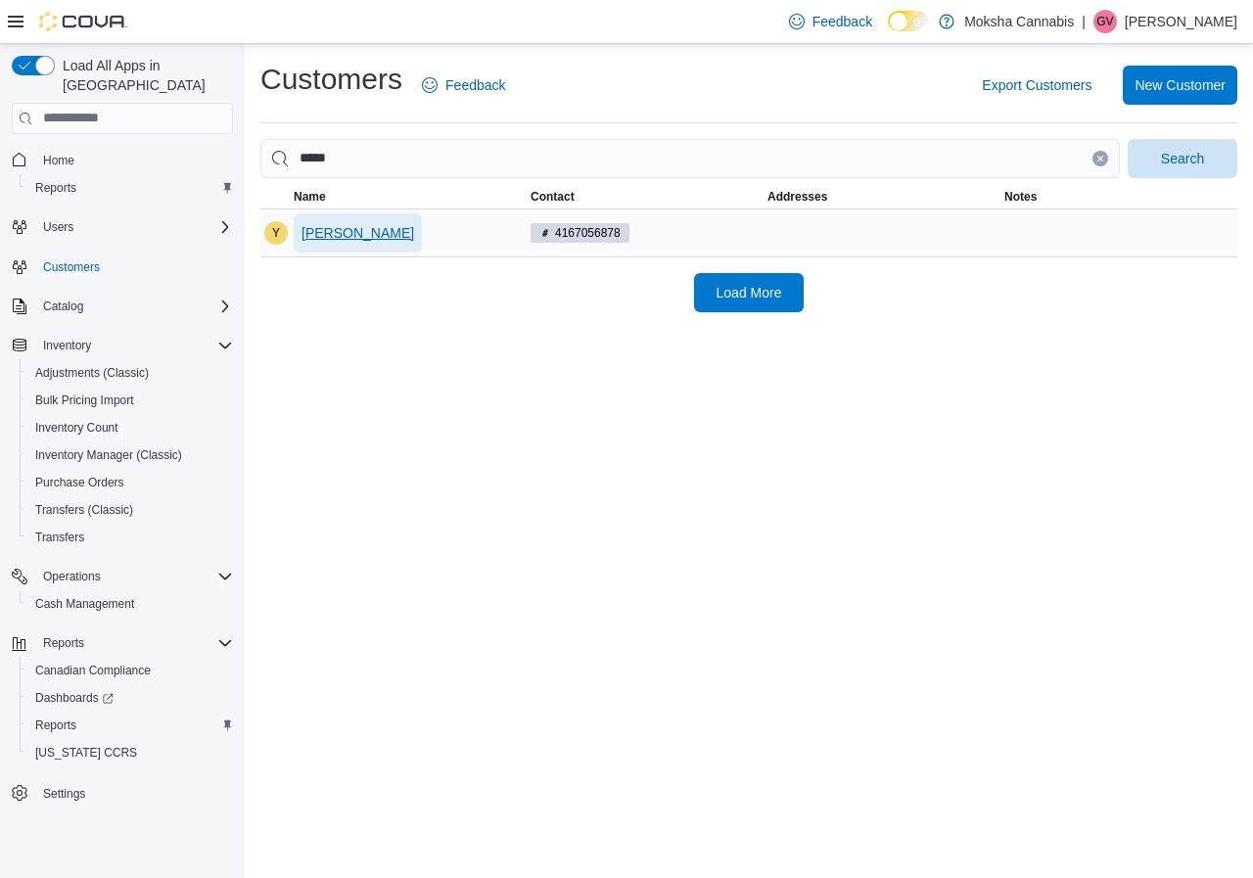
click at [344, 228] on span "Yaron Lupovici" at bounding box center [357, 233] width 113 height 20
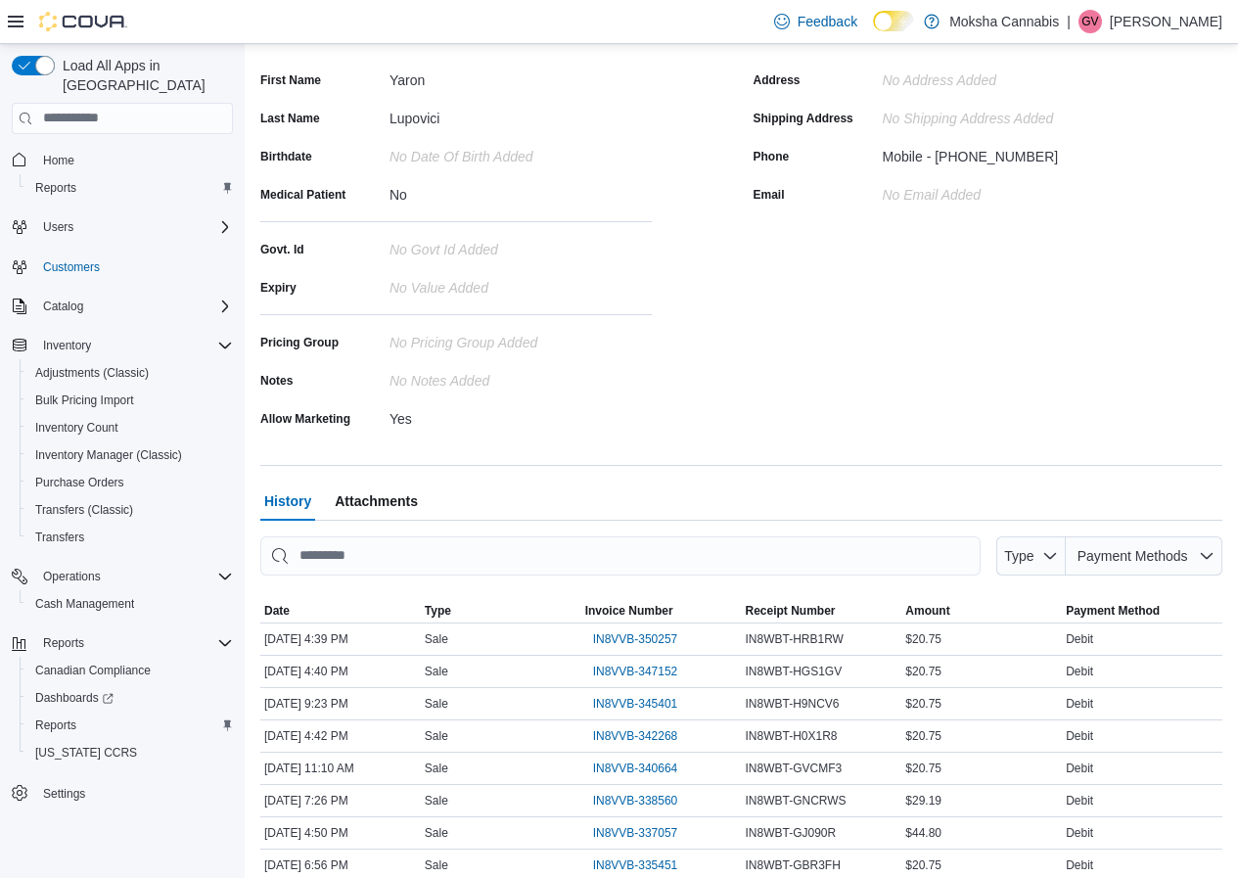
scroll to position [350, 0]
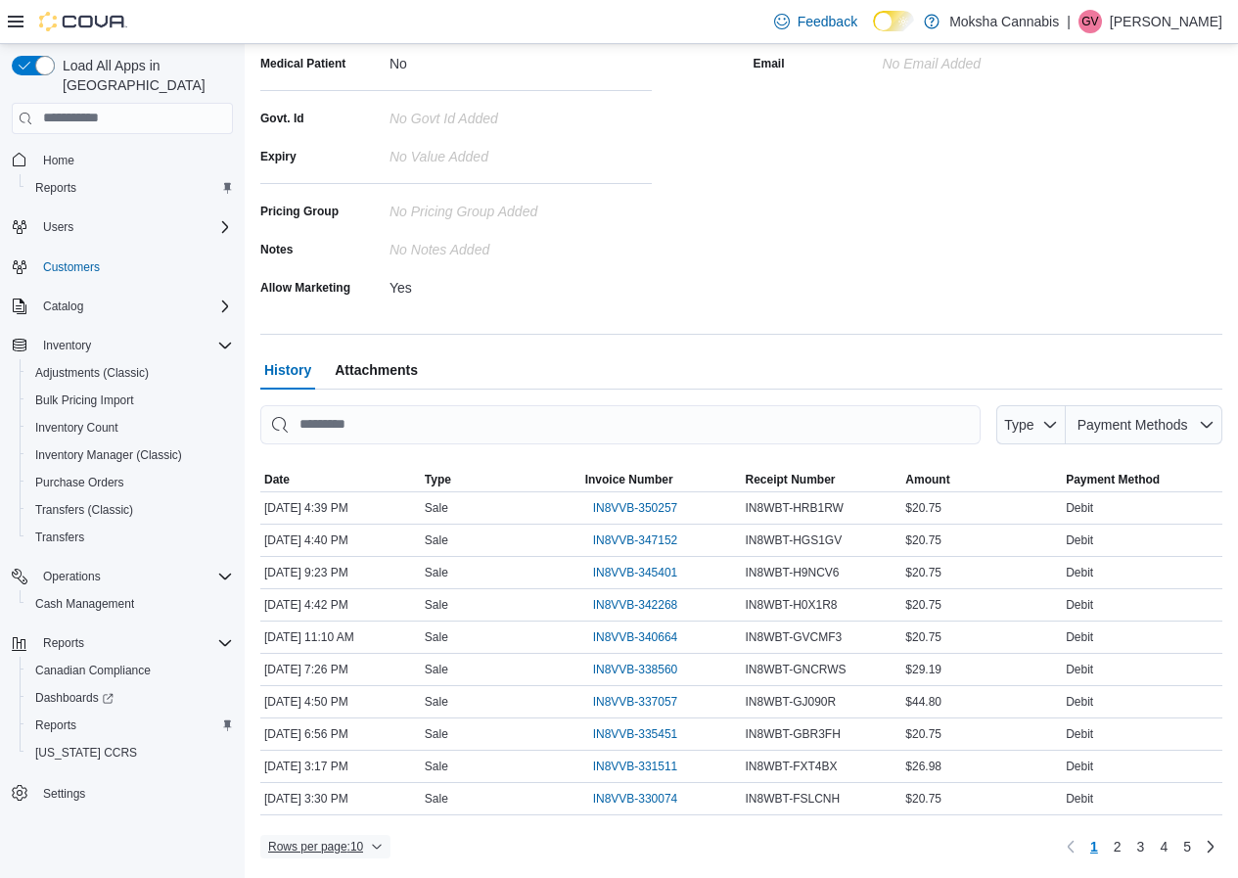
click at [367, 847] on span "Rows per page : 10" at bounding box center [325, 846] width 115 height 23
click at [347, 805] on span "50 rows" at bounding box center [351, 808] width 63 height 16
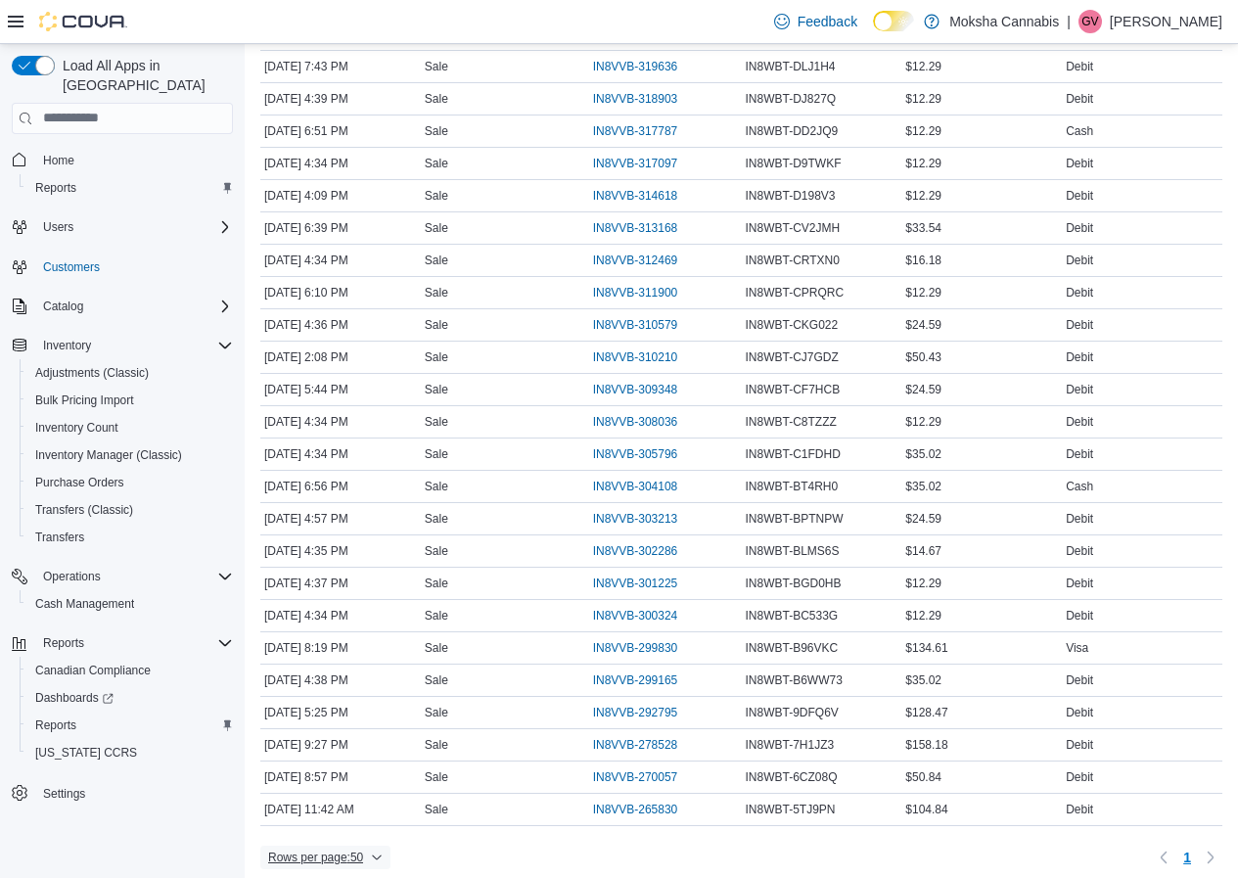
scroll to position [1359, 0]
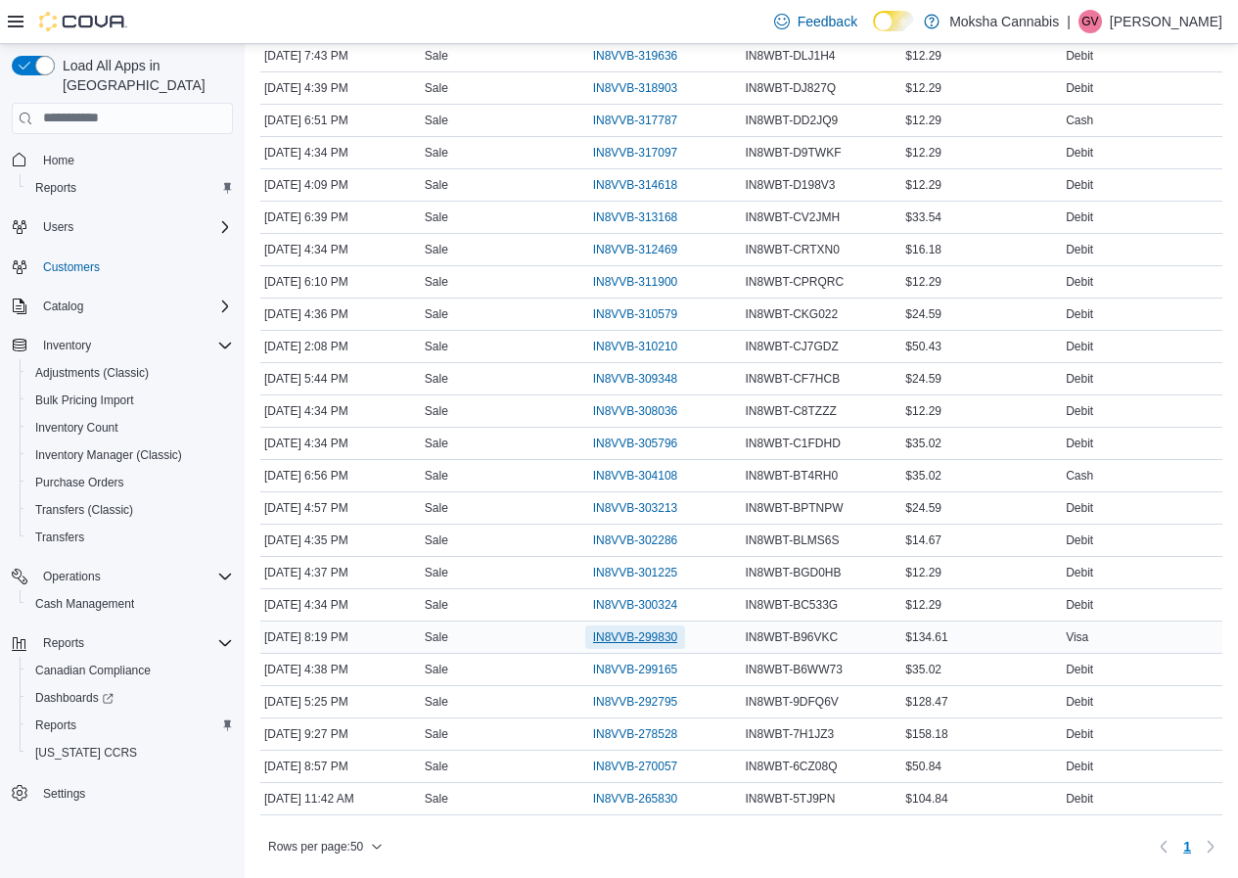
click at [640, 629] on span "IN8VVB-299830" at bounding box center [635, 637] width 85 height 16
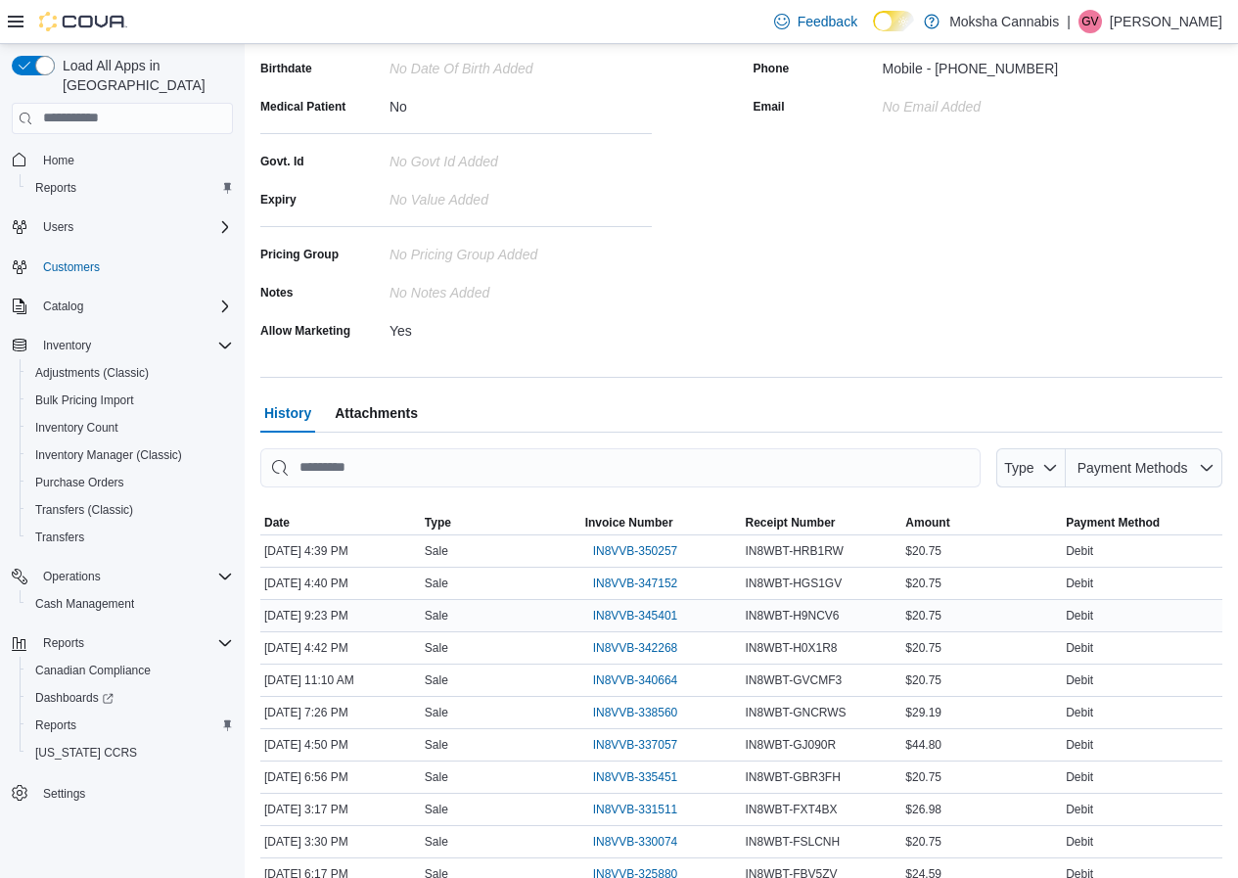
scroll to position [283, 0]
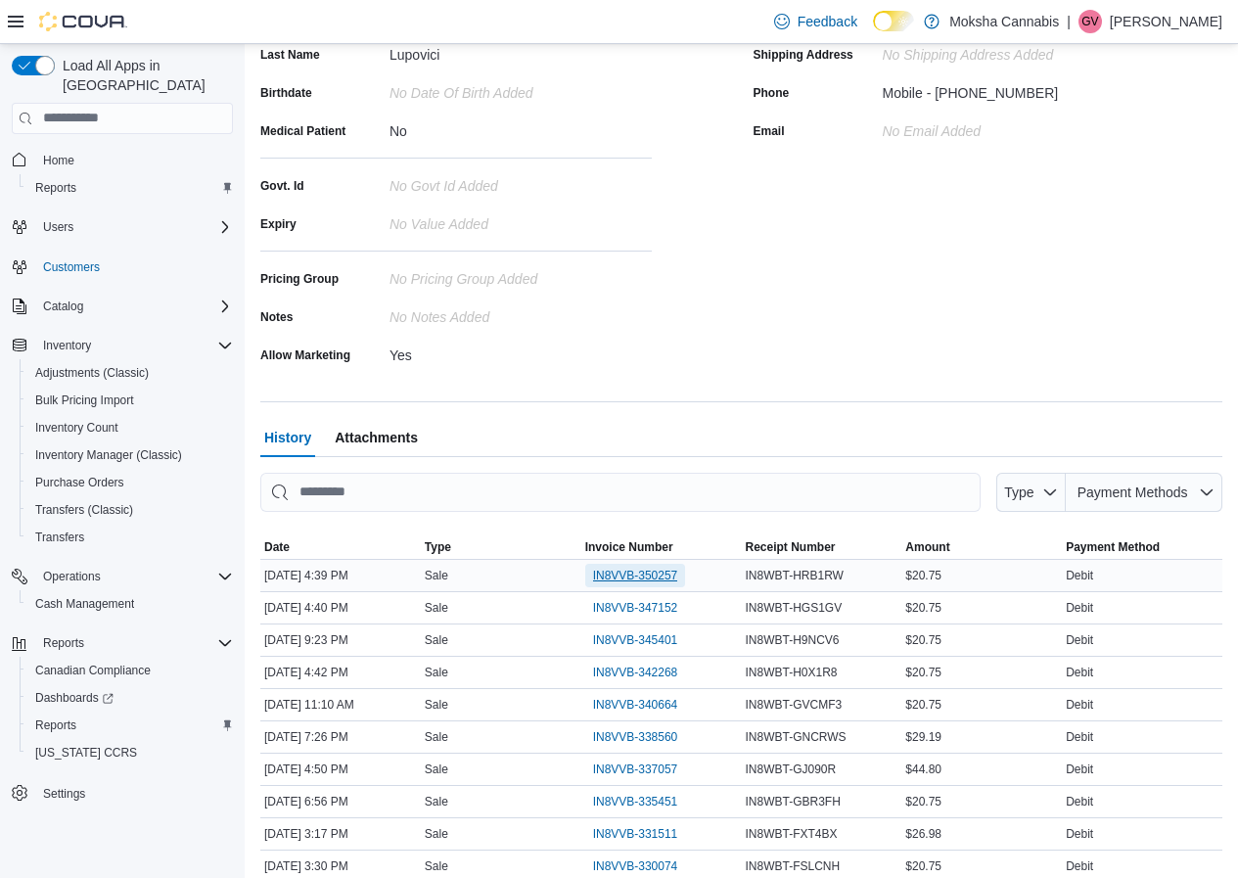
click at [608, 572] on span "IN8VVB-350257" at bounding box center [635, 576] width 85 height 16
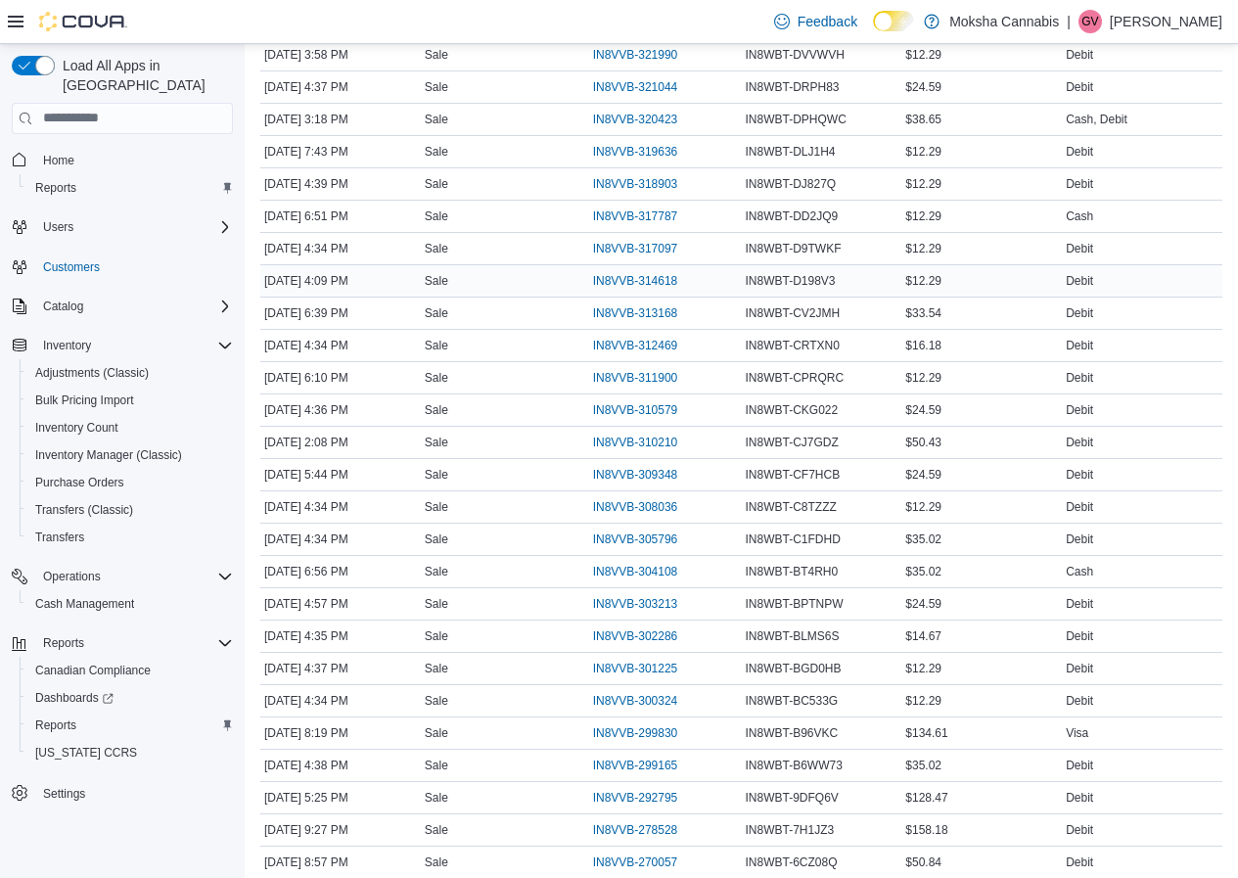
scroll to position [1359, 0]
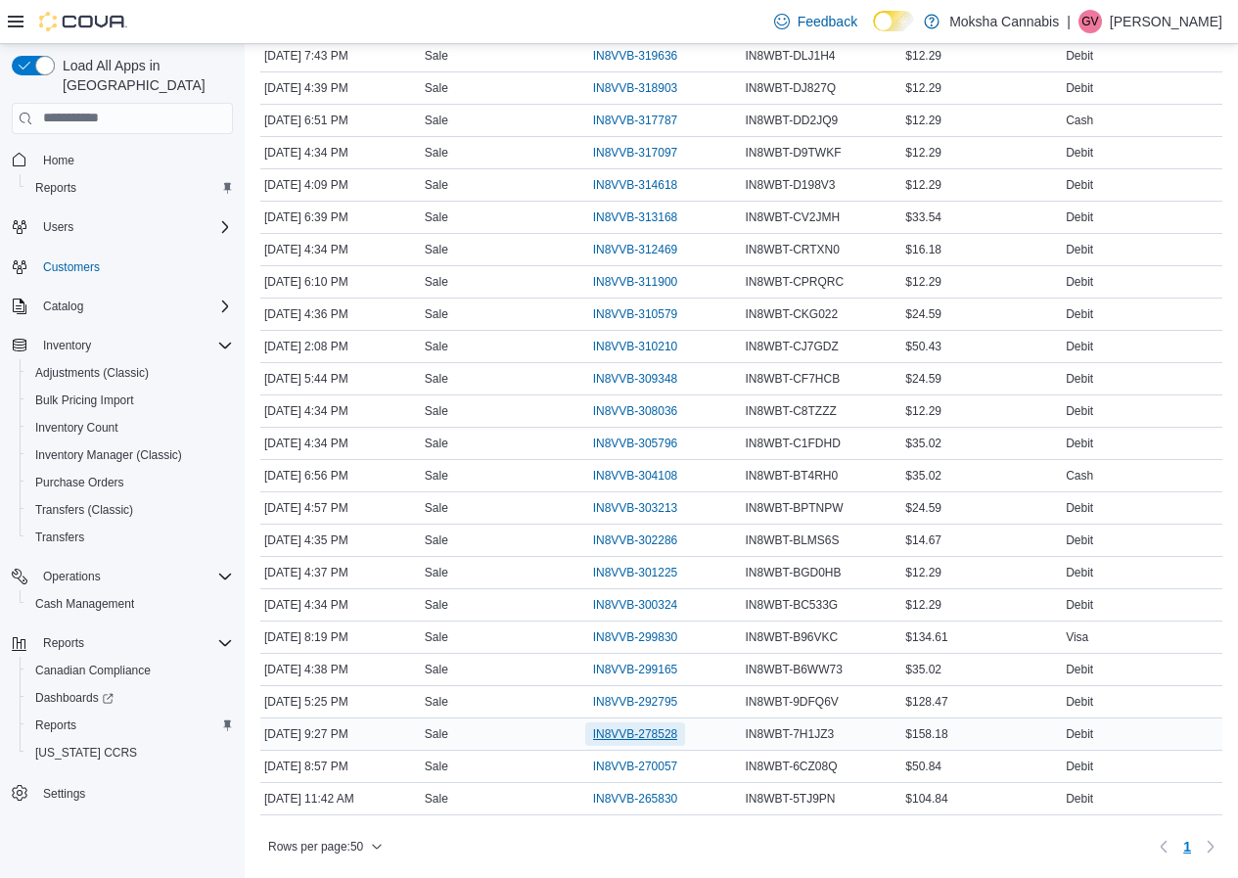
click at [613, 728] on span "IN8VVB-278528" at bounding box center [635, 734] width 85 height 16
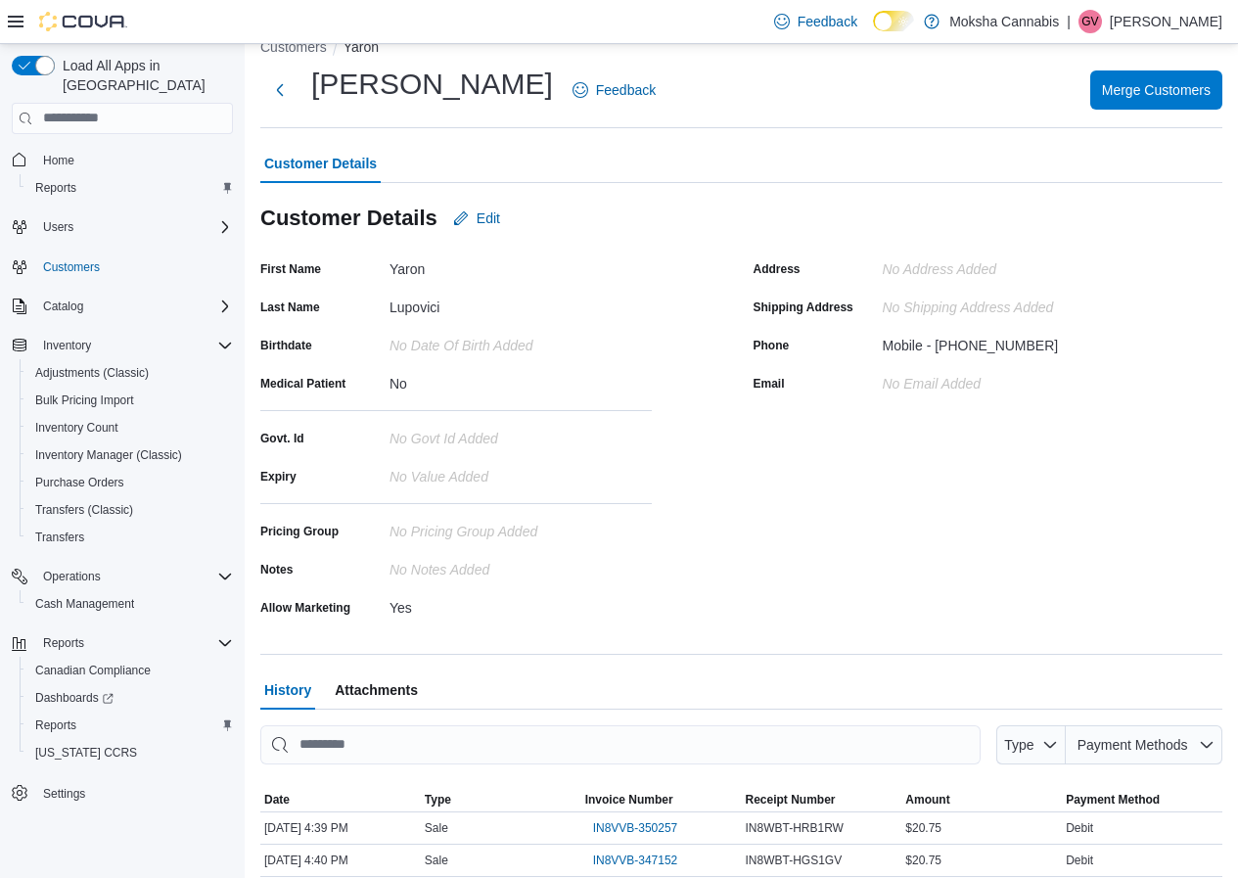
scroll to position [0, 0]
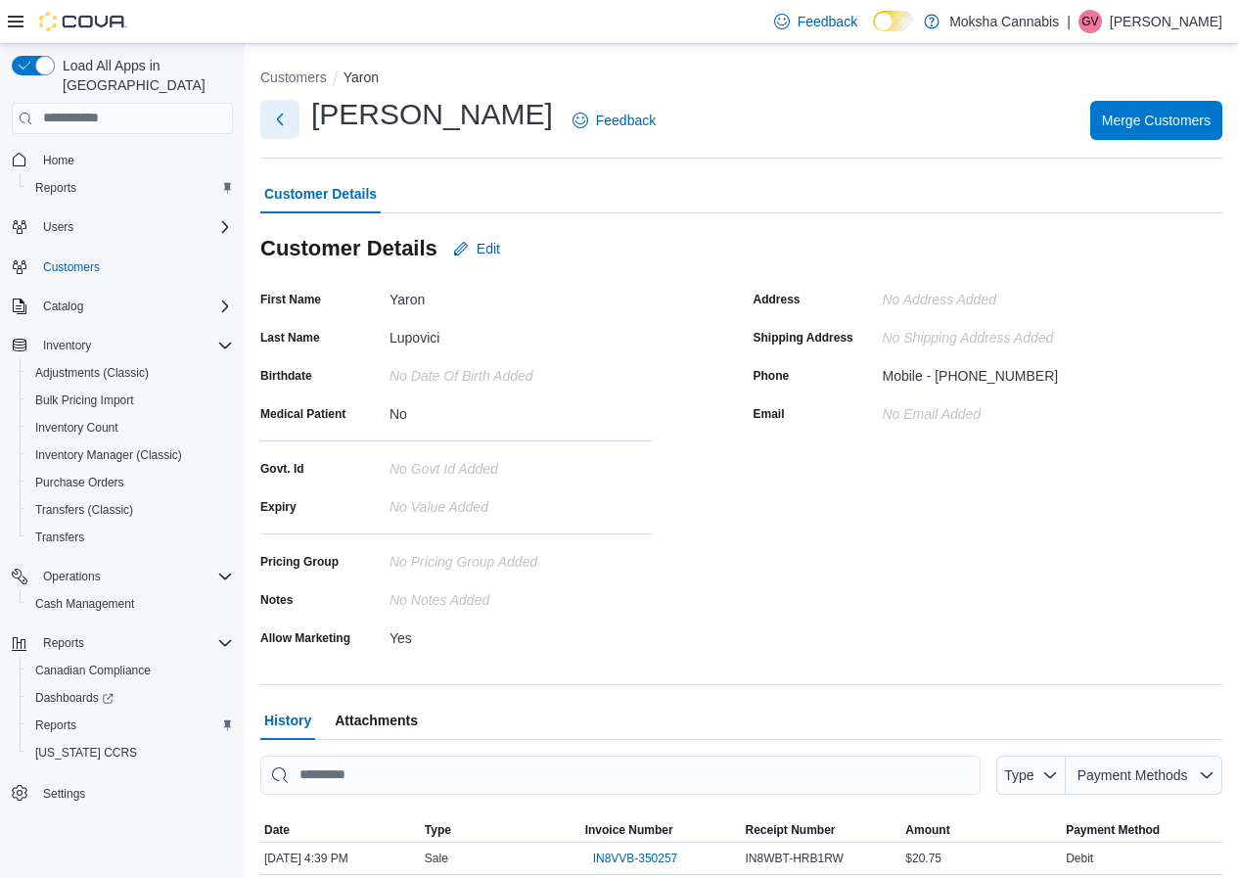
click at [279, 116] on button "Next" at bounding box center [279, 119] width 39 height 39
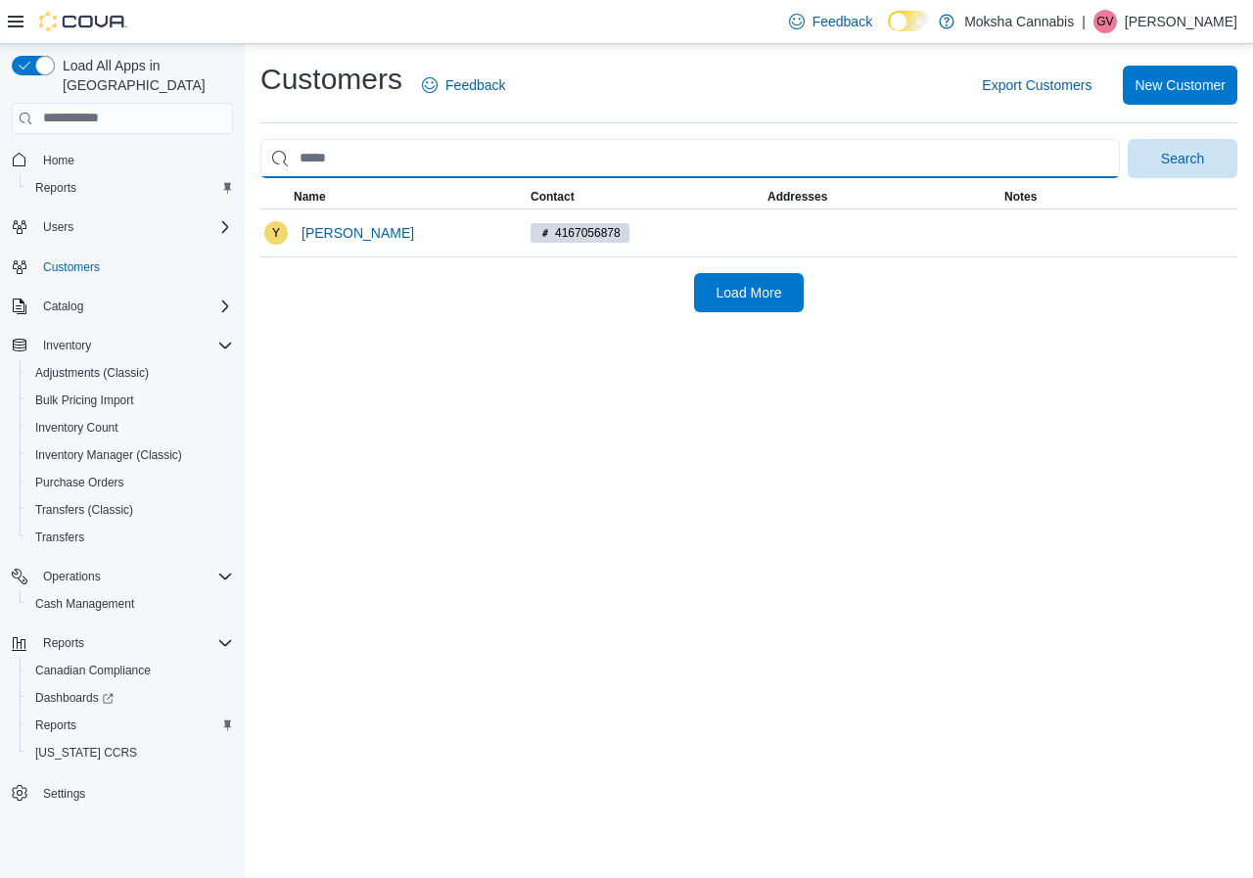
drag, startPoint x: 345, startPoint y: 142, endPoint x: 320, endPoint y: 155, distance: 28.5
click at [320, 155] on input "search" at bounding box center [689, 158] width 859 height 39
type input "***"
click at [1127, 139] on button "Search" at bounding box center [1182, 158] width 110 height 39
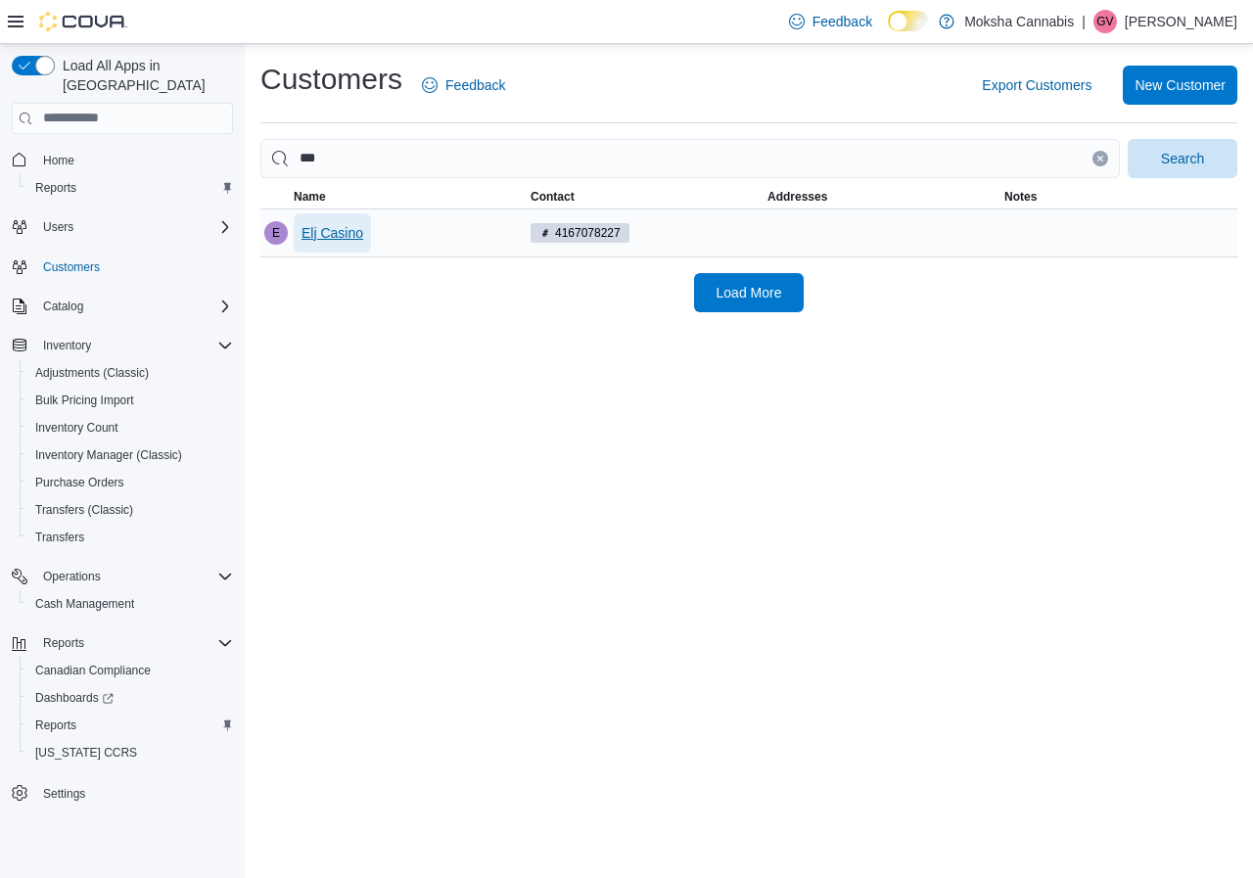
click at [326, 226] on span "Elj Casino" at bounding box center [332, 233] width 62 height 20
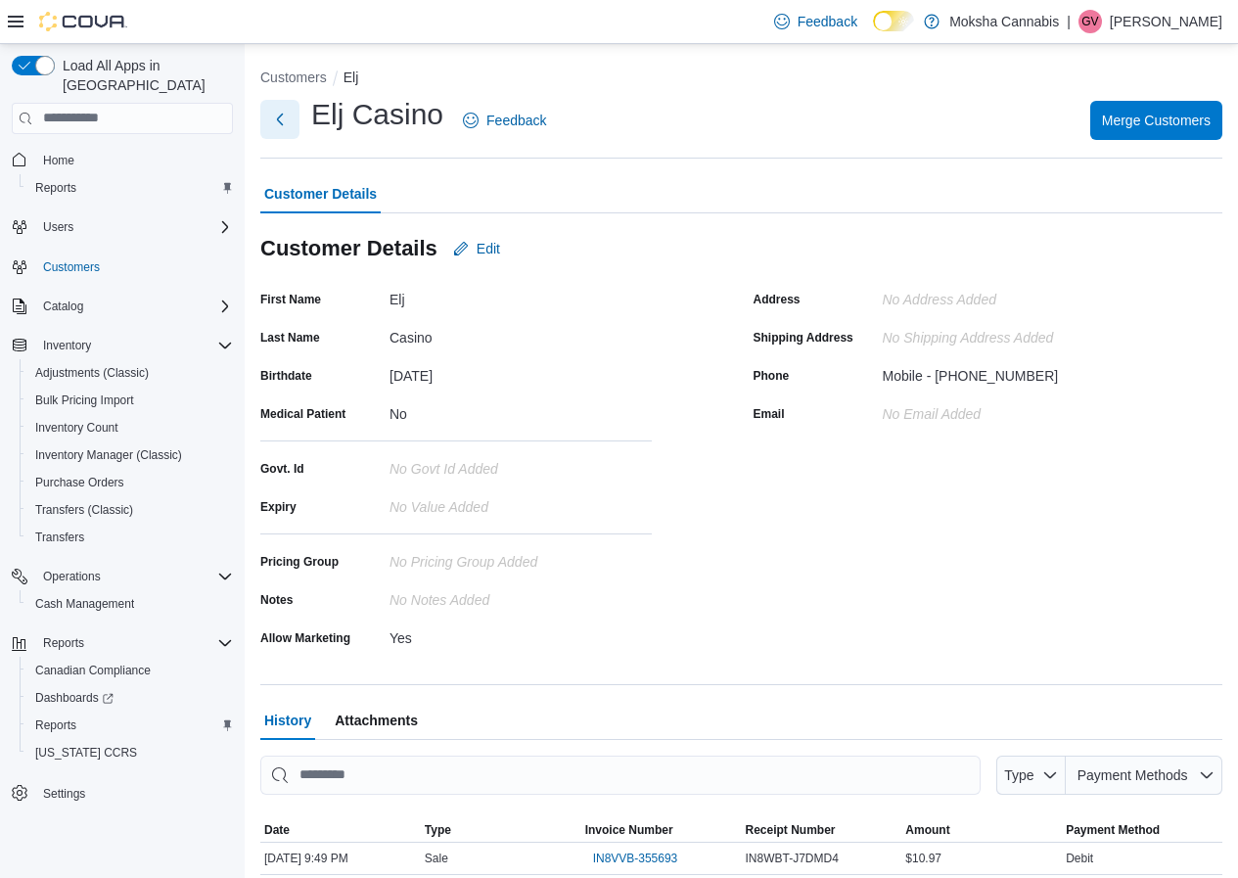
click at [279, 113] on button "Next" at bounding box center [279, 119] width 39 height 39
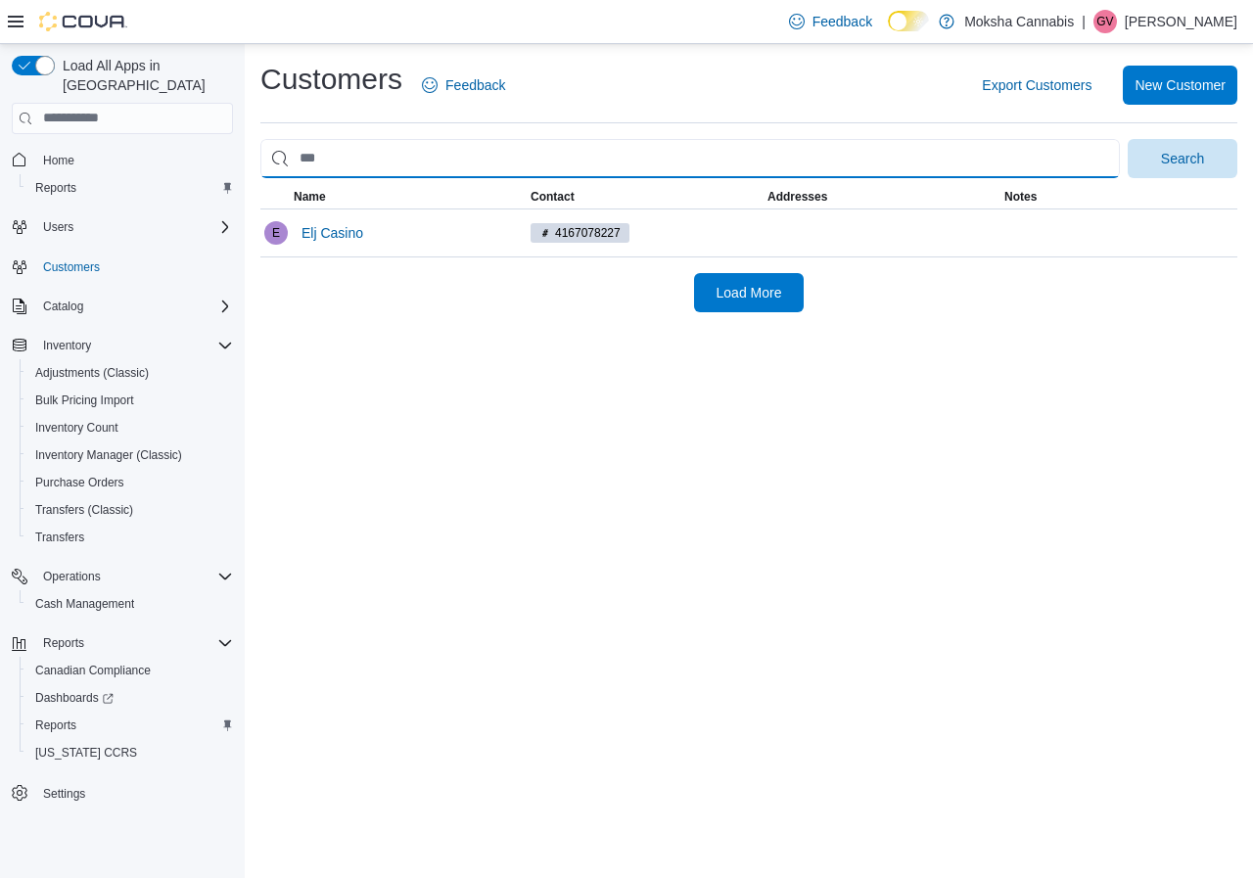
drag, startPoint x: 348, startPoint y: 160, endPoint x: 284, endPoint y: 161, distance: 64.6
click at [284, 161] on input "search" at bounding box center [689, 158] width 859 height 39
click at [1127, 139] on button "Search" at bounding box center [1182, 158] width 110 height 39
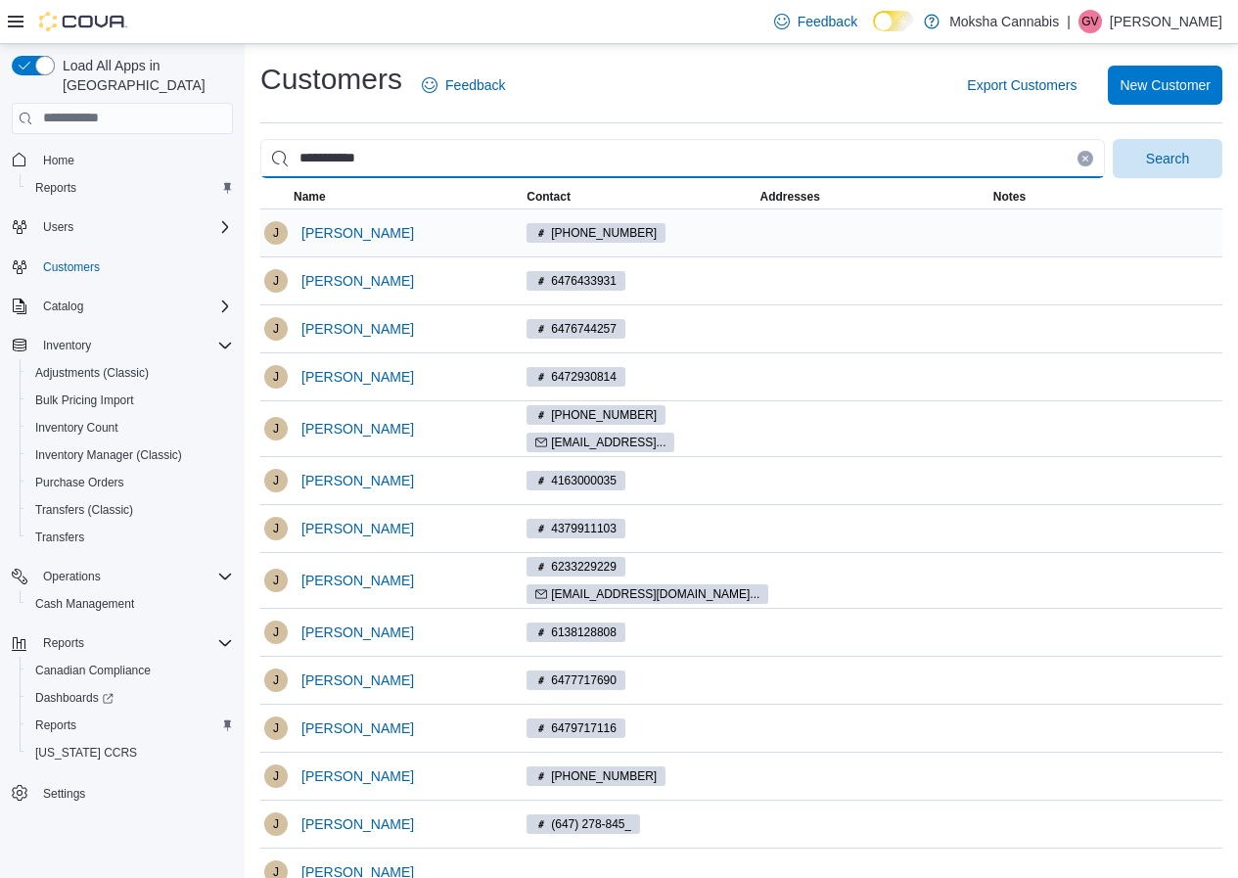
type input "**********"
click at [1113, 139] on button "Search" at bounding box center [1168, 158] width 110 height 39
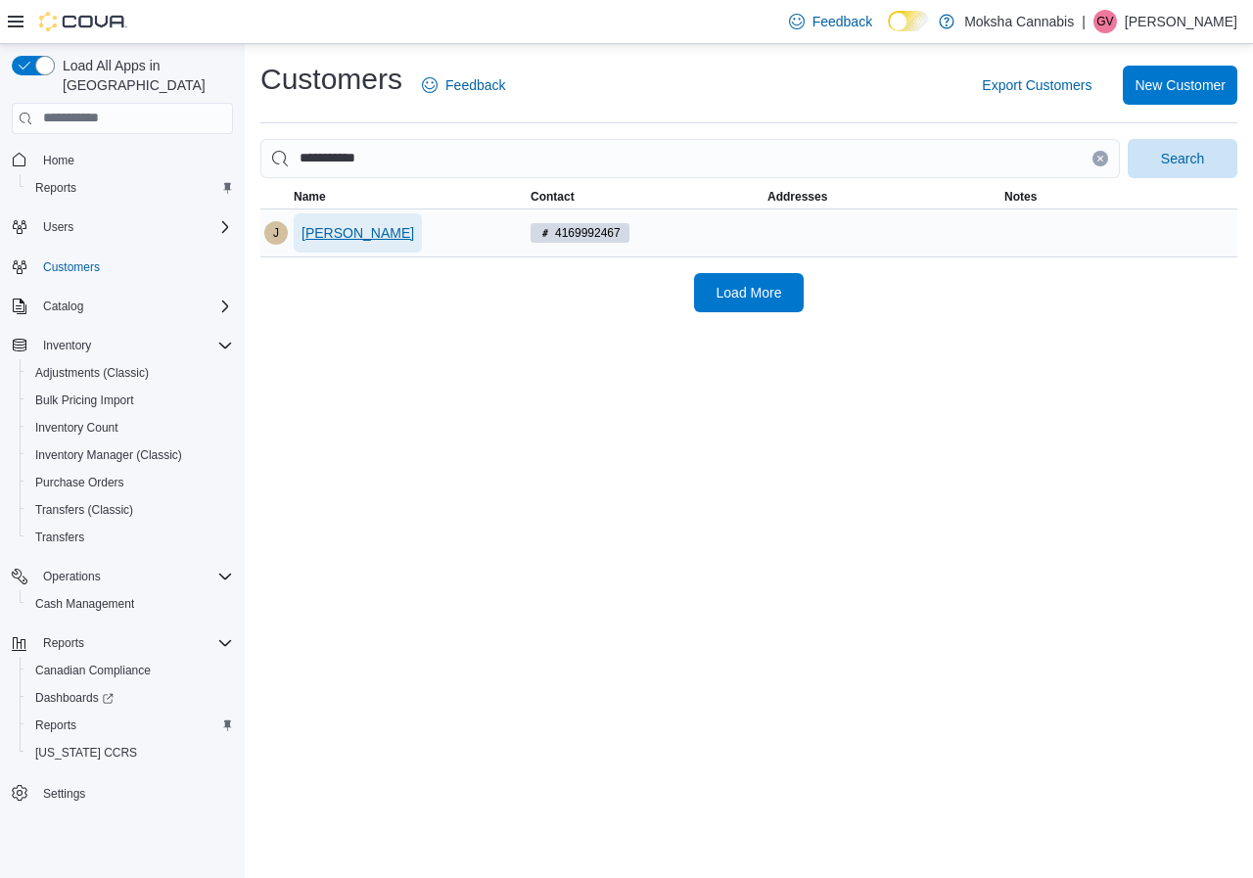
click at [349, 234] on span "Justin Sorg" at bounding box center [357, 233] width 113 height 20
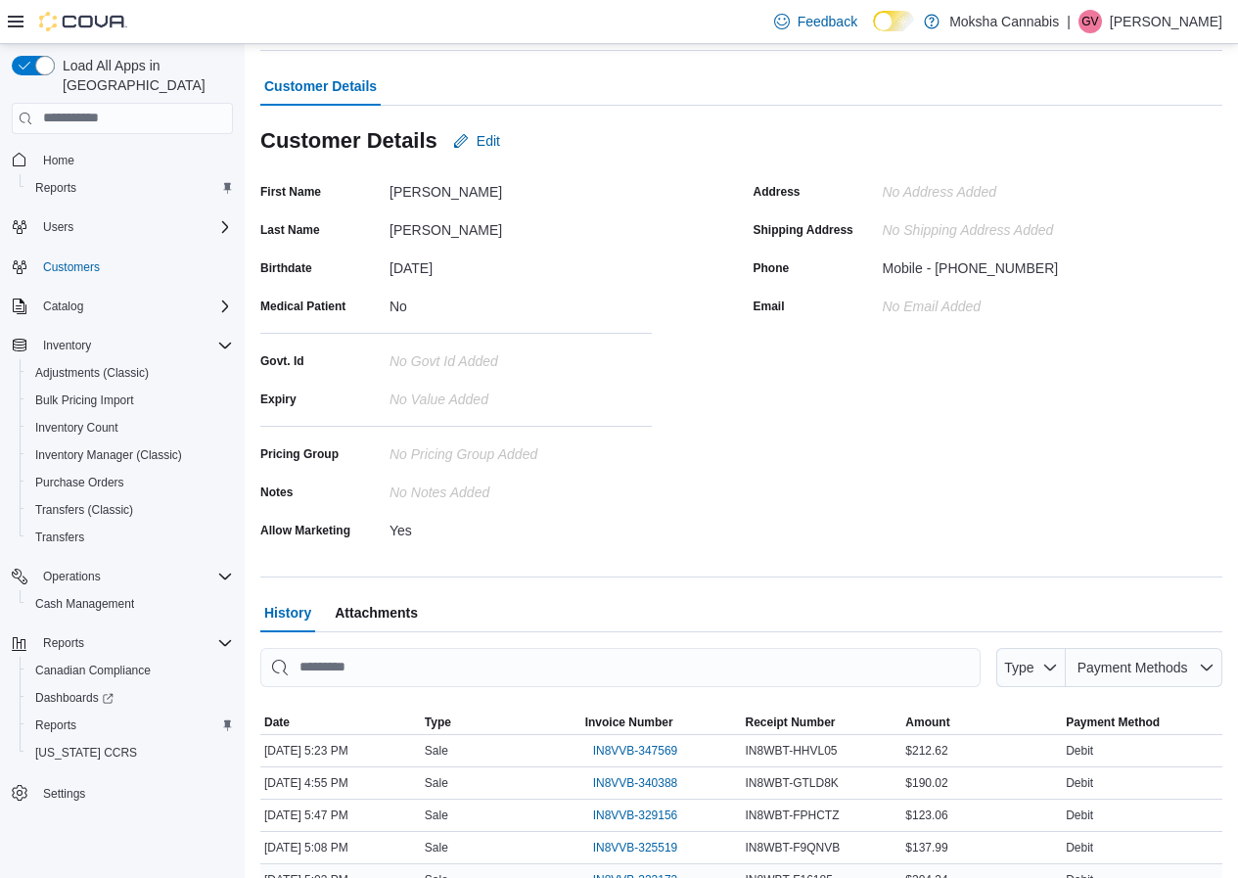
scroll to position [294, 0]
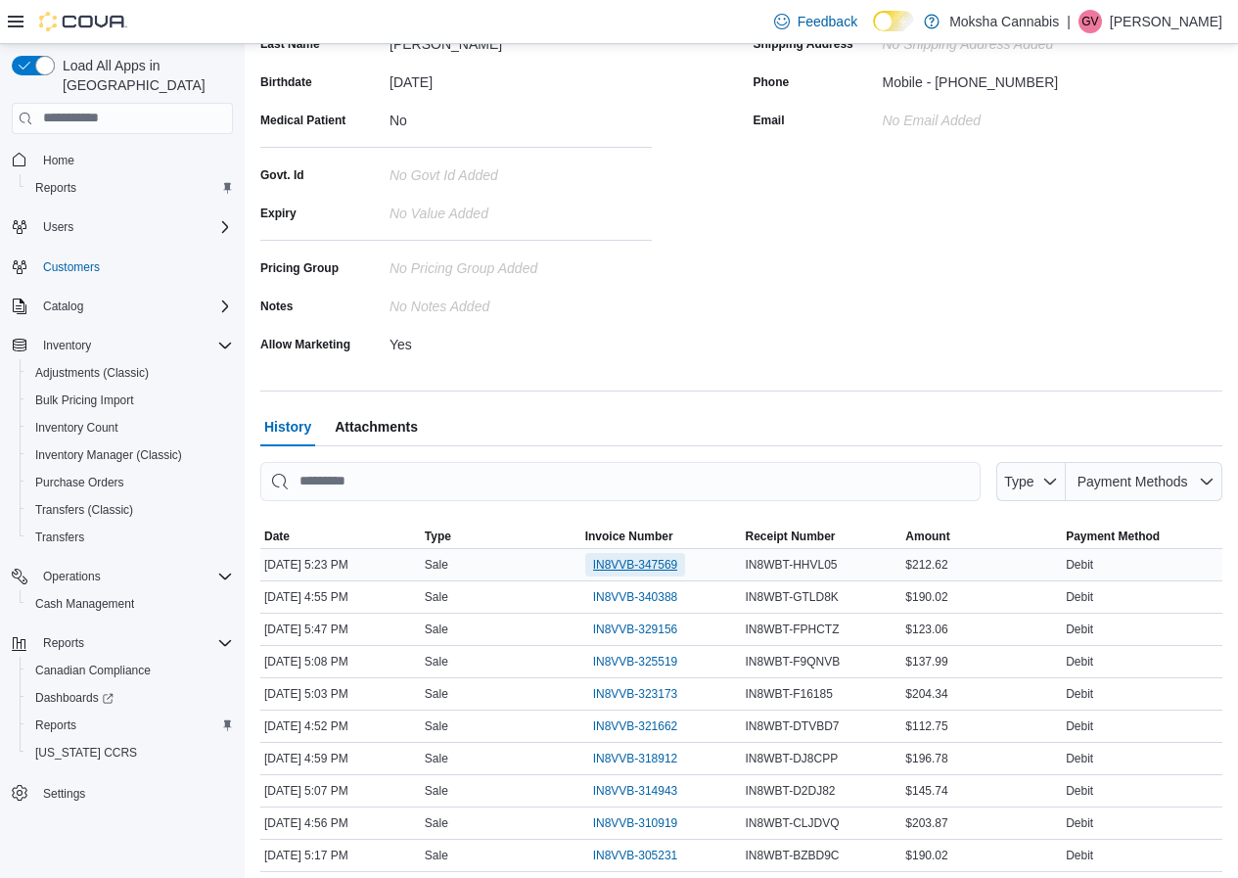
click at [670, 565] on span "IN8VVB-347569" at bounding box center [635, 565] width 85 height 16
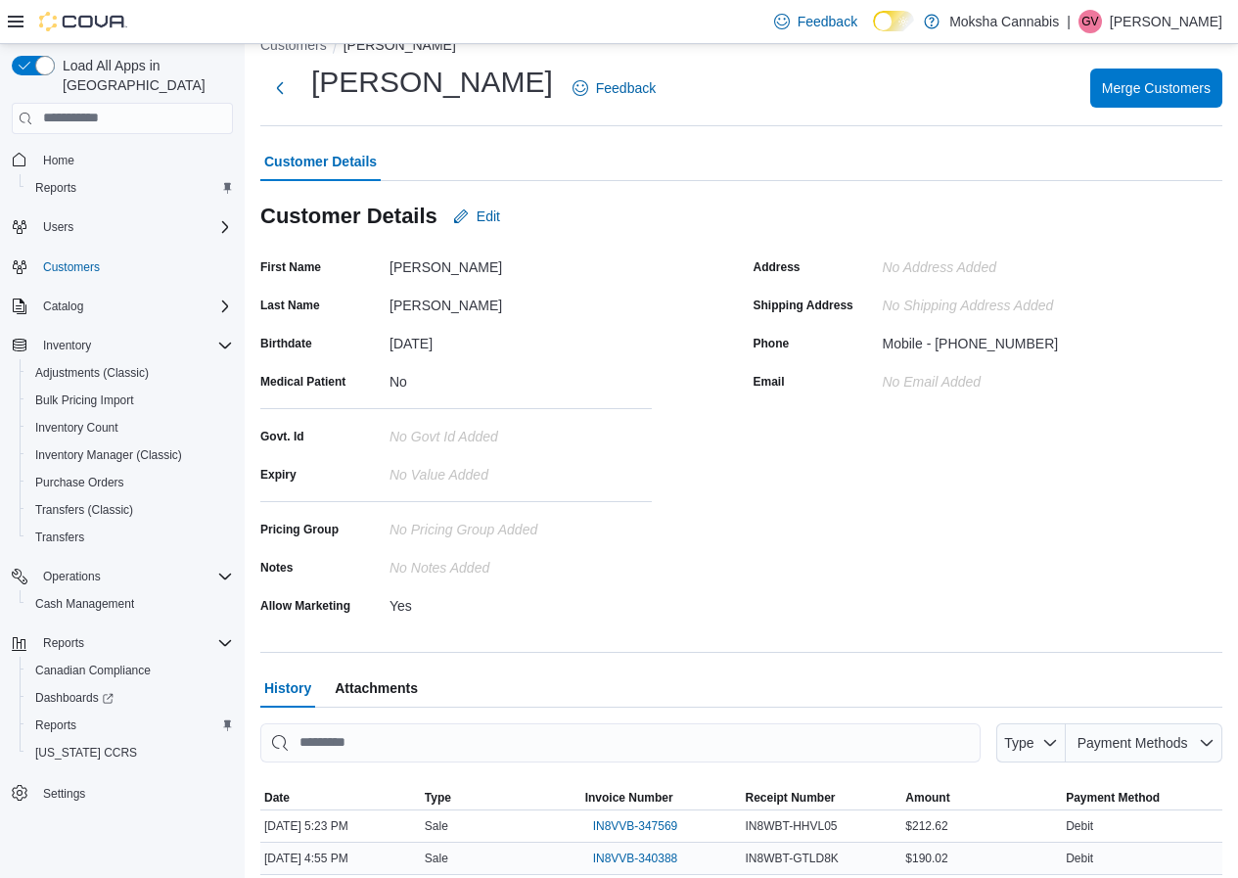
scroll to position [0, 0]
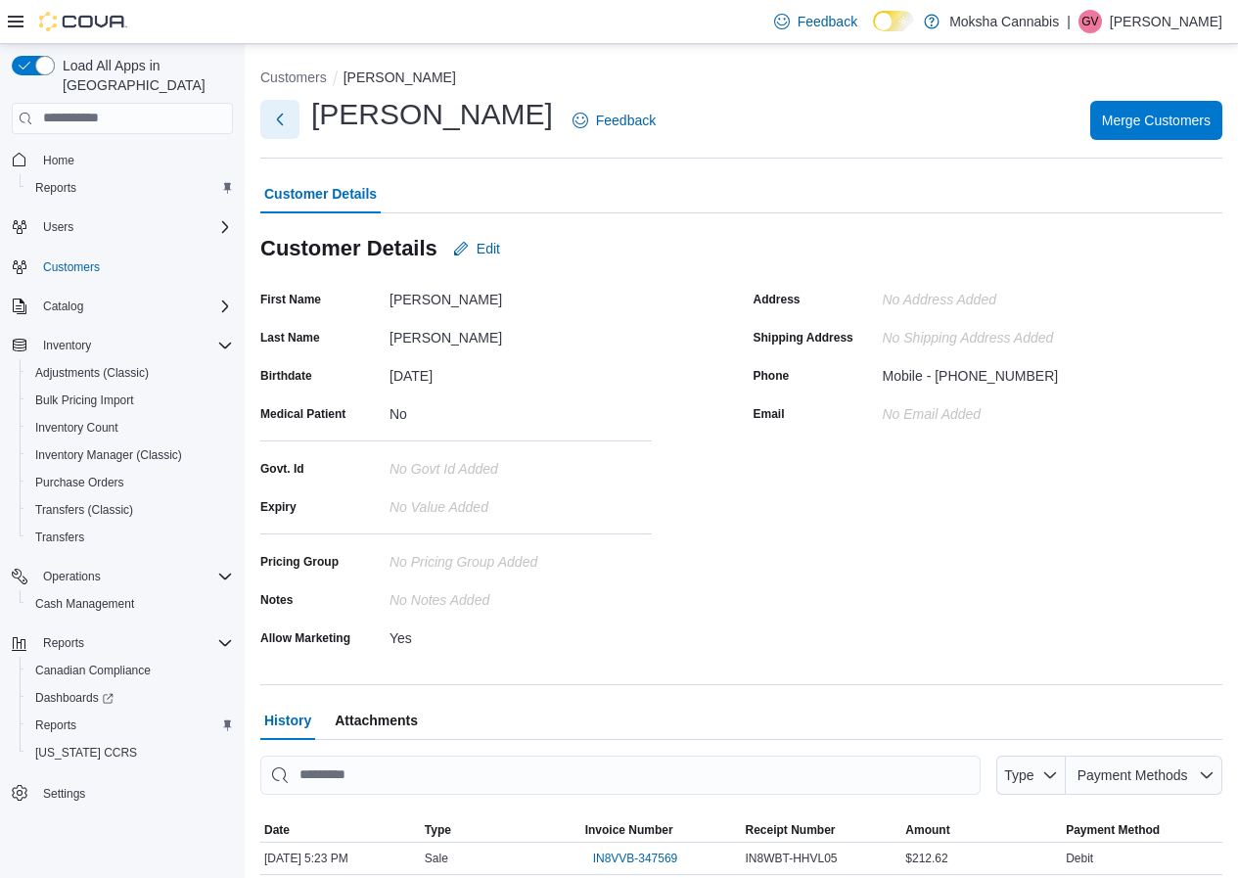
click at [279, 116] on button "Next" at bounding box center [279, 119] width 39 height 39
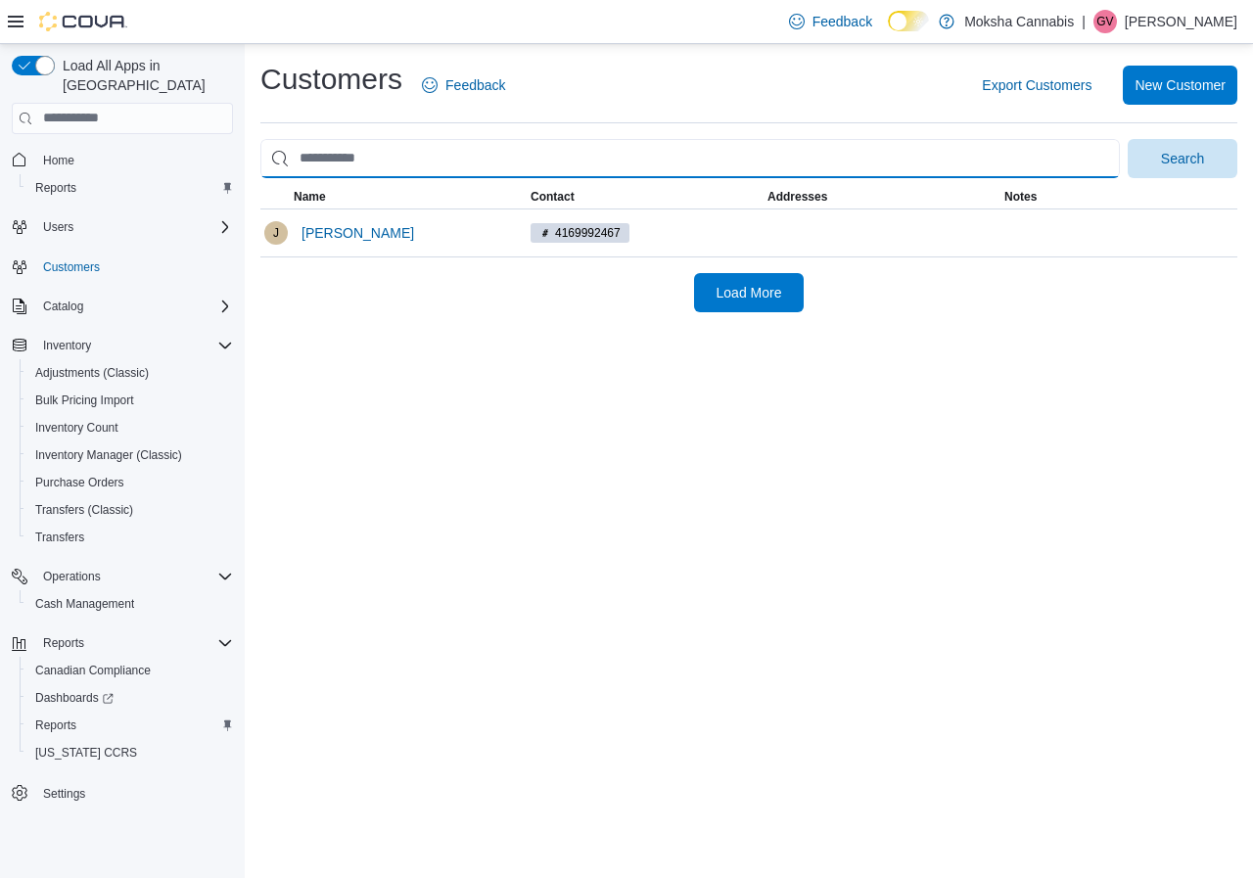
drag, startPoint x: 367, startPoint y: 156, endPoint x: 284, endPoint y: 155, distance: 83.2
click at [284, 155] on input "search" at bounding box center [689, 158] width 859 height 39
click at [1127, 139] on button "Search" at bounding box center [1182, 158] width 110 height 39
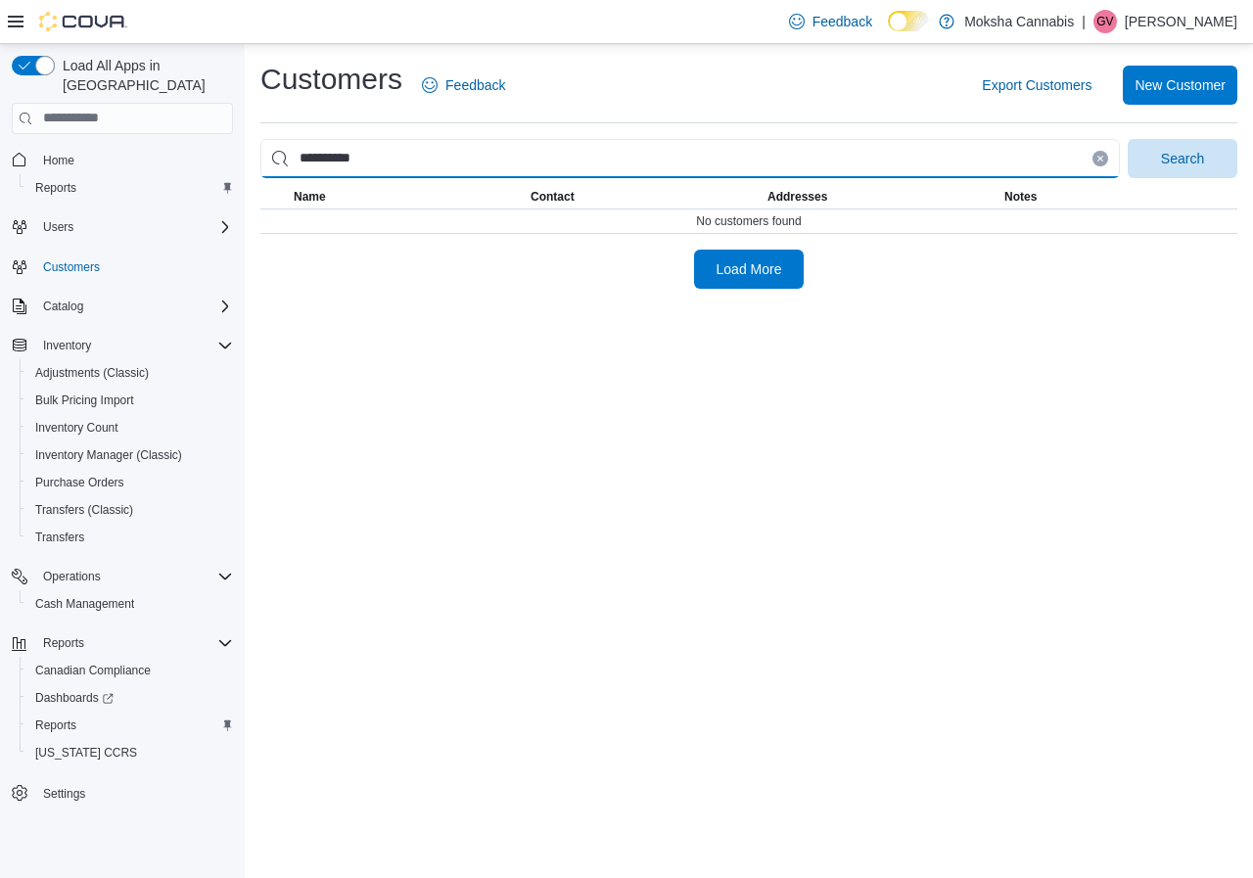
drag, startPoint x: 345, startPoint y: 161, endPoint x: 412, endPoint y: 161, distance: 67.5
click at [412, 161] on input "**********" at bounding box center [689, 158] width 859 height 39
click at [1127, 139] on button "Search" at bounding box center [1182, 158] width 110 height 39
click at [364, 153] on input "******" at bounding box center [689, 158] width 859 height 39
type input "******"
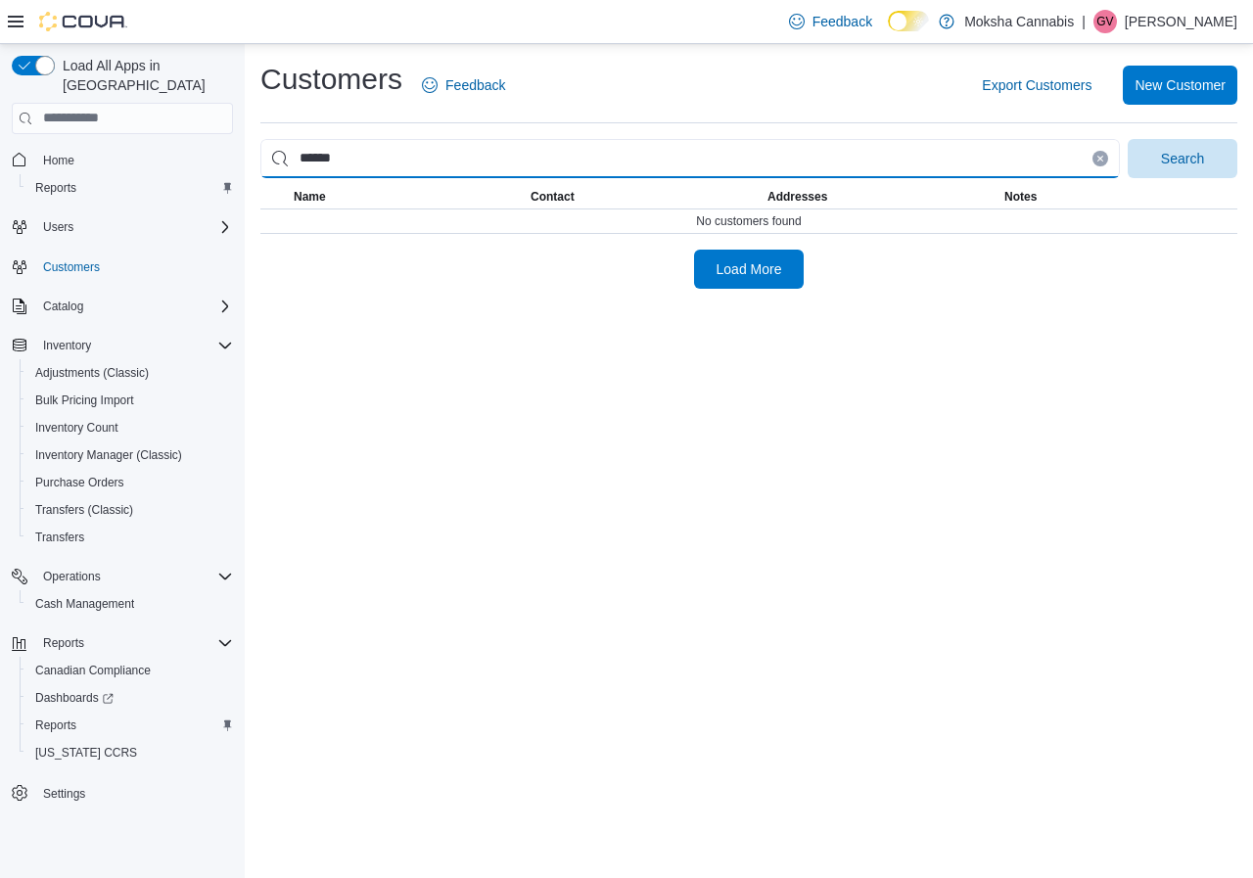
click at [1127, 139] on button "Search" at bounding box center [1182, 158] width 110 height 39
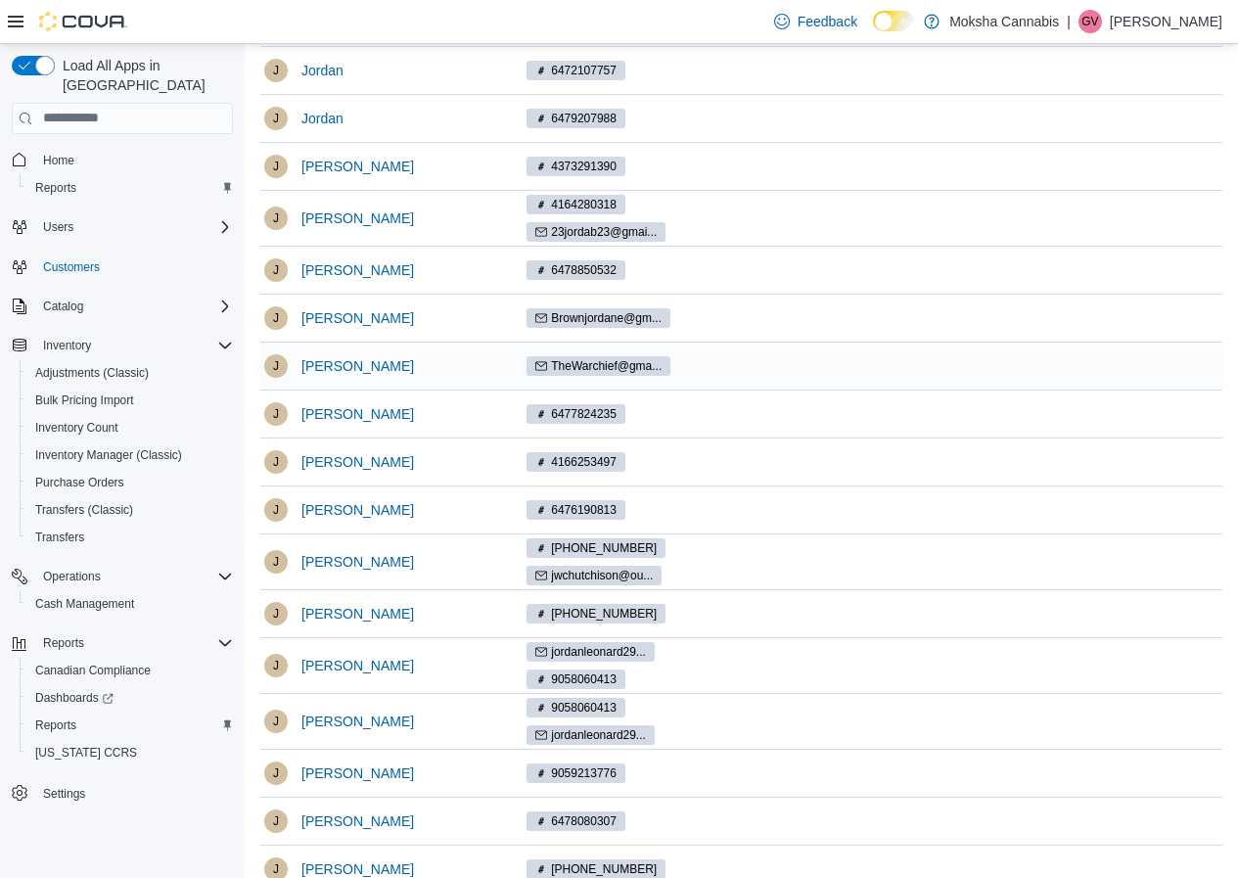
scroll to position [294, 0]
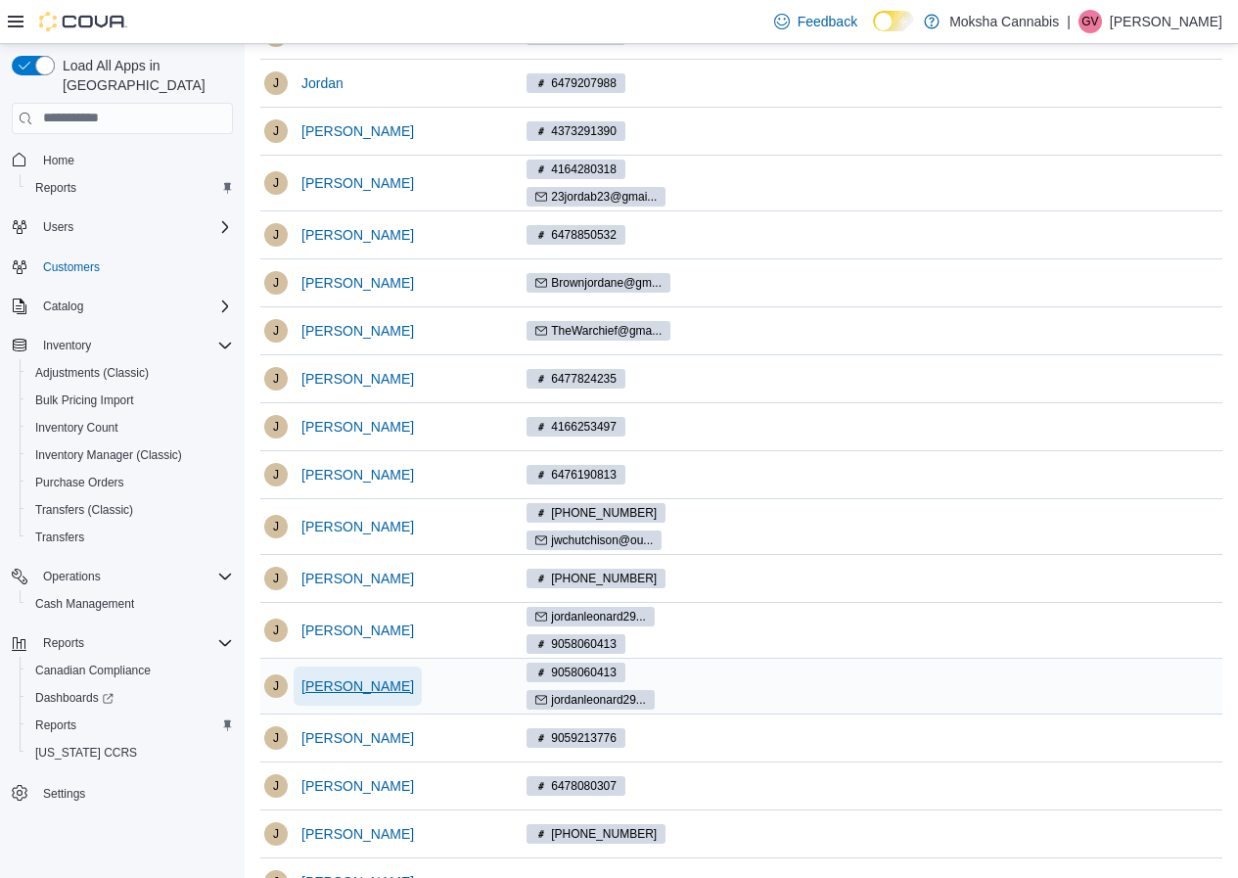
click at [384, 693] on span "Jordan Leonard" at bounding box center [357, 686] width 113 height 20
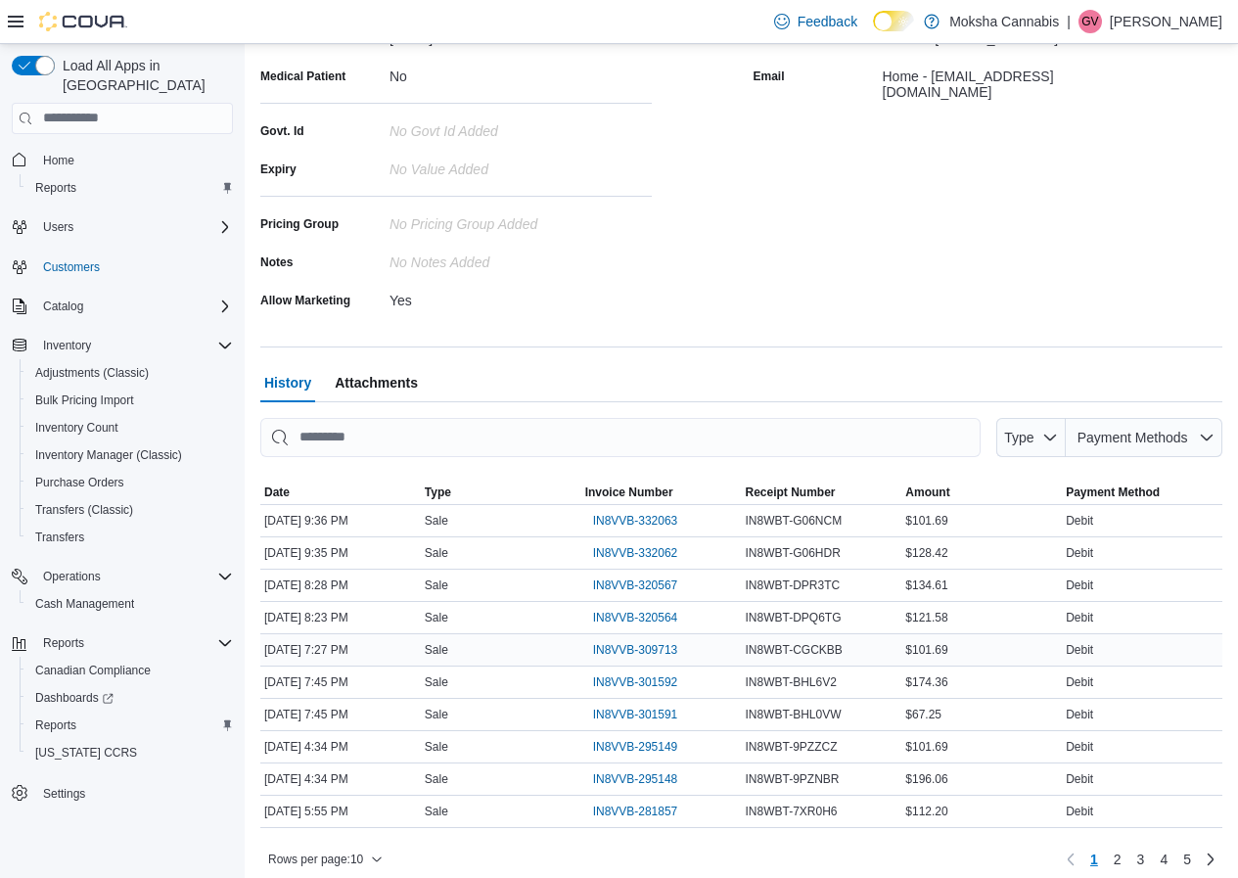
scroll to position [350, 0]
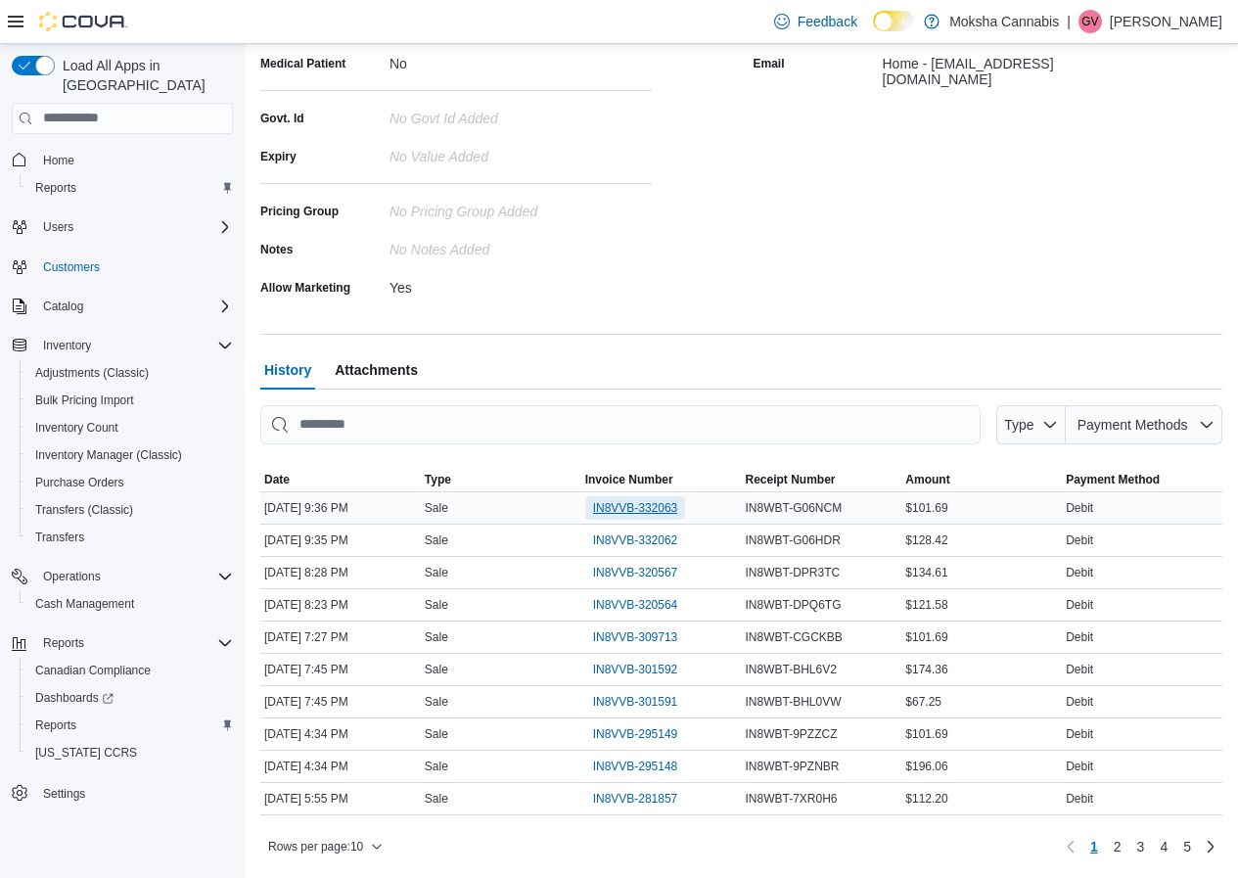
click at [627, 511] on span "IN8VVB-332063" at bounding box center [635, 508] width 85 height 16
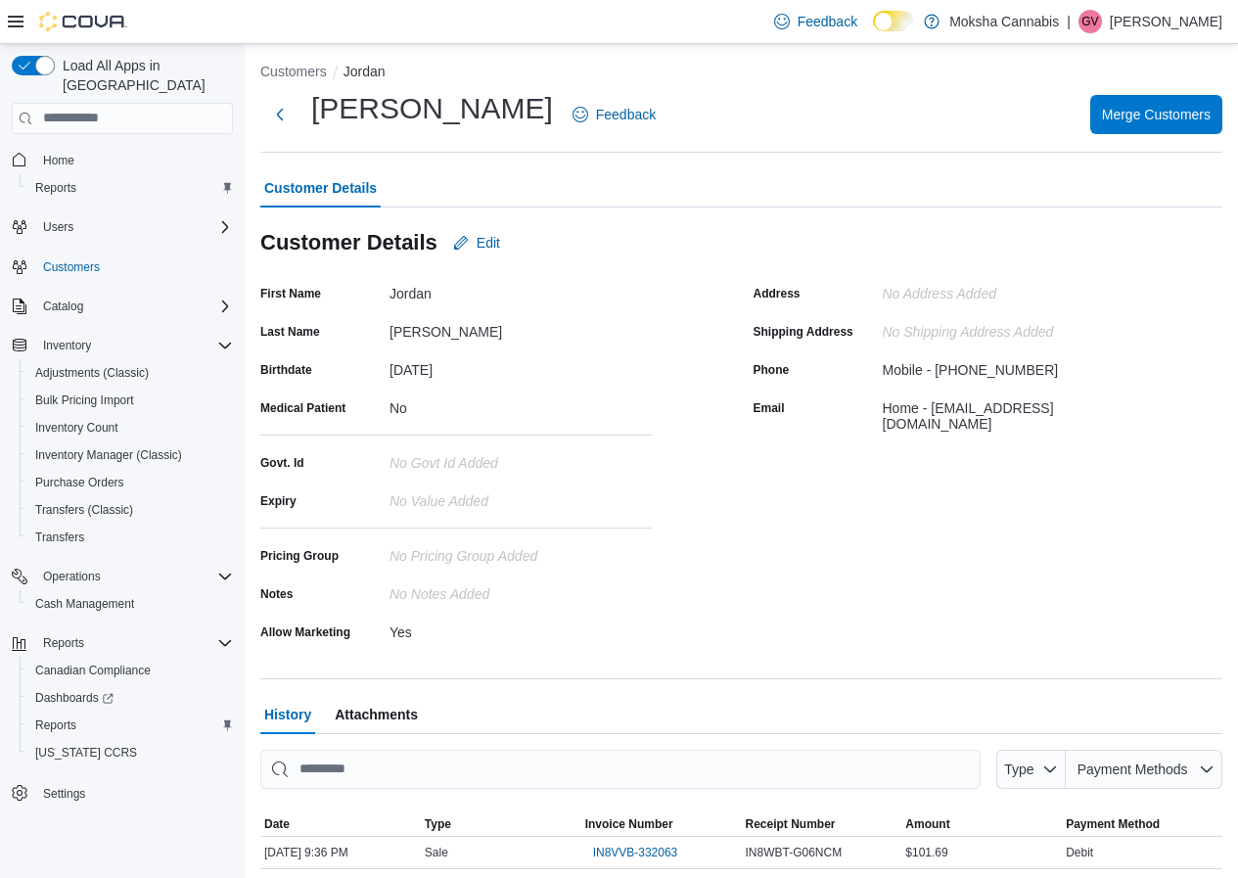
scroll to position [0, 0]
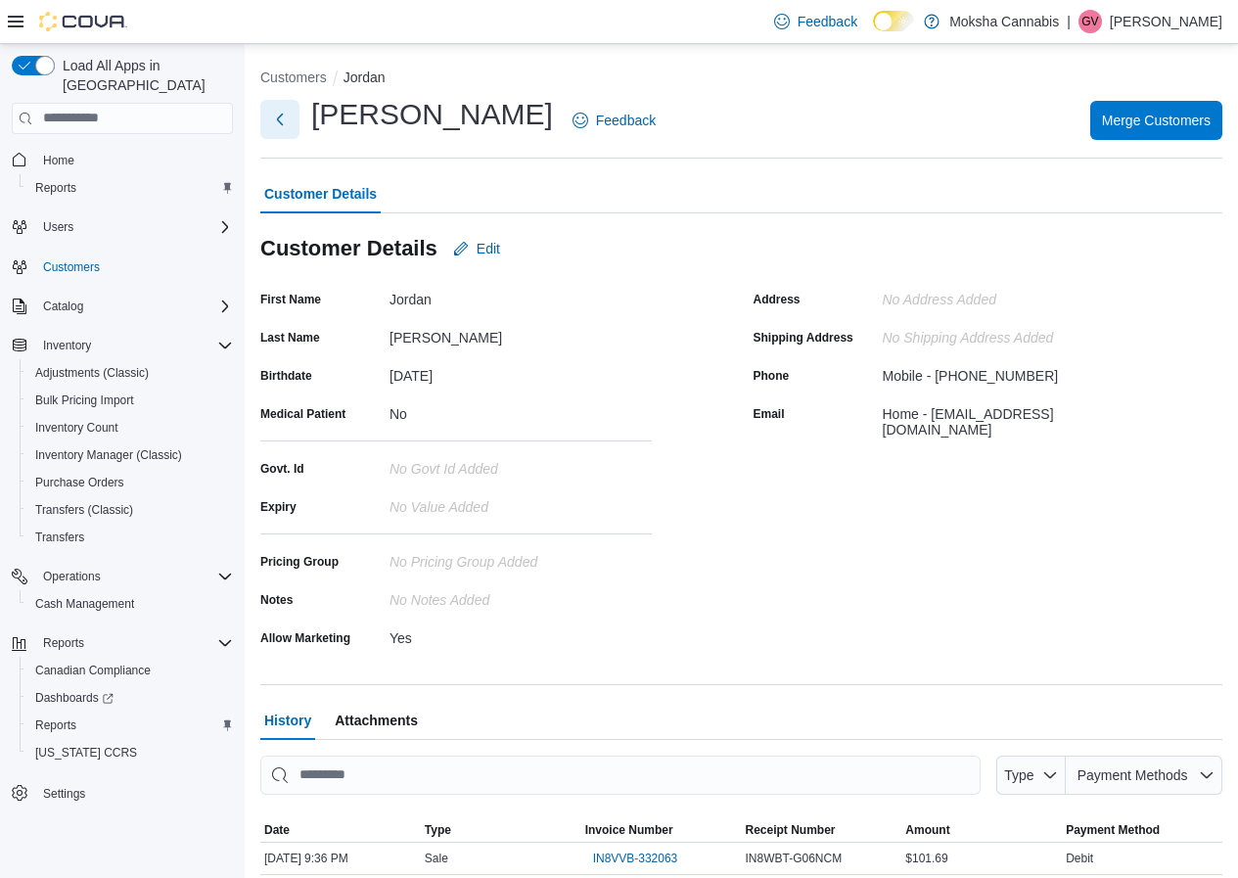
click at [270, 120] on button "Next" at bounding box center [279, 119] width 39 height 39
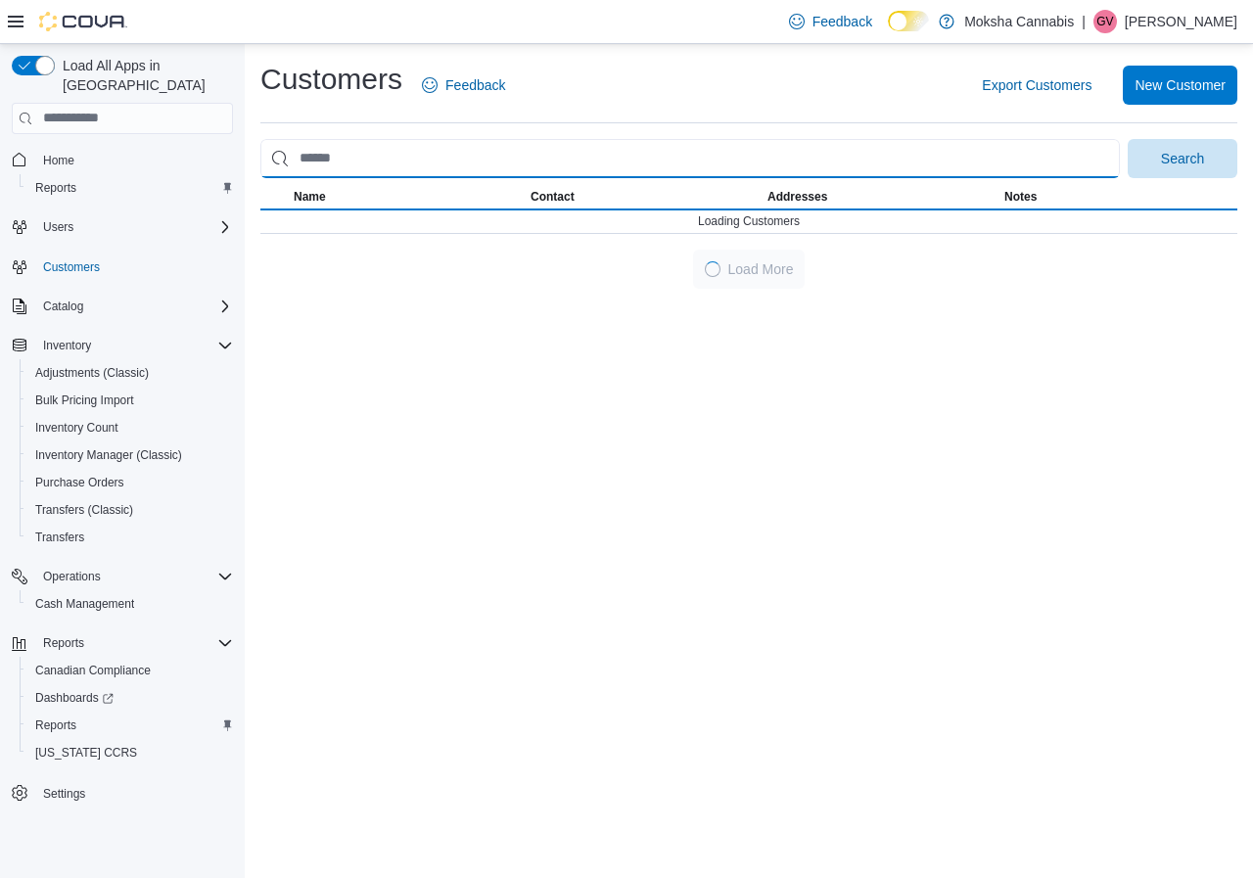
drag, startPoint x: 358, startPoint y: 156, endPoint x: 260, endPoint y: 155, distance: 97.9
click at [260, 155] on input "search" at bounding box center [689, 158] width 859 height 39
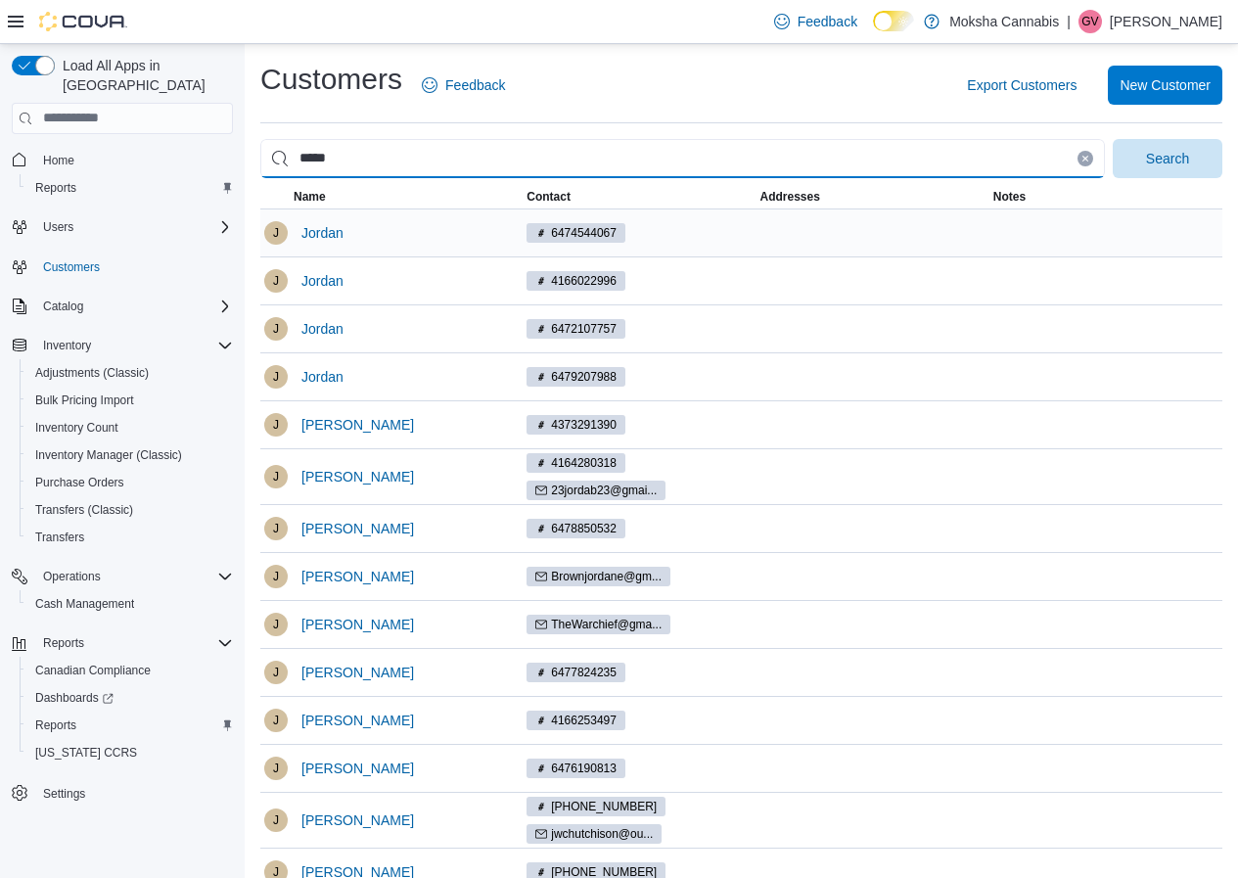
click at [1113, 139] on button "Search" at bounding box center [1168, 158] width 110 height 39
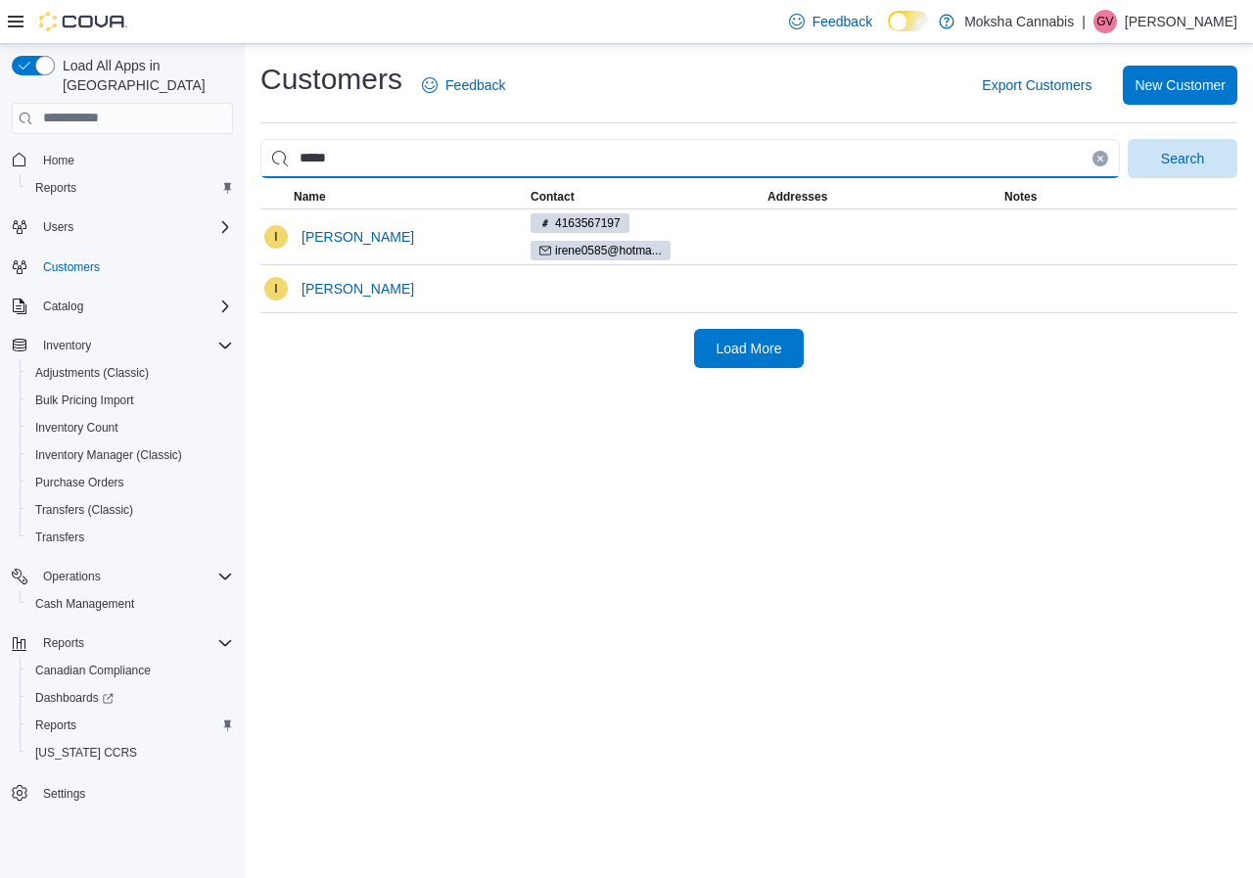
drag, startPoint x: 335, startPoint y: 159, endPoint x: 277, endPoint y: 151, distance: 58.3
click at [277, 151] on input "*****" at bounding box center [689, 158] width 859 height 39
click at [1127, 139] on button "Search" at bounding box center [1182, 158] width 110 height 39
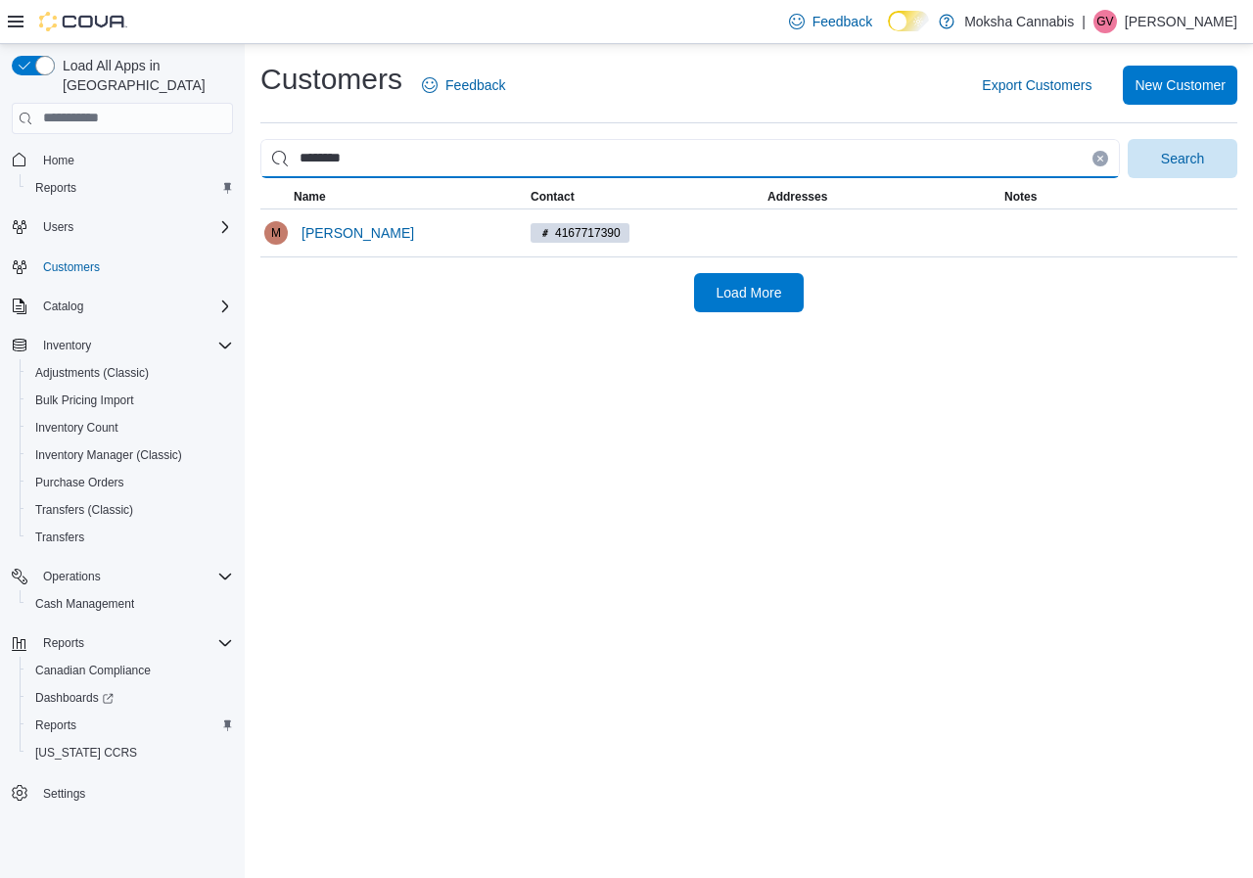
drag, startPoint x: 364, startPoint y: 164, endPoint x: 276, endPoint y: 161, distance: 88.1
click at [276, 161] on input "********" at bounding box center [689, 158] width 859 height 39
click at [1127, 139] on button "Search" at bounding box center [1182, 158] width 110 height 39
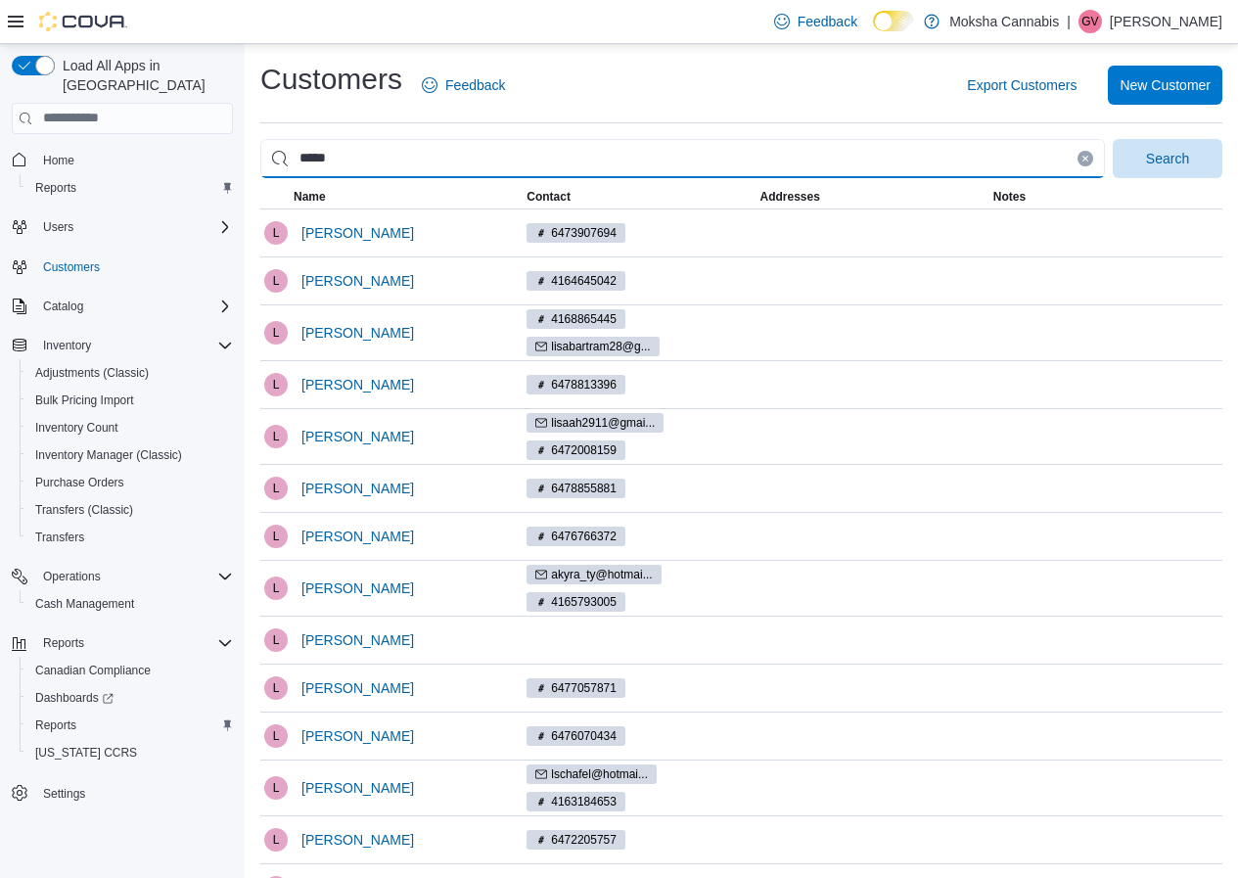
drag, startPoint x: 358, startPoint y: 157, endPoint x: 271, endPoint y: 157, distance: 87.1
click at [271, 157] on input "****" at bounding box center [682, 158] width 845 height 39
type input "*****"
click at [1113, 139] on button "Search" at bounding box center [1168, 158] width 110 height 39
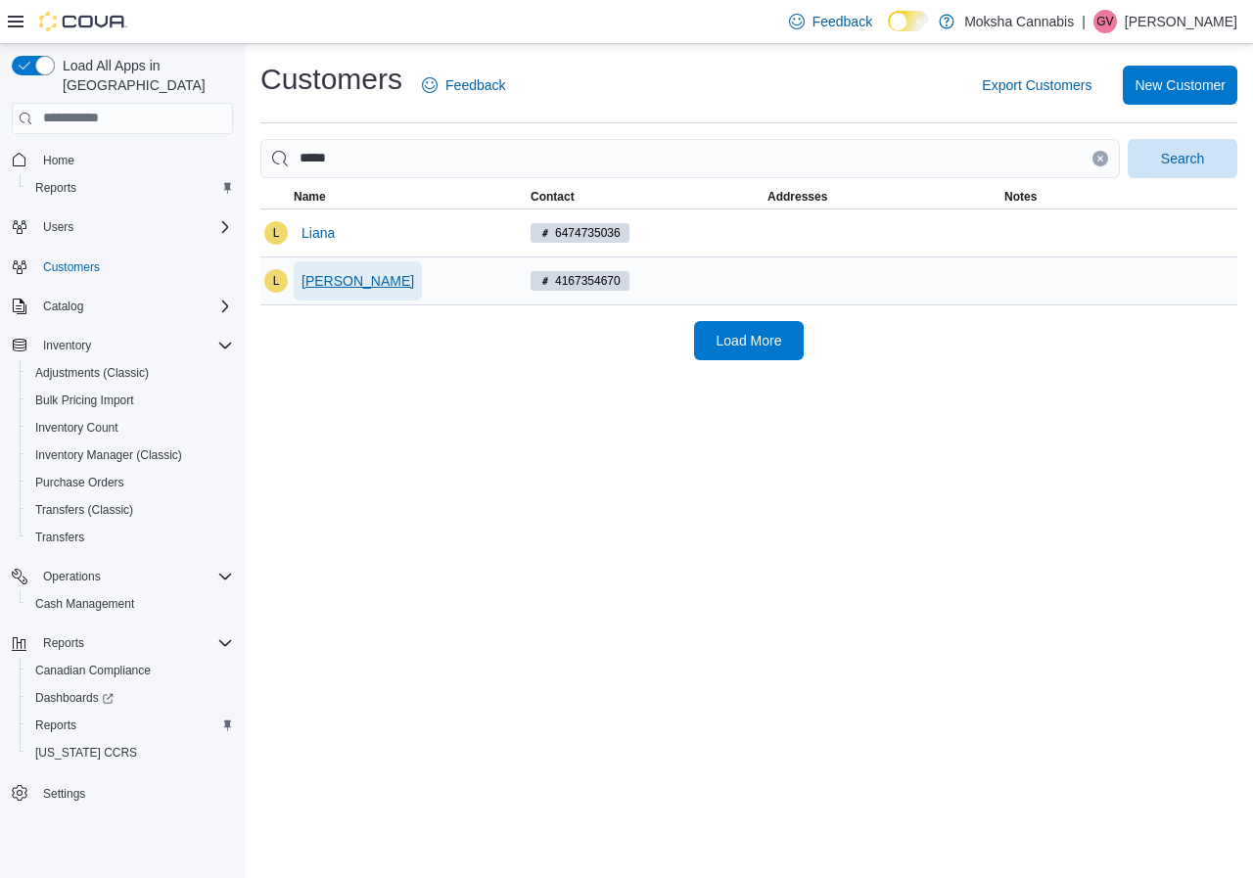
click at [305, 289] on span "Liana Huang" at bounding box center [357, 281] width 113 height 20
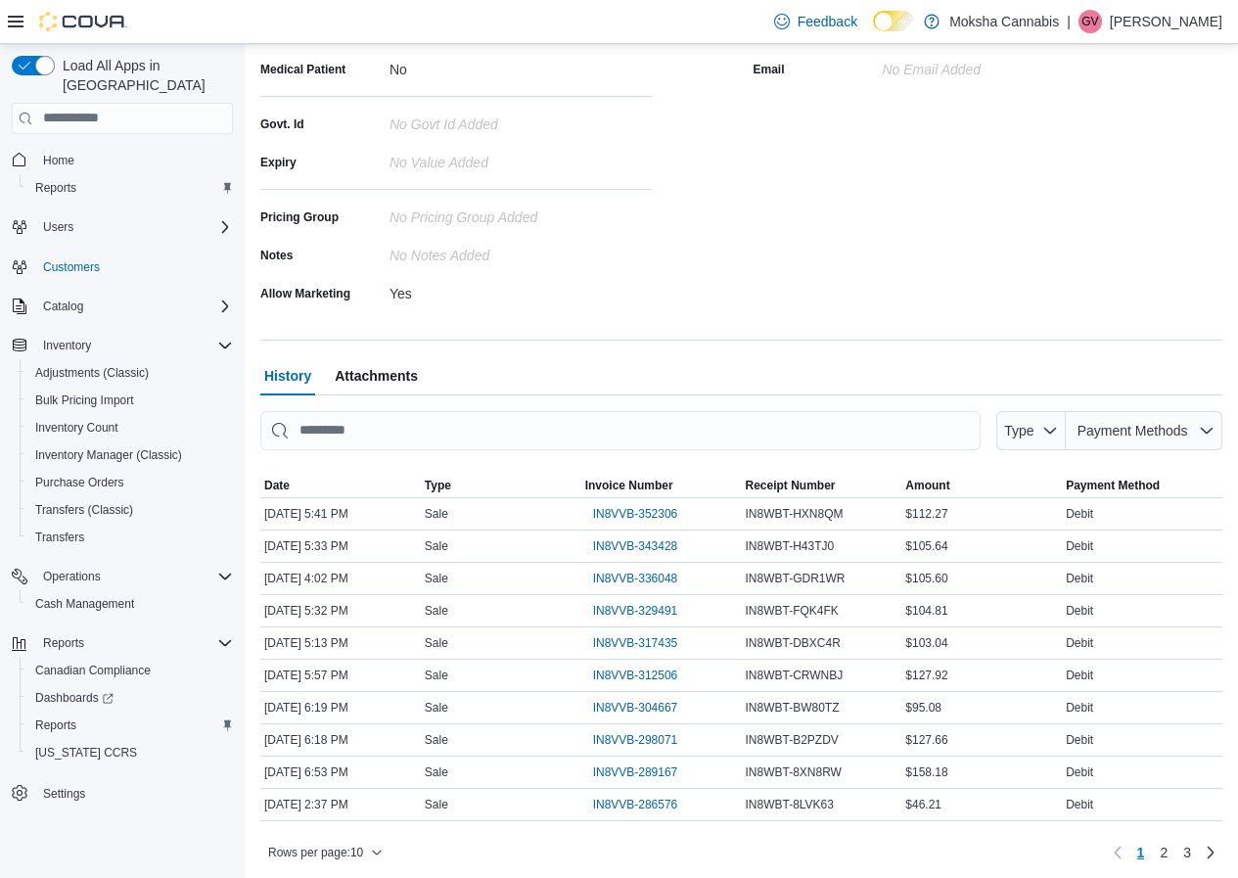
scroll to position [350, 0]
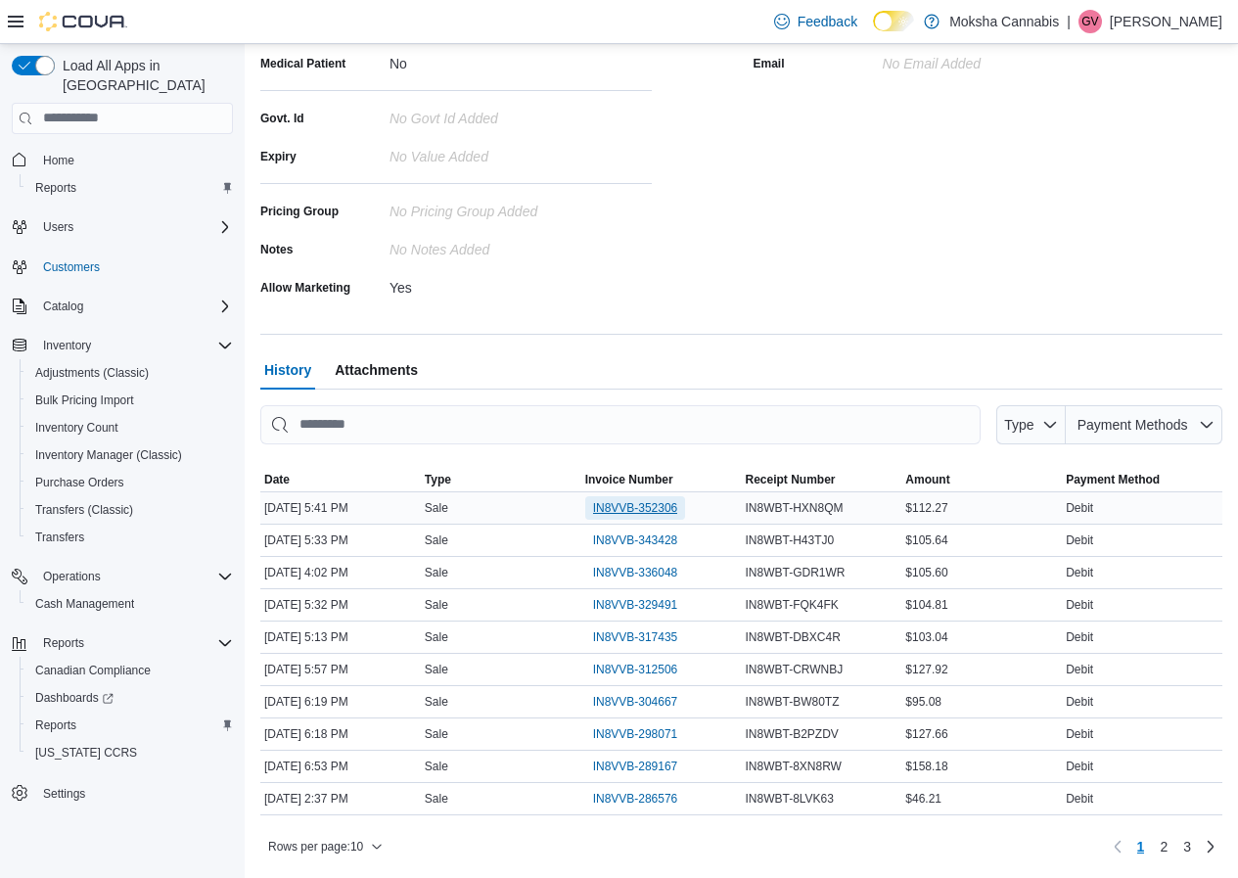
click at [659, 504] on span "IN8VVB-352306" at bounding box center [635, 508] width 85 height 16
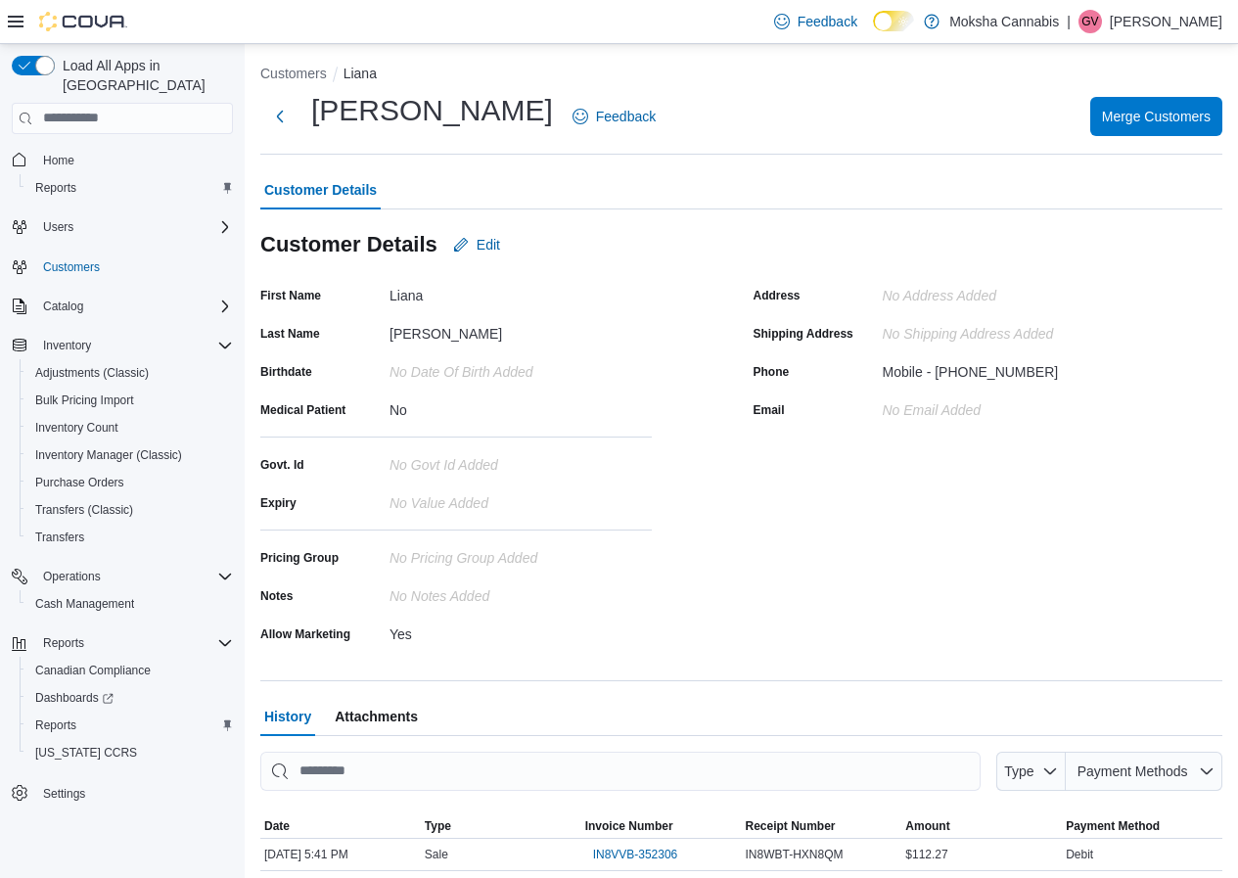
scroll to position [0, 0]
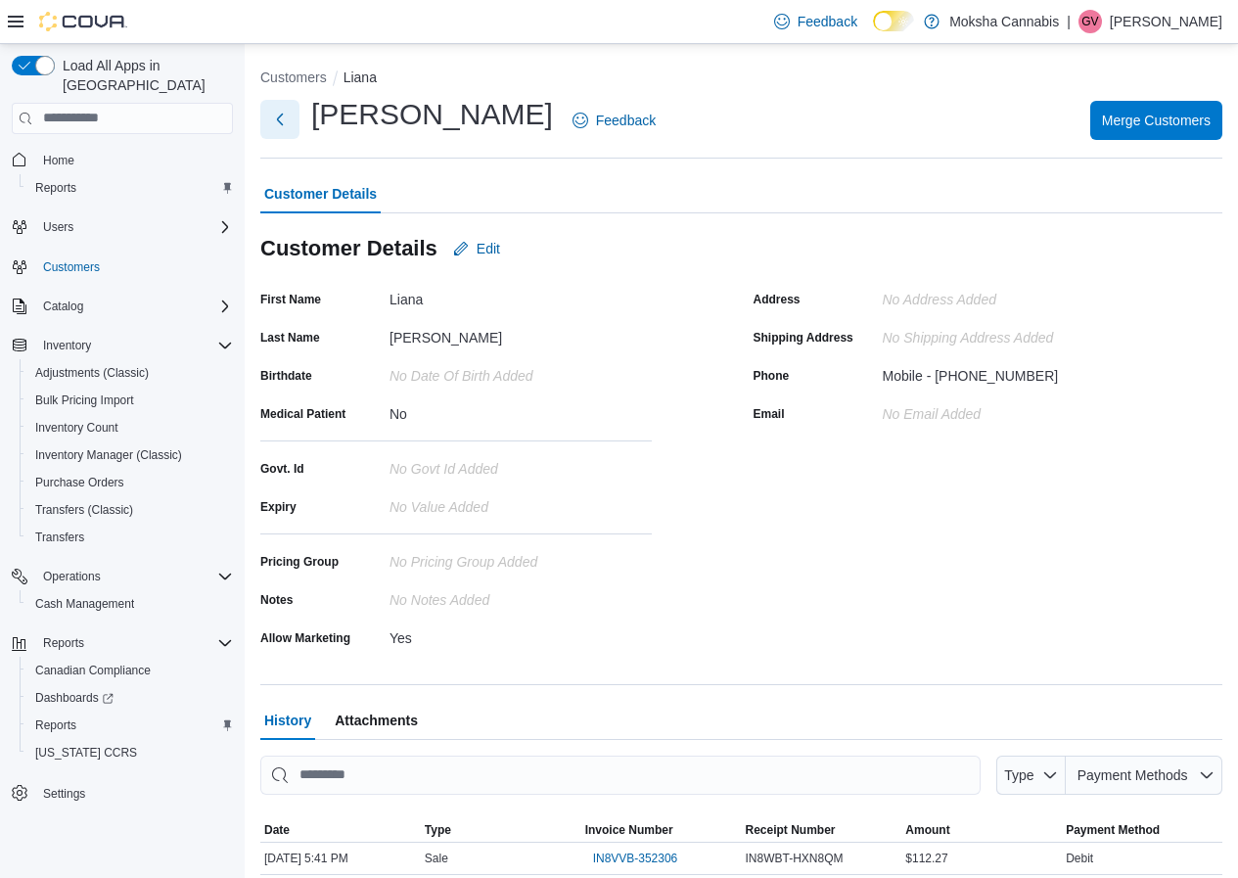
click at [279, 112] on button "Next" at bounding box center [279, 119] width 39 height 39
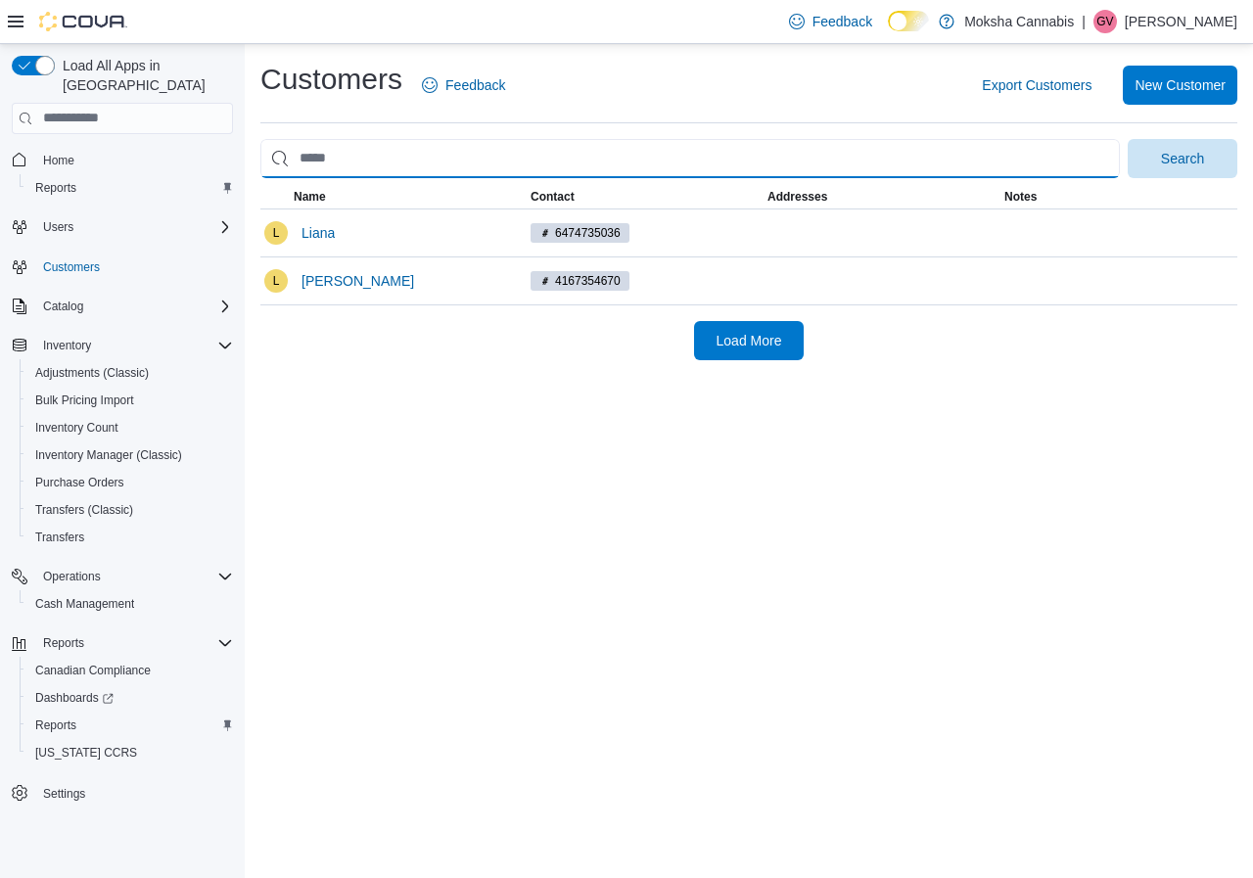
drag, startPoint x: 351, startPoint y: 160, endPoint x: 271, endPoint y: 160, distance: 80.3
click at [271, 160] on input "search" at bounding box center [689, 158] width 859 height 39
type input "*******"
click at [1127, 139] on button "Search" at bounding box center [1182, 158] width 110 height 39
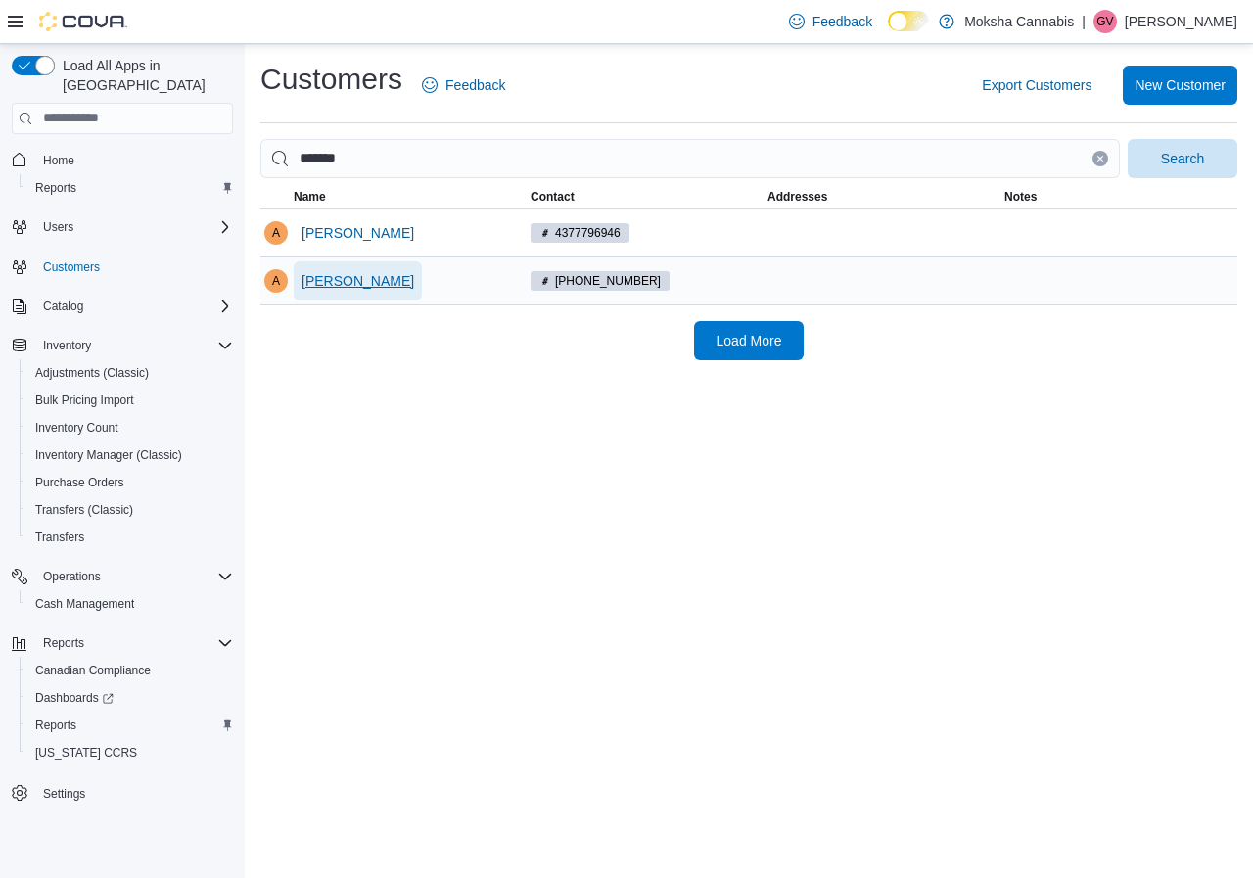
click at [373, 285] on span "Armando Luz" at bounding box center [357, 281] width 113 height 20
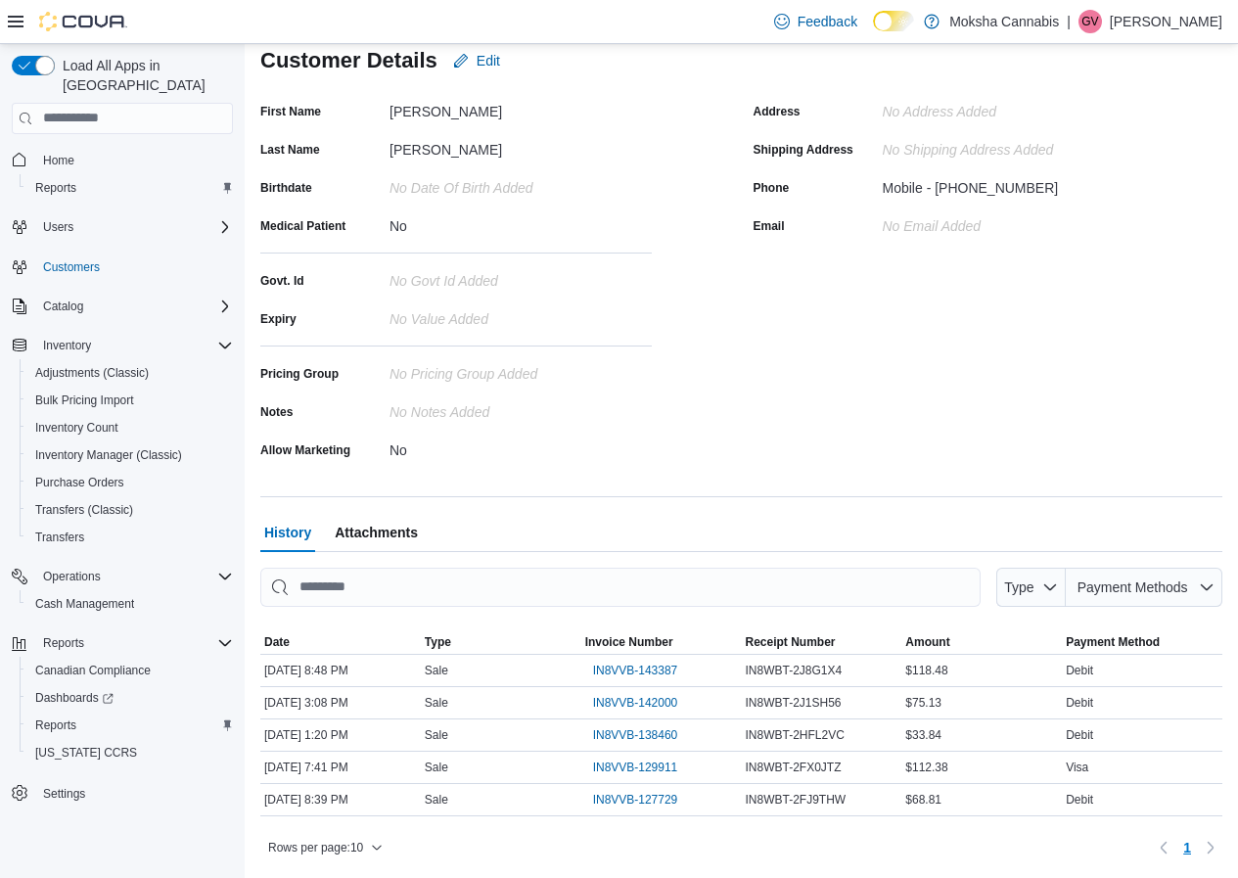
scroll to position [189, 0]
click at [612, 665] on span "IN8VVB-143387" at bounding box center [635, 670] width 85 height 16
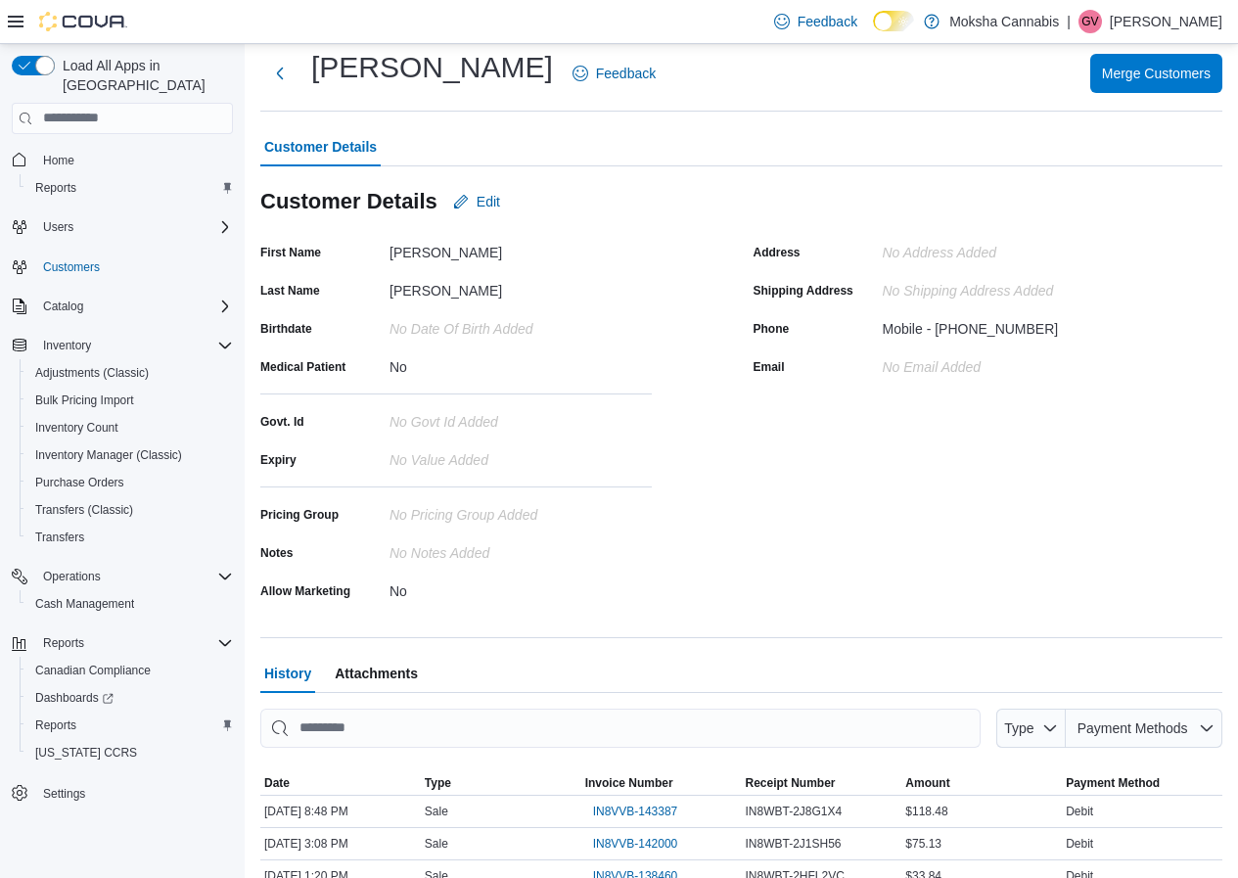
scroll to position [0, 0]
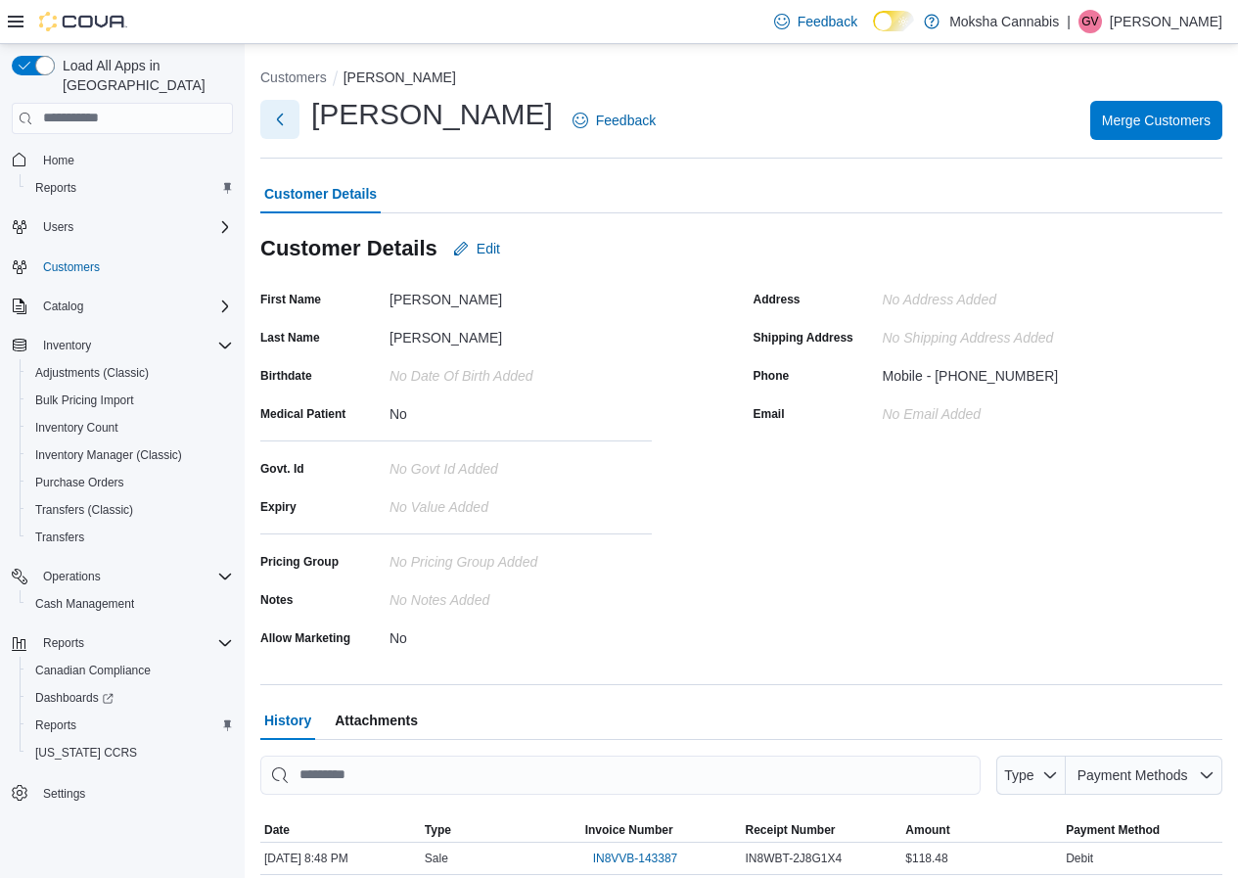
click at [287, 113] on button "Next" at bounding box center [279, 119] width 39 height 39
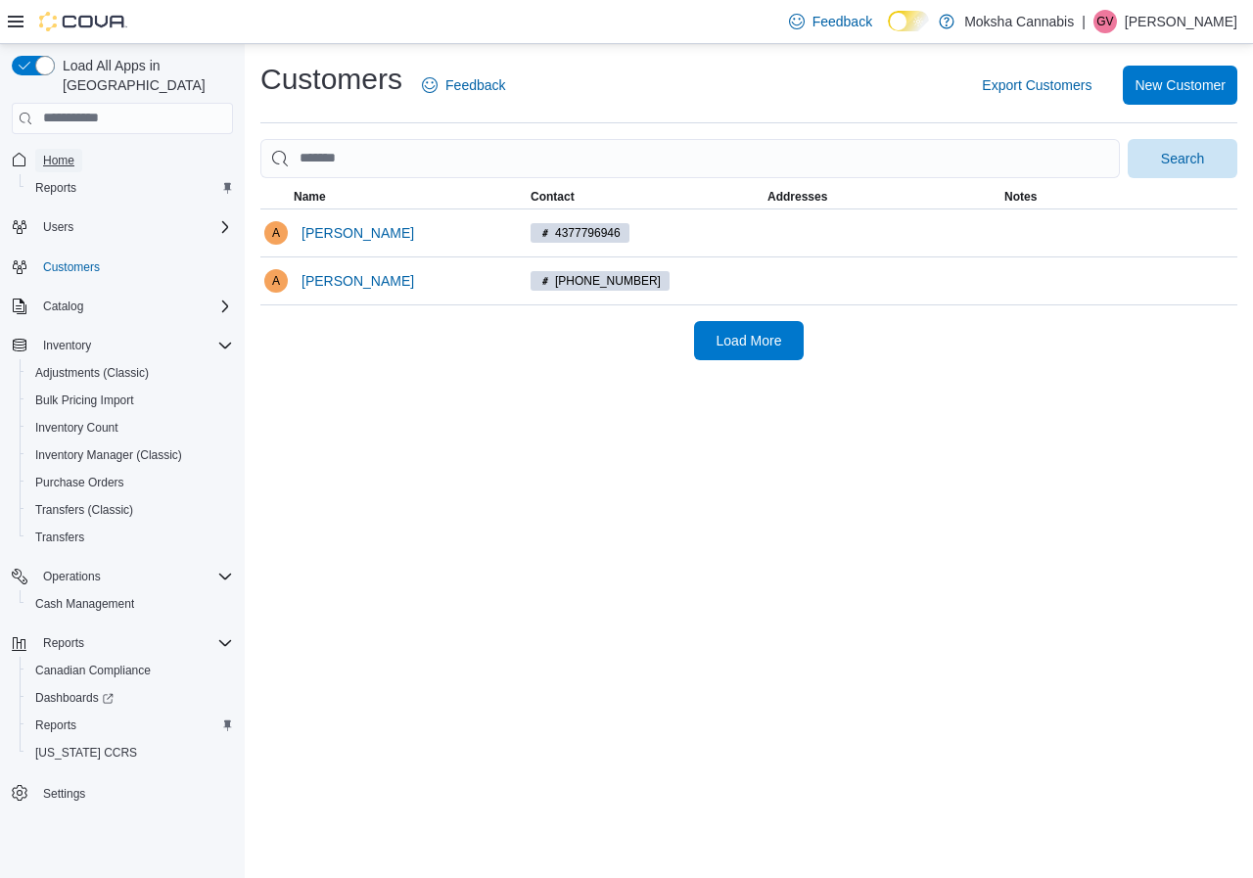
click at [66, 153] on span "Home" at bounding box center [58, 161] width 31 height 16
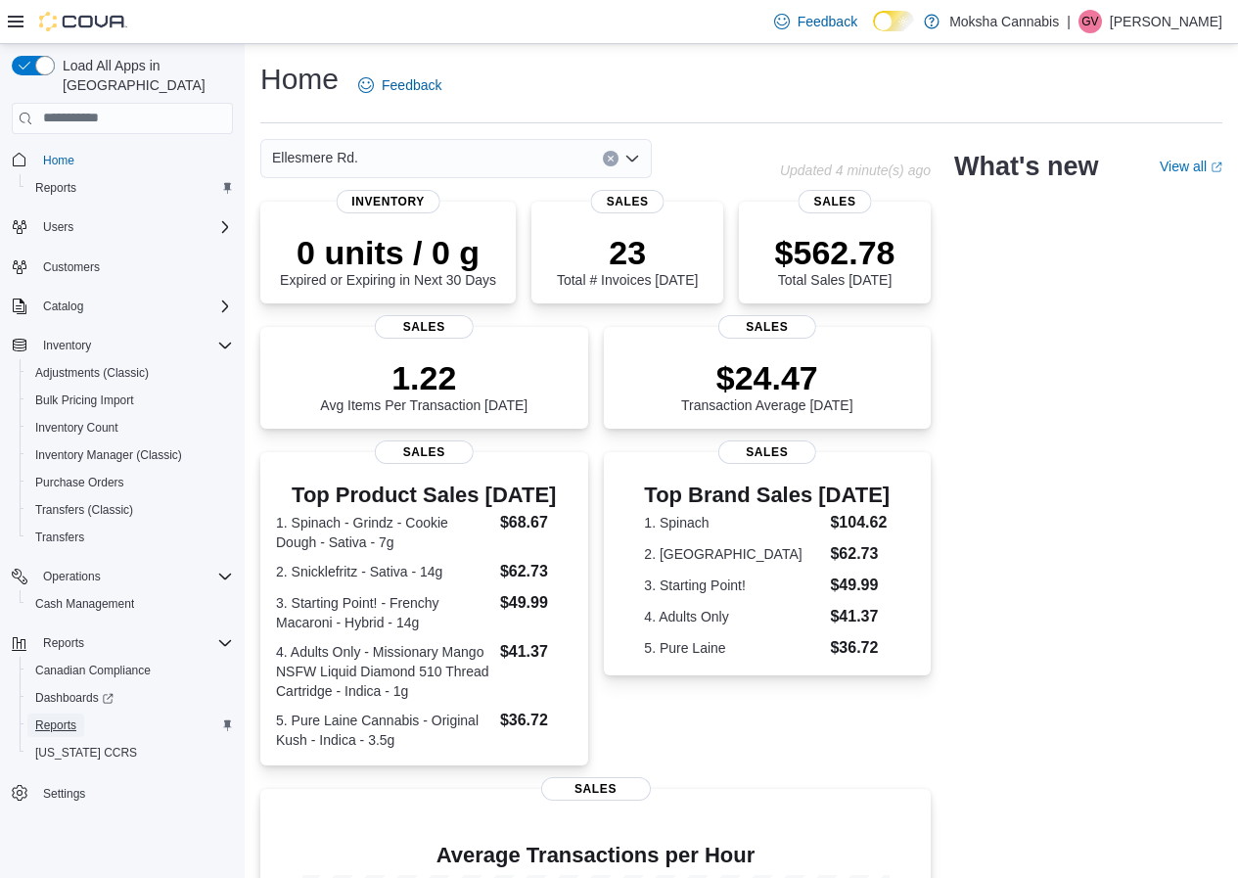
click at [51, 717] on span "Reports" at bounding box center [55, 725] width 41 height 16
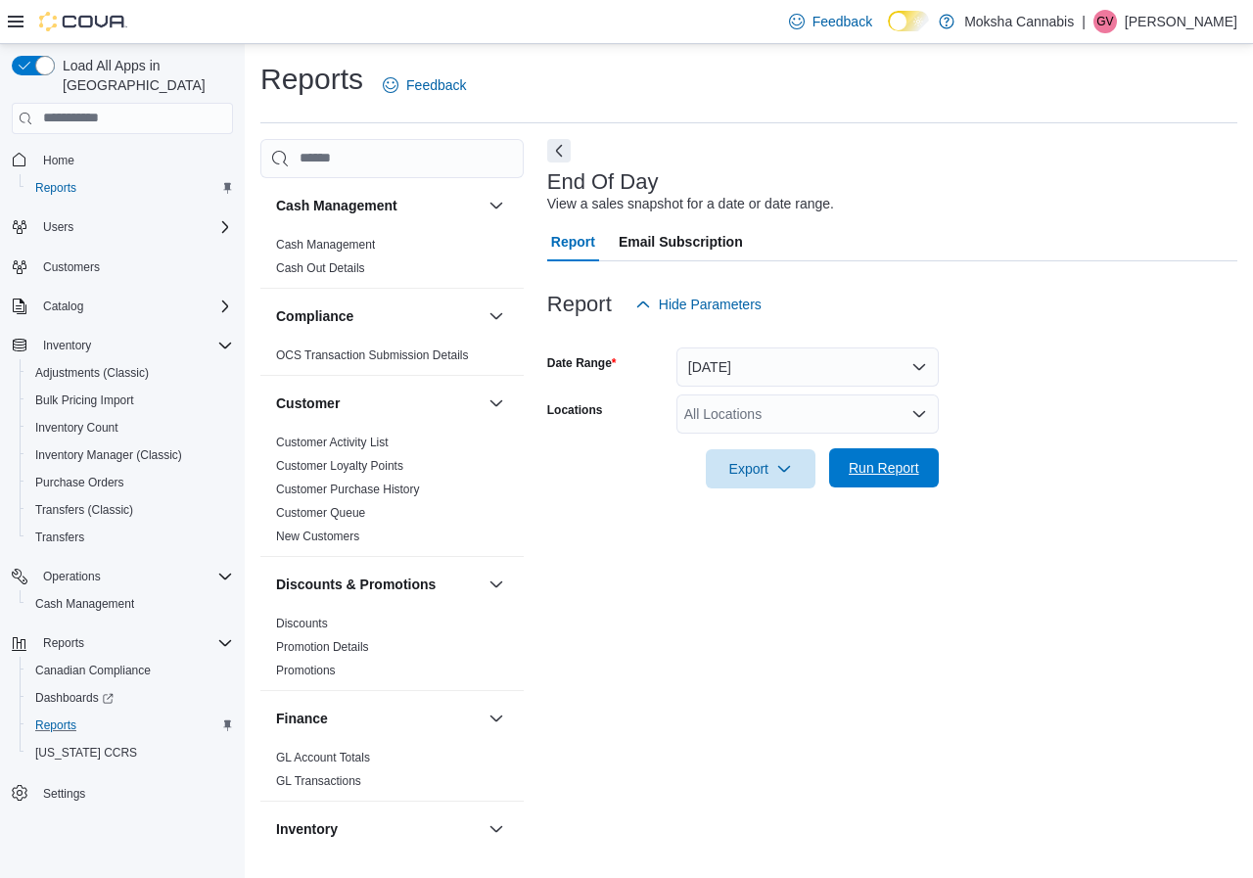
click at [917, 467] on span "Run Report" at bounding box center [884, 468] width 70 height 20
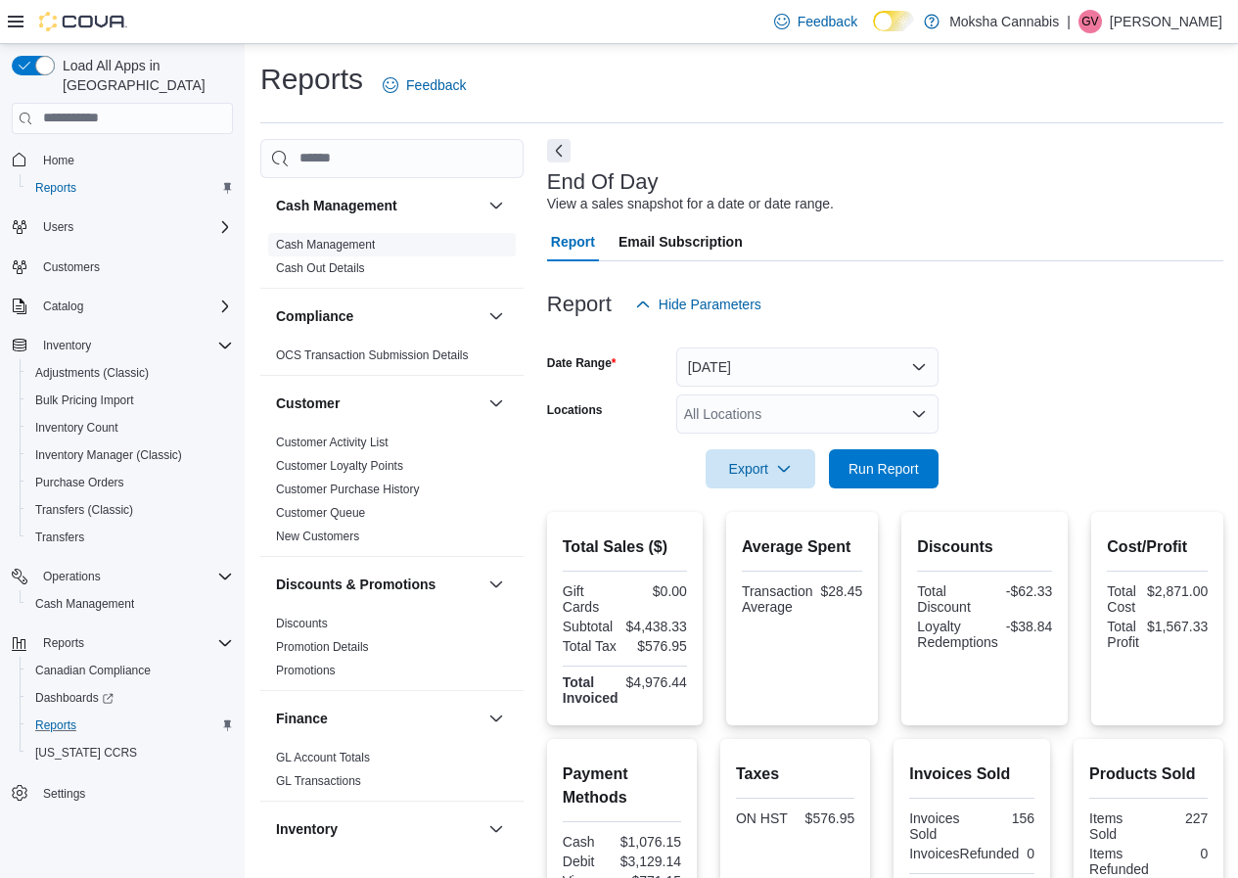
click at [336, 237] on span "Cash Management" at bounding box center [325, 245] width 99 height 16
click at [334, 246] on link "Cash Management" at bounding box center [325, 245] width 99 height 14
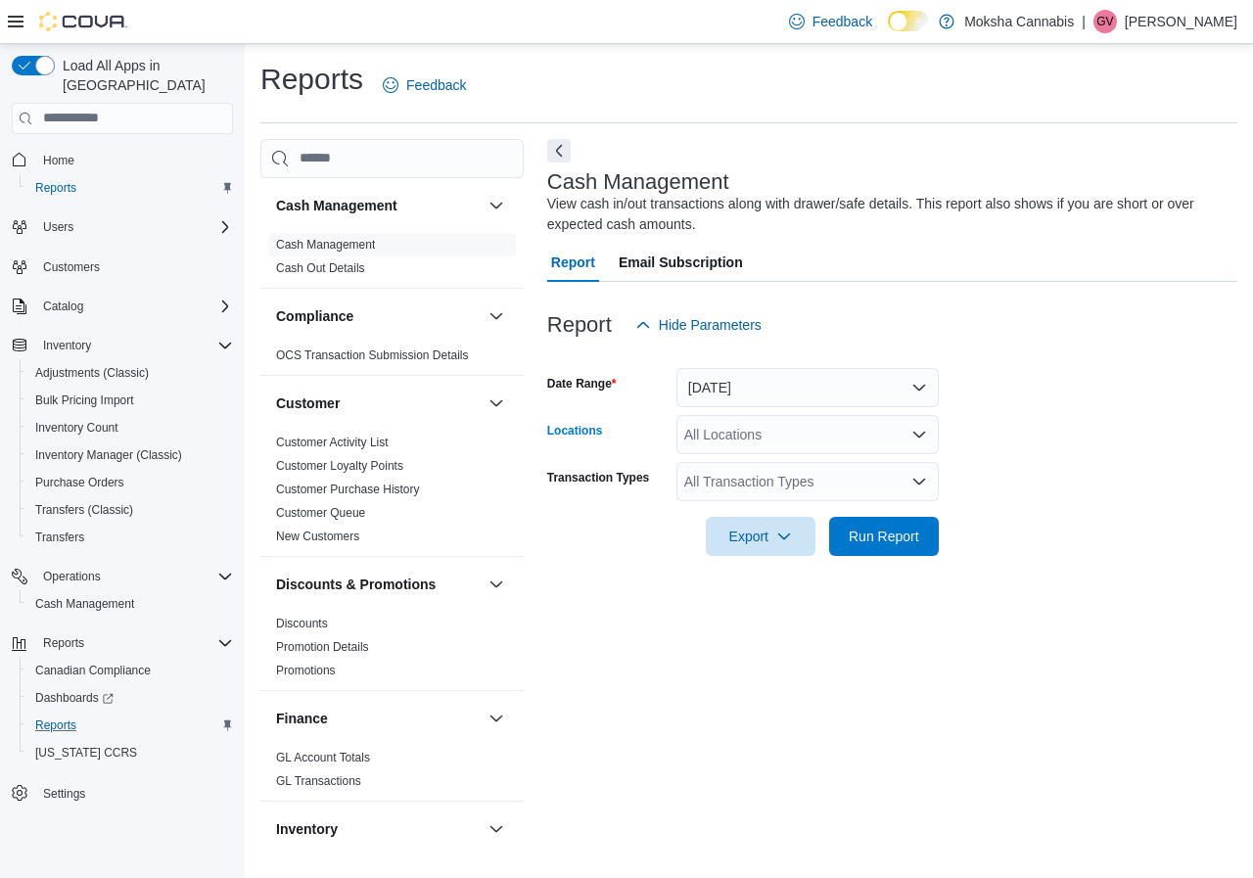
click at [766, 435] on div "All Locations" at bounding box center [807, 434] width 262 height 39
click at [101, 596] on span "Cash Management" at bounding box center [84, 604] width 99 height 16
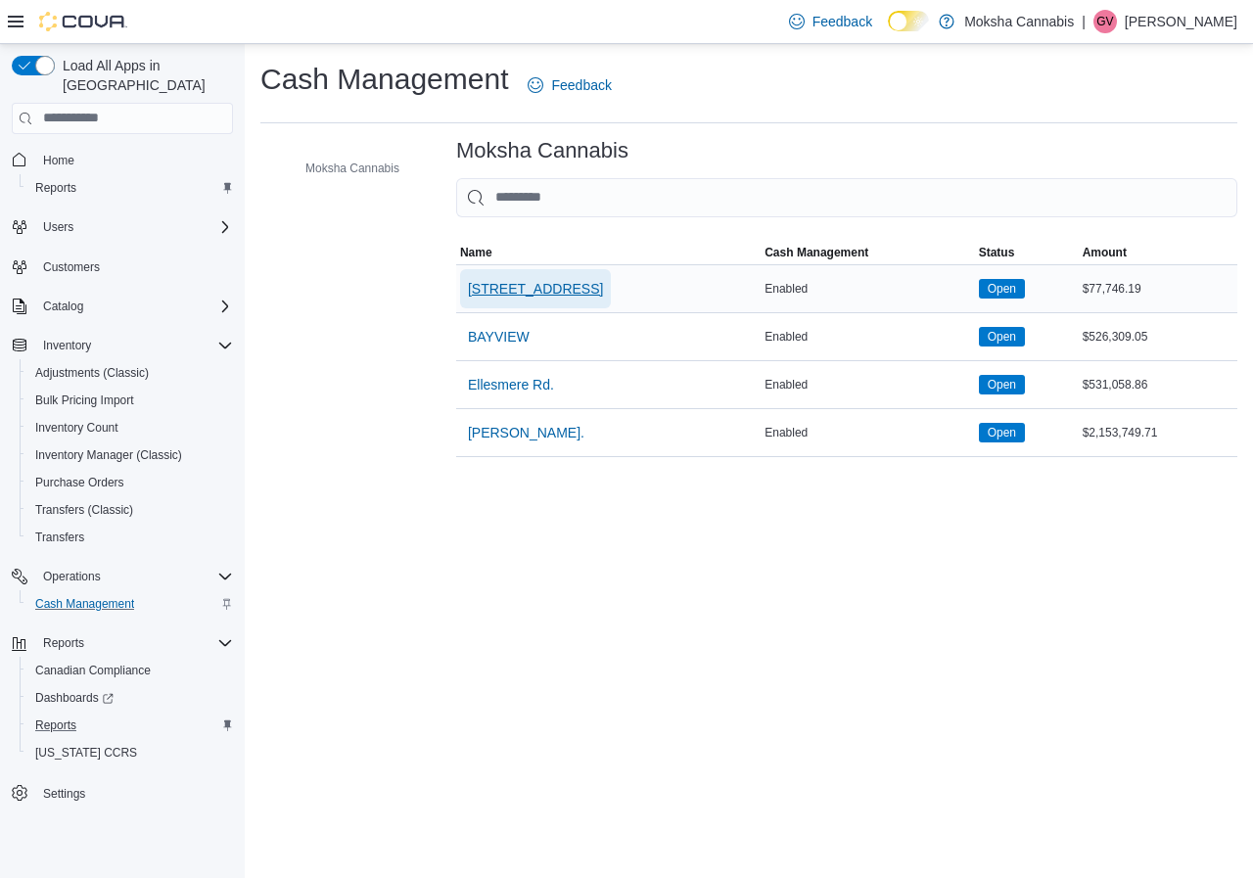
click at [506, 296] on span "[STREET_ADDRESS]" at bounding box center [535, 289] width 135 height 20
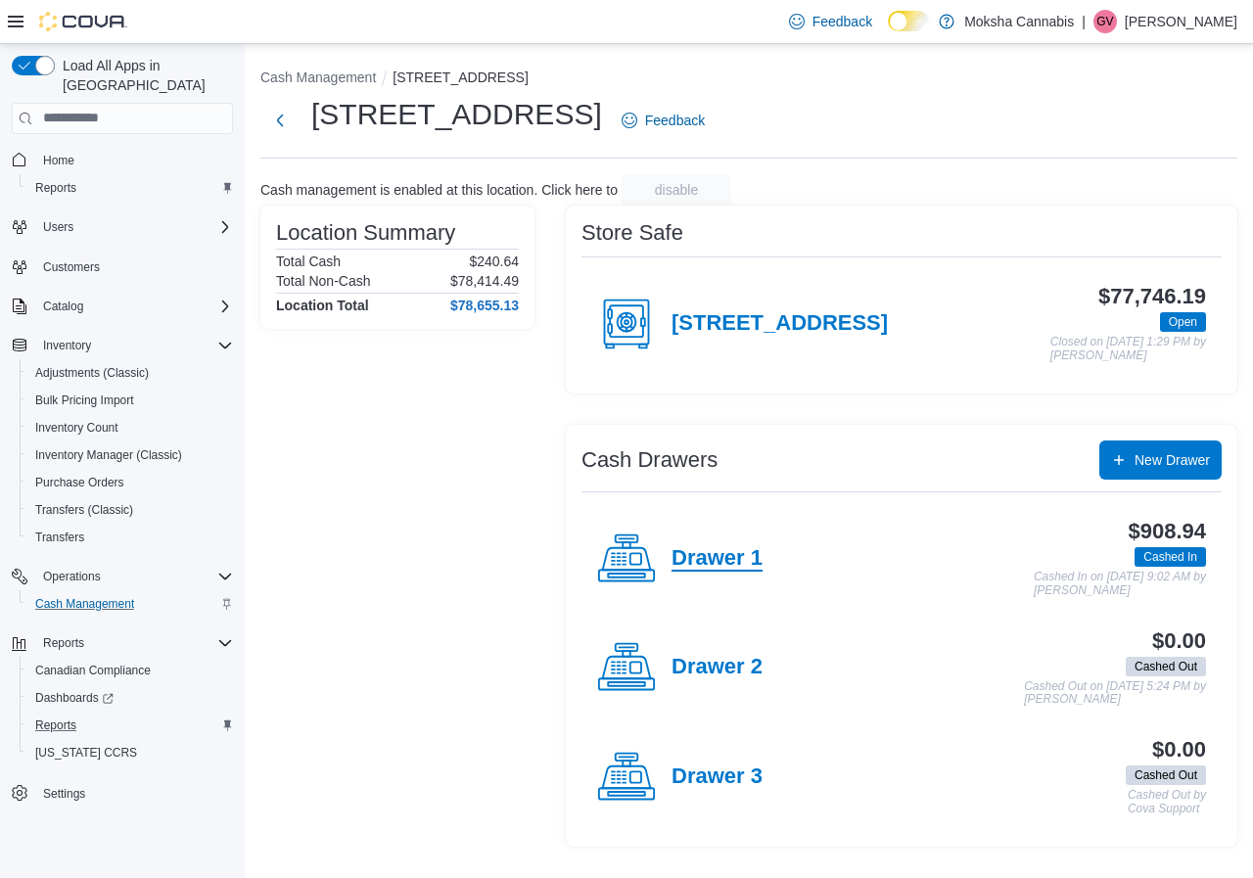
click at [687, 557] on h4 "Drawer 1" at bounding box center [716, 558] width 91 height 25
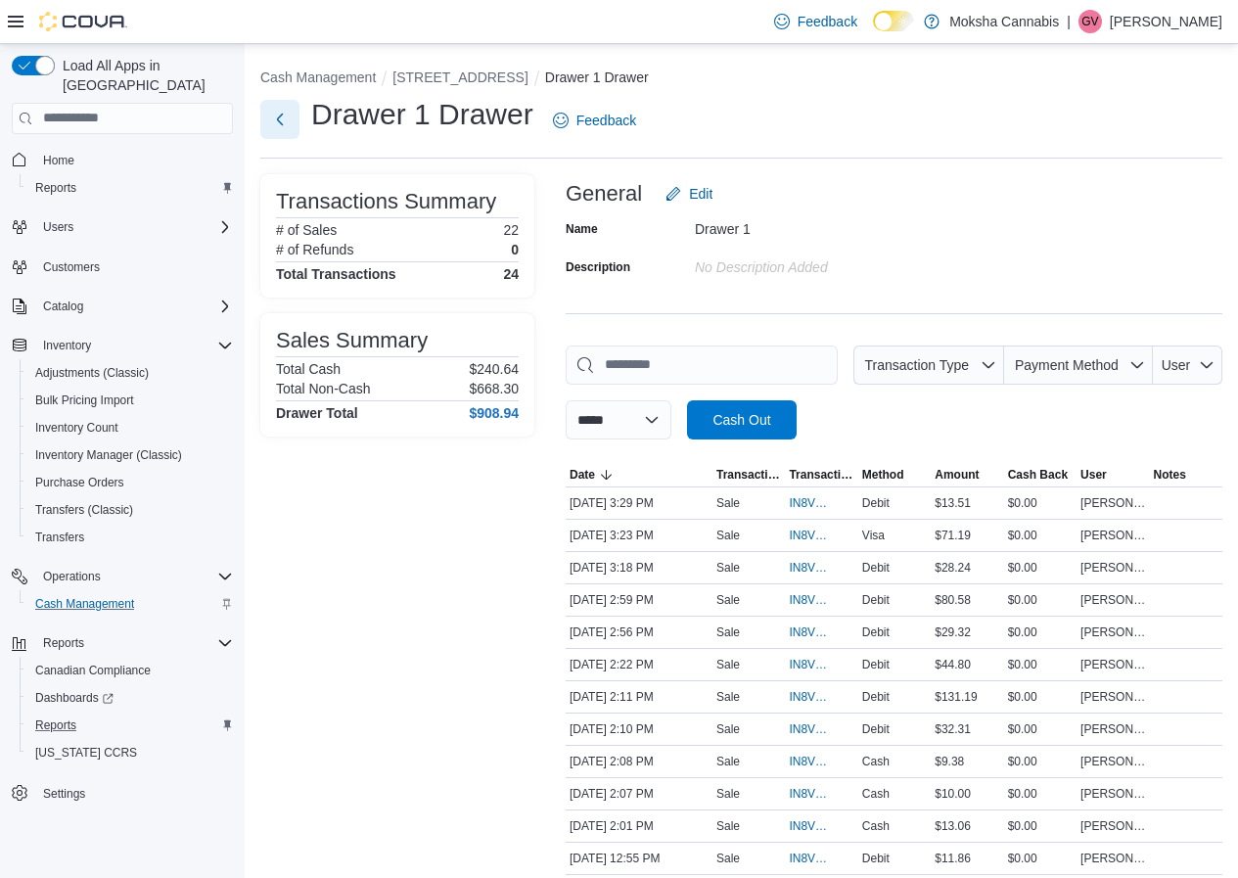
click at [267, 123] on button "Next" at bounding box center [279, 119] width 39 height 39
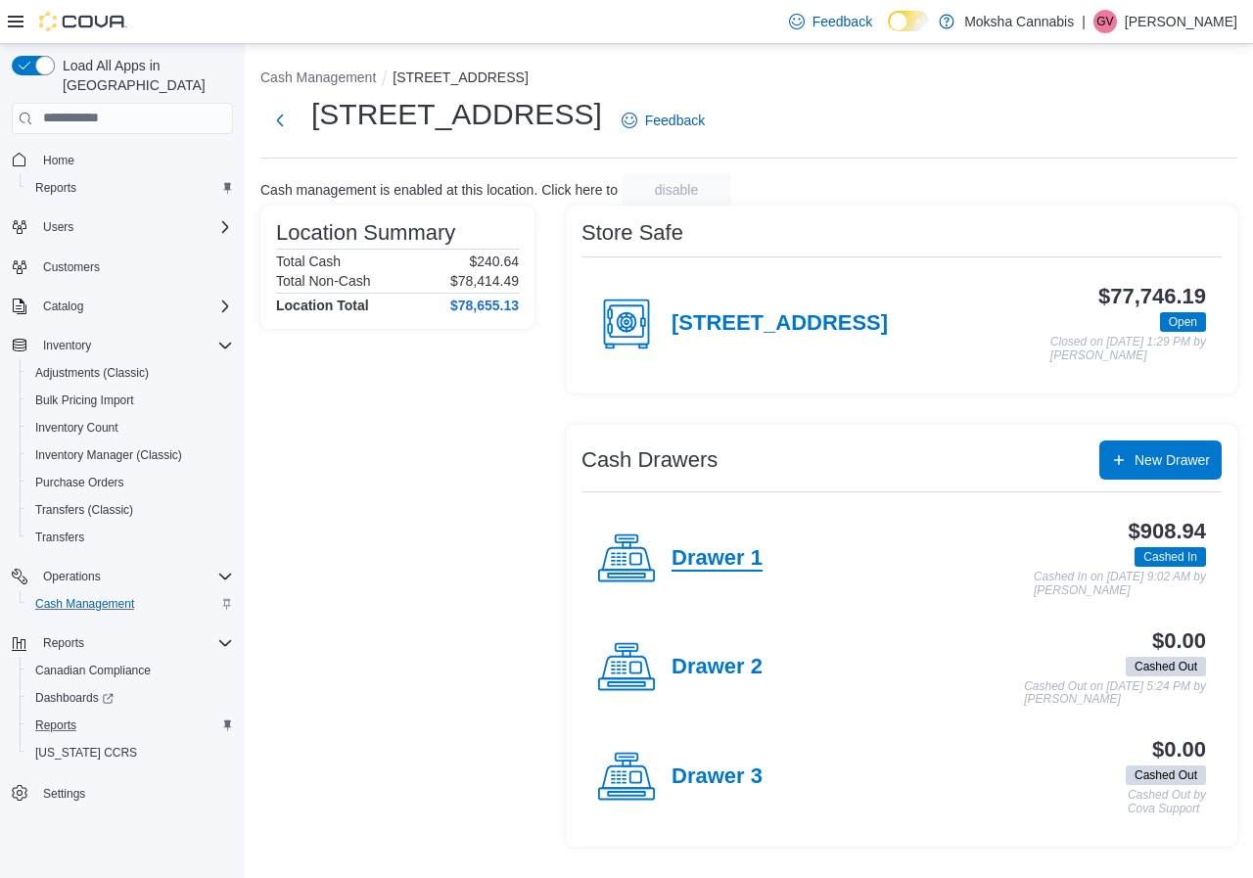
click at [705, 566] on h4 "Drawer 1" at bounding box center [716, 558] width 91 height 25
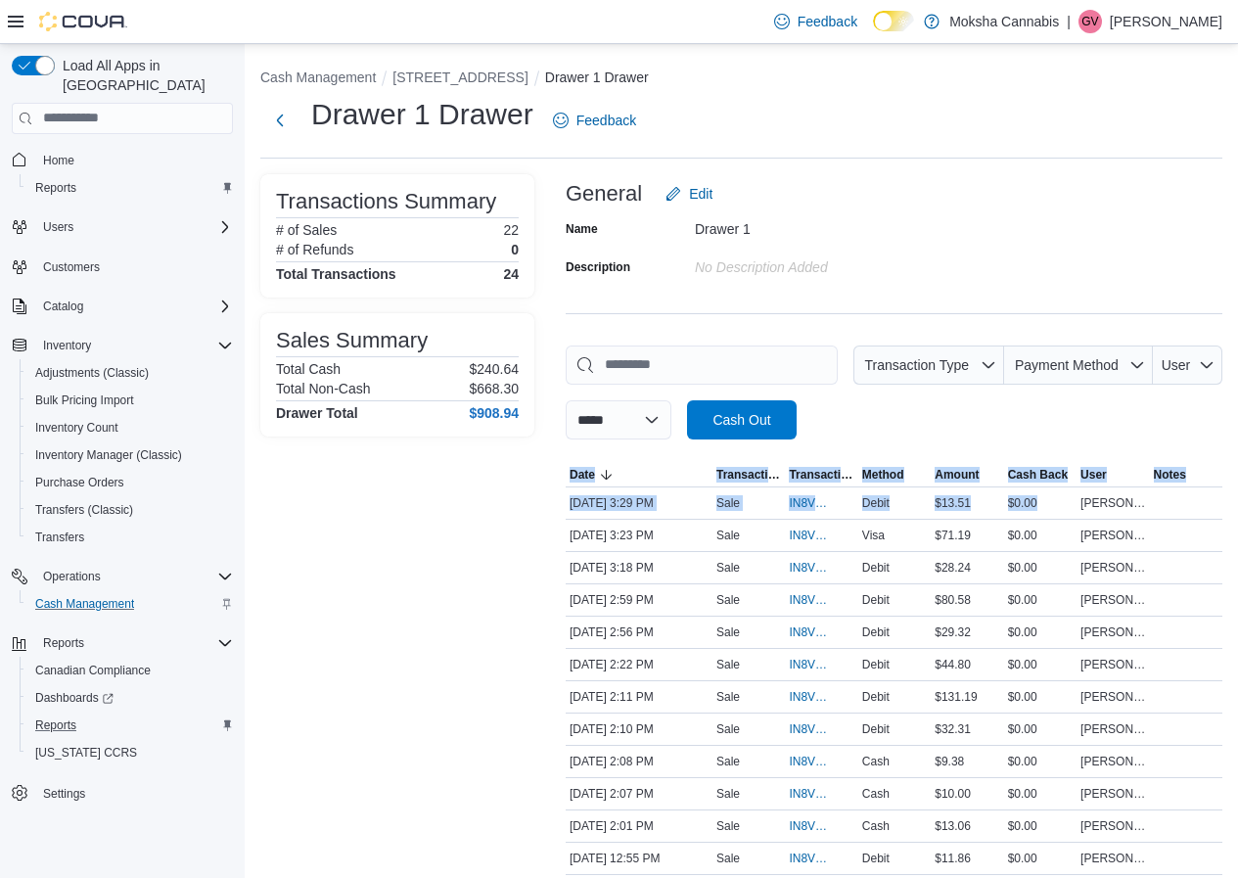
drag, startPoint x: 1074, startPoint y: 497, endPoint x: 1252, endPoint y: 493, distance: 178.2
click at [1238, 493] on html "**********" at bounding box center [619, 439] width 1238 height 878
click at [988, 550] on td "Amount $71.19" at bounding box center [967, 535] width 72 height 32
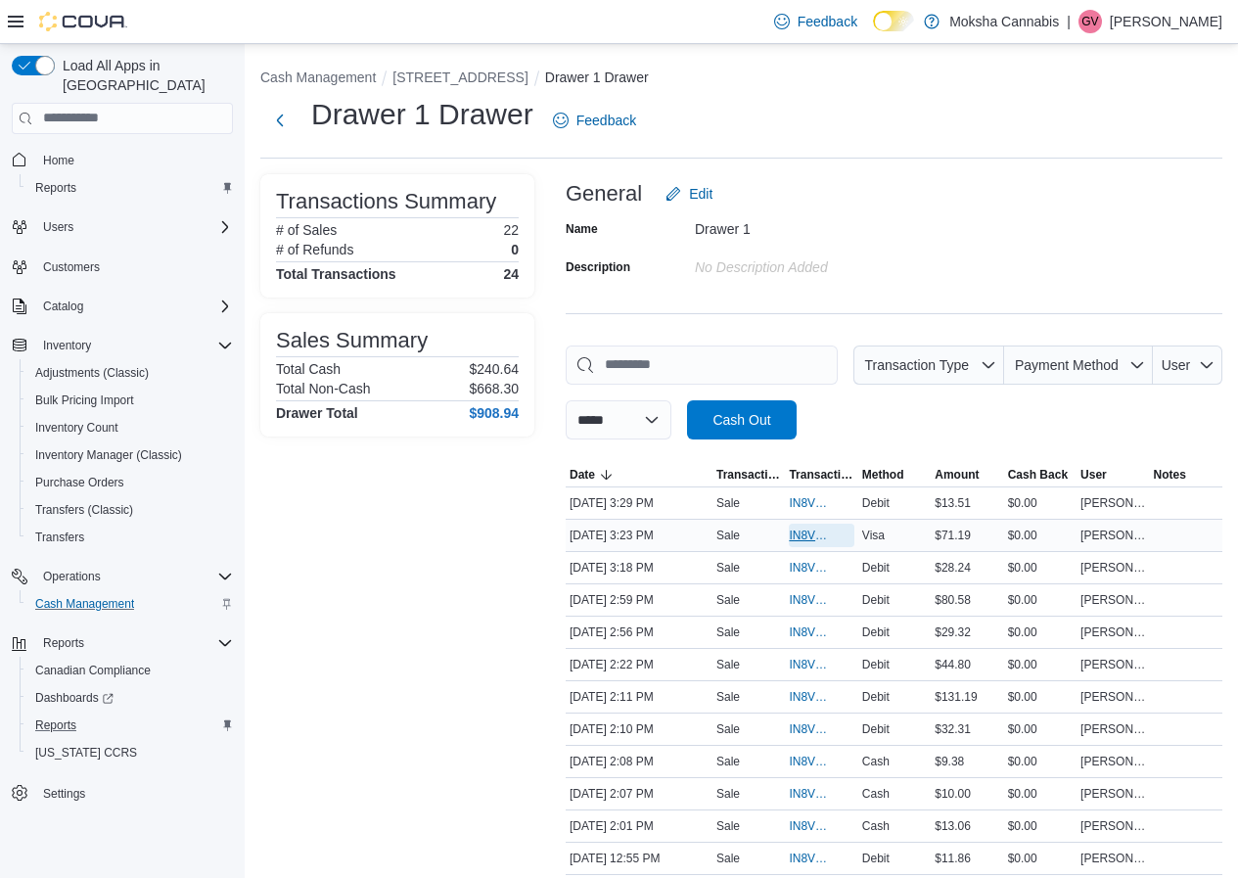
click at [824, 537] on span "IN8VVB-355856" at bounding box center [811, 536] width 45 height 16
click at [802, 492] on span "IN8VVB-355859" at bounding box center [821, 502] width 65 height 23
click at [810, 697] on span "IN8VVB-355824" at bounding box center [811, 697] width 45 height 16
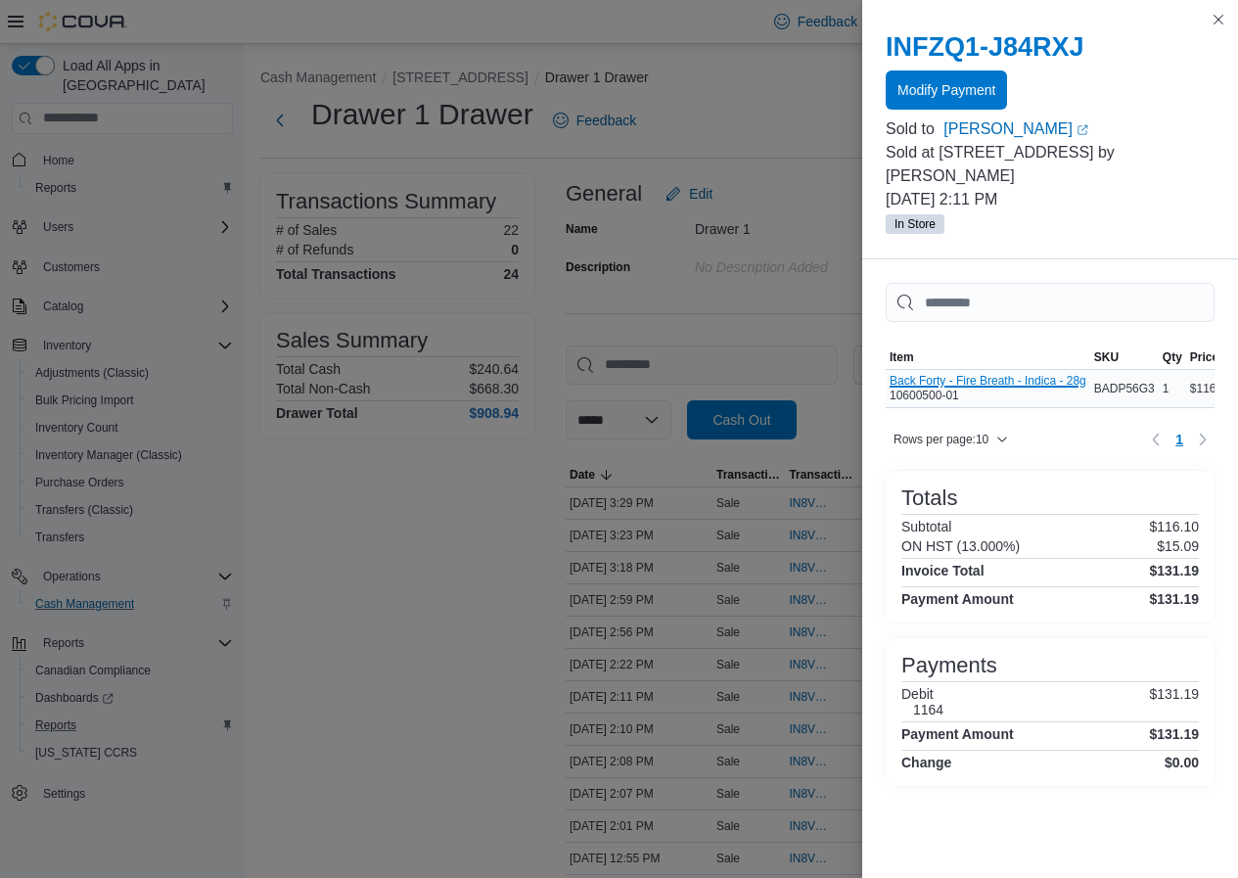
click at [1030, 380] on button "Back Forty - Fire Breath - Indica - 28g" at bounding box center [988, 381] width 197 height 14
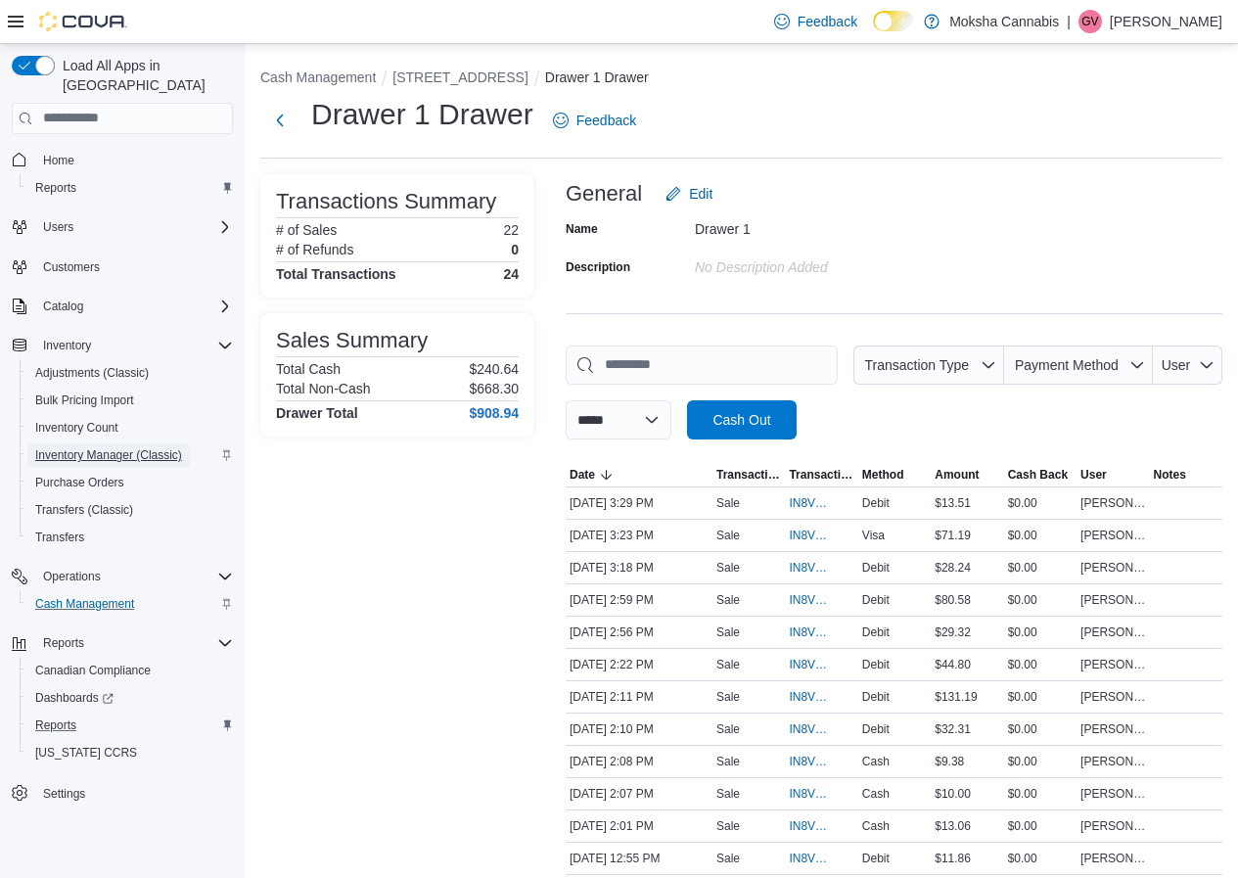
click at [116, 447] on span "Inventory Manager (Classic)" at bounding box center [108, 455] width 147 height 16
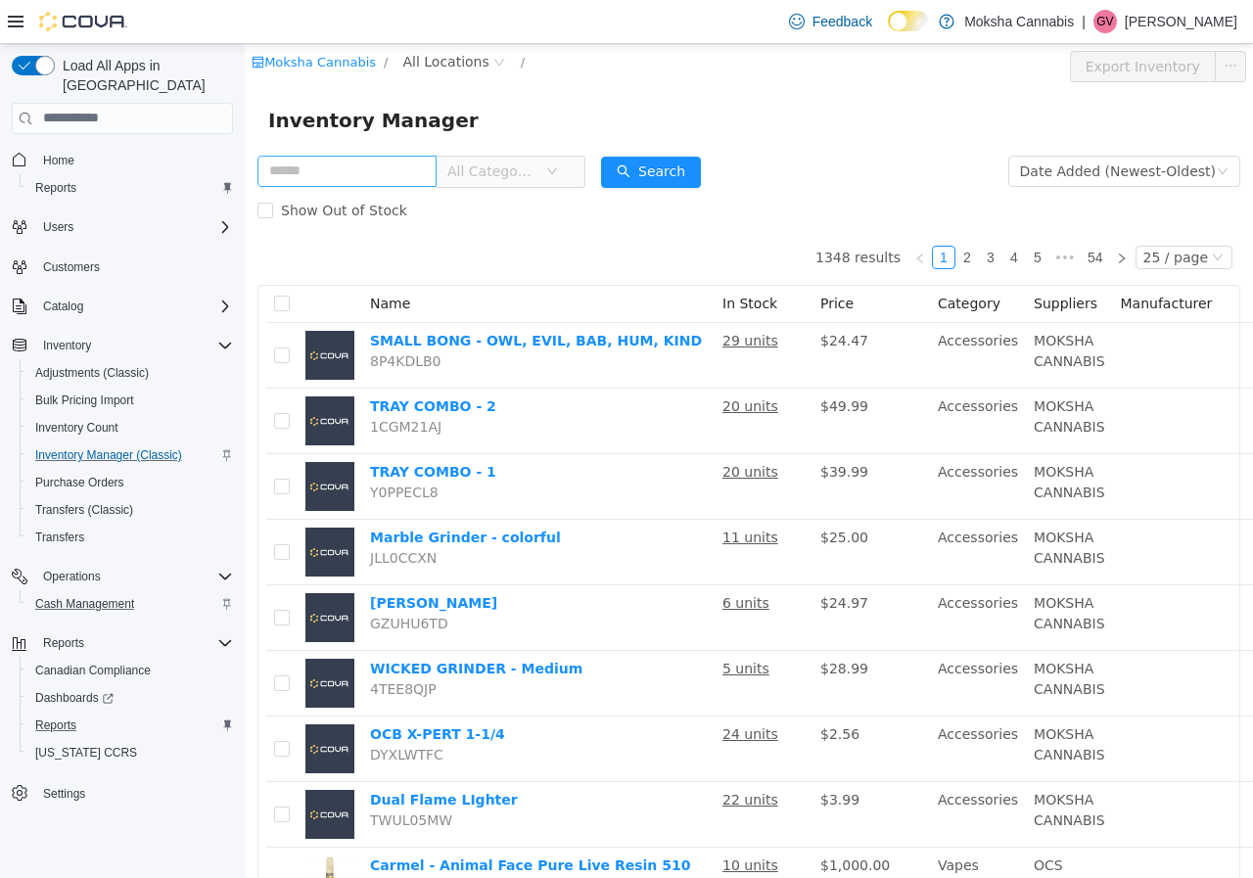
click at [385, 163] on input "text" at bounding box center [346, 170] width 179 height 31
type input "*"
type input "**********"
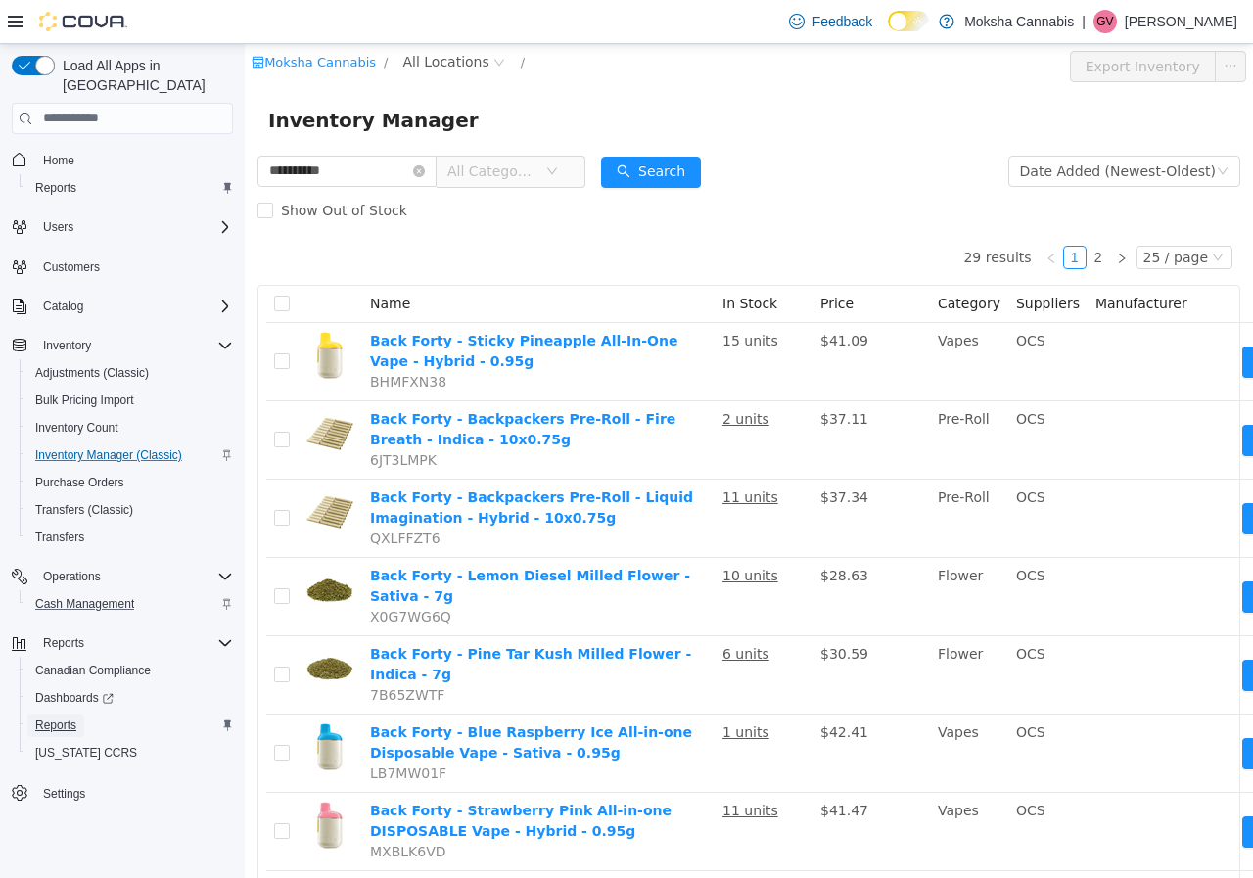
click at [67, 717] on span "Reports" at bounding box center [55, 725] width 41 height 16
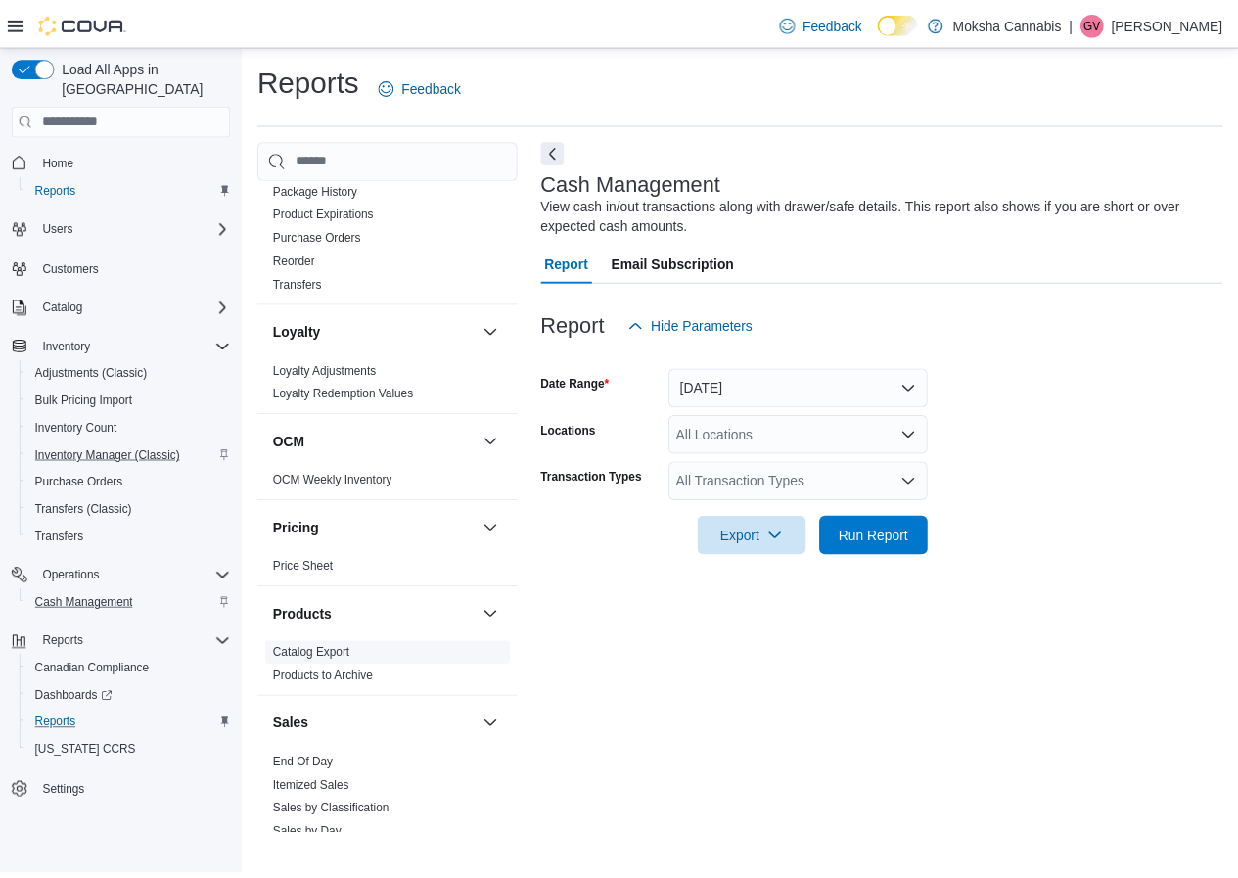
scroll to position [1077, 0]
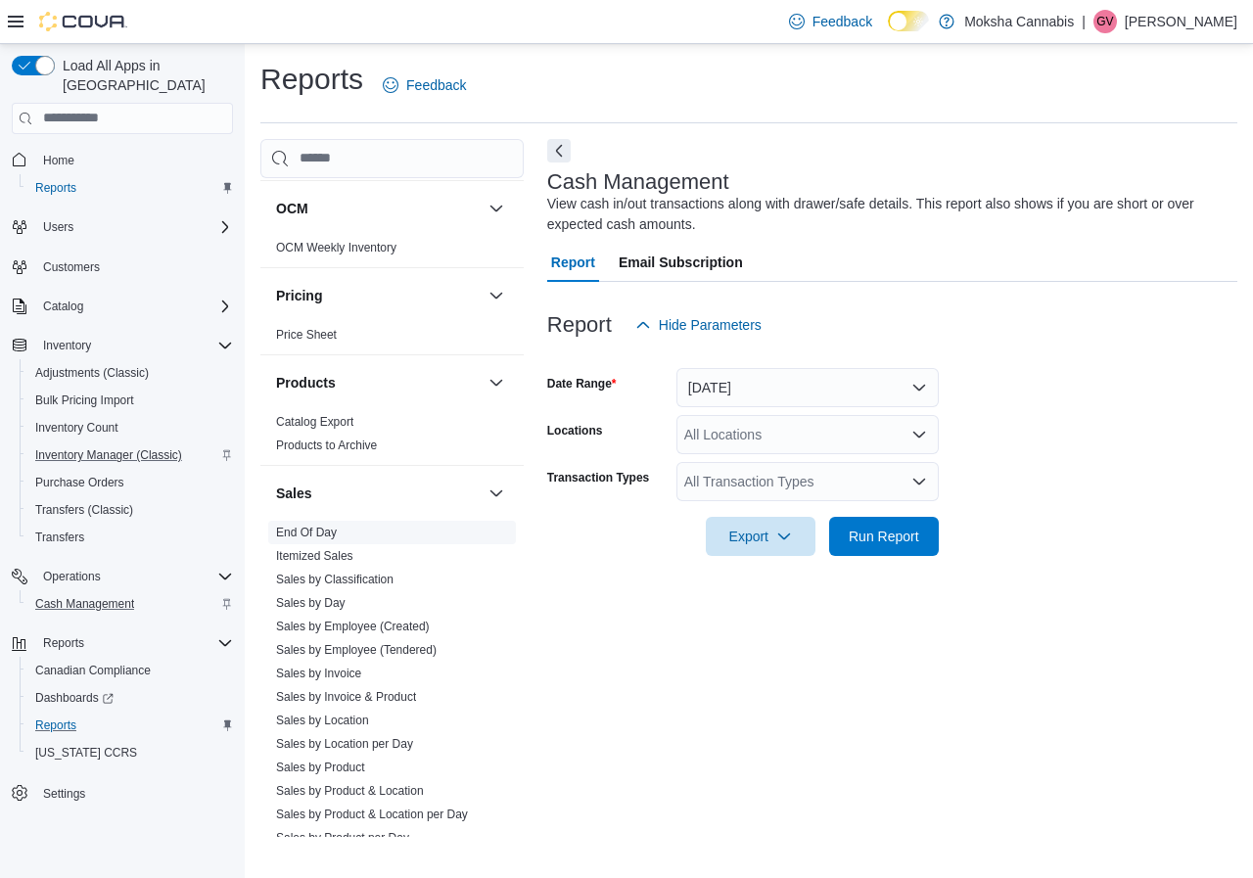
click at [284, 534] on link "End Of Day" at bounding box center [306, 533] width 61 height 14
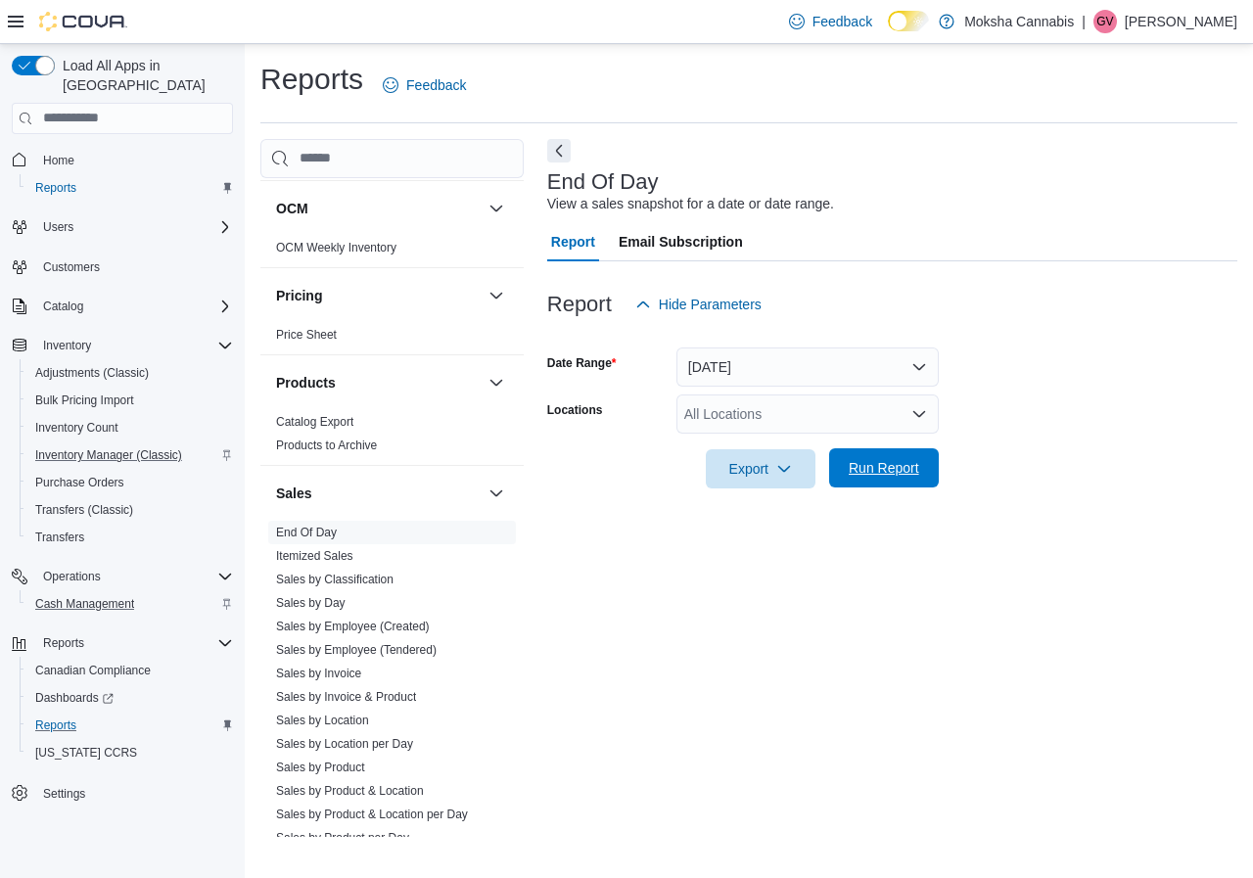
click at [880, 462] on span "Run Report" at bounding box center [884, 468] width 70 height 20
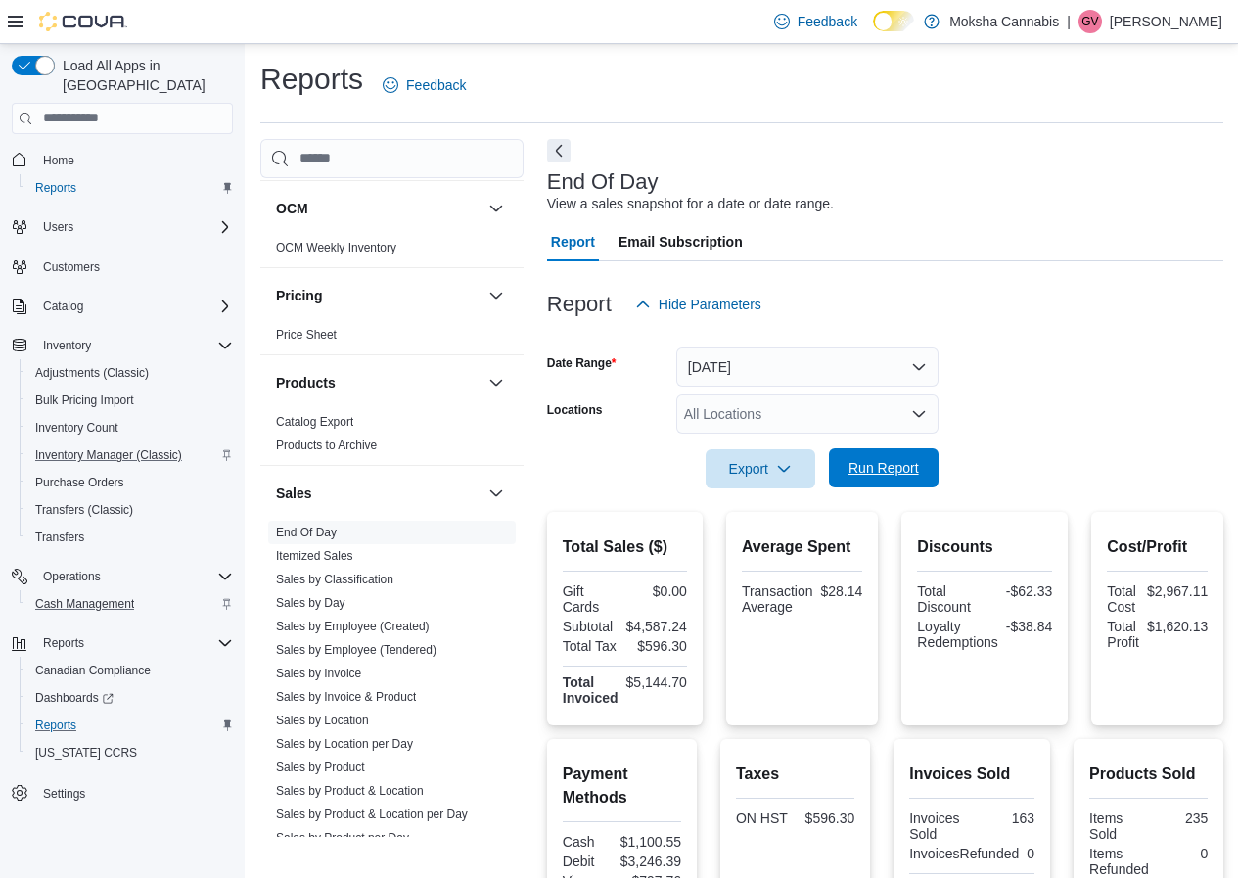
click at [904, 461] on span "Run Report" at bounding box center [884, 468] width 70 height 20
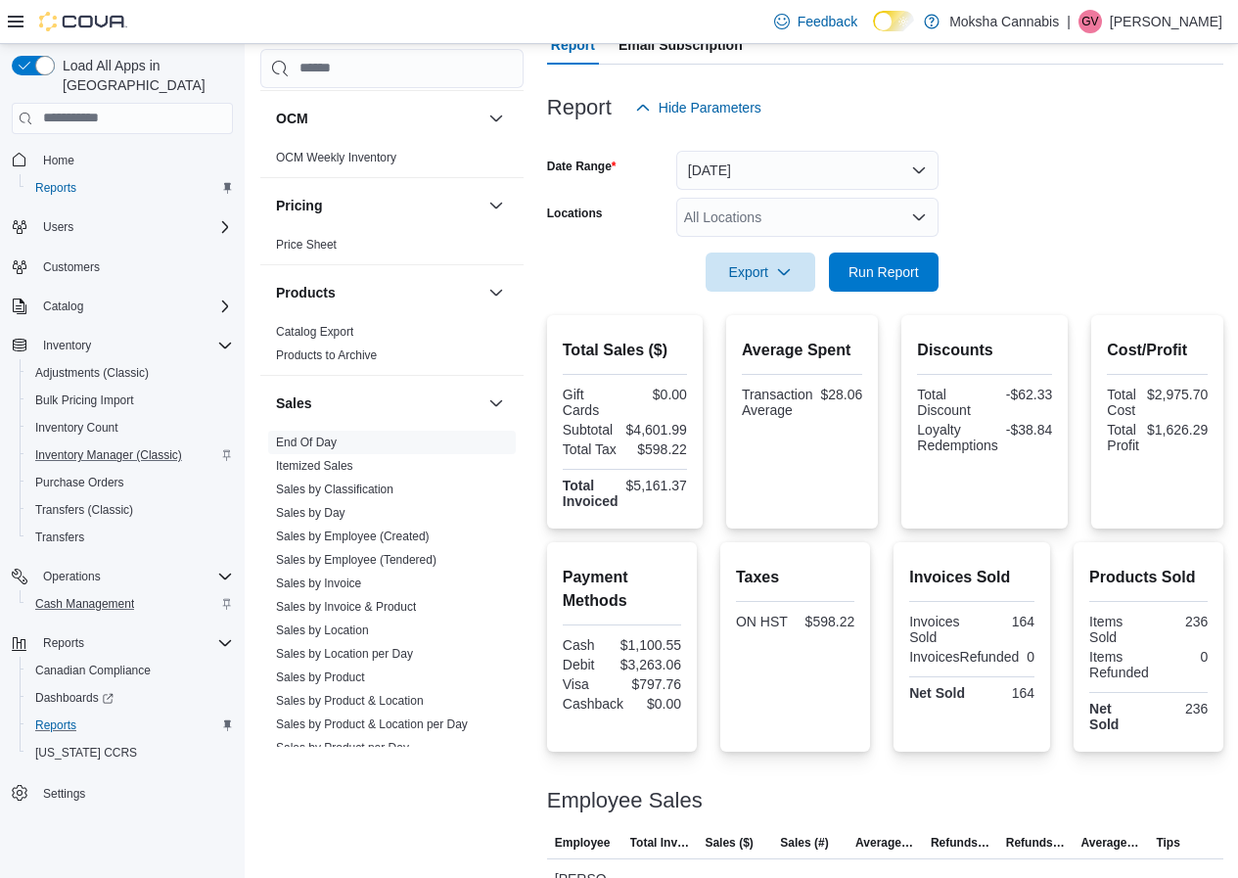
scroll to position [139, 0]
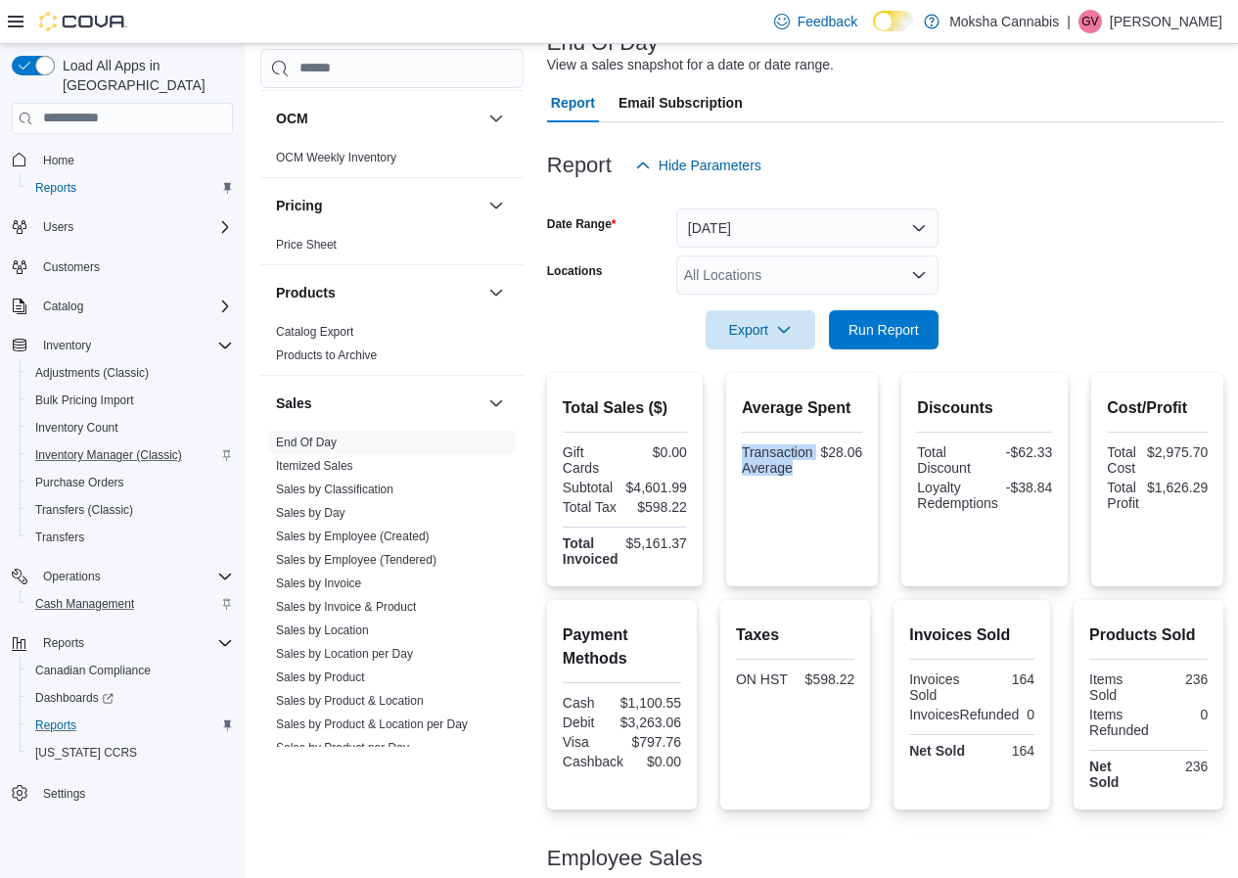
drag, startPoint x: 789, startPoint y: 470, endPoint x: 731, endPoint y: 451, distance: 60.7
click at [731, 451] on div "Average Spent Transaction Average $28.06" at bounding box center [802, 479] width 152 height 213
click at [749, 450] on div "Transaction Average" at bounding box center [777, 459] width 71 height 31
drag, startPoint x: 741, startPoint y: 452, endPoint x: 868, endPoint y: 447, distance: 127.3
click at [868, 447] on div "Average Spent Transaction Average $28.06" at bounding box center [802, 479] width 152 height 213
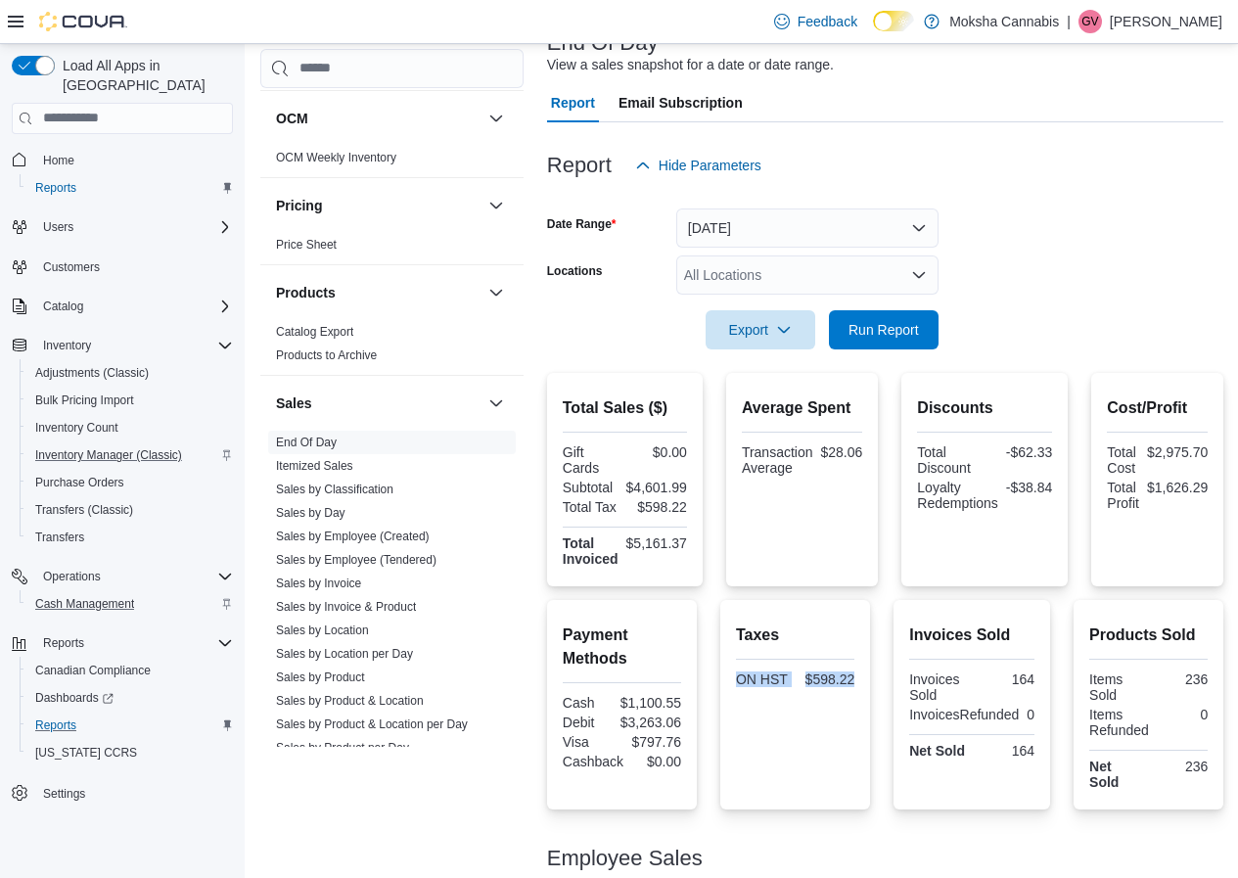
drag, startPoint x: 737, startPoint y: 675, endPoint x: 863, endPoint y: 672, distance: 126.3
click at [863, 672] on div "Taxes ON HST $598.22" at bounding box center [795, 704] width 150 height 209
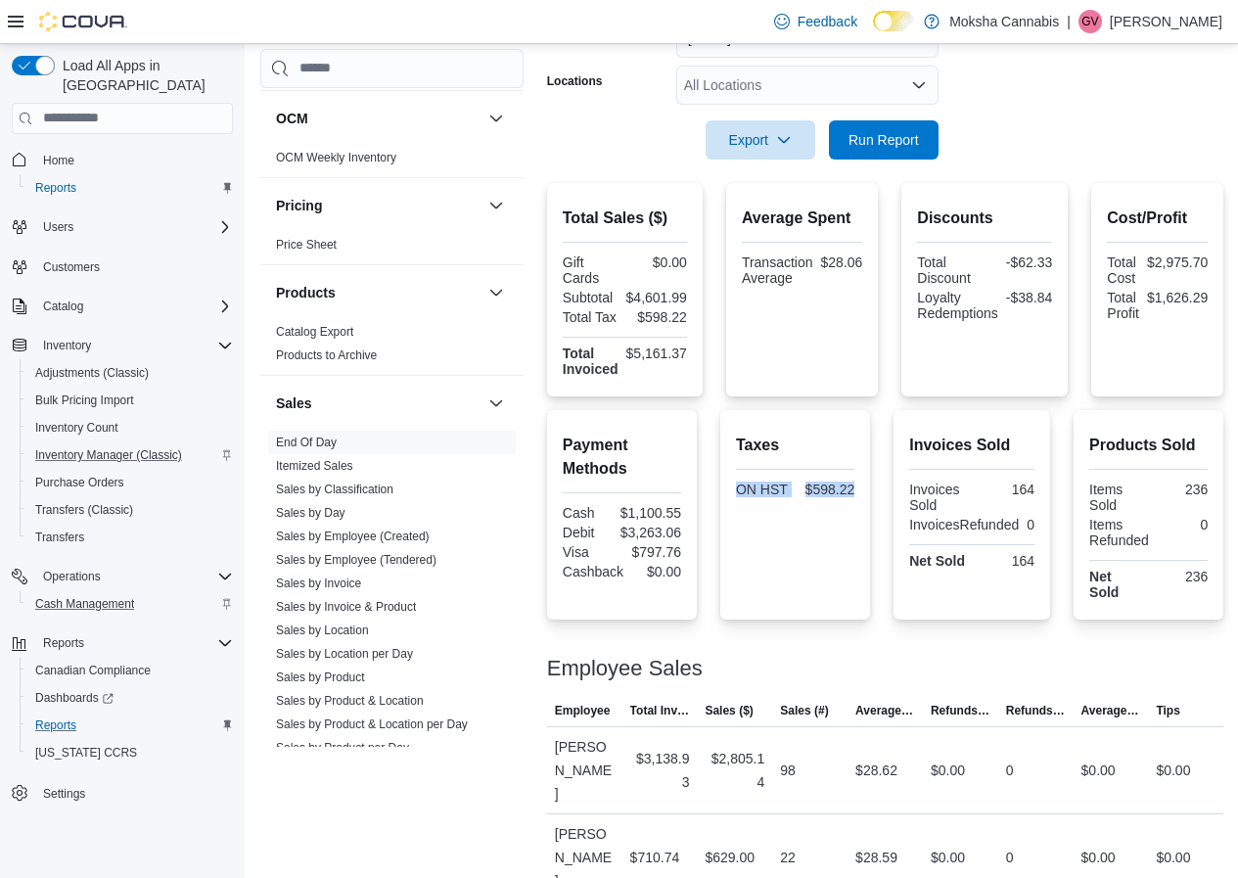
scroll to position [353, 0]
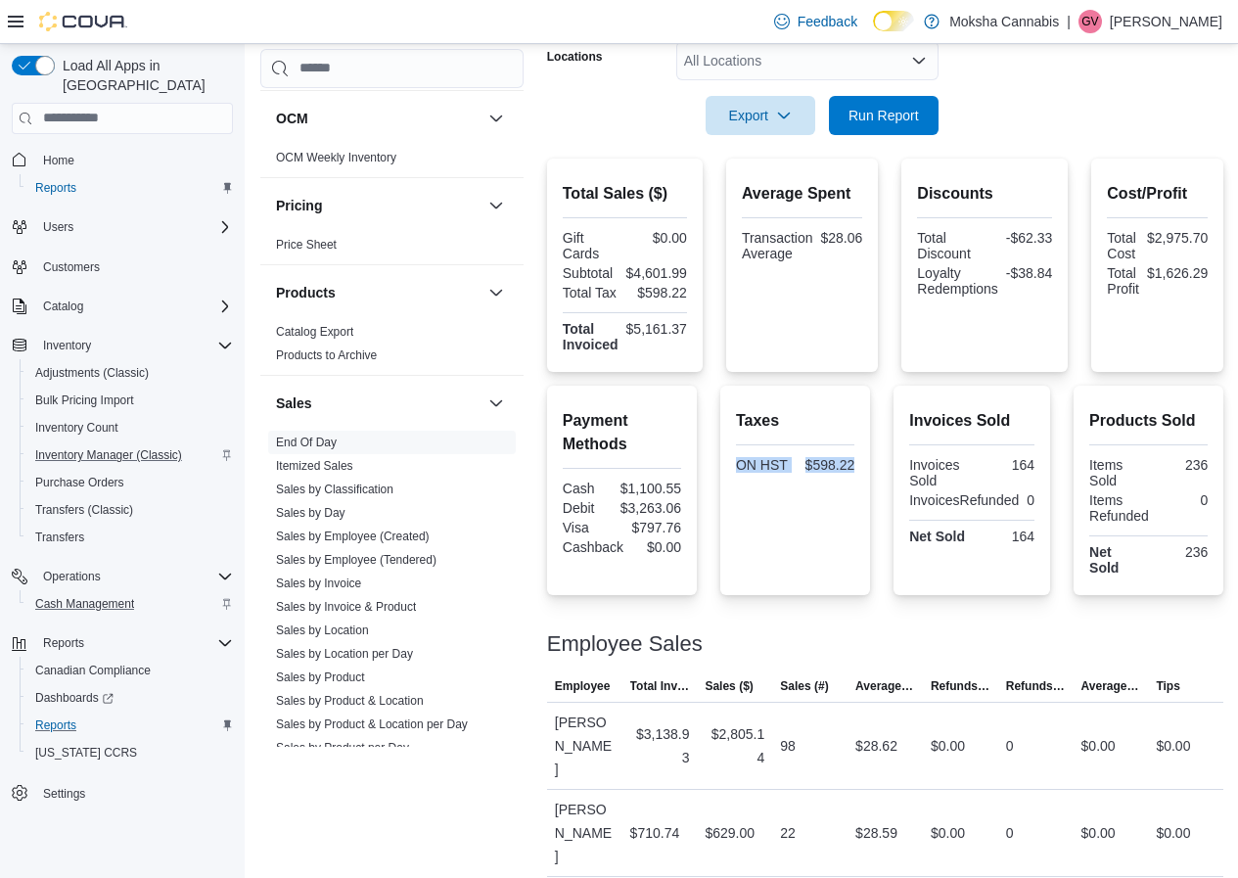
click at [737, 466] on div "Taxes ON HST $598.22" at bounding box center [795, 490] width 150 height 209
drag, startPoint x: 738, startPoint y: 465, endPoint x: 862, endPoint y: 462, distance: 124.3
click at [862, 462] on div "Taxes ON HST $598.22" at bounding box center [795, 490] width 150 height 209
click at [887, 609] on div at bounding box center [885, 620] width 677 height 23
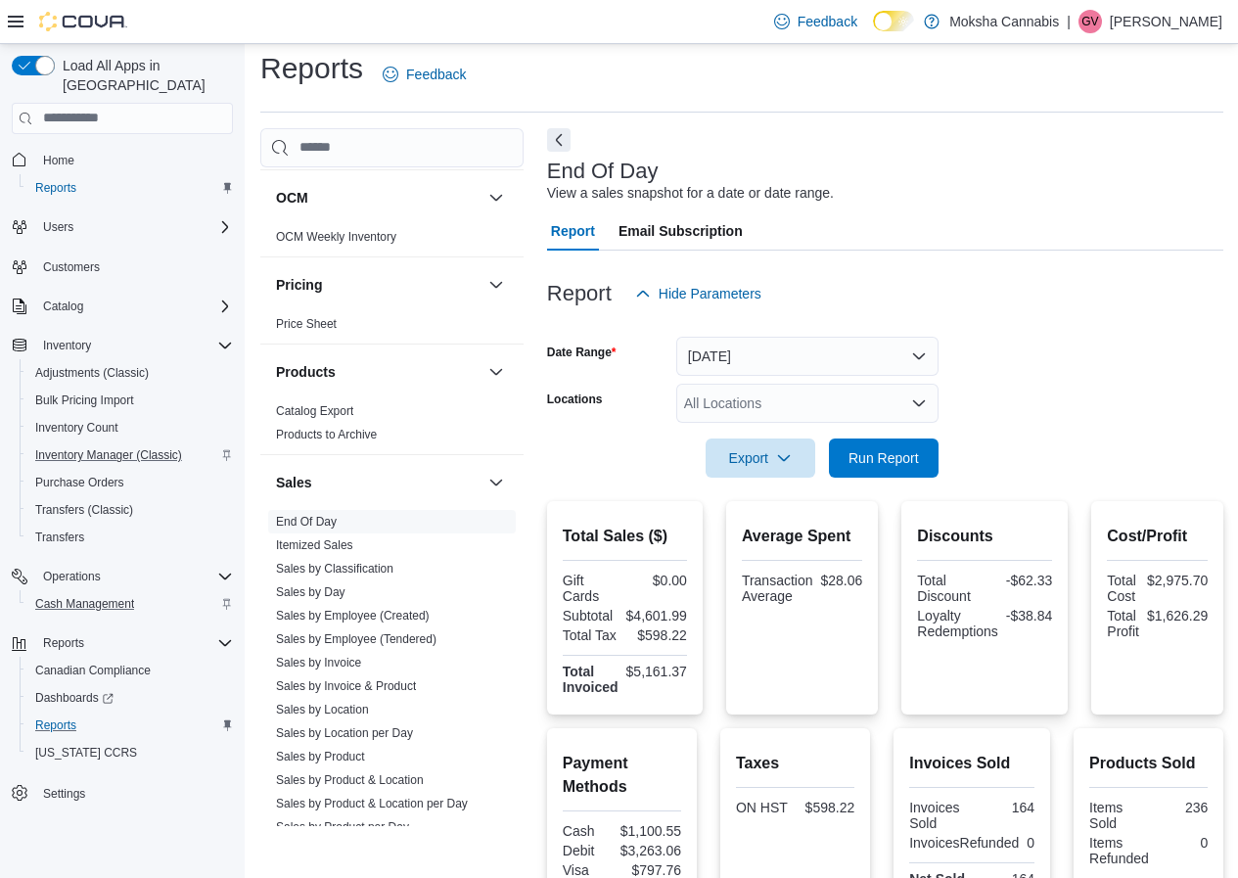
scroll to position [0, 0]
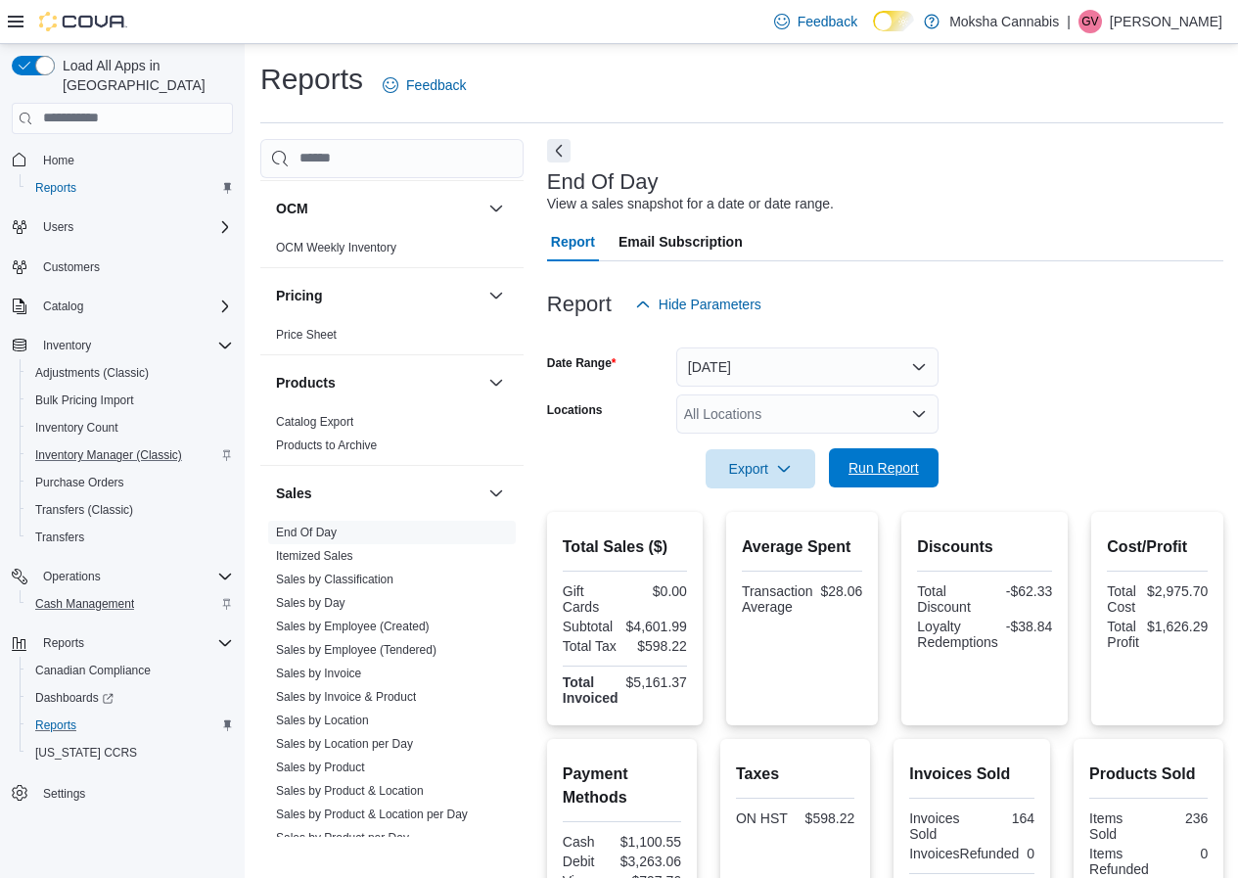
click at [884, 473] on span "Run Report" at bounding box center [884, 468] width 70 height 20
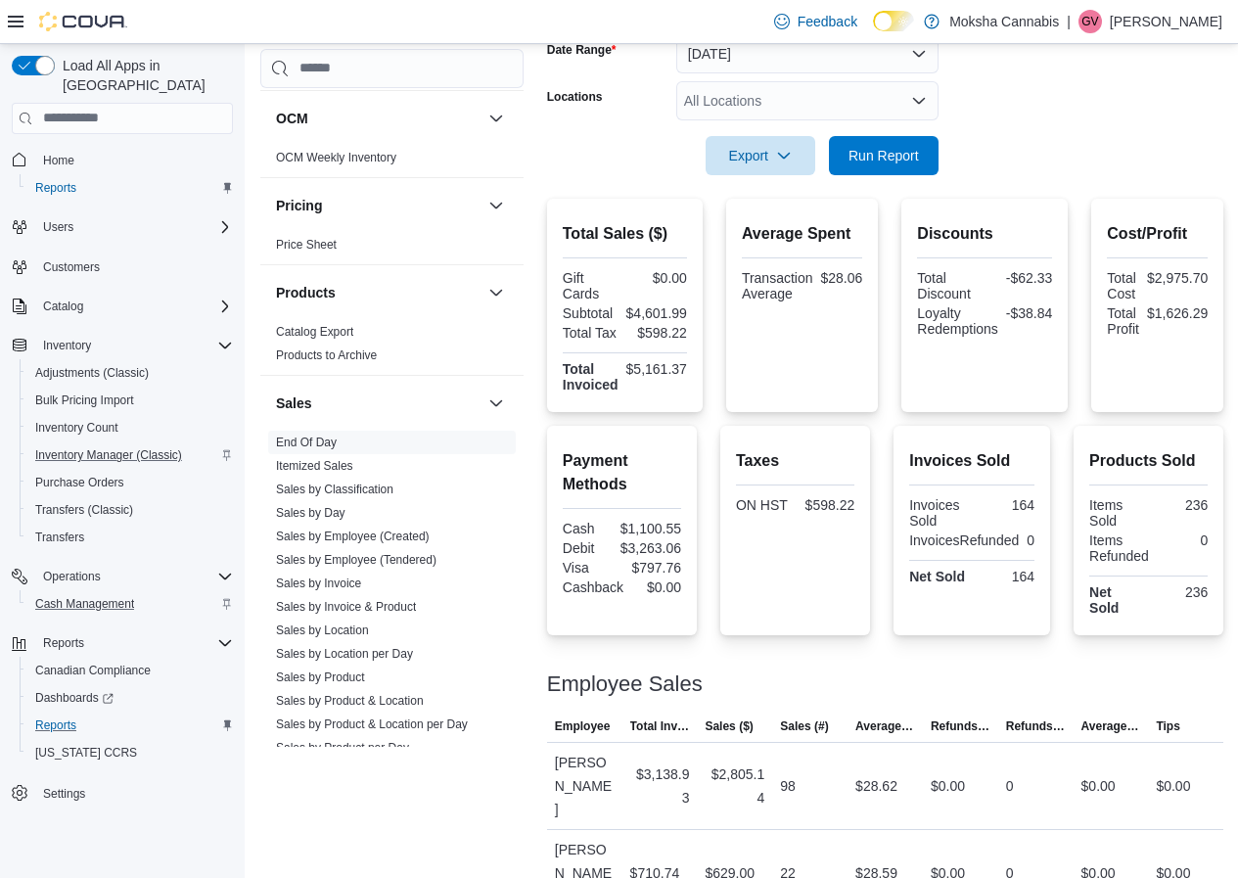
scroll to position [433, 0]
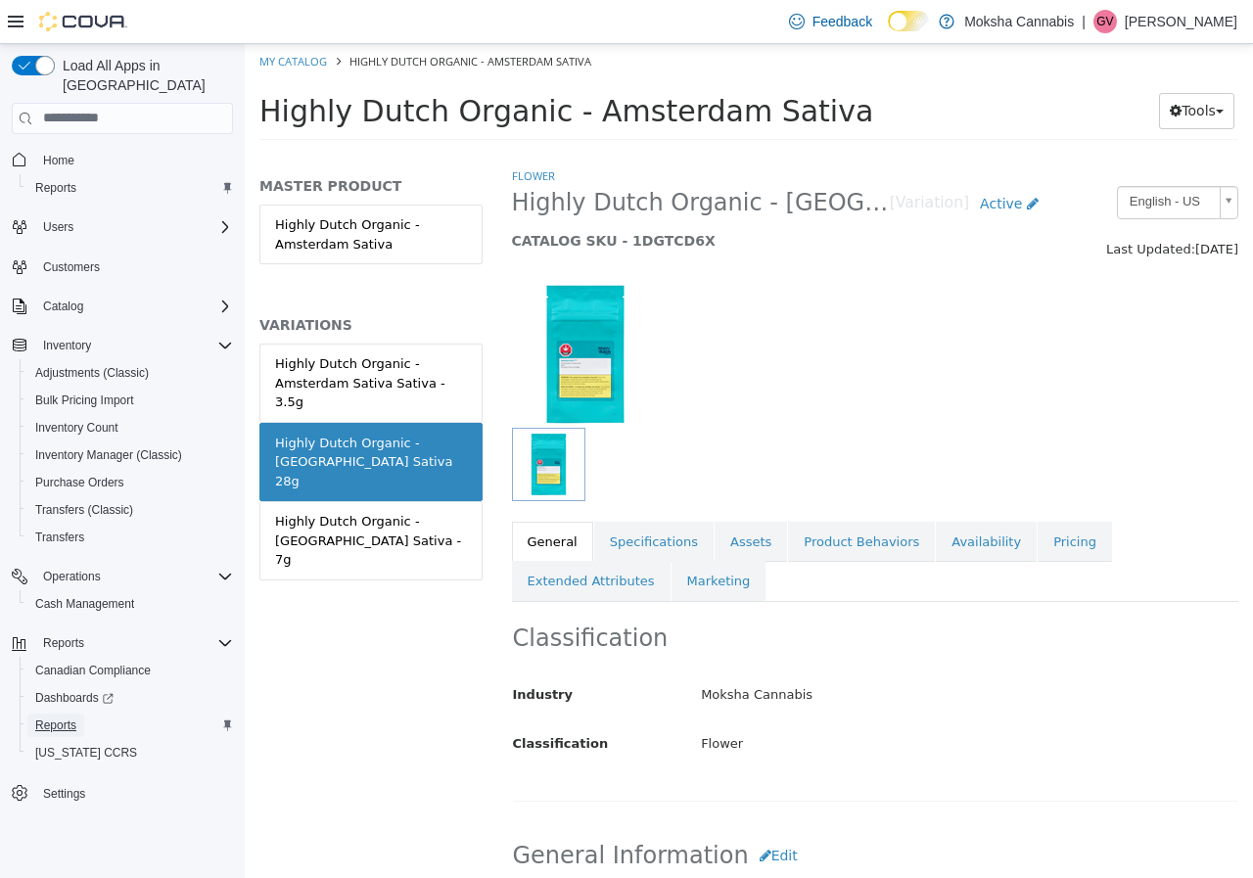
click at [39, 713] on span "Reports" at bounding box center [55, 724] width 41 height 23
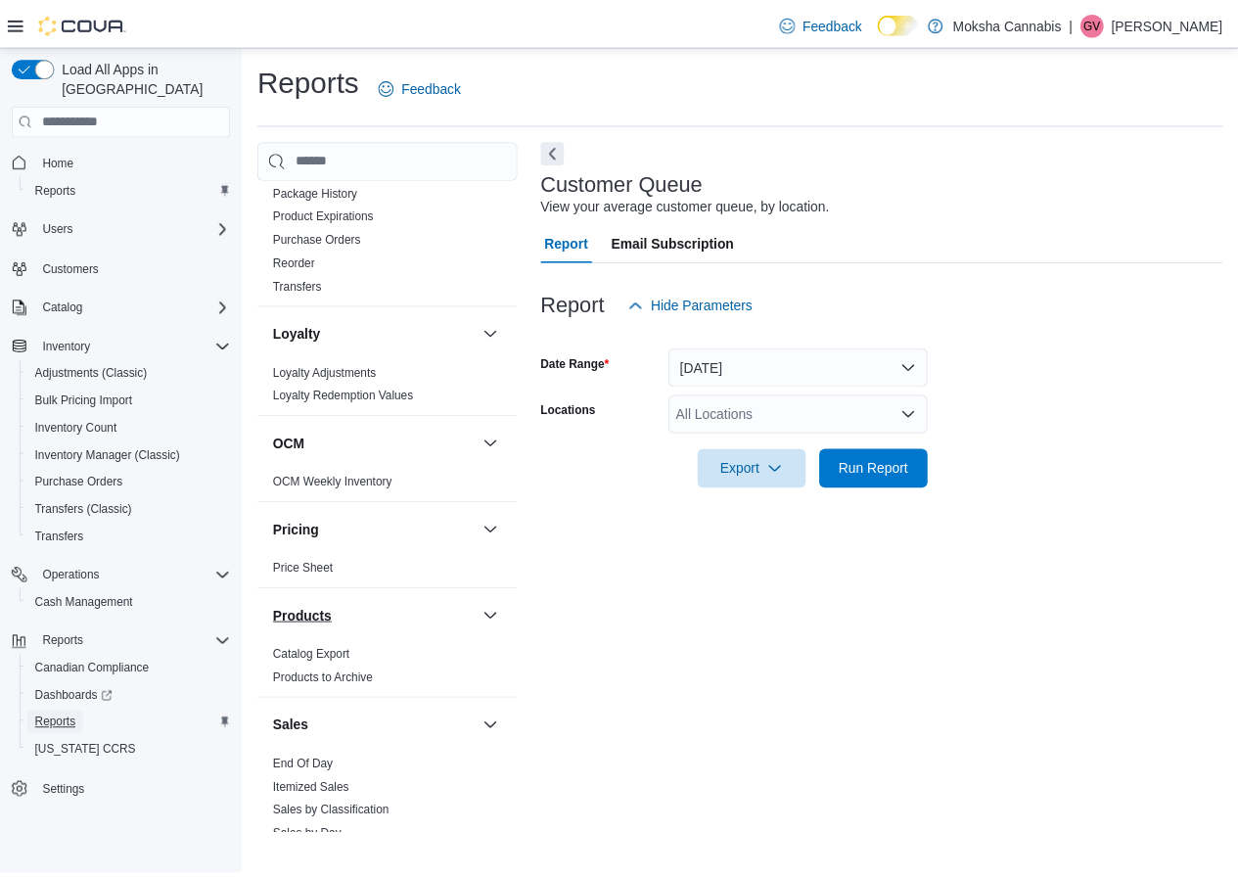
scroll to position [881, 0]
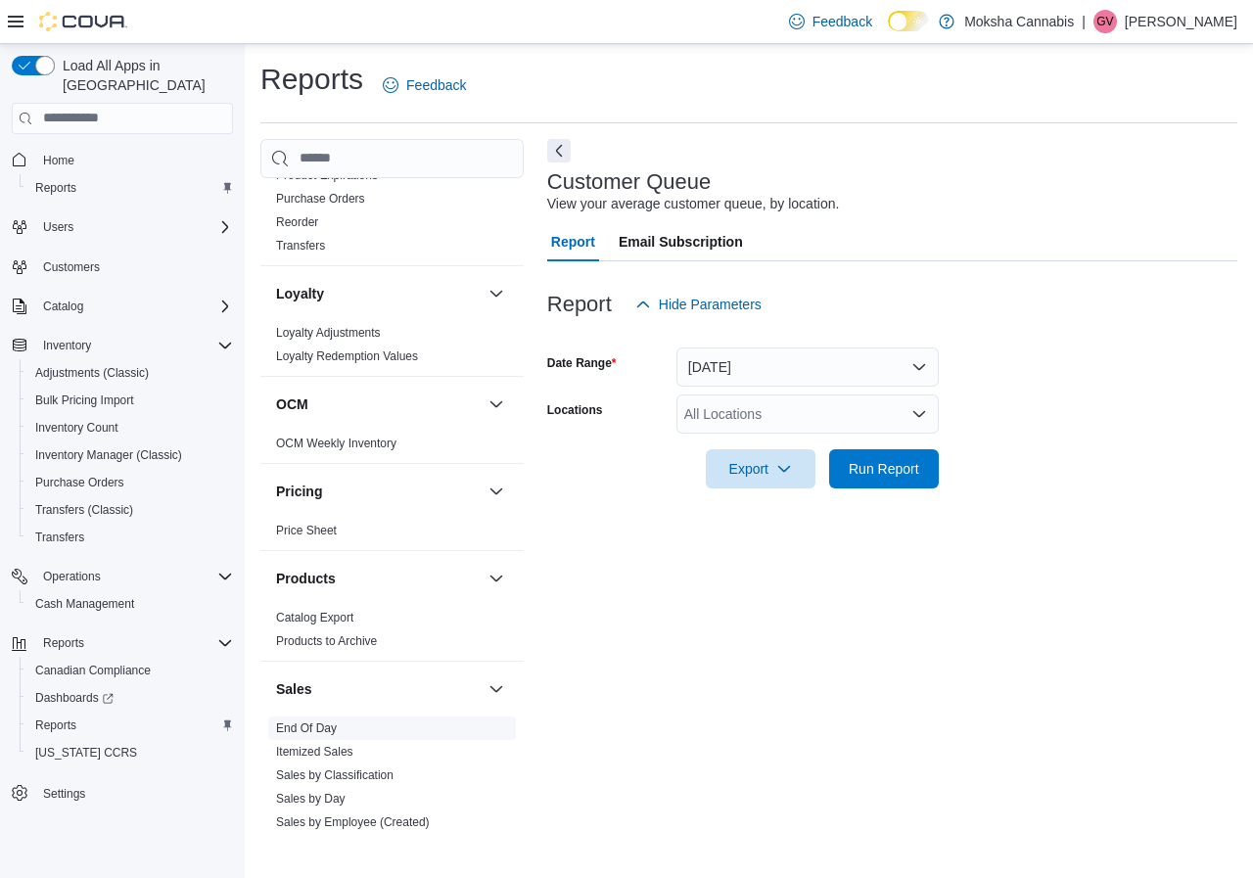
click at [313, 732] on link "End Of Day" at bounding box center [306, 728] width 61 height 14
click at [881, 459] on span "Run Report" at bounding box center [884, 468] width 70 height 20
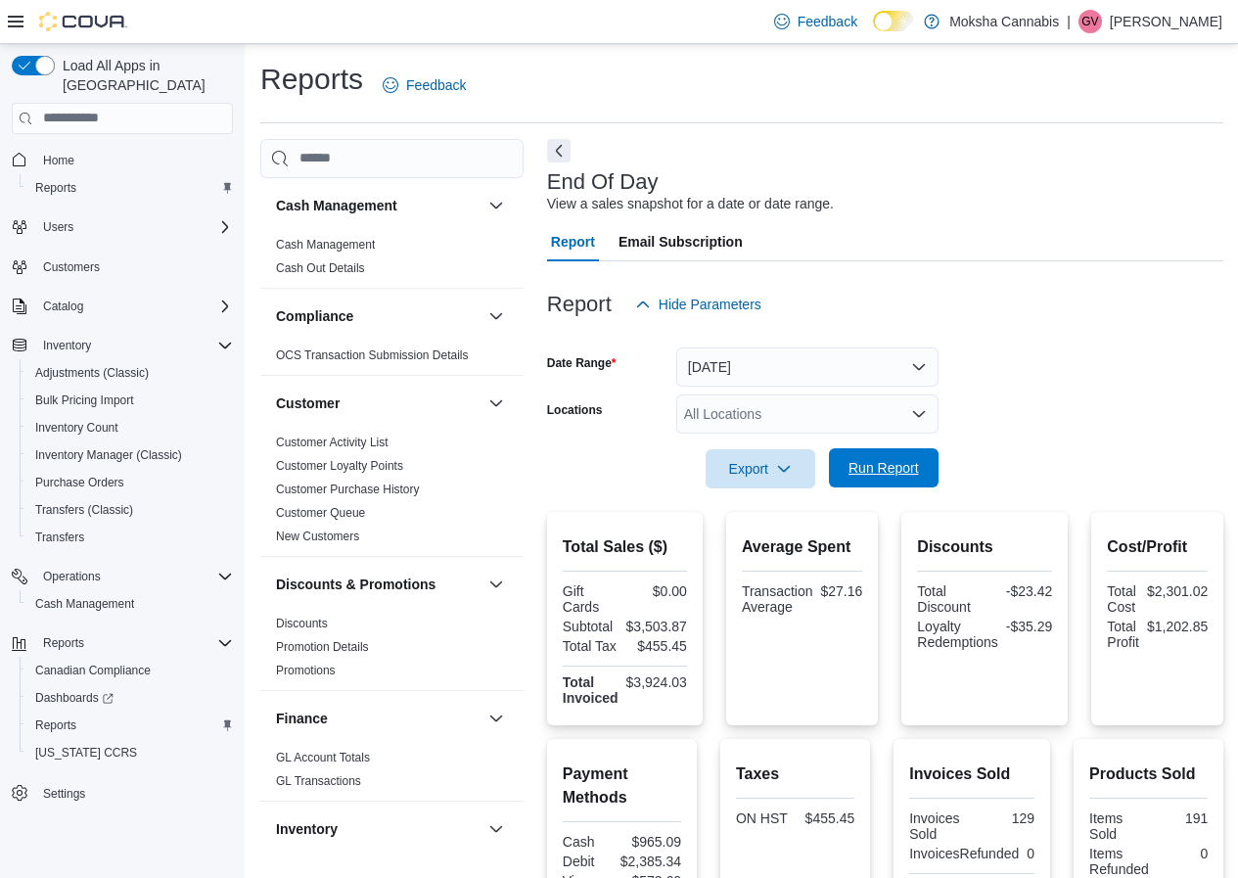
click at [854, 464] on span "Run Report" at bounding box center [884, 468] width 70 height 20
click at [894, 475] on span "Run Report" at bounding box center [884, 468] width 70 height 20
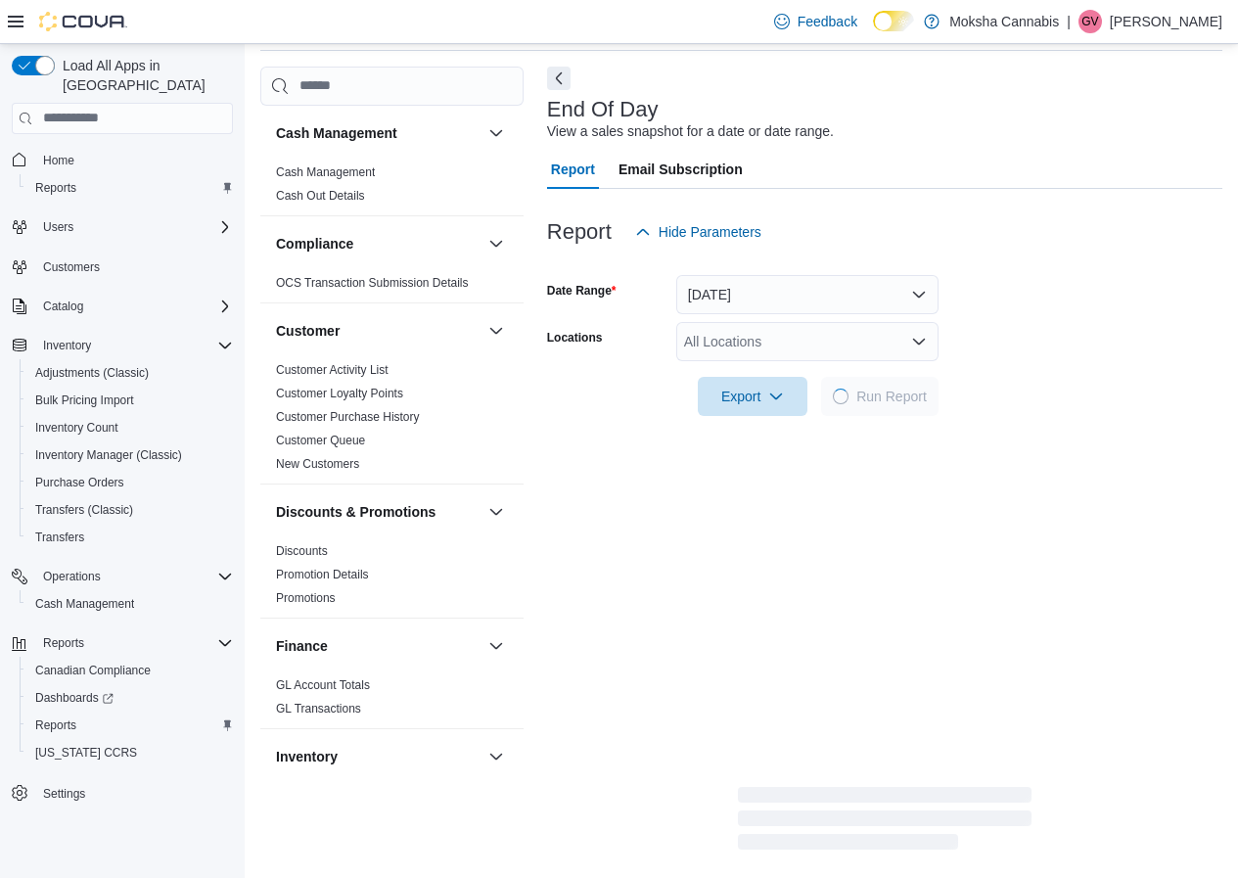
scroll to position [23, 0]
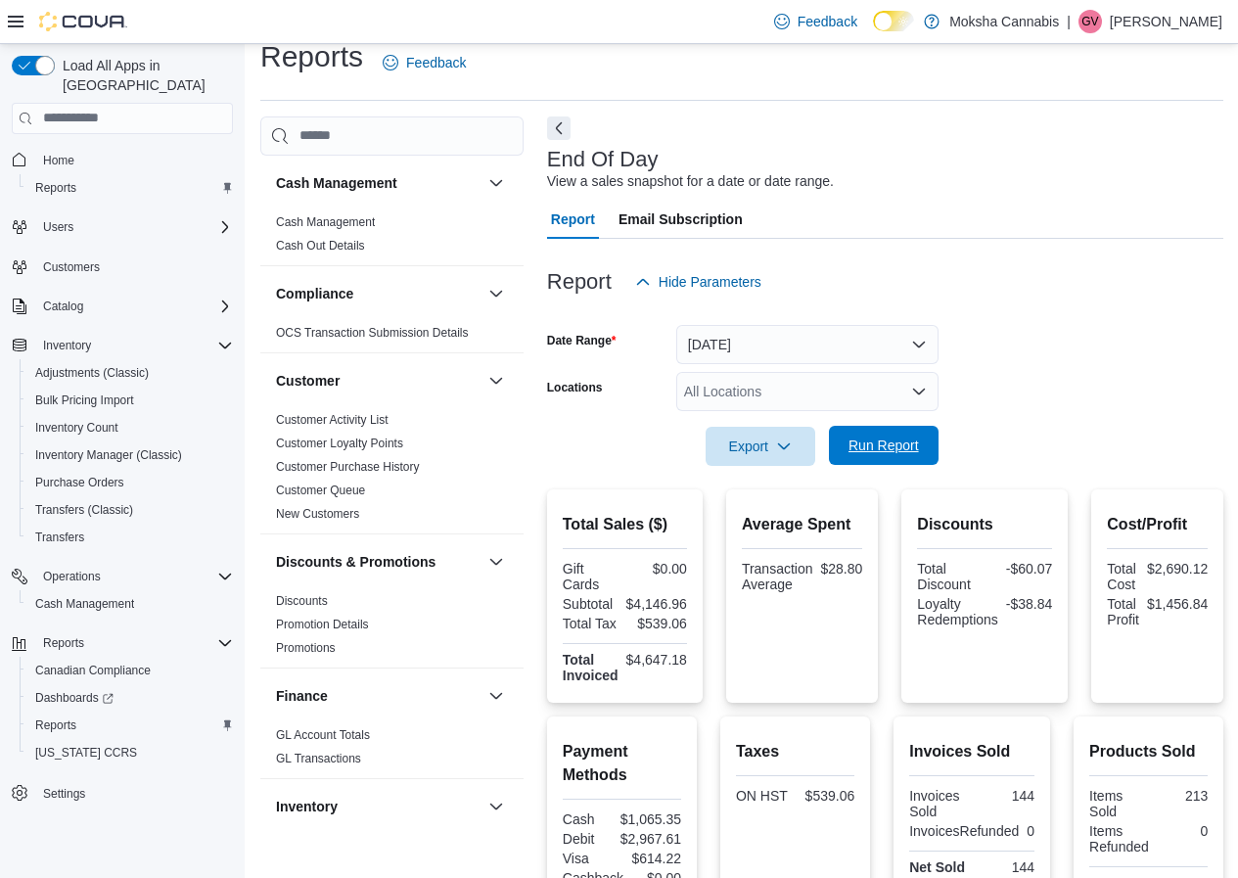
click at [934, 431] on button "Run Report" at bounding box center [884, 445] width 110 height 39
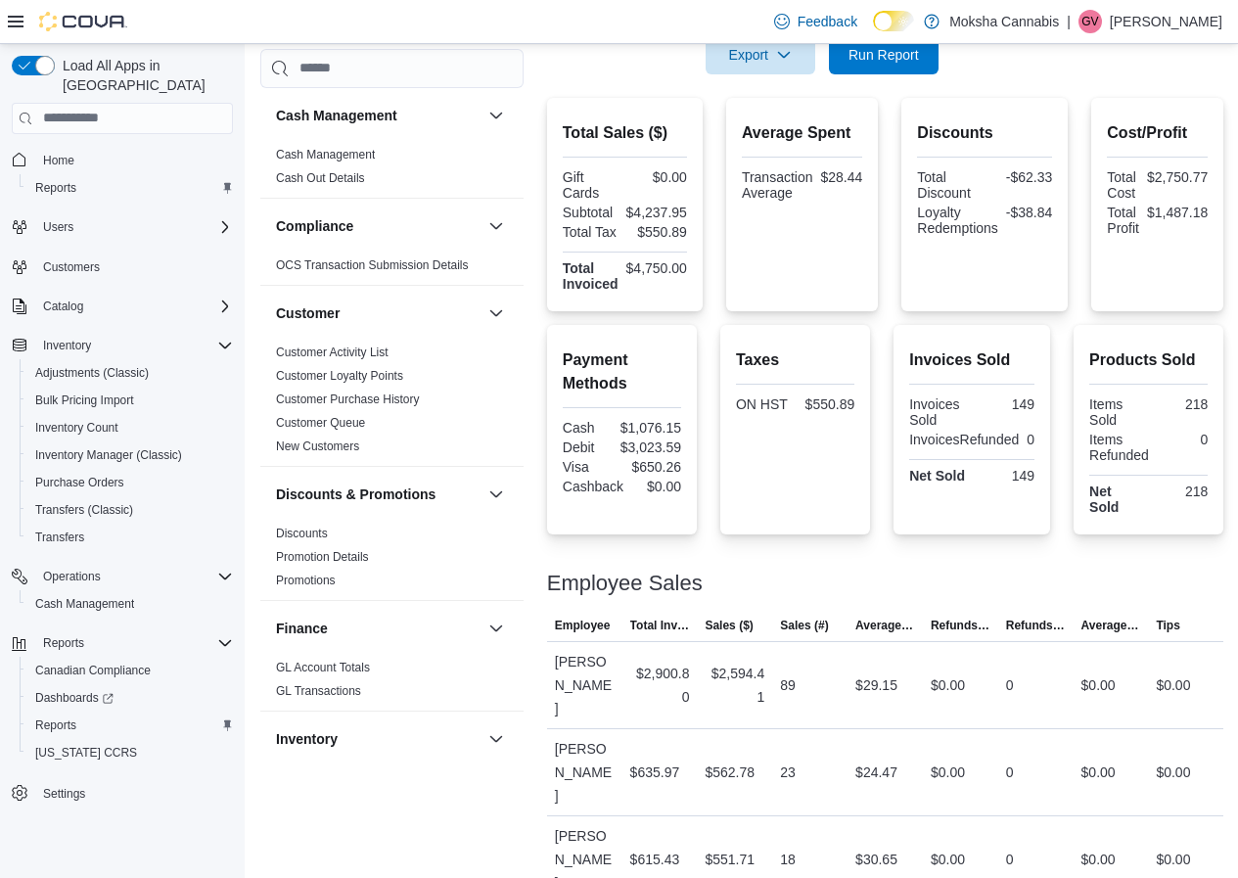
scroll to position [433, 0]
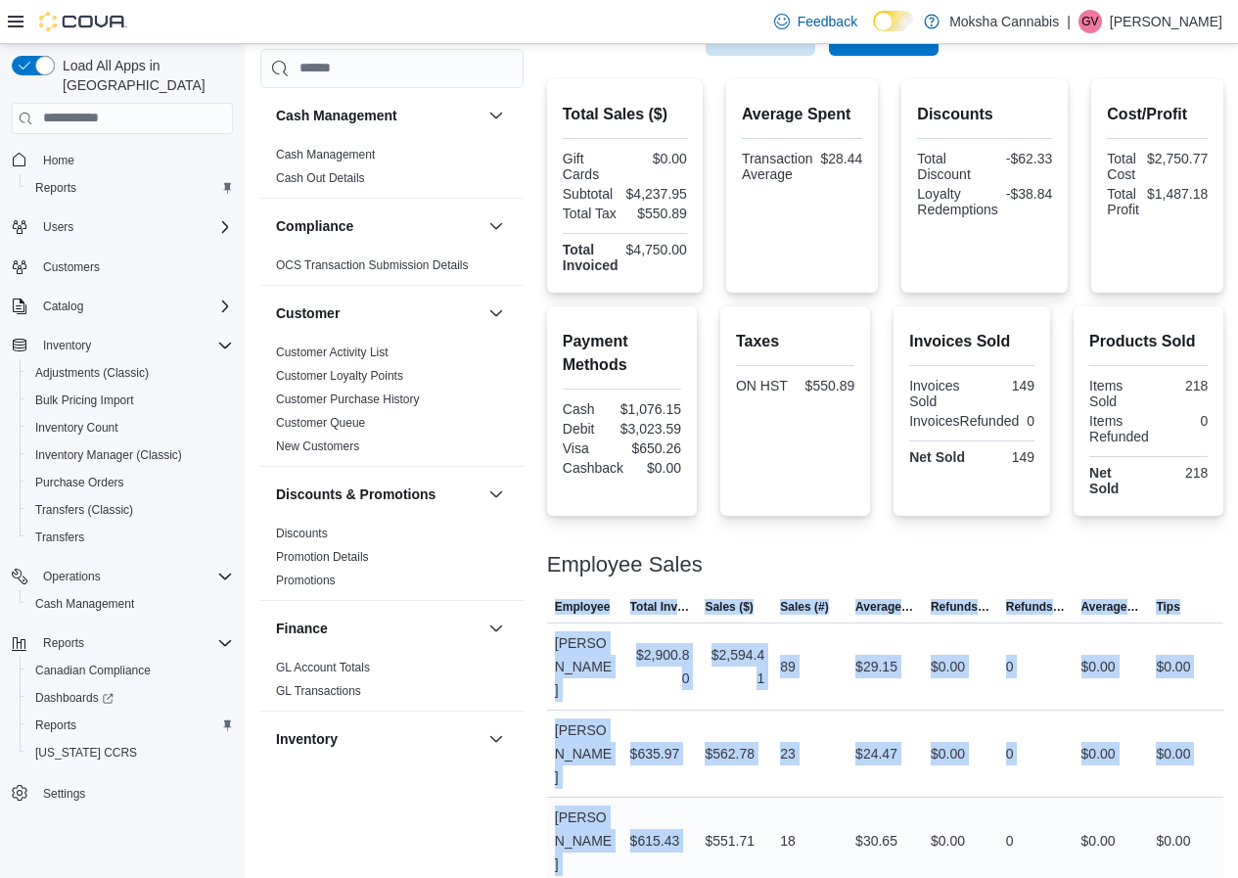
drag, startPoint x: 711, startPoint y: 765, endPoint x: 1180, endPoint y: 754, distance: 469.9
click at [1238, 445] on html "Feedback Dark Mode Moksha Cannabis | GV Gunjan Verma Load All Apps in New Hub H…" at bounding box center [619, 6] width 1238 height 878
click at [907, 821] on div "$30.65" at bounding box center [885, 840] width 75 height 39
drag, startPoint x: 623, startPoint y: 765, endPoint x: 1252, endPoint y: 758, distance: 628.4
click at [1238, 445] on html "Feedback Dark Mode Moksha Cannabis | GV Gunjan Verma Load All Apps in New Hub H…" at bounding box center [619, 6] width 1238 height 878
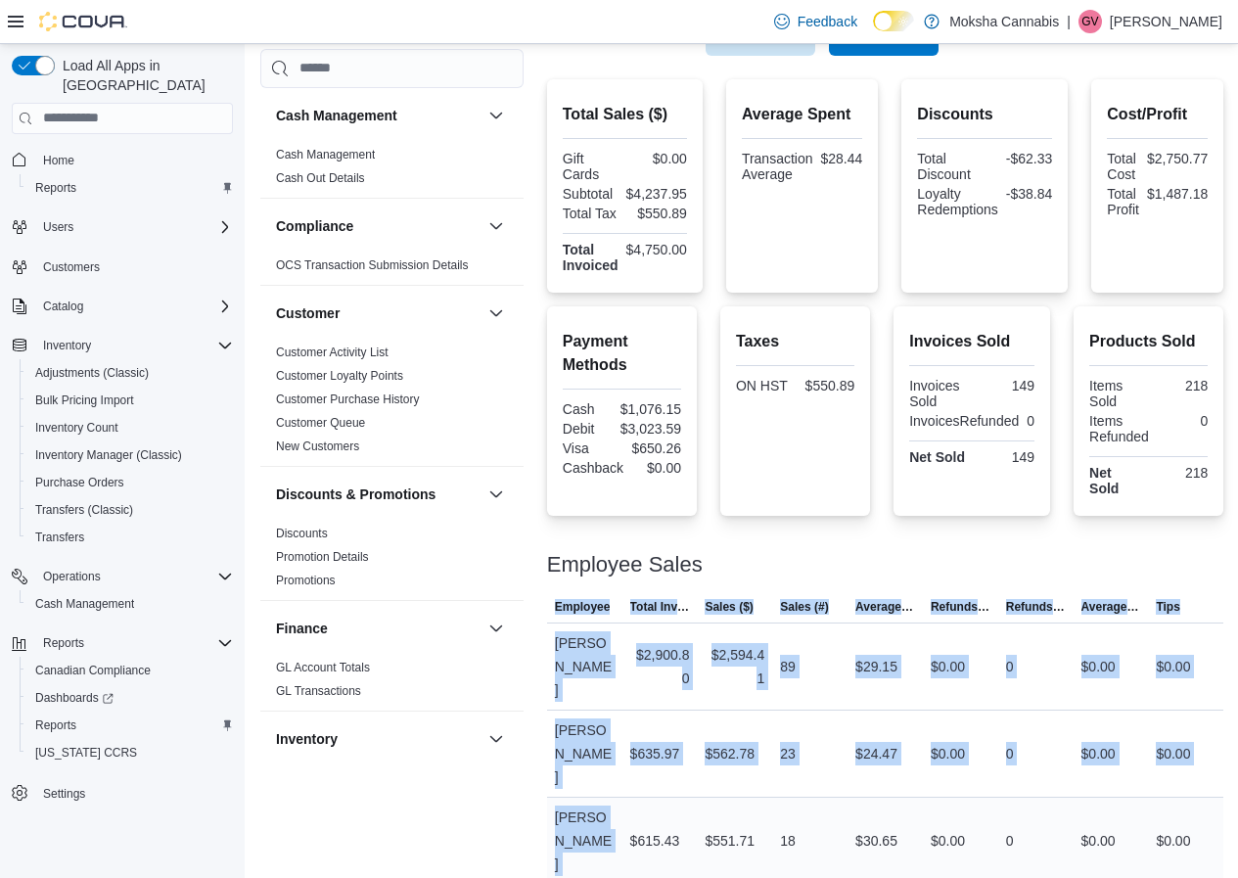
click at [1116, 829] on div "$0.00" at bounding box center [1098, 840] width 34 height 23
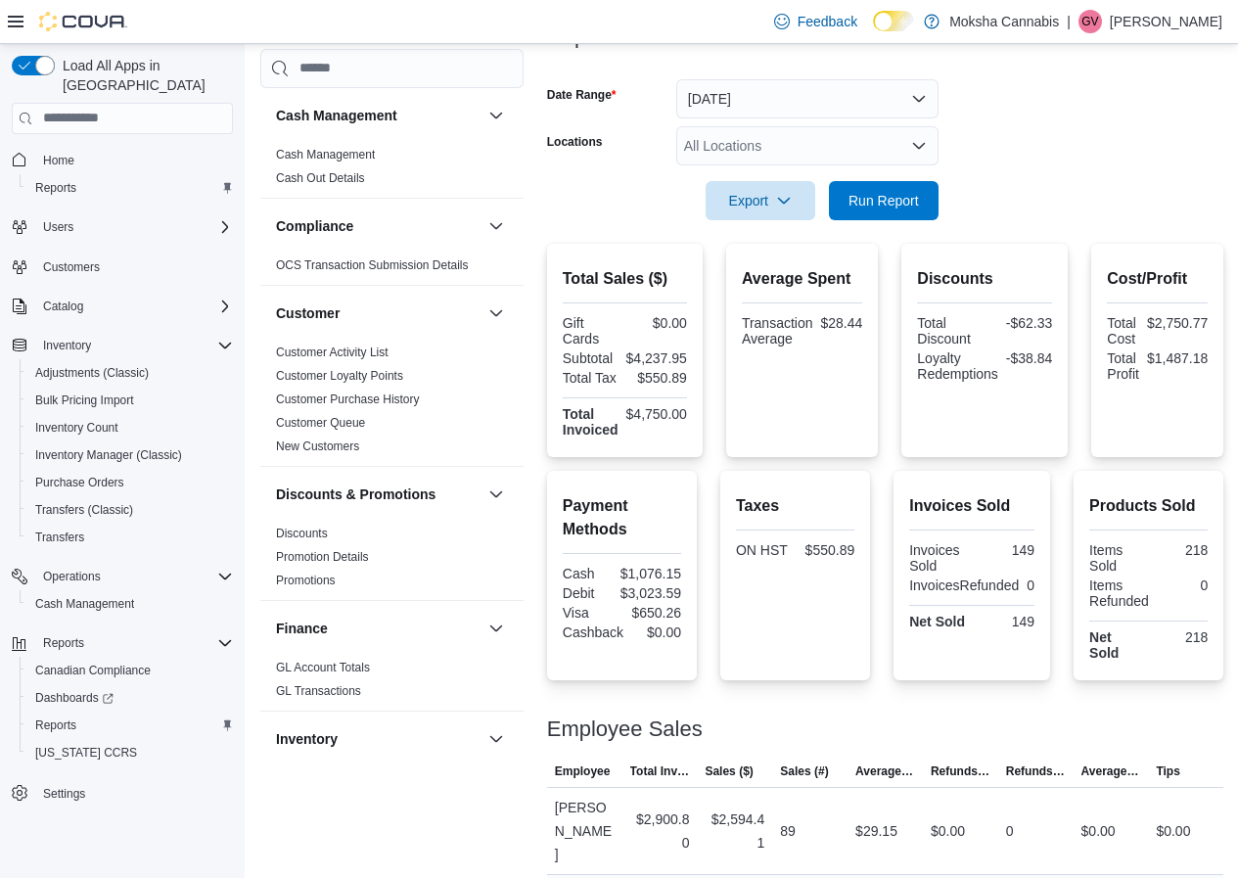
scroll to position [139, 0]
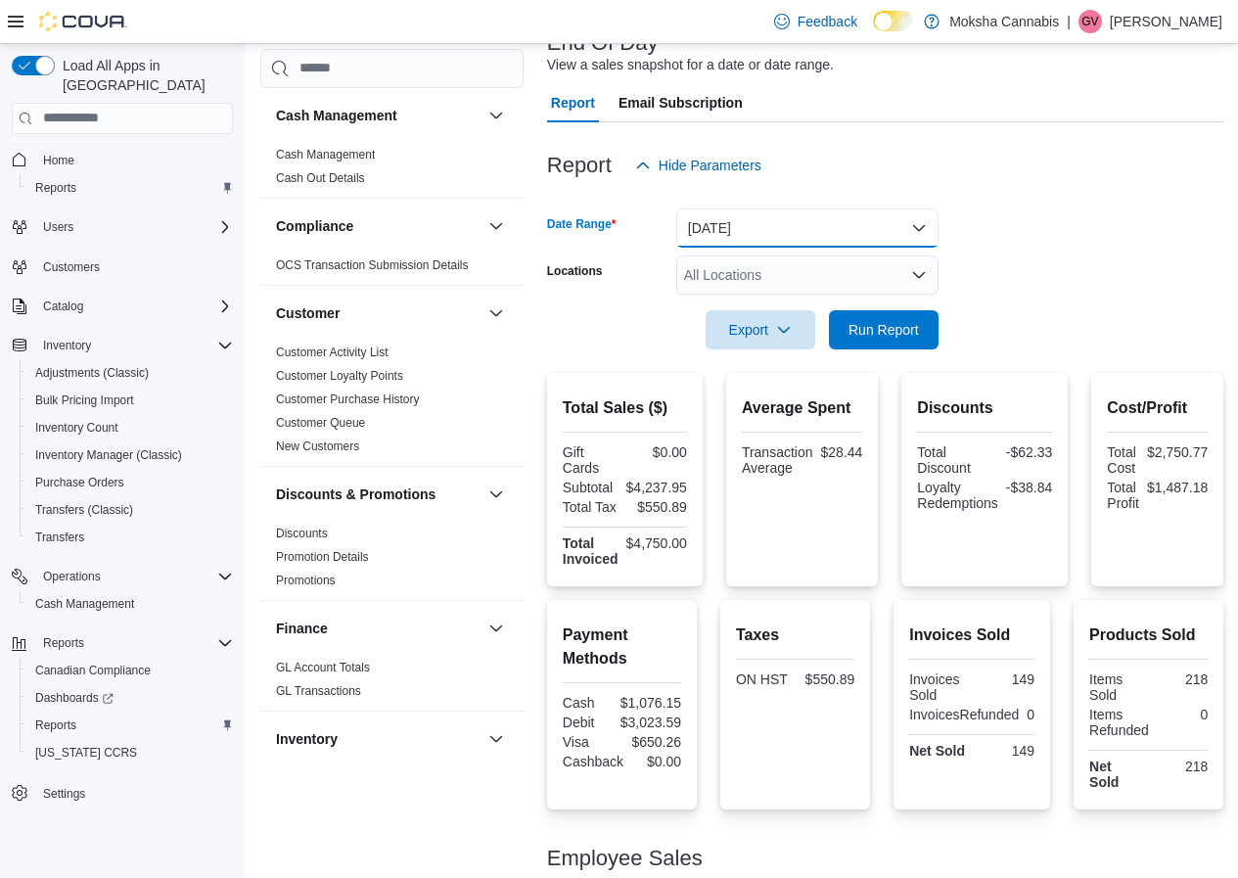
click at [755, 237] on button "Today" at bounding box center [807, 227] width 262 height 39
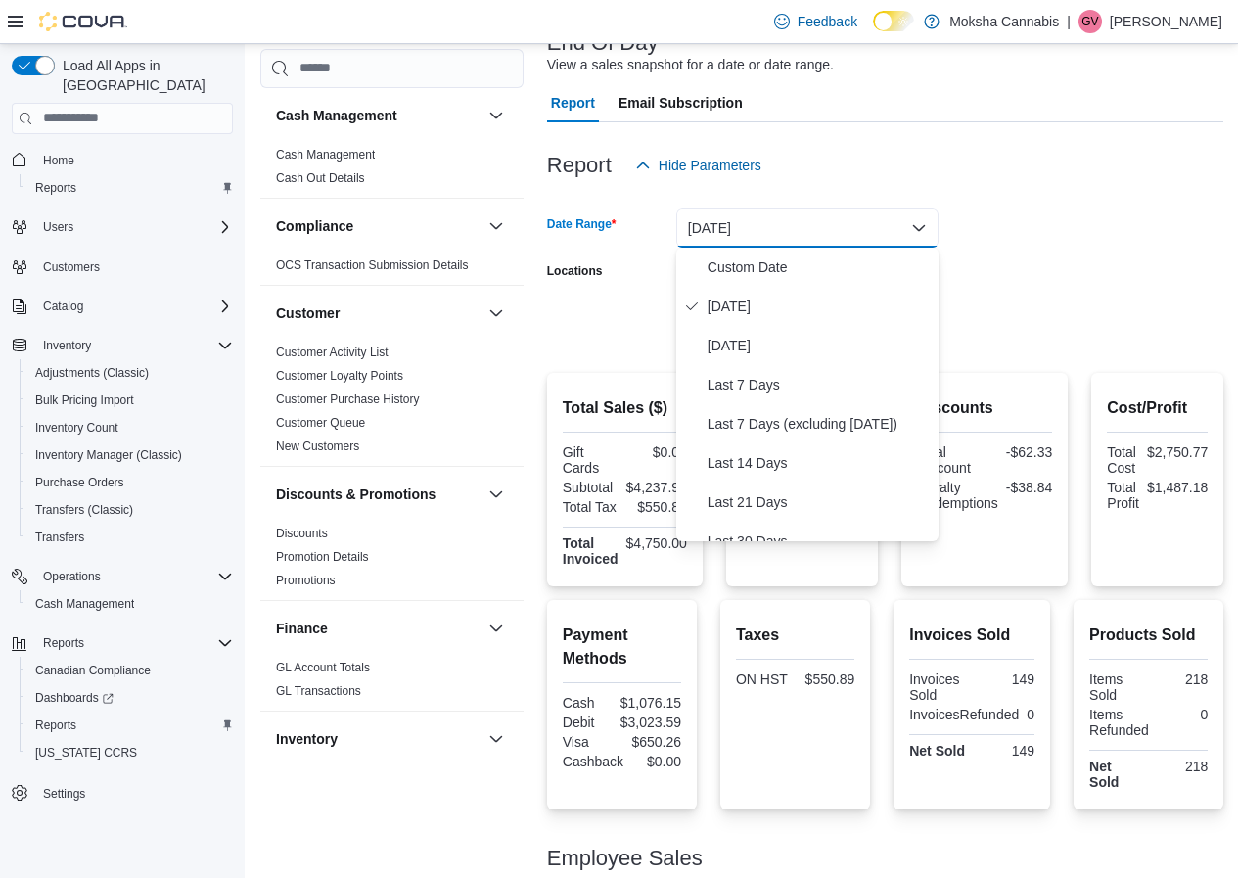
click at [973, 234] on form "Date Range Today Locations All Locations Export Run Report" at bounding box center [885, 267] width 677 height 164
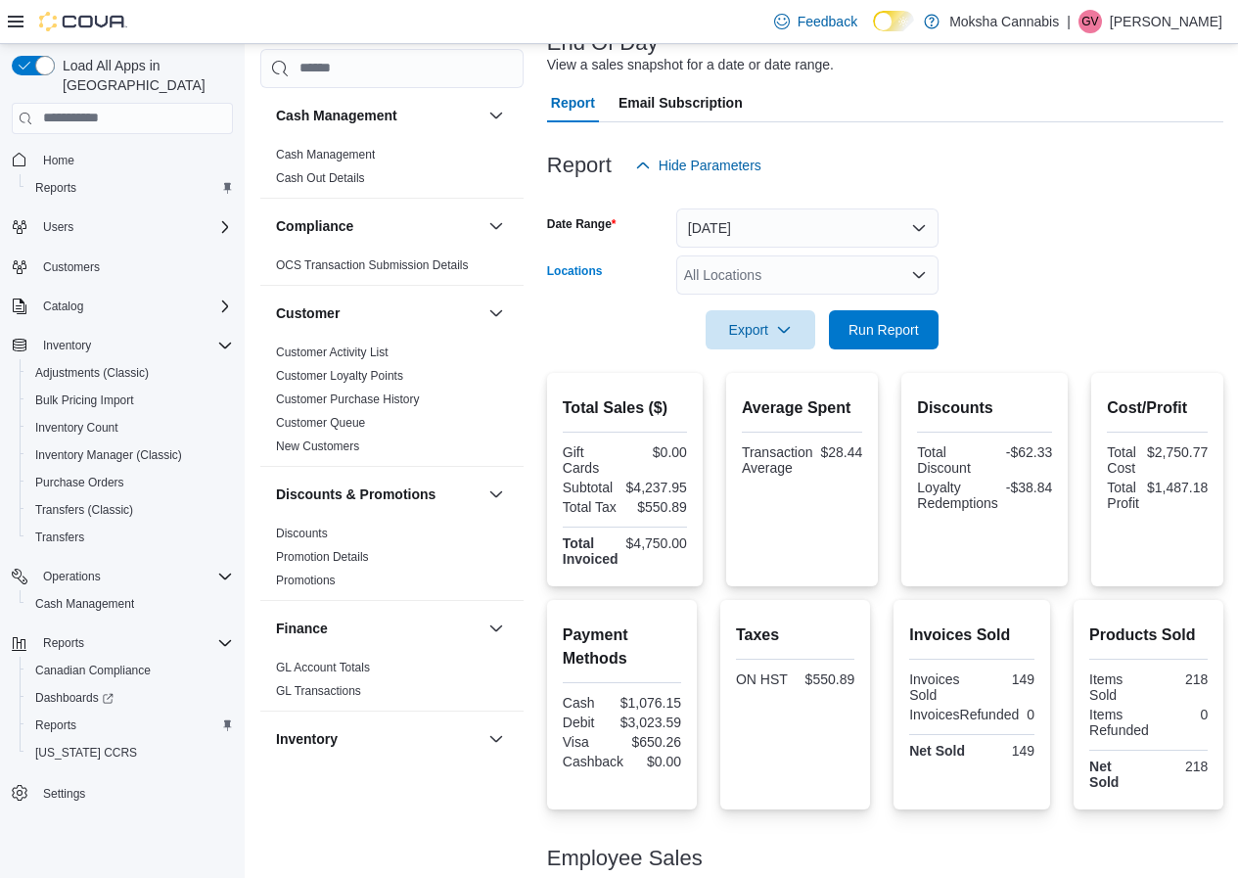
click at [752, 276] on div "All Locations" at bounding box center [807, 274] width 262 height 39
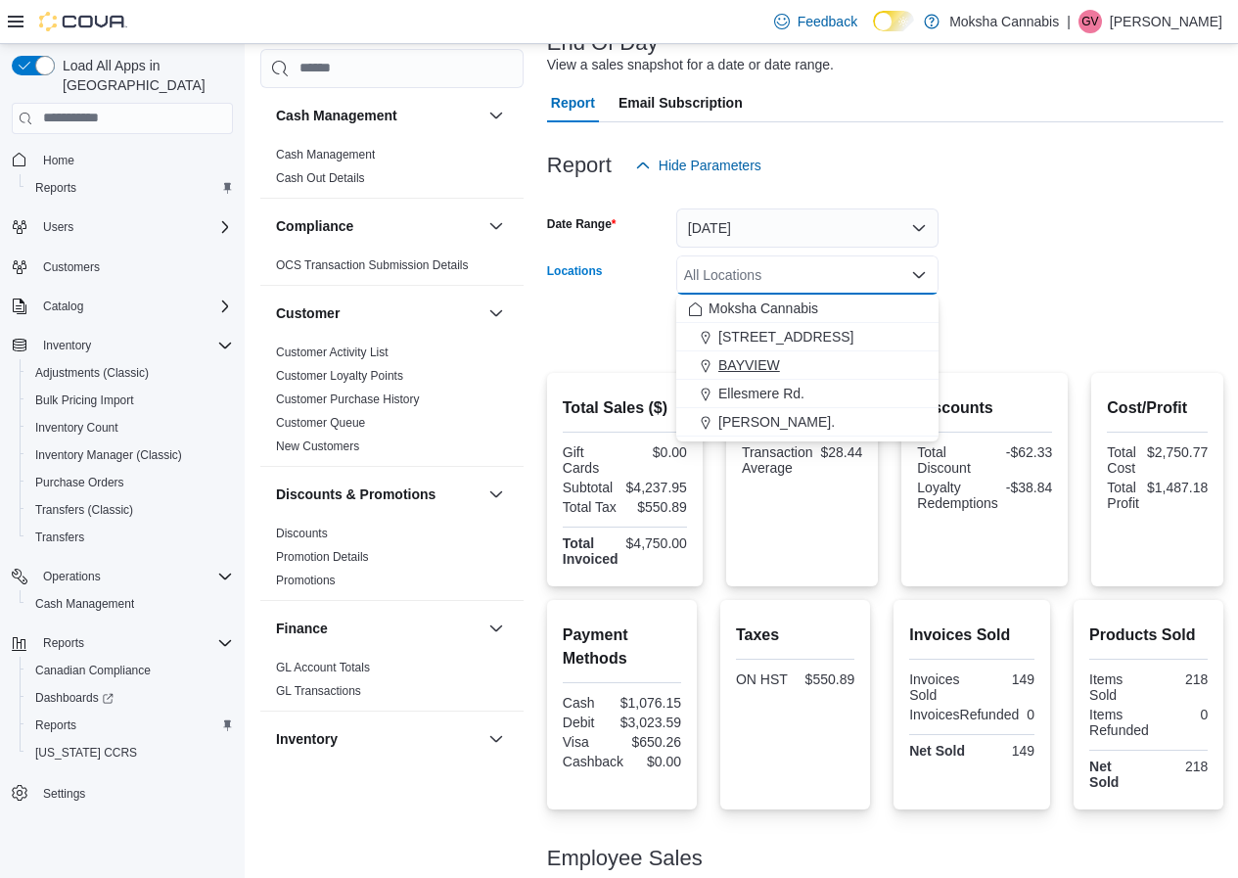
click at [759, 358] on span "BAYVIEW" at bounding box center [749, 365] width 62 height 20
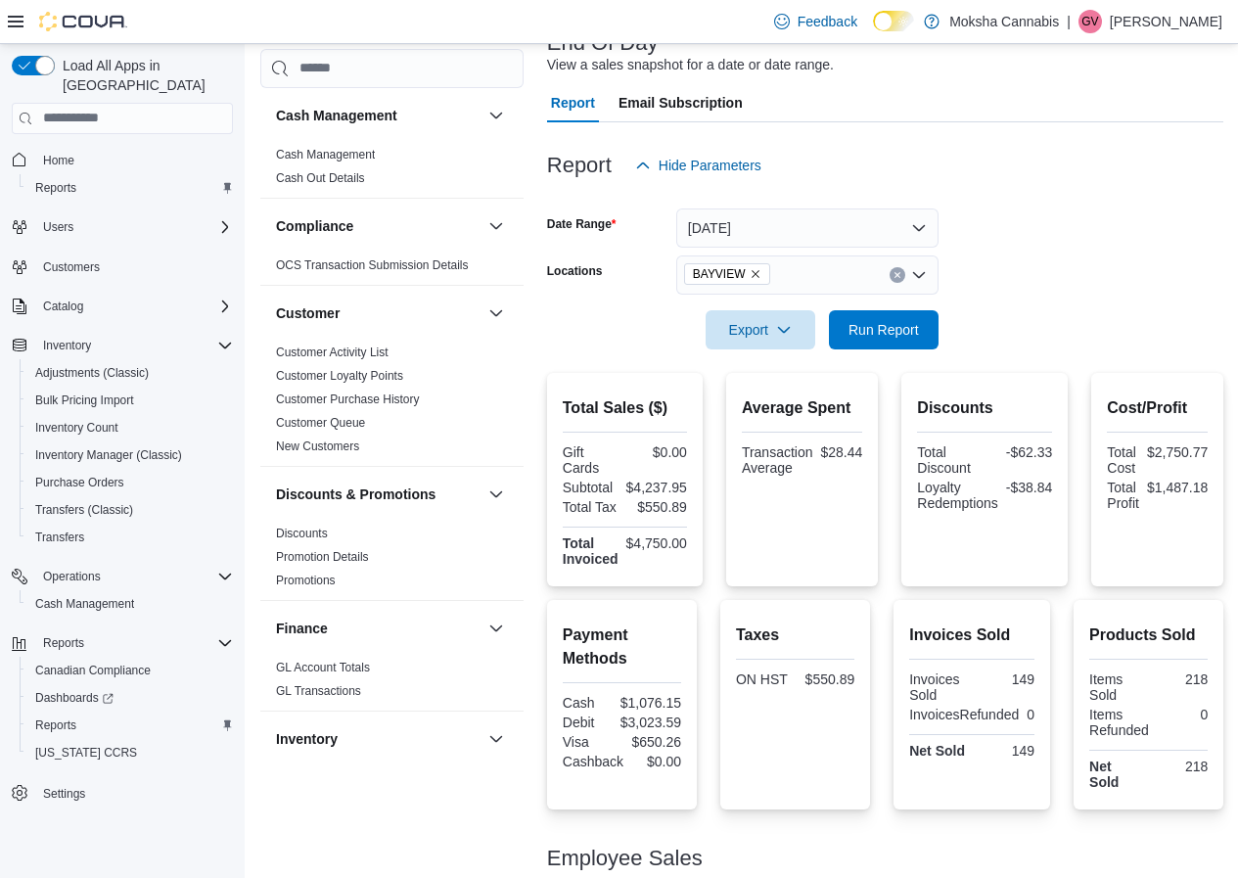
click at [991, 323] on form "Date Range Today Locations BAYVIEW Export Run Report" at bounding box center [885, 267] width 677 height 164
click at [878, 328] on span "Run Report" at bounding box center [884, 329] width 70 height 20
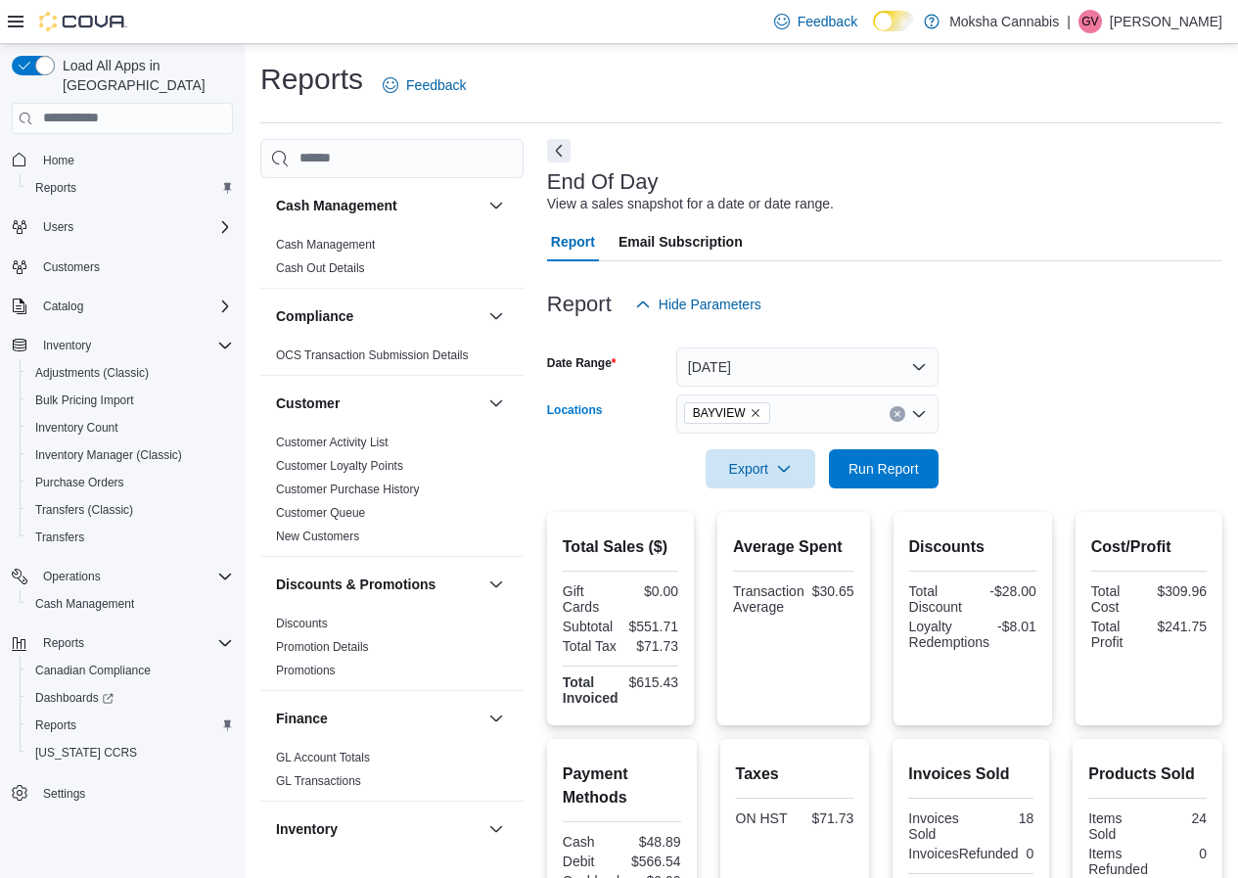
click at [897, 417] on icon "Clear input" at bounding box center [898, 414] width 8 height 8
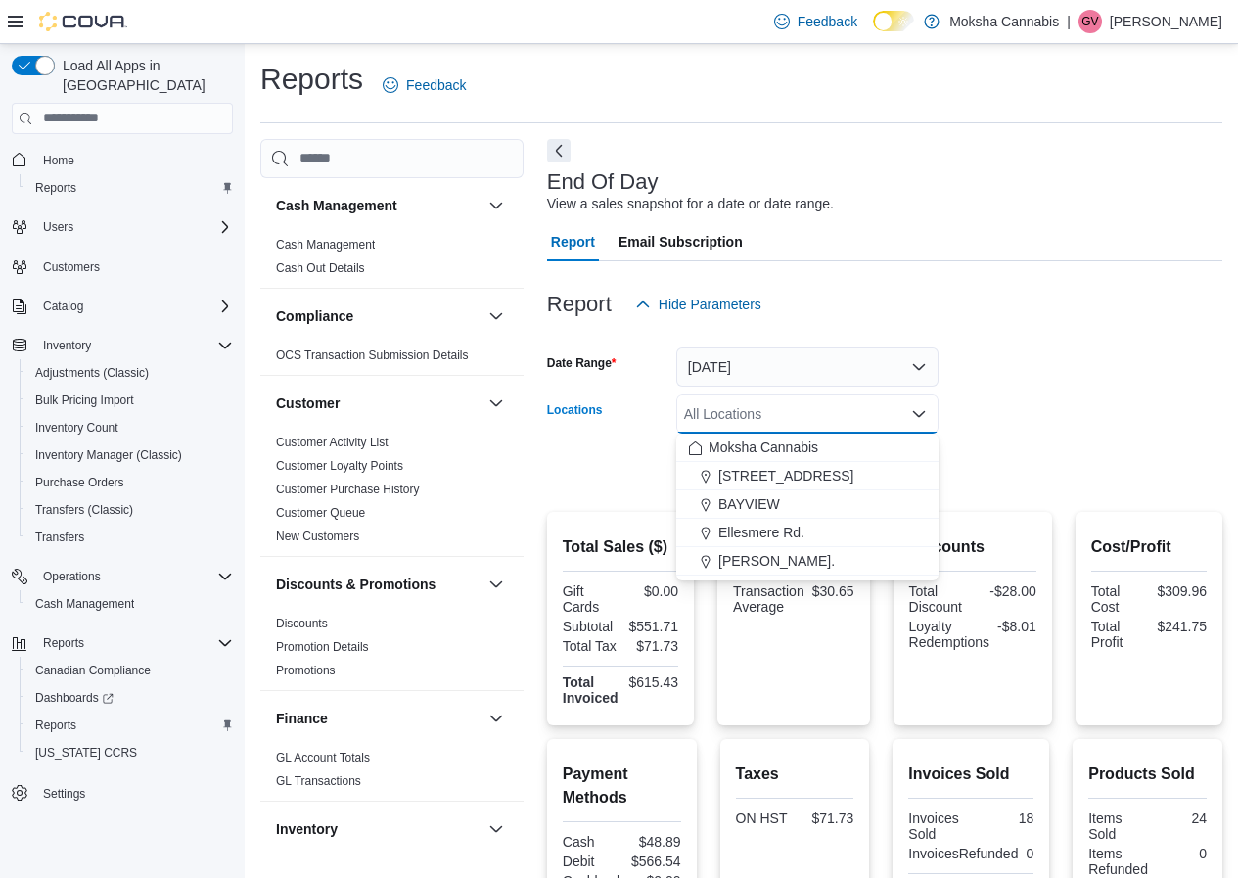
click at [1022, 407] on form "Date Range Today Locations All Locations Combo box. Selected. Combo box input. …" at bounding box center [884, 406] width 675 height 164
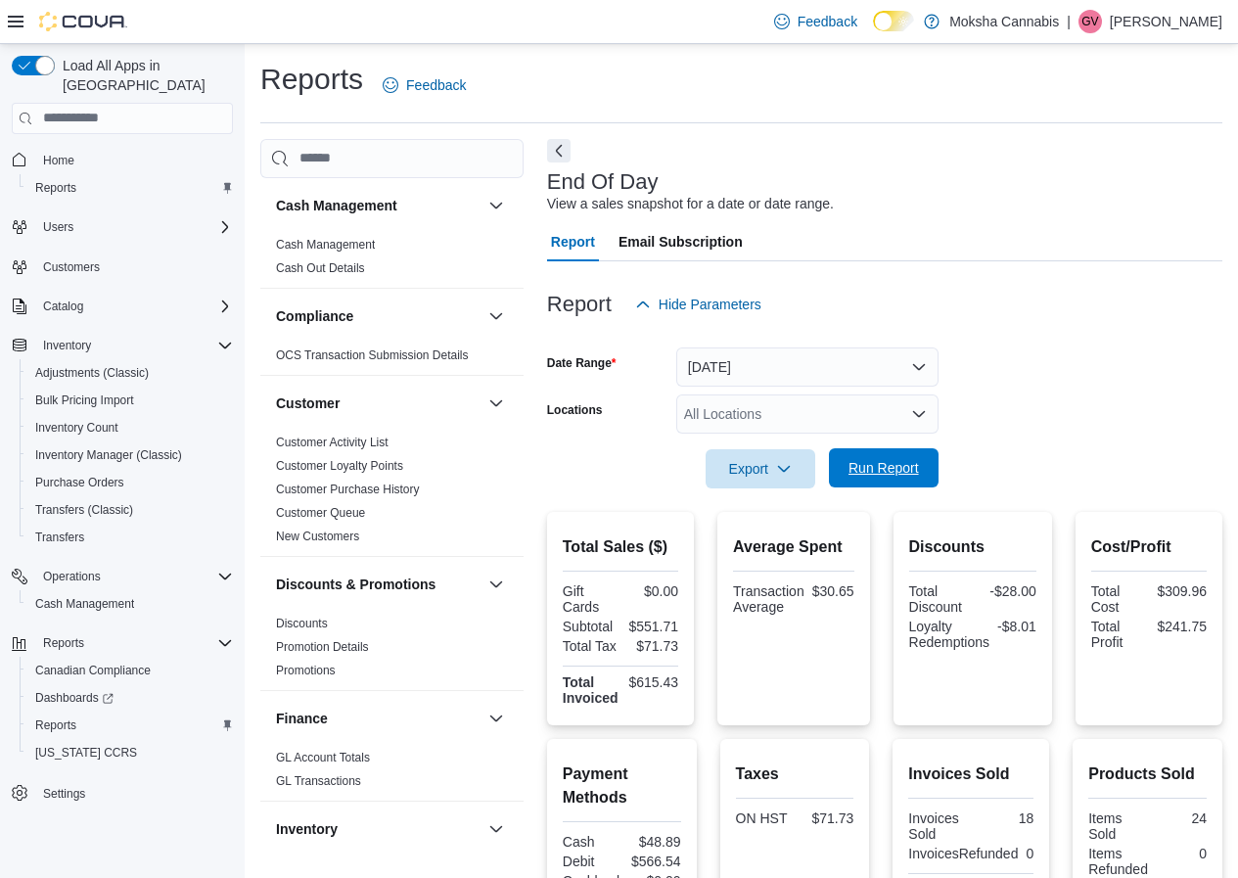
click at [914, 467] on span "Run Report" at bounding box center [884, 468] width 70 height 20
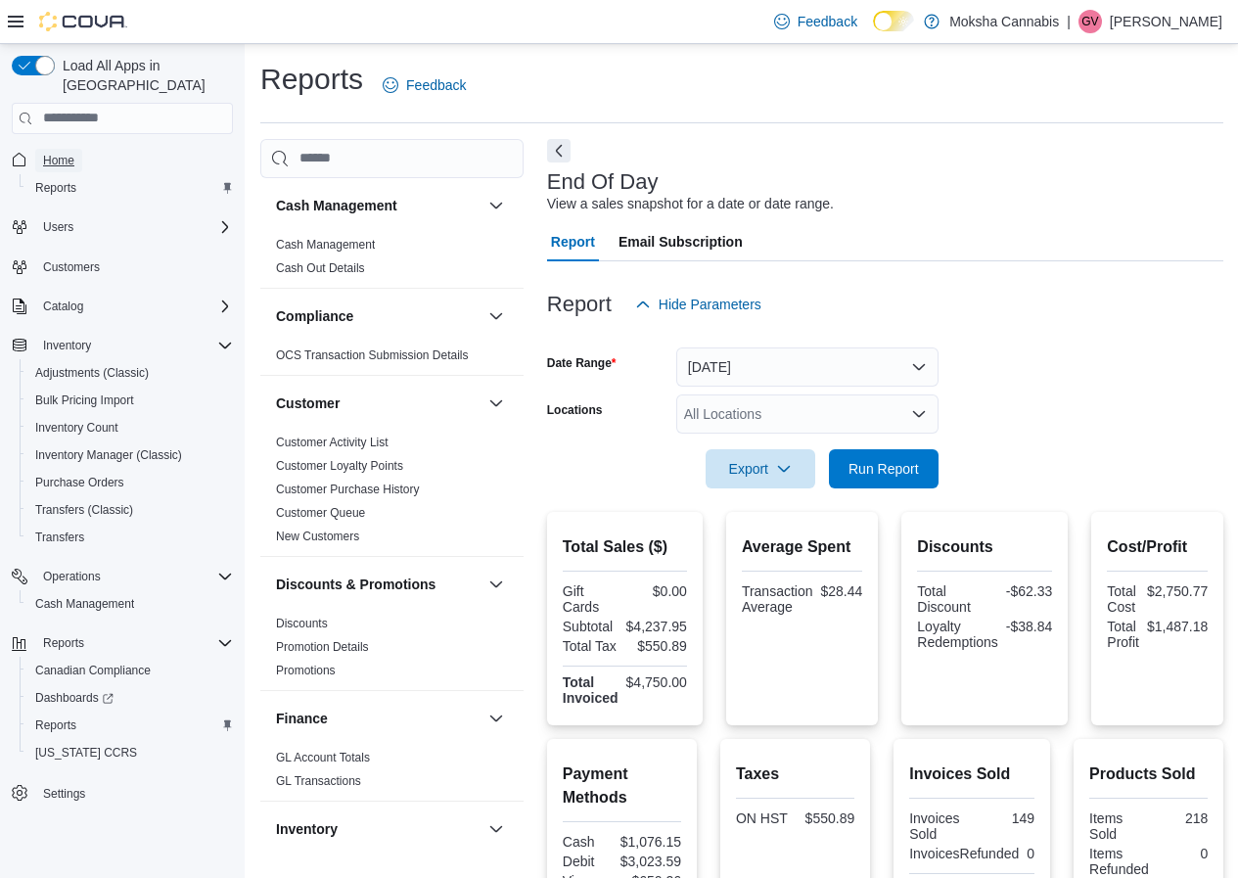
click at [57, 153] on span "Home" at bounding box center [58, 161] width 31 height 16
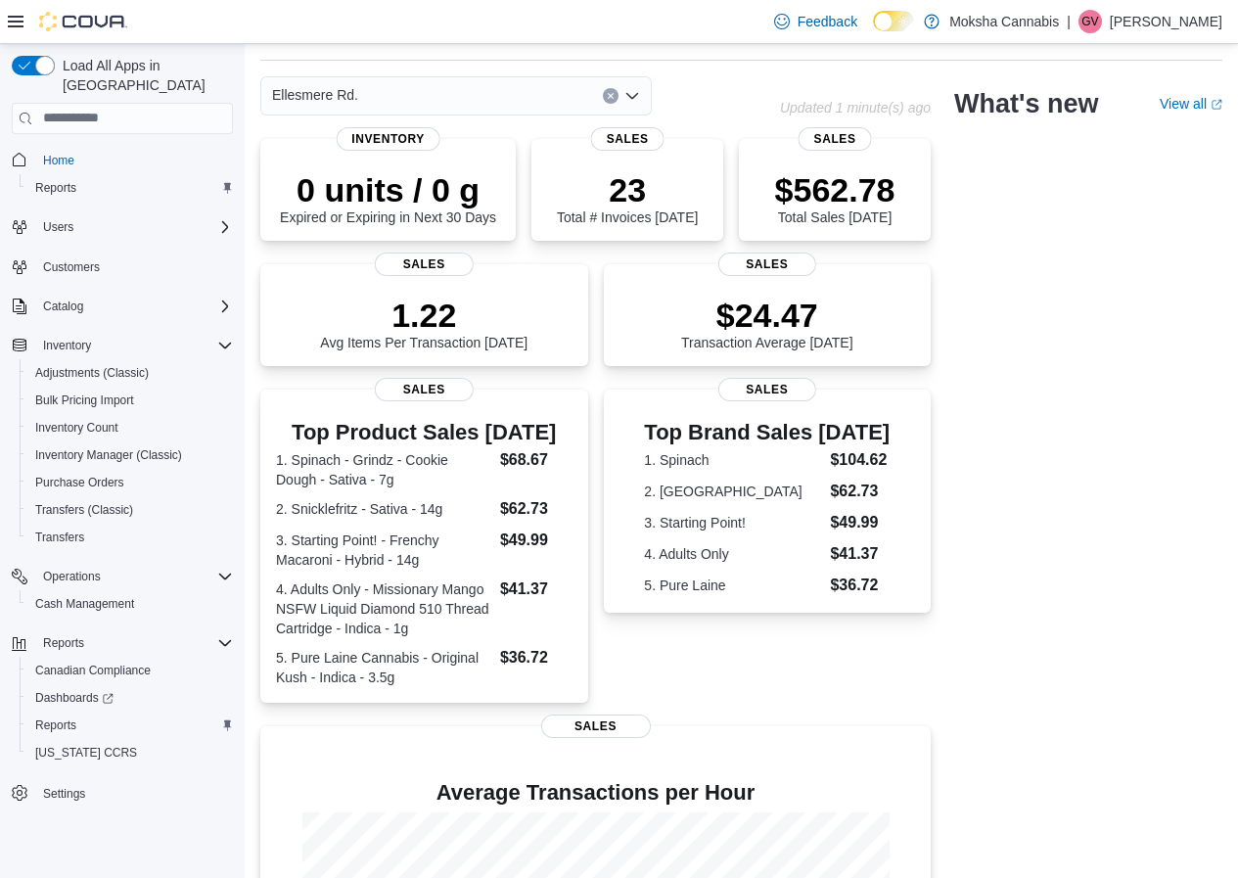
scroll to position [28, 0]
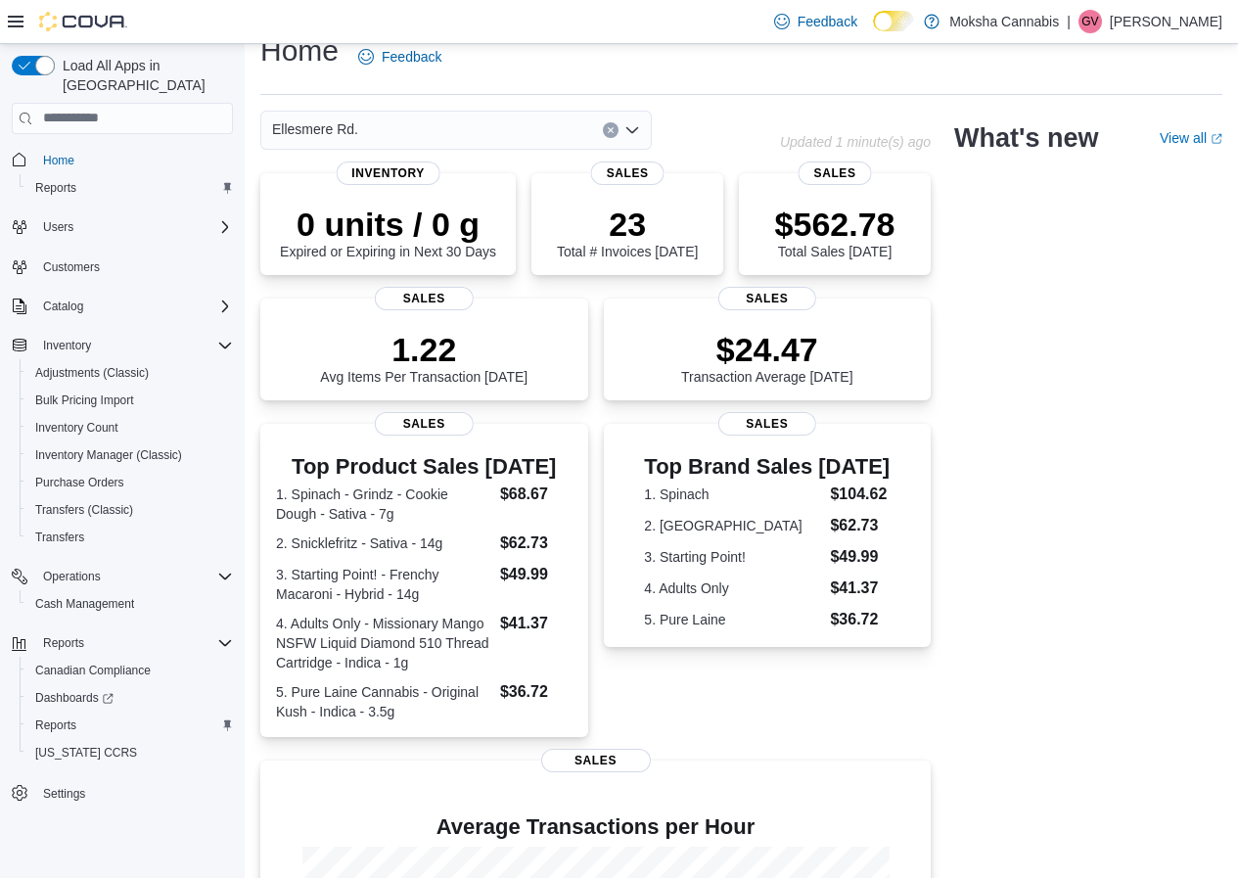
click at [457, 122] on div "Ellesmere Rd." at bounding box center [455, 130] width 391 height 39
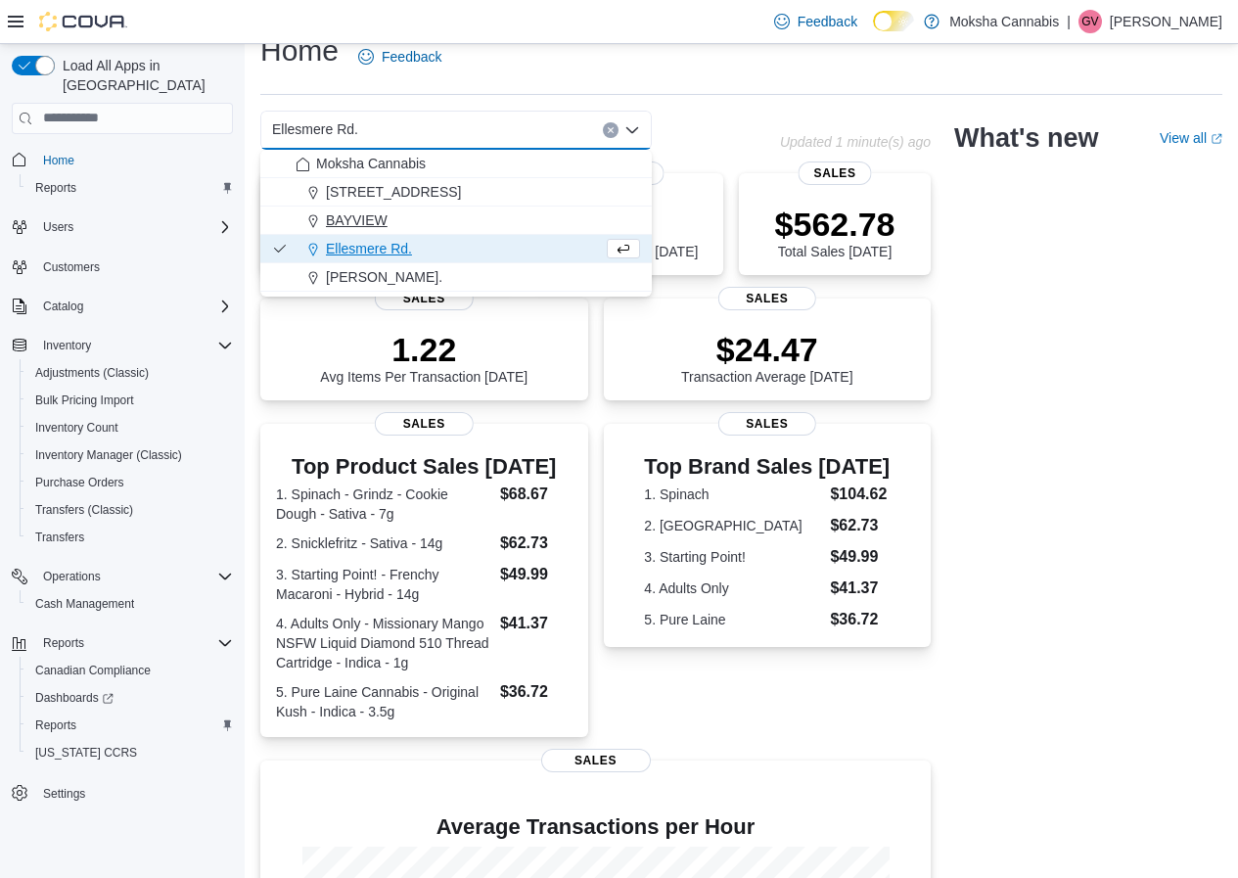
click at [370, 213] on span "BAYVIEW" at bounding box center [357, 220] width 62 height 20
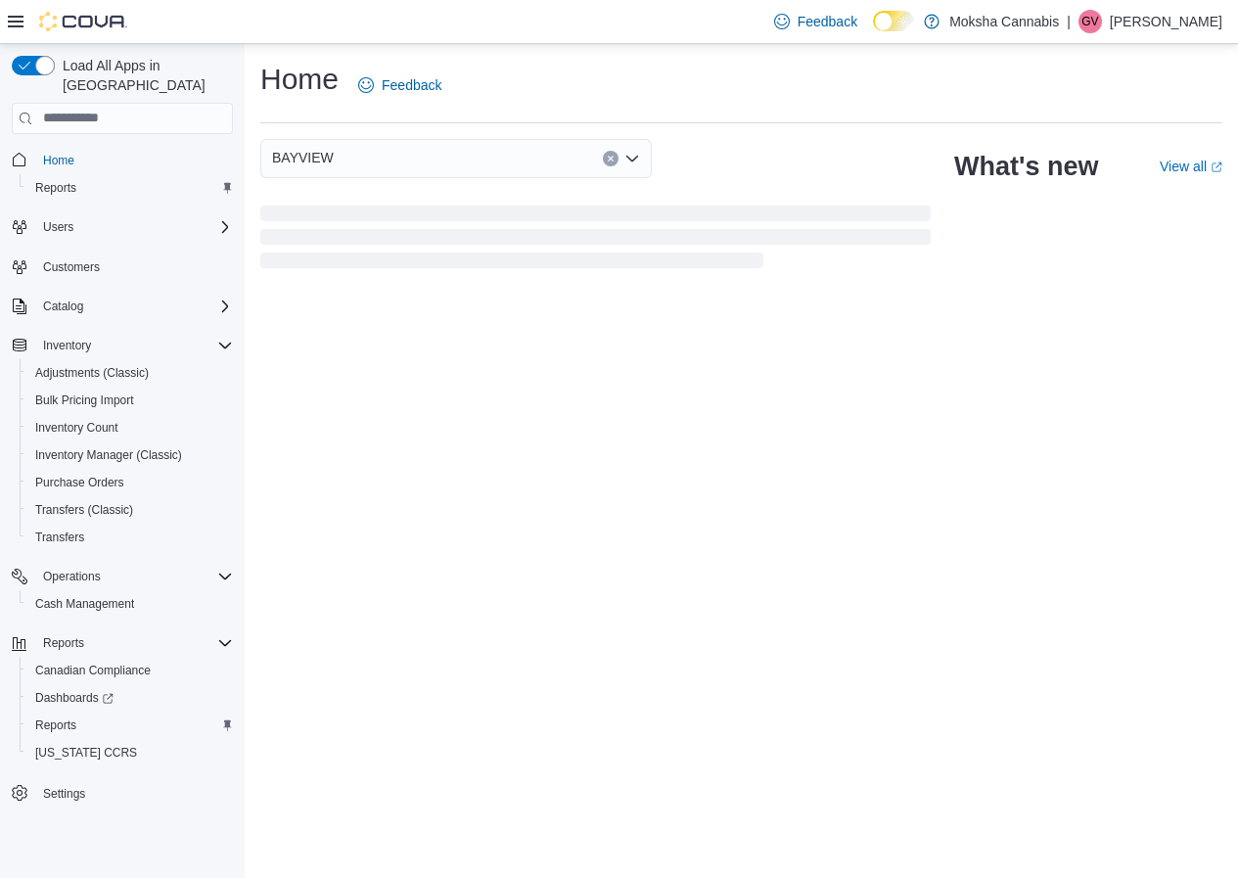
scroll to position [0, 0]
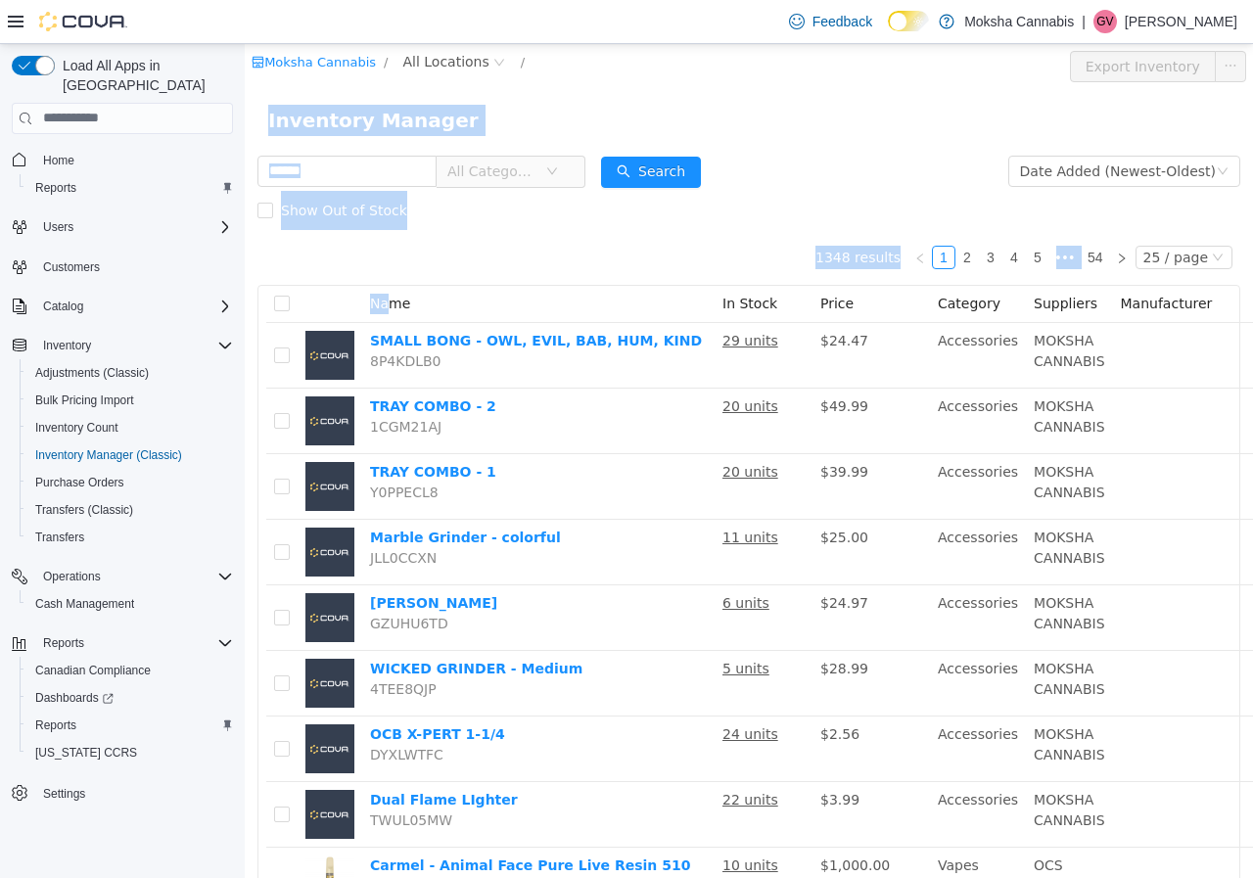
click at [825, 209] on div "Show Out of Stock" at bounding box center [748, 209] width 983 height 39
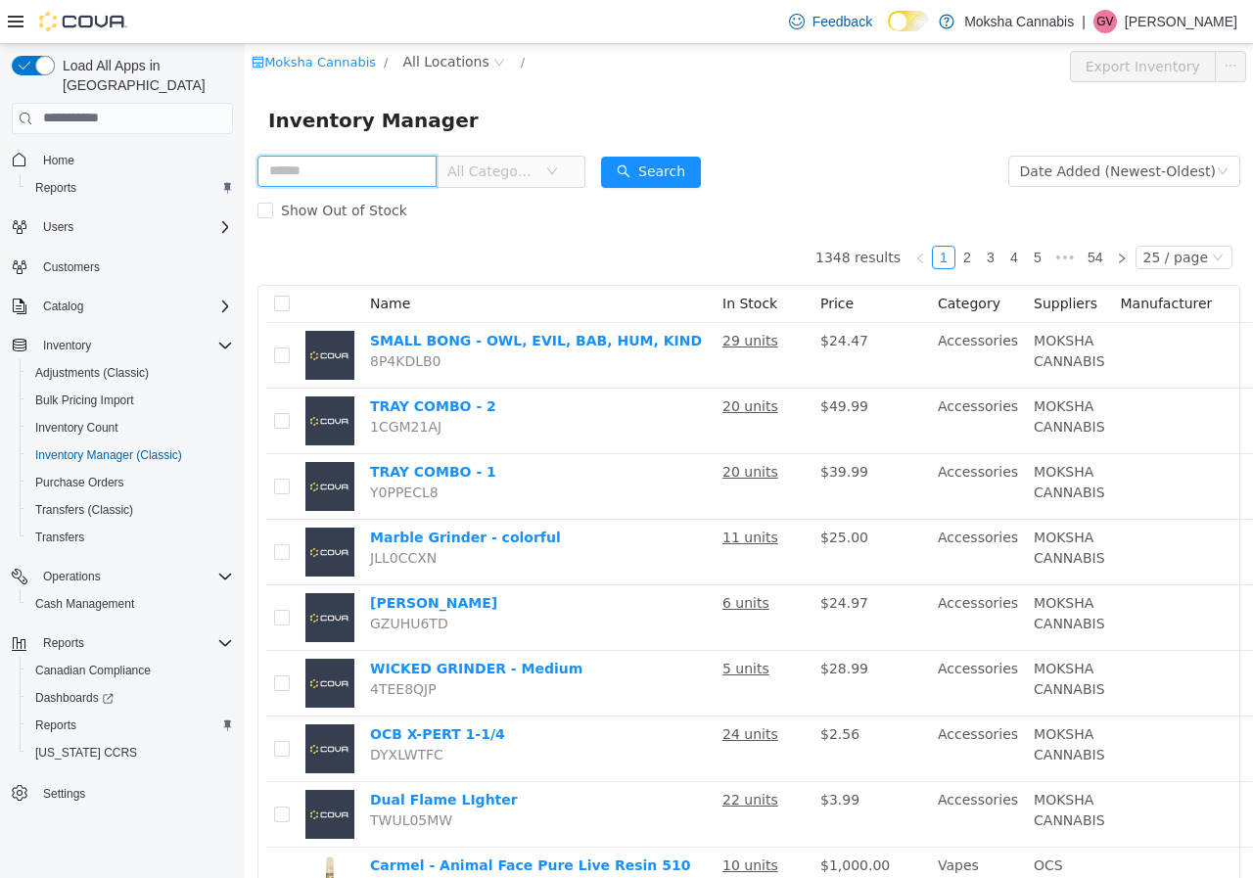
click at [371, 177] on input "text" at bounding box center [346, 170] width 179 height 31
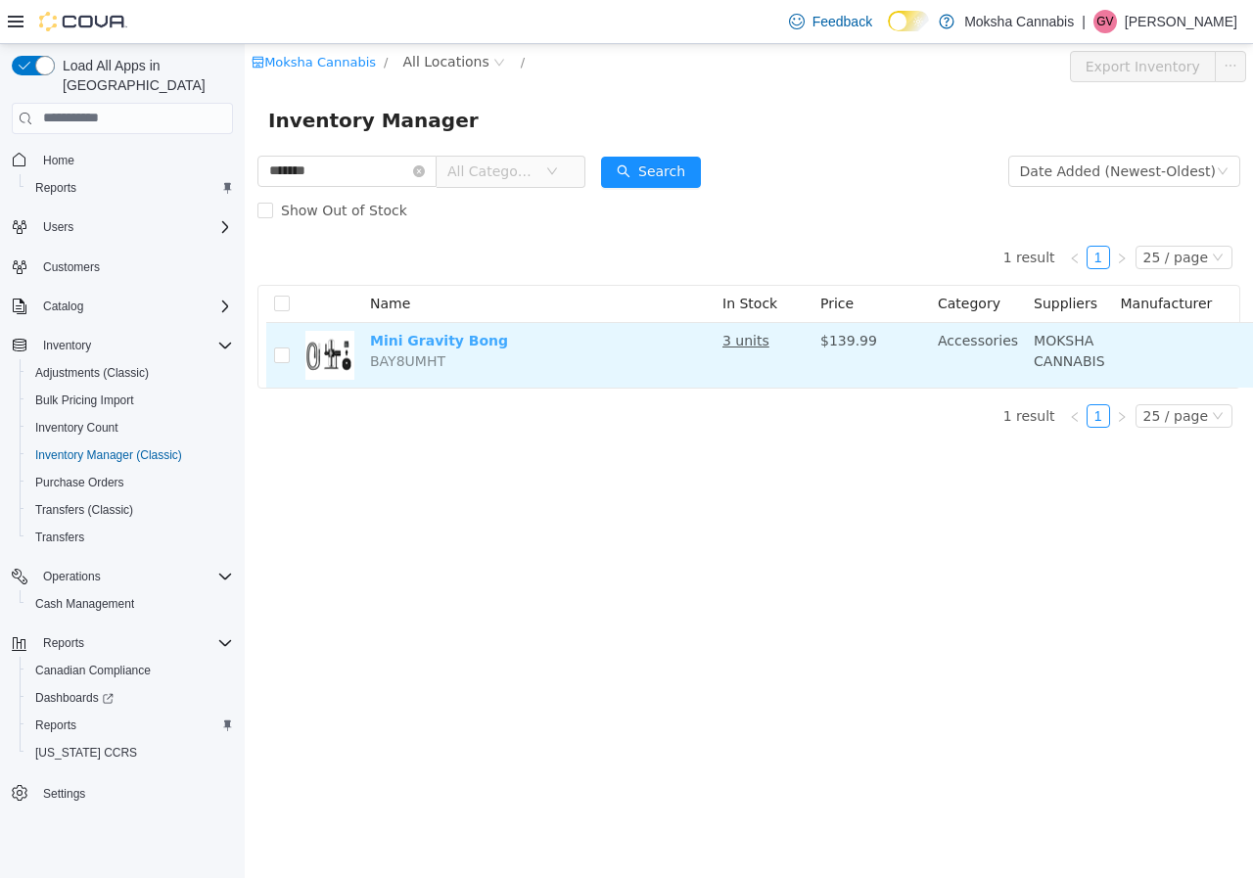
click at [459, 341] on link "Mini Gravity Bong" at bounding box center [439, 340] width 138 height 16
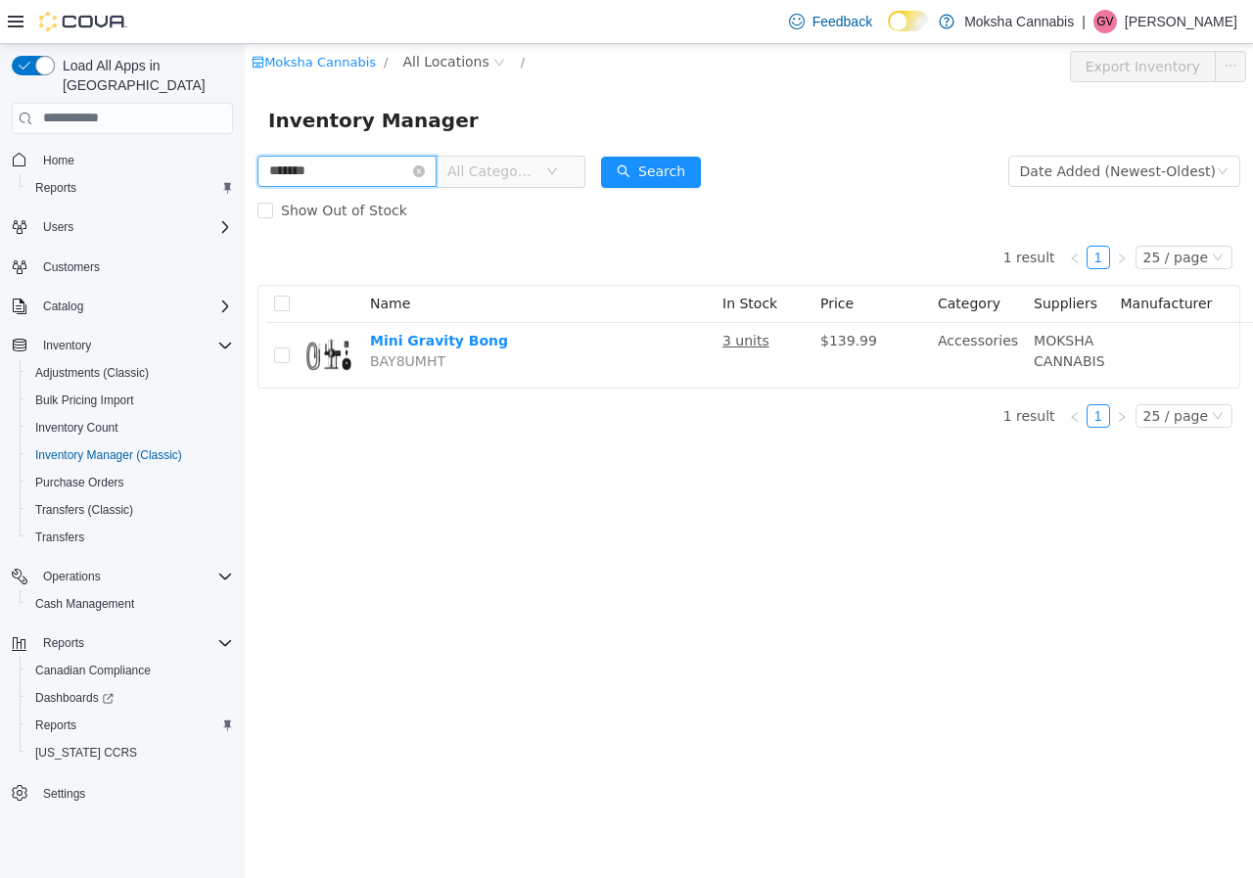
drag, startPoint x: 334, startPoint y: 178, endPoint x: 267, endPoint y: 176, distance: 66.6
click at [267, 176] on input "*******" at bounding box center [346, 170] width 179 height 31
type input "**********"
click at [627, 175] on button "Search" at bounding box center [651, 171] width 100 height 31
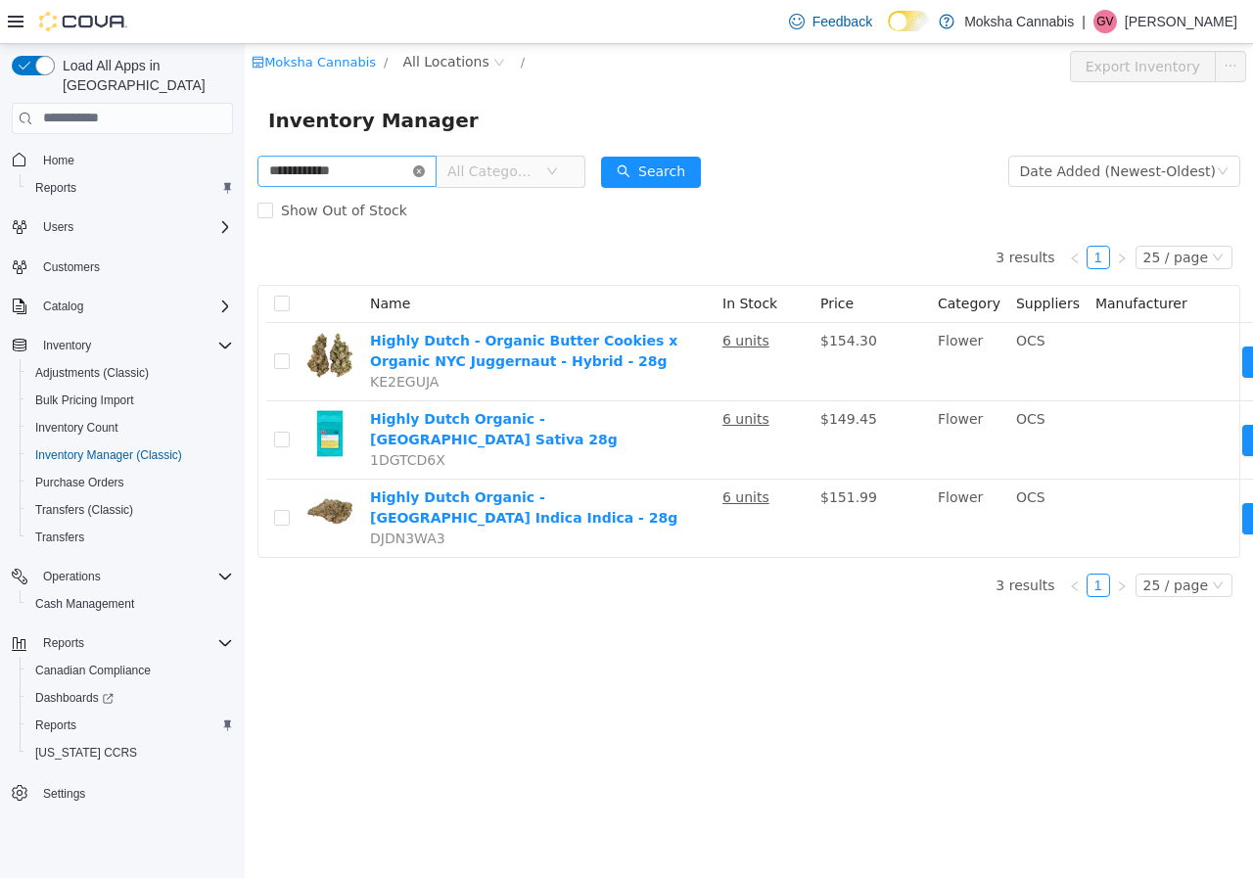
click at [425, 170] on icon "icon: close-circle" at bounding box center [419, 170] width 12 height 12
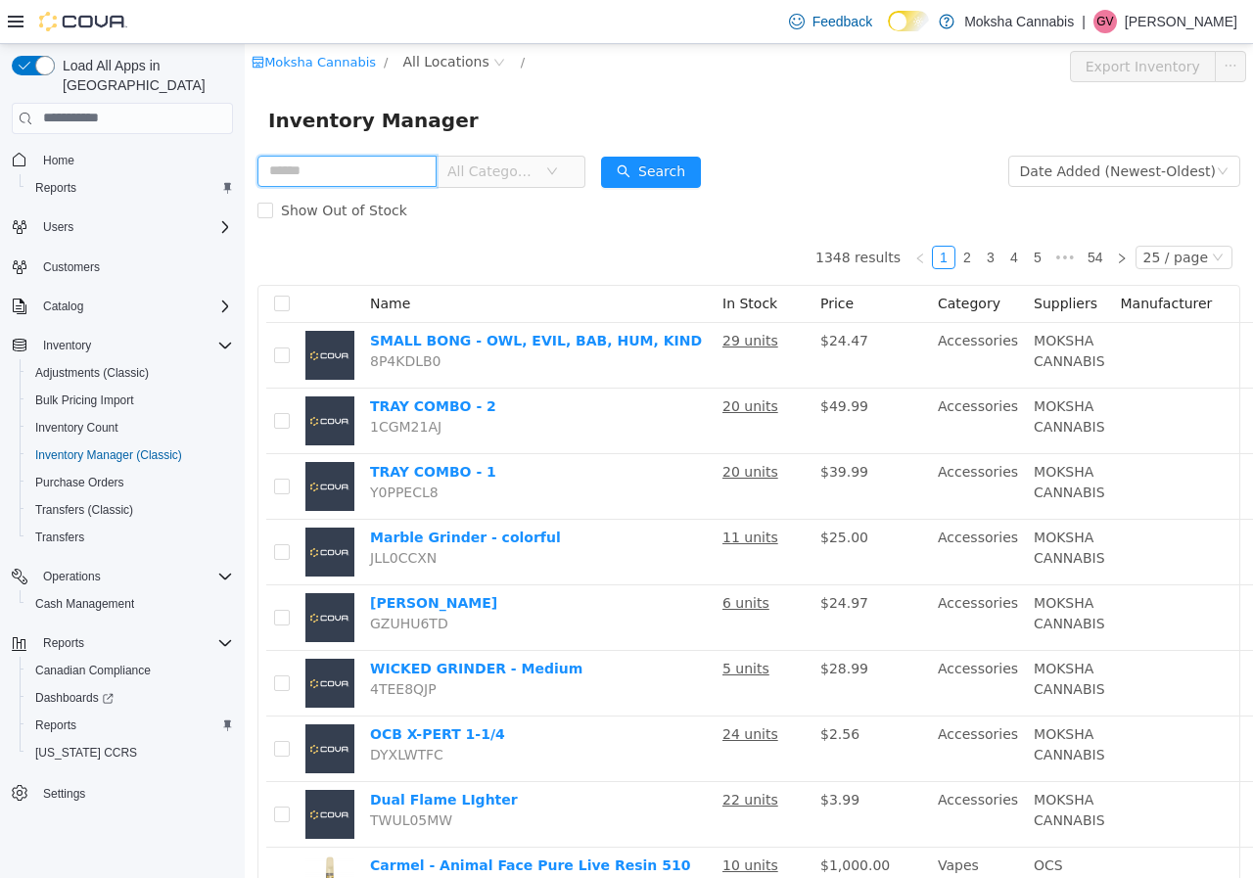
click at [361, 179] on input "text" at bounding box center [346, 170] width 179 height 31
click at [667, 173] on button "Search" at bounding box center [651, 171] width 100 height 31
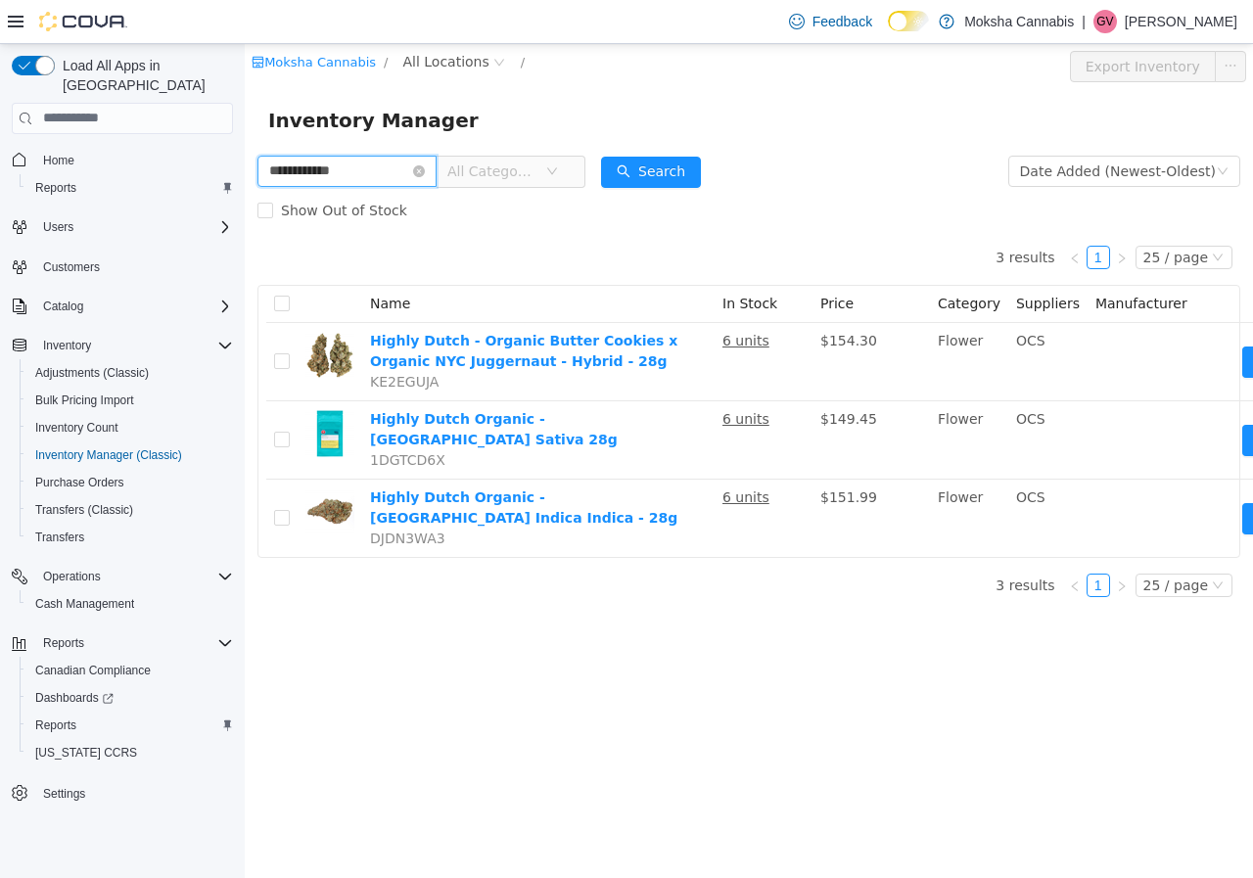
drag, startPoint x: 355, startPoint y: 169, endPoint x: 264, endPoint y: 162, distance: 91.3
click at [264, 162] on input "**********" at bounding box center [346, 170] width 179 height 31
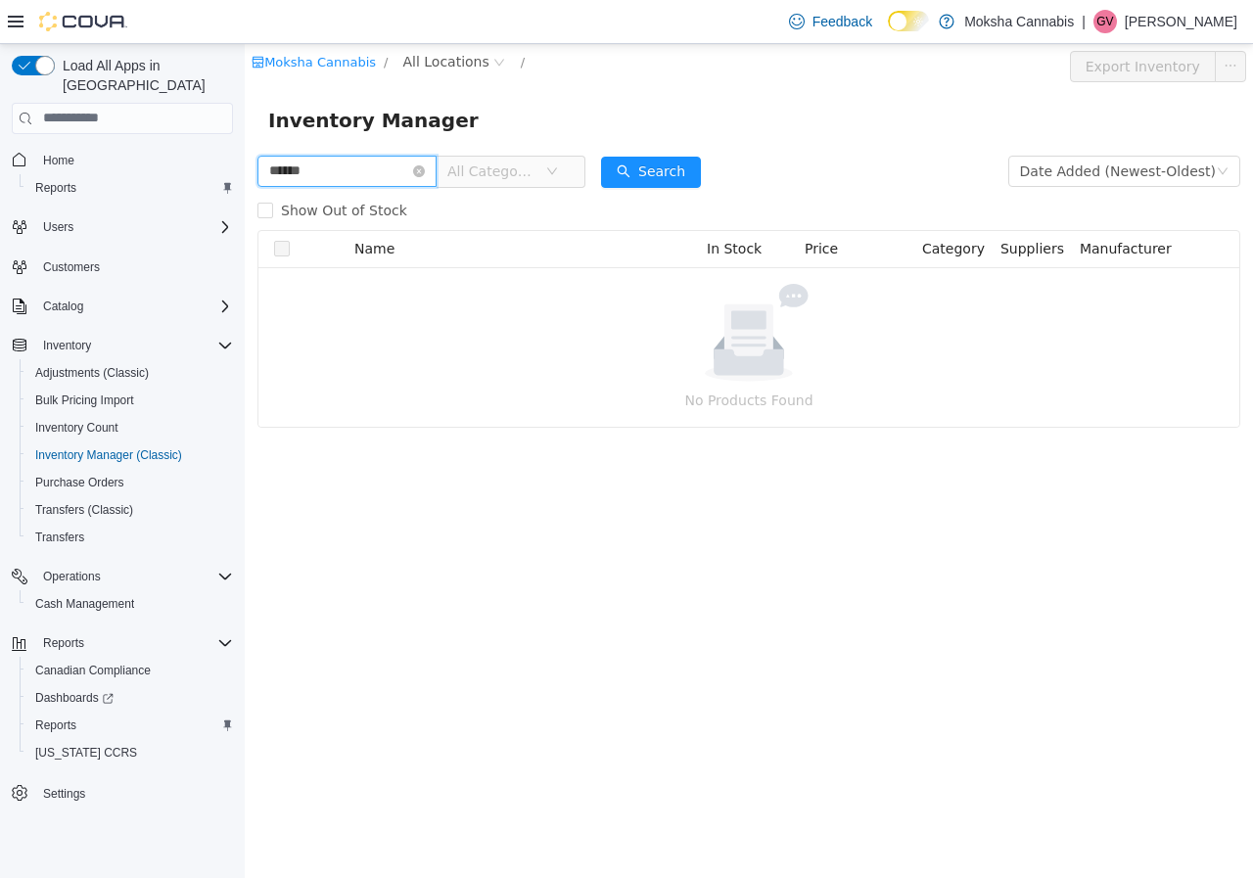
click at [315, 173] on input "******" at bounding box center [346, 170] width 179 height 31
click at [643, 163] on button "Search" at bounding box center [651, 171] width 100 height 31
drag, startPoint x: 274, startPoint y: 172, endPoint x: 481, endPoint y: 211, distance: 210.2
click at [245, 172] on html "Moksha Cannabis / All Locations / Export Inventory Inventory Manager ****** All…" at bounding box center [749, 460] width 1008 height 834
click at [335, 169] on input "******" at bounding box center [346, 170] width 179 height 31
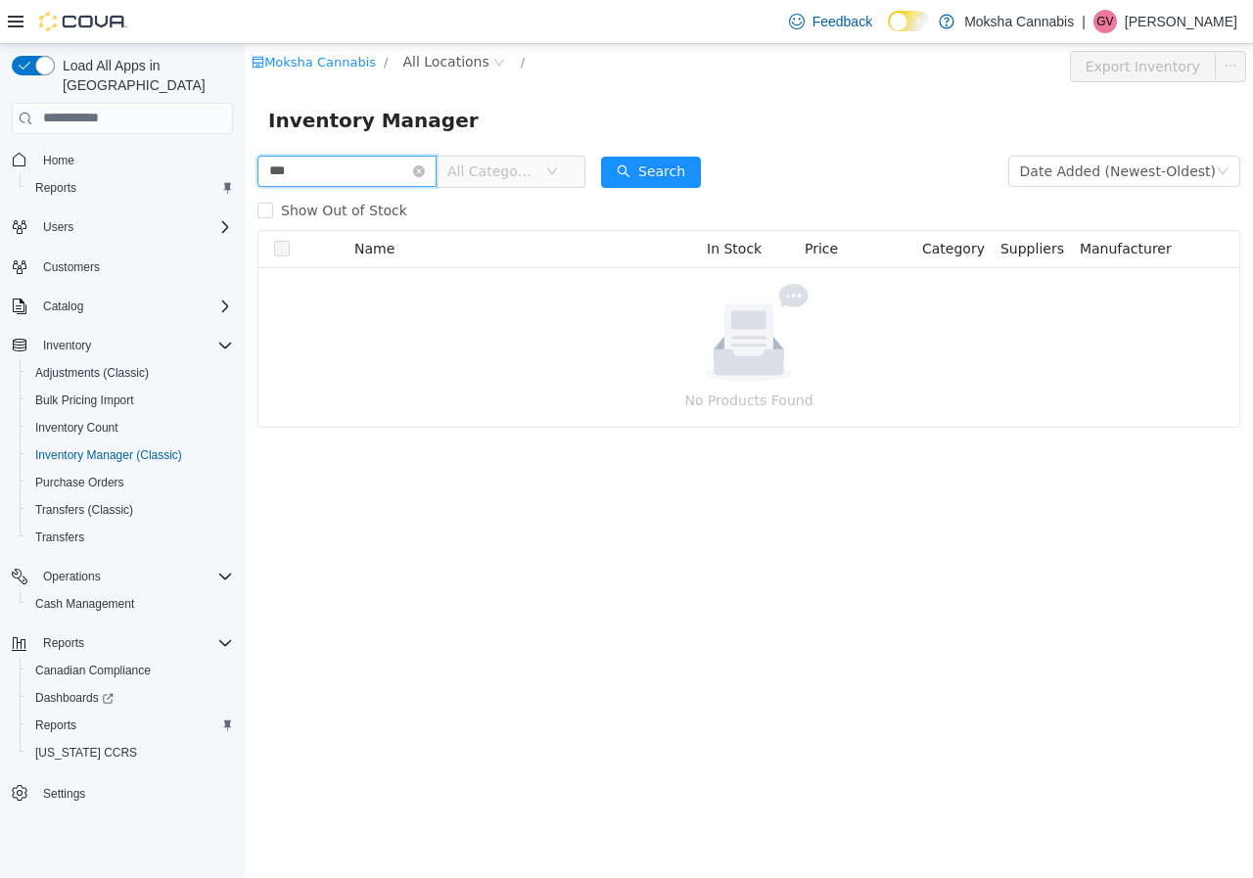
type input "***"
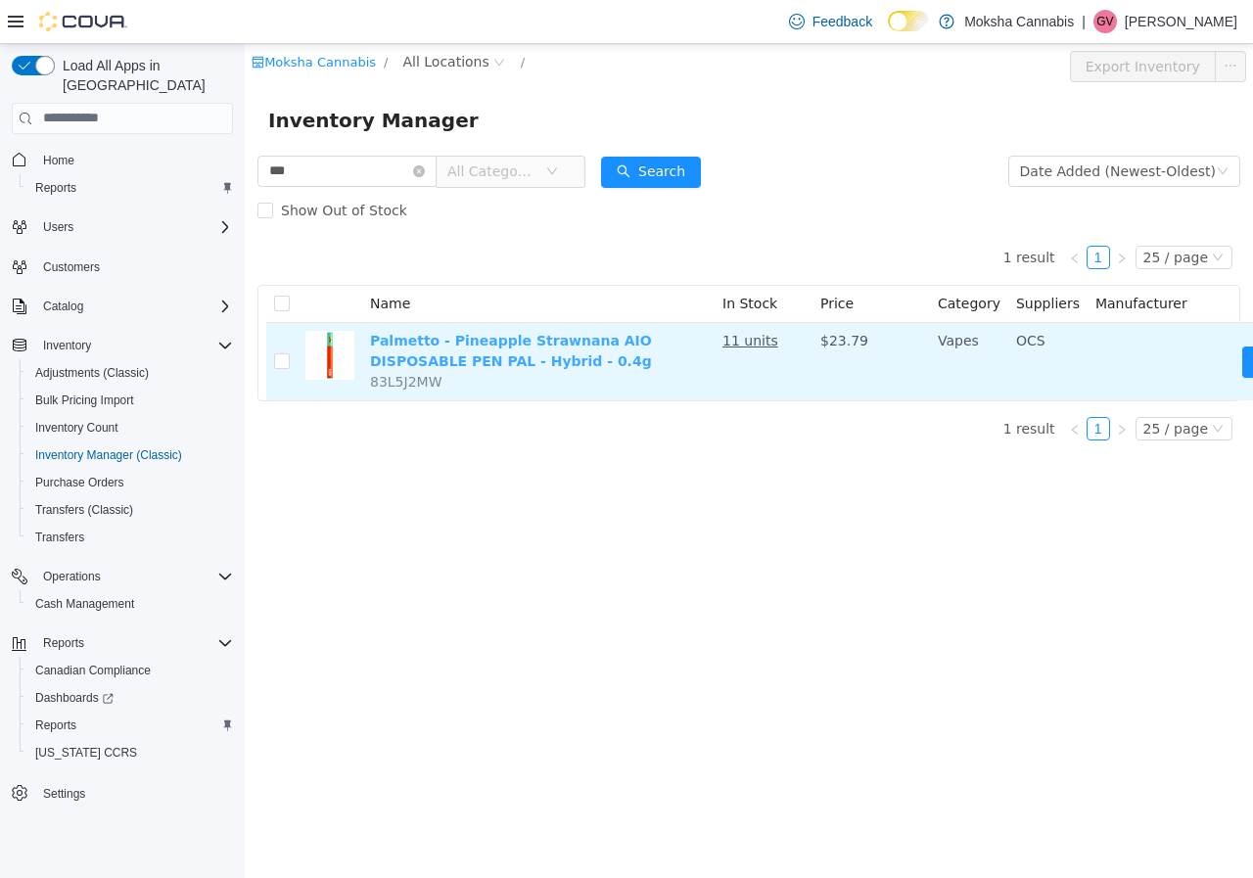
click at [410, 355] on link "Palmetto - Pineapple Strawnana AIO DISPOSABLE PEN PAL - Hybrid - 0.4g" at bounding box center [511, 350] width 282 height 36
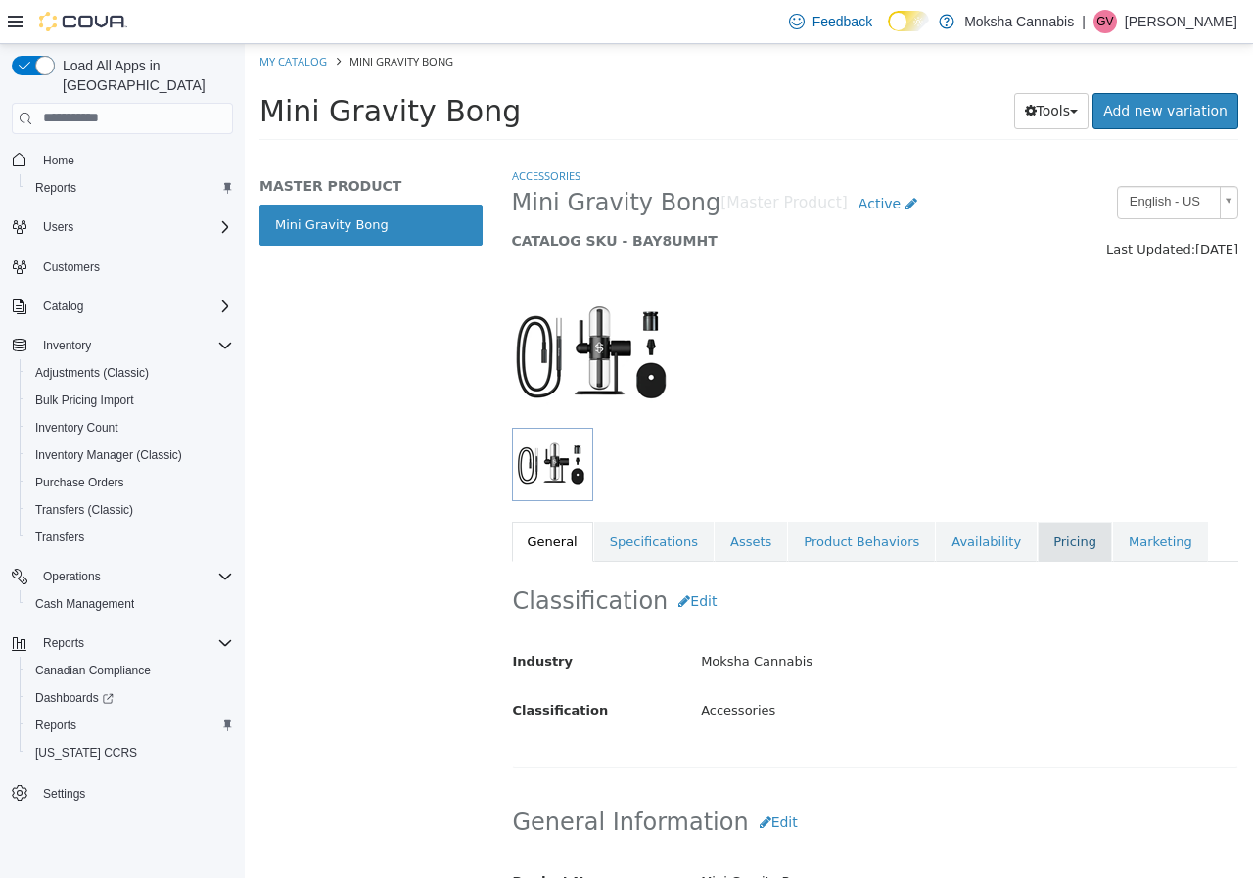
click at [1037, 559] on link "Pricing" at bounding box center [1074, 541] width 74 height 41
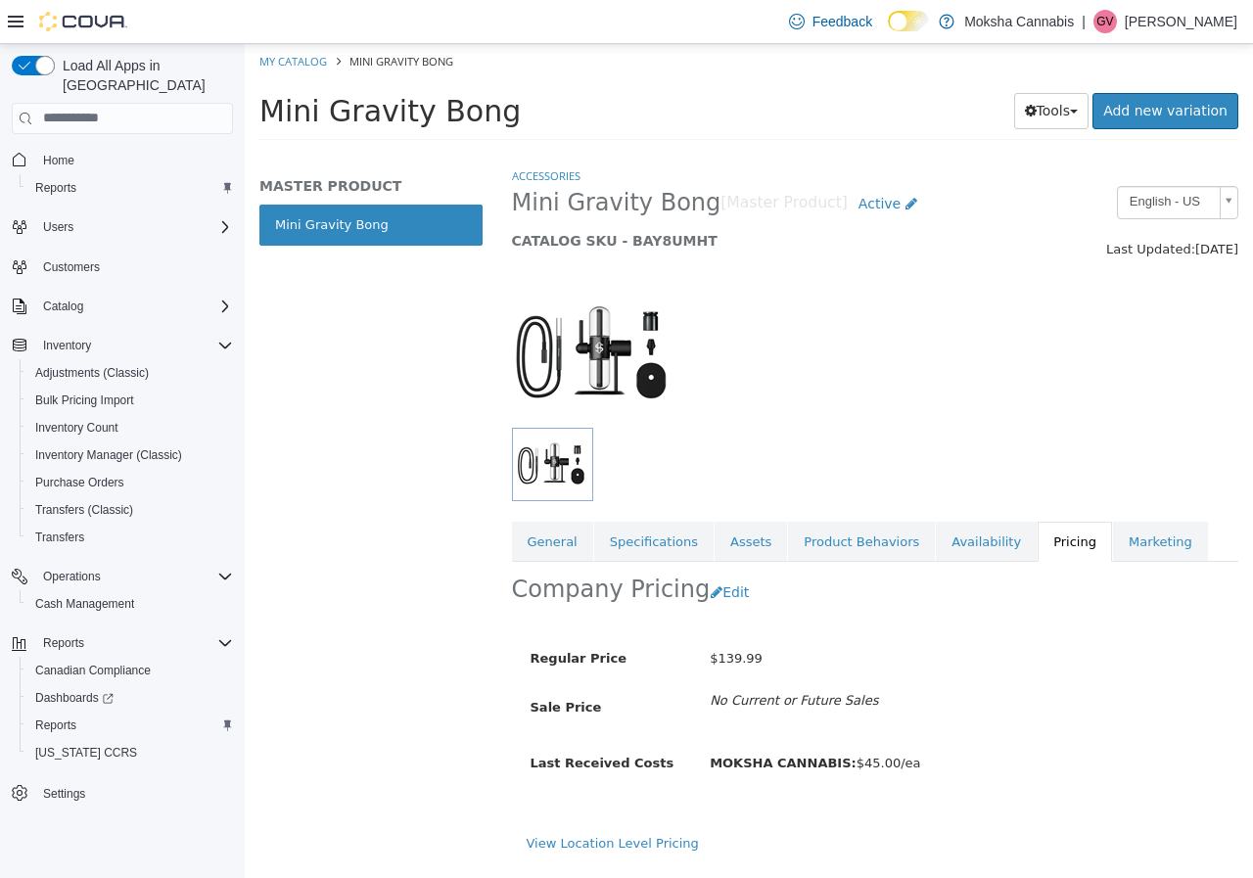
scroll to position [5, 0]
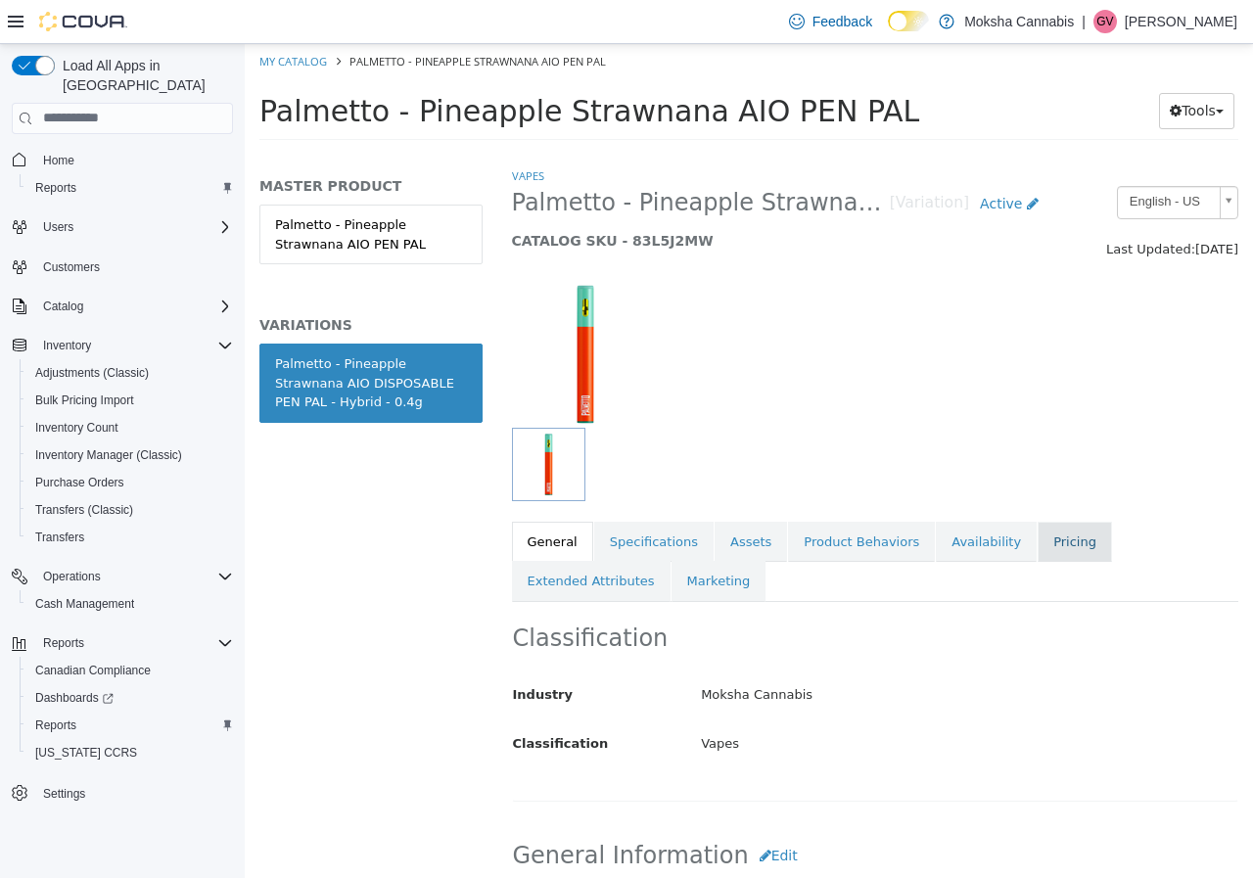
click at [1037, 541] on link "Pricing" at bounding box center [1074, 541] width 74 height 41
drag, startPoint x: 508, startPoint y: 201, endPoint x: 598, endPoint y: 197, distance: 90.1
click at [600, 199] on div "Palmetto - Pineapple Strawnana AIO DISPOSABLE PEN PAL - Hybrid - 0.4g [Variatio…" at bounding box center [780, 222] width 567 height 74
copy span "Palmetto"
click at [125, 447] on span "Inventory Manager (Classic)" at bounding box center [108, 455] width 147 height 16
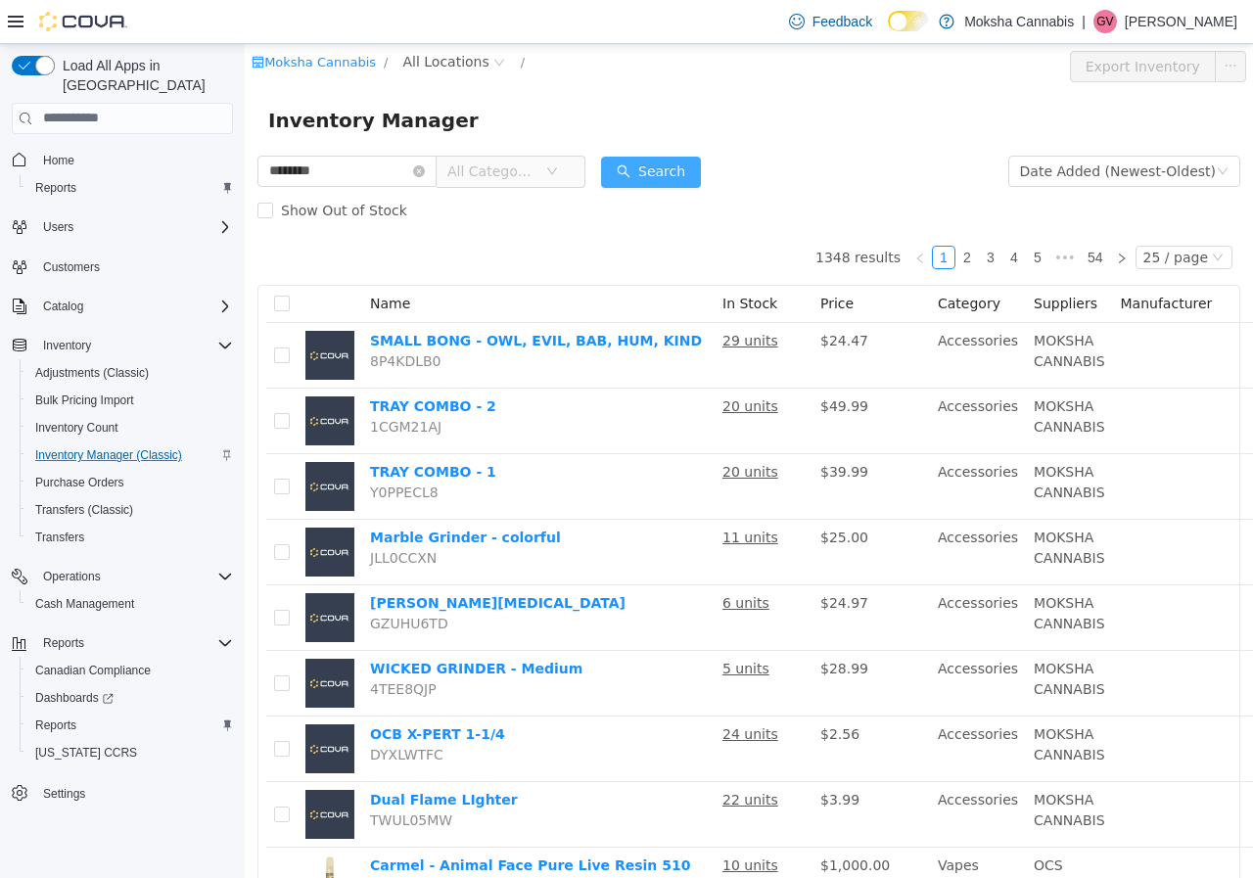
type input "********"
click at [655, 168] on button "Search" at bounding box center [651, 171] width 100 height 31
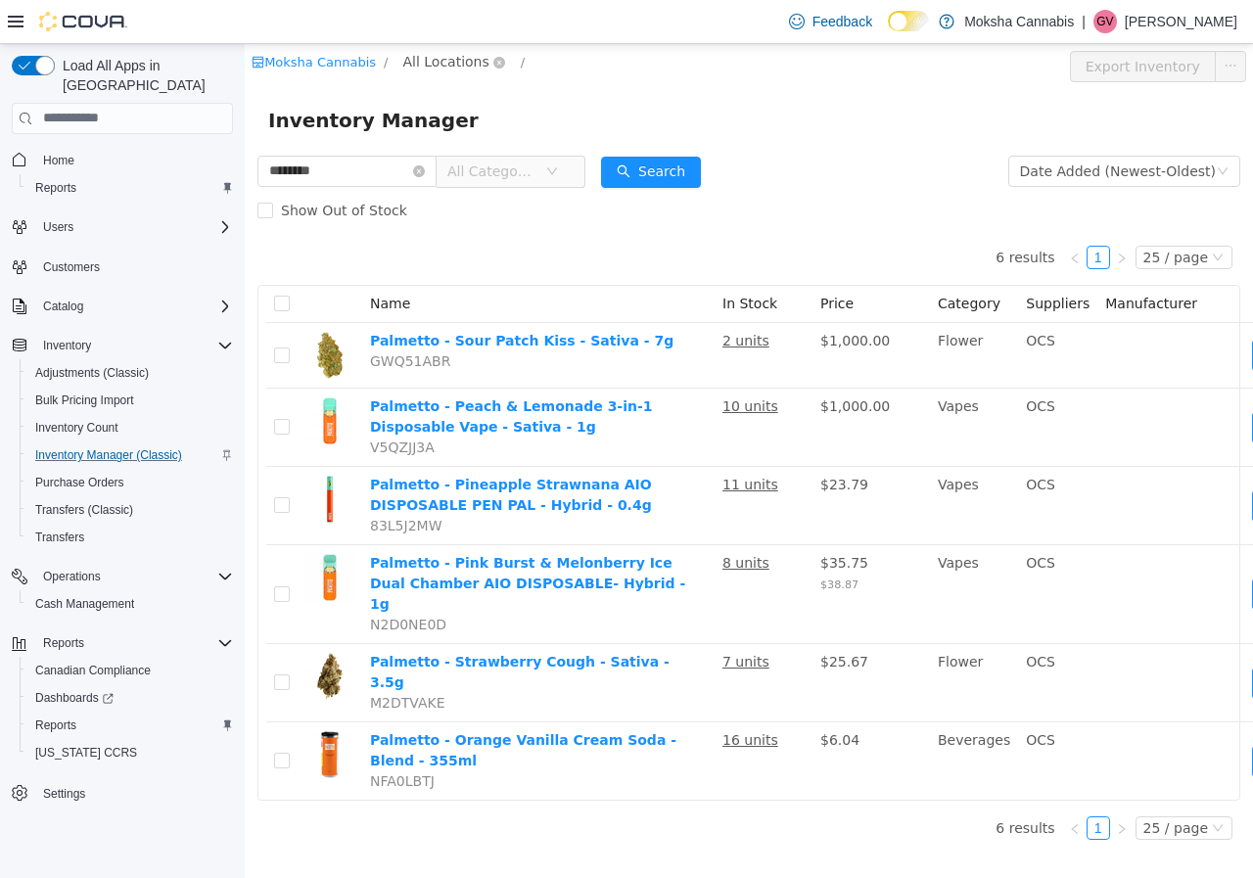
click at [428, 63] on span "All Locations" at bounding box center [445, 61] width 86 height 22
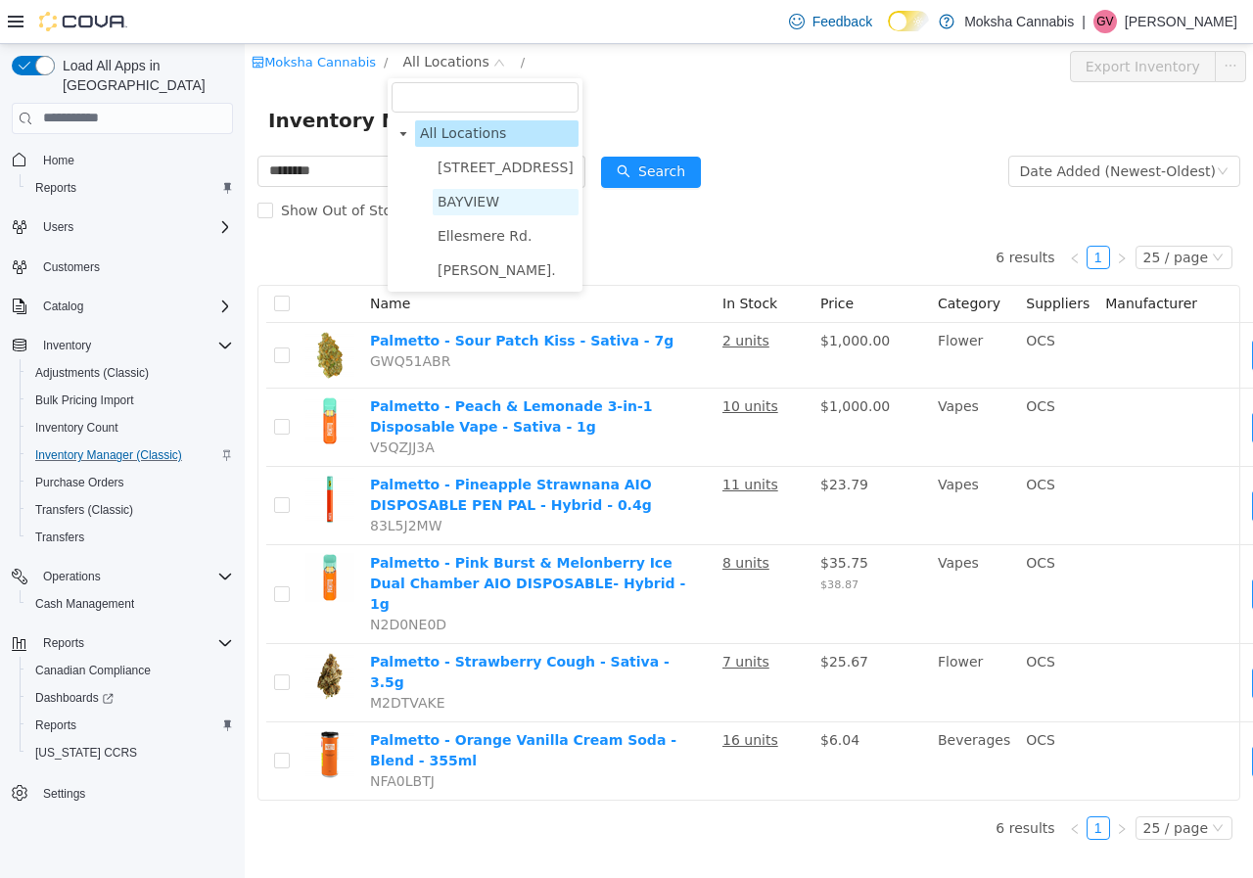
click at [471, 200] on span "BAYVIEW" at bounding box center [468, 201] width 62 height 16
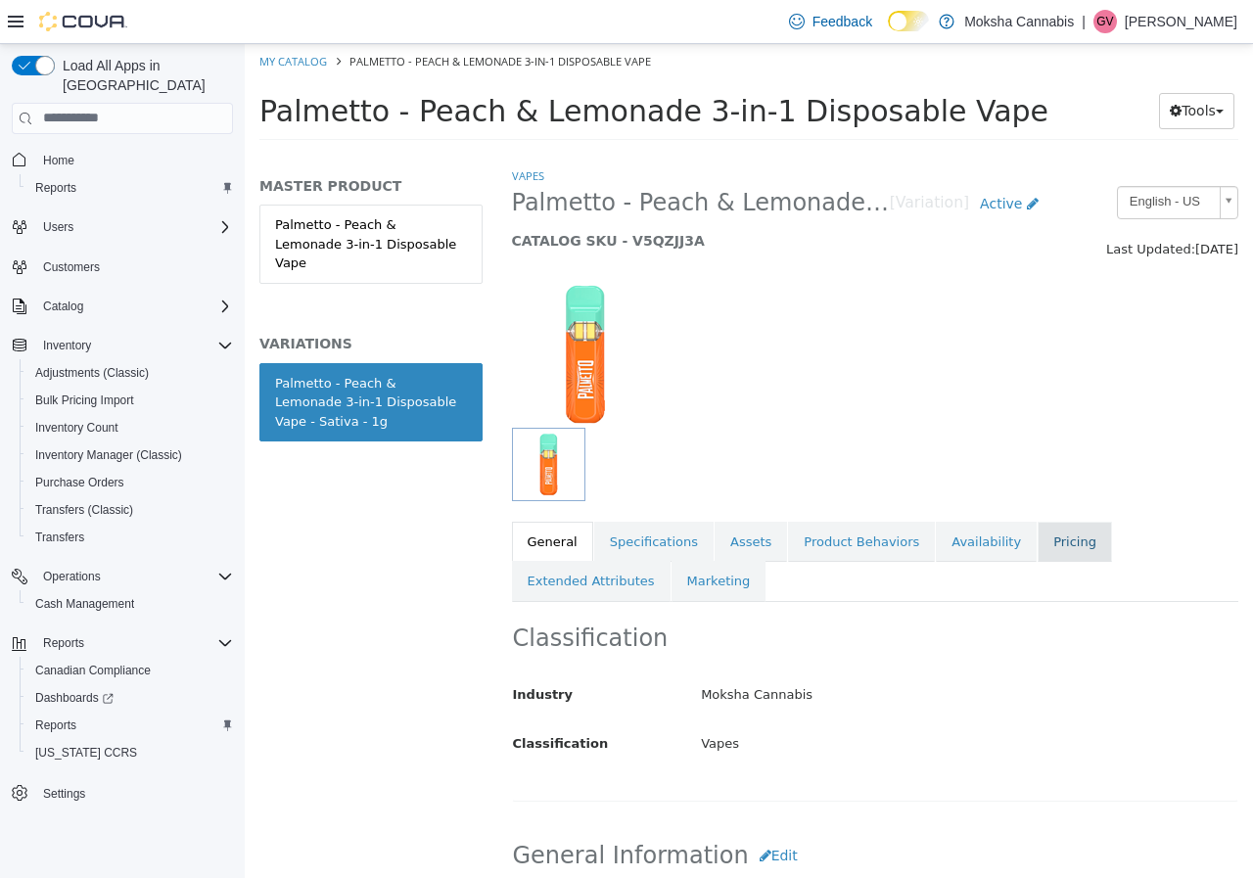
click at [1037, 529] on link "Pricing" at bounding box center [1074, 541] width 74 height 41
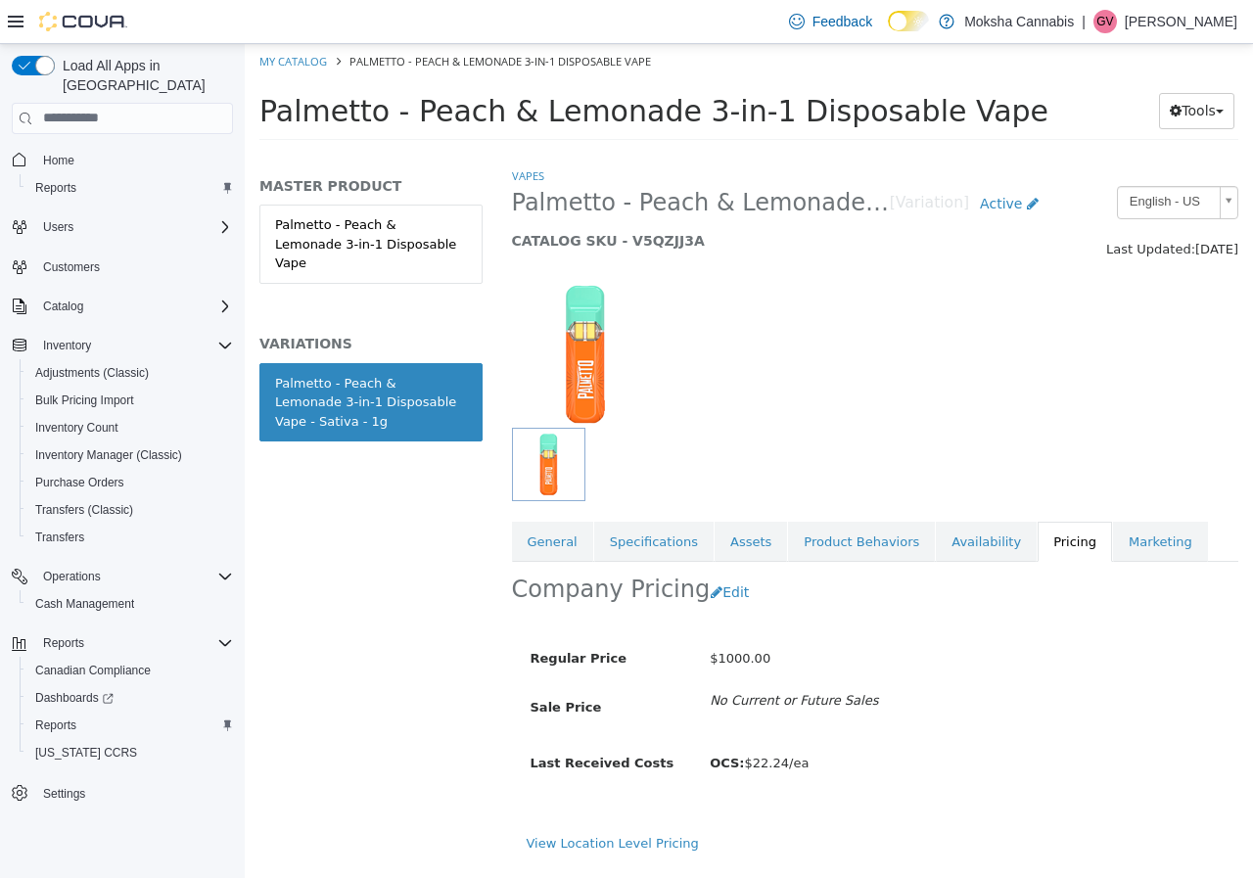
scroll to position [5, 0]
click at [638, 840] on link "View Location Level Pricing" at bounding box center [613, 842] width 172 height 15
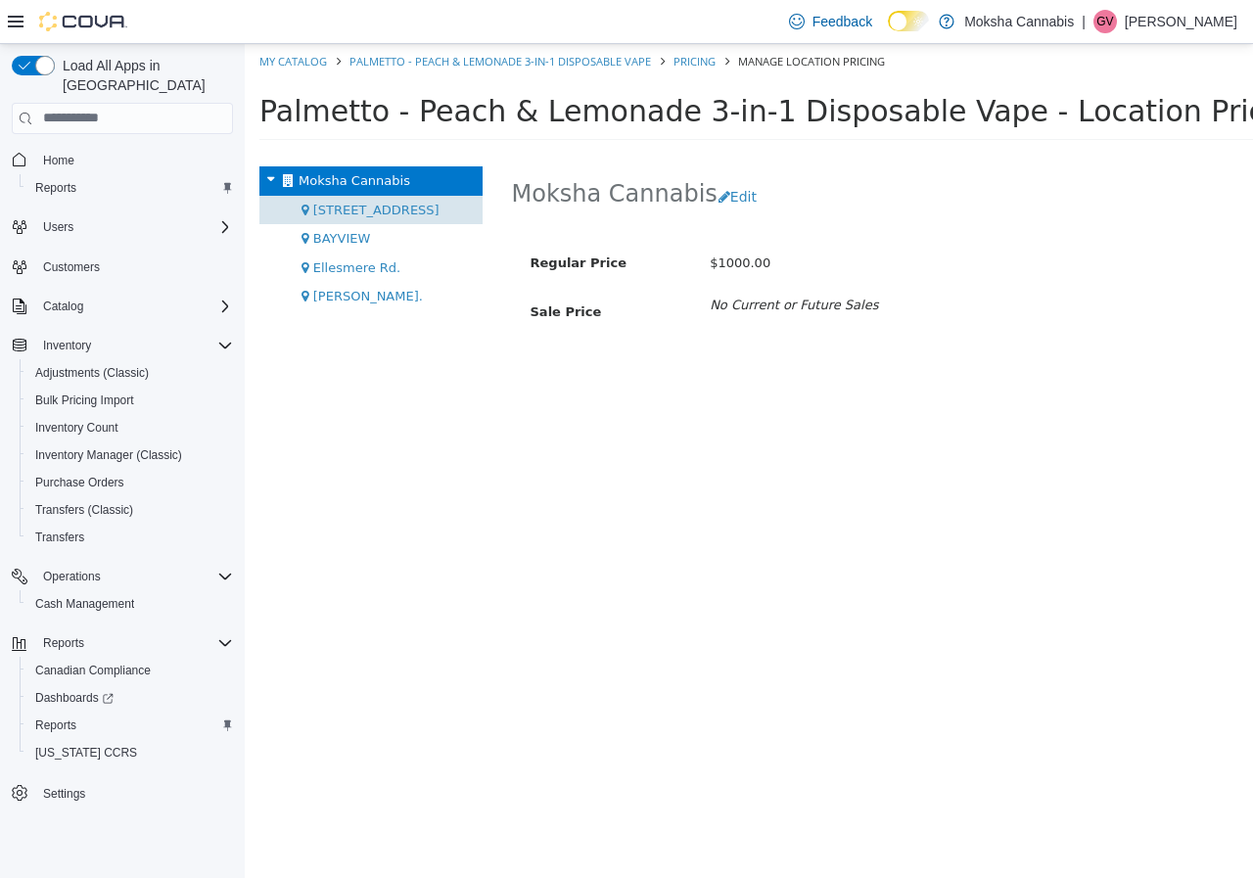
click at [377, 207] on span "[STREET_ADDRESS]" at bounding box center [376, 209] width 126 height 15
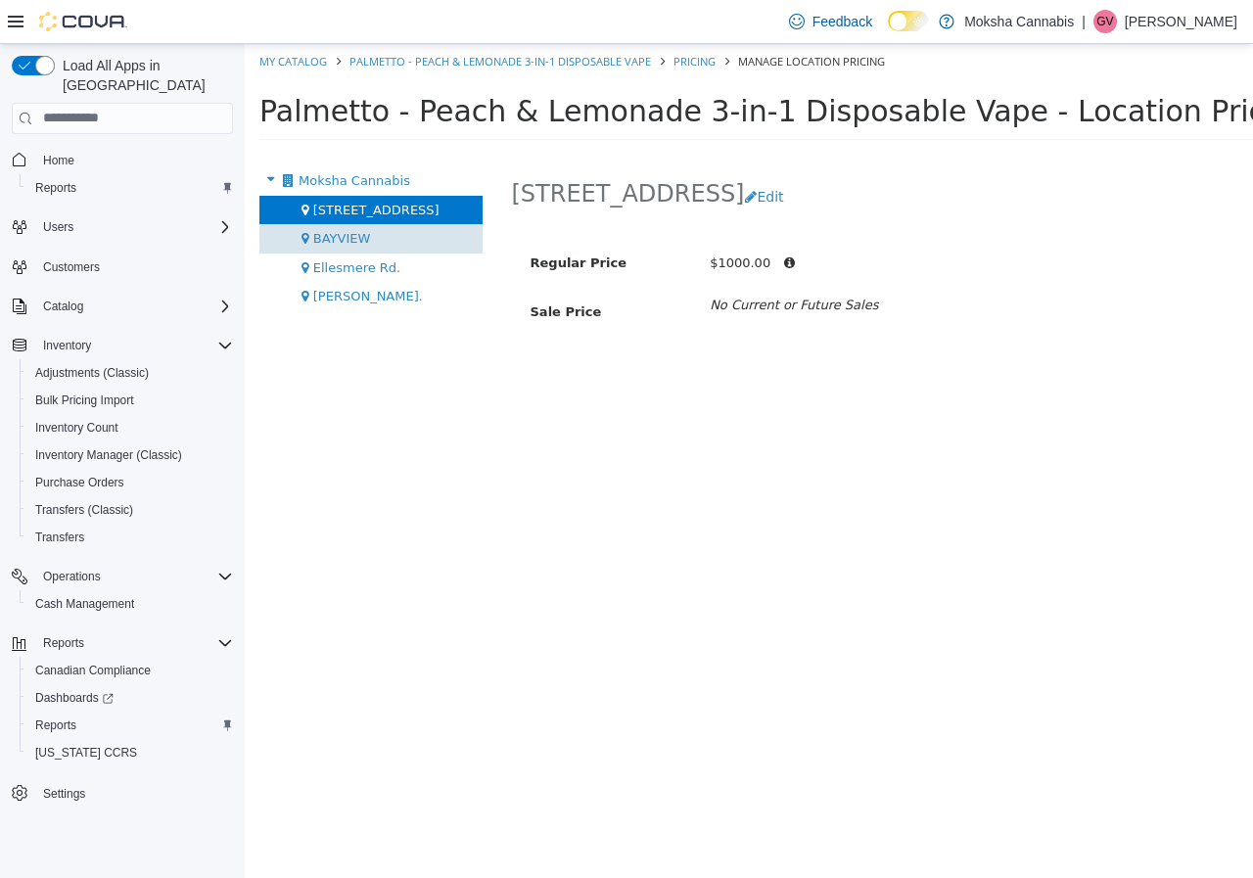
click at [371, 239] on div "BAYVIEW" at bounding box center [370, 237] width 223 height 29
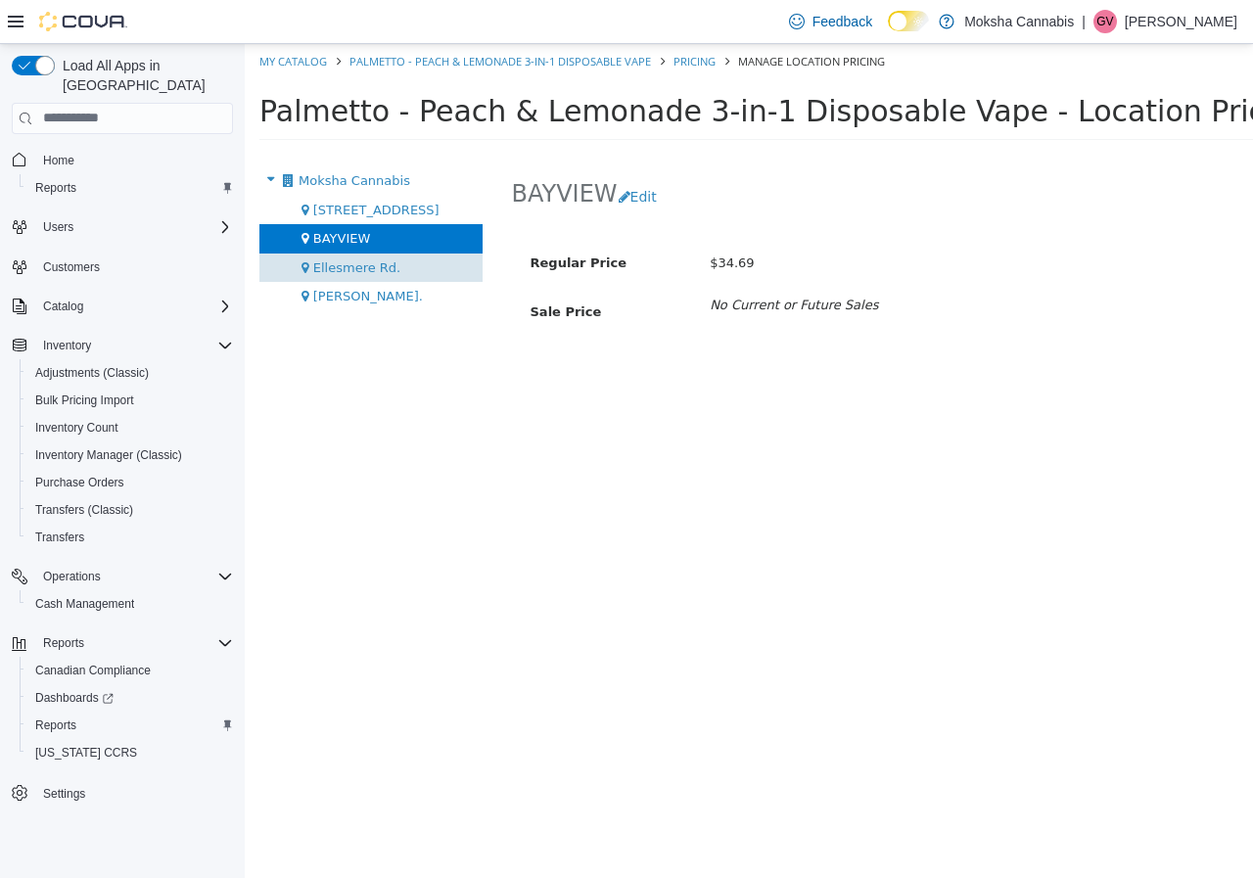
click at [371, 266] on span "Ellesmere Rd." at bounding box center [356, 266] width 87 height 15
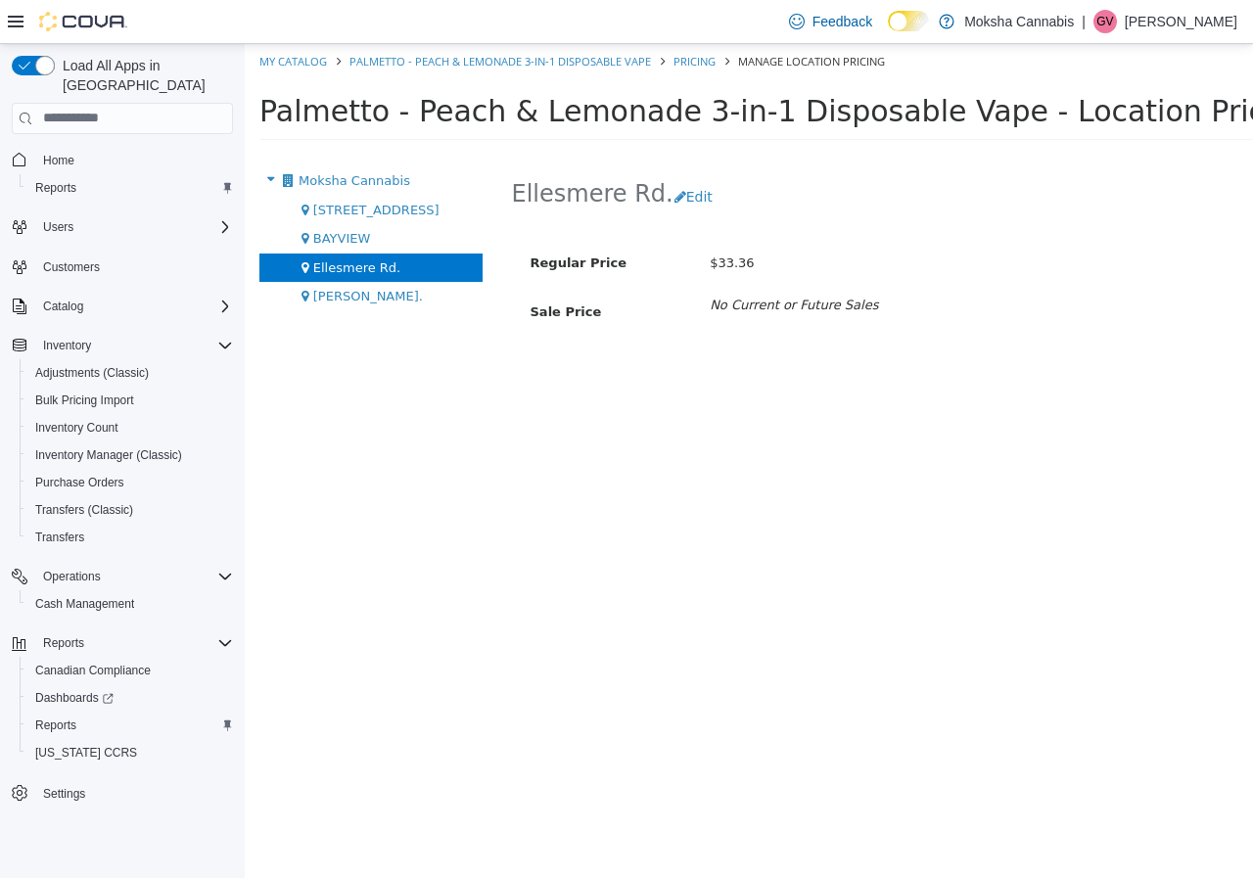
click at [371, 306] on div "[PERSON_NAME]." at bounding box center [370, 295] width 223 height 29
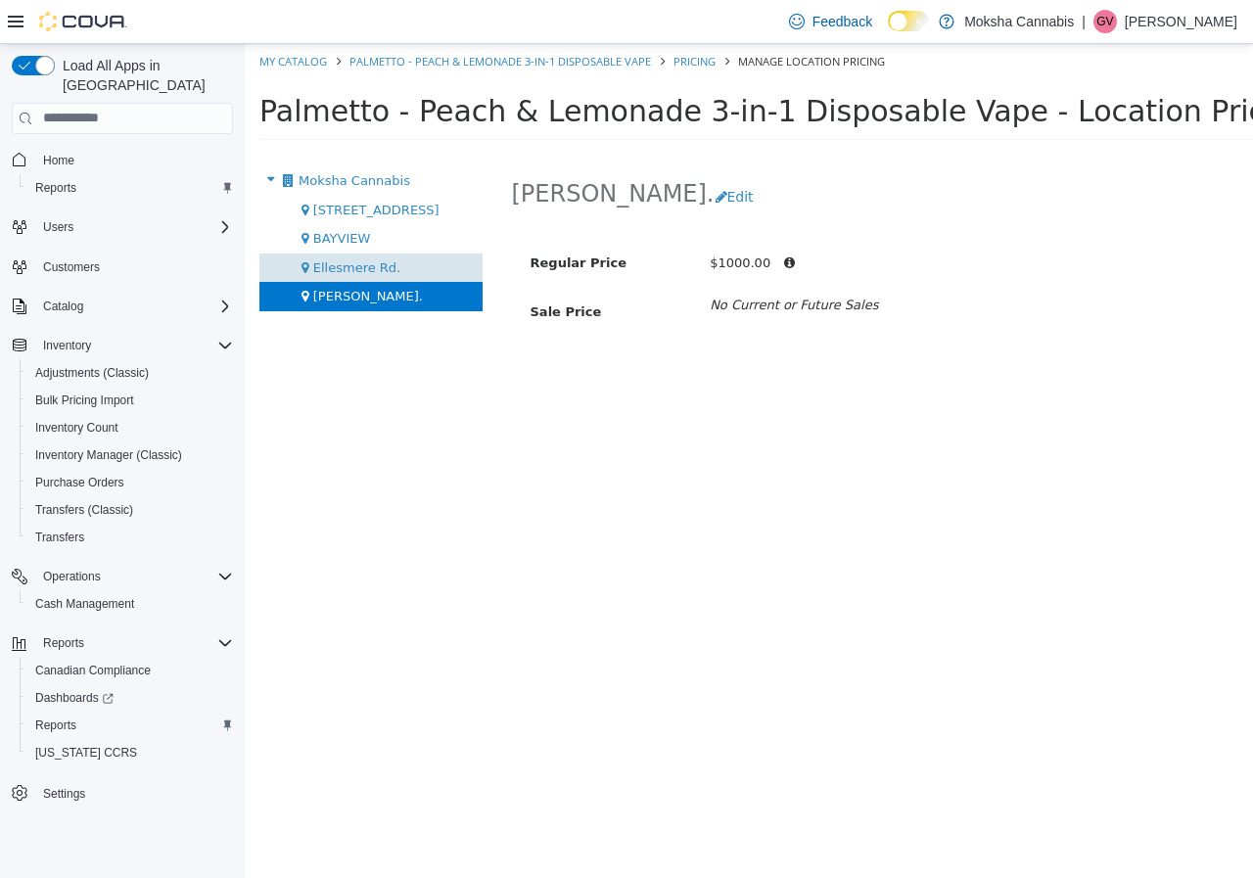
click at [377, 269] on span "Ellesmere Rd." at bounding box center [356, 266] width 87 height 15
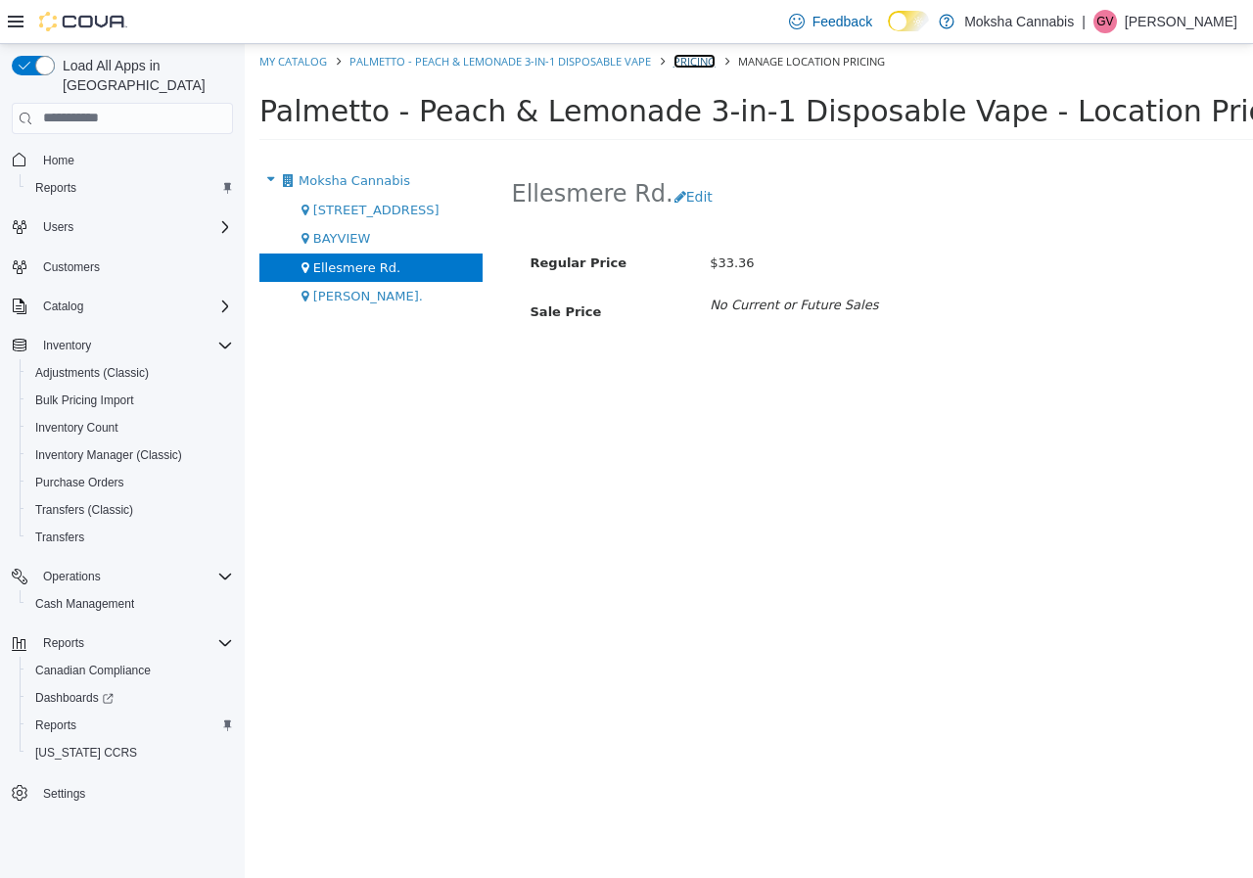
click at [687, 58] on link "Pricing" at bounding box center [694, 60] width 42 height 15
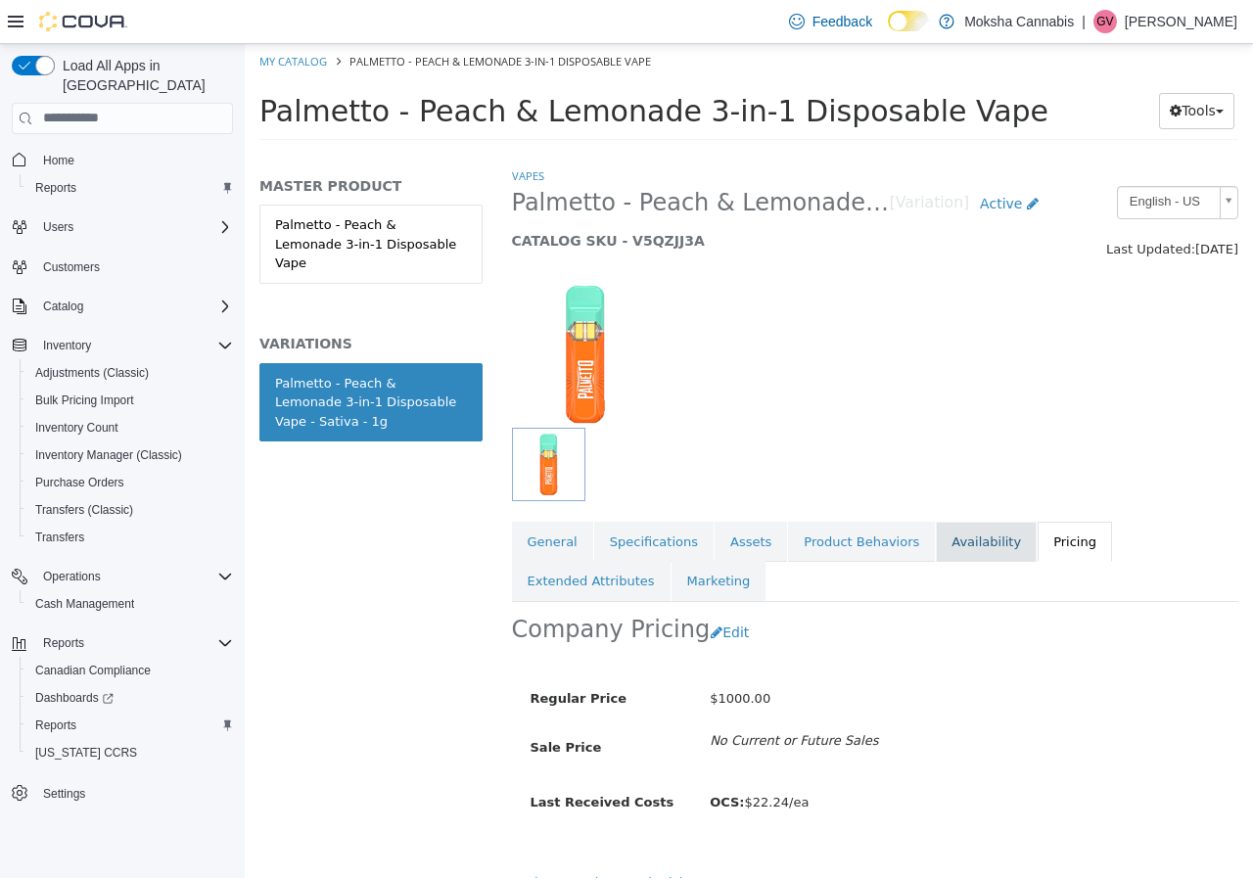
click at [936, 550] on link "Availability" at bounding box center [986, 541] width 101 height 41
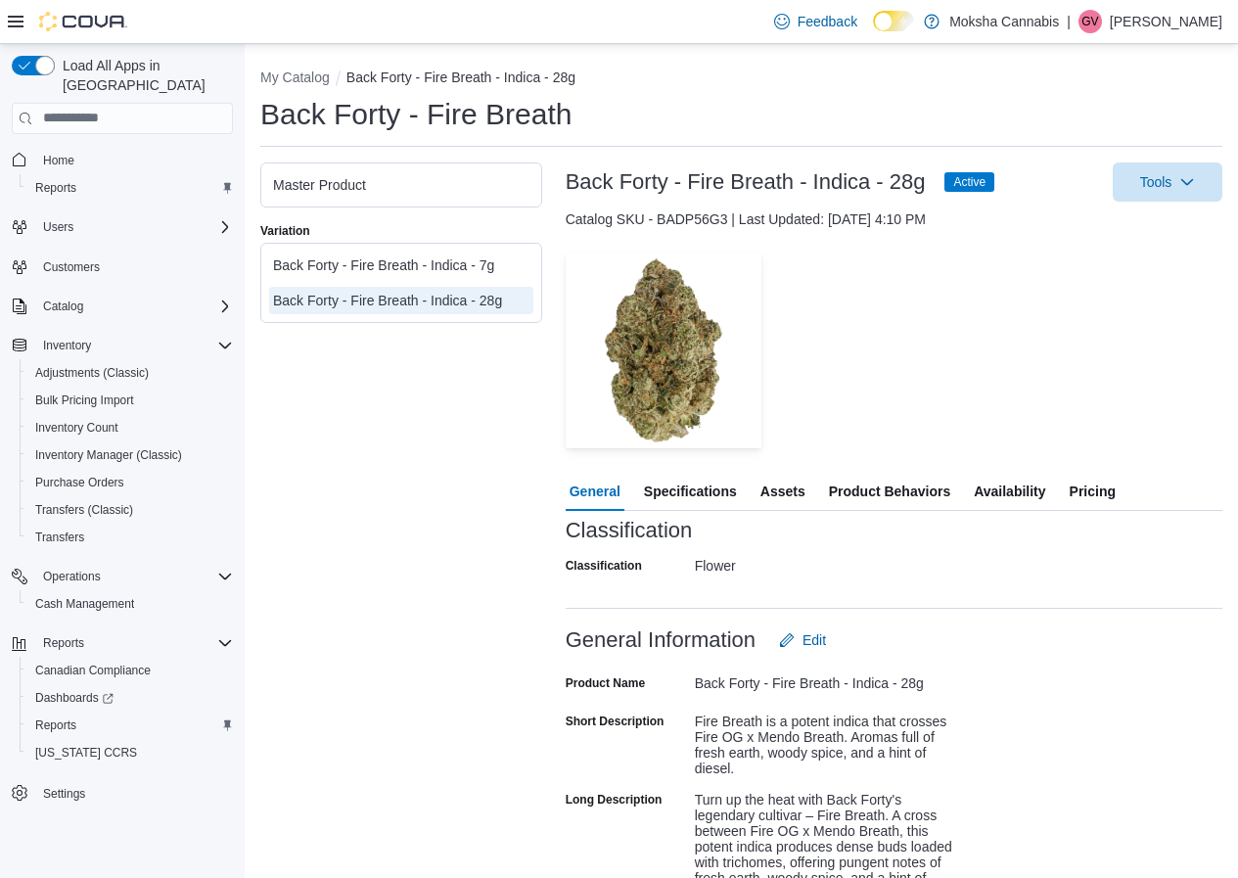
click at [1088, 490] on span "Pricing" at bounding box center [1093, 491] width 46 height 39
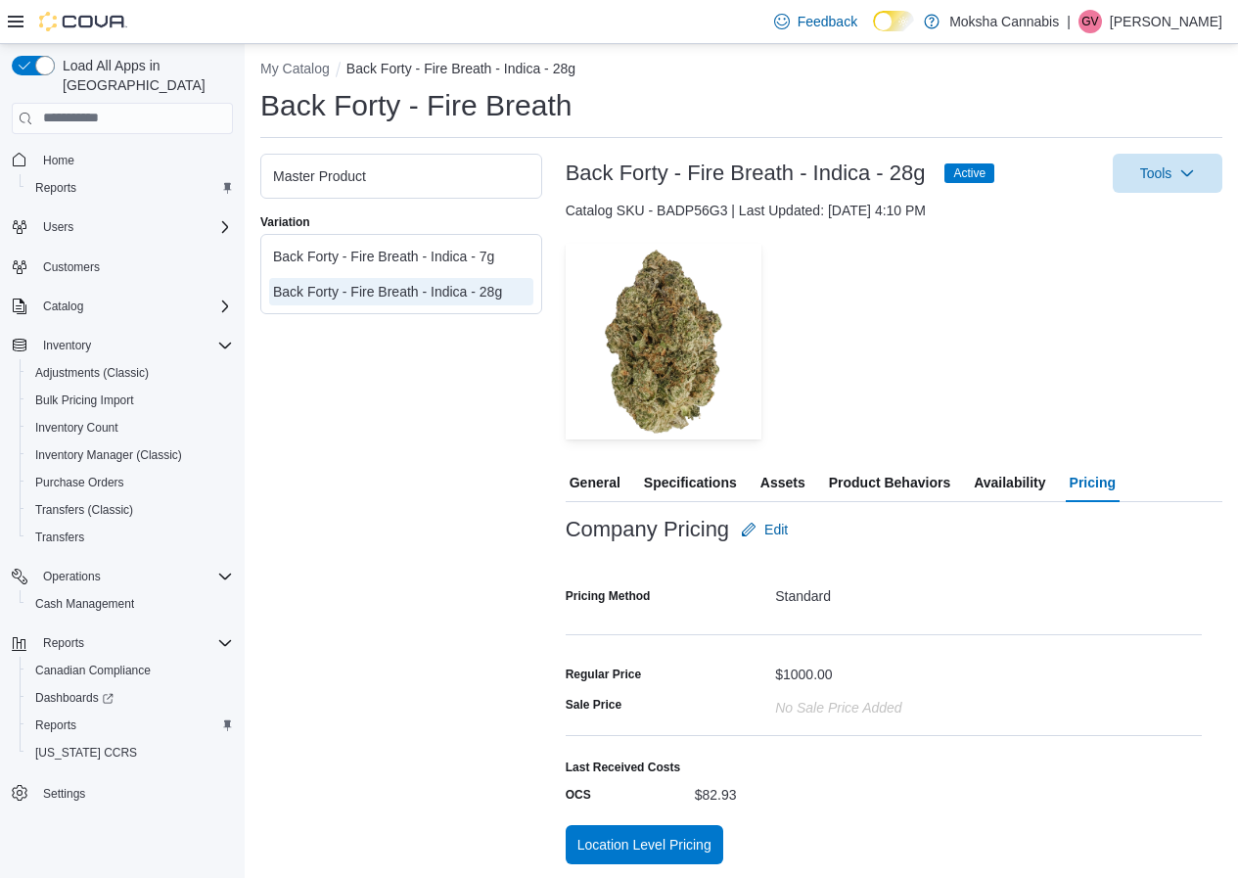
scroll to position [11, 0]
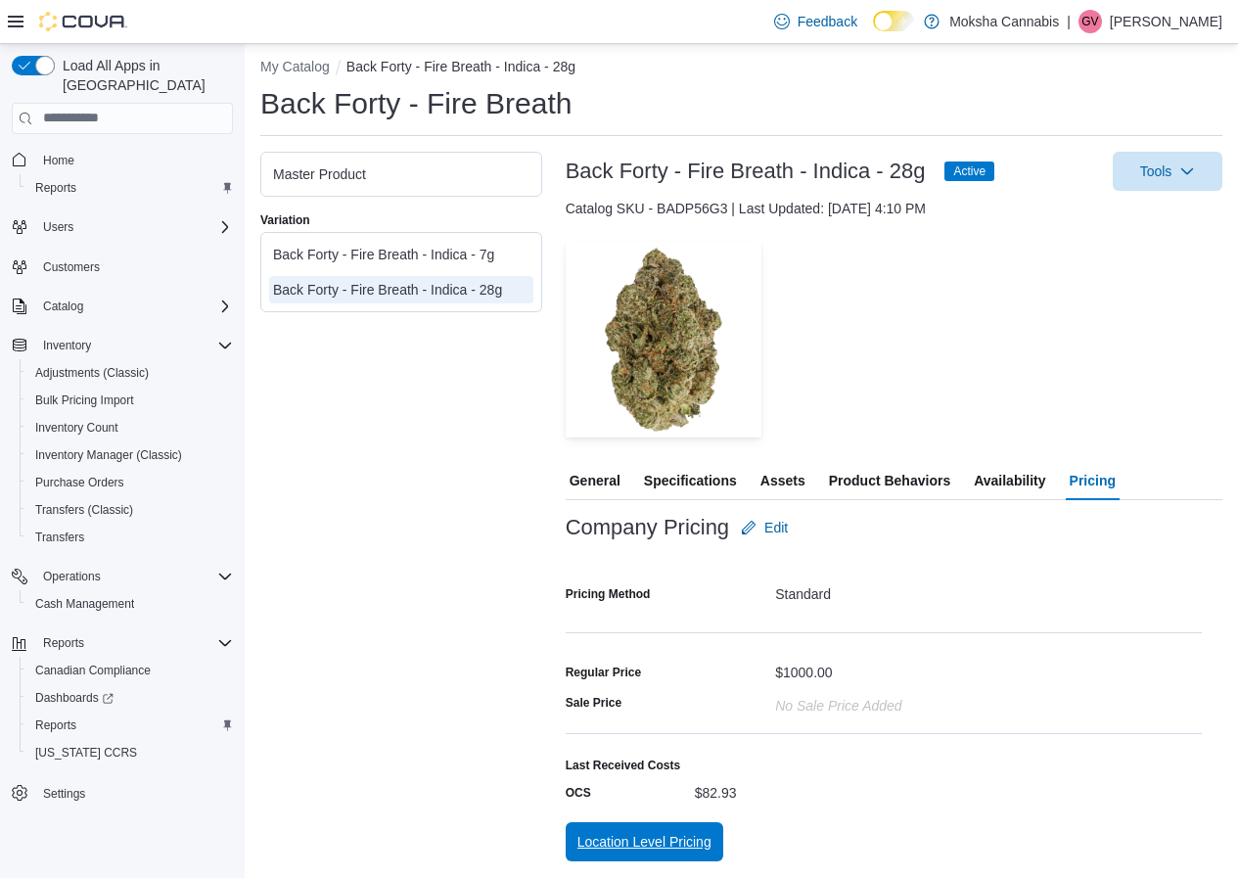
click at [673, 850] on span "Location Level Pricing" at bounding box center [644, 842] width 134 height 20
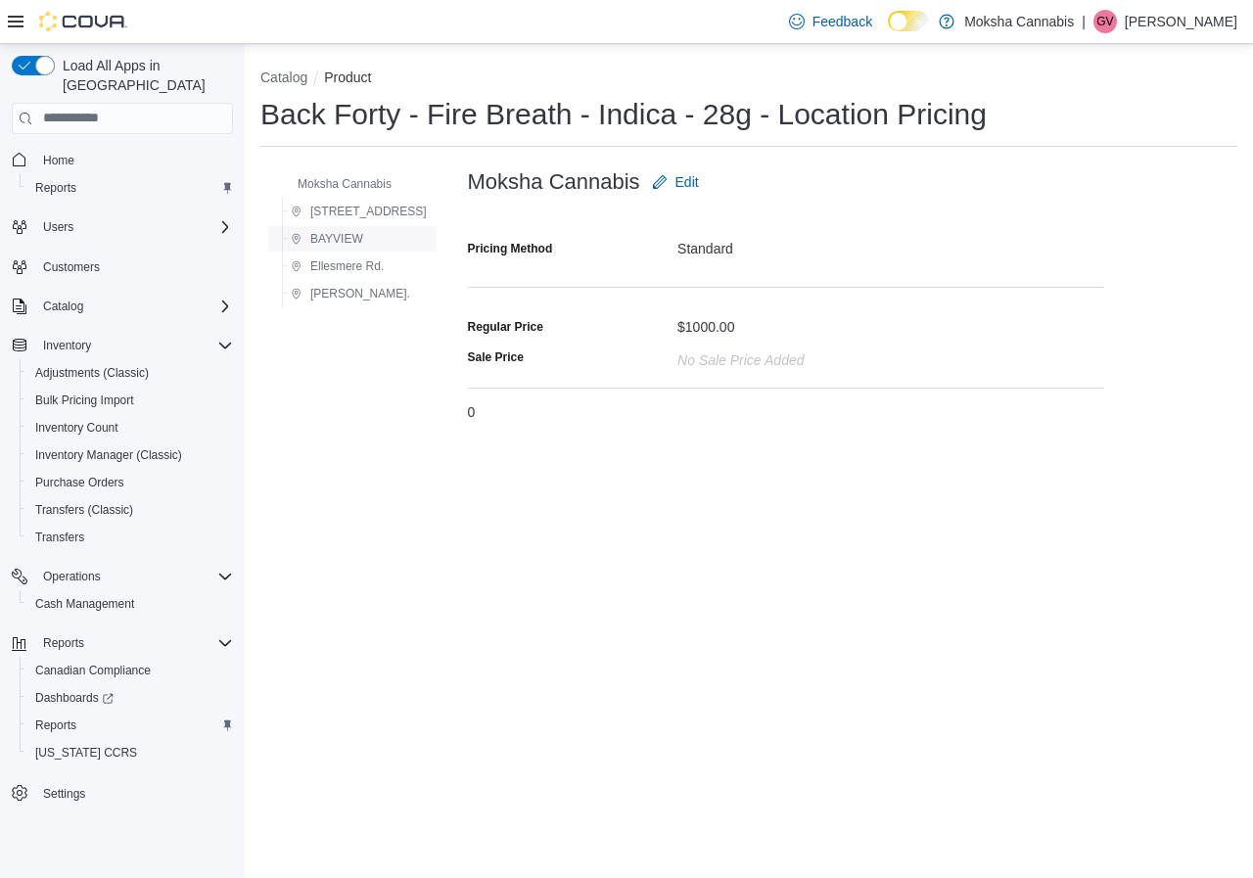
click at [351, 239] on span "BAYVIEW" at bounding box center [336, 239] width 53 height 16
click at [353, 265] on span "Ellesmere Rd." at bounding box center [346, 266] width 73 height 16
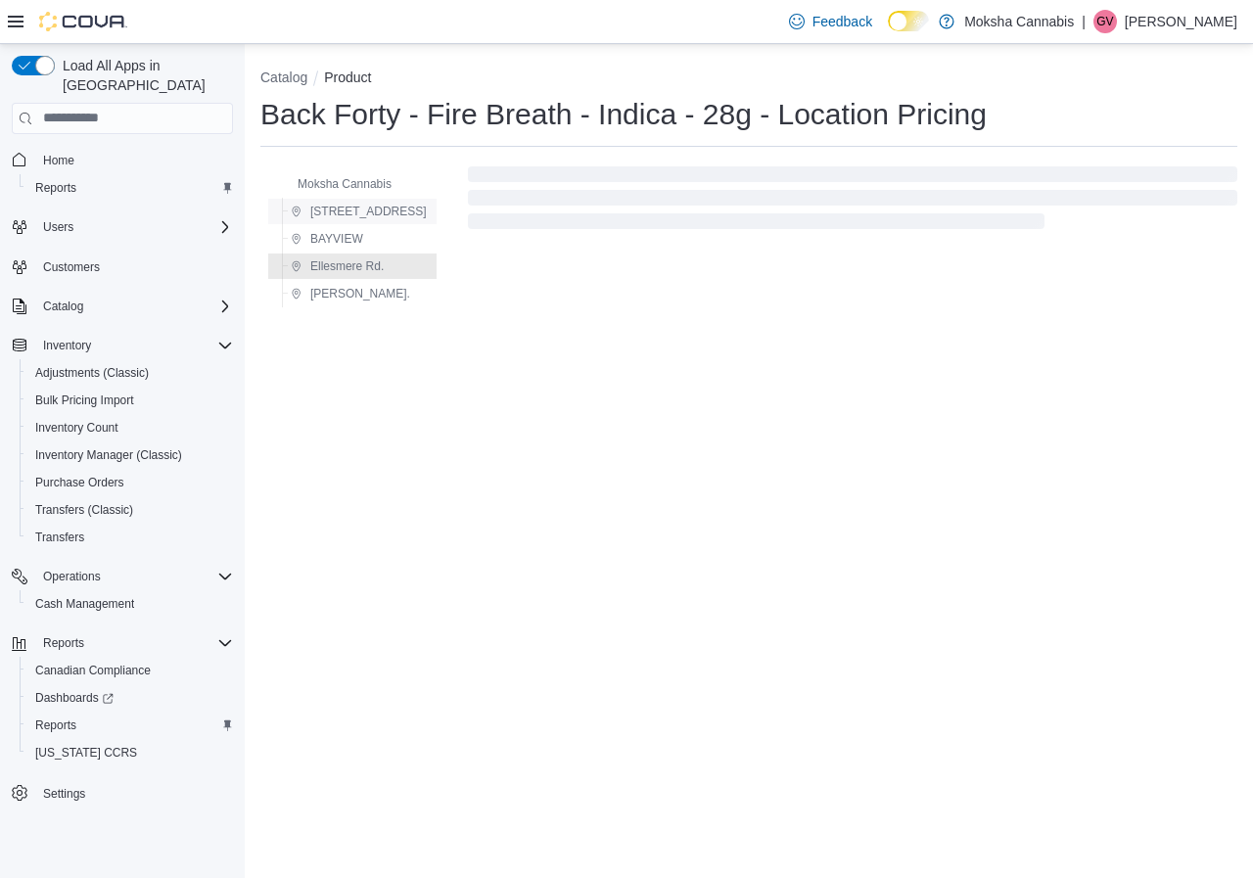
click at [359, 210] on span "[STREET_ADDRESS]" at bounding box center [368, 212] width 116 height 16
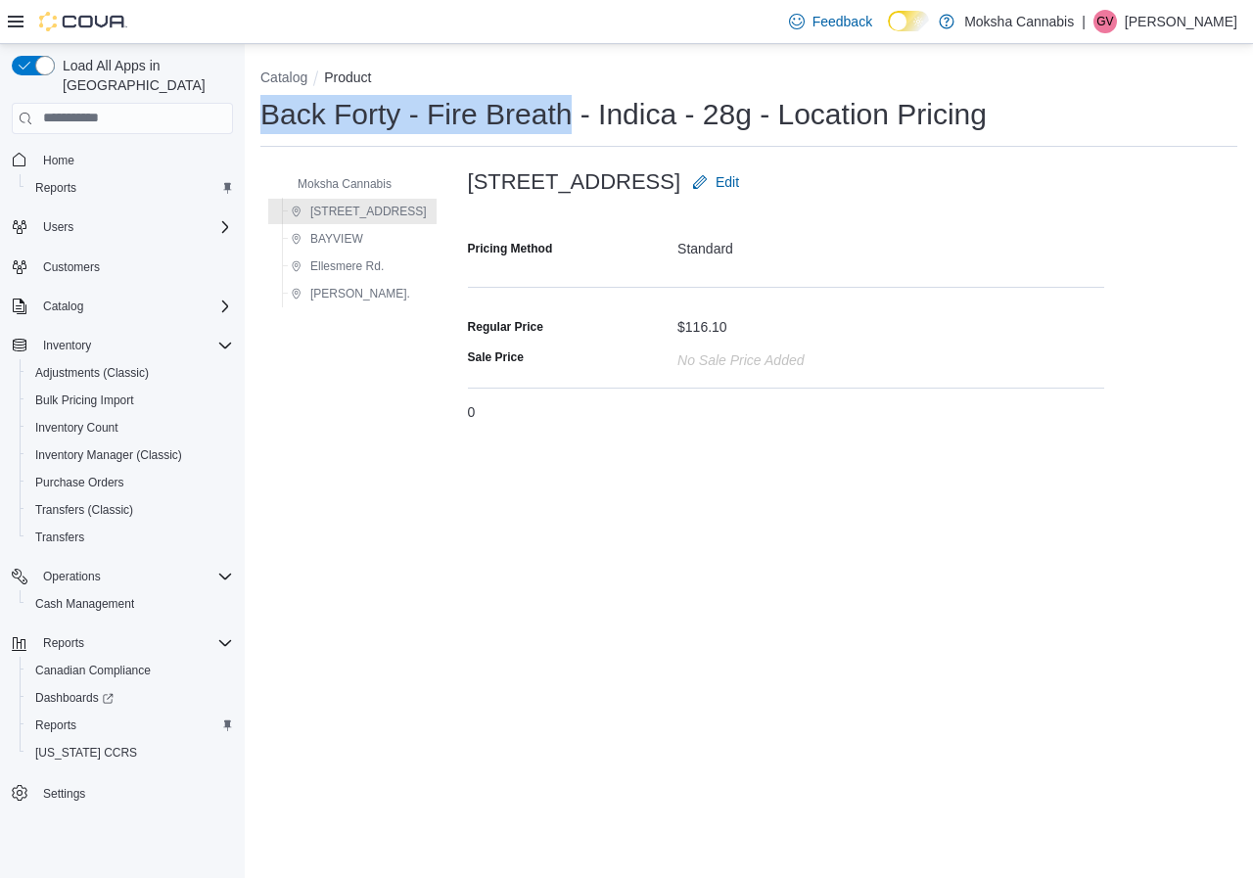
drag, startPoint x: 255, startPoint y: 109, endPoint x: 571, endPoint y: 119, distance: 315.3
click at [571, 119] on div "Catalog Product Back Forty - Fire Breath - Indica - 28g - Location Pricing Moks…" at bounding box center [749, 247] width 1008 height 407
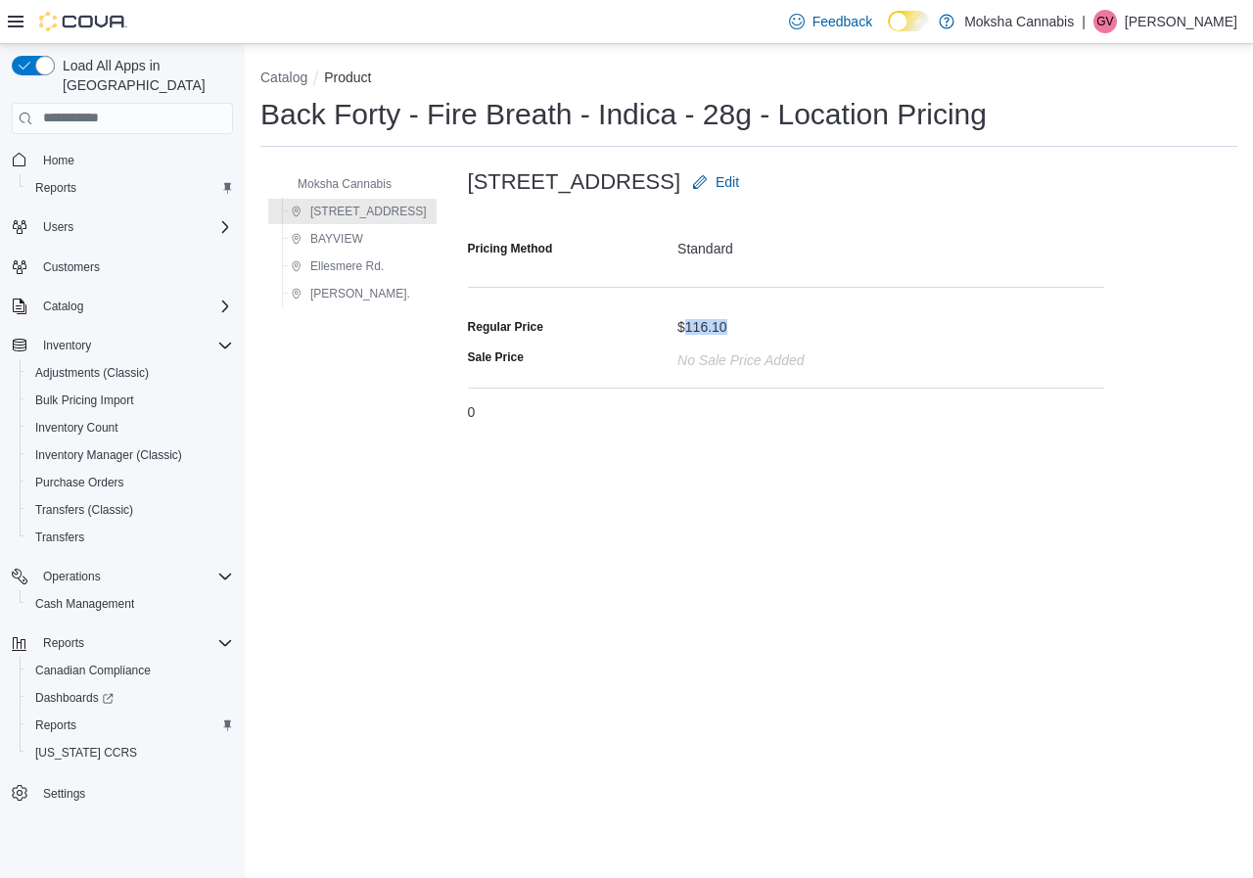
drag, startPoint x: 685, startPoint y: 326, endPoint x: 729, endPoint y: 321, distance: 44.3
click at [729, 321] on div "$116.10" at bounding box center [890, 322] width 427 height 23
drag, startPoint x: 724, startPoint y: 323, endPoint x: 681, endPoint y: 323, distance: 43.1
click at [681, 323] on div "$116.10" at bounding box center [702, 322] width 50 height 23
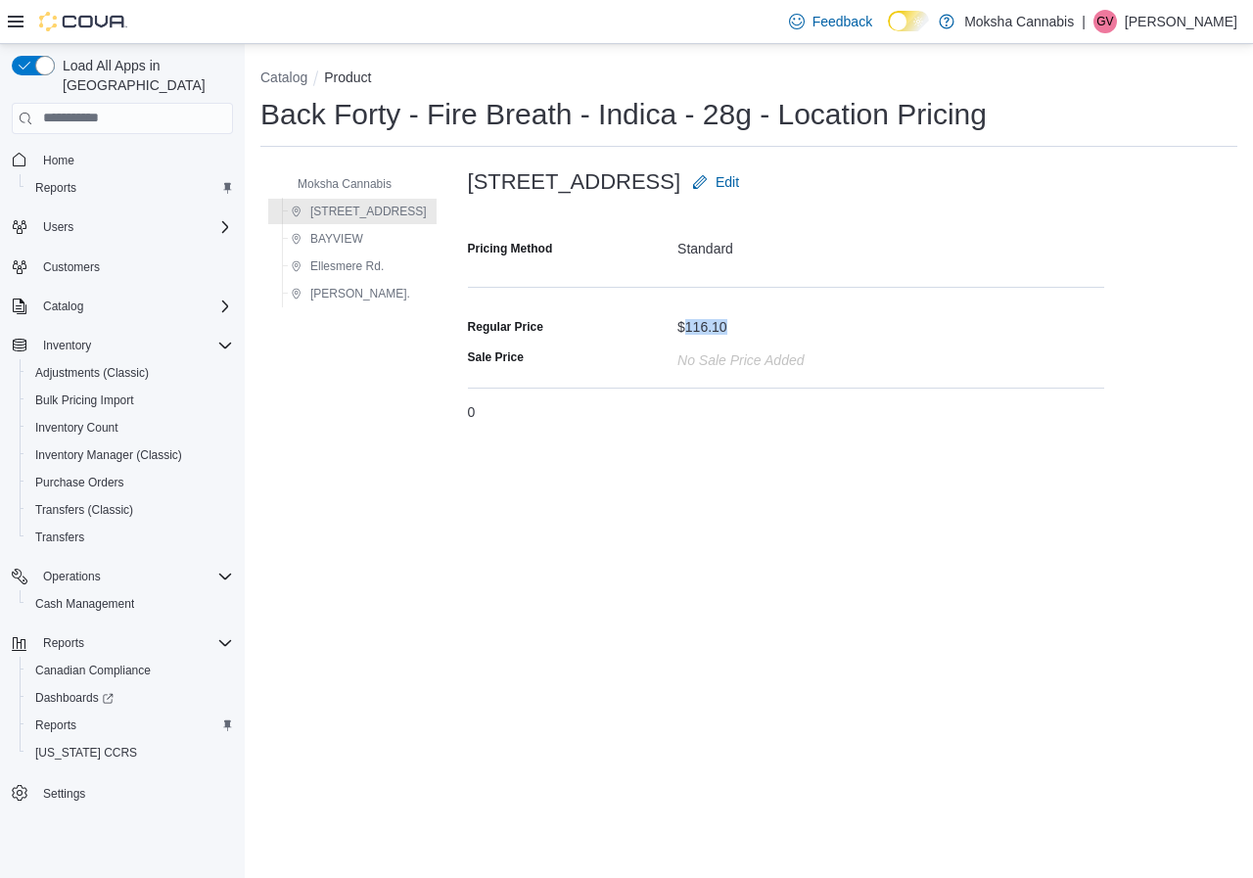
click at [731, 324] on div "$116.10" at bounding box center [890, 322] width 427 height 23
drag, startPoint x: 727, startPoint y: 323, endPoint x: 685, endPoint y: 330, distance: 42.6
click at [685, 330] on div "$116.10" at bounding box center [890, 322] width 427 height 23
click at [685, 330] on div "$116.10" at bounding box center [702, 322] width 50 height 23
drag, startPoint x: 684, startPoint y: 330, endPoint x: 728, endPoint y: 323, distance: 44.6
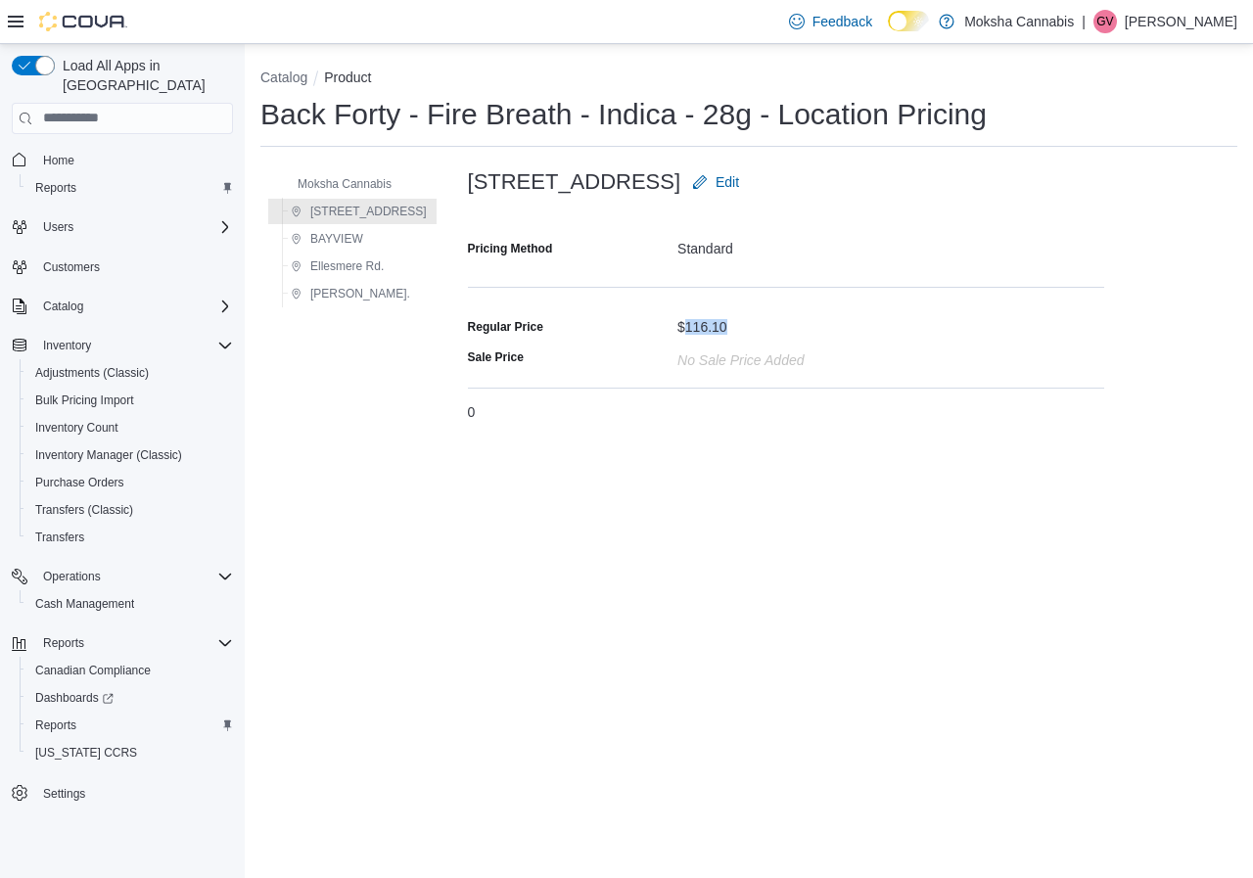
click at [728, 323] on div "$116.10" at bounding box center [890, 322] width 427 height 23
click at [685, 328] on div "$116.10" at bounding box center [702, 322] width 50 height 23
drag, startPoint x: 685, startPoint y: 328, endPoint x: 727, endPoint y: 327, distance: 42.1
click at [727, 327] on div "$116.10" at bounding box center [890, 322] width 427 height 23
drag, startPoint x: 483, startPoint y: 409, endPoint x: 463, endPoint y: 412, distance: 19.8
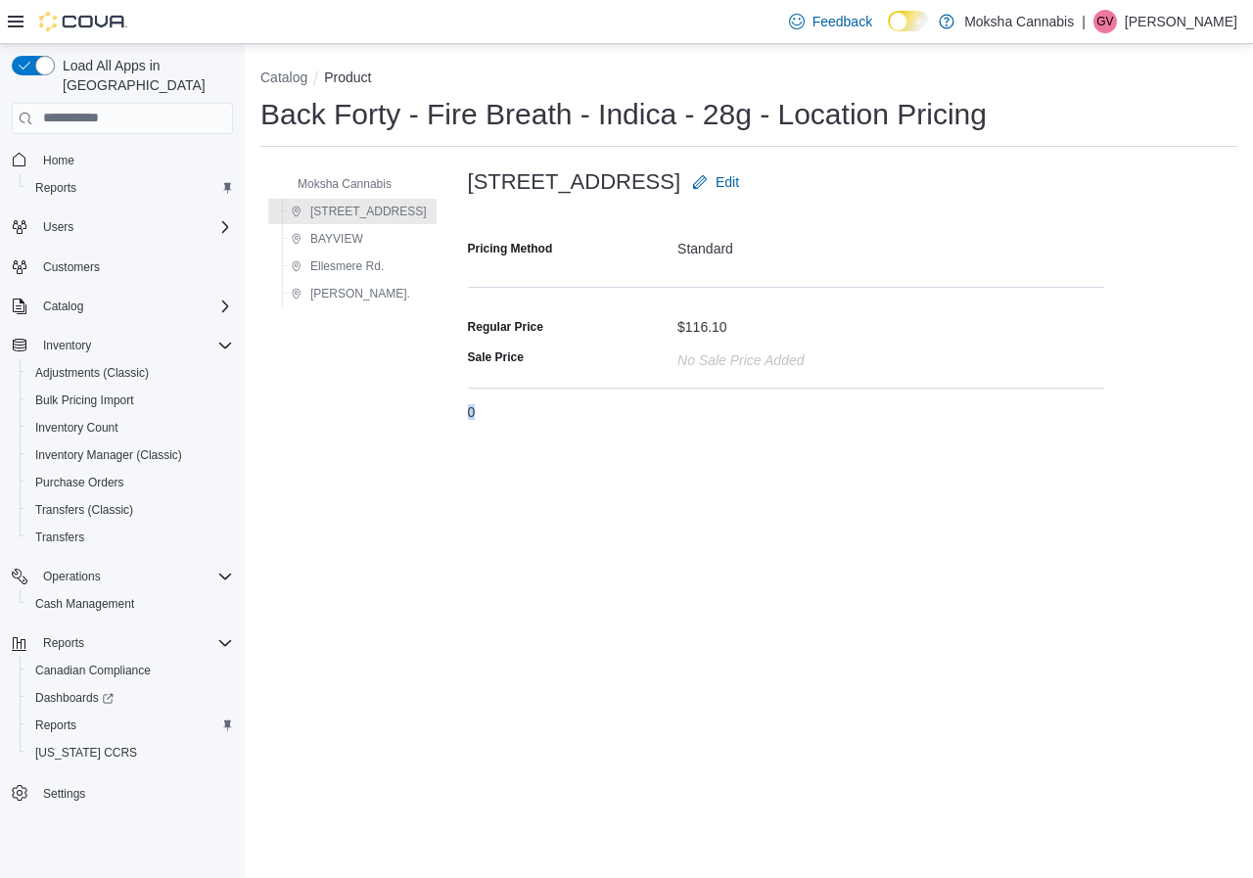
click at [463, 412] on div "Moksha Cannabis [STREET_ADDRESS] [PERSON_NAME] ST. 2525-A Pharmacy Ave Edit Pri…" at bounding box center [748, 298] width 977 height 273
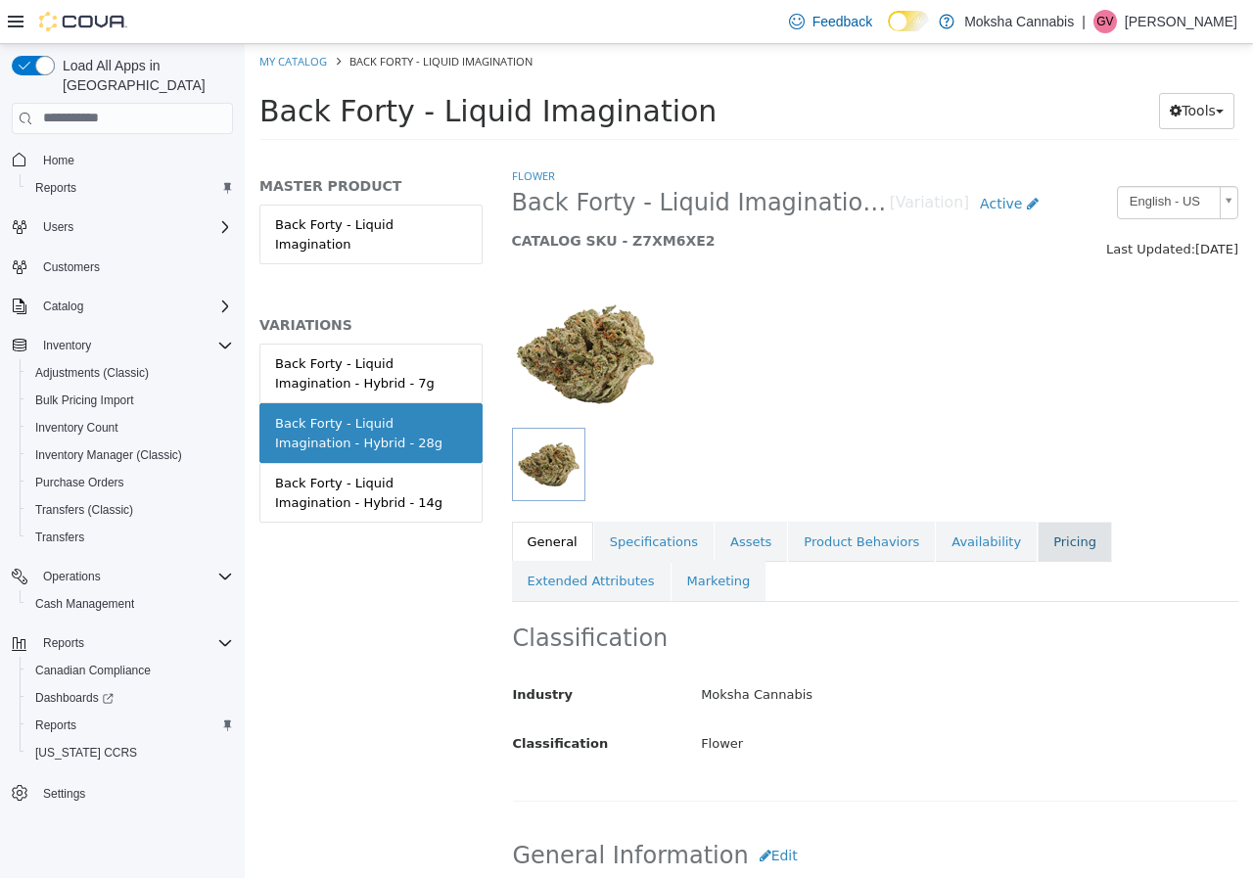
click at [1037, 535] on link "Pricing" at bounding box center [1074, 541] width 74 height 41
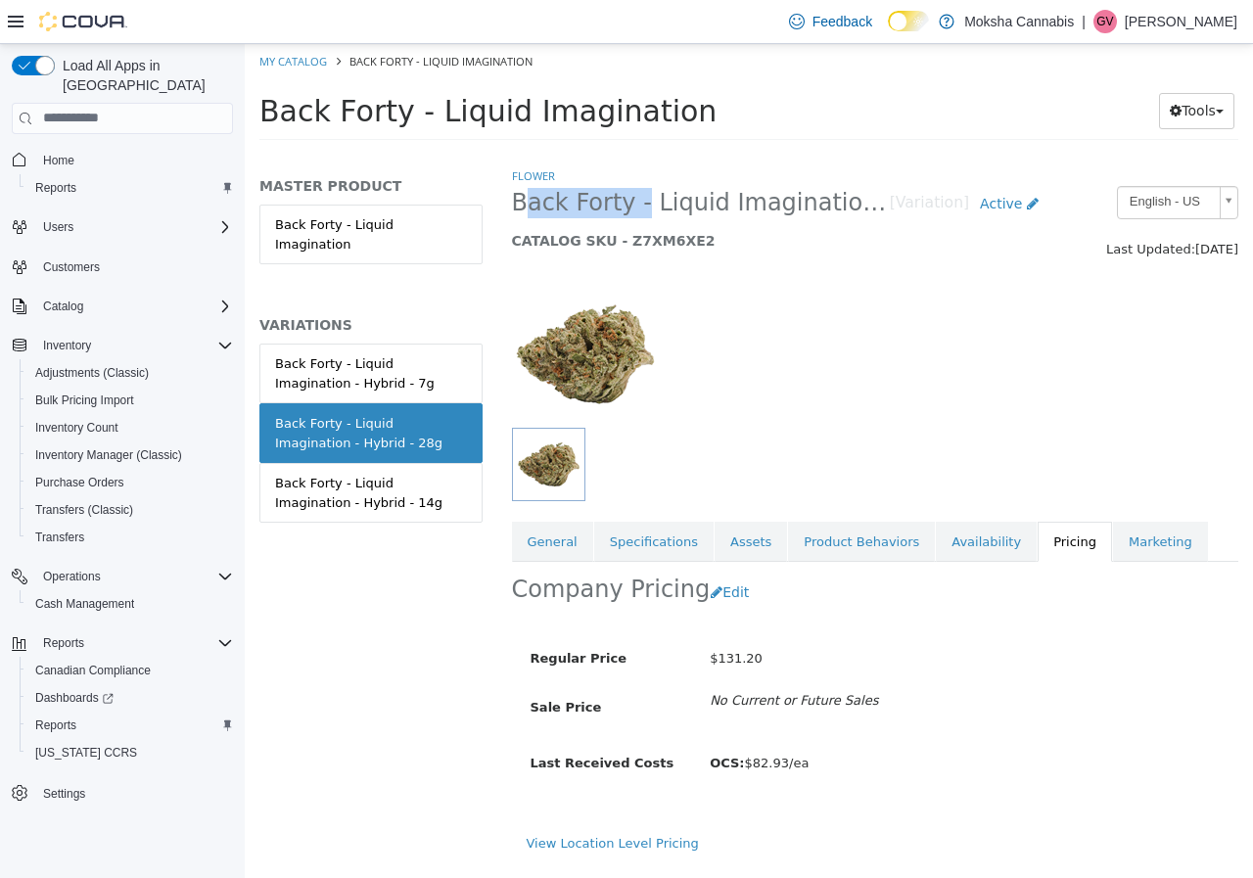
drag, startPoint x: 506, startPoint y: 205, endPoint x: 624, endPoint y: 204, distance: 118.4
click at [624, 204] on div "Back Forty - Liquid Imagination - Hybrid - 28g [Variation] Active CATALOG SKU -…" at bounding box center [780, 222] width 567 height 74
drag, startPoint x: 640, startPoint y: 198, endPoint x: 828, endPoint y: 208, distance: 188.2
click at [828, 208] on span "Back Forty - Liquid Imagination - Hybrid - 28g" at bounding box center [701, 202] width 378 height 30
drag, startPoint x: 756, startPoint y: 660, endPoint x: 713, endPoint y: 661, distance: 43.1
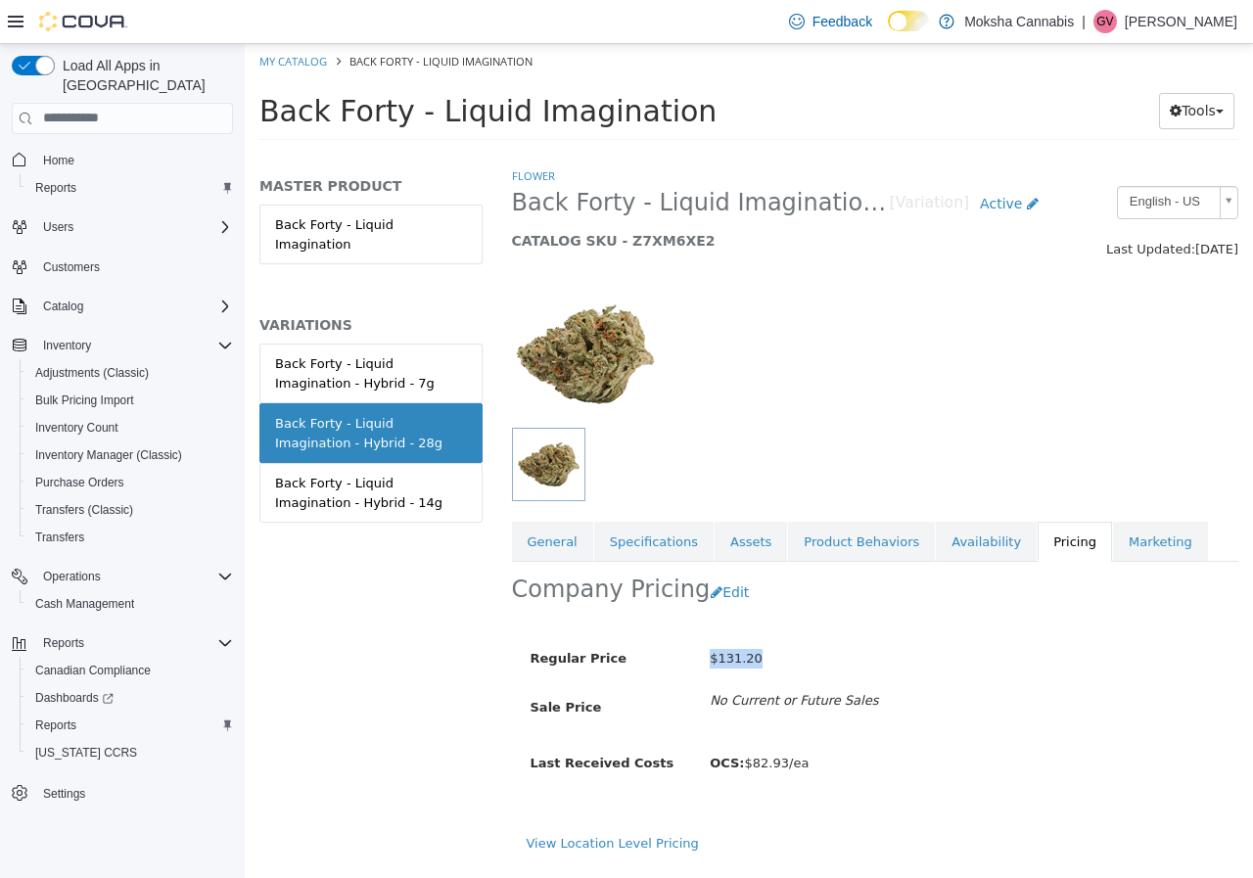
click at [713, 661] on div "$131.20" at bounding box center [964, 658] width 539 height 34
click at [744, 661] on span "$131.20" at bounding box center [736, 657] width 53 height 15
drag, startPoint x: 803, startPoint y: 764, endPoint x: 754, endPoint y: 763, distance: 48.9
click at [754, 763] on div "OCS: $82.93/ea" at bounding box center [964, 763] width 539 height 34
click at [832, 760] on div "OCS: $82.93/ea" at bounding box center [964, 763] width 539 height 34
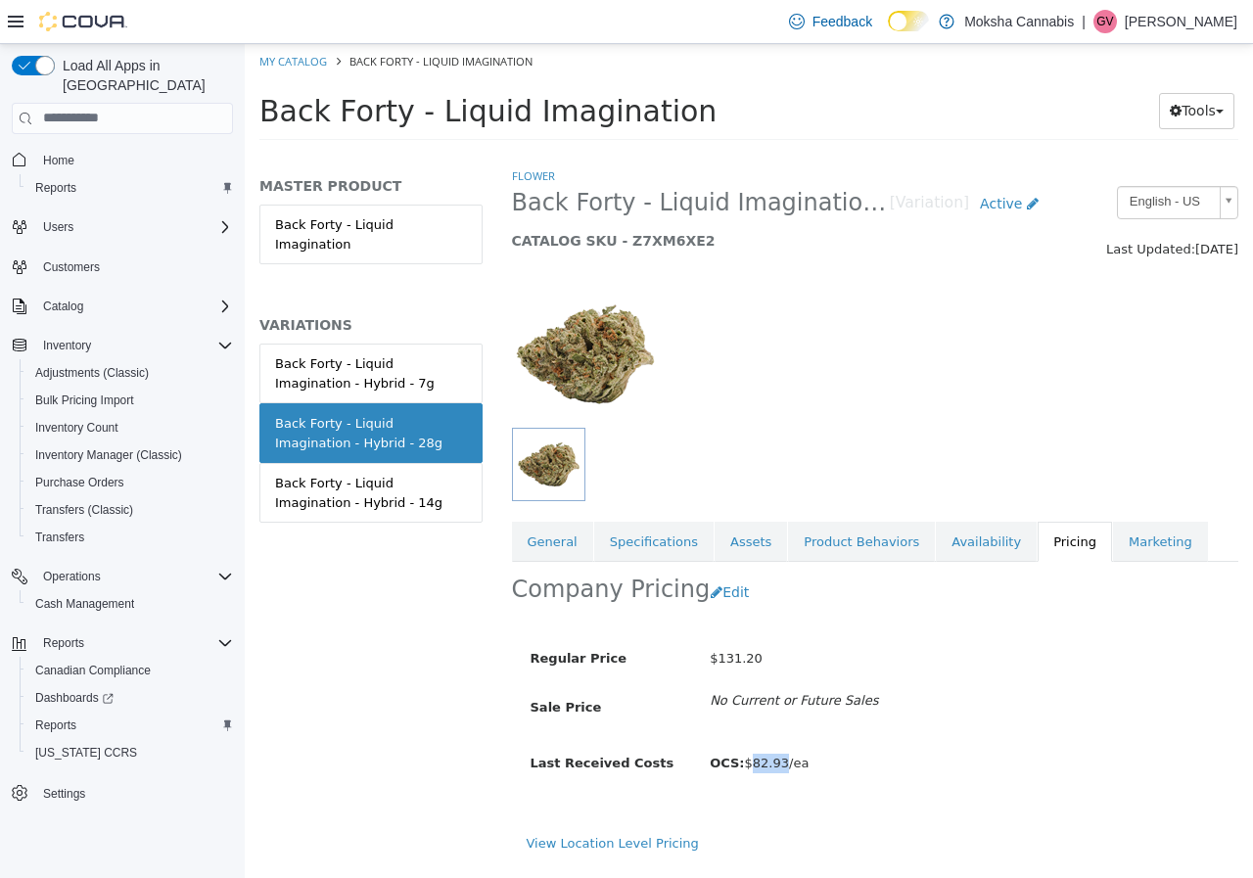
drag, startPoint x: 752, startPoint y: 762, endPoint x: 779, endPoint y: 765, distance: 27.6
click at [779, 765] on span "OCS: $82.93/ea" at bounding box center [759, 762] width 99 height 15
drag, startPoint x: 715, startPoint y: 656, endPoint x: 766, endPoint y: 657, distance: 50.9
click at [766, 657] on div "$131.20" at bounding box center [964, 658] width 539 height 34
click at [721, 661] on span "$131.20" at bounding box center [736, 657] width 53 height 15
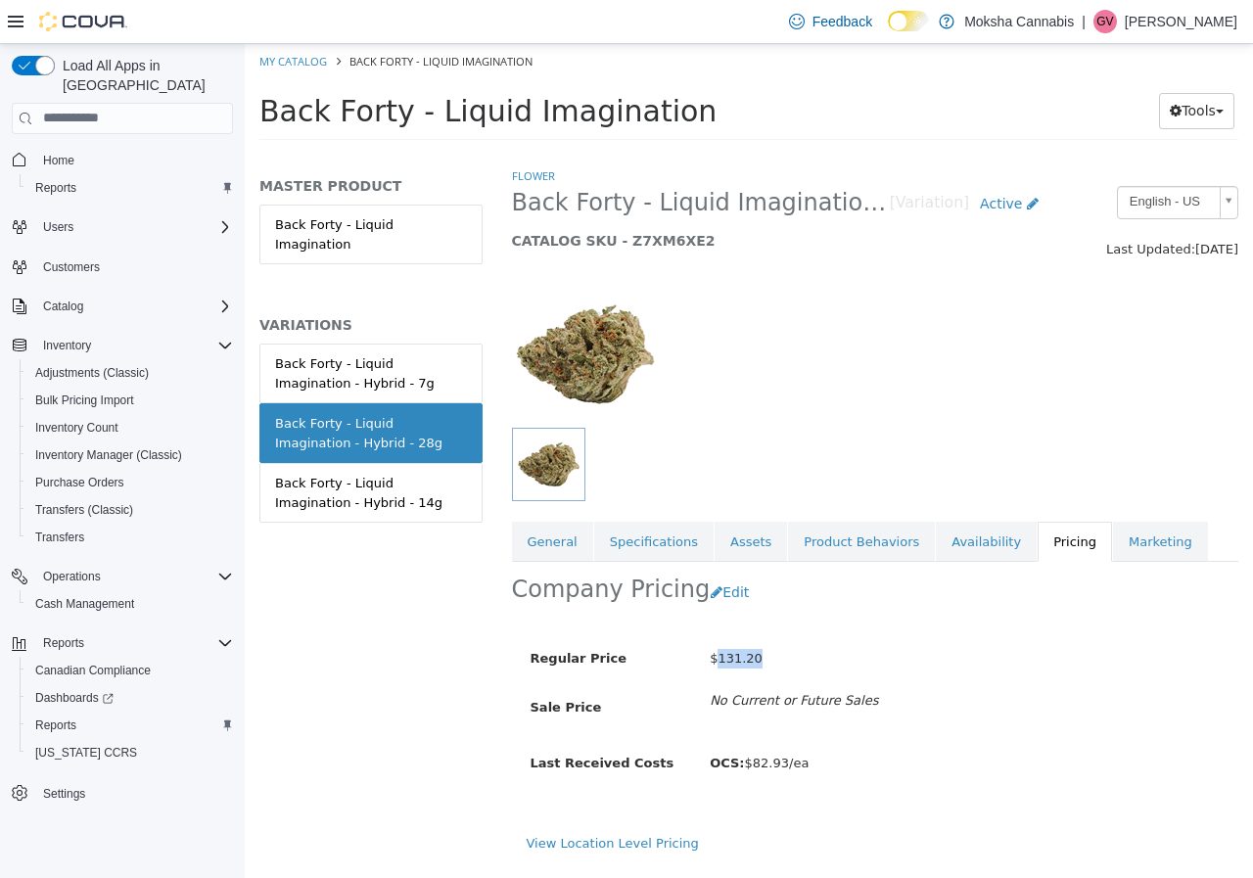
drag, startPoint x: 716, startPoint y: 658, endPoint x: 758, endPoint y: 656, distance: 41.2
click at [758, 656] on div "$131.20" at bounding box center [964, 658] width 539 height 34
drag, startPoint x: 758, startPoint y: 656, endPoint x: 714, endPoint y: 656, distance: 43.1
click at [714, 656] on div "$131.20" at bounding box center [964, 658] width 539 height 34
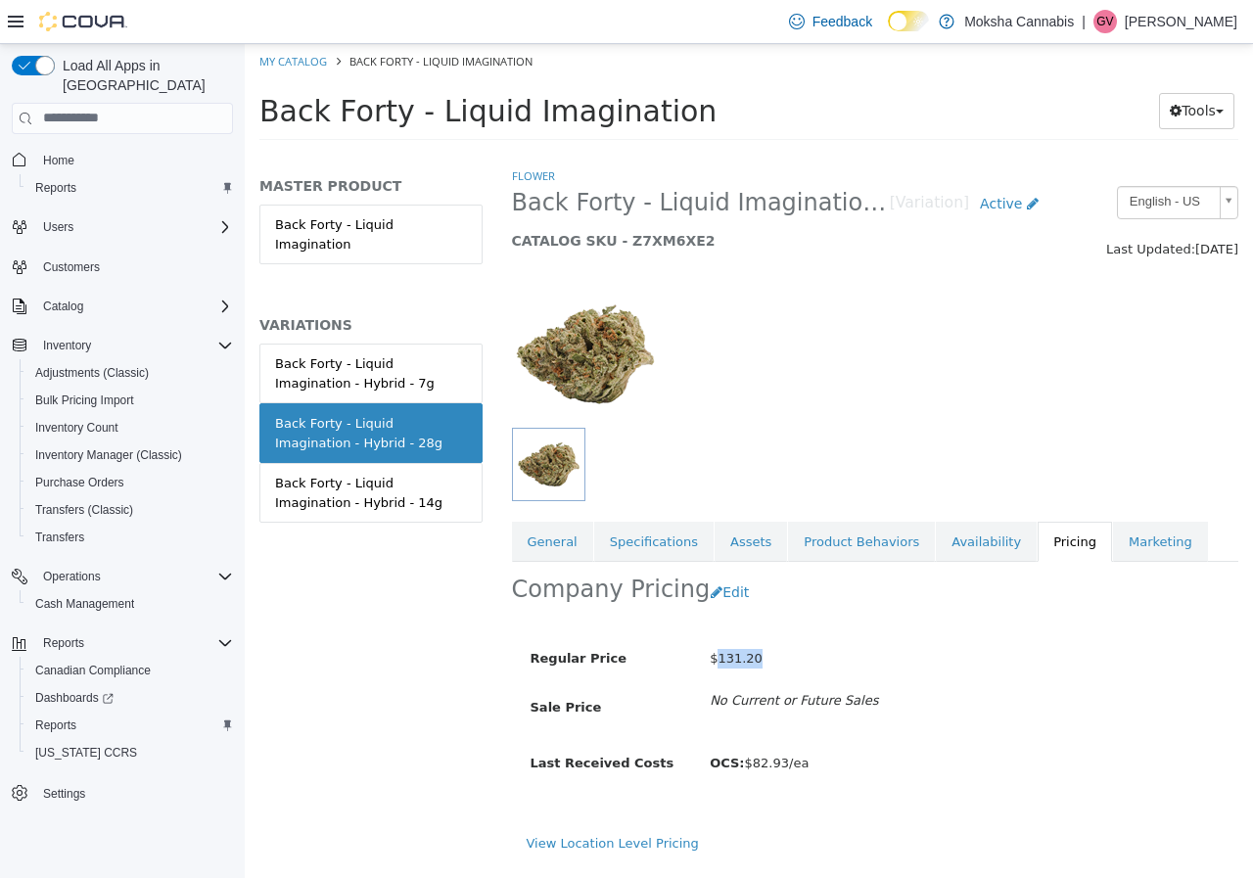
click at [714, 656] on span "$131.20" at bounding box center [736, 657] width 53 height 15
drag, startPoint x: 717, startPoint y: 656, endPoint x: 759, endPoint y: 659, distance: 41.2
click at [759, 659] on div "$131.20" at bounding box center [964, 658] width 539 height 34
drag, startPoint x: 759, startPoint y: 659, endPoint x: 717, endPoint y: 658, distance: 41.1
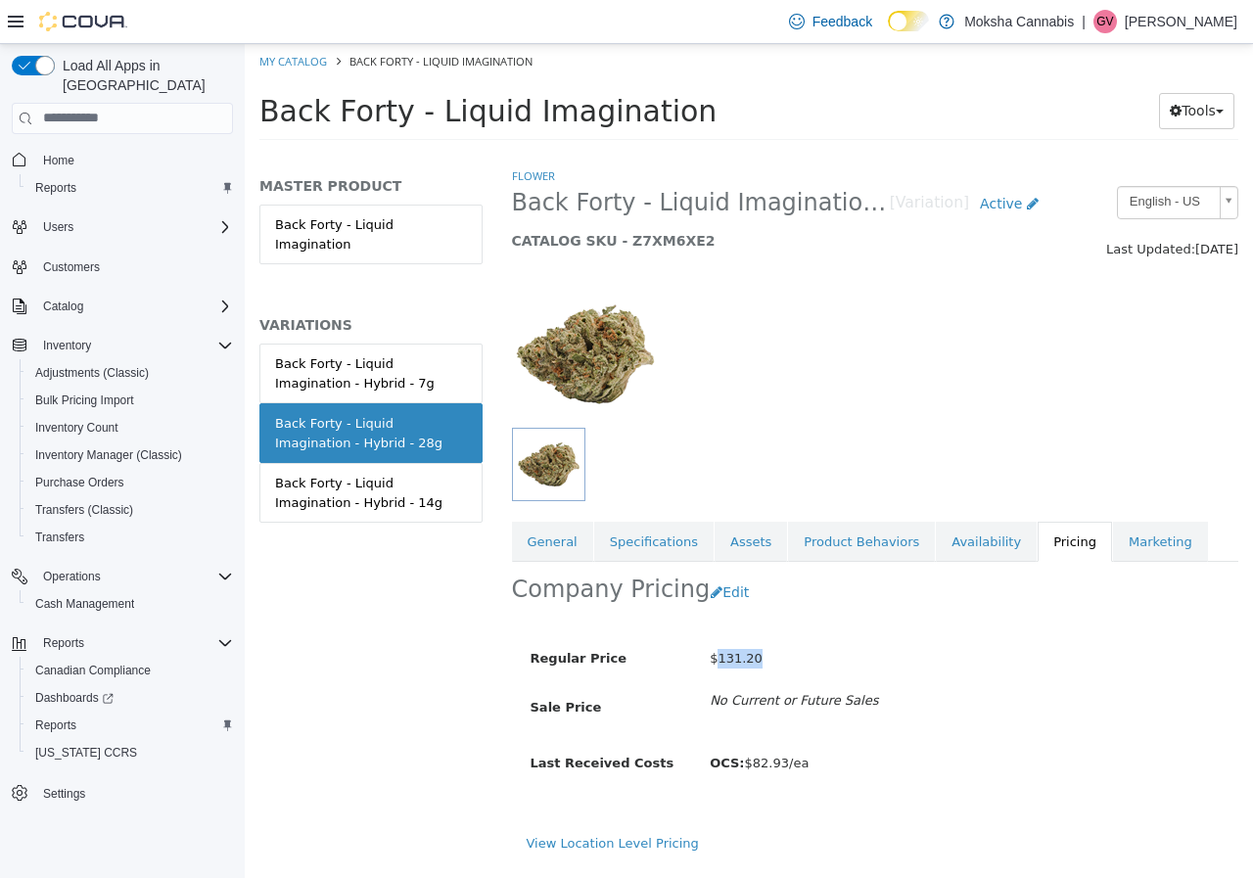
click at [717, 658] on div "$131.20" at bounding box center [964, 658] width 539 height 34
click at [721, 658] on span "$131.20" at bounding box center [736, 657] width 53 height 15
drag, startPoint x: 715, startPoint y: 656, endPoint x: 755, endPoint y: 656, distance: 39.1
click at [755, 656] on div "$131.20" at bounding box center [964, 658] width 539 height 34
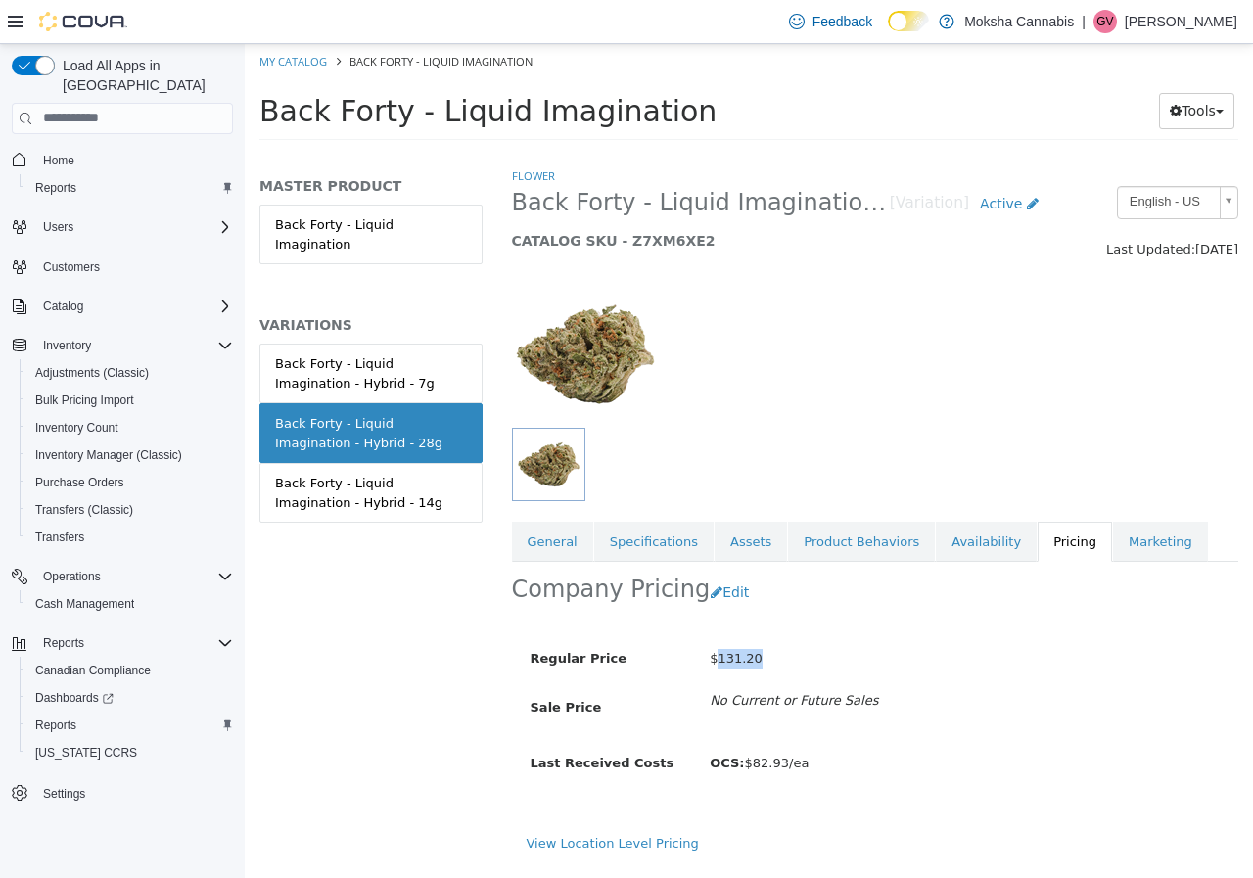
drag, startPoint x: 755, startPoint y: 658, endPoint x: 716, endPoint y: 661, distance: 38.3
click at [716, 661] on div "$131.20" at bounding box center [964, 658] width 539 height 34
click at [716, 661] on span "$131.20" at bounding box center [736, 657] width 53 height 15
click at [634, 837] on link "View Location Level Pricing" at bounding box center [613, 842] width 172 height 15
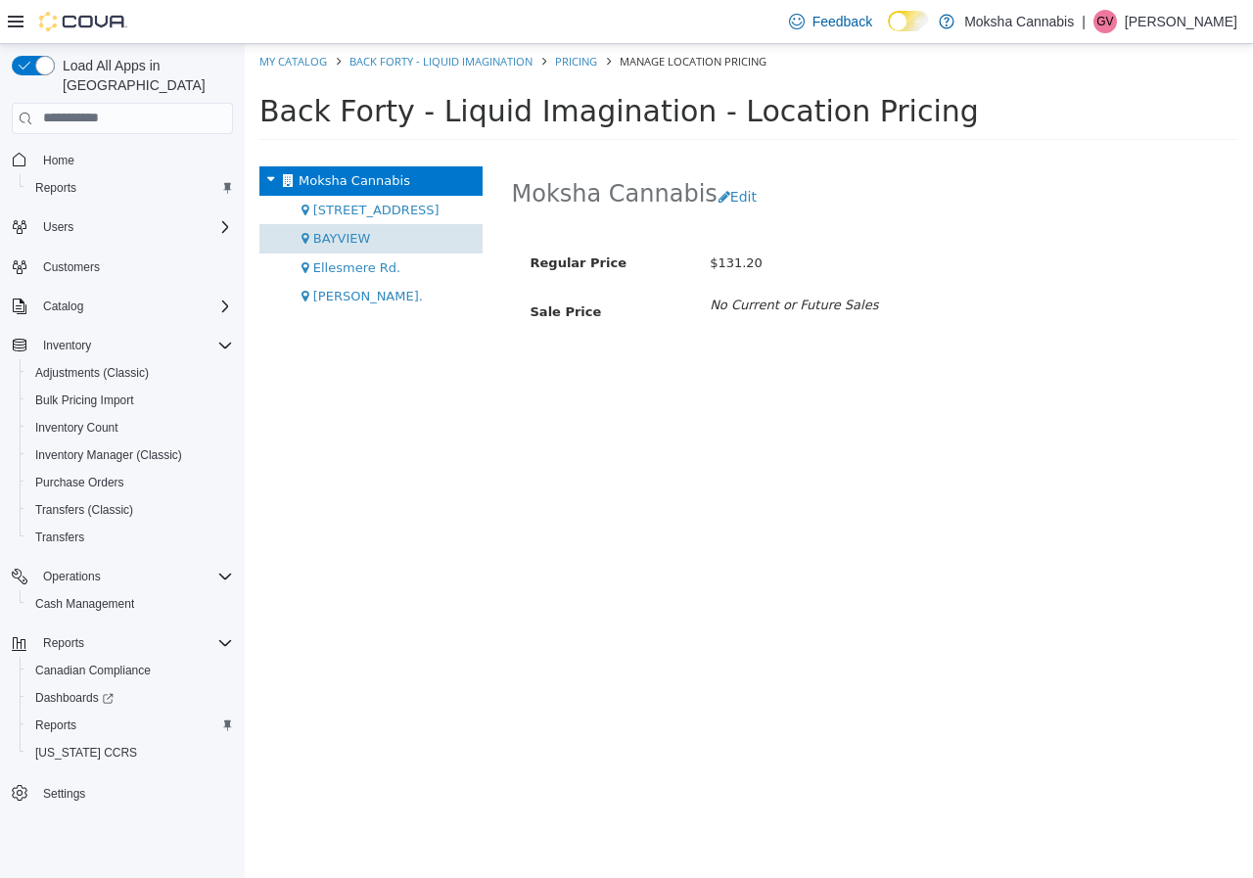
click at [326, 236] on span "BAYVIEW" at bounding box center [342, 237] width 58 height 15
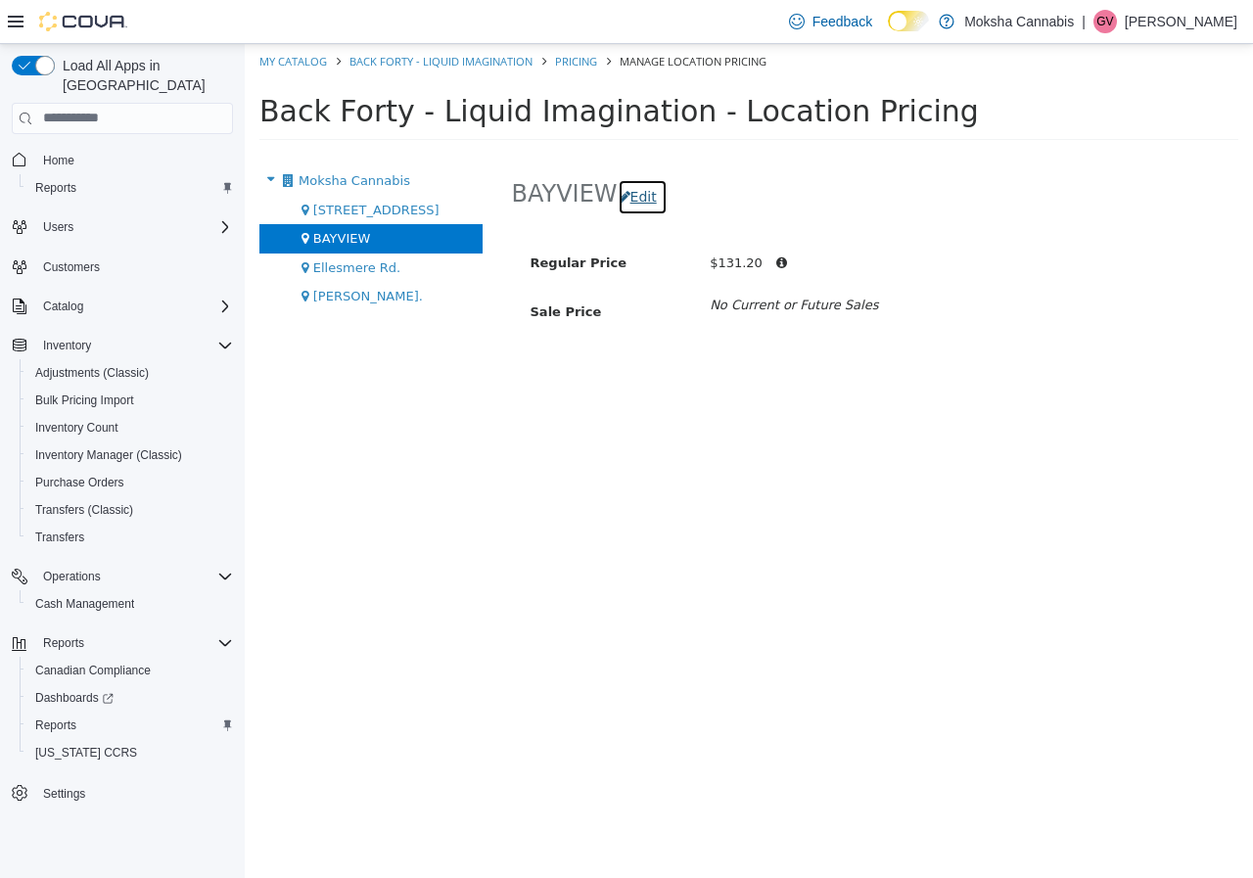
click at [647, 200] on button "Edit" at bounding box center [643, 196] width 50 height 36
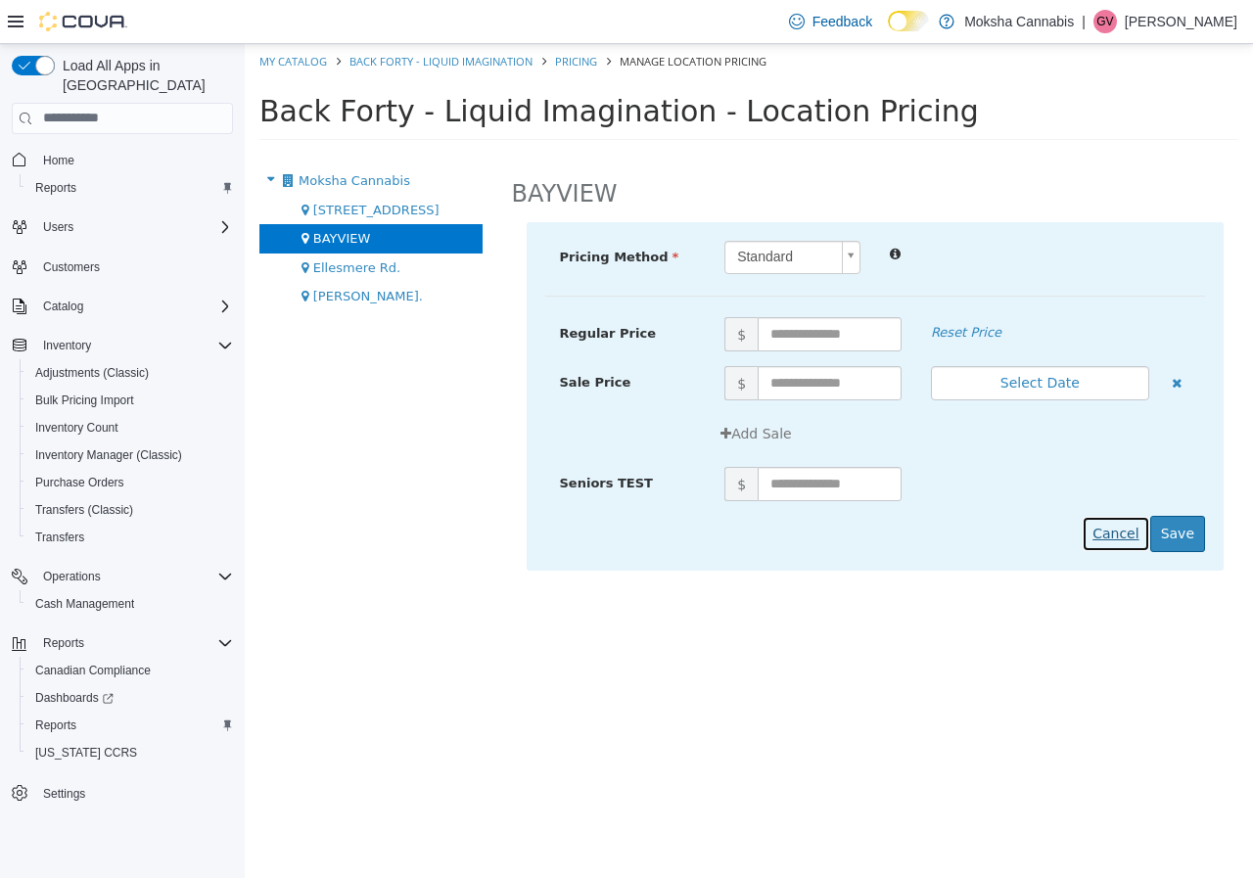
click at [1114, 531] on button "Cancel" at bounding box center [1115, 533] width 68 height 36
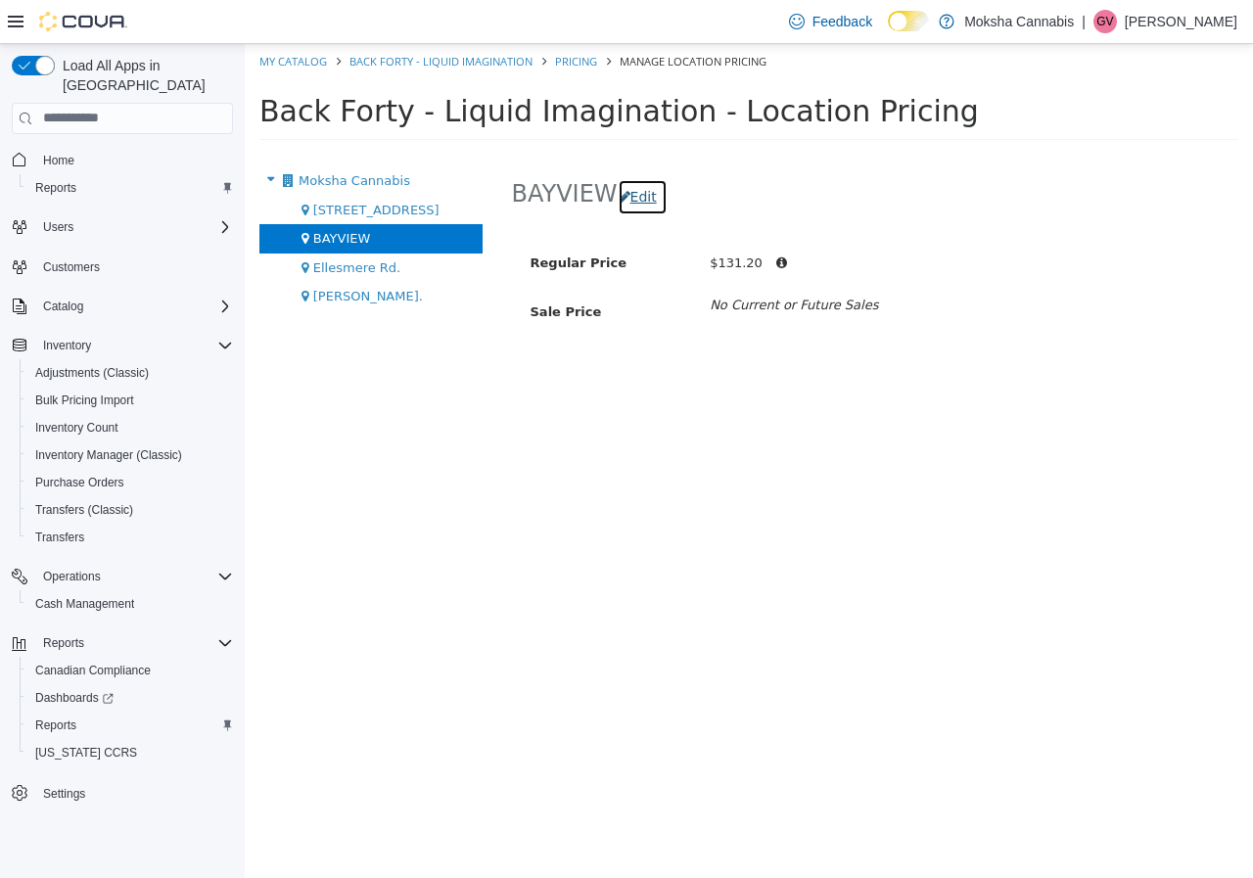
click at [641, 200] on button "Edit" at bounding box center [643, 196] width 50 height 36
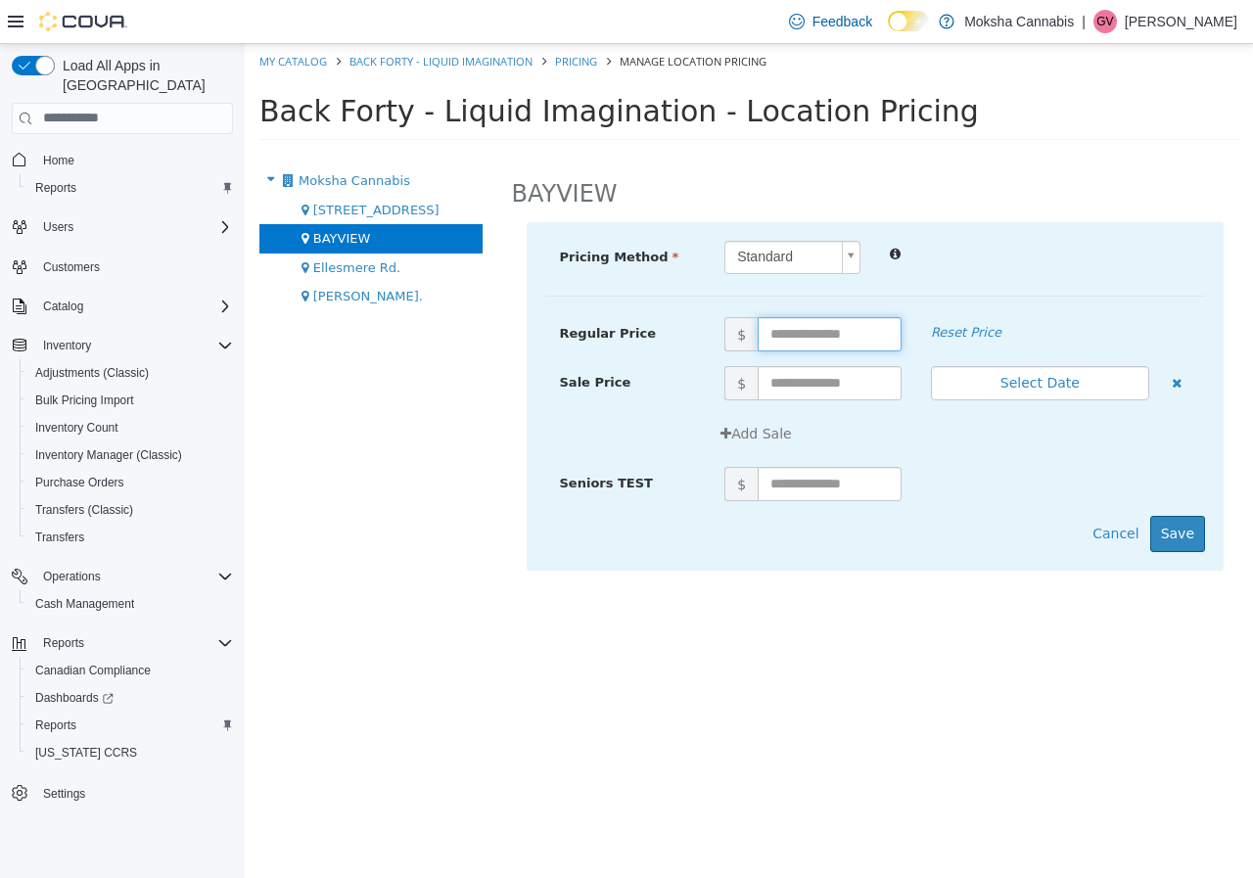
click at [808, 337] on input "text" at bounding box center [830, 333] width 144 height 34
type input "******"
click at [1191, 544] on button "Save" at bounding box center [1177, 533] width 55 height 36
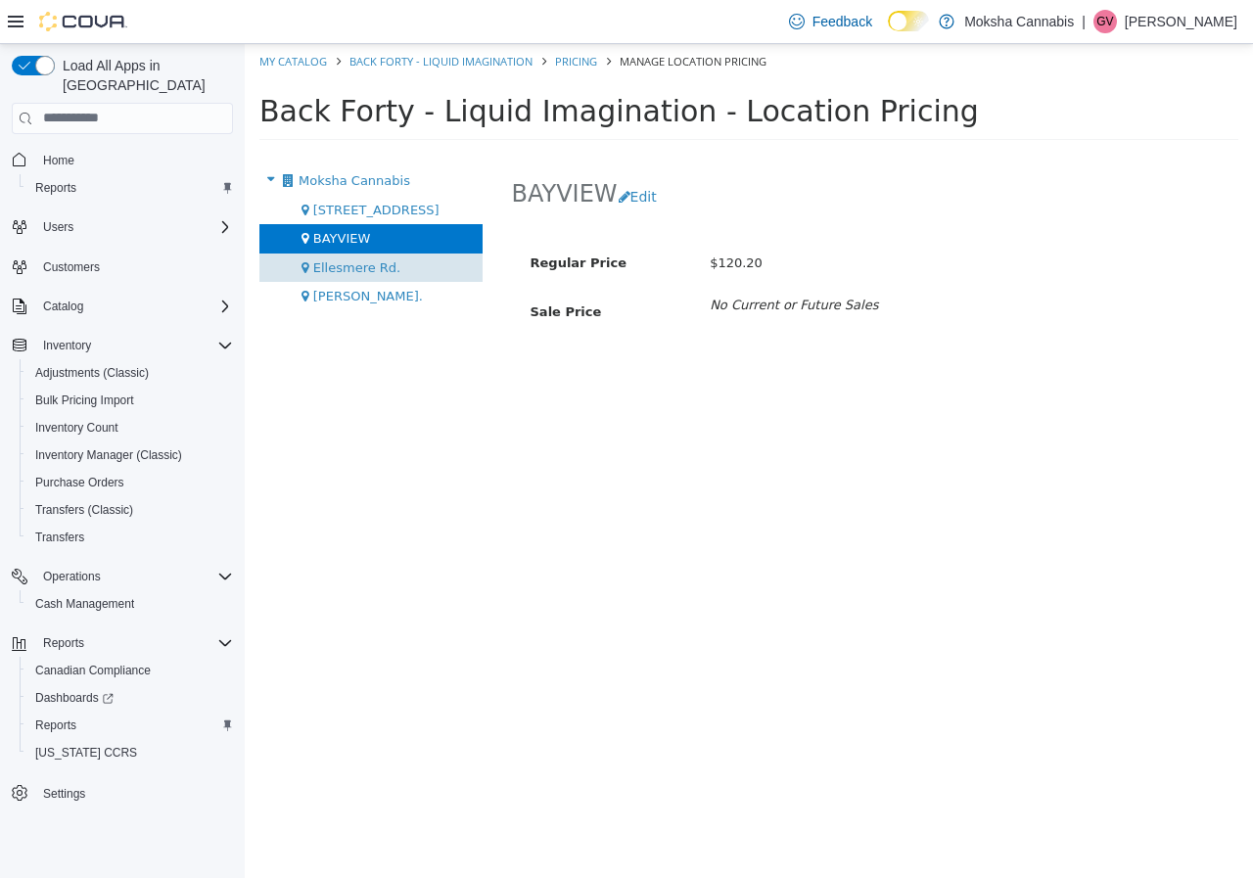
click at [335, 276] on div "Ellesmere Rd." at bounding box center [370, 267] width 223 height 29
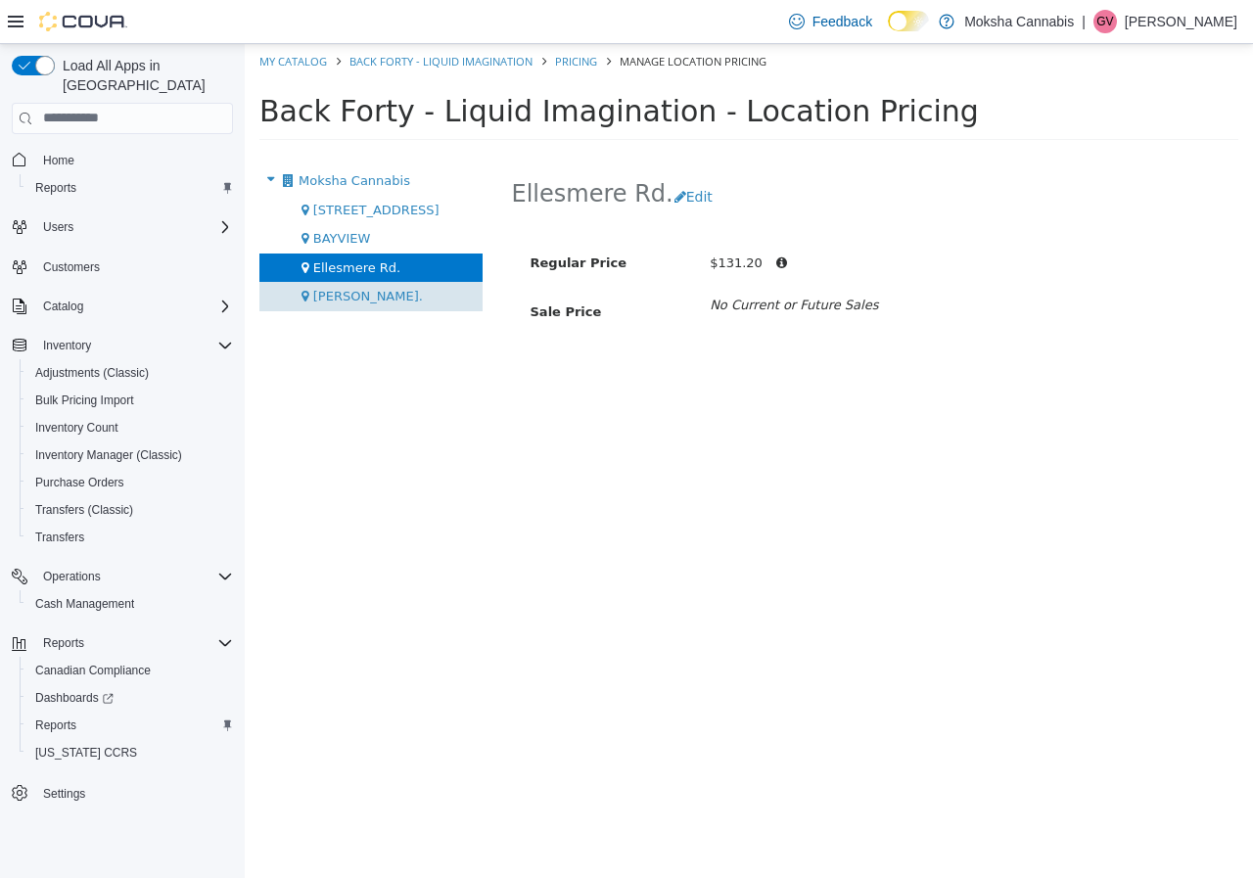
click at [376, 292] on div "[PERSON_NAME]." at bounding box center [370, 295] width 223 height 29
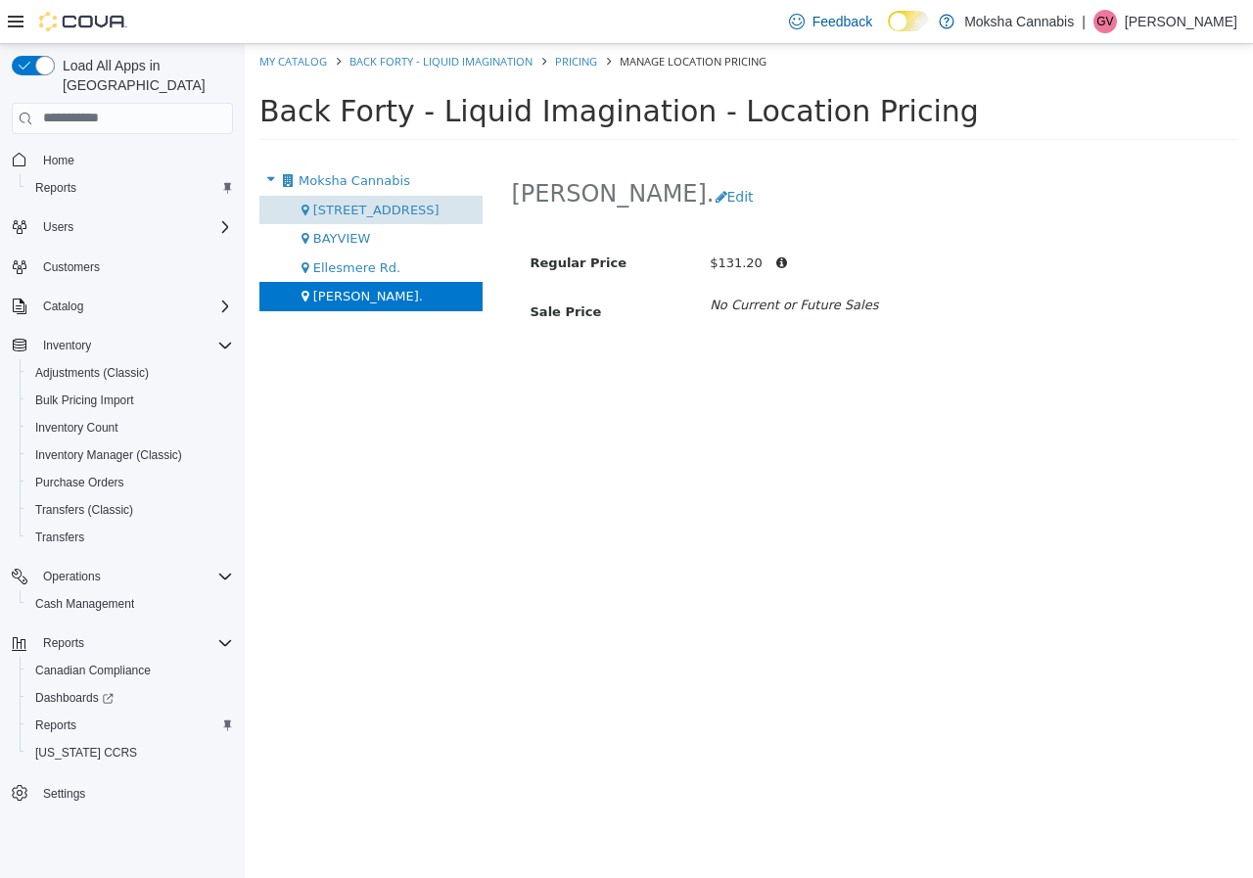
click at [374, 211] on span "[STREET_ADDRESS]" at bounding box center [376, 209] width 126 height 15
